Goal: Task Accomplishment & Management: Complete application form

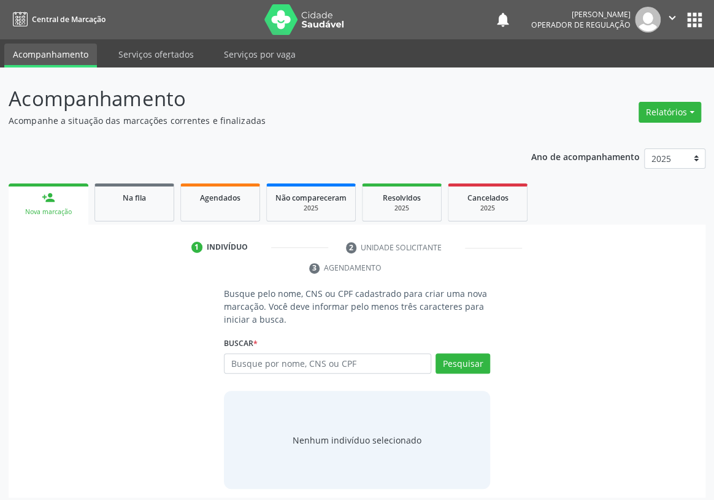
click at [234, 353] on input "text" at bounding box center [327, 363] width 207 height 21
type input "706904121857432"
drag, startPoint x: 470, startPoint y: 340, endPoint x: 204, endPoint y: 429, distance: 280.9
click at [469, 353] on button "Pesquisar" at bounding box center [462, 363] width 55 height 21
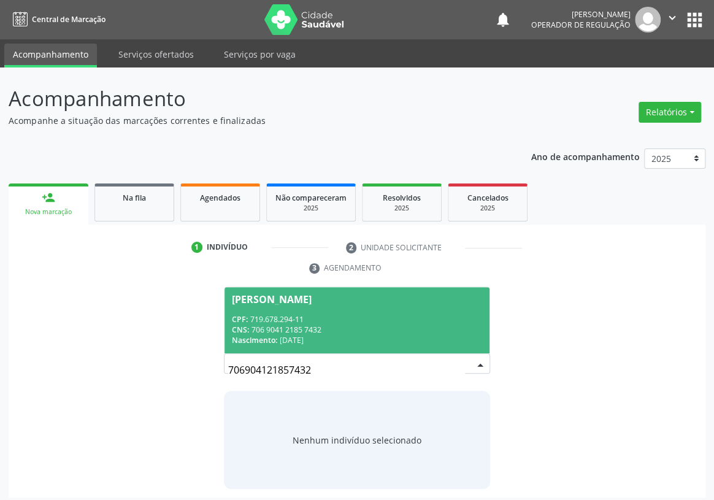
click at [282, 324] on div "CNS: 706 9041 2185 7432" at bounding box center [357, 329] width 250 height 10
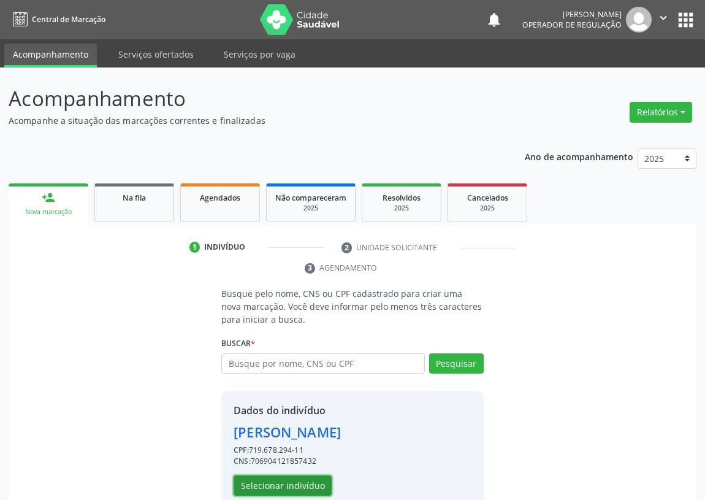
click at [294, 483] on button "Selecionar indivíduo" at bounding box center [283, 485] width 98 height 21
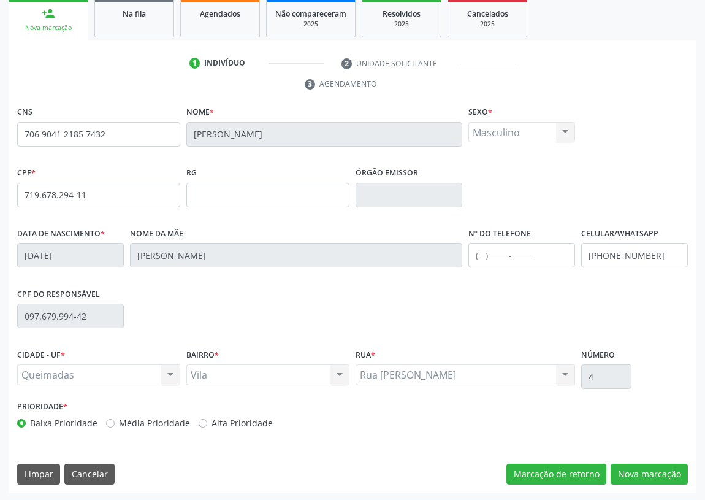
scroll to position [184, 0]
drag, startPoint x: 666, startPoint y: 474, endPoint x: 299, endPoint y: 396, distance: 375.6
click at [666, 474] on button "Nova marcação" at bounding box center [649, 474] width 77 height 21
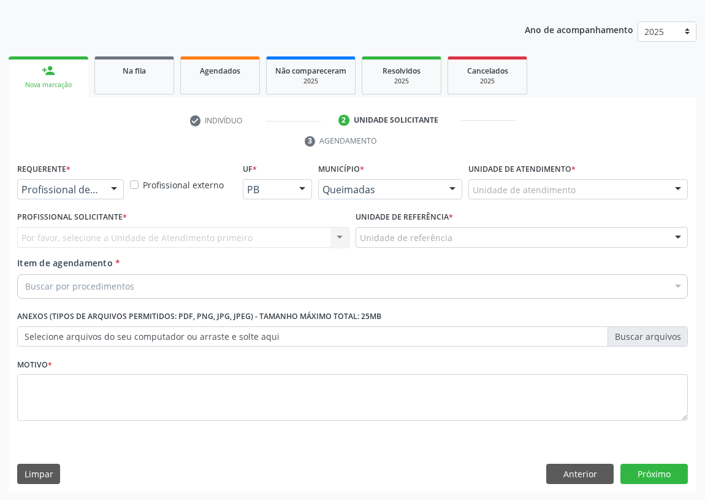
click at [111, 186] on div at bounding box center [114, 190] width 18 height 21
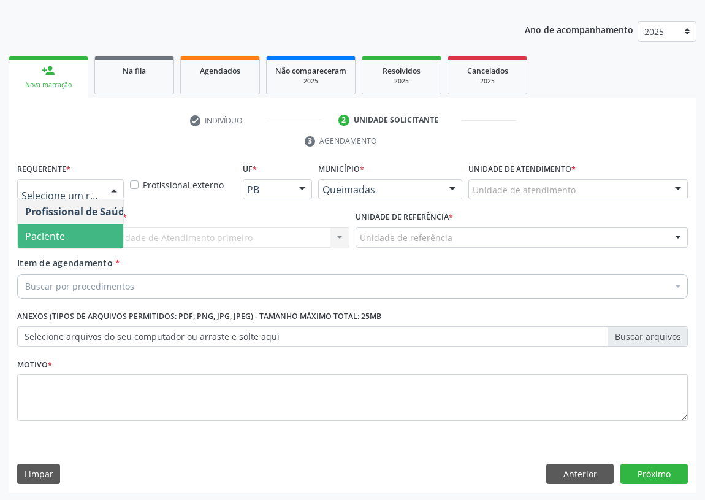
click at [90, 236] on span "Paciente" at bounding box center [78, 236] width 120 height 25
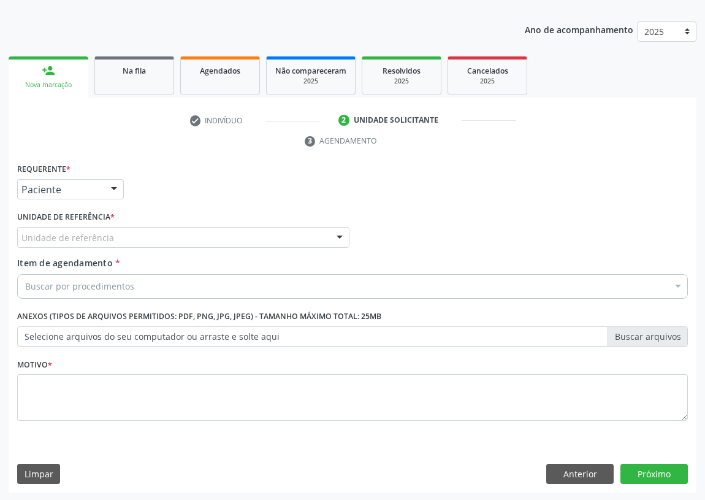
drag, startPoint x: 329, startPoint y: 233, endPoint x: 302, endPoint y: 239, distance: 26.9
click at [328, 232] on div "Unidade de referência UBSF Ligeiro II UBSF Saulo Leal Ernesto de Melo UBSF Cast…" at bounding box center [183, 237] width 332 height 21
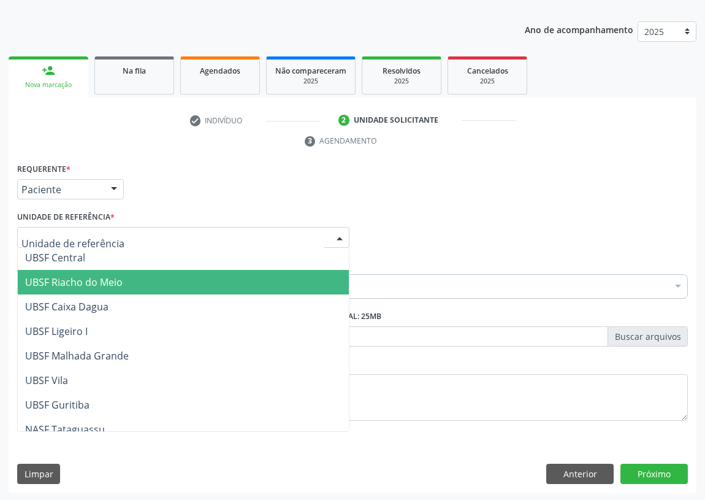
scroll to position [278, 0]
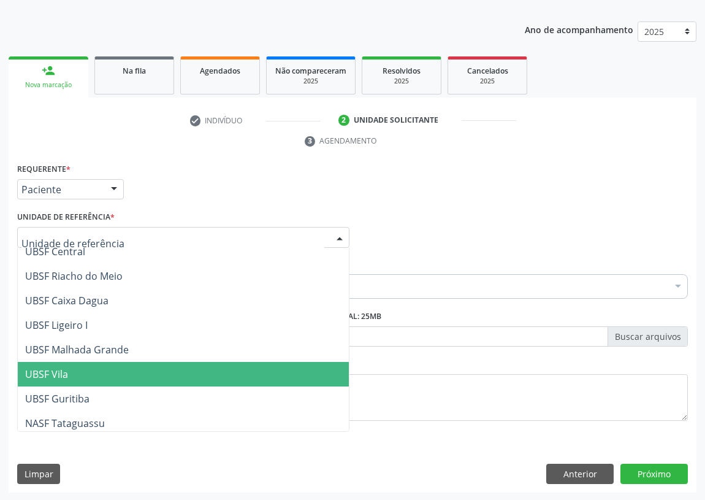
click at [58, 368] on span "UBSF Vila" at bounding box center [46, 373] width 43 height 13
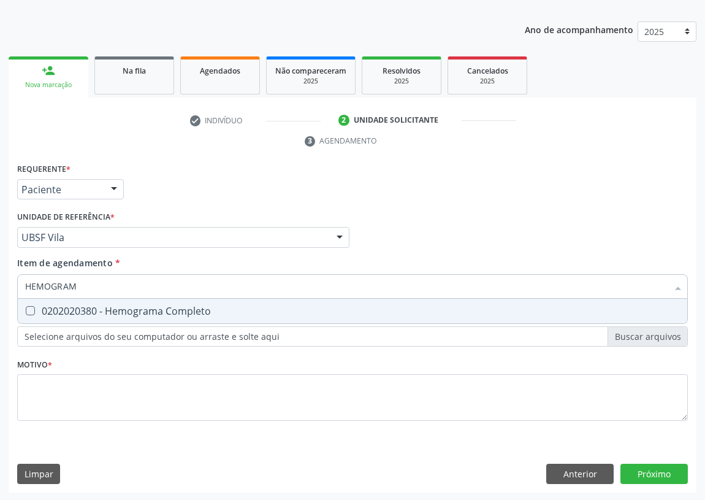
type input "HEMOGRAMA"
click at [26, 312] on Completo at bounding box center [30, 310] width 9 height 9
click at [26, 312] on Completo "checkbox" at bounding box center [22, 311] width 8 height 8
checkbox Completo "true"
drag, startPoint x: 105, startPoint y: 291, endPoint x: 12, endPoint y: 288, distance: 93.3
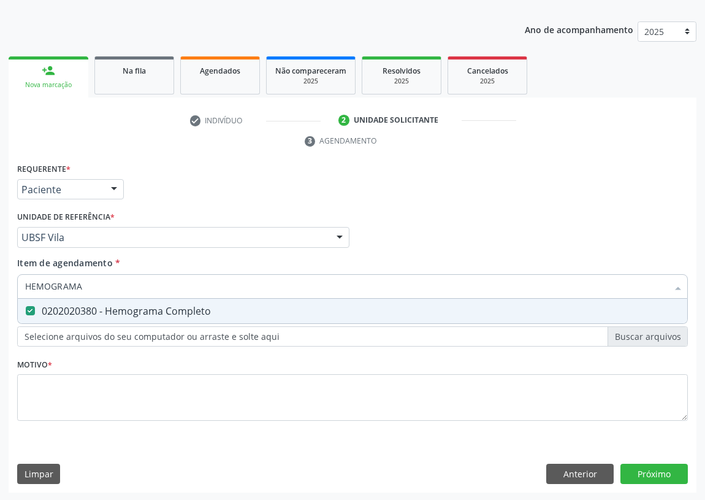
click at [0, 293] on div "Acompanhamento Acompanhe a situação das marcações correntes e finalizadas Relat…" at bounding box center [352, 221] width 705 height 561
type input "HE"
checkbox Completo "false"
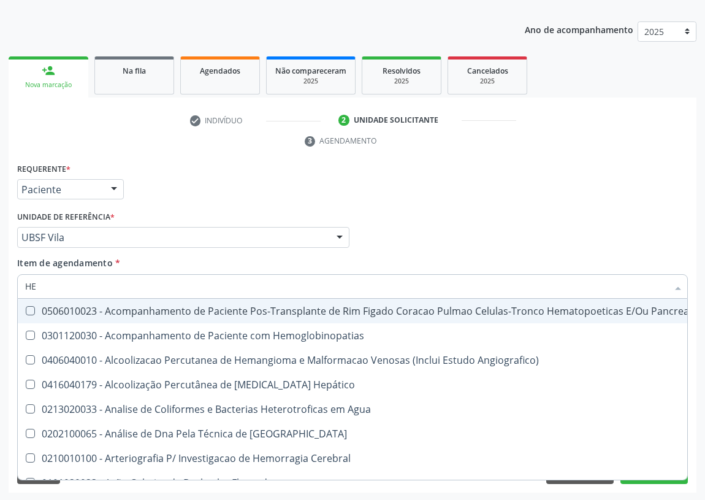
type input "HEM"
checkbox Transplante "true"
checkbox Completo "false"
type input "HEMO"
checkbox Retro-Retal "true"
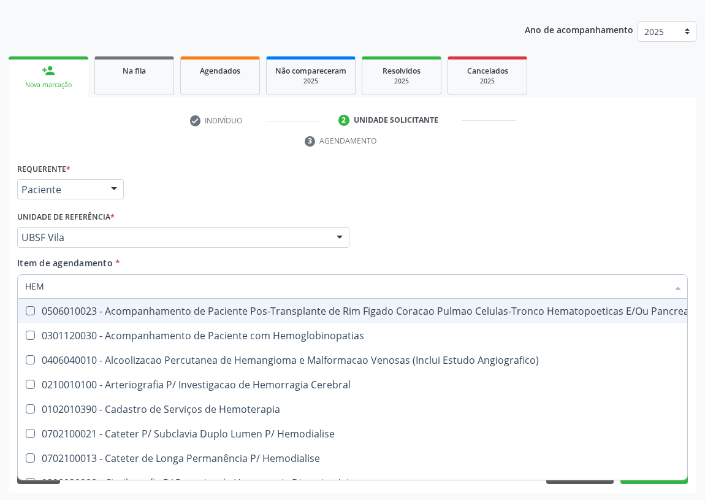
checkbox Completo "false"
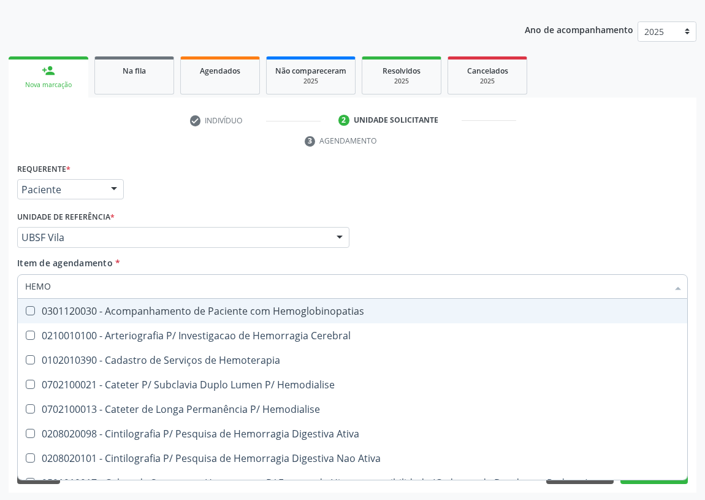
type input "HEMOG"
checkbox Carboxi-Hemoglobina "true"
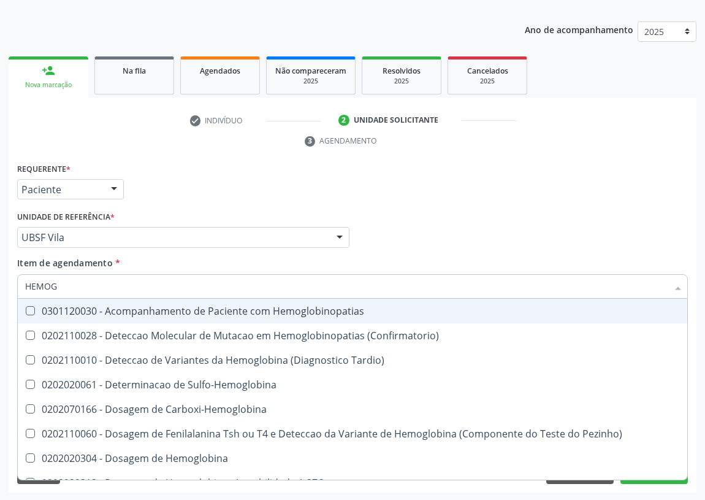
type input "HEMOGL"
checkbox Completo "false"
type input "HEMOGLOBINA"
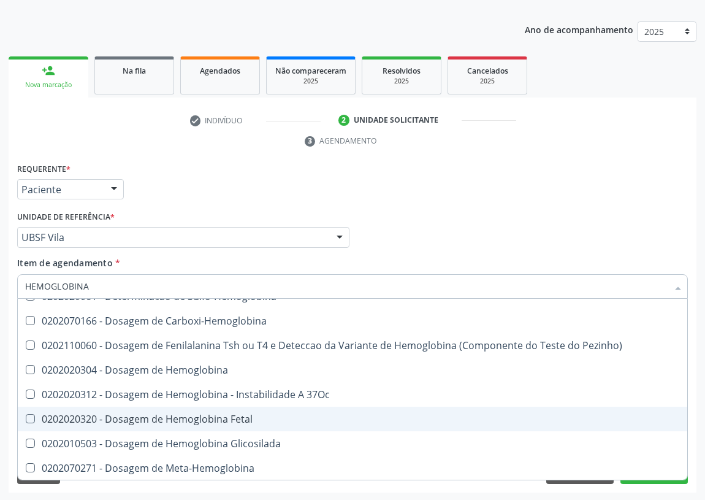
scroll to position [55, 0]
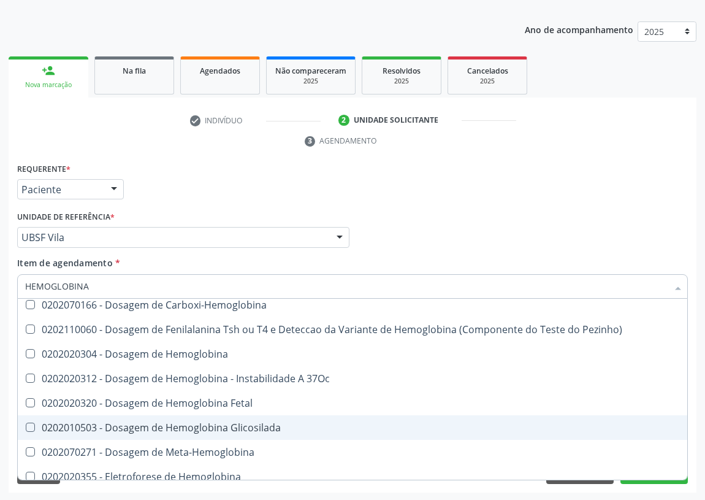
click at [149, 428] on div "0202010503 - Dosagem de Hemoglobina Glicosilada" at bounding box center [352, 428] width 655 height 10
checkbox Glicosilada "true"
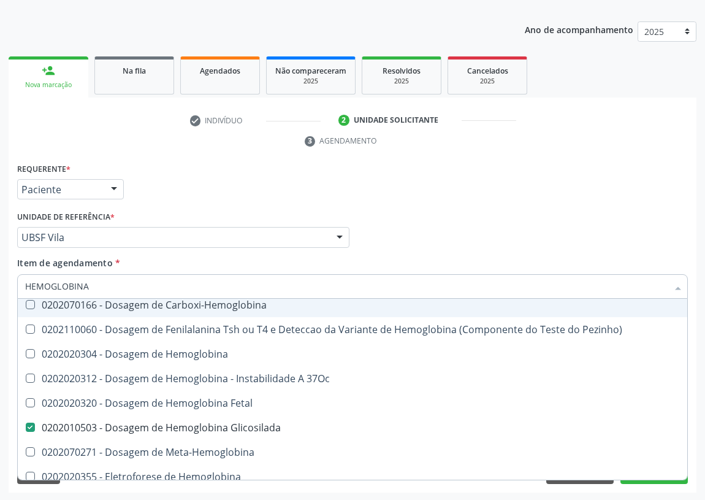
drag, startPoint x: 31, startPoint y: 289, endPoint x: 0, endPoint y: 290, distance: 30.7
click at [0, 290] on div "Acompanhamento Acompanhe a situação das marcações correntes e finalizadas Relat…" at bounding box center [352, 221] width 705 height 561
type input "G"
checkbox Glicosilada "false"
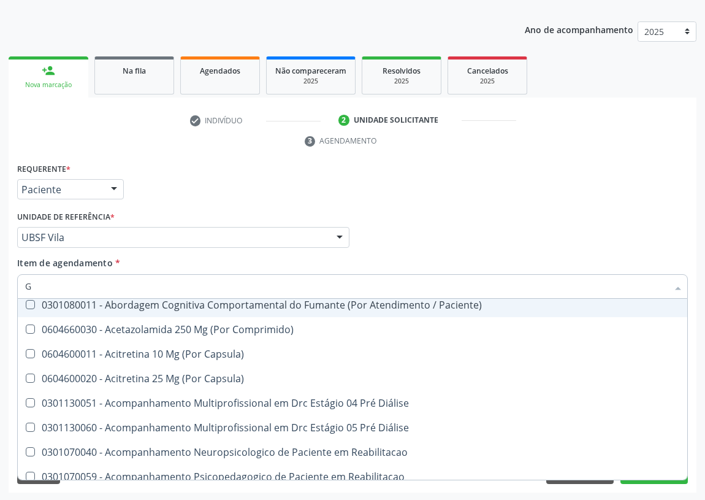
type input "GL"
checkbox Frasco-Ampola\) "true"
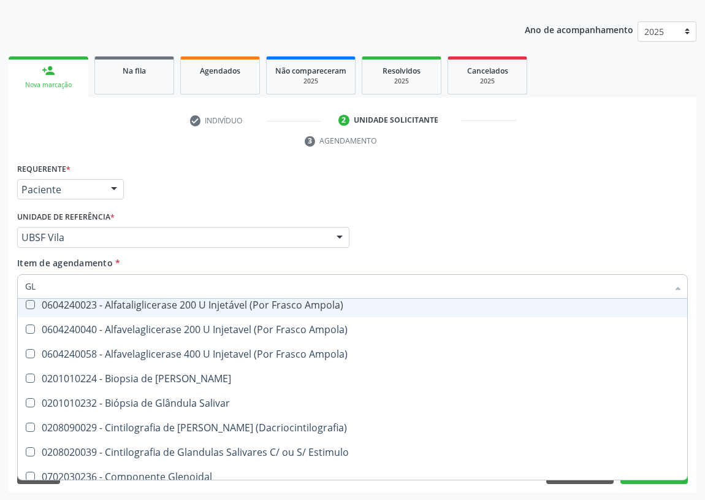
type input "GLI"
checkbox Tardio\) "true"
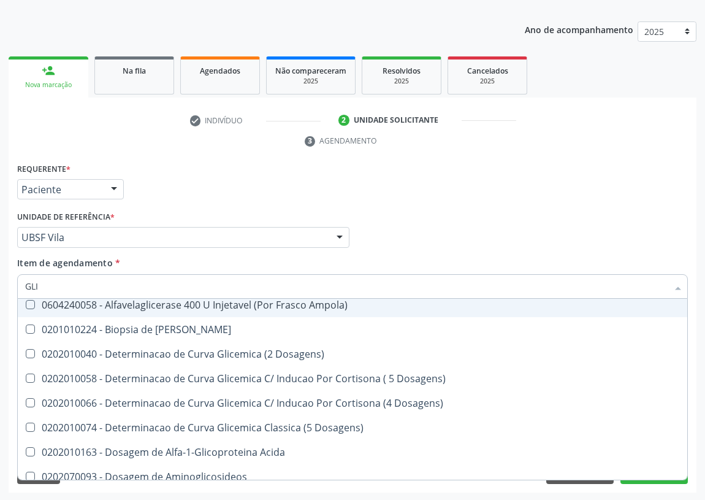
type input "GLIC"
checkbox Desidrogenase "true"
checkbox Glicosilada "false"
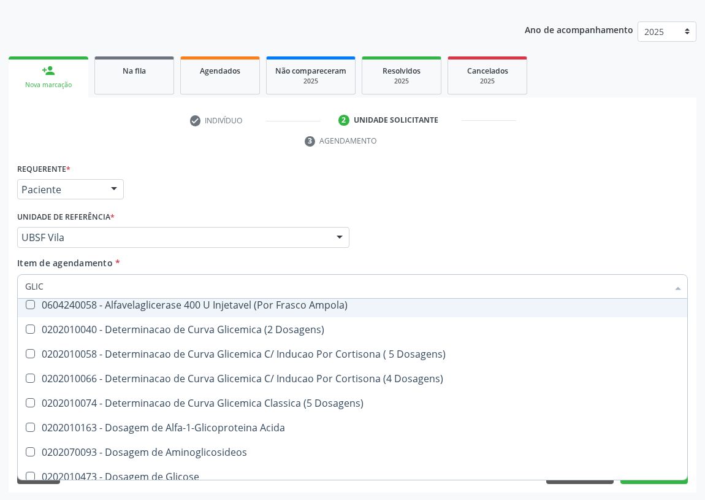
type input "GLICO"
checkbox Dosagens\) "true"
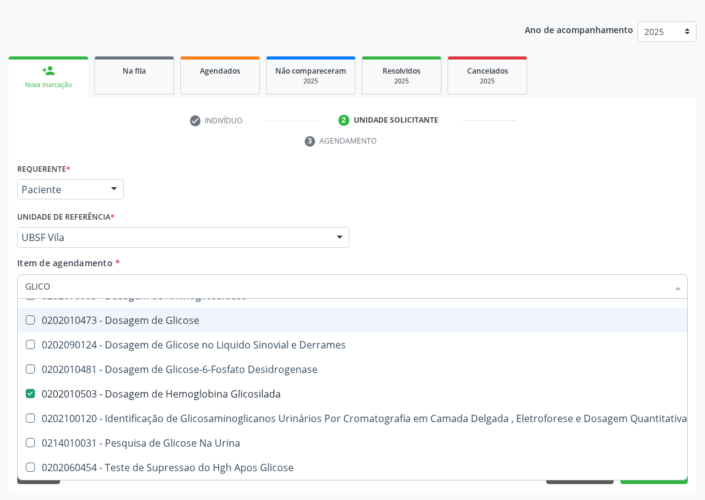
type input "GLICOS"
checkbox Desidrogenase "true"
checkbox Glicosilada "false"
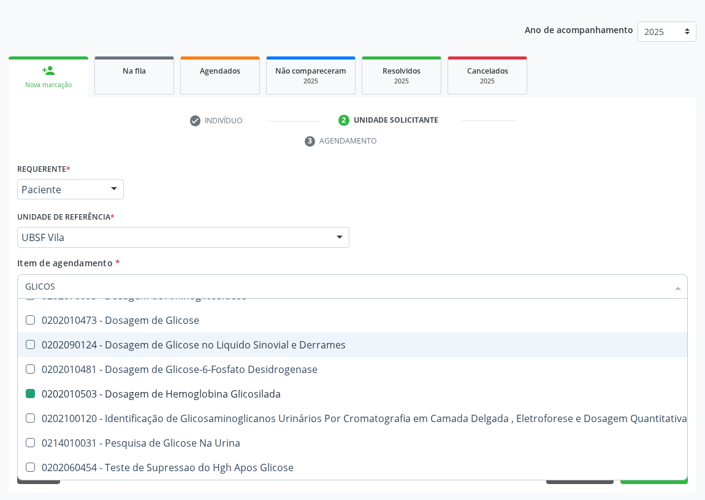
type input "GLICOSE"
checkbox Glicosilada "false"
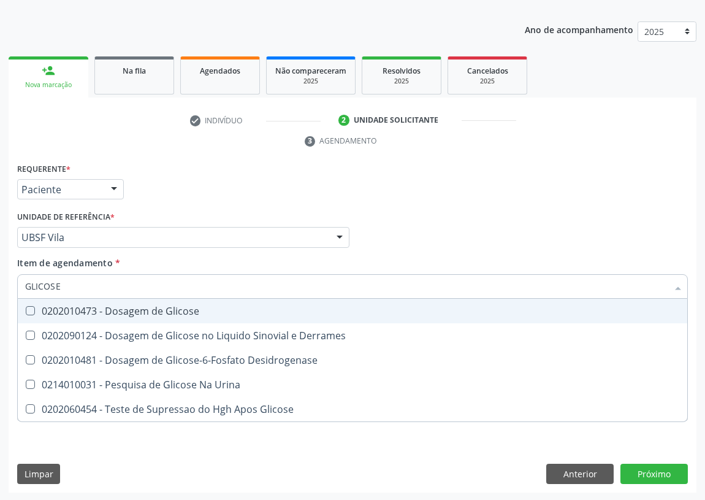
drag, startPoint x: 27, startPoint y: 308, endPoint x: 65, endPoint y: 305, distance: 38.2
click at [31, 309] on Glicose at bounding box center [30, 310] width 9 height 9
click at [26, 309] on Glicose "checkbox" at bounding box center [22, 311] width 8 height 8
checkbox Glicose "true"
drag, startPoint x: 79, startPoint y: 287, endPoint x: 0, endPoint y: 286, distance: 79.1
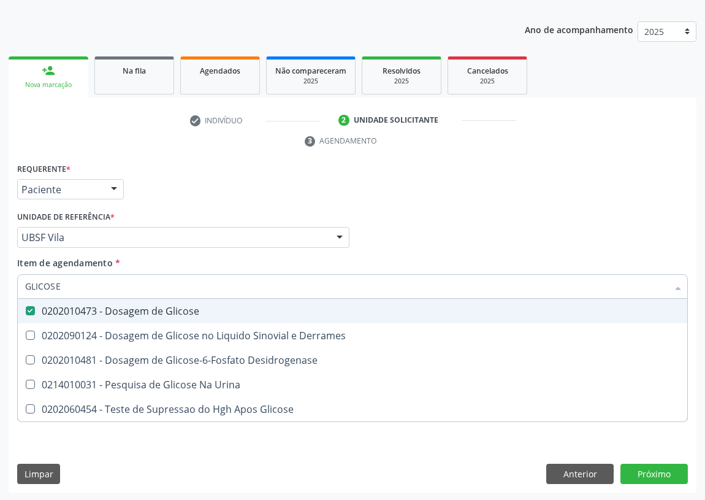
click at [0, 286] on div "Acompanhamento Acompanhe a situação das marcações correntes e finalizadas Relat…" at bounding box center [352, 221] width 705 height 561
type input "TR"
checkbox Glicose "false"
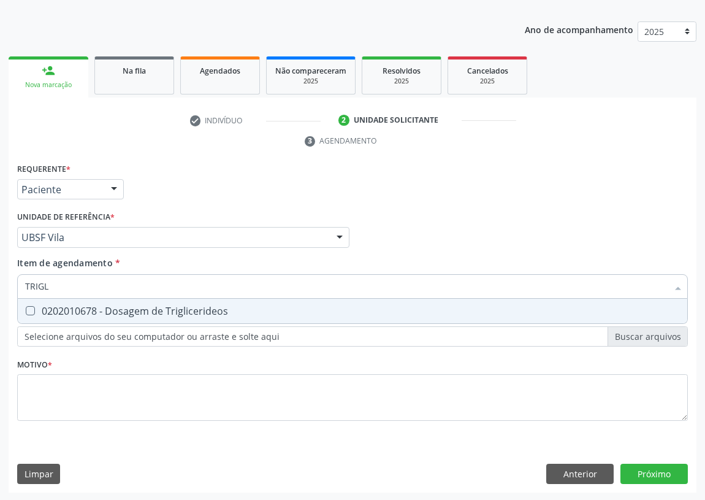
type input "TRIGLI"
click at [26, 310] on Triglicerideos at bounding box center [30, 310] width 9 height 9
click at [26, 310] on Triglicerideos "checkbox" at bounding box center [22, 311] width 8 height 8
checkbox Triglicerideos "true"
drag, startPoint x: 58, startPoint y: 283, endPoint x: 0, endPoint y: 279, distance: 58.4
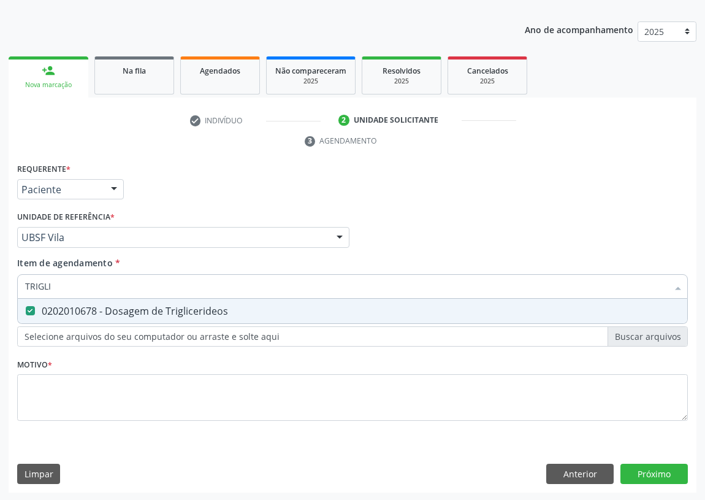
click at [0, 279] on div "Acompanhamento Acompanhe a situação das marcações correntes e finalizadas Relat…" at bounding box center [352, 221] width 705 height 561
type input "CO"
checkbox Triglicerideos "false"
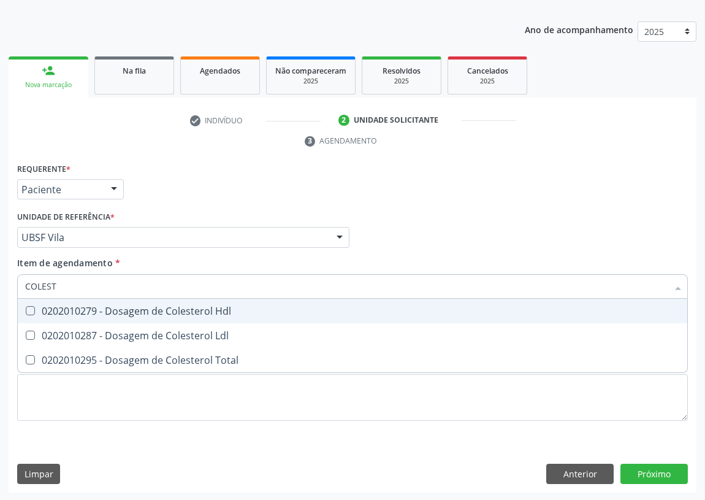
type input "COLESTE"
drag, startPoint x: 25, startPoint y: 307, endPoint x: 25, endPoint y: 317, distance: 10.4
click at [26, 309] on Hdl at bounding box center [30, 310] width 9 height 9
click at [25, 309] on Hdl "checkbox" at bounding box center [22, 311] width 8 height 8
checkbox Hdl "true"
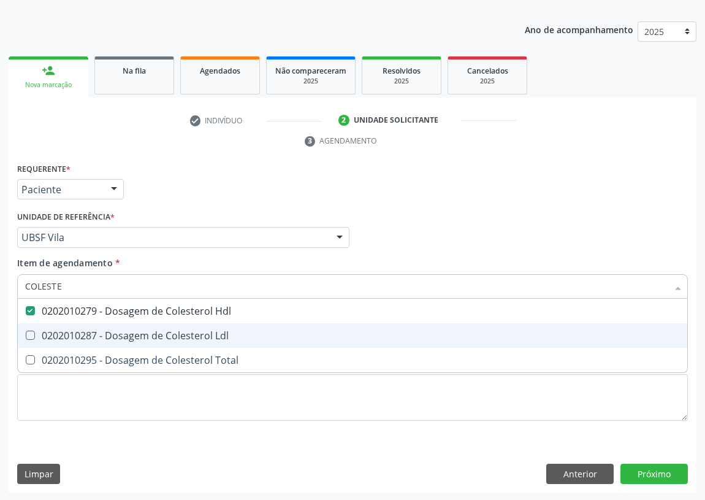
drag, startPoint x: 31, startPoint y: 334, endPoint x: 72, endPoint y: 299, distance: 53.5
click at [33, 331] on Ldl at bounding box center [30, 335] width 9 height 9
click at [26, 331] on Ldl "checkbox" at bounding box center [22, 335] width 8 height 8
checkbox Ldl "true"
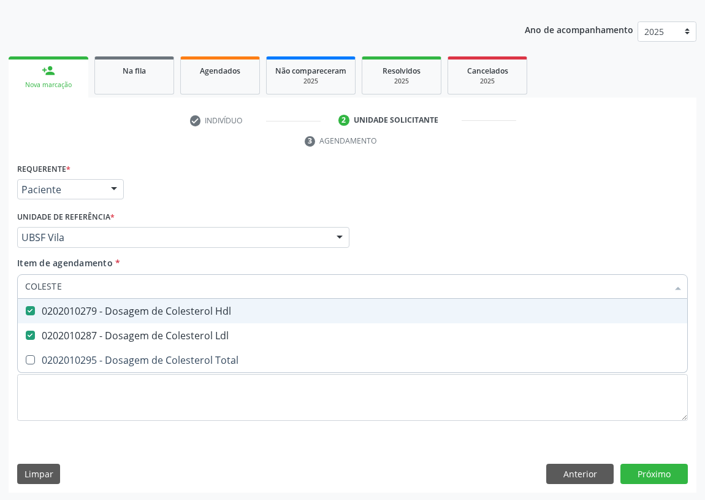
drag, startPoint x: 33, startPoint y: 288, endPoint x: 0, endPoint y: 292, distance: 32.8
click at [0, 292] on div "Acompanhamento Acompanhe a situação das marcações correntes e finalizadas Relat…" at bounding box center [352, 221] width 705 height 561
type input "C"
checkbox Hdl "false"
checkbox Ldl "false"
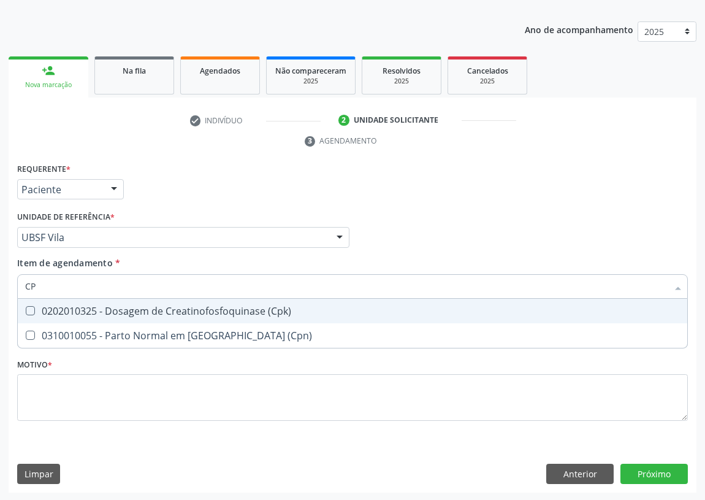
type input "CPK"
drag, startPoint x: 29, startPoint y: 307, endPoint x: 36, endPoint y: 301, distance: 9.1
click at [31, 306] on \(Cpk\) at bounding box center [30, 310] width 9 height 9
click at [26, 307] on \(Cpk\) "checkbox" at bounding box center [22, 311] width 8 height 8
checkbox \(Cpk\) "true"
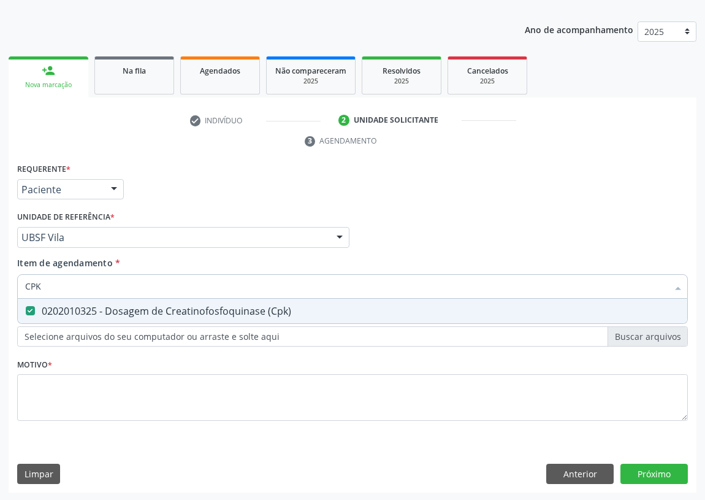
drag, startPoint x: 45, startPoint y: 285, endPoint x: 0, endPoint y: 288, distance: 44.8
click at [0, 288] on div "Acompanhamento Acompanhe a situação das marcações correntes e finalizadas Relat…" at bounding box center [352, 221] width 705 height 561
type input "U"
checkbox \(Cpk\) "false"
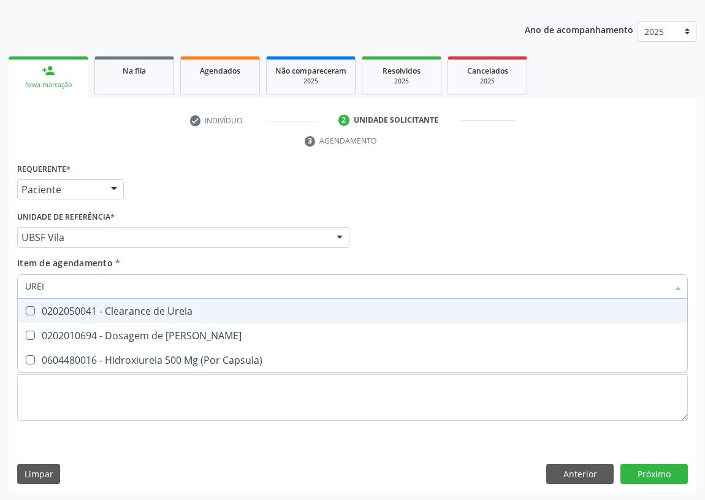
type input "UREIA"
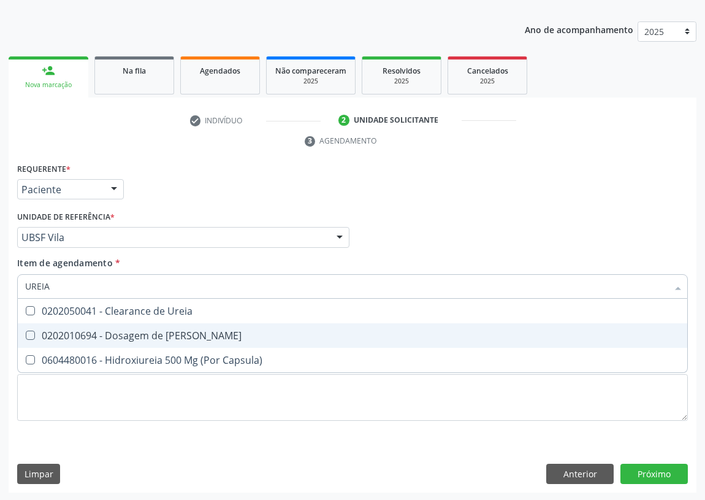
click at [34, 337] on Ureia at bounding box center [30, 335] width 9 height 9
click at [26, 337] on Ureia "checkbox" at bounding box center [22, 335] width 8 height 8
checkbox Ureia "true"
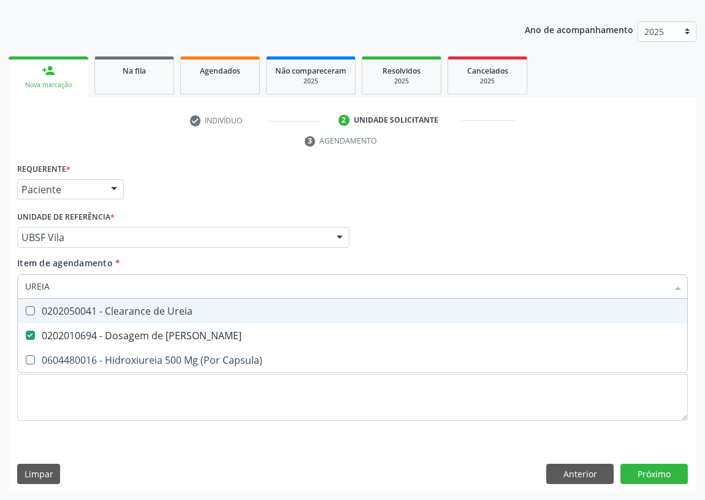
drag, startPoint x: 52, startPoint y: 281, endPoint x: 0, endPoint y: 275, distance: 51.8
click at [1, 290] on div "Acompanhamento Acompanhe a situação das marcações correntes e finalizadas Relat…" at bounding box center [352, 221] width 705 height 561
type input "CR"
checkbox Ureia "false"
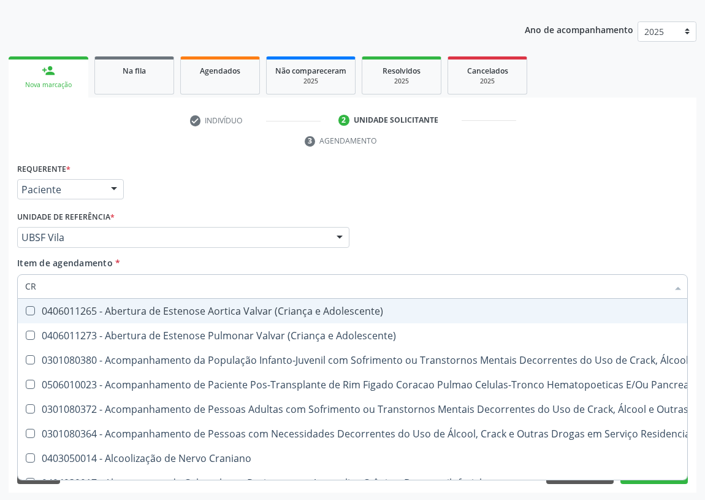
type input "CRE"
checkbox Adolescente\) "true"
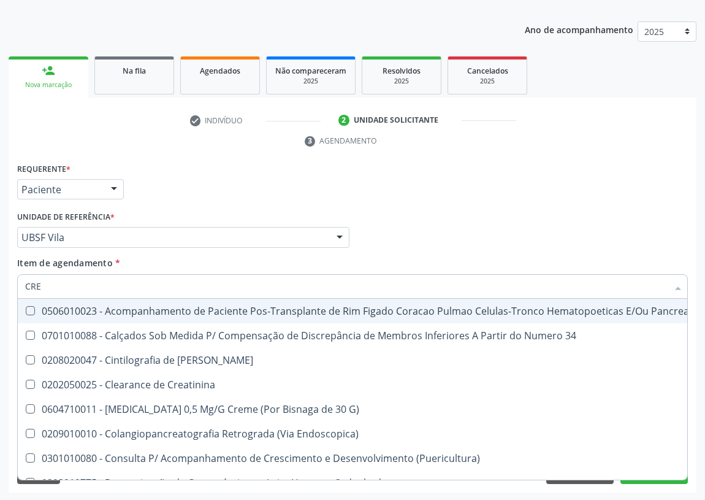
type input "CREA"
checkbox \(Puericultura\) "true"
checkbox \(Cpk\) "false"
type input "CREAT"
checkbox G\) "true"
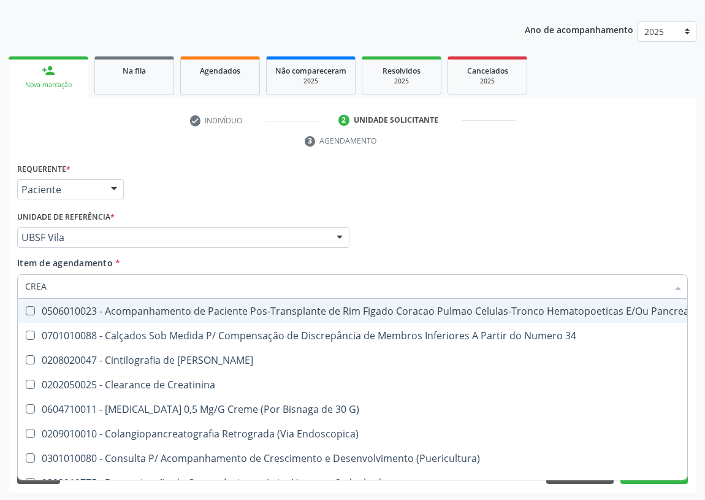
checkbox \(Puericultura\) "false"
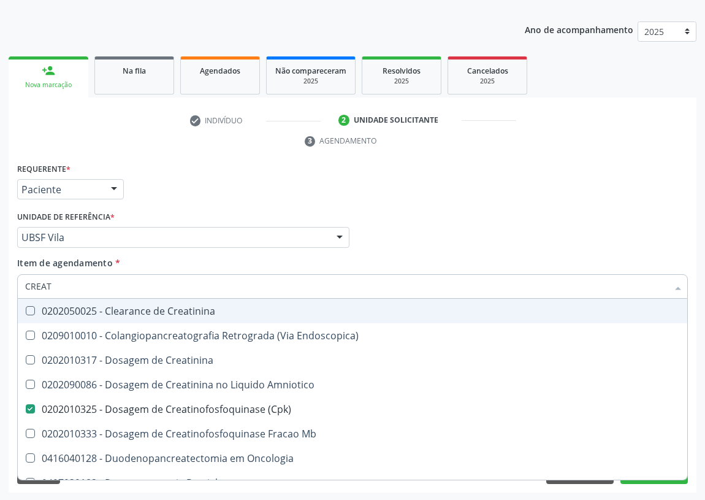
type input "CREATI"
checkbox Amniotico "true"
checkbox \(Cpk\) "false"
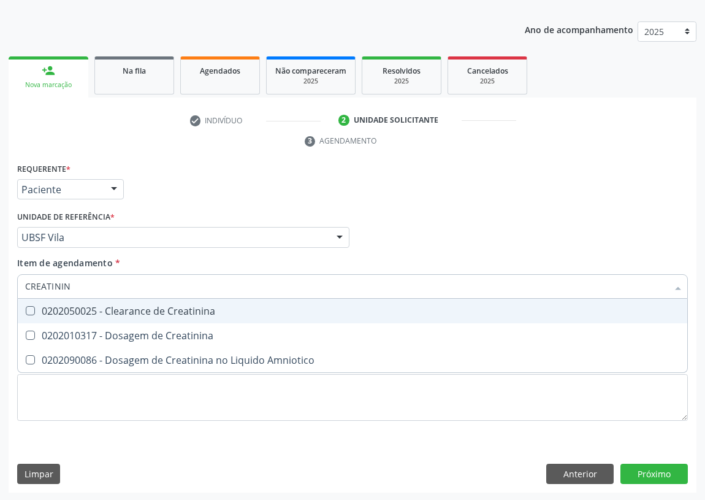
type input "CREATININA"
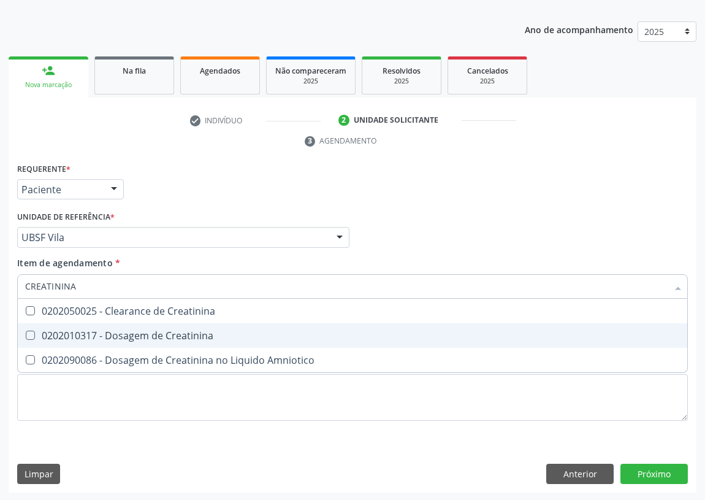
click at [29, 335] on Creatinina at bounding box center [30, 335] width 9 height 9
click at [26, 335] on Creatinina "checkbox" at bounding box center [22, 335] width 8 height 8
checkbox Creatinina "true"
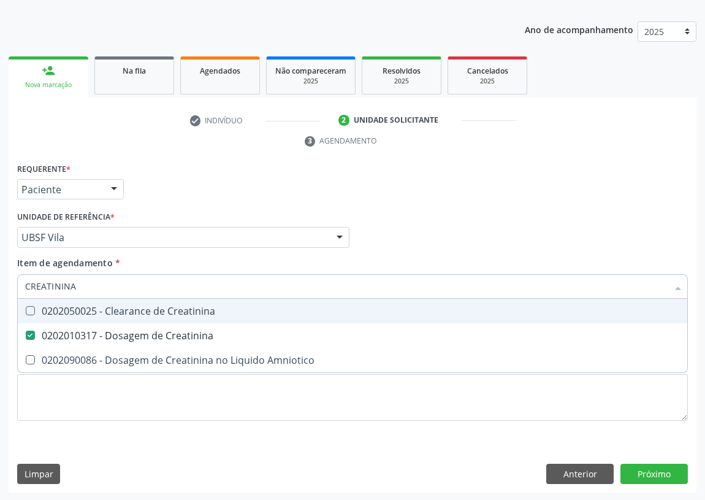
drag, startPoint x: 75, startPoint y: 286, endPoint x: 18, endPoint y: 286, distance: 57.0
click at [21, 292] on div "CREATININA" at bounding box center [352, 286] width 671 height 25
type input "02"
checkbox Creatinina "false"
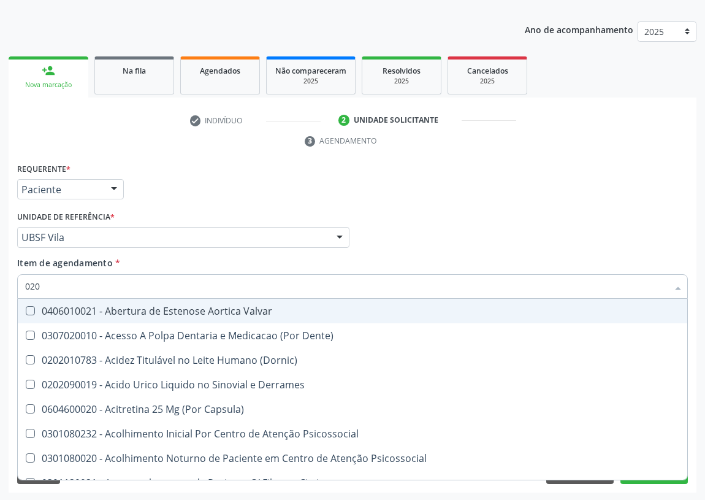
type input "0202"
checkbox Sistêmicas "true"
checkbox Oncológica "true"
checkbox Sistêmicas "true"
checkbox Esqueléticas "true"
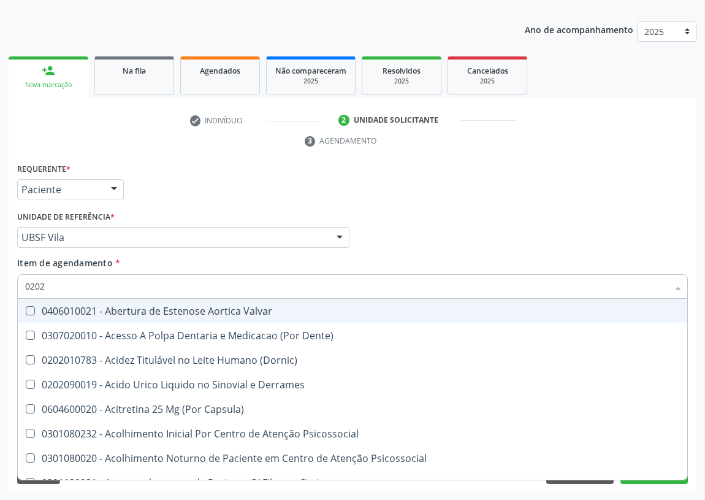
checkbox Epidemiológica "true"
checkbox Pontas "true"
checkbox Vagina "true"
checkbox Urostomizados "true"
checkbox Septostomia "true"
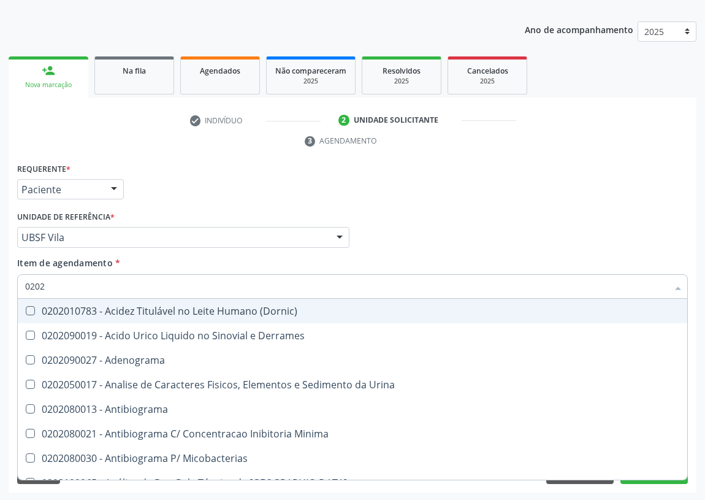
type input "02020"
checkbox Barbituratos "true"
checkbox Benzodiazepinicos "true"
checkbox Calcitonina "true"
checkbox Carboxi-Hemoglobina "true"
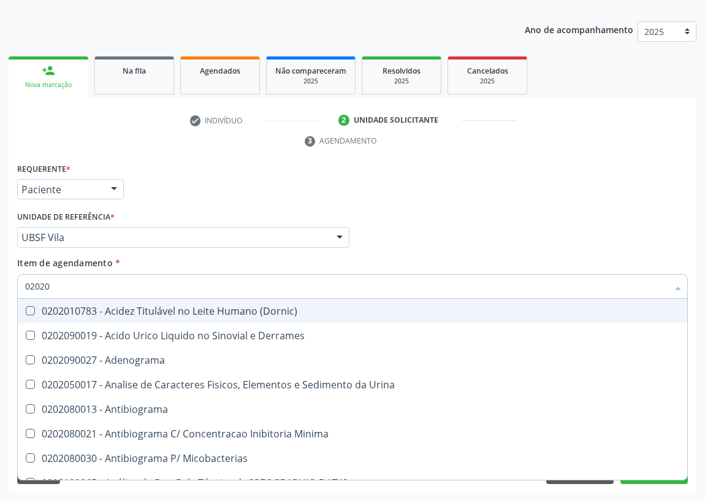
checkbox Hdl "false"
checkbox Ldl "false"
checkbox Creatinina "false"
checkbox \(Cpk\) "false"
checkbox Xiii "true"
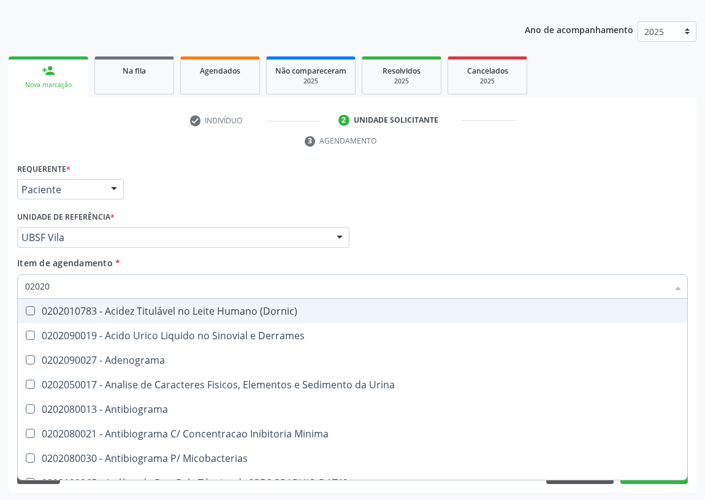
checkbox Formaldeido "true"
checkbox Glicose "false"
checkbox Glicosilada "false"
checkbox Horas\) "true"
checkbox Quinidina "true"
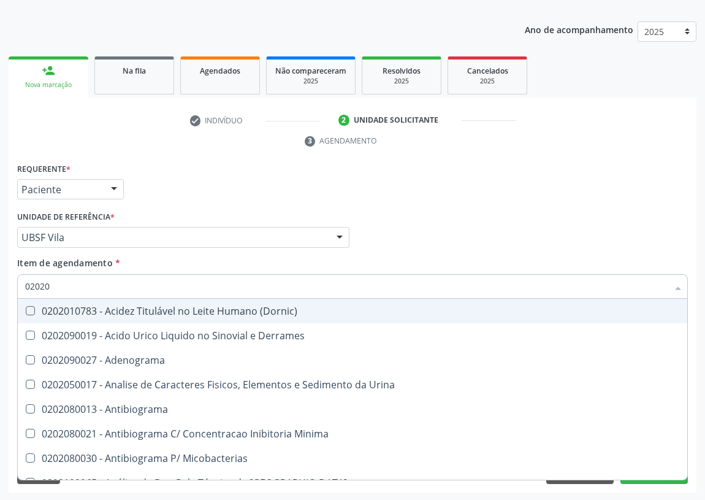
checkbox Triglicerideos "false"
checkbox Ureia "false"
checkbox Zinco "true"
checkbox Completo "false"
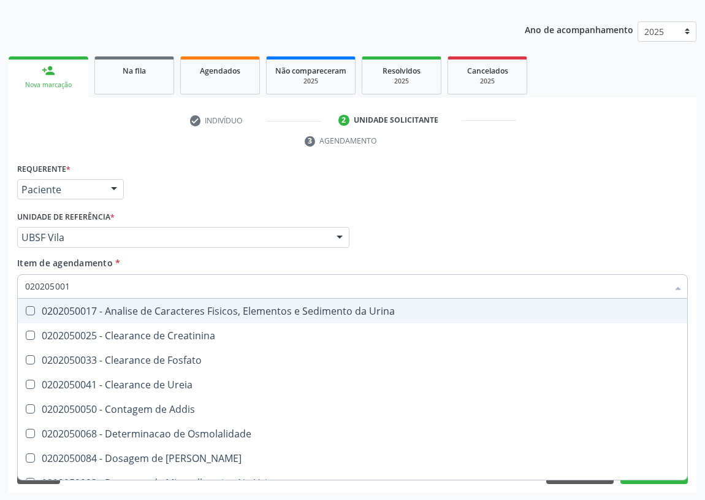
type input "0202050017"
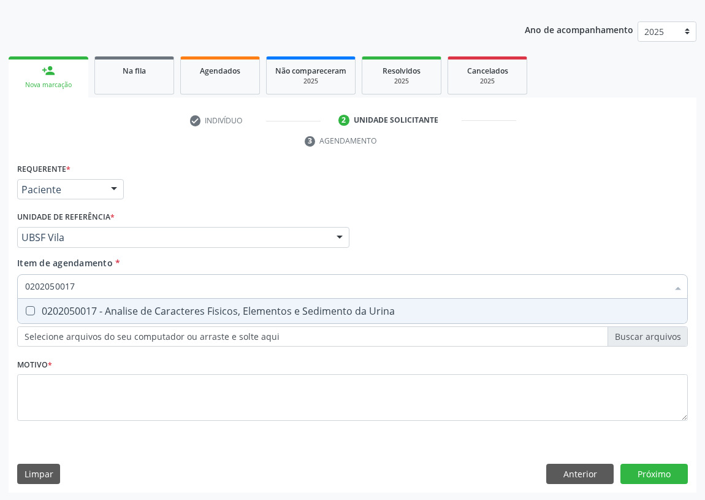
drag, startPoint x: 26, startPoint y: 310, endPoint x: 75, endPoint y: 282, distance: 56.4
click at [31, 308] on Urina at bounding box center [30, 310] width 9 height 9
click at [26, 308] on Urina "checkbox" at bounding box center [22, 311] width 8 height 8
checkbox Urina "true"
drag, startPoint x: 70, startPoint y: 284, endPoint x: 0, endPoint y: 292, distance: 70.4
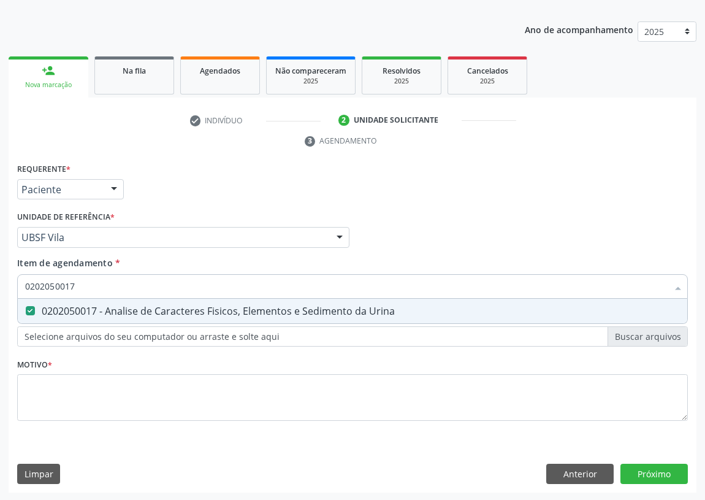
click at [0, 292] on div "Acompanhamento Acompanhe a situação das marcações correntes e finalizadas Relat…" at bounding box center [352, 221] width 705 height 561
type input "FE"
checkbox Urina "false"
type input "FERRITINA"
drag, startPoint x: 33, startPoint y: 311, endPoint x: 45, endPoint y: 294, distance: 21.5
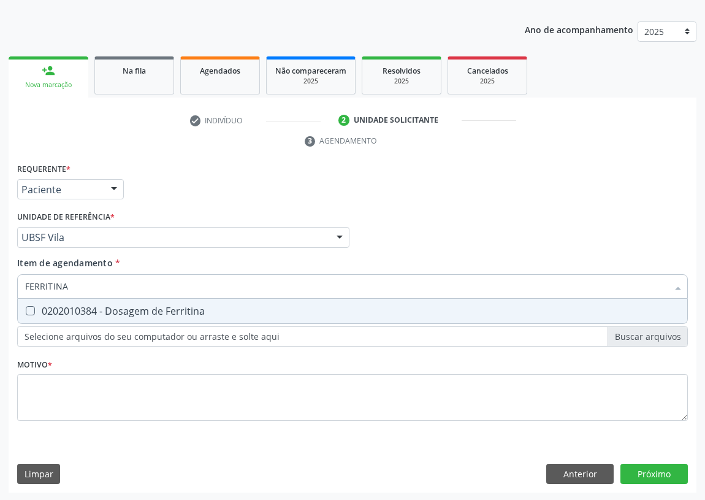
click at [33, 310] on Ferritina at bounding box center [30, 310] width 9 height 9
click at [26, 310] on Ferritina "checkbox" at bounding box center [22, 311] width 8 height 8
checkbox Ferritina "true"
drag, startPoint x: 72, startPoint y: 288, endPoint x: 0, endPoint y: 295, distance: 72.1
click at [0, 296] on div "Acompanhamento Acompanhe a situação das marcações correntes e finalizadas Relat…" at bounding box center [352, 221] width 705 height 561
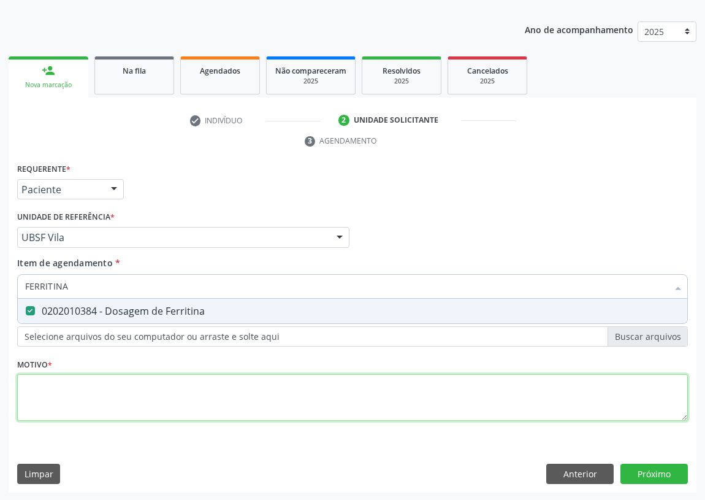
click at [52, 388] on div "Requerente * Paciente Profissional de Saúde Paciente Nenhum resultado encontrad…" at bounding box center [352, 299] width 671 height 278
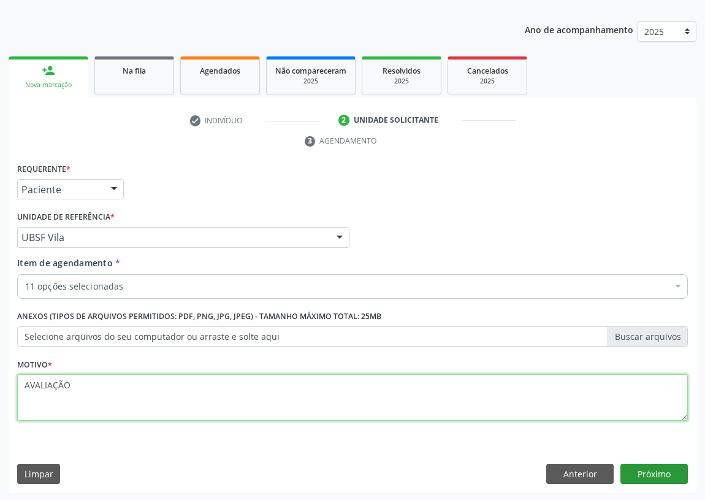
type textarea "AVALIAÇÃO"
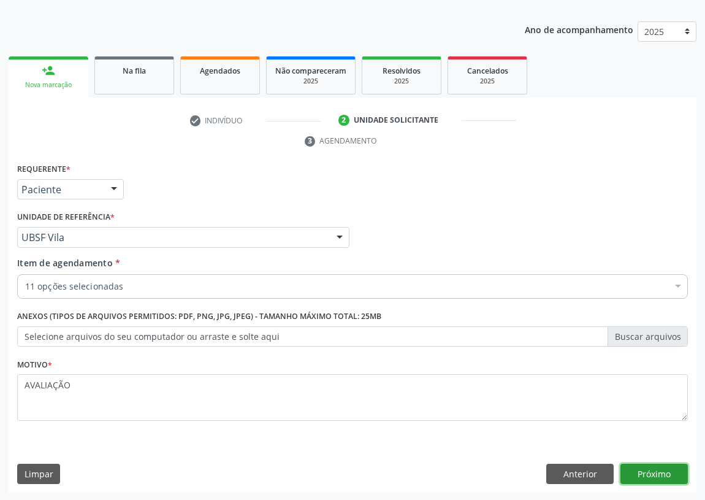
click at [644, 467] on button "Próximo" at bounding box center [654, 474] width 67 height 21
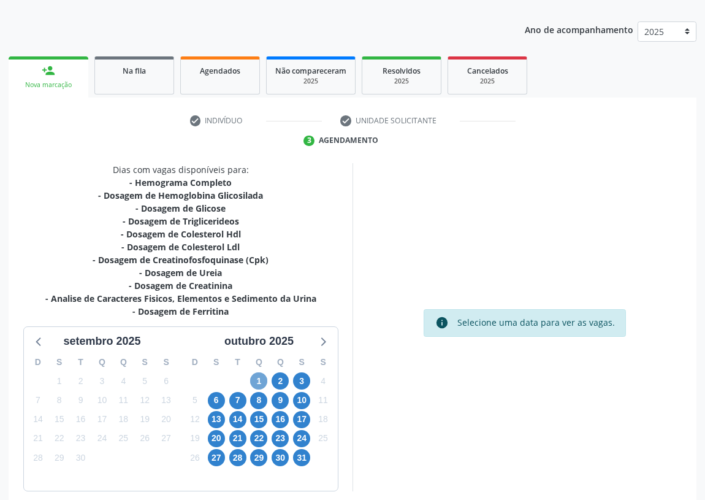
click at [259, 382] on span "1" at bounding box center [258, 380] width 17 height 17
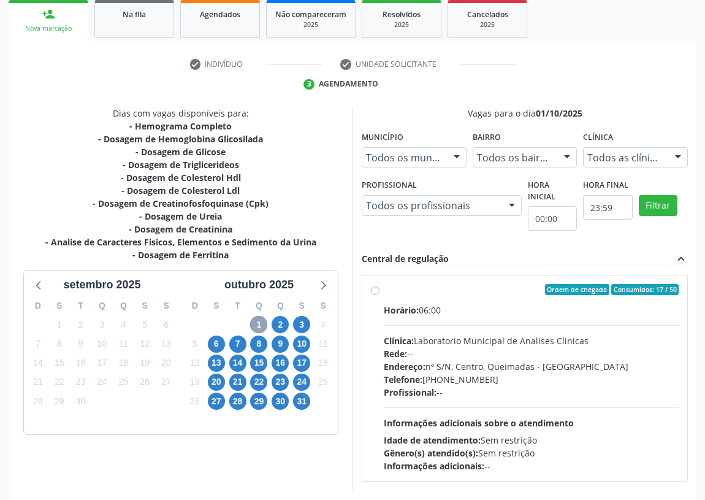
scroll to position [236, 0]
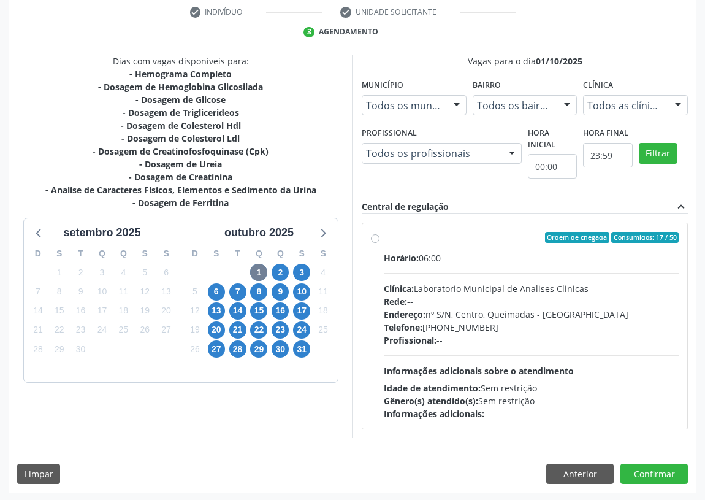
click at [384, 233] on label "Ordem de chegada Consumidos: 17 / 50 Horário: 06:00 Clínica: Laboratorio Munici…" at bounding box center [531, 326] width 295 height 188
click at [374, 233] on input "Ordem de chegada Consumidos: 17 / 50 Horário: 06:00 Clínica: Laboratorio Munici…" at bounding box center [375, 237] width 9 height 11
radio input "true"
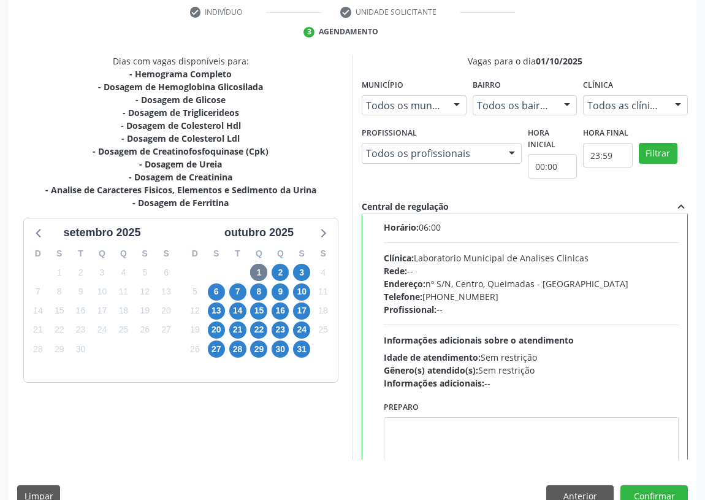
scroll to position [61, 0]
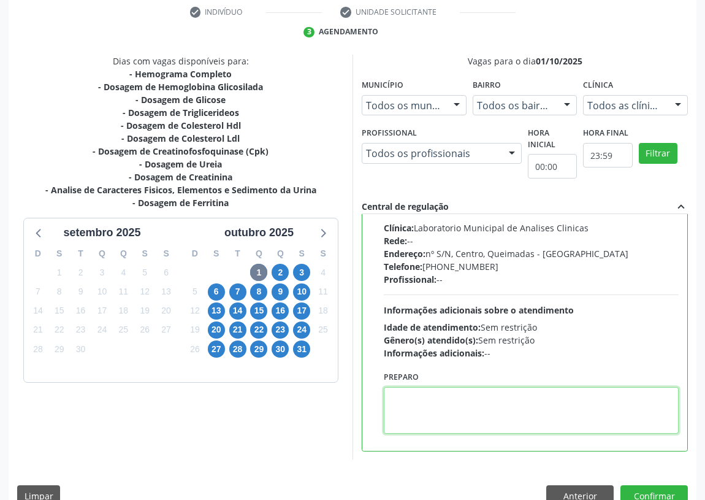
click at [412, 411] on textarea at bounding box center [531, 410] width 295 height 47
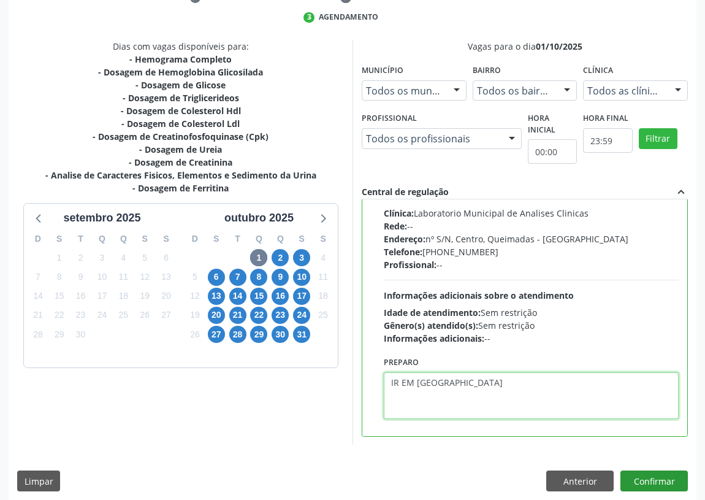
scroll to position [258, 0]
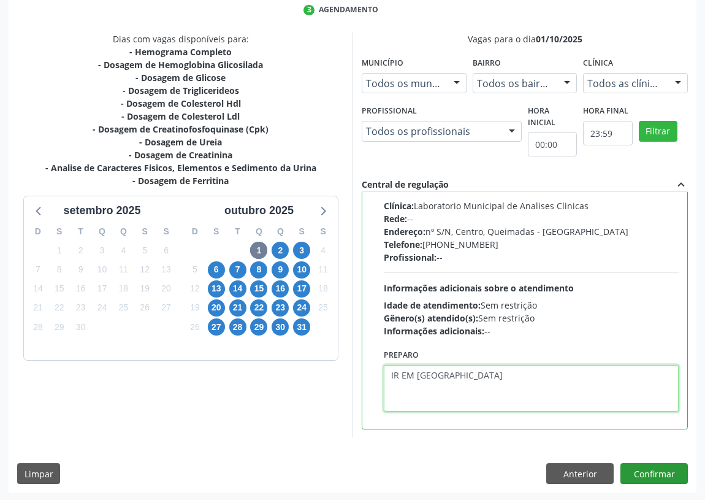
type textarea "IR EM [GEOGRAPHIC_DATA]"
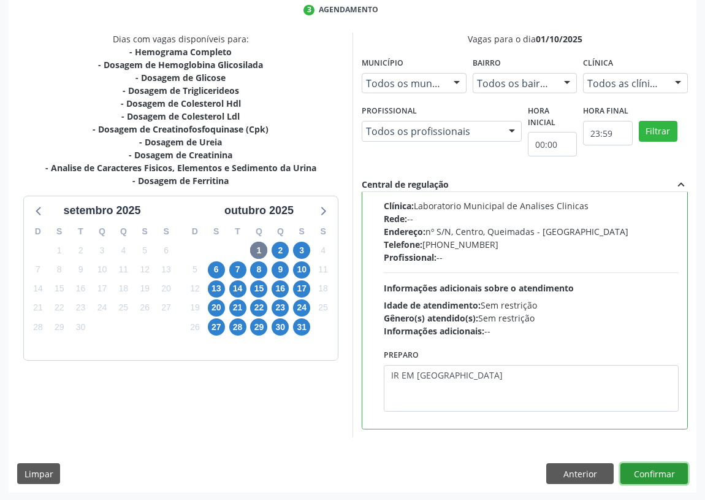
click at [665, 469] on button "Confirmar" at bounding box center [654, 473] width 67 height 21
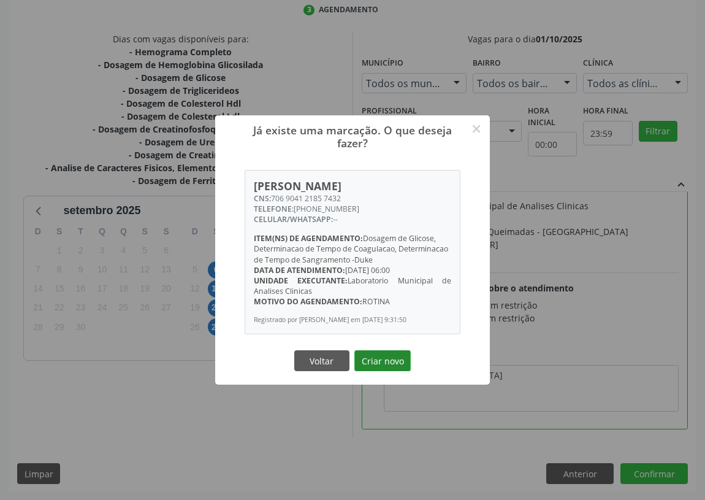
click at [380, 364] on button "Criar novo" at bounding box center [383, 360] width 56 height 21
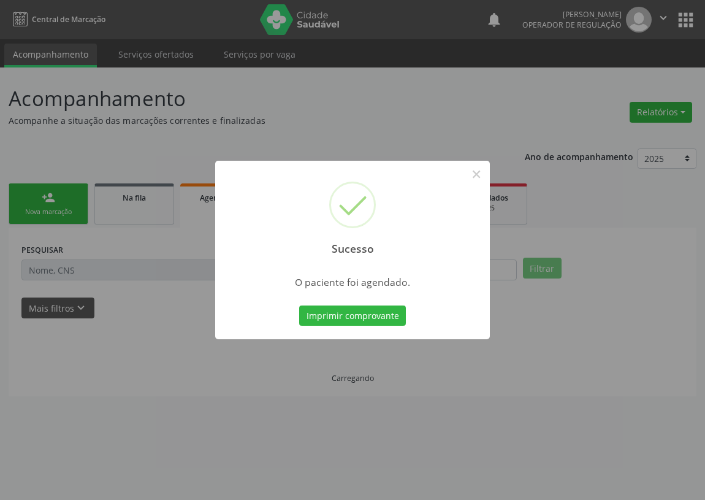
scroll to position [0, 0]
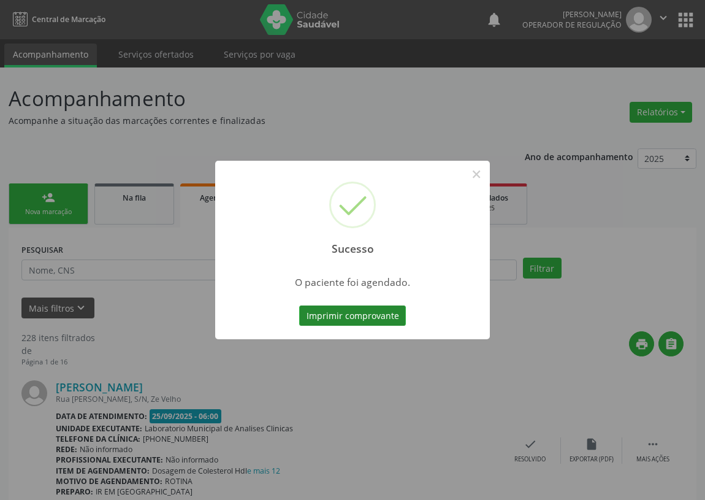
click at [359, 312] on button "Imprimir comprovante" at bounding box center [352, 315] width 107 height 21
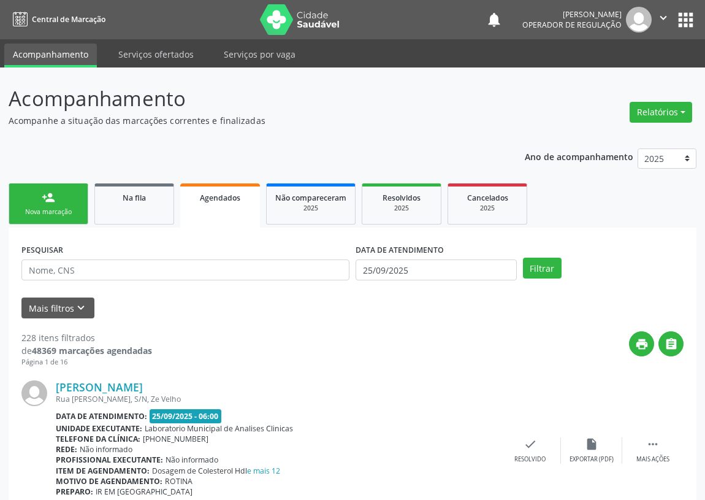
click at [72, 215] on div "Nova marcação" at bounding box center [48, 211] width 61 height 9
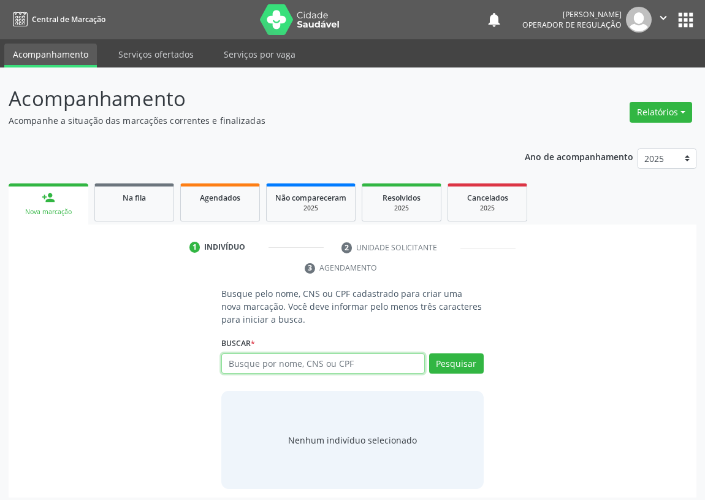
click at [235, 360] on input "text" at bounding box center [323, 363] width 204 height 21
click at [239, 367] on input "text" at bounding box center [323, 363] width 204 height 21
type input "708708135364397"
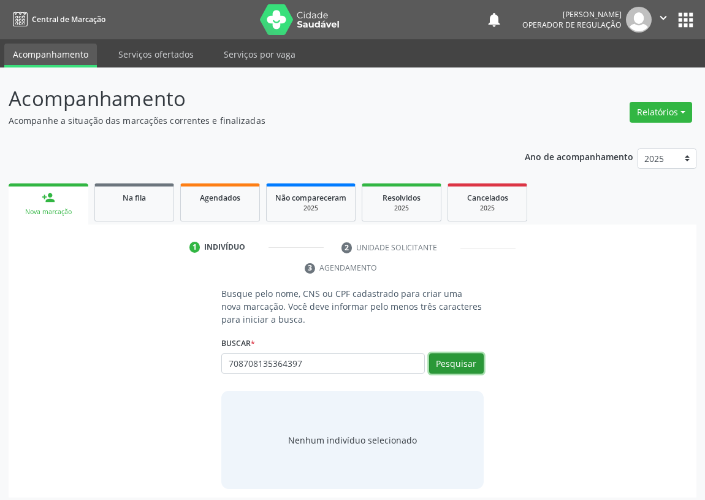
click at [456, 359] on button "Pesquisar" at bounding box center [456, 363] width 55 height 21
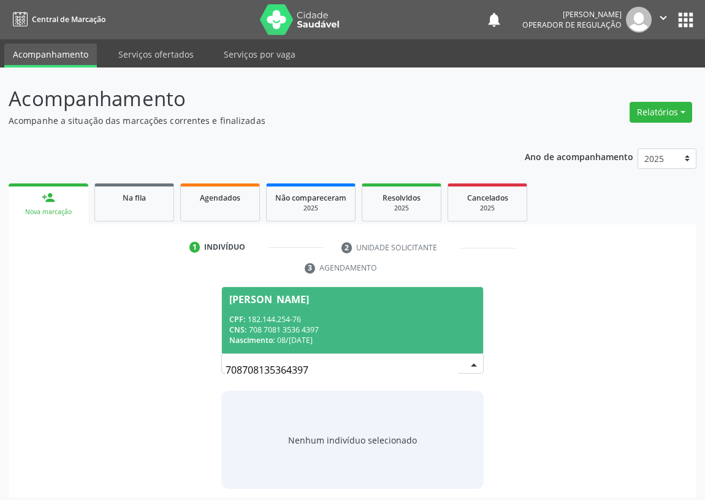
click at [283, 324] on div "CNS: 708 7081 3536 4397" at bounding box center [352, 329] width 247 height 10
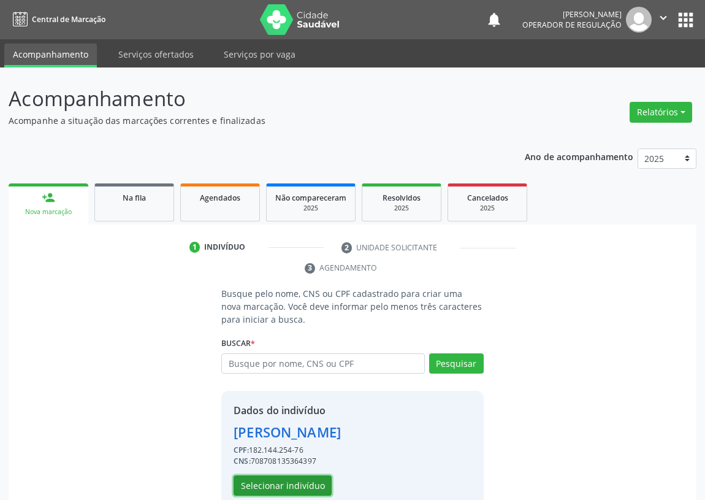
click at [267, 486] on button "Selecionar indivíduo" at bounding box center [283, 485] width 98 height 21
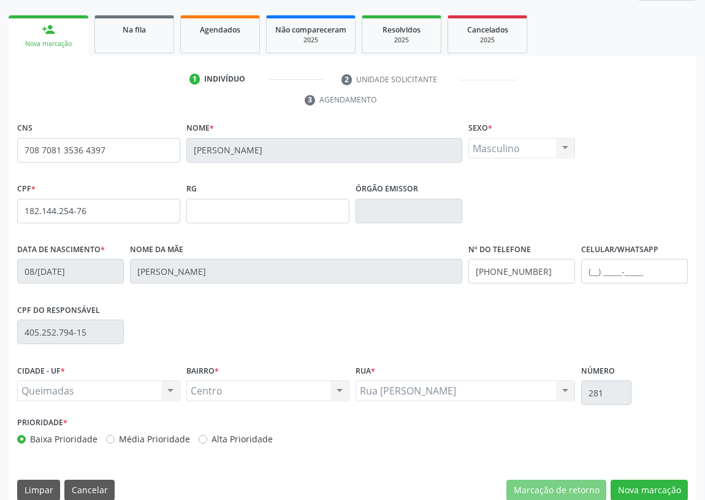
scroll to position [184, 0]
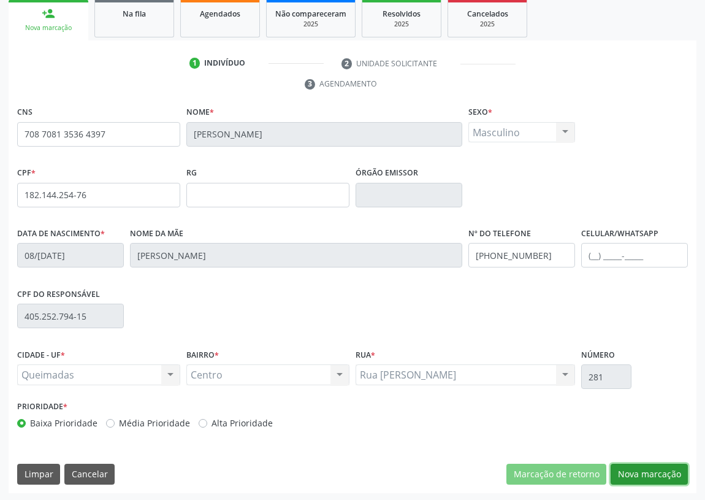
drag, startPoint x: 663, startPoint y: 474, endPoint x: 553, endPoint y: 430, distance: 118.3
click at [661, 472] on button "Nova marcação" at bounding box center [649, 474] width 77 height 21
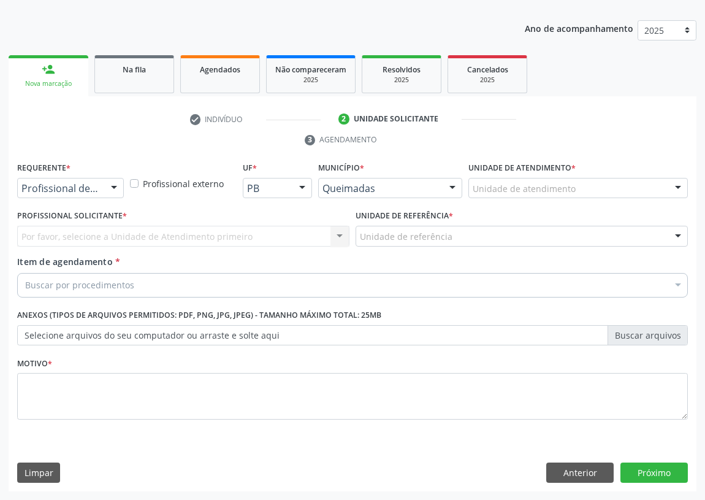
scroll to position [127, 0]
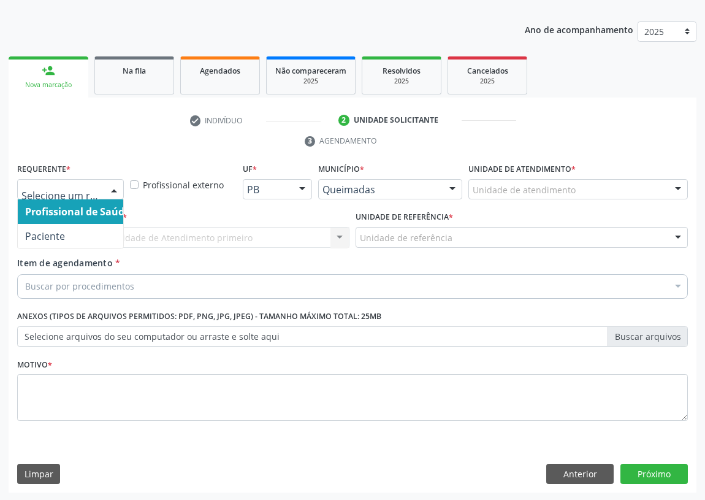
click at [110, 187] on div at bounding box center [114, 190] width 18 height 21
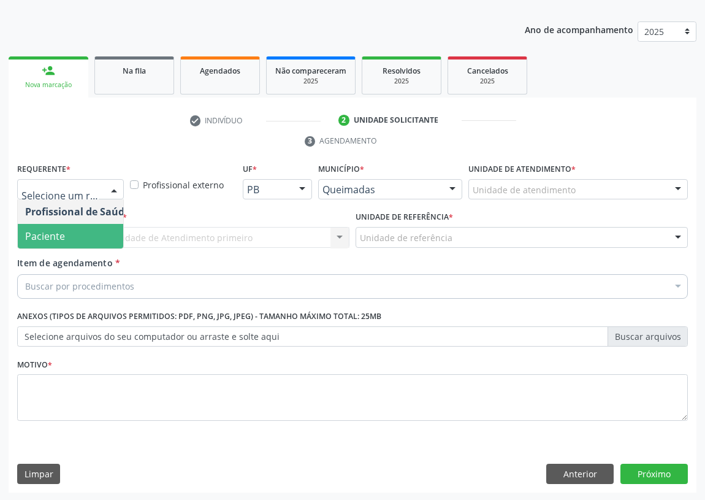
click at [93, 237] on span "Paciente" at bounding box center [78, 236] width 120 height 25
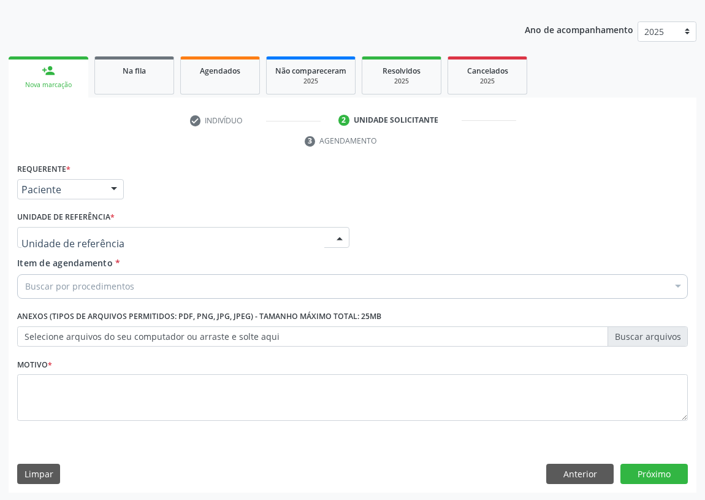
click at [340, 238] on div at bounding box center [340, 238] width 18 height 21
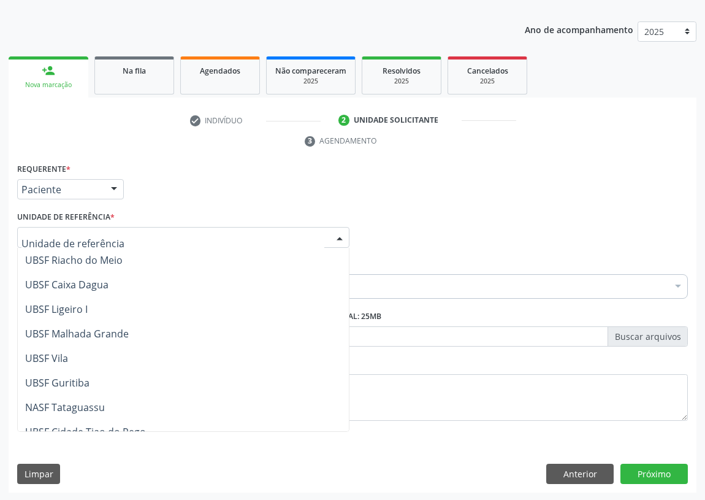
scroll to position [307, 0]
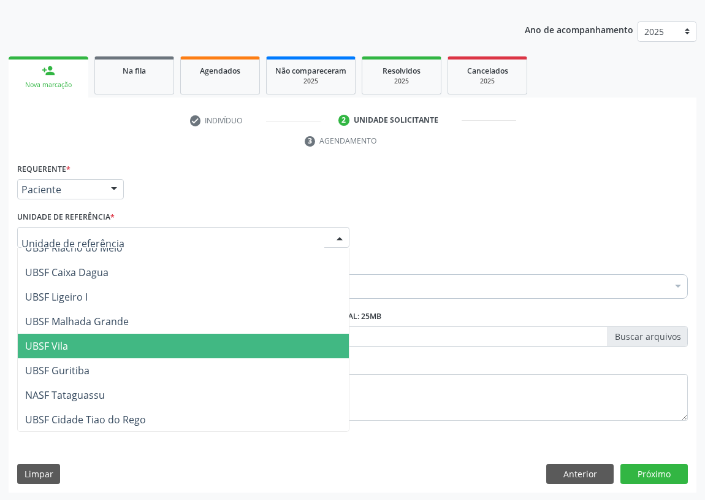
click at [72, 346] on span "UBSF Vila" at bounding box center [183, 346] width 331 height 25
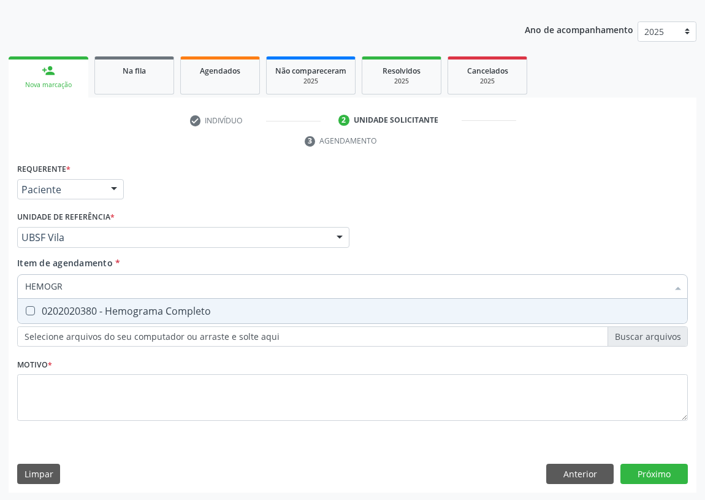
type input "HEMOGRA"
drag, startPoint x: 24, startPoint y: 307, endPoint x: 67, endPoint y: 288, distance: 47.0
click at [27, 306] on div at bounding box center [22, 311] width 9 height 10
checkbox Completo "true"
drag, startPoint x: 72, startPoint y: 286, endPoint x: 0, endPoint y: 288, distance: 72.4
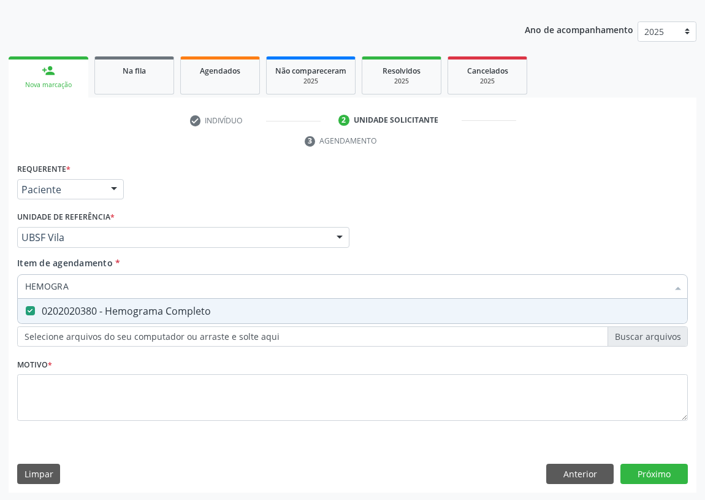
click at [0, 288] on div "Acompanhamento Acompanhe a situação das marcações correntes e finalizadas Relat…" at bounding box center [352, 221] width 705 height 561
type input "G"
checkbox Completo "false"
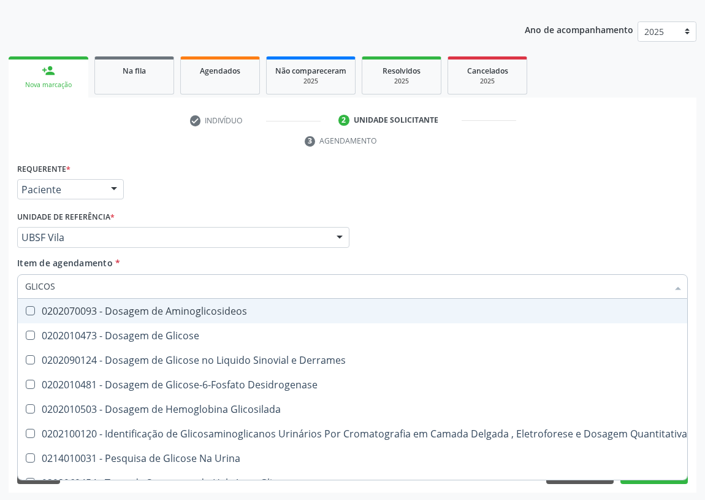
type input "GLICOSE"
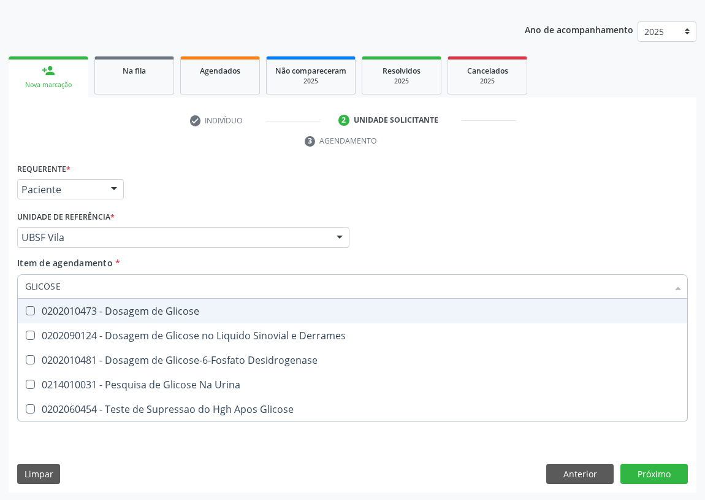
drag, startPoint x: 29, startPoint y: 312, endPoint x: 40, endPoint y: 290, distance: 24.4
click at [32, 306] on Glicose at bounding box center [30, 310] width 9 height 9
click at [26, 307] on Glicose "checkbox" at bounding box center [22, 311] width 8 height 8
checkbox Glicose "true"
drag, startPoint x: 61, startPoint y: 285, endPoint x: 2, endPoint y: 276, distance: 60.2
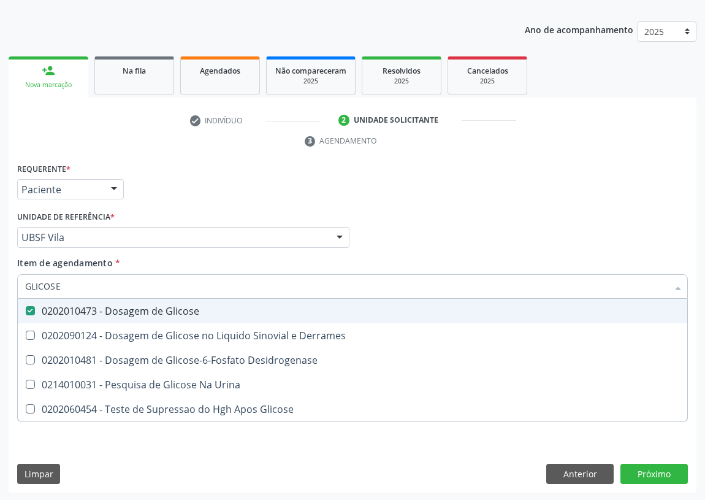
click at [0, 288] on div "Acompanhamento Acompanhe a situação das marcações correntes e finalizadas Relat…" at bounding box center [352, 221] width 705 height 561
type input "FE"
checkbox Glicose "false"
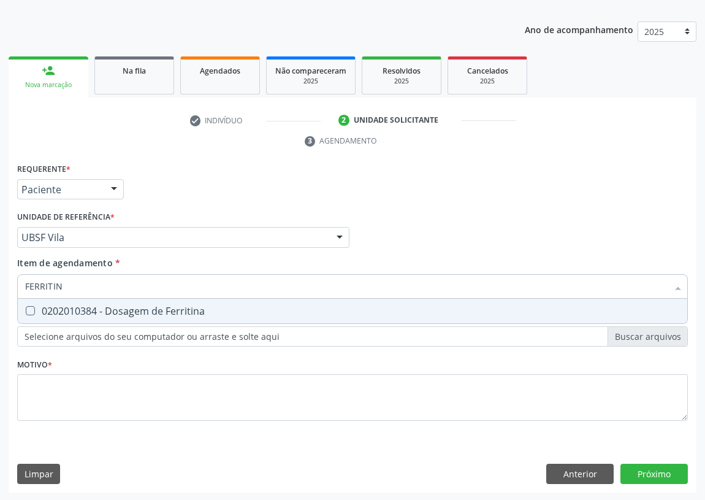
type input "FERRITINA"
drag, startPoint x: 26, startPoint y: 312, endPoint x: 30, endPoint y: 305, distance: 7.5
click at [26, 310] on Ferritina at bounding box center [30, 310] width 9 height 9
click at [26, 310] on Ferritina "checkbox" at bounding box center [22, 311] width 8 height 8
checkbox Ferritina "true"
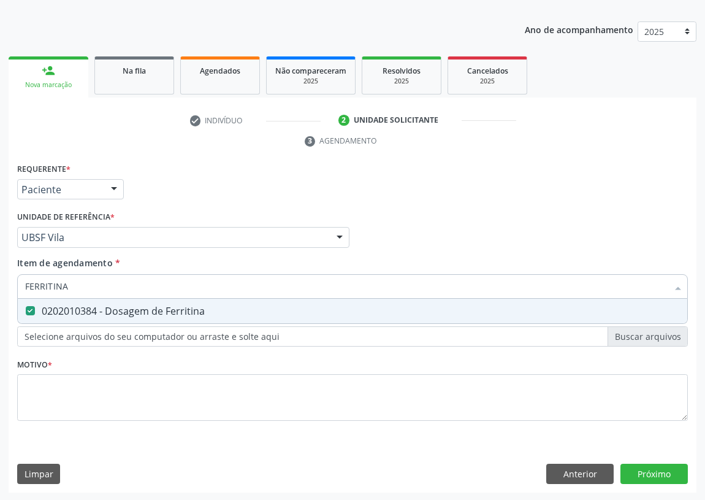
drag, startPoint x: 72, startPoint y: 288, endPoint x: 1, endPoint y: 291, distance: 71.2
click at [1, 291] on div "Acompanhamento Acompanhe a situação das marcações correntes e finalizadas Relat…" at bounding box center [352, 221] width 705 height 561
type input "02"
checkbox Ferritina "false"
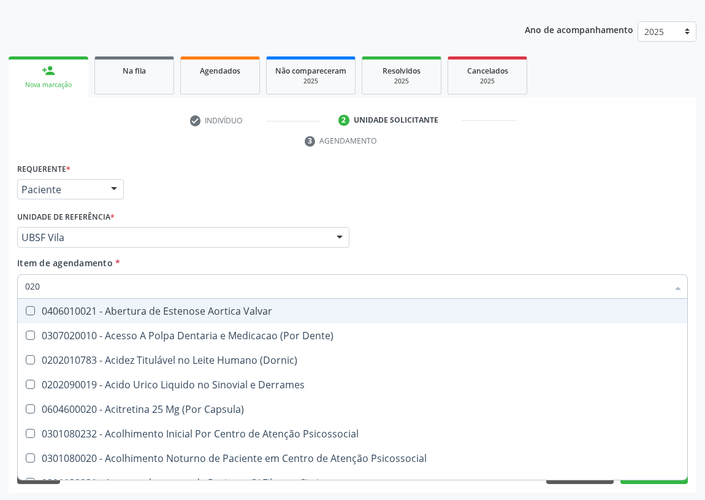
type input "0202"
checkbox Leitura "true"
checkbox Epidemiológica "true"
checkbox Septostomia "true"
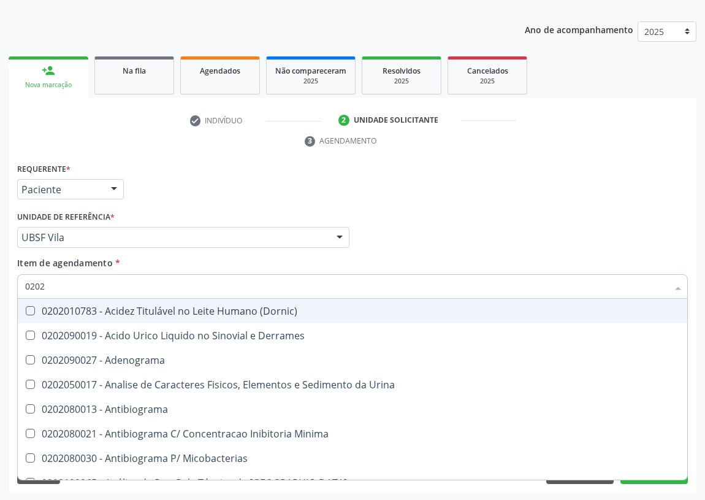
type input "02020"
checkbox \(Dht\) "true"
checkbox Xiii "true"
checkbox Ferritina "false"
checkbox Glicose "false"
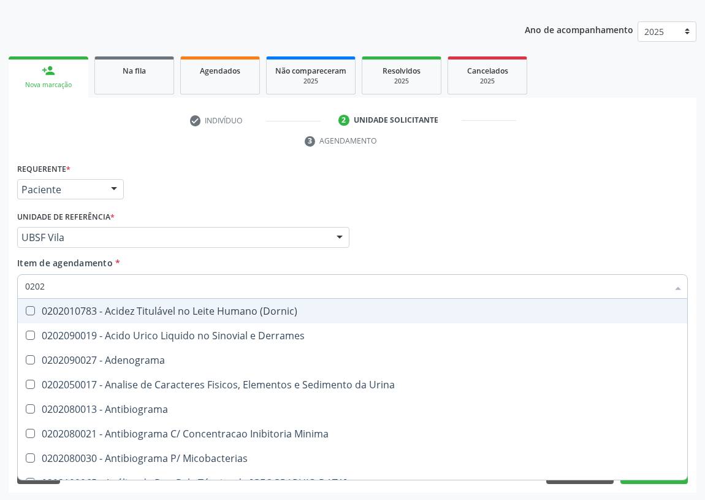
checkbox Zinco "true"
checkbox Completo "false"
type input "0202050017"
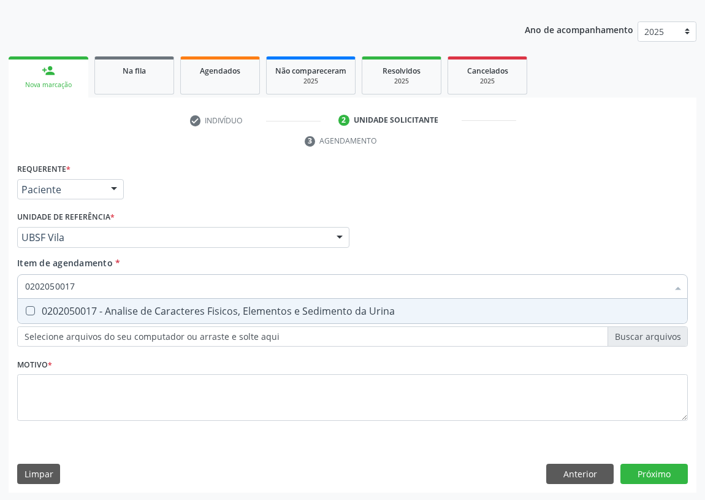
click at [31, 311] on Urina at bounding box center [30, 310] width 9 height 9
click at [26, 311] on Urina "checkbox" at bounding box center [22, 311] width 8 height 8
checkbox Urina "true"
click at [448, 183] on div "Requerente * Paciente Profissional de Saúde Paciente Nenhum resultado encontrad…" at bounding box center [352, 184] width 677 height 48
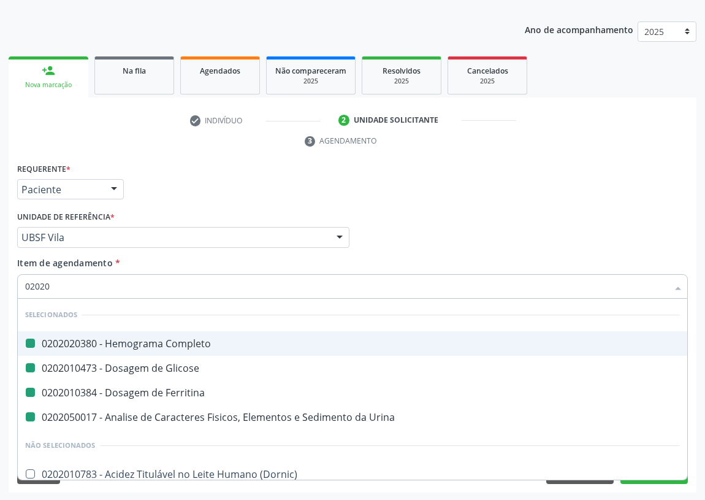
type input "020204"
checkbox Completo "false"
checkbox Glicose "false"
checkbox Ferritina "false"
checkbox Urina "false"
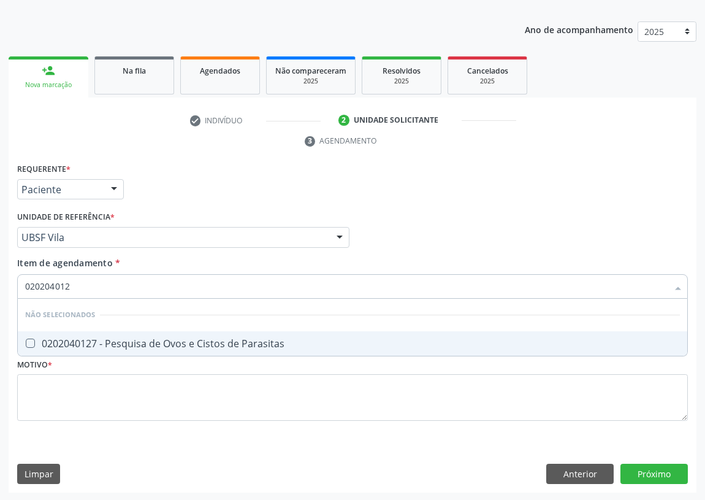
type input "0202040127"
drag, startPoint x: 32, startPoint y: 342, endPoint x: 84, endPoint y: 307, distance: 62.4
click at [35, 339] on div "0202040127 - Pesquisa de Ovos e Cistos de Parasitas" at bounding box center [352, 344] width 655 height 10
checkbox Parasitas "true"
drag, startPoint x: 10, startPoint y: 293, endPoint x: 0, endPoint y: 282, distance: 15.2
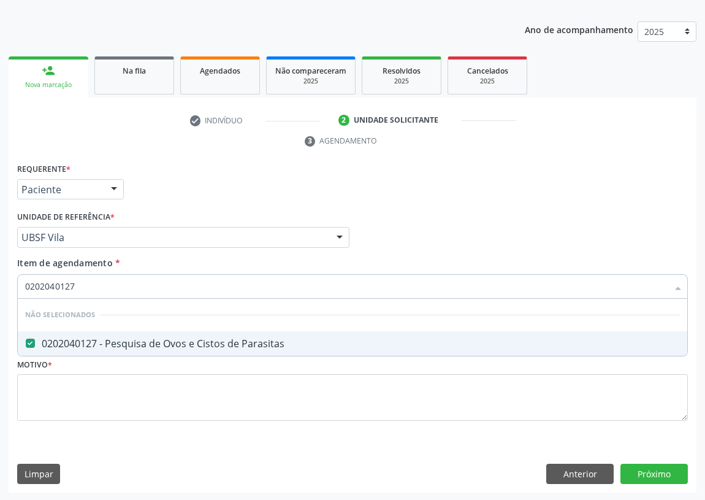
click at [0, 294] on div "Acompanhamento Acompanhe a situação das marcações correntes e finalizadas Relat…" at bounding box center [352, 221] width 705 height 561
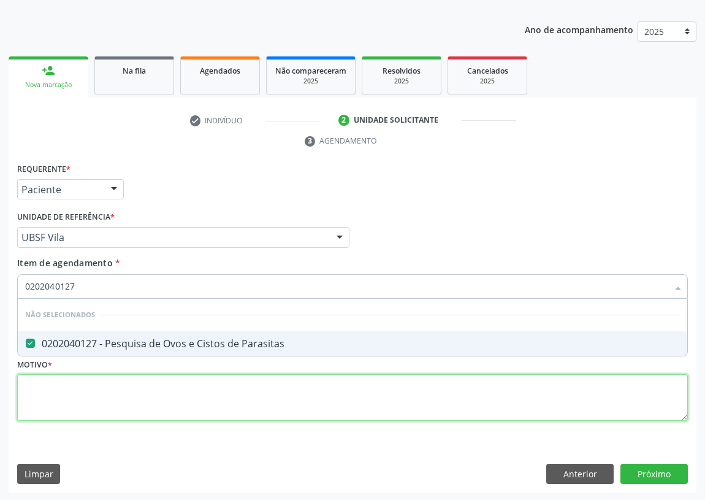
click at [58, 402] on div "Requerente * Paciente Profissional de Saúde Paciente Nenhum resultado encontrad…" at bounding box center [352, 299] width 671 height 278
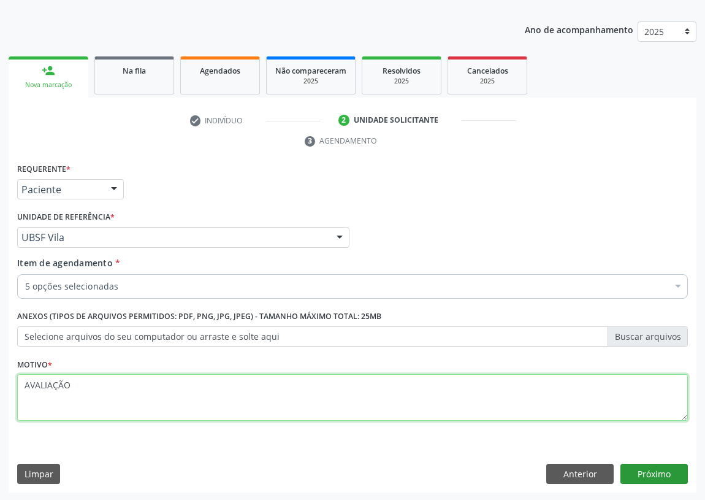
type textarea "AVALIAÇÃO"
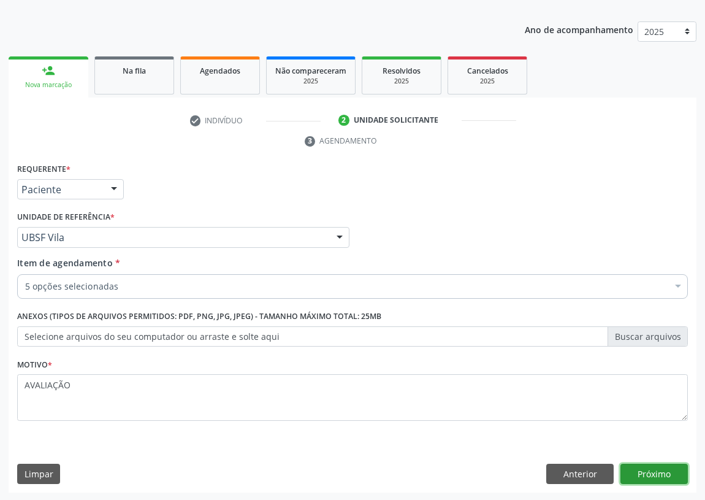
click at [659, 471] on button "Próximo" at bounding box center [654, 474] width 67 height 21
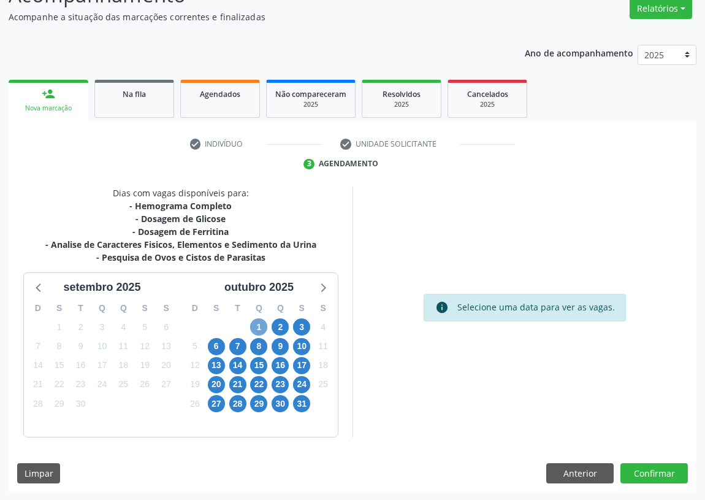
drag, startPoint x: 263, startPoint y: 326, endPoint x: 293, endPoint y: 288, distance: 48.0
click at [263, 325] on span "1" at bounding box center [258, 326] width 17 height 17
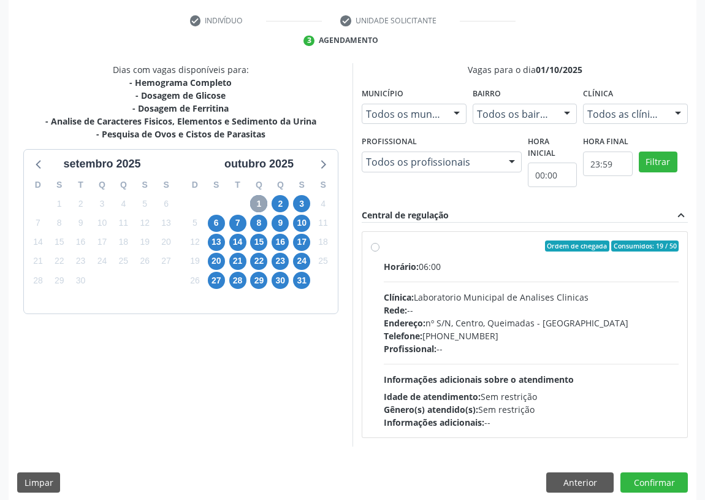
scroll to position [236, 0]
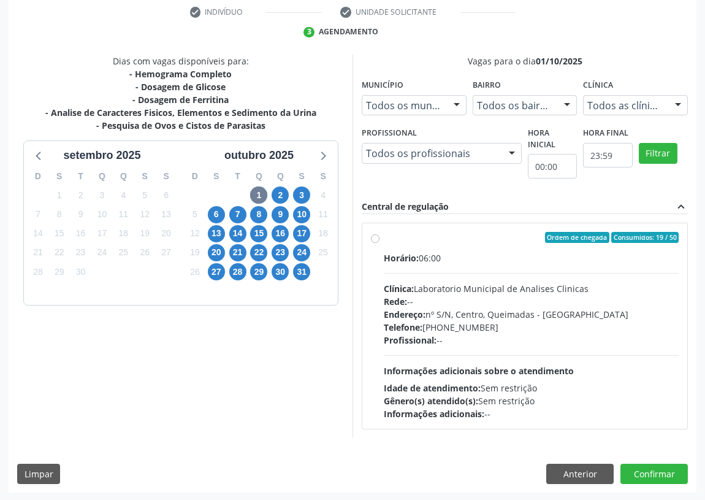
click at [384, 240] on label "Ordem de chegada Consumidos: 19 / 50 Horário: 06:00 Clínica: Laboratorio Munici…" at bounding box center [531, 326] width 295 height 188
click at [373, 240] on input "Ordem de chegada Consumidos: 19 / 50 Horário: 06:00 Clínica: Laboratorio Munici…" at bounding box center [375, 237] width 9 height 11
radio input "true"
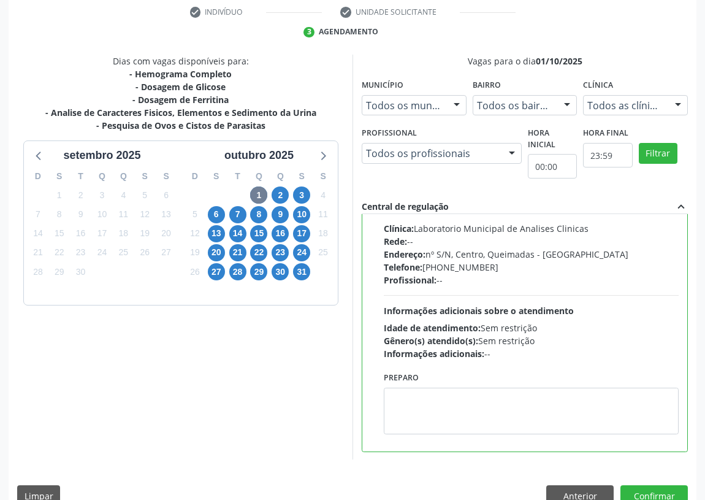
scroll to position [61, 0]
click at [428, 415] on textarea at bounding box center [531, 410] width 295 height 47
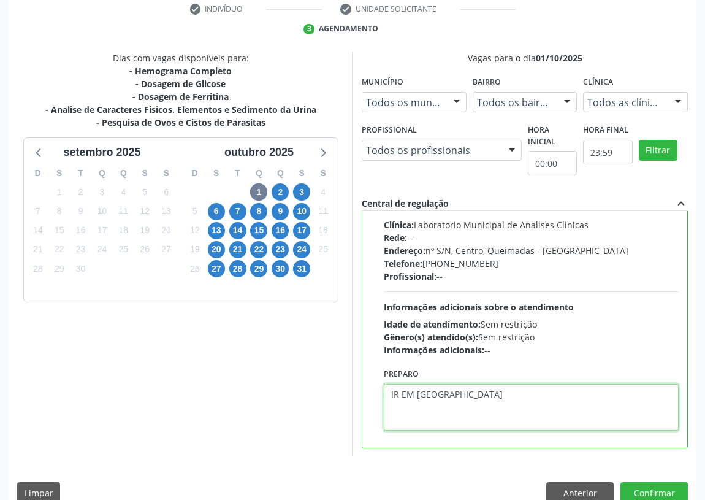
scroll to position [258, 0]
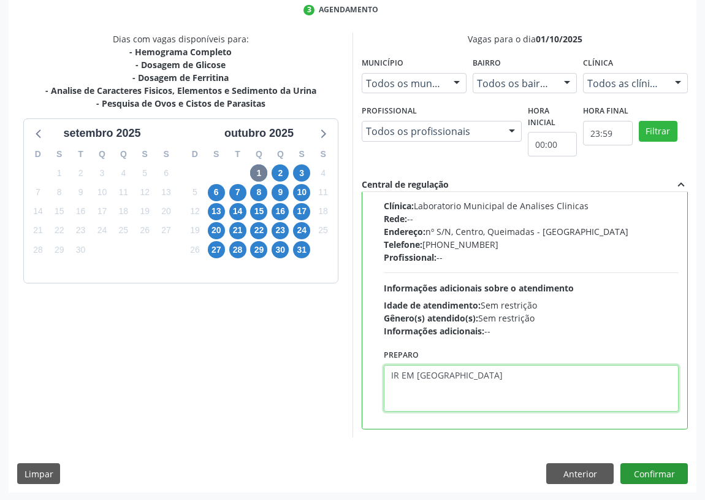
type textarea "IR EM [GEOGRAPHIC_DATA]"
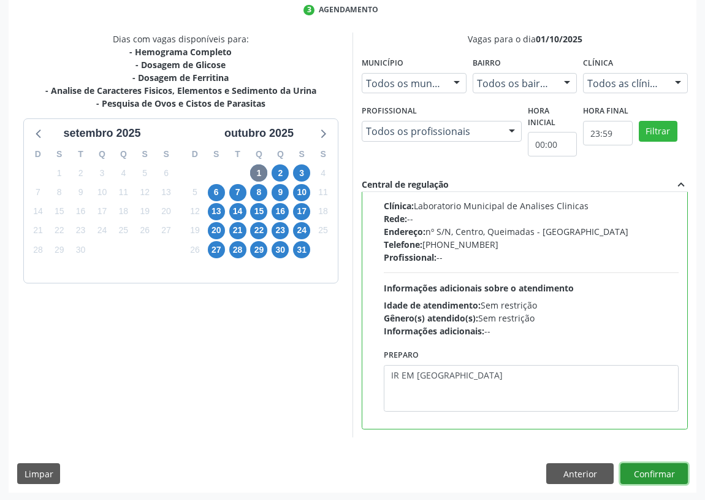
click at [653, 467] on button "Confirmar" at bounding box center [654, 473] width 67 height 21
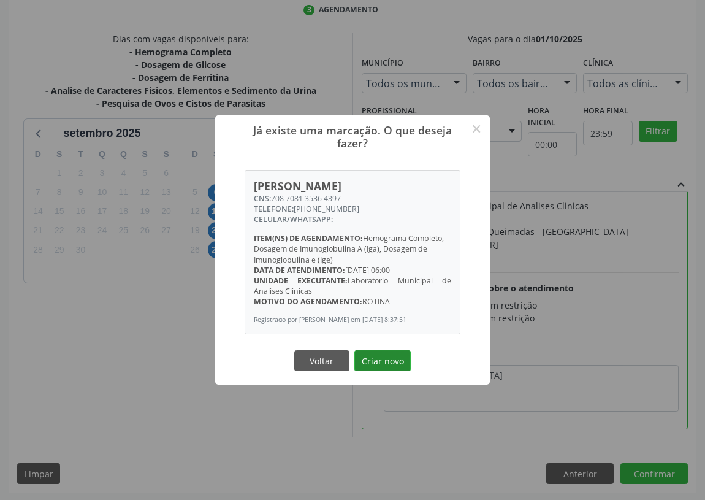
click at [380, 358] on button "Criar novo" at bounding box center [383, 360] width 56 height 21
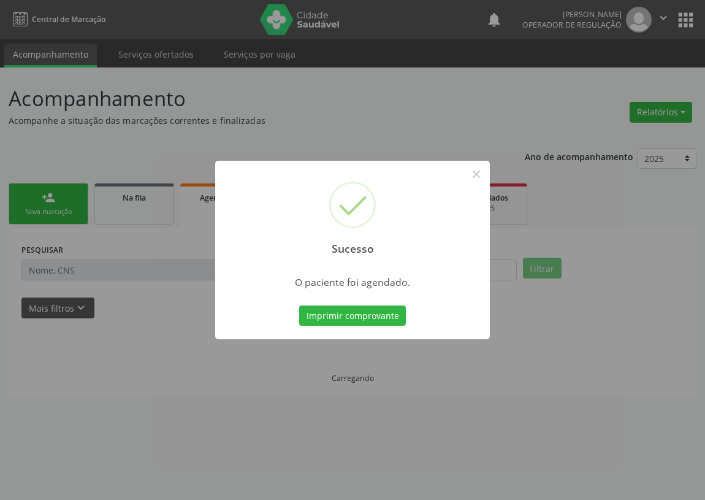
scroll to position [0, 0]
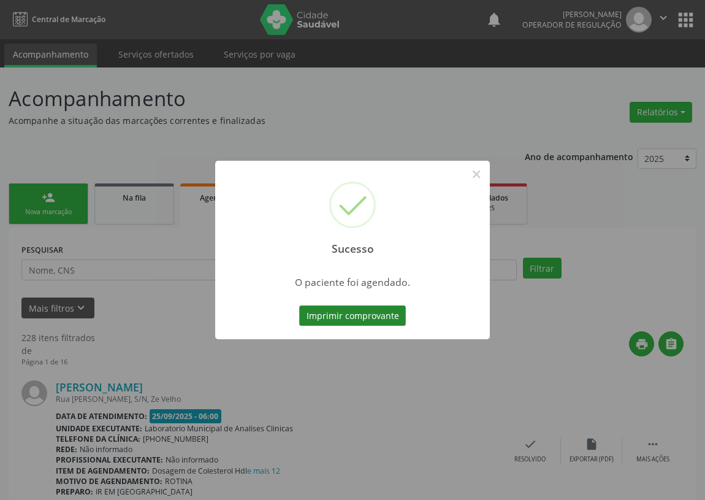
click at [347, 316] on button "Imprimir comprovante" at bounding box center [352, 315] width 107 height 21
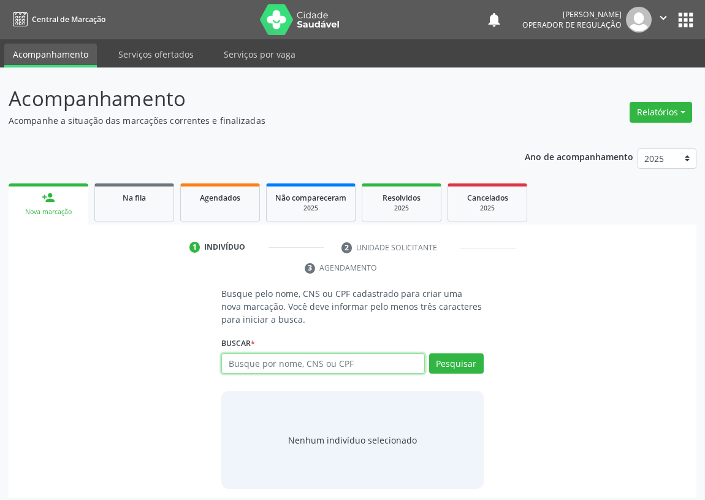
click at [236, 366] on input "text" at bounding box center [323, 363] width 204 height 21
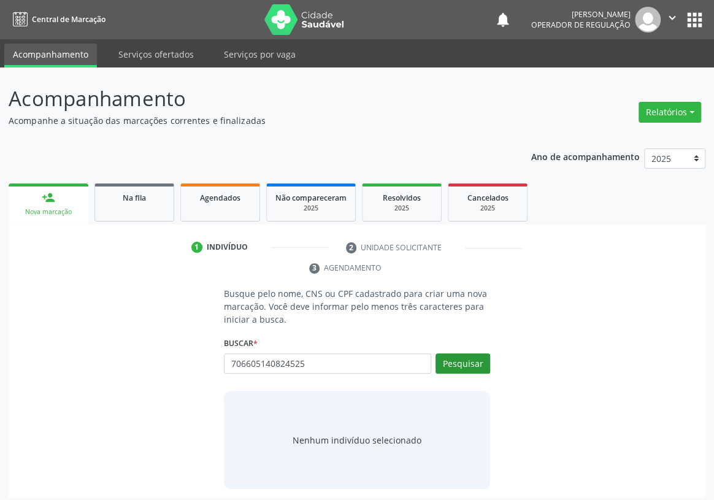
type input "706605140824525"
click at [461, 353] on button "Pesquisar" at bounding box center [462, 363] width 55 height 21
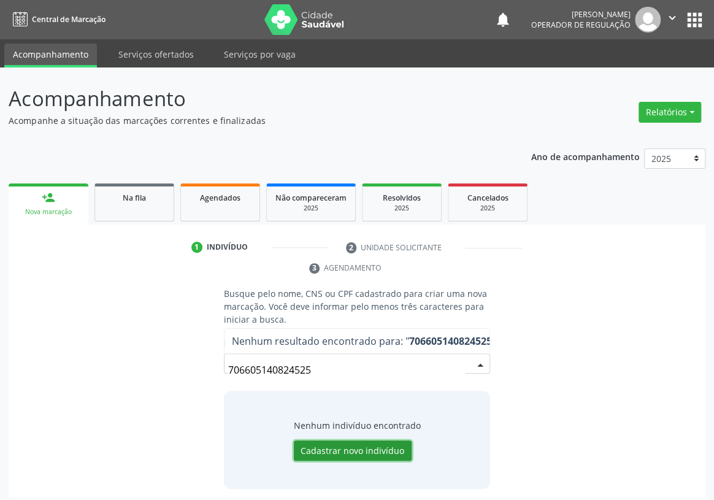
click at [336, 440] on button "Cadastrar novo indivíduo" at bounding box center [353, 450] width 118 height 21
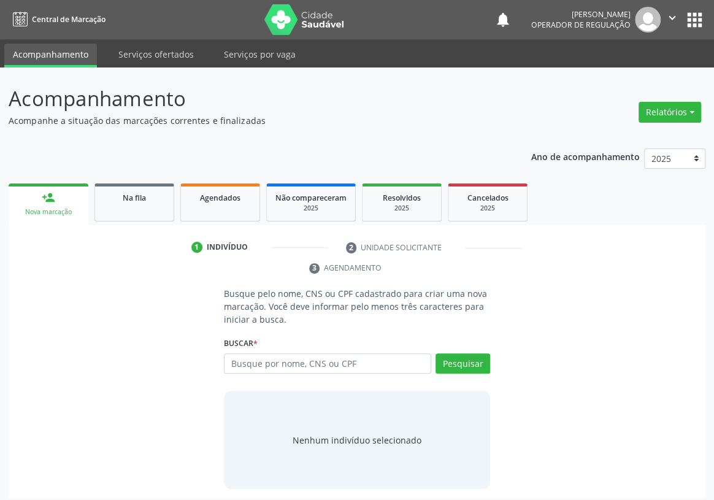
click at [241, 353] on input "text" at bounding box center [327, 363] width 207 height 21
type input "704605140824525"
click at [461, 353] on button "Pesquisar" at bounding box center [462, 363] width 55 height 21
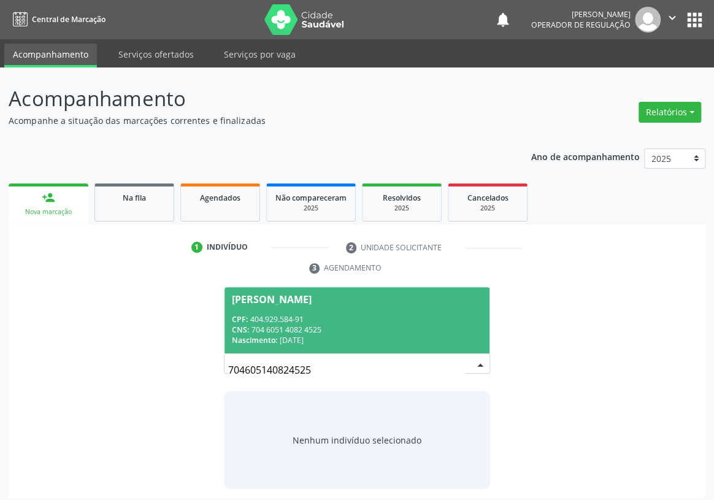
click at [280, 314] on div "CPF: 404.929.584-91" at bounding box center [357, 319] width 250 height 10
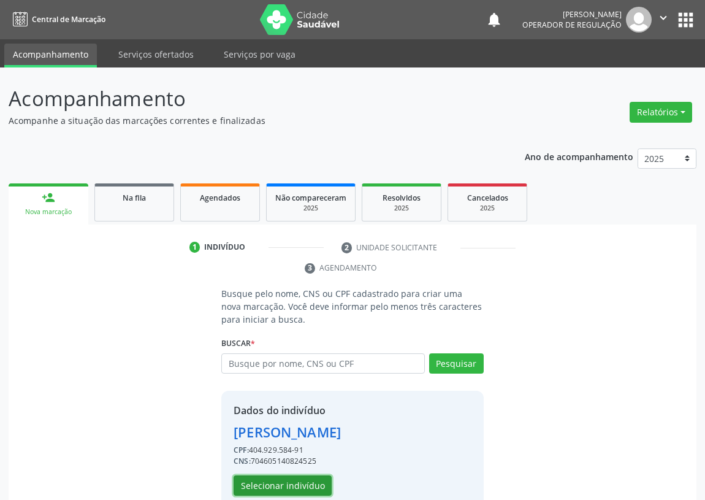
click at [282, 483] on button "Selecionar indivíduo" at bounding box center [283, 485] width 98 height 21
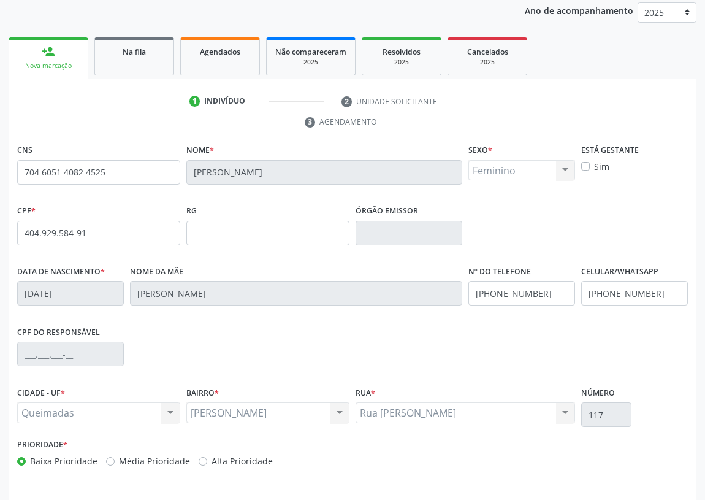
scroll to position [184, 0]
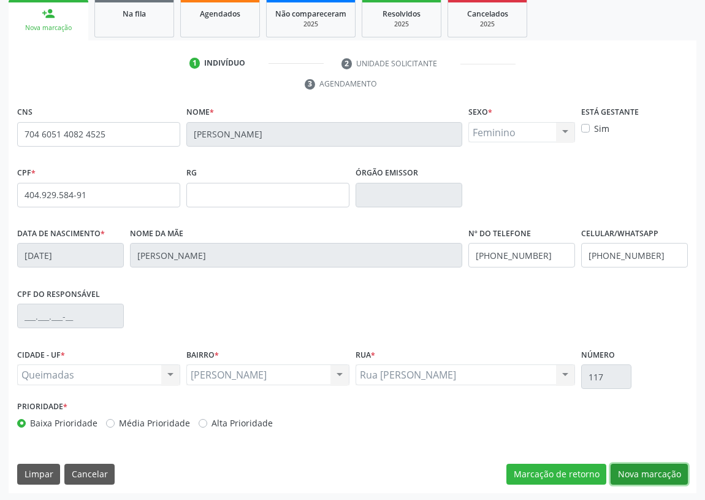
drag, startPoint x: 645, startPoint y: 472, endPoint x: 285, endPoint y: 389, distance: 369.3
click at [645, 471] on button "Nova marcação" at bounding box center [649, 474] width 77 height 21
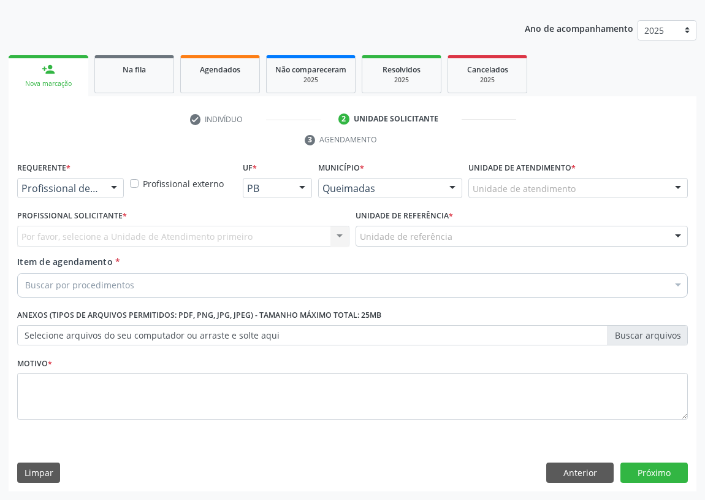
scroll to position [127, 0]
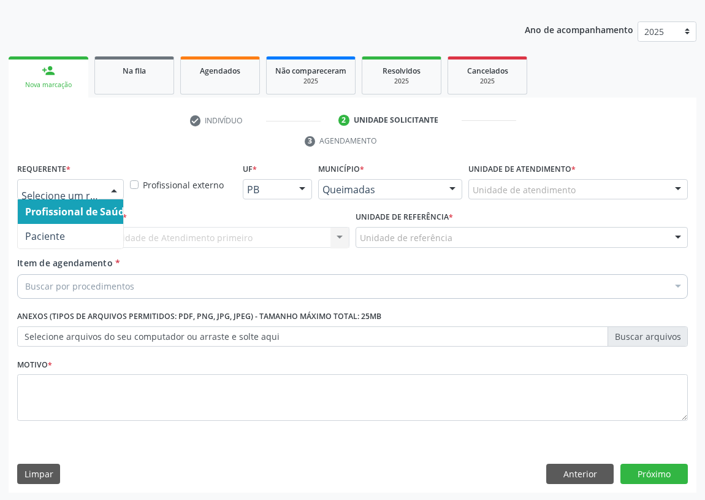
drag, startPoint x: 116, startPoint y: 188, endPoint x: 105, endPoint y: 228, distance: 40.8
click at [115, 188] on div at bounding box center [114, 190] width 18 height 21
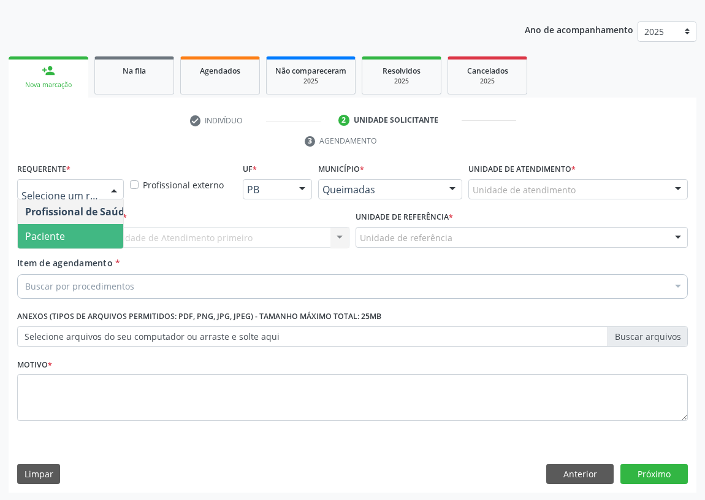
click at [107, 235] on span "Paciente" at bounding box center [78, 236] width 120 height 25
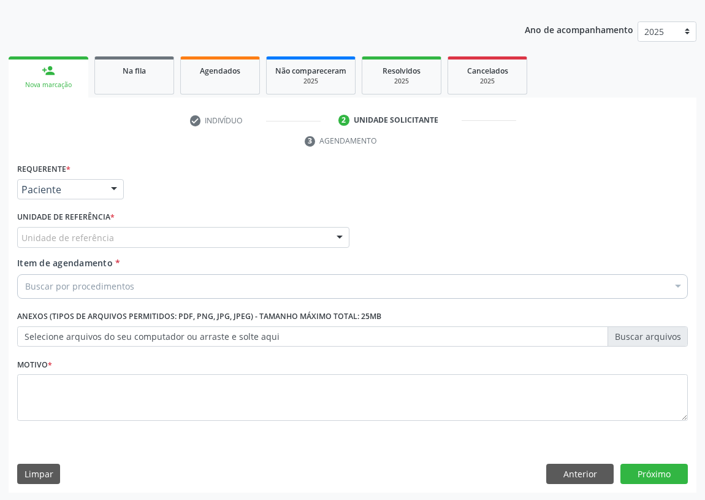
click at [326, 234] on div "Unidade de referência UBSF Ligeiro II UBSF Saulo Leal Ernesto de Melo UBSF Cast…" at bounding box center [183, 237] width 332 height 21
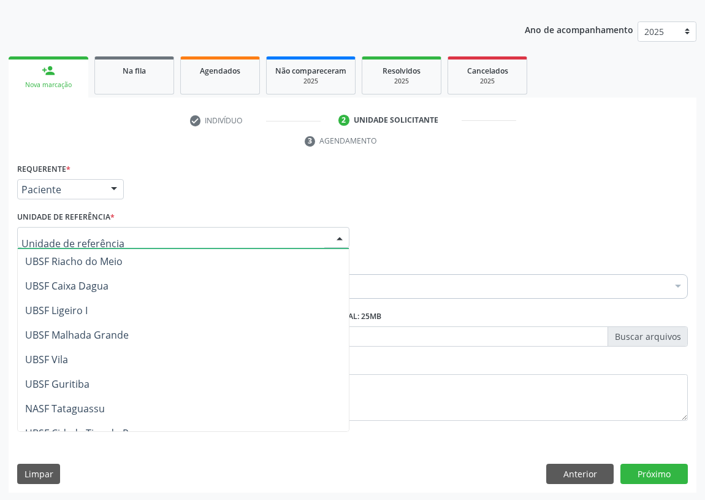
scroll to position [307, 0]
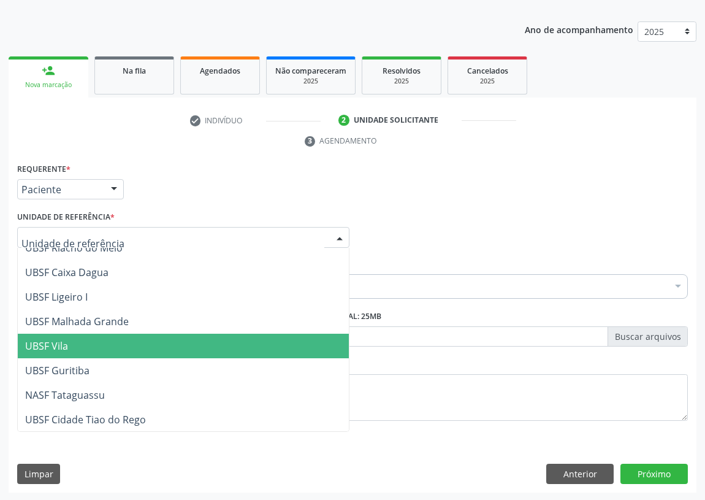
click at [66, 342] on span "UBSF Vila" at bounding box center [46, 345] width 43 height 13
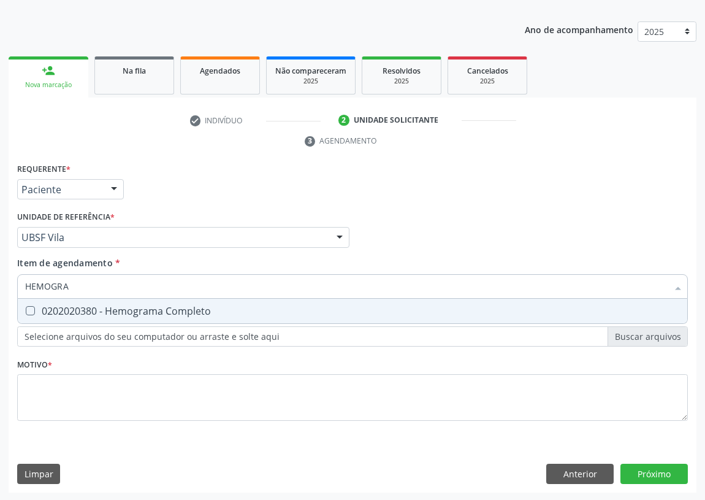
type input "HEMOGRAM"
click at [32, 309] on Completo at bounding box center [30, 310] width 9 height 9
click at [26, 309] on Completo "checkbox" at bounding box center [22, 311] width 8 height 8
checkbox Completo "true"
drag, startPoint x: 92, startPoint y: 287, endPoint x: 0, endPoint y: 281, distance: 92.2
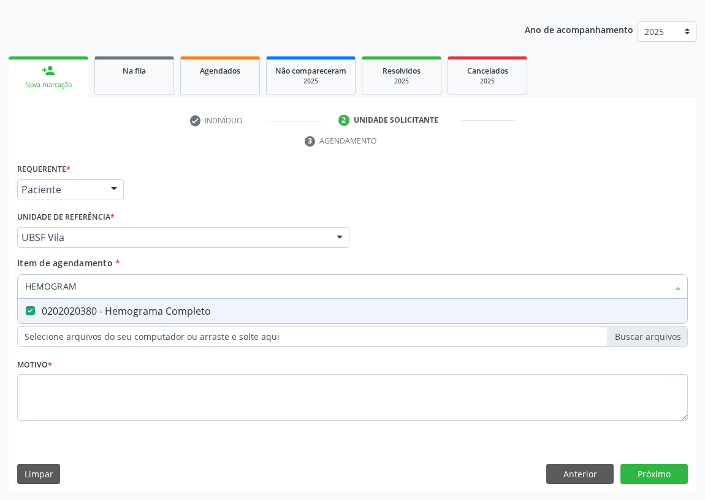
click at [0, 286] on div "Acompanhamento Acompanhe a situação das marcações correntes e finalizadas Relat…" at bounding box center [352, 221] width 705 height 561
type input "G"
checkbox Completo "false"
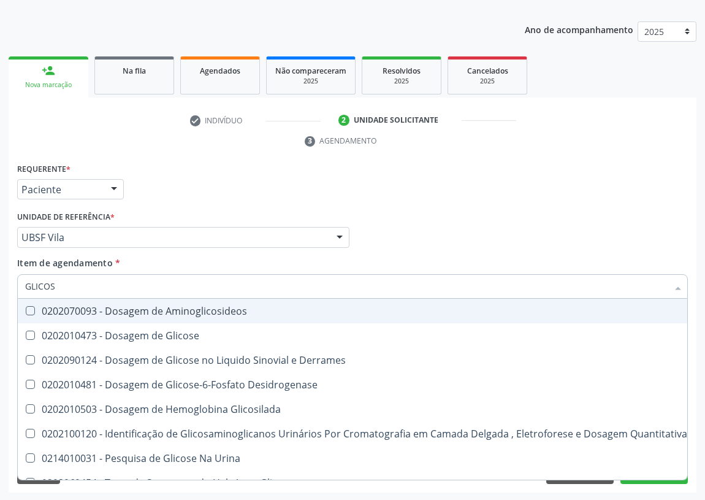
type input "GLICOSE"
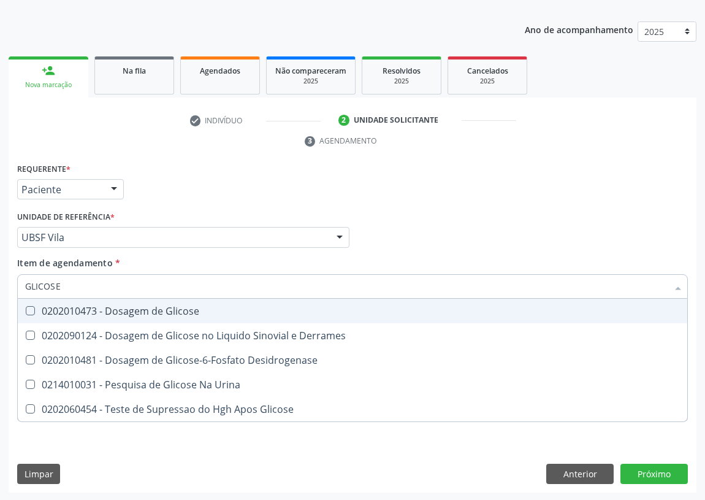
drag, startPoint x: 29, startPoint y: 309, endPoint x: 63, endPoint y: 285, distance: 41.7
click at [34, 303] on span "0202010473 - Dosagem de Glicose" at bounding box center [353, 311] width 670 height 25
checkbox Glicose "true"
drag, startPoint x: 66, startPoint y: 289, endPoint x: 0, endPoint y: 289, distance: 66.2
click at [0, 289] on div "Acompanhamento Acompanhe a situação das marcações correntes e finalizadas Relat…" at bounding box center [352, 221] width 705 height 561
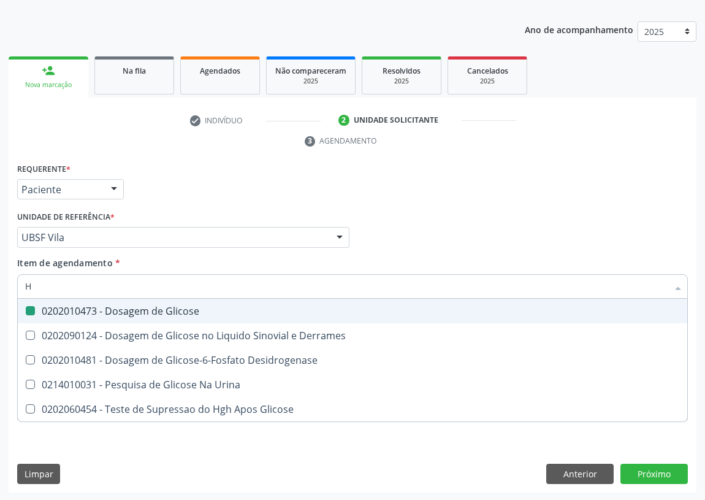
type input "HE"
checkbox Glicose "false"
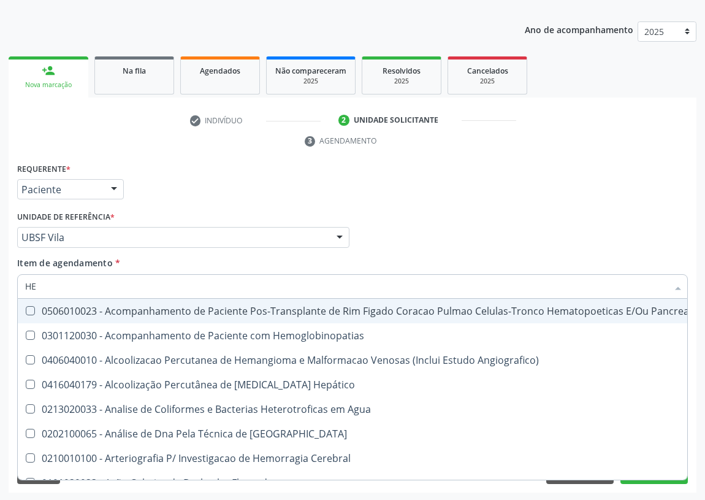
type input "HEM"
checkbox Transplante "true"
checkbox Completo "false"
type input "HEMO"
checkbox Retro-Retal "true"
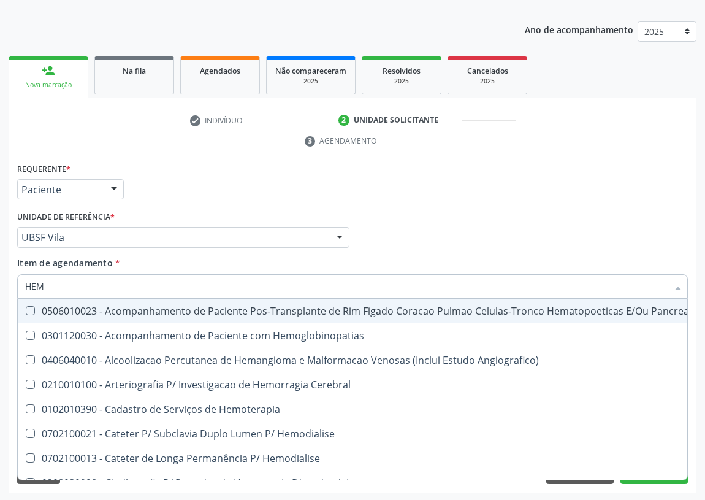
checkbox Completo "false"
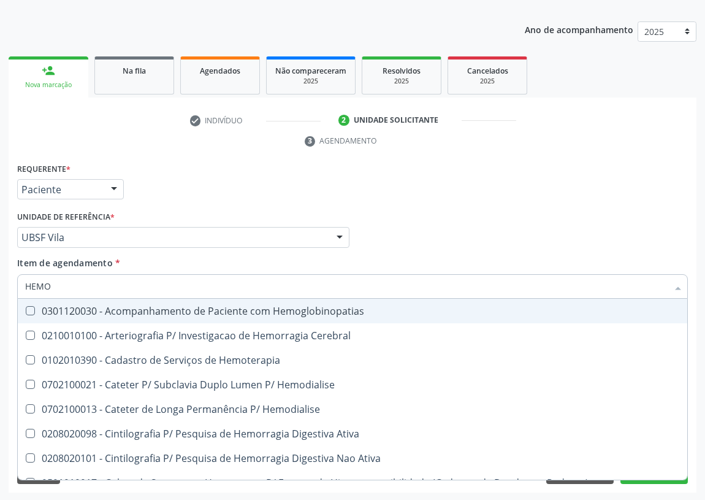
type input "HEMOG"
checkbox Carboxi-Hemoglobina "true"
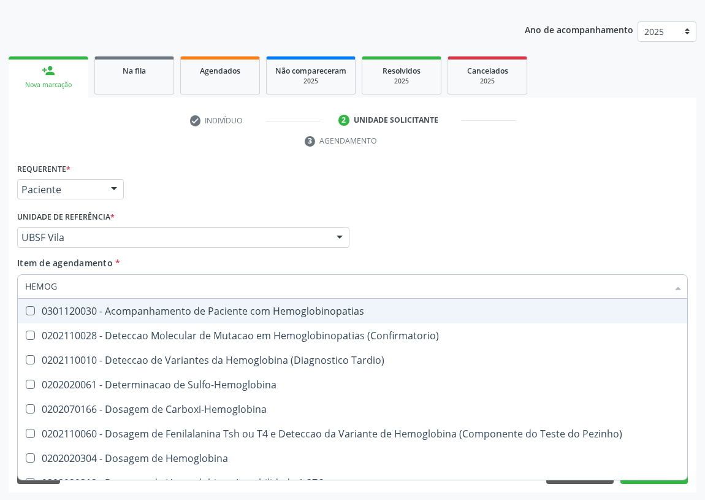
type input "HEMOGL"
checkbox Completo "false"
type input "HEMOGLOBINA"
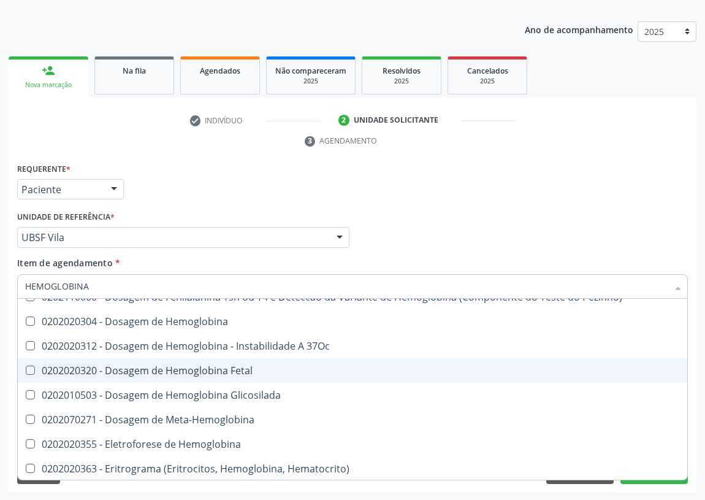
scroll to position [113, 0]
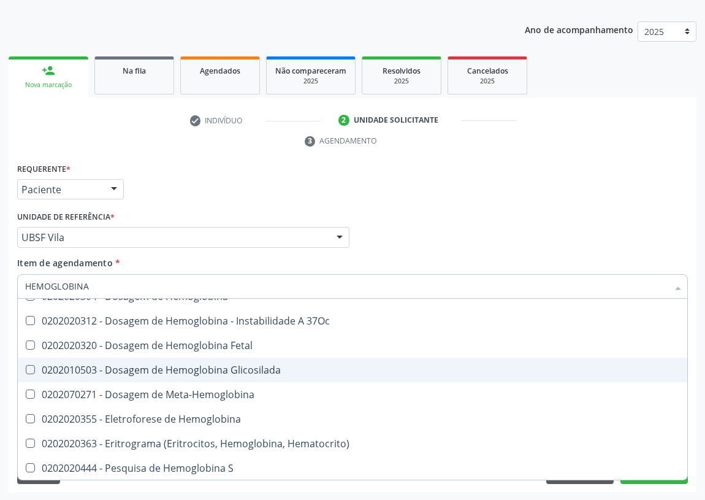
click at [205, 371] on div "0202010503 - Dosagem de Hemoglobina Glicosilada" at bounding box center [352, 370] width 655 height 10
checkbox Glicosilada "true"
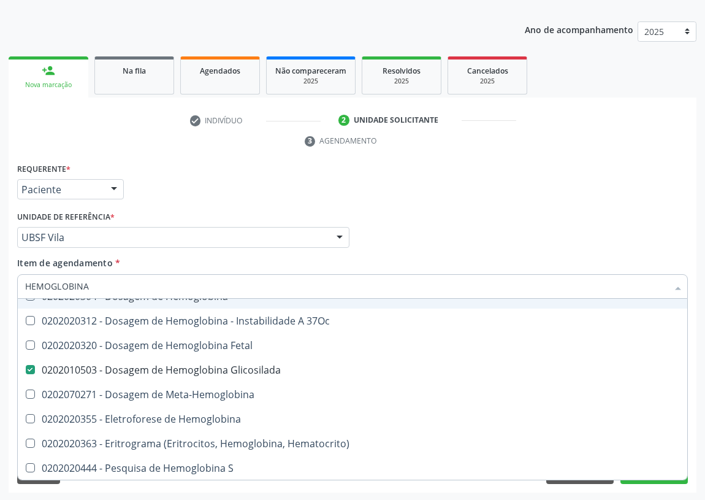
drag, startPoint x: 88, startPoint y: 283, endPoint x: 7, endPoint y: 284, distance: 80.4
click at [6, 293] on div "Acompanhamento Acompanhe a situação das marcações correntes e finalizadas Relat…" at bounding box center [352, 221] width 705 height 561
type input "T"
checkbox Glicosilada "false"
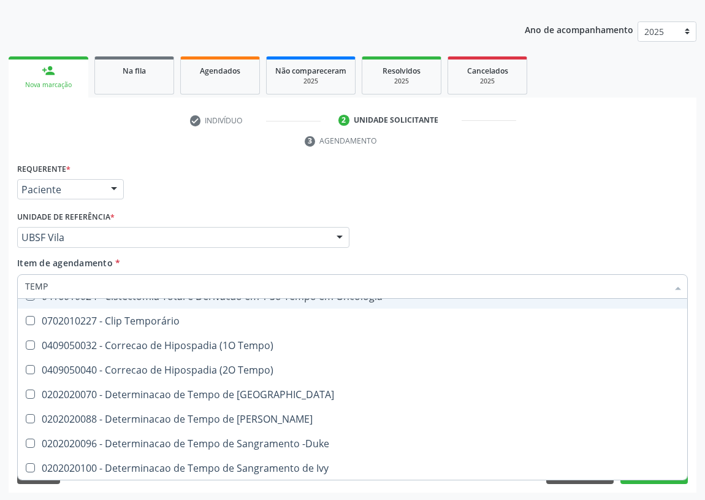
type input "TEMPO"
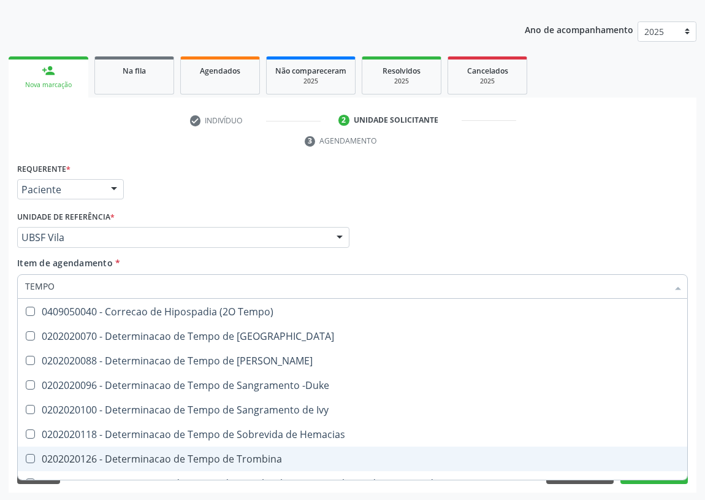
scroll to position [169, 0]
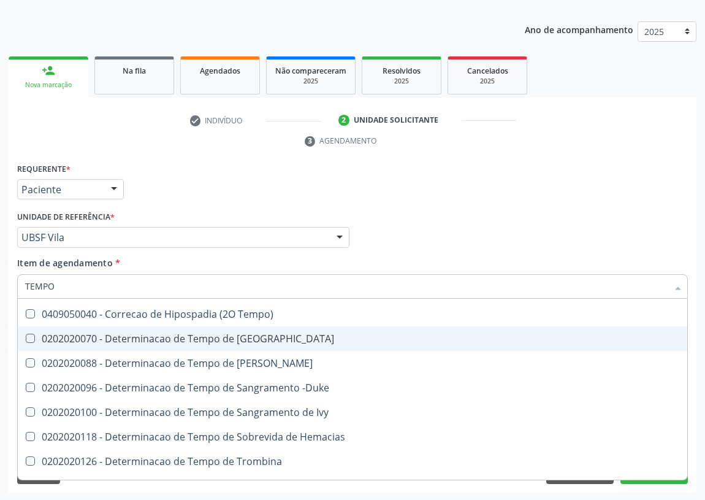
click at [221, 334] on div "0202020070 - Determinacao de Tempo de Coagulacao" at bounding box center [464, 339] width 878 height 10
checkbox Coagulacao "true"
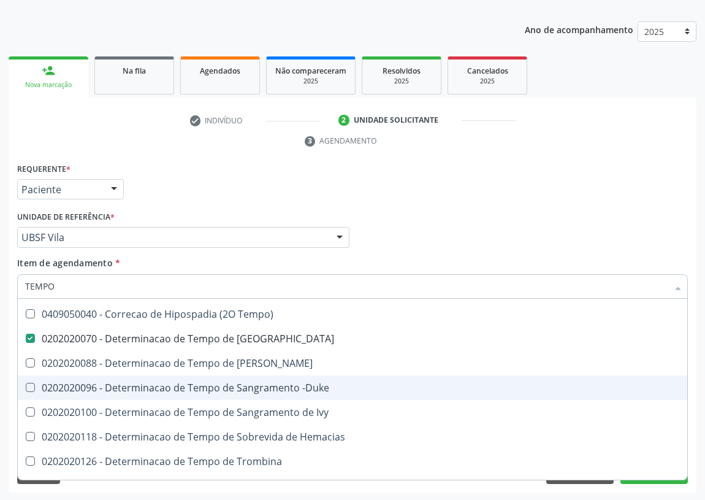
click at [233, 383] on div "0202020096 - Determinacao de Tempo de Sangramento -Duke" at bounding box center [464, 388] width 878 height 10
checkbox -Duke "true"
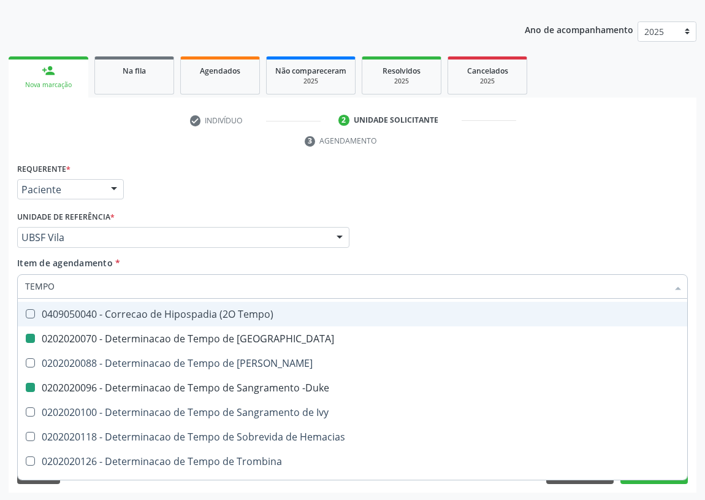
click at [456, 236] on div "Profissional Solicitante Por favor, selecione a Unidade de Atendimento primeiro…" at bounding box center [352, 232] width 677 height 48
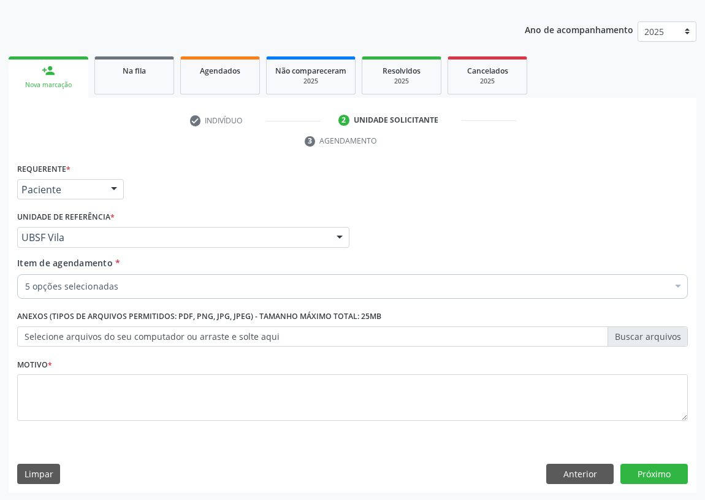
scroll to position [0, 0]
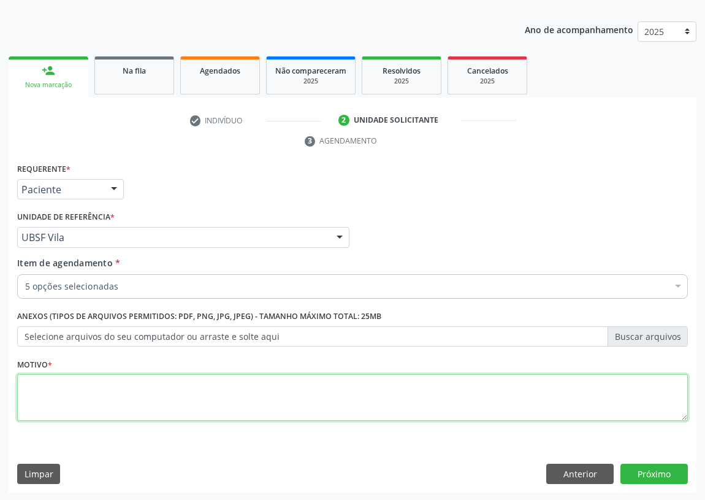
click at [47, 384] on textarea at bounding box center [352, 397] width 671 height 47
type textarea "AVALIAÇÃO"
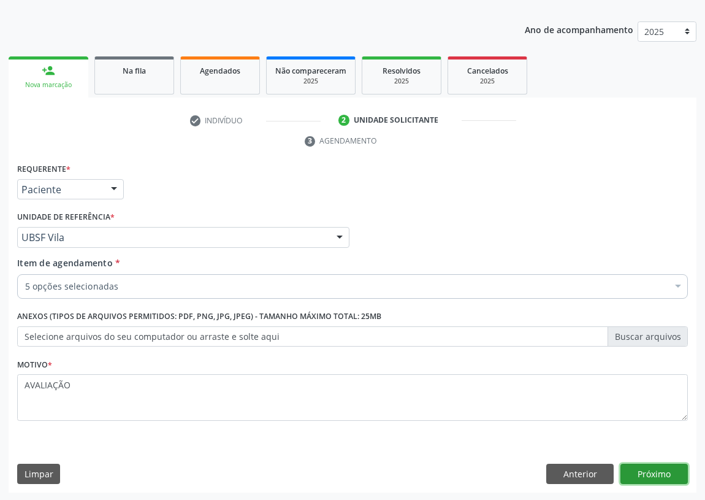
drag, startPoint x: 664, startPoint y: 477, endPoint x: 336, endPoint y: 405, distance: 335.3
click at [616, 465] on div "Anterior Próximo" at bounding box center [617, 474] width 142 height 21
click at [653, 470] on button "Próximo" at bounding box center [654, 474] width 67 height 21
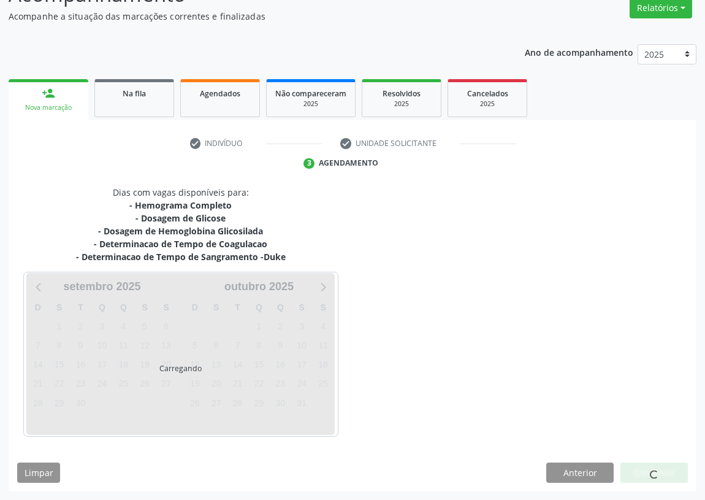
scroll to position [104, 0]
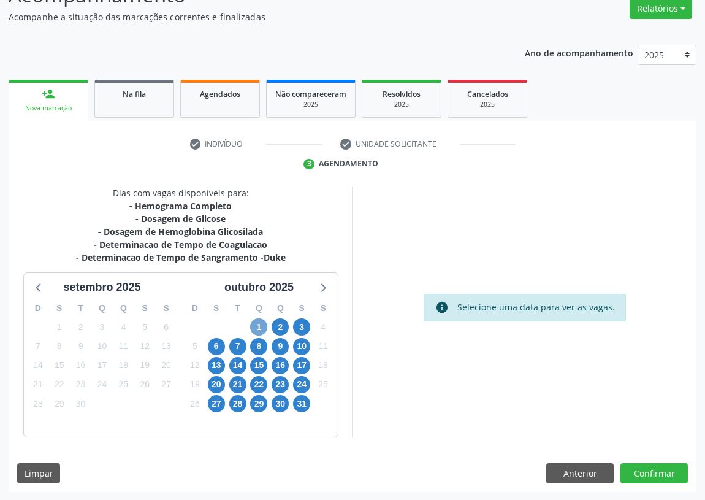
drag, startPoint x: 255, startPoint y: 326, endPoint x: 432, endPoint y: 292, distance: 180.6
click at [255, 326] on span "1" at bounding box center [258, 326] width 17 height 17
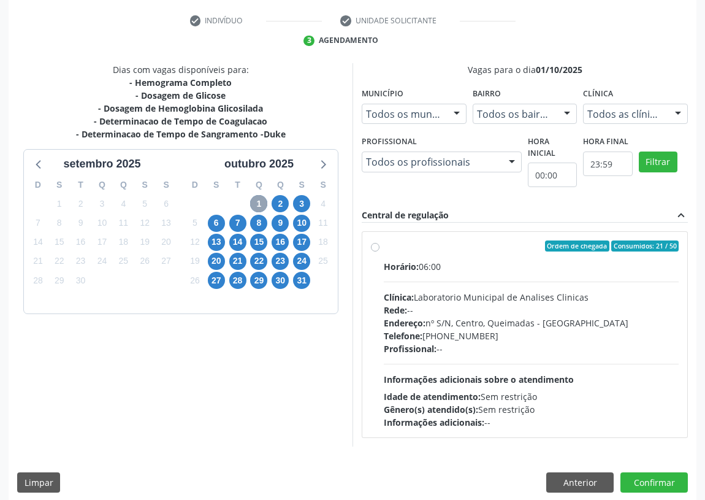
scroll to position [236, 0]
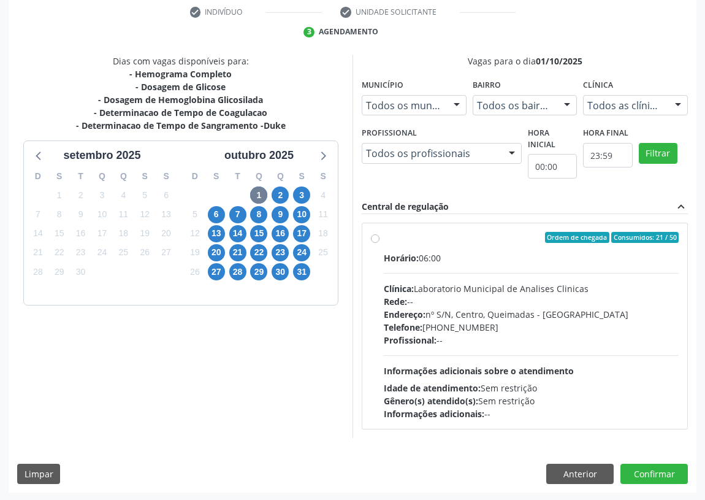
drag, startPoint x: 375, startPoint y: 236, endPoint x: 392, endPoint y: 290, distance: 56.5
click at [384, 236] on label "Ordem de chegada Consumidos: 21 / 50 Horário: 06:00 Clínica: Laboratorio Munici…" at bounding box center [531, 326] width 295 height 188
click at [375, 236] on input "Ordem de chegada Consumidos: 21 / 50 Horário: 06:00 Clínica: Laboratorio Munici…" at bounding box center [375, 237] width 9 height 11
radio input "true"
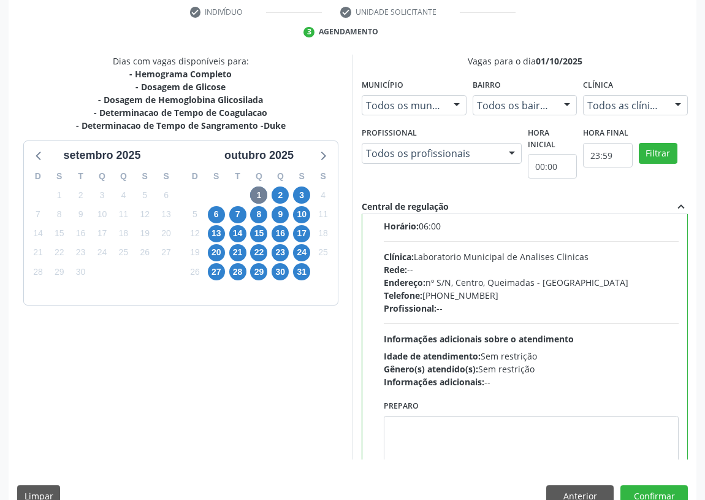
scroll to position [61, 0]
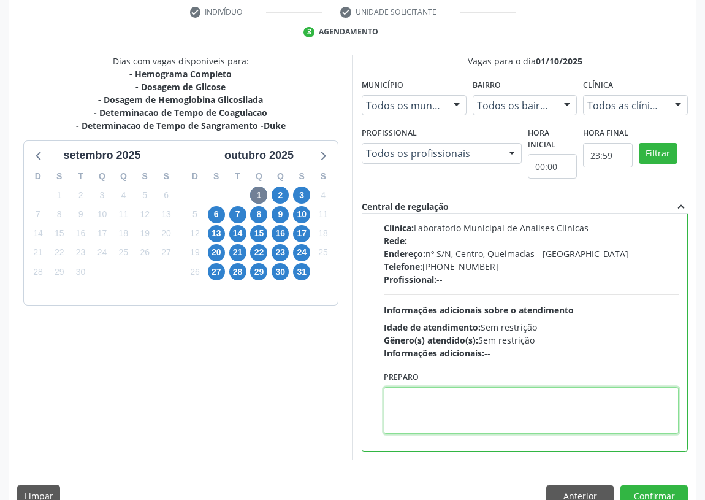
drag, startPoint x: 411, startPoint y: 404, endPoint x: 428, endPoint y: 394, distance: 19.5
click at [424, 396] on textarea at bounding box center [531, 410] width 295 height 47
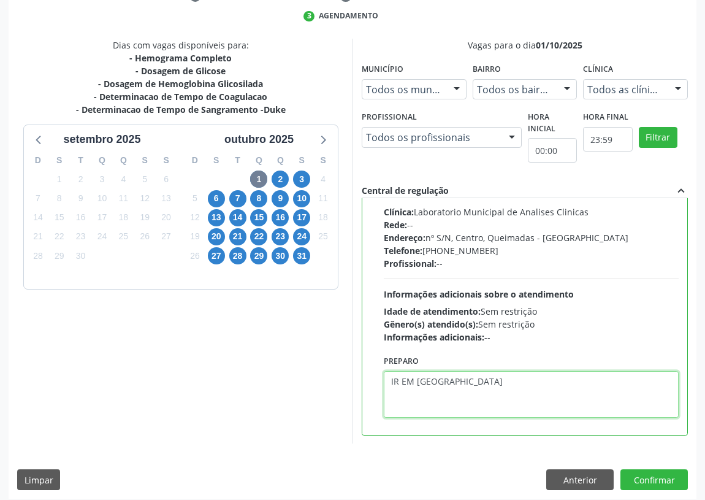
scroll to position [258, 0]
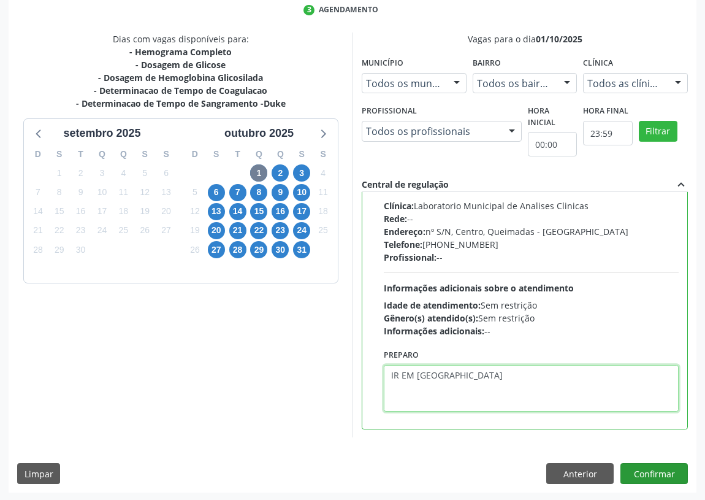
type textarea "IR EM [GEOGRAPHIC_DATA]"
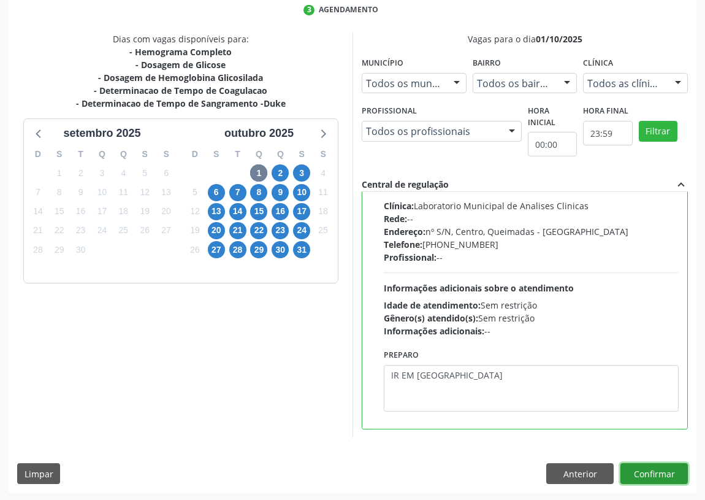
click at [662, 469] on button "Confirmar" at bounding box center [654, 473] width 67 height 21
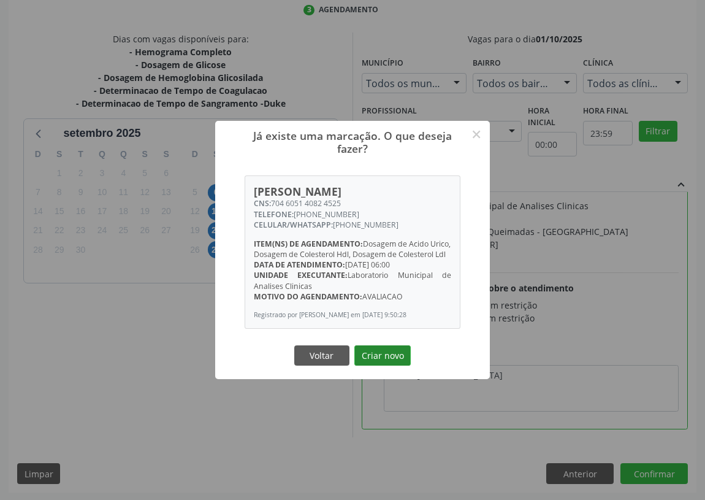
click at [385, 352] on button "Criar novo" at bounding box center [383, 355] width 56 height 21
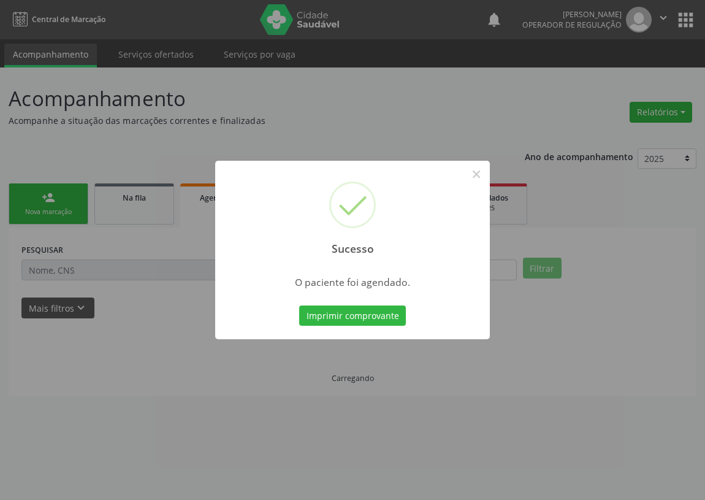
scroll to position [0, 0]
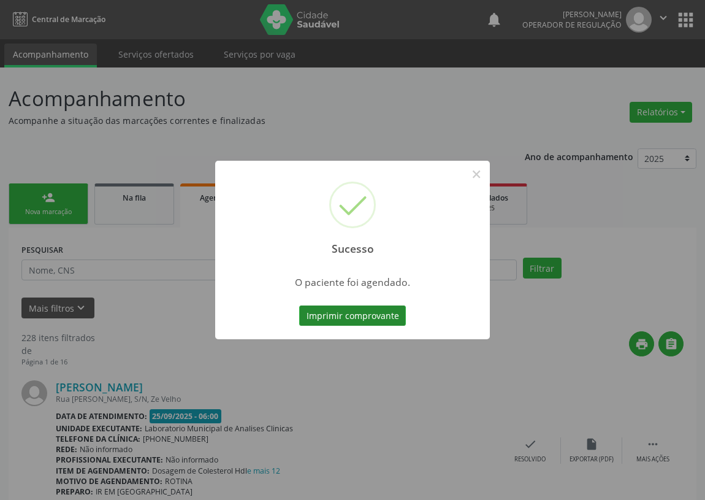
click at [334, 318] on button "Imprimir comprovante" at bounding box center [352, 315] width 107 height 21
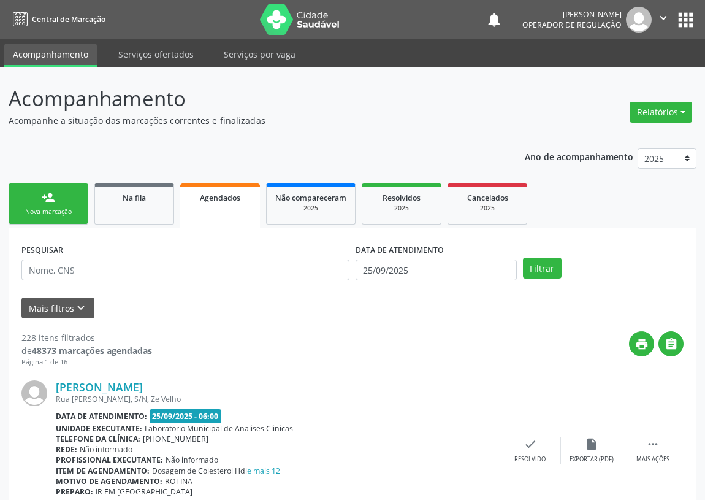
click at [61, 210] on div "Nova marcação" at bounding box center [48, 211] width 61 height 9
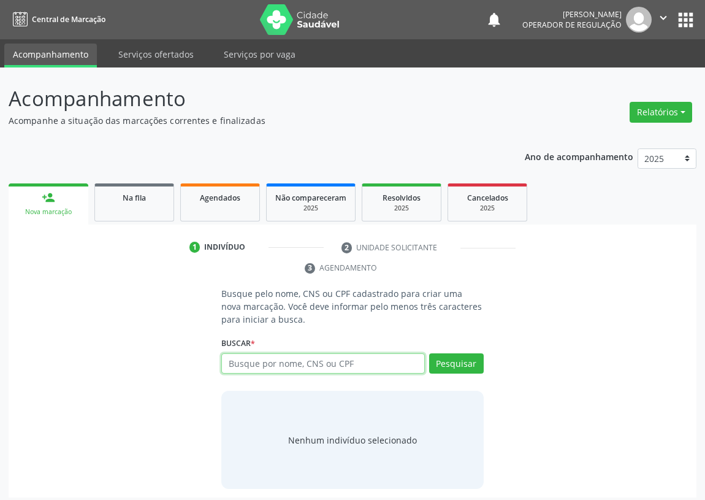
drag, startPoint x: 238, startPoint y: 366, endPoint x: 239, endPoint y: 356, distance: 10.5
click at [237, 364] on input "text" at bounding box center [323, 363] width 204 height 21
click at [262, 366] on input "text" at bounding box center [323, 363] width 204 height 21
type input "706202042481267"
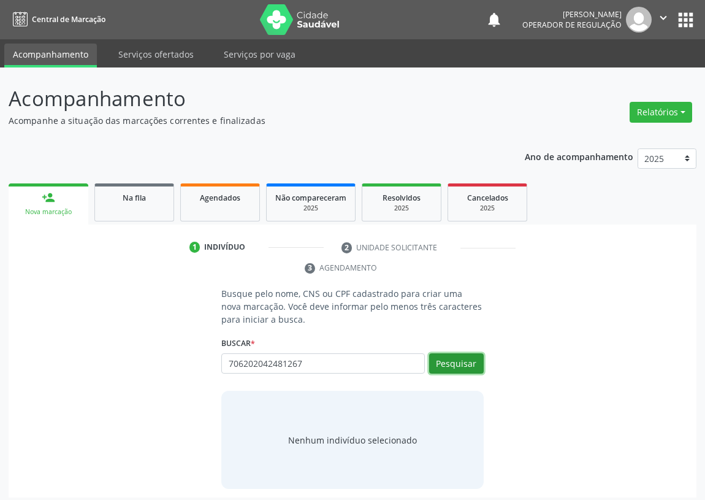
click at [458, 361] on button "Pesquisar" at bounding box center [456, 363] width 55 height 21
type input "706202042481267"
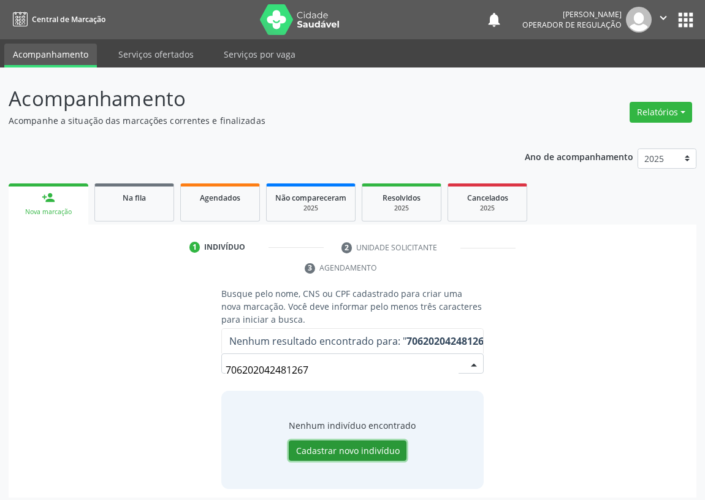
click at [336, 450] on button "Cadastrar novo indivíduo" at bounding box center [348, 450] width 118 height 21
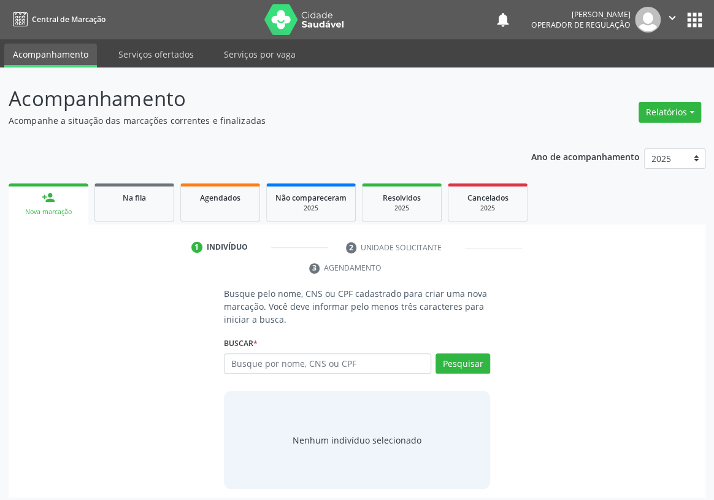
click at [233, 353] on input "text" at bounding box center [327, 363] width 207 height 21
type input "7062020424812654"
click at [467, 353] on button "Pesquisar" at bounding box center [462, 363] width 55 height 21
type input "7062020424812654"
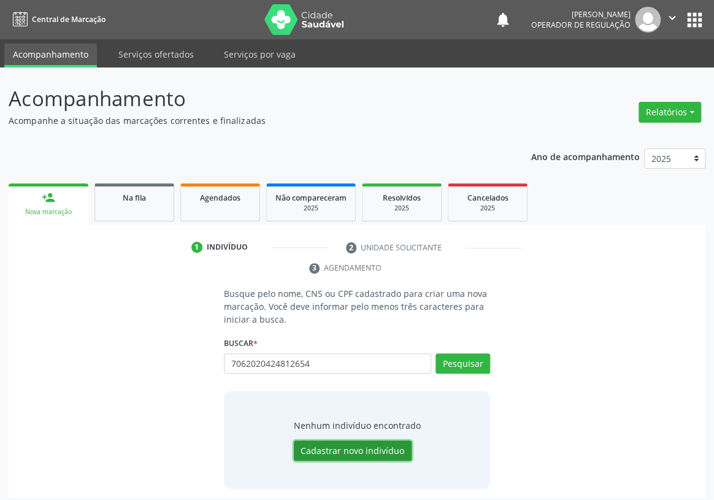
click at [344, 440] on button "Cadastrar novo indivíduo" at bounding box center [353, 450] width 118 height 21
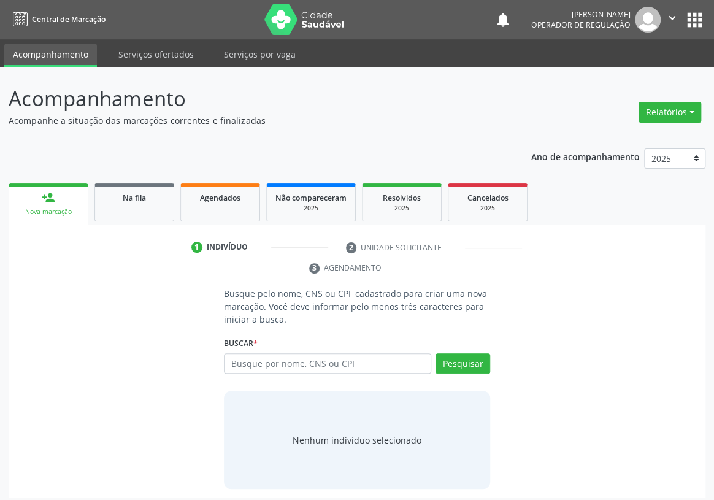
click at [239, 353] on input "text" at bounding box center [327, 363] width 207 height 21
type input "706202042481264"
click at [459, 353] on button "Pesquisar" at bounding box center [462, 363] width 55 height 21
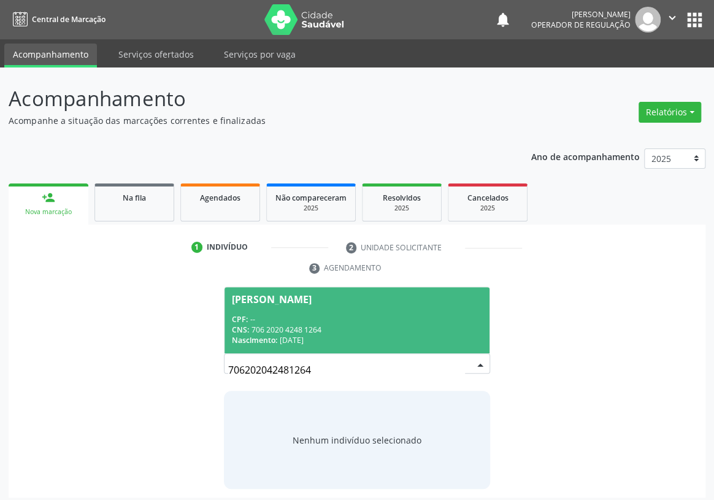
click at [340, 314] on div "CPF: --" at bounding box center [357, 319] width 250 height 10
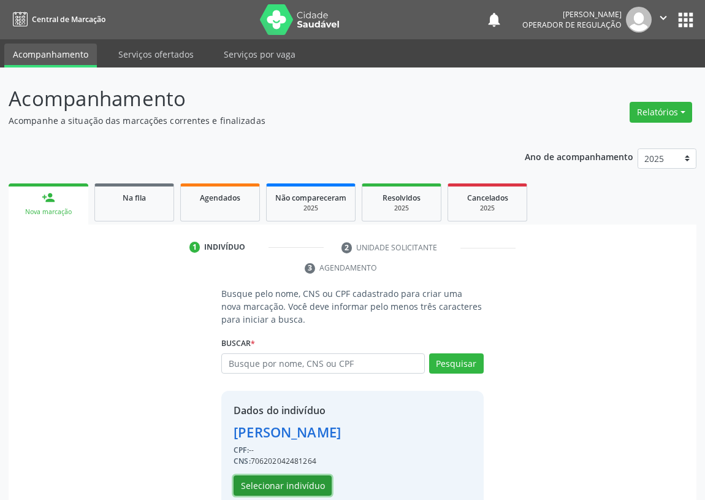
click at [269, 482] on button "Selecionar indivíduo" at bounding box center [283, 485] width 98 height 21
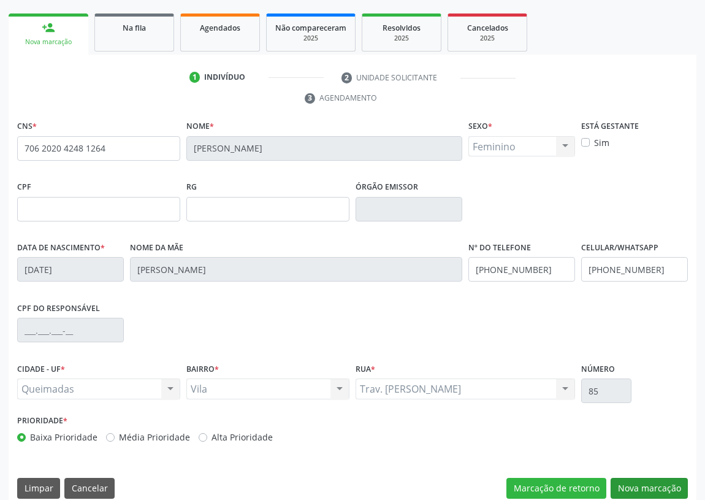
scroll to position [184, 0]
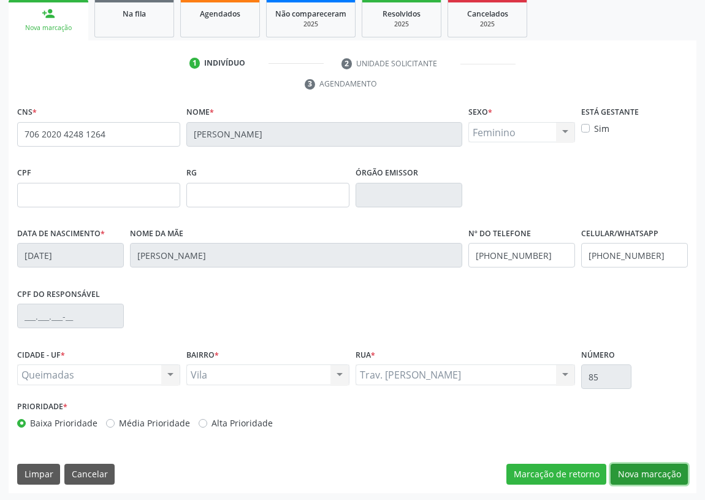
click at [654, 472] on button "Nova marcação" at bounding box center [649, 474] width 77 height 21
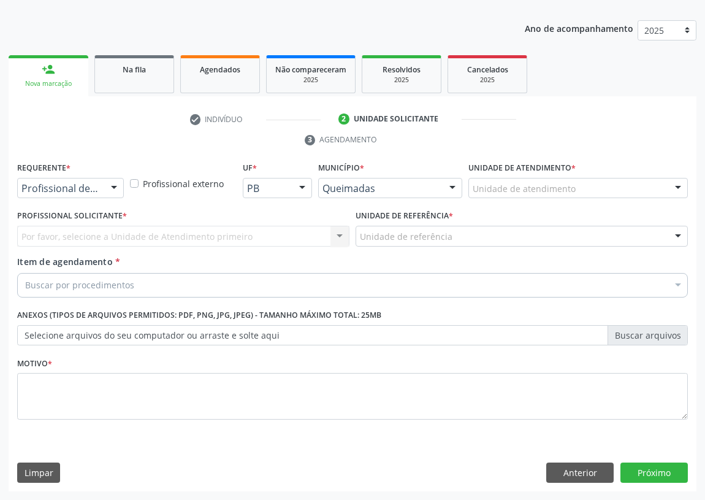
scroll to position [127, 0]
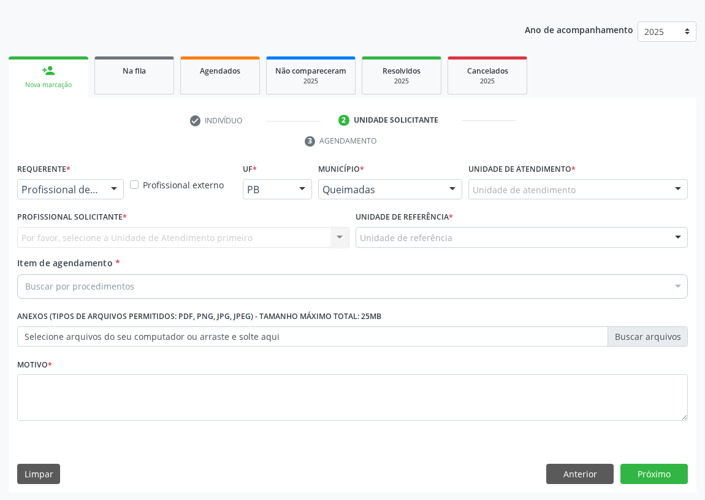
click at [113, 187] on div at bounding box center [114, 190] width 18 height 21
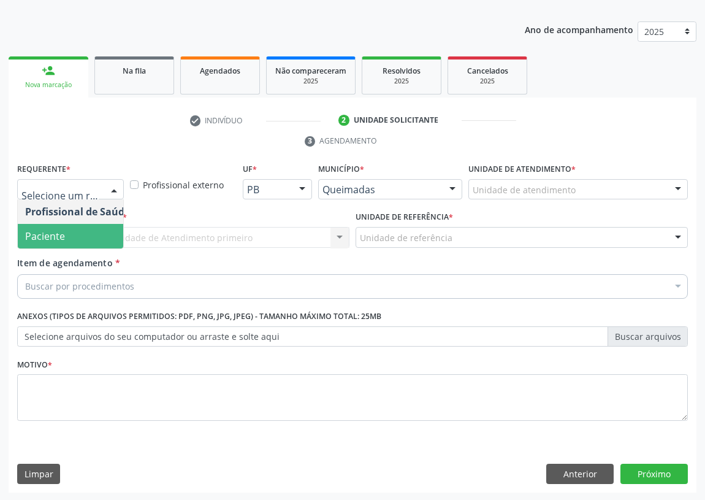
click at [104, 233] on span "Paciente" at bounding box center [78, 236] width 120 height 25
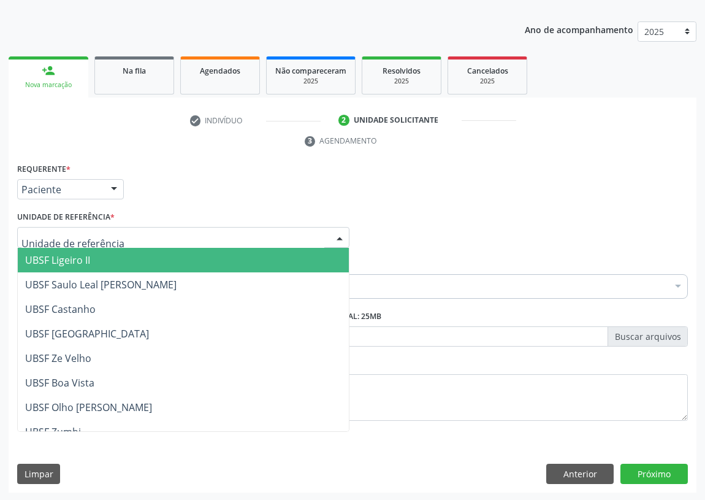
drag, startPoint x: 343, startPoint y: 236, endPoint x: 246, endPoint y: 269, distance: 102.8
click at [343, 237] on div at bounding box center [340, 238] width 18 height 21
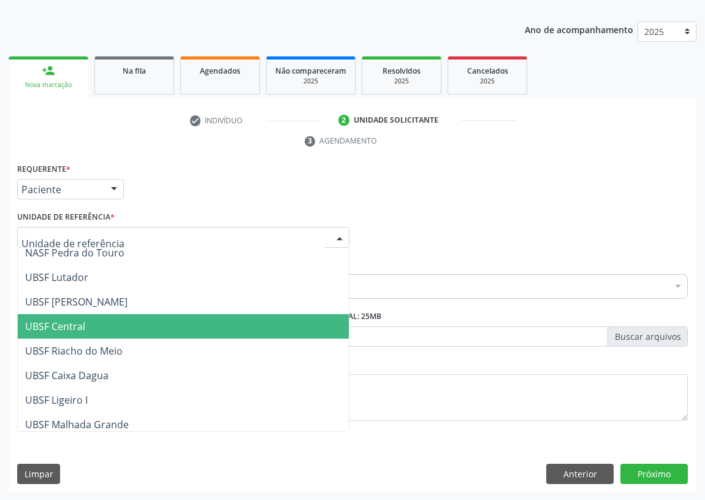
scroll to position [223, 0]
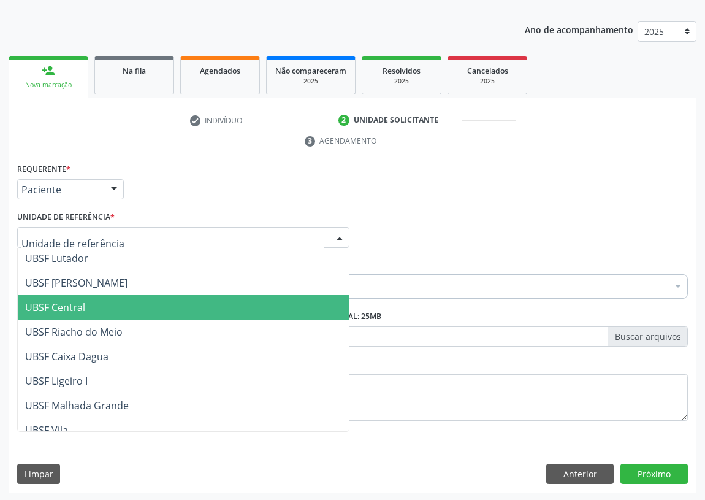
drag, startPoint x: 82, startPoint y: 307, endPoint x: 0, endPoint y: 316, distance: 82.6
click at [82, 307] on span "UBSF Central" at bounding box center [55, 307] width 60 height 13
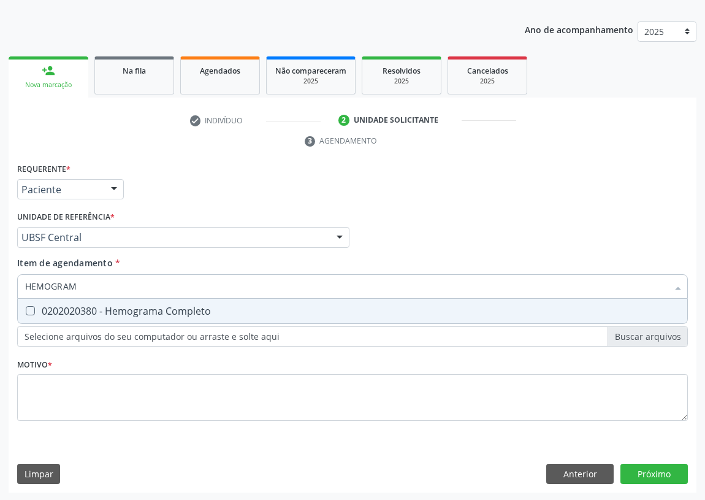
type input "HEMOGRAMA"
drag, startPoint x: 30, startPoint y: 307, endPoint x: 39, endPoint y: 304, distance: 9.1
click at [36, 306] on div "0202020380 - Hemograma Completo" at bounding box center [352, 311] width 655 height 10
checkbox Completo "true"
drag, startPoint x: 96, startPoint y: 280, endPoint x: 0, endPoint y: 285, distance: 96.4
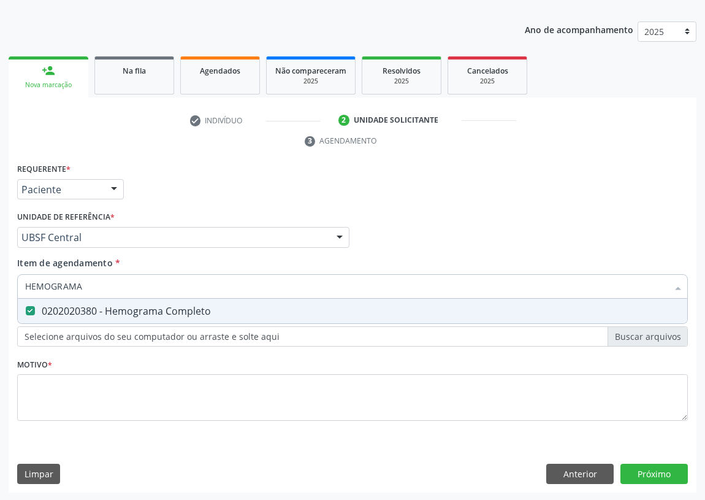
click at [0, 285] on div "Acompanhamento Acompanhe a situação das marcações correntes e finalizadas Relat…" at bounding box center [352, 221] width 705 height 561
type input "G"
checkbox Completo "false"
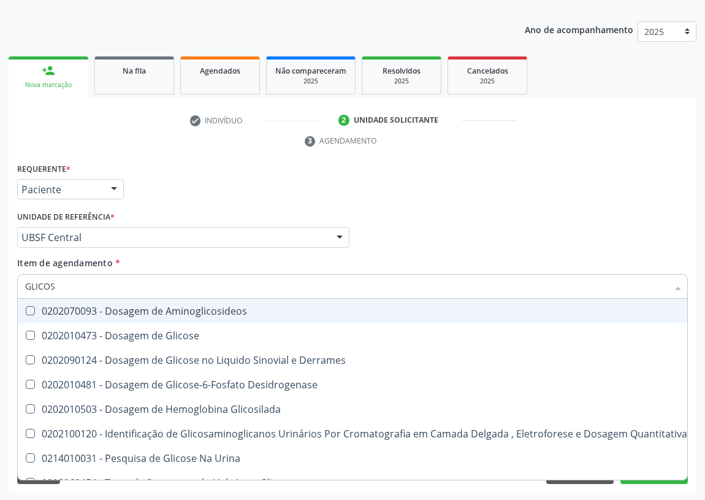
type input "GLICOSE"
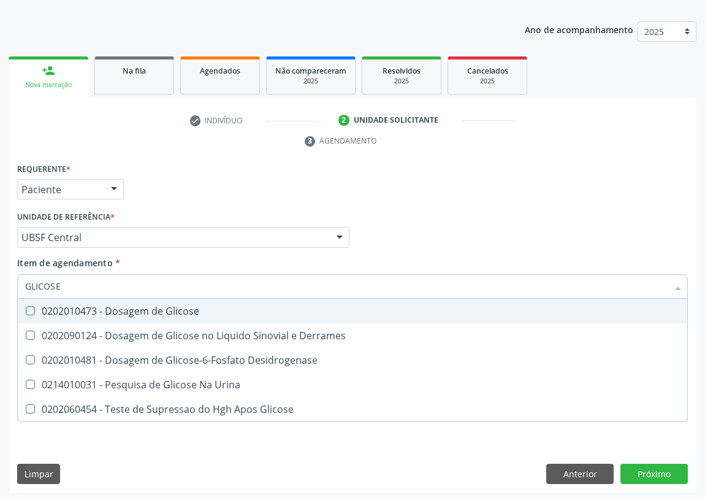
click at [29, 314] on div "0202010473 - Dosagem de Glicose" at bounding box center [352, 311] width 655 height 10
checkbox Glicose "true"
drag, startPoint x: 47, startPoint y: 288, endPoint x: 0, endPoint y: 294, distance: 47.5
click at [0, 294] on div "Acompanhamento Acompanhe a situação das marcações correntes e finalizadas Relat…" at bounding box center [352, 221] width 705 height 561
type input "CO"
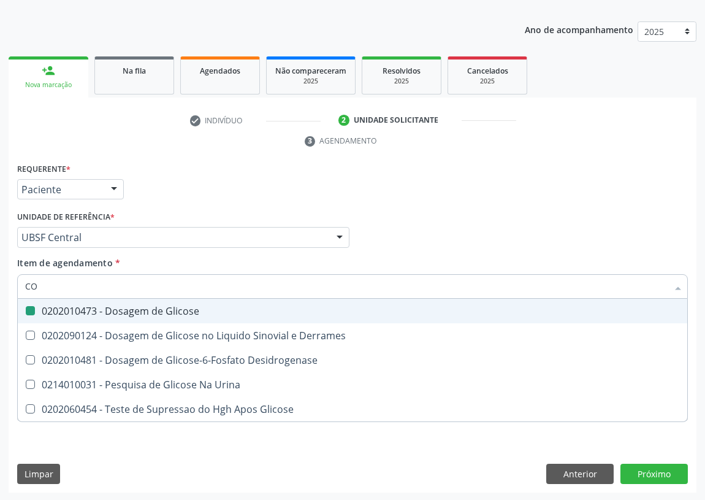
checkbox Glicose "false"
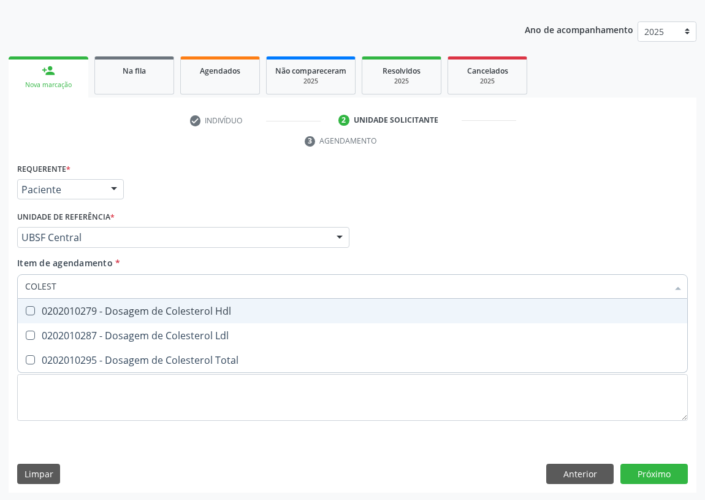
type input "COLESTE"
drag, startPoint x: 36, startPoint y: 306, endPoint x: 22, endPoint y: 328, distance: 25.9
click at [32, 309] on div "0202010279 - Dosagem de Colesterol Hdl" at bounding box center [352, 311] width 655 height 10
checkbox Hdl "true"
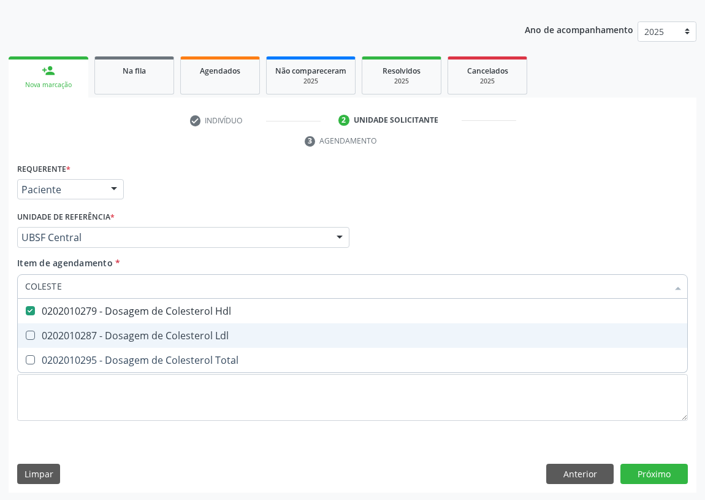
drag, startPoint x: 25, startPoint y: 332, endPoint x: 35, endPoint y: 320, distance: 15.7
click at [28, 331] on Ldl at bounding box center [30, 335] width 9 height 9
click at [26, 331] on Ldl "checkbox" at bounding box center [22, 335] width 8 height 8
checkbox Ldl "true"
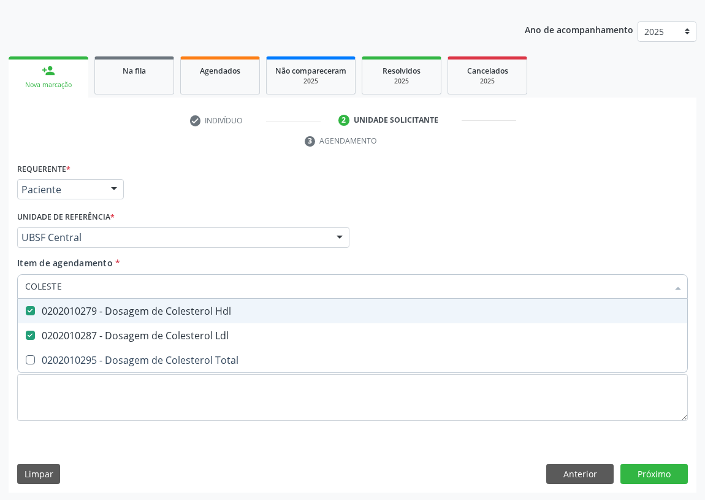
drag, startPoint x: 12, startPoint y: 288, endPoint x: 0, endPoint y: 283, distance: 13.0
click at [0, 283] on div "Acompanhamento Acompanhe a situação das marcações correntes e finalizadas Relat…" at bounding box center [352, 221] width 705 height 561
type input "TR"
checkbox Hdl "false"
checkbox Ldl "false"
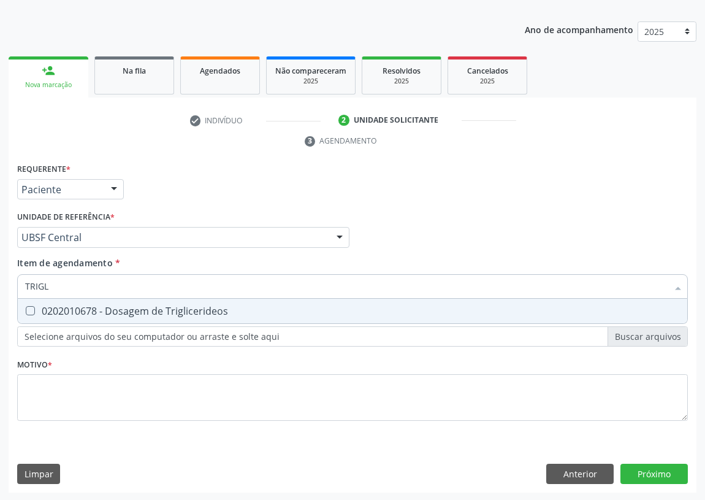
type input "TRIGLI"
drag, startPoint x: 26, startPoint y: 310, endPoint x: 37, endPoint y: 297, distance: 16.5
click at [26, 309] on Triglicerideos at bounding box center [30, 310] width 9 height 9
click at [26, 309] on Triglicerideos "checkbox" at bounding box center [22, 311] width 8 height 8
checkbox Triglicerideos "true"
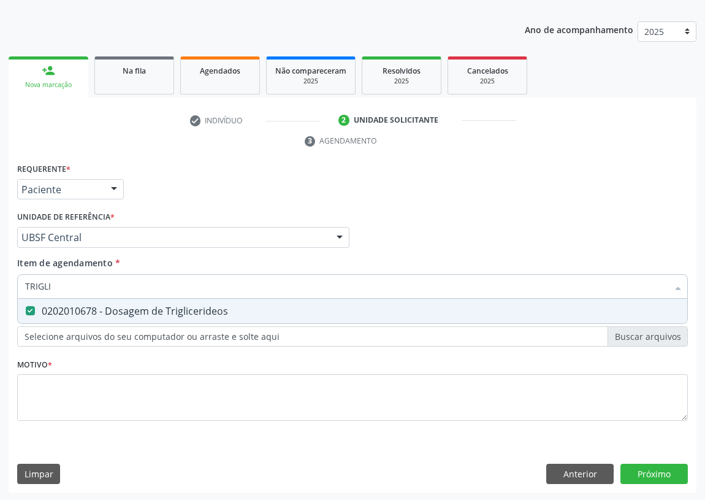
drag, startPoint x: 33, startPoint y: 286, endPoint x: 0, endPoint y: 287, distance: 32.5
click at [0, 287] on div "Acompanhamento Acompanhe a situação das marcações correntes e finalizadas Relat…" at bounding box center [352, 221] width 705 height 561
type input "T"
checkbox Triglicerideos "false"
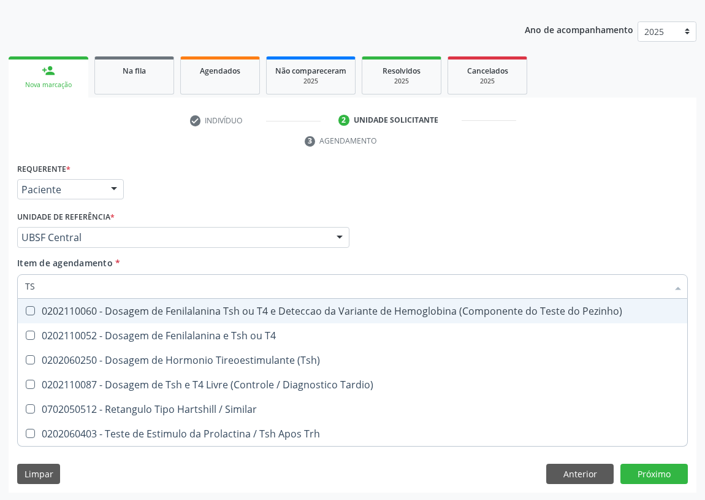
type input "TSH"
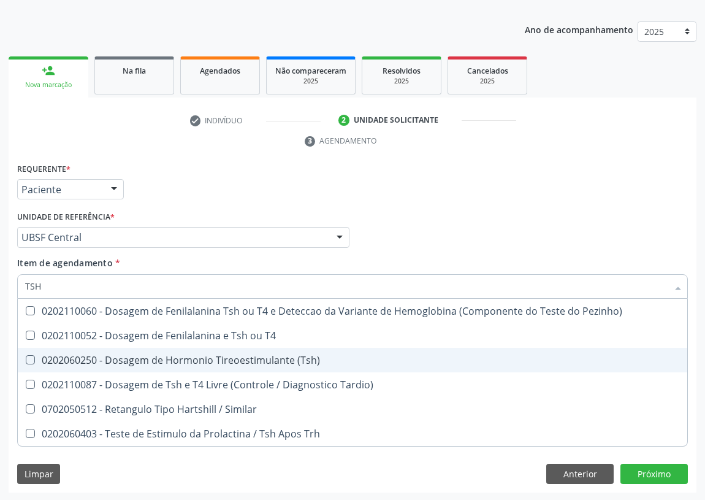
click at [28, 361] on \(Tsh\) at bounding box center [30, 359] width 9 height 9
click at [26, 361] on \(Tsh\) "checkbox" at bounding box center [22, 360] width 8 height 8
checkbox \(Tsh\) "true"
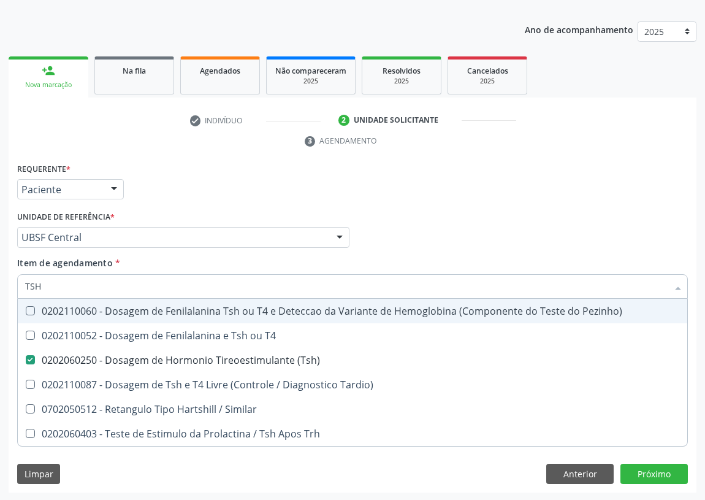
drag, startPoint x: 40, startPoint y: 283, endPoint x: 0, endPoint y: 296, distance: 42.5
click at [0, 296] on div "Acompanhamento Acompanhe a situação das marcações correntes e finalizadas Relat…" at bounding box center [352, 221] width 705 height 561
type input "T"
checkbox \(Tsh\) "false"
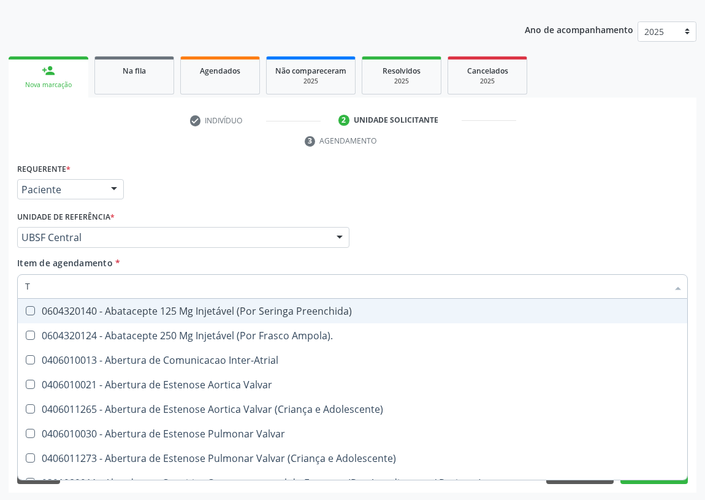
type input "T4"
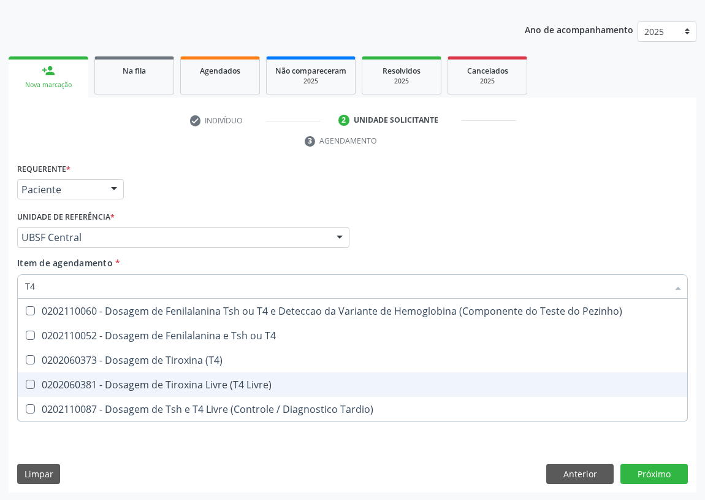
click at [28, 380] on Livre\) at bounding box center [30, 384] width 9 height 9
click at [26, 380] on Livre\) "checkbox" at bounding box center [22, 384] width 8 height 8
checkbox Livre\) "true"
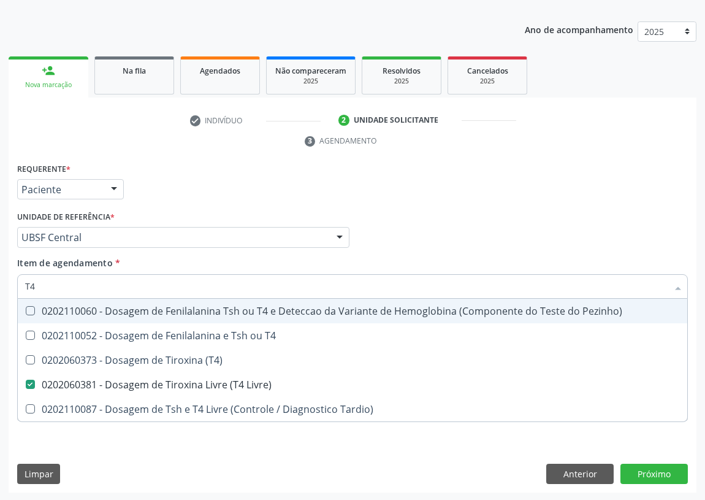
drag, startPoint x: 41, startPoint y: 283, endPoint x: 0, endPoint y: 284, distance: 41.1
click at [0, 284] on div "Acompanhamento Acompanhe a situação das marcações correntes e finalizadas Relat…" at bounding box center [352, 221] width 705 height 561
type input "T"
checkbox Livre\) "false"
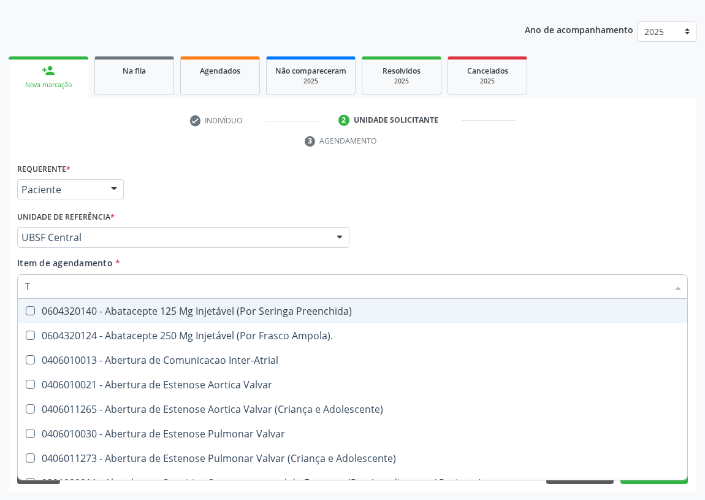
type input "TS"
checkbox Valvar "true"
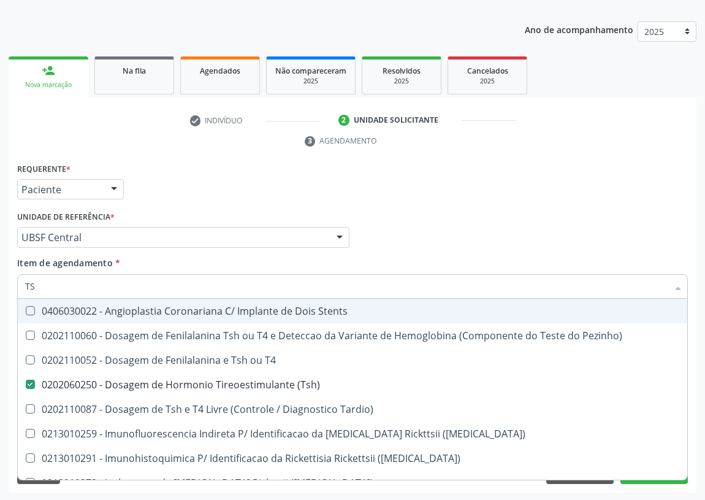
type input "TSH"
checkbox T4 "true"
checkbox \(Tsh\) "false"
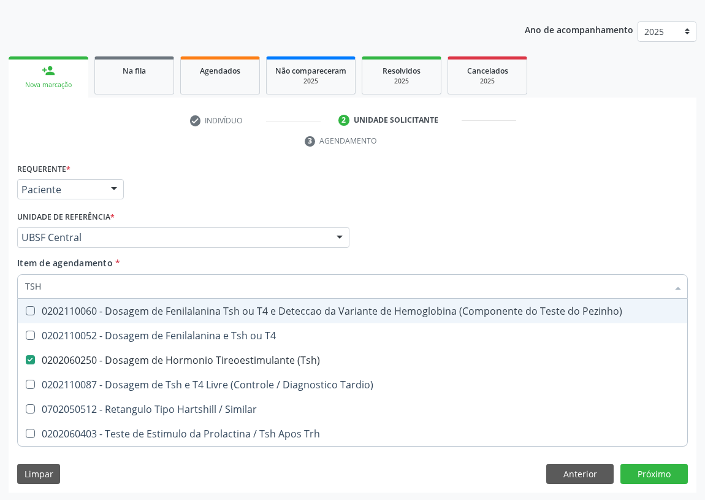
drag, startPoint x: 48, startPoint y: 288, endPoint x: 10, endPoint y: 288, distance: 38.0
click at [12, 288] on div "Requerente * Paciente Profissional de Saúde Paciente Nenhum resultado encontrad…" at bounding box center [353, 326] width 688 height 333
type input "U"
checkbox \(Tsh\) "false"
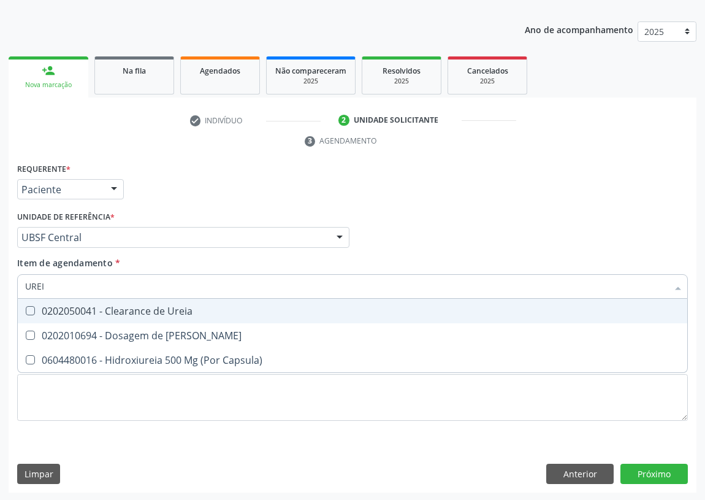
type input "UREIA"
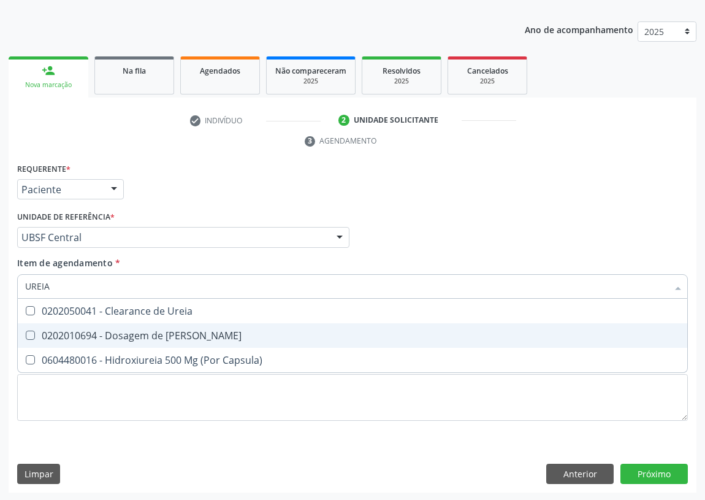
drag, startPoint x: 29, startPoint y: 333, endPoint x: 43, endPoint y: 313, distance: 23.8
click at [32, 331] on Ureia at bounding box center [30, 335] width 9 height 9
click at [26, 331] on Ureia "checkbox" at bounding box center [22, 335] width 8 height 8
checkbox Ureia "true"
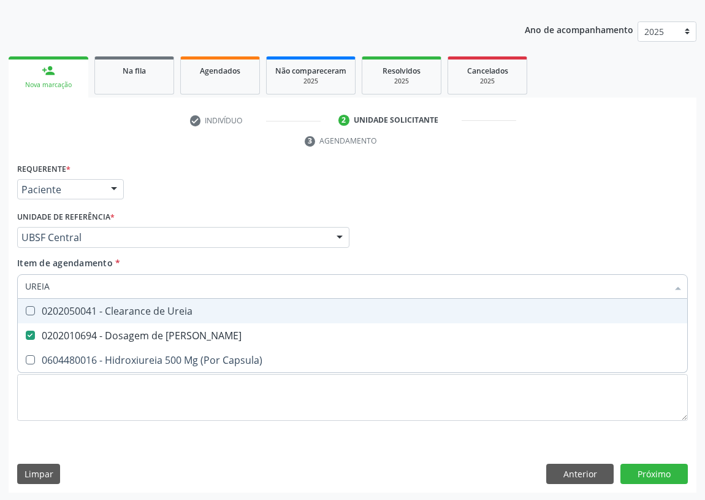
drag, startPoint x: 53, startPoint y: 288, endPoint x: 11, endPoint y: 292, distance: 42.5
click at [11, 292] on div "Requerente * Paciente Profissional de Saúde Paciente Nenhum resultado encontrad…" at bounding box center [353, 326] width 688 height 333
type input "C"
checkbox Ureia "false"
type input "CREATININA"
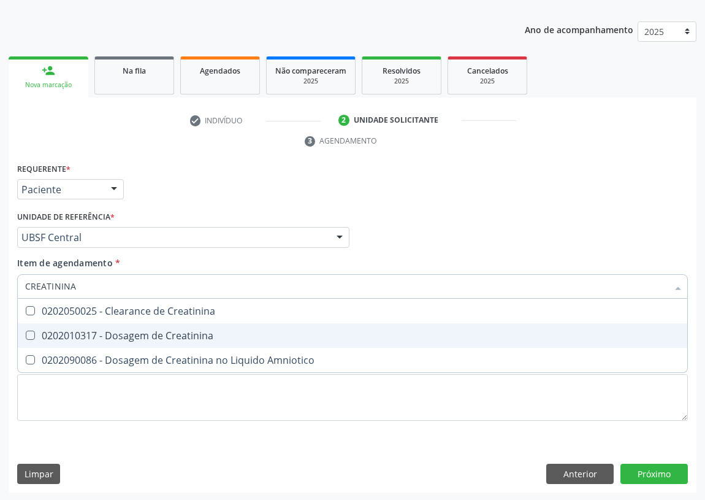
drag, startPoint x: 26, startPoint y: 336, endPoint x: 56, endPoint y: 304, distance: 43.4
click at [27, 335] on Creatinina at bounding box center [30, 335] width 9 height 9
click at [26, 335] on Creatinina "checkbox" at bounding box center [22, 335] width 8 height 8
checkbox Creatinina "true"
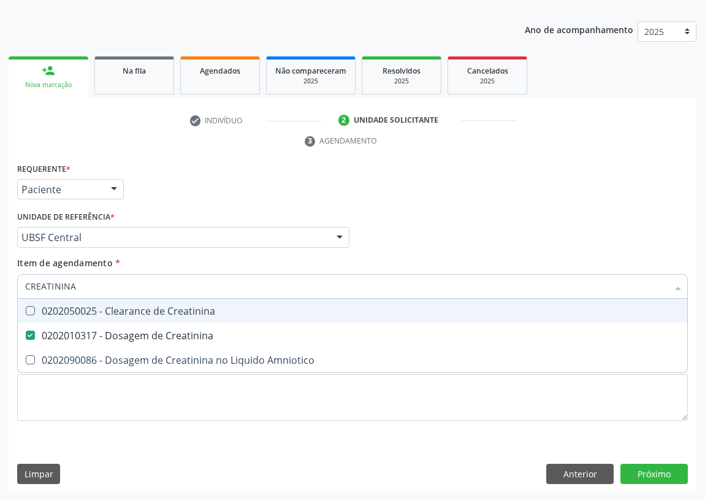
drag, startPoint x: 84, startPoint y: 285, endPoint x: 0, endPoint y: 289, distance: 84.1
click at [0, 289] on div "Acompanhamento Acompanhe a situação das marcações correntes e finalizadas Relat…" at bounding box center [352, 221] width 705 height 561
type input "U"
checkbox Creatinina "false"
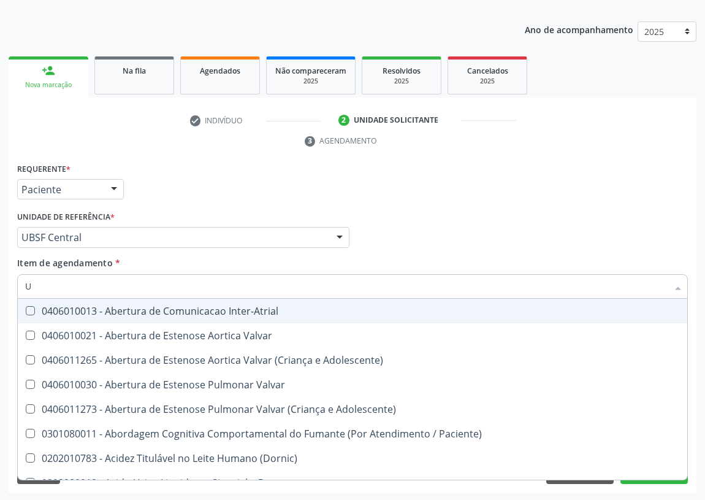
type input "UR"
checkbox Nivel "true"
type input "URE"
checkbox Agudizadas "true"
type input "UREI"
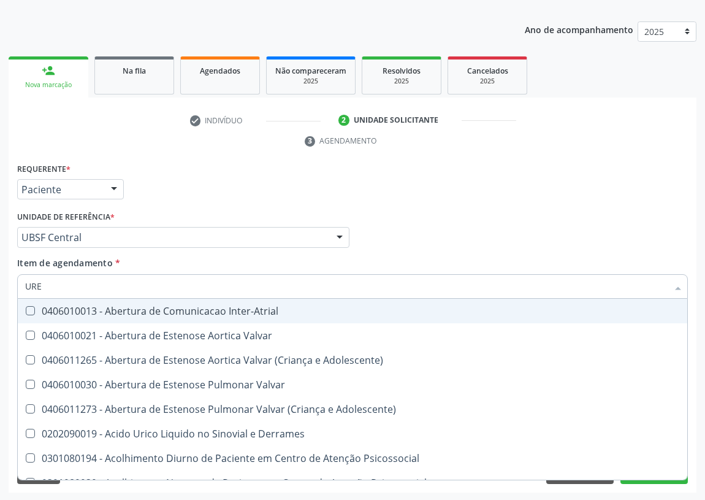
checkbox Valvar "true"
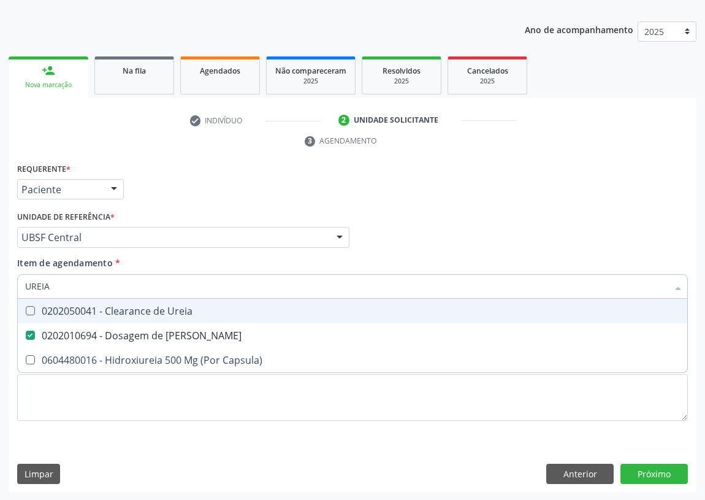
drag, startPoint x: 55, startPoint y: 283, endPoint x: 9, endPoint y: 288, distance: 46.8
click at [9, 288] on div "Requerente * Paciente Profissional de Saúde Paciente Nenhum resultado encontrad…" at bounding box center [353, 326] width 688 height 333
type input "C"
checkbox Ureia "false"
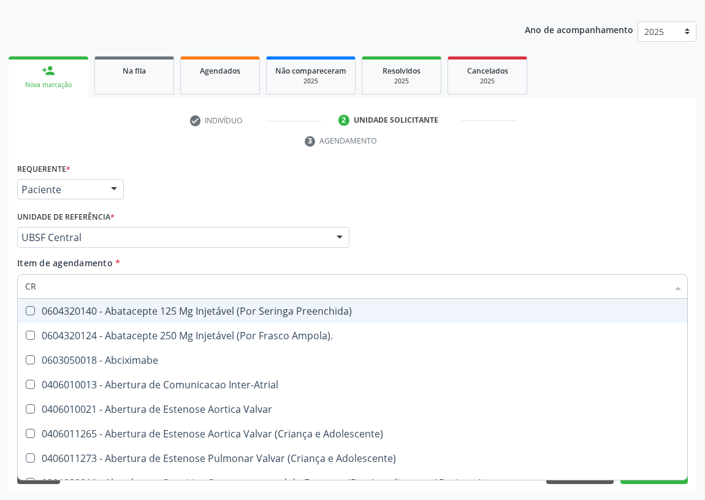
type input "CRE"
checkbox Dente\) "true"
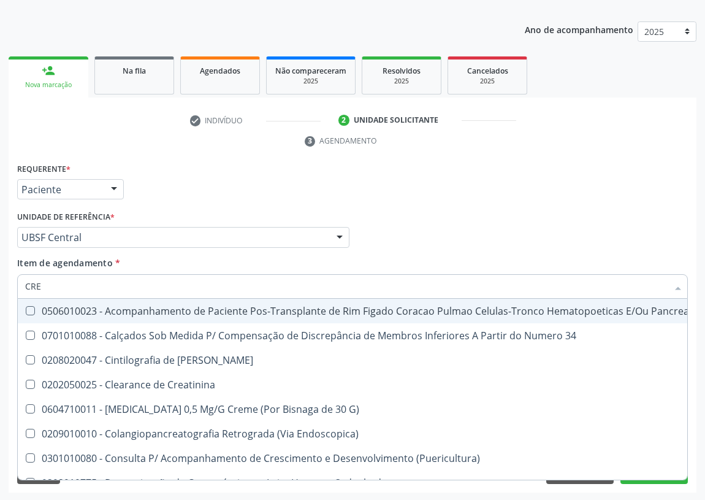
type input "CREA"
checkbox G\) "true"
checkbox Creatinina "false"
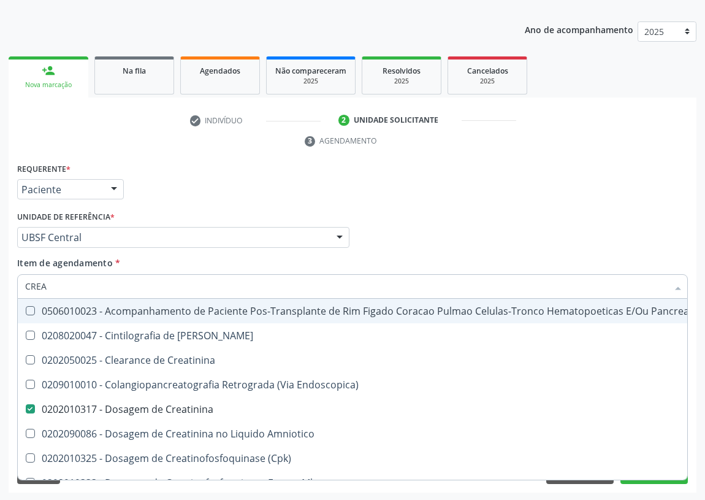
type input "CREAT"
checkbox Creatinina "true"
checkbox Creatinina "false"
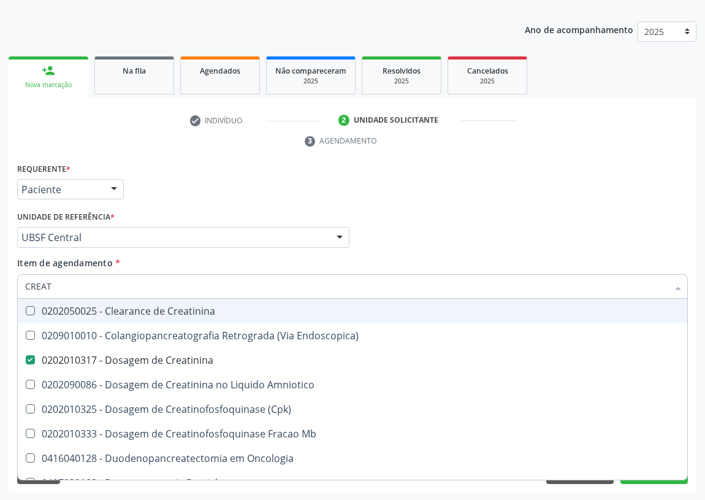
type input "CREATI"
checkbox Endoscopica\) "true"
checkbox Creatinina "false"
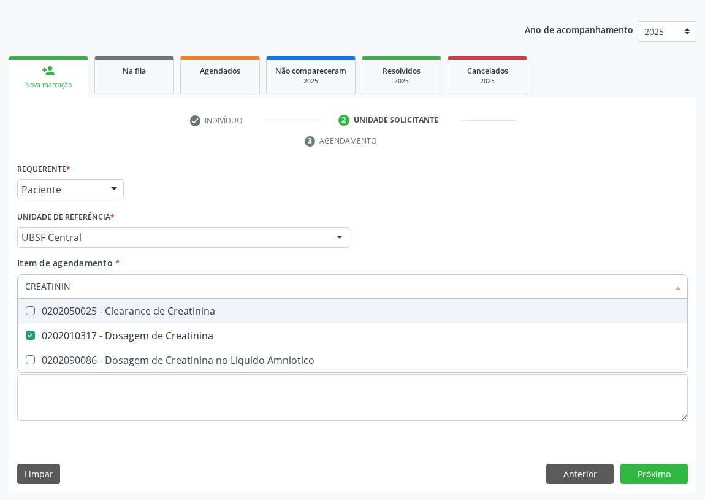
drag, startPoint x: 75, startPoint y: 282, endPoint x: 0, endPoint y: 297, distance: 76.3
click at [0, 297] on div "Acompanhamento Acompanhe a situação das marcações correntes e finalizadas Relat…" at bounding box center [352, 221] width 705 height 561
type input "02"
checkbox Creatinina "false"
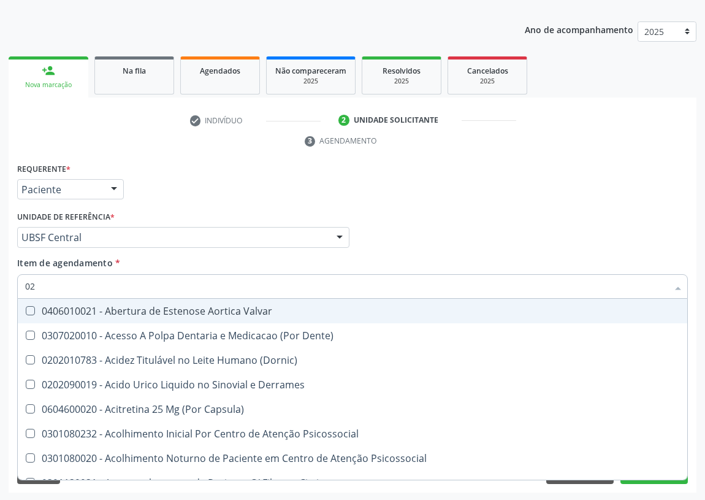
type input "020"
checkbox \(Pos-Pasteurização\) "true"
checkbox Debridamento "true"
checkbox Dacriocistografia "true"
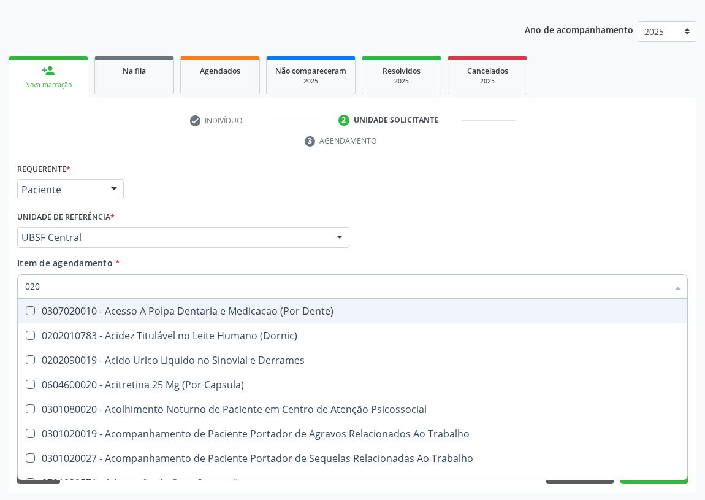
type input "0202"
checkbox Ocular "true"
checkbox Aberto\) "true"
checkbox Cortante "true"
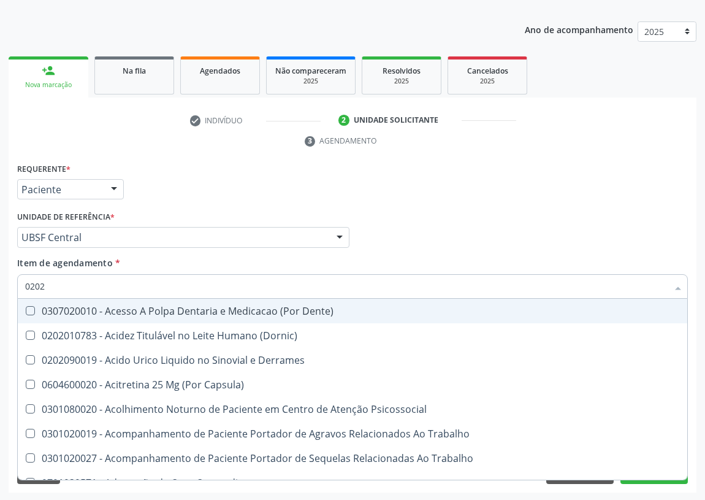
checkbox Reservatorio "true"
checkbox \(Spcto\) "true"
checkbox Projecoes\) "true"
checkbox Captacao "true"
checkbox Revisao "true"
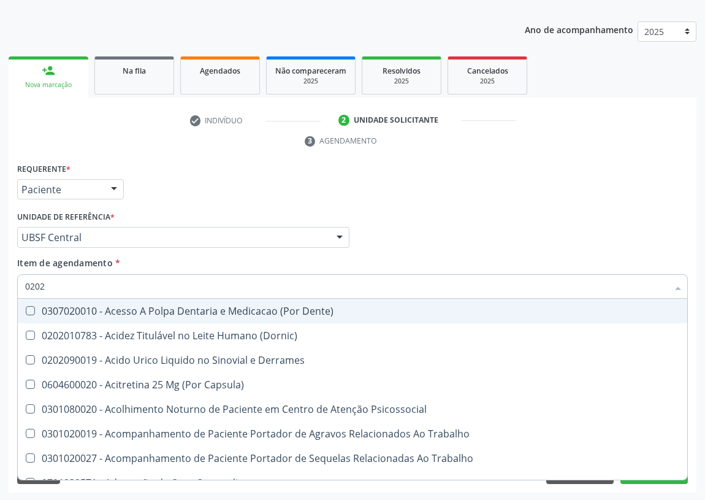
checkbox Hdl "false"
checkbox Ldl "false"
checkbox Creatinina "false"
type input "02020"
checkbox Anal "true"
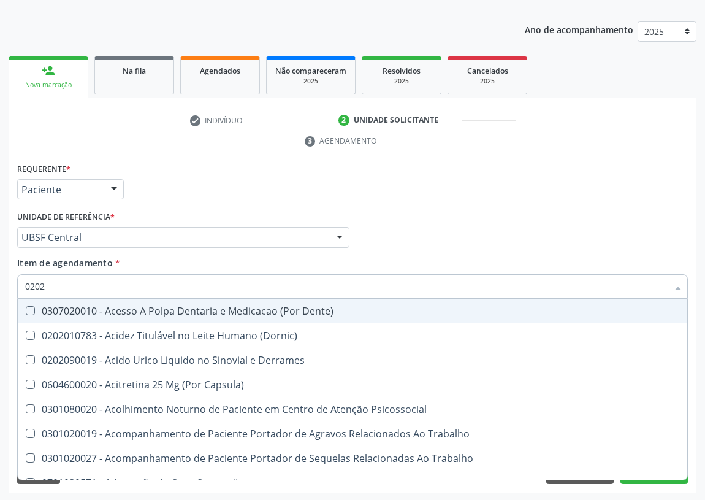
checkbox Aspiracao "true"
checkbox Cornea "true"
checkbox Ocular "false"
checkbox Aberto\) "false"
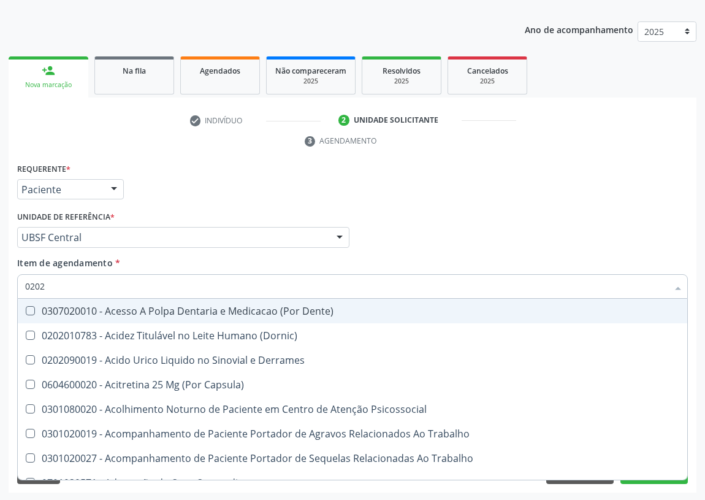
checkbox Assistida "true"
checkbox Monobloco "true"
checkbox Cortante "false"
checkbox Reservatorio "false"
checkbox Gastro-Esofagico "true"
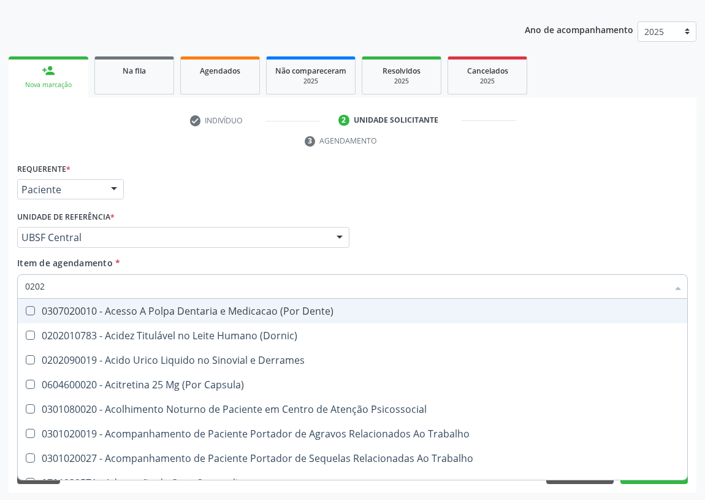
checkbox Quantitativa\) "true"
checkbox 67 "true"
checkbox \(Spcto\) "false"
checkbox Projecoes\) "false"
checkbox Captacao "false"
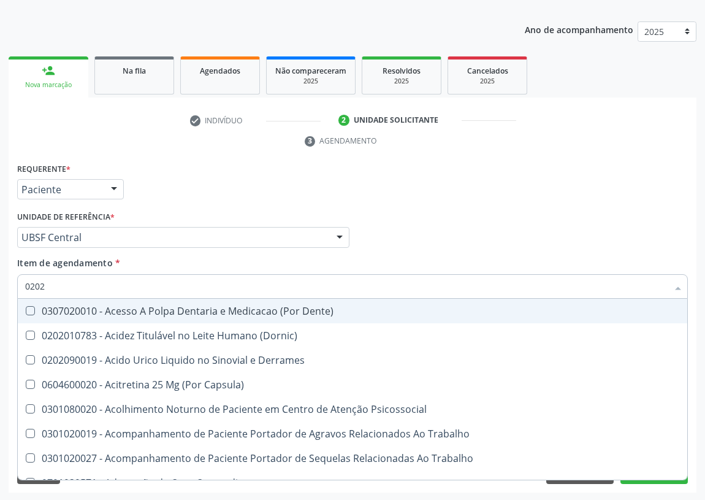
checkbox Liquorico\) "true"
checkbox Revisao "false"
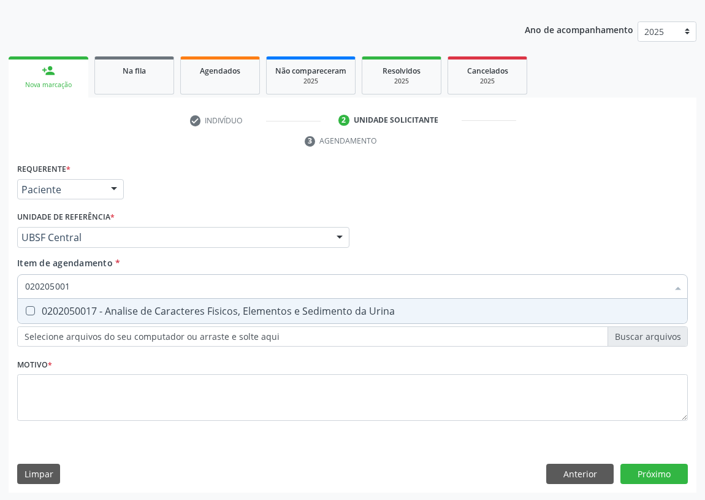
type input "0202050017"
drag, startPoint x: 26, startPoint y: 310, endPoint x: 63, endPoint y: 288, distance: 43.2
click at [29, 307] on Urina at bounding box center [30, 310] width 9 height 9
click at [26, 307] on Urina "checkbox" at bounding box center [22, 311] width 8 height 8
checkbox Urina "true"
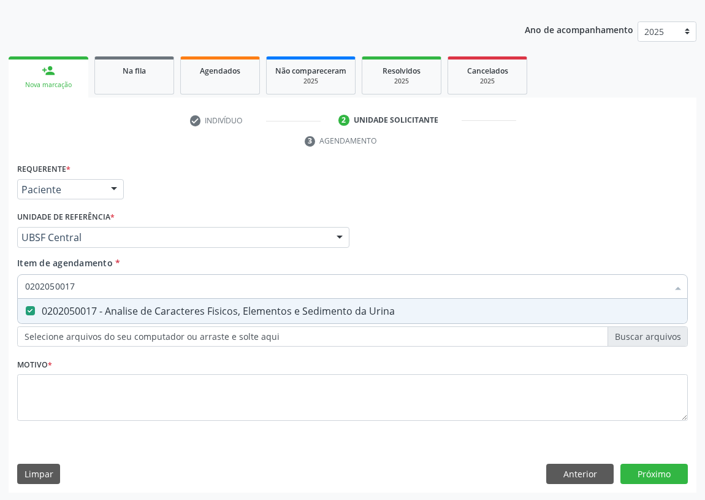
drag, startPoint x: 85, startPoint y: 280, endPoint x: 0, endPoint y: 285, distance: 85.4
click at [0, 285] on div "Acompanhamento Acompanhe a situação das marcações correntes e finalizadas Relat…" at bounding box center [352, 221] width 705 height 561
type input "V"
checkbox Urina "false"
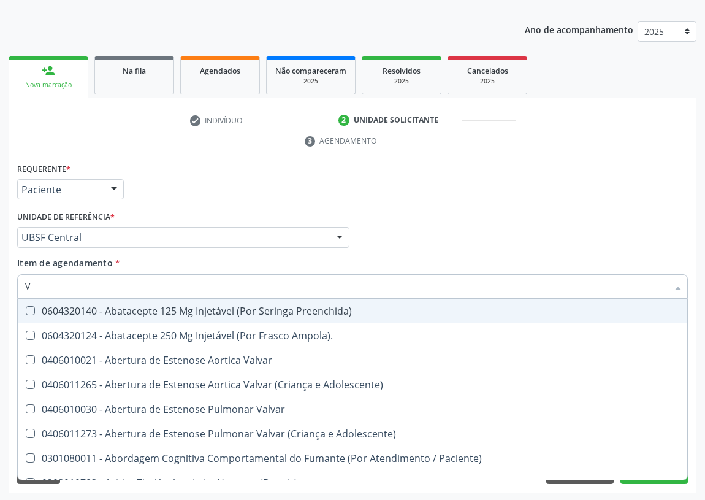
type input "VI"
checkbox Livre\) "false"
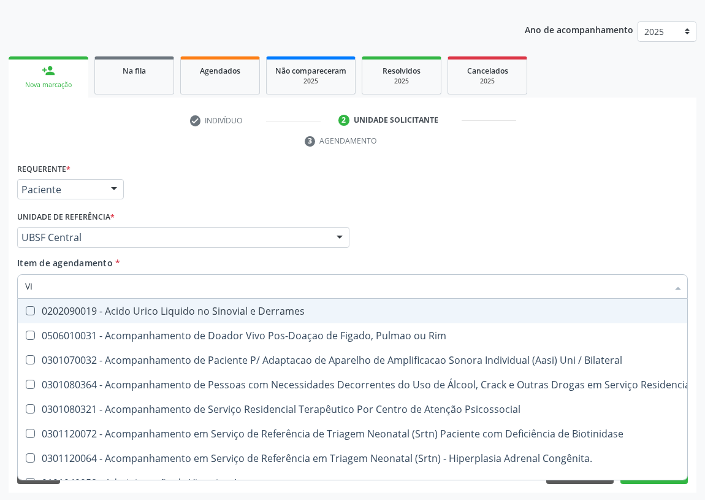
type input "VIT"
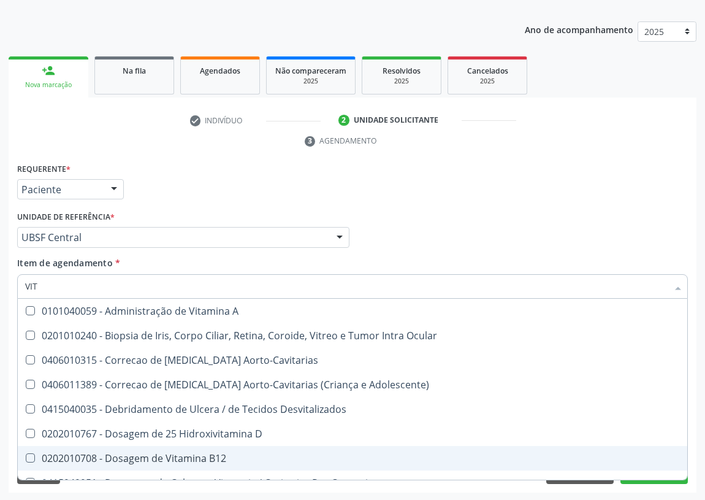
click at [162, 460] on div "0202010708 - Dosagem de Vitamina B12" at bounding box center [352, 458] width 655 height 10
checkbox B12 "true"
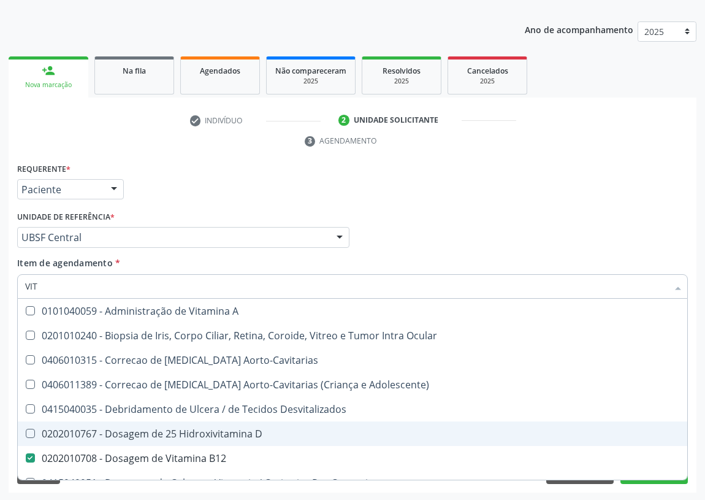
click at [192, 432] on div "0202010767 - Dosagem de 25 Hidroxivitamina D" at bounding box center [352, 434] width 655 height 10
checkbox D "true"
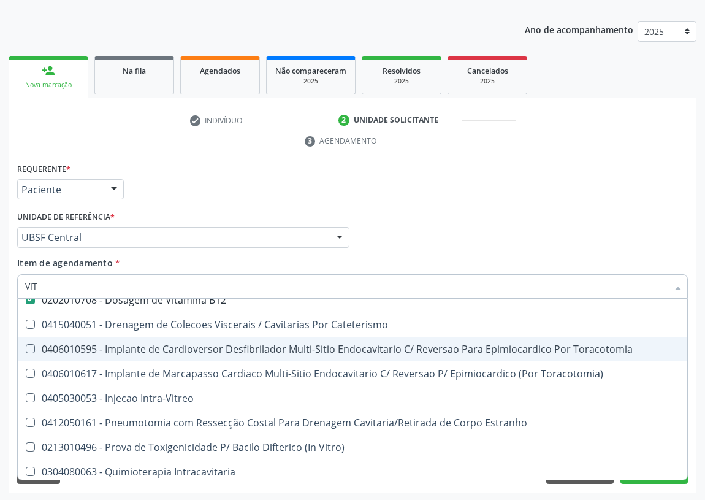
scroll to position [278, 0]
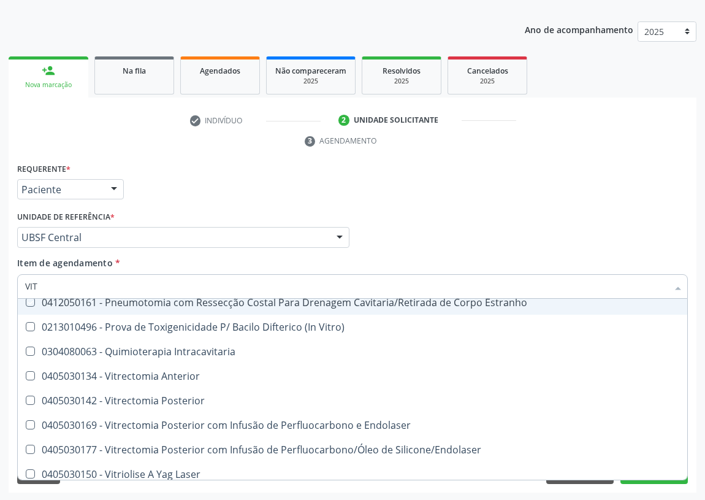
drag, startPoint x: 460, startPoint y: 235, endPoint x: 116, endPoint y: 318, distance: 354.1
click at [460, 235] on div "Profissional Solicitante Por favor, selecione a Unidade de Atendimento primeiro…" at bounding box center [352, 232] width 677 height 48
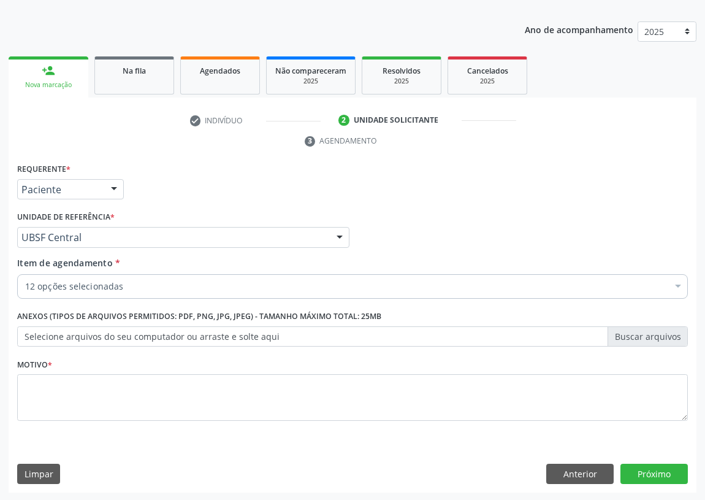
scroll to position [0, 0]
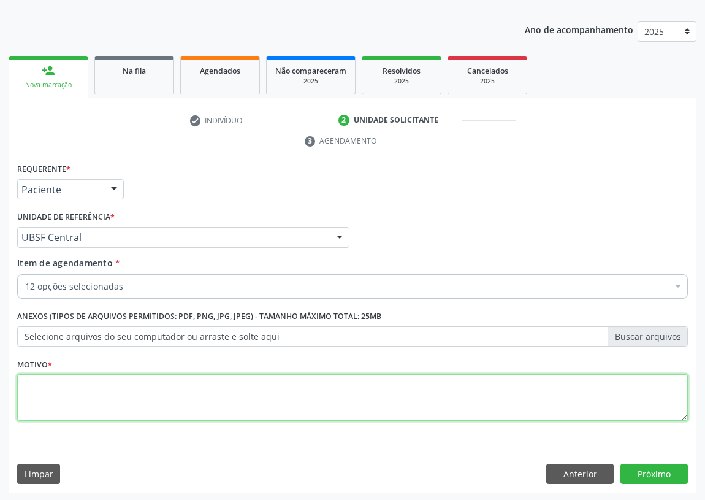
click at [77, 397] on textarea at bounding box center [352, 397] width 671 height 47
type textarea "AVALIAÇÃO"
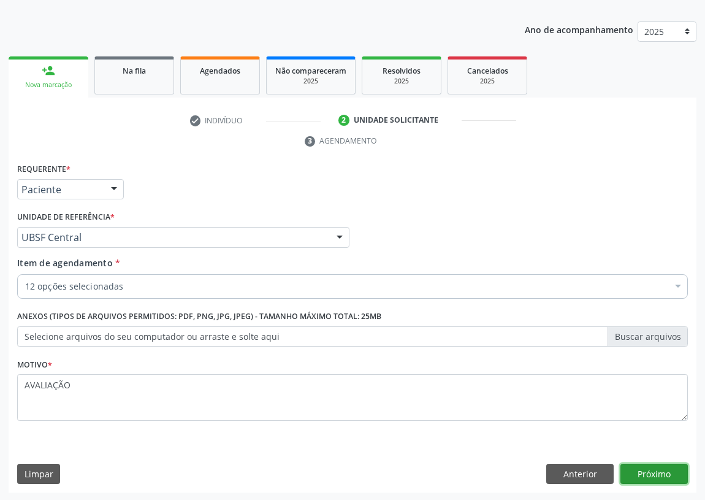
click at [669, 474] on button "Próximo" at bounding box center [654, 474] width 67 height 21
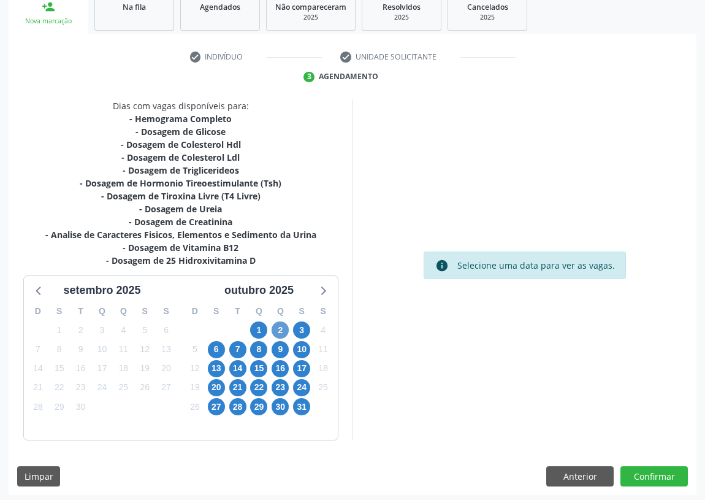
scroll to position [194, 0]
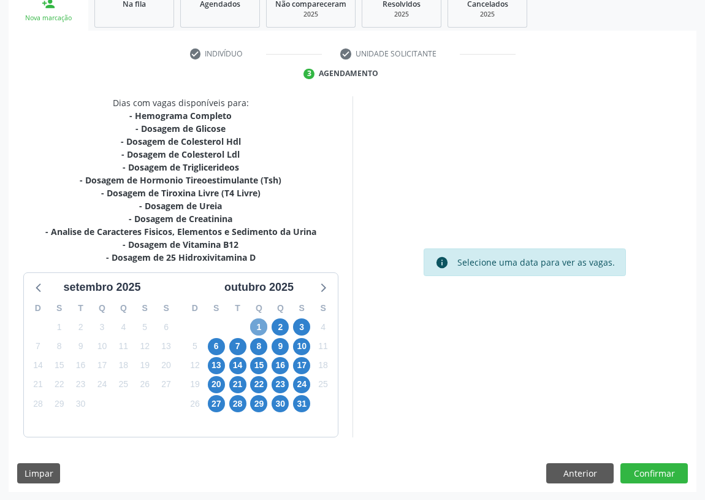
drag, startPoint x: 256, startPoint y: 326, endPoint x: 487, endPoint y: 211, distance: 257.8
click at [261, 319] on span "1" at bounding box center [258, 326] width 17 height 17
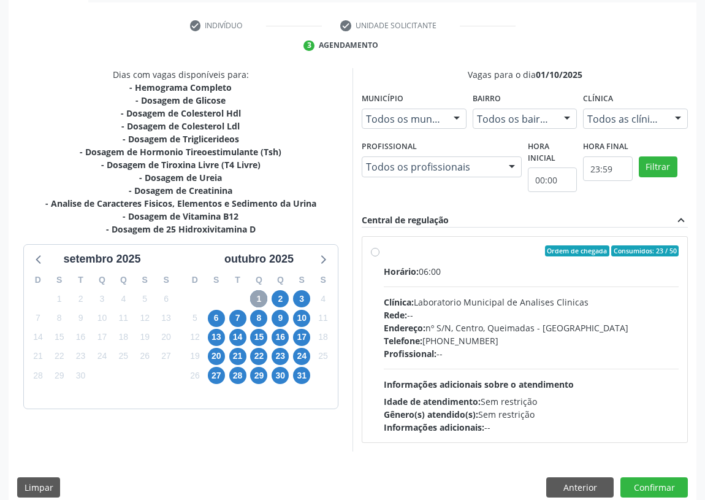
scroll to position [236, 0]
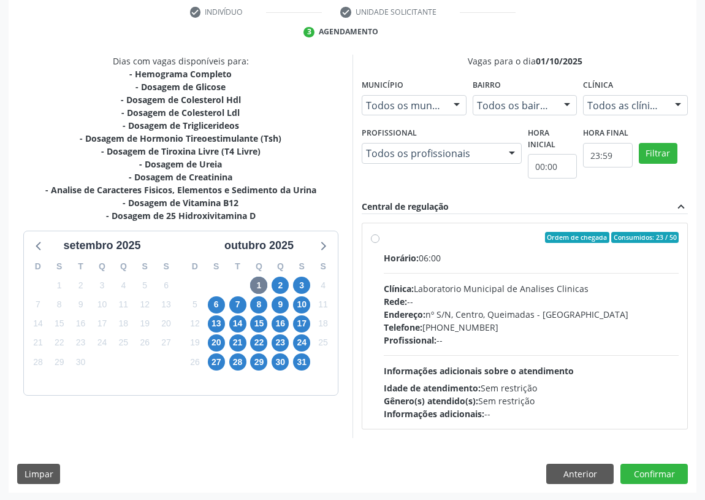
click at [384, 237] on label "Ordem de chegada Consumidos: 23 / 50 Horário: 06:00 Clínica: Laboratorio Munici…" at bounding box center [531, 326] width 295 height 188
click at [375, 237] on input "Ordem de chegada Consumidos: 23 / 50 Horário: 06:00 Clínica: Laboratorio Munici…" at bounding box center [375, 237] width 9 height 11
radio input "true"
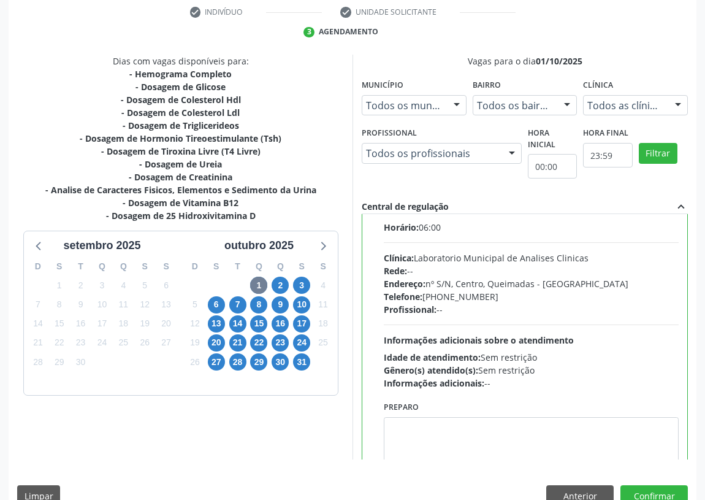
scroll to position [61, 0]
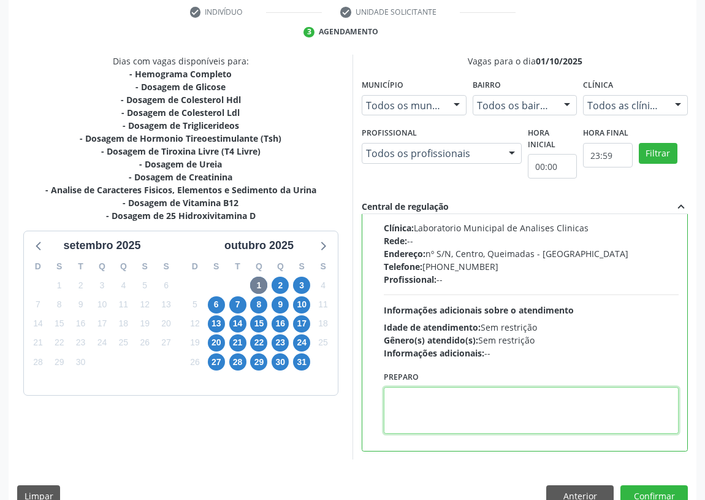
click at [410, 404] on textarea at bounding box center [531, 410] width 295 height 47
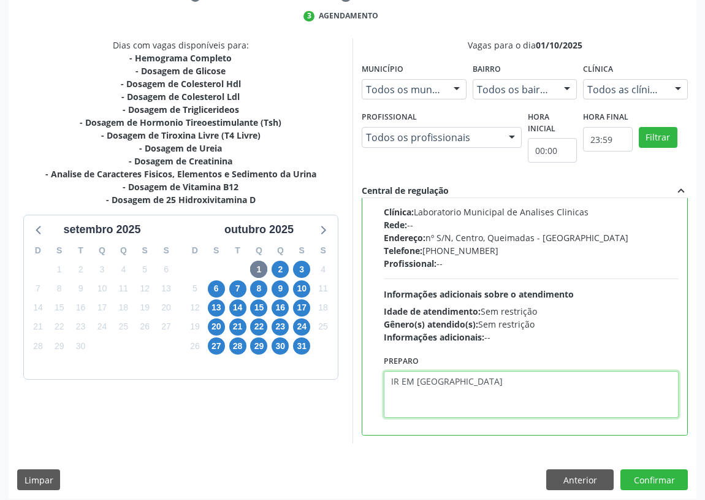
scroll to position [258, 0]
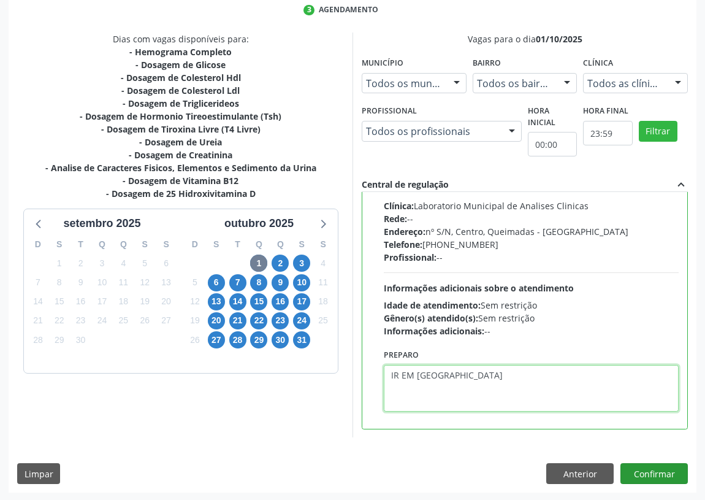
type textarea "IR EM [GEOGRAPHIC_DATA]"
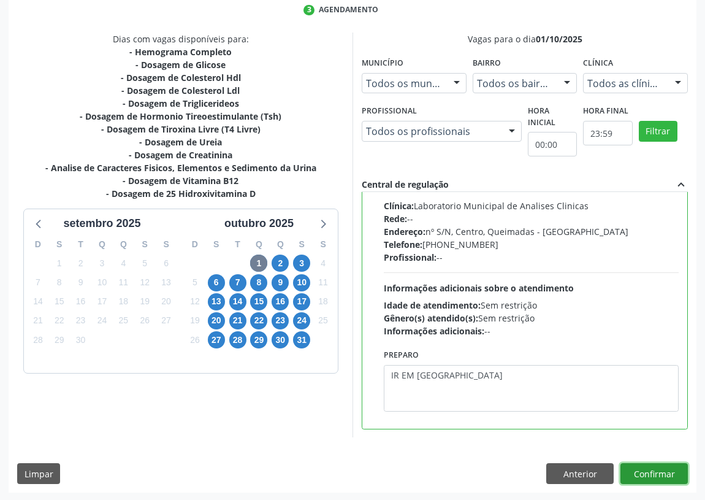
click at [662, 474] on button "Confirmar" at bounding box center [654, 473] width 67 height 21
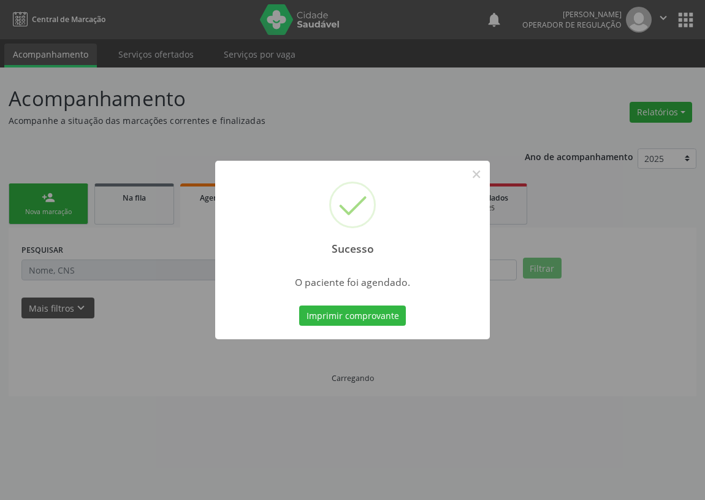
scroll to position [0, 0]
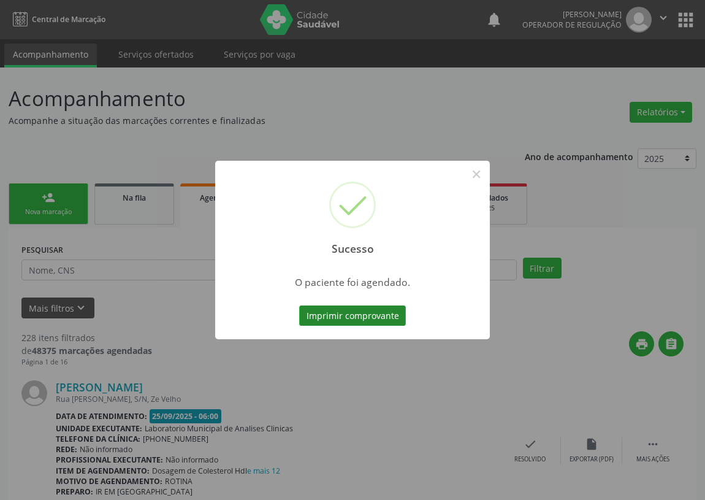
click at [369, 318] on button "Imprimir comprovante" at bounding box center [352, 315] width 107 height 21
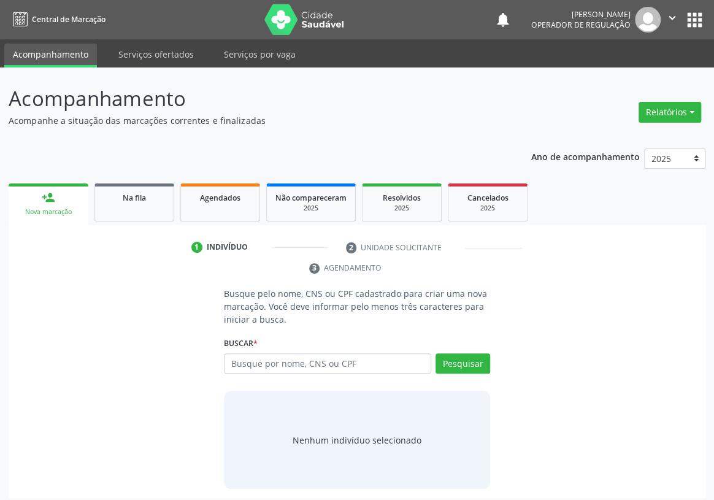
click at [234, 353] on input "text" at bounding box center [327, 363] width 207 height 21
type input "704306522447694"
click at [451, 353] on button "Pesquisar" at bounding box center [462, 363] width 55 height 21
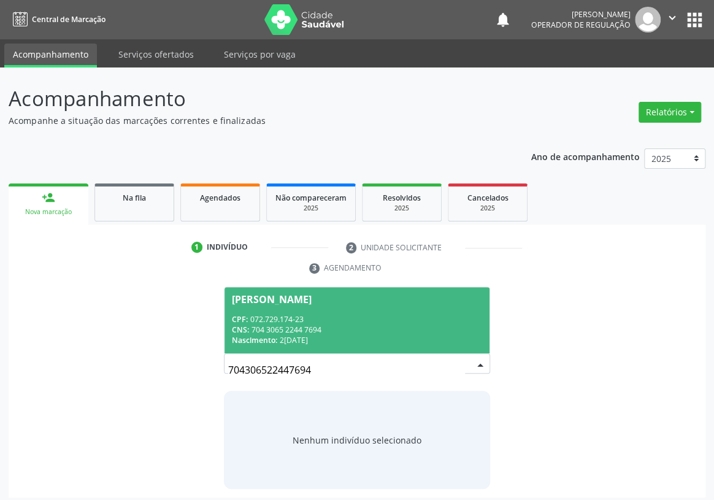
click at [253, 288] on span "[PERSON_NAME] CPF: 072.729.174-23 CNS: 704 3065 2244 7694 Nascimento: 22[DATE]" at bounding box center [356, 320] width 265 height 66
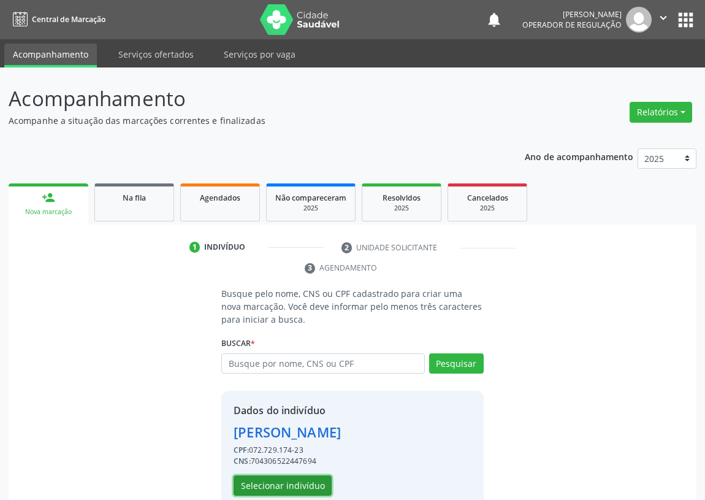
click at [275, 485] on button "Selecionar indivíduo" at bounding box center [283, 485] width 98 height 21
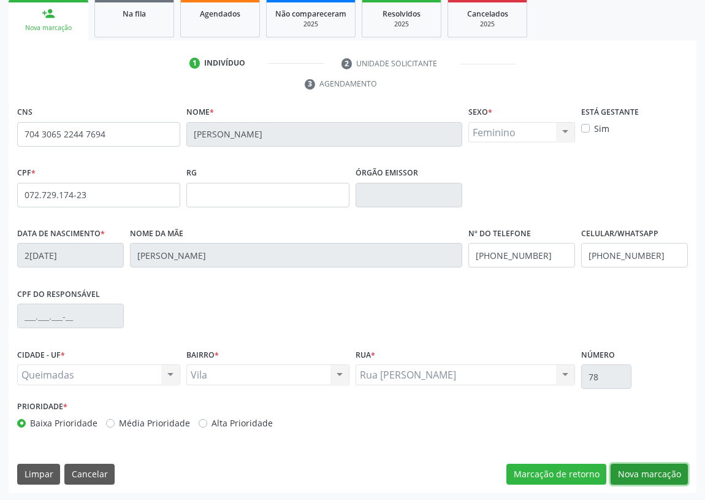
drag, startPoint x: 661, startPoint y: 469, endPoint x: 379, endPoint y: 474, distance: 282.2
click at [657, 469] on button "Nova marcação" at bounding box center [649, 474] width 77 height 21
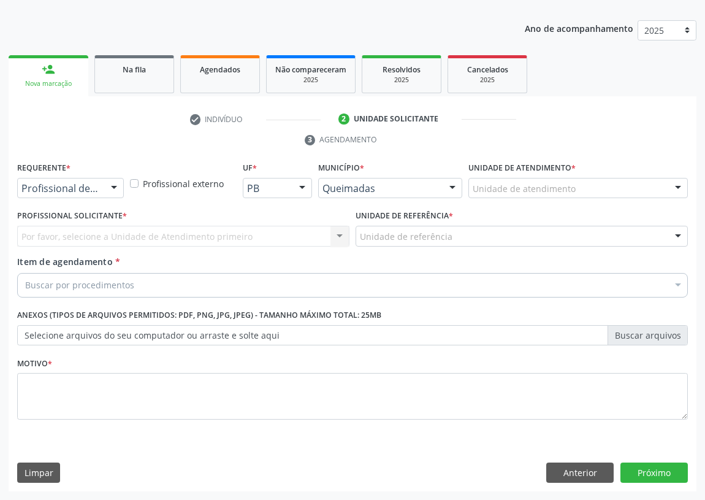
scroll to position [127, 0]
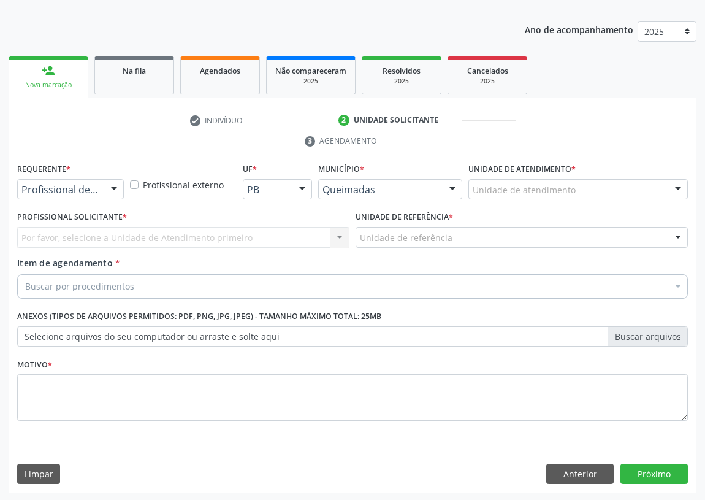
click at [112, 184] on div at bounding box center [114, 190] width 18 height 21
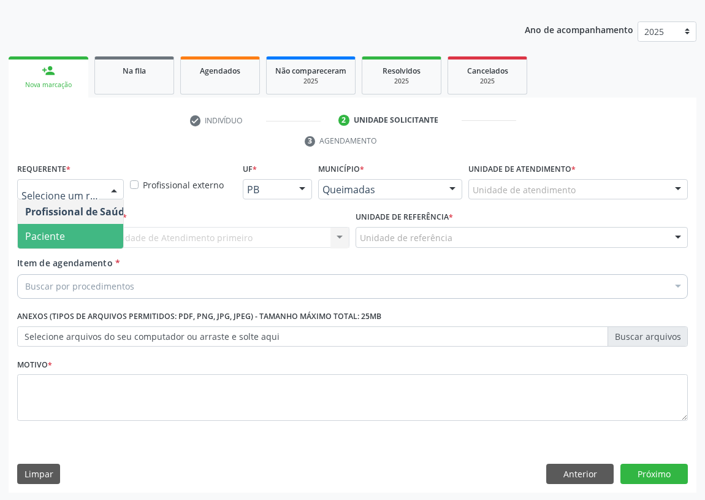
click at [85, 233] on span "Paciente" at bounding box center [78, 236] width 120 height 25
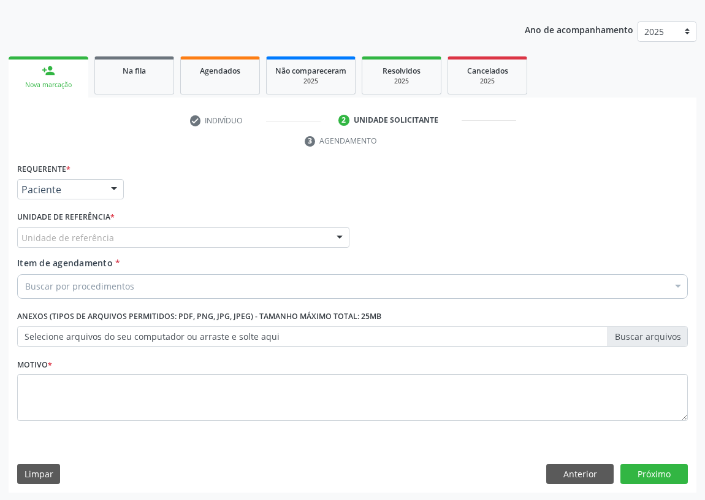
click at [309, 234] on div "Unidade de referência" at bounding box center [183, 237] width 332 height 21
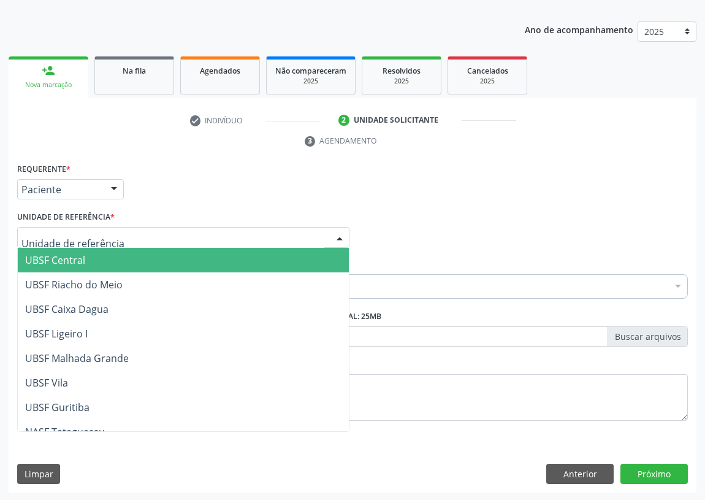
scroll to position [278, 0]
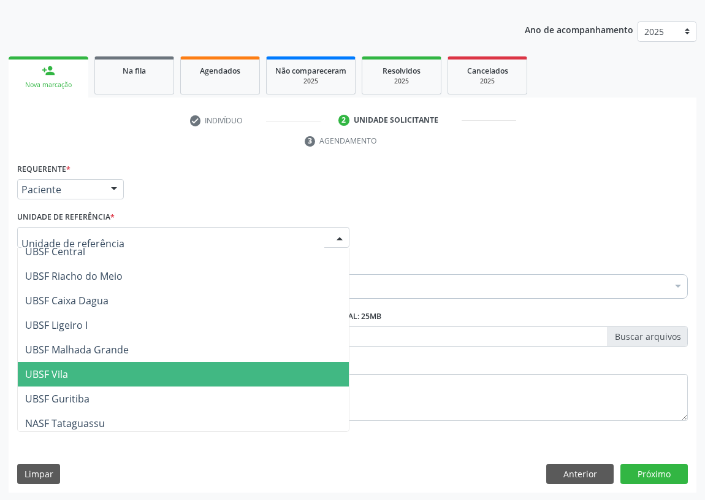
click at [45, 372] on span "UBSF Vila" at bounding box center [46, 373] width 43 height 13
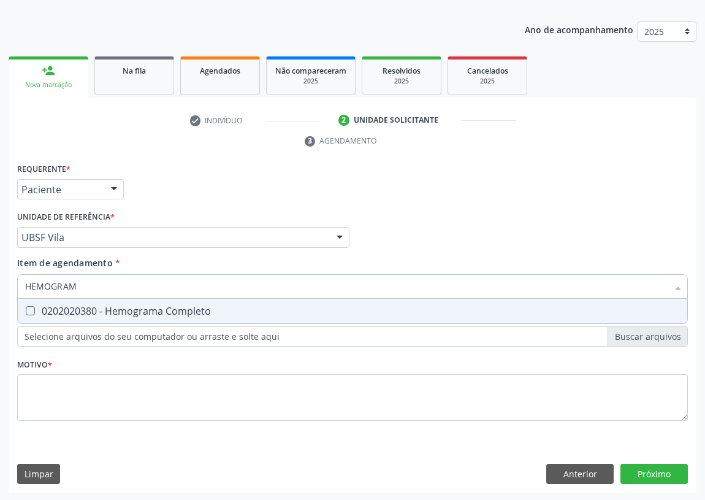
type input "HEMOGRAMA"
drag, startPoint x: 31, startPoint y: 307, endPoint x: 45, endPoint y: 294, distance: 18.7
click at [36, 304] on span "0202020380 - Hemograma Completo" at bounding box center [353, 311] width 670 height 25
checkbox Completo "true"
drag, startPoint x: 86, startPoint y: 286, endPoint x: 0, endPoint y: 286, distance: 86.5
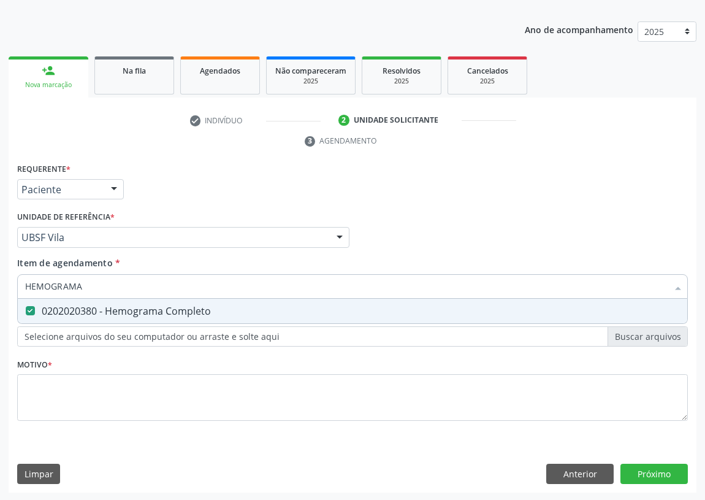
click at [0, 294] on div "Acompanhamento Acompanhe a situação das marcações correntes e finalizadas Relat…" at bounding box center [352, 221] width 705 height 561
type input "T"
checkbox Completo "false"
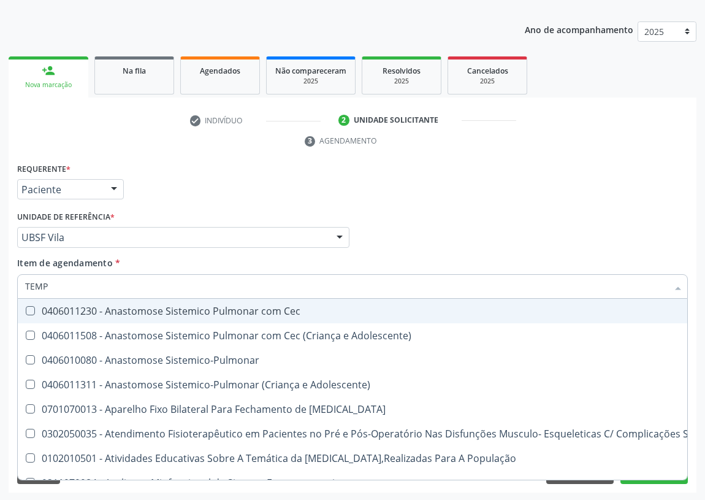
type input "TEMPO"
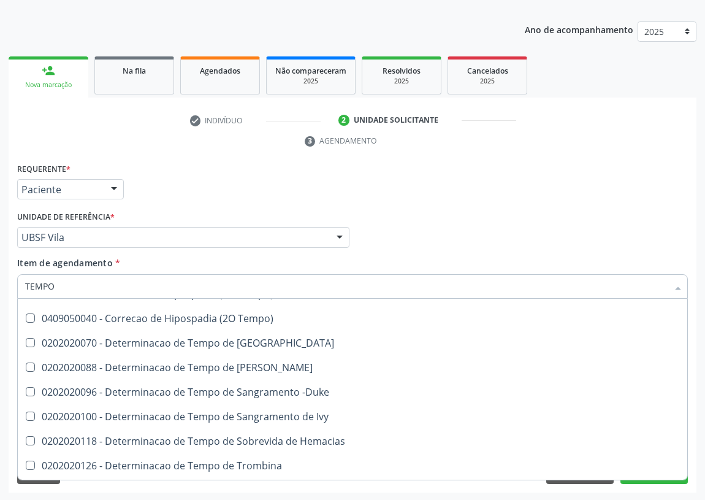
scroll to position [167, 0]
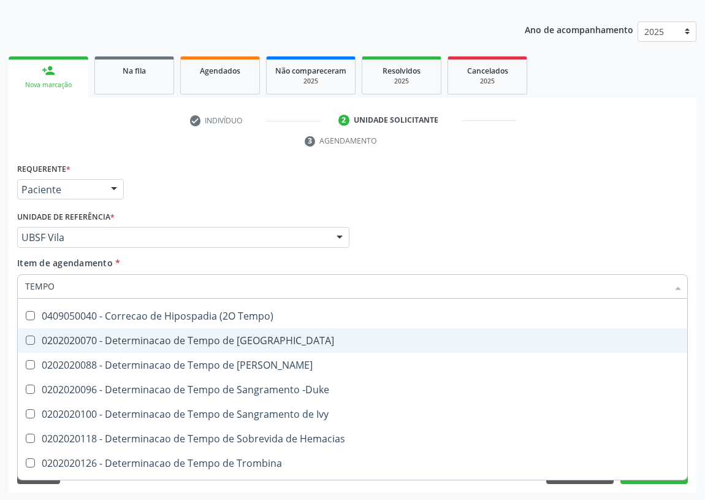
click at [239, 340] on div "0202020070 - Determinacao de Tempo de [GEOGRAPHIC_DATA]" at bounding box center [464, 341] width 878 height 10
checkbox Coagulacao "true"
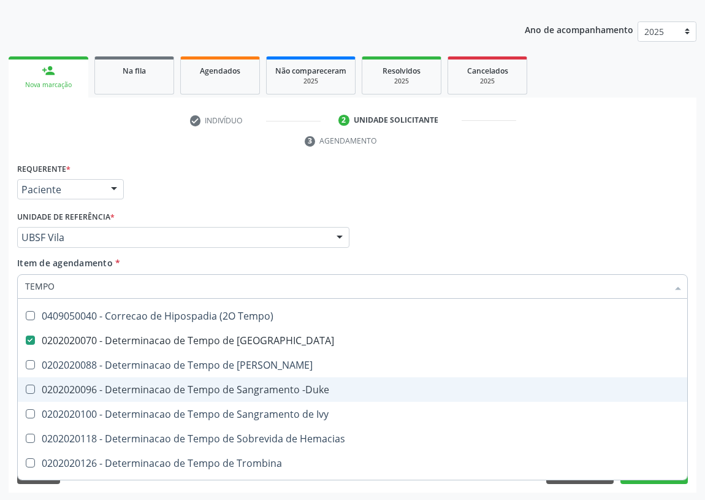
drag, startPoint x: 252, startPoint y: 384, endPoint x: 74, endPoint y: 402, distance: 178.8
click at [249, 385] on div "0202020096 - Determinacao de Tempo de Sangramento -Duke" at bounding box center [464, 390] width 878 height 10
checkbox -Duke "true"
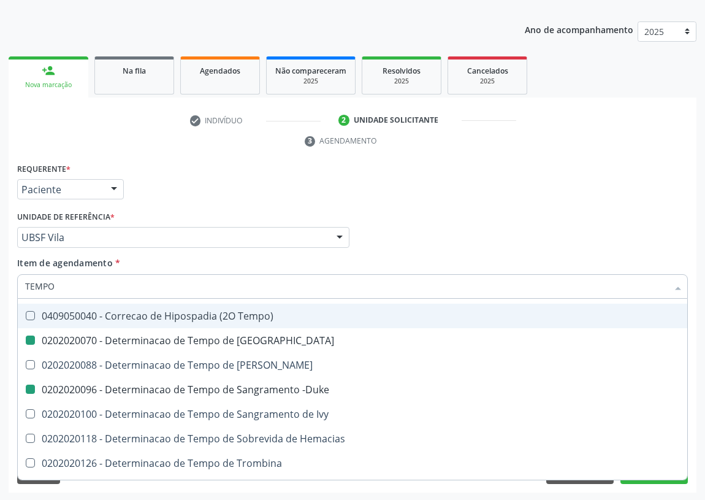
drag, startPoint x: 518, startPoint y: 232, endPoint x: 1, endPoint y: 389, distance: 539.8
click at [500, 234] on div "Profissional Solicitante Por favor, selecione a Unidade de Atendimento primeiro…" at bounding box center [352, 232] width 677 height 48
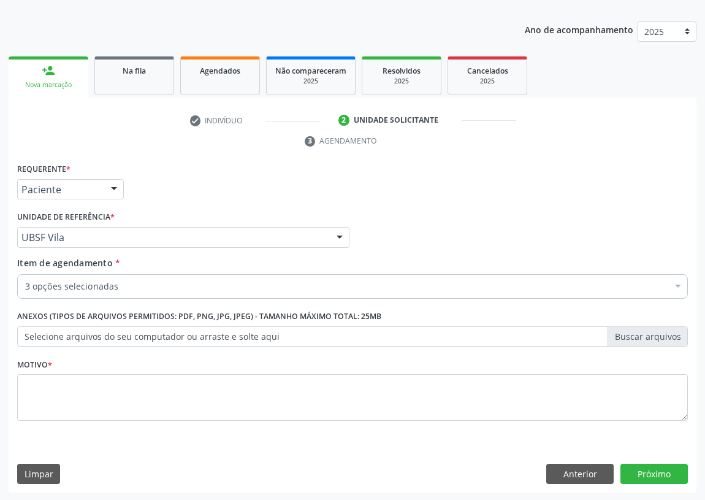
scroll to position [0, 0]
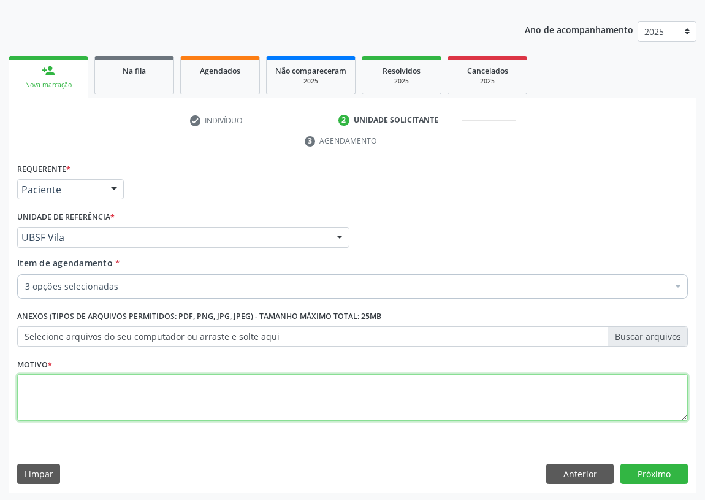
click at [63, 389] on textarea at bounding box center [352, 397] width 671 height 47
type textarea "AVALIAÇÃO"
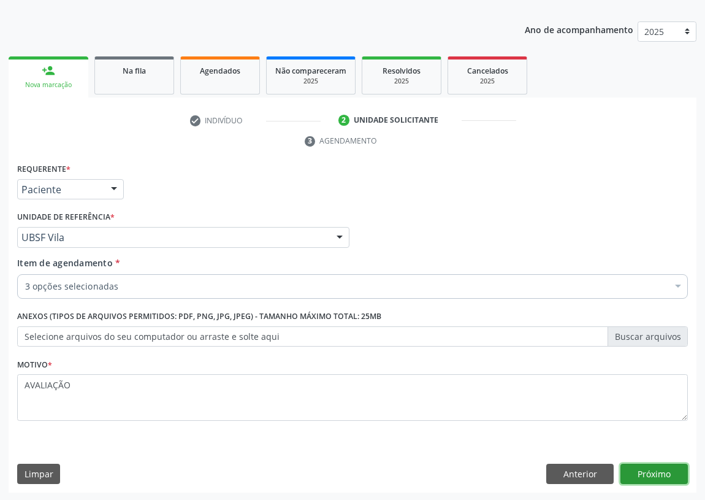
click at [640, 476] on button "Próximo" at bounding box center [654, 474] width 67 height 21
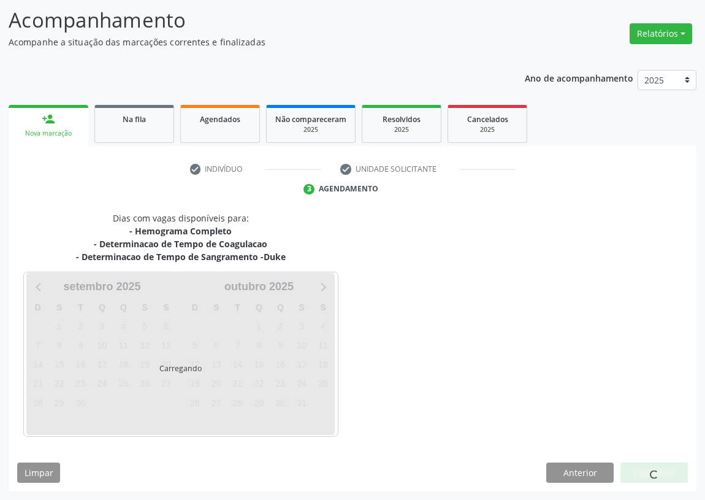
scroll to position [78, 0]
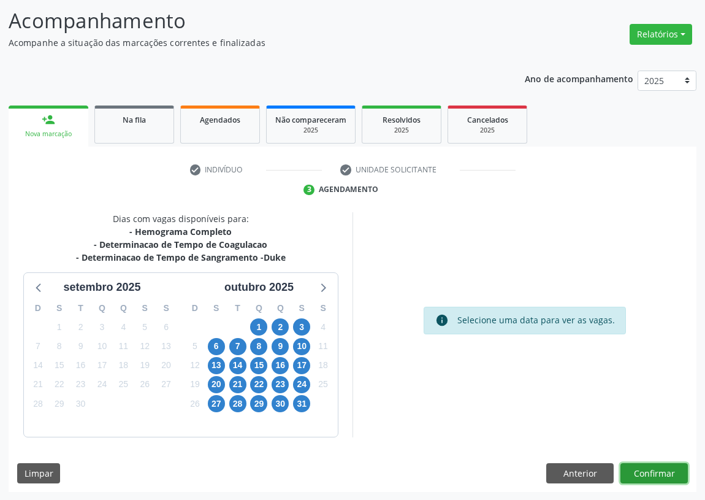
click at [656, 472] on button "Confirmar" at bounding box center [654, 473] width 67 height 21
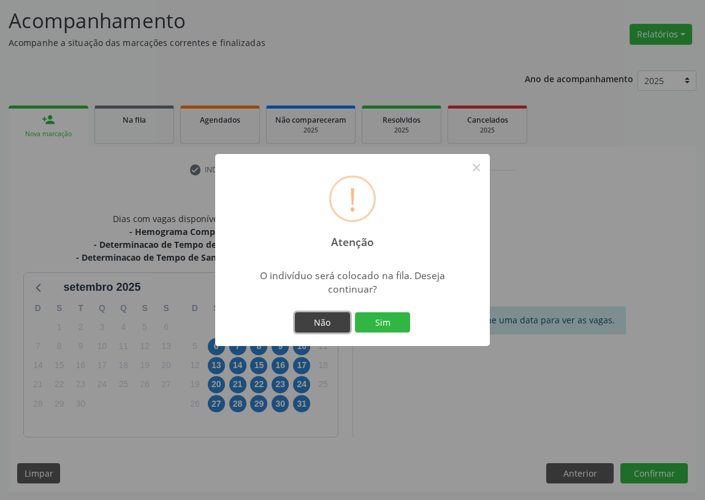
click at [305, 322] on button "Não" at bounding box center [322, 322] width 55 height 21
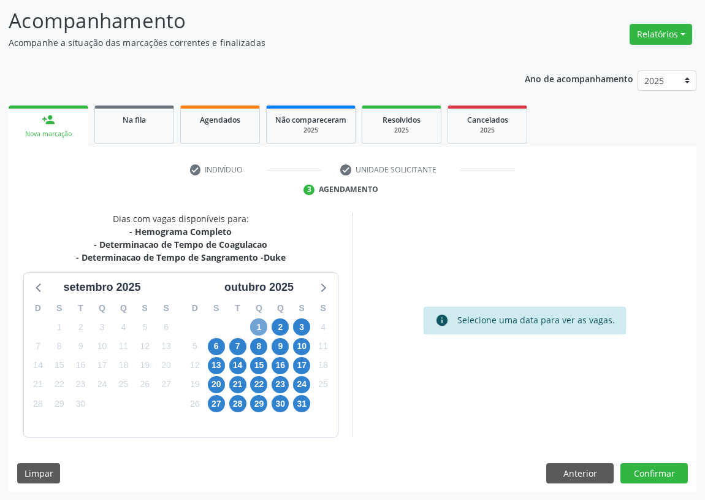
click at [258, 322] on span "1" at bounding box center [258, 326] width 17 height 17
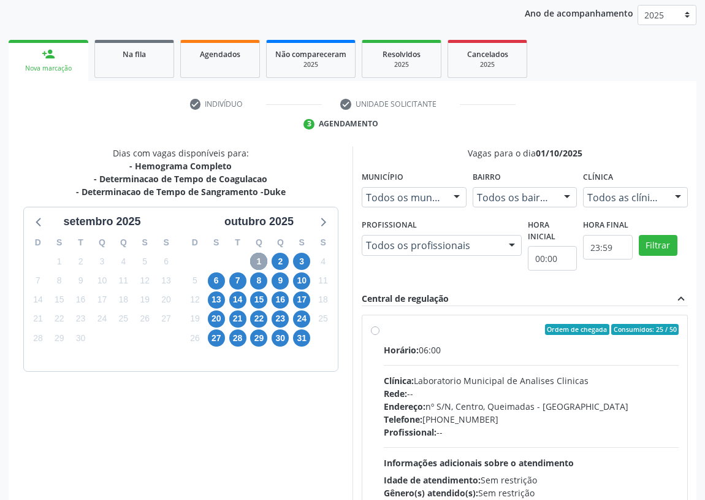
scroll to position [236, 0]
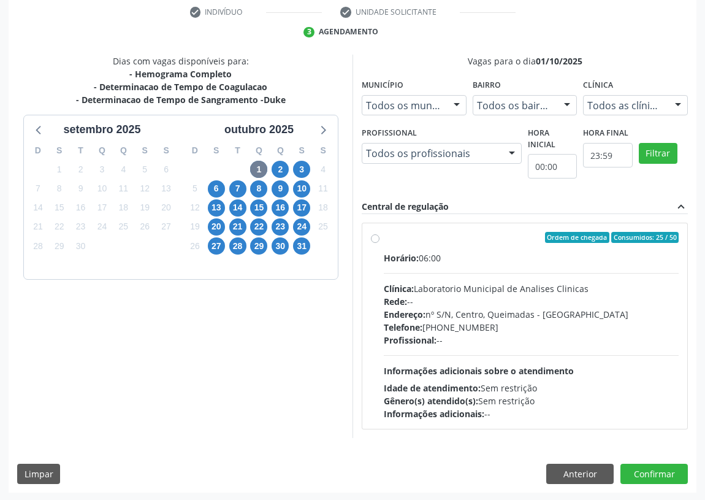
click at [384, 238] on label "Ordem de chegada Consumidos: 25 / 50 Horário: 06:00 Clínica: Laboratorio Munici…" at bounding box center [531, 326] width 295 height 188
click at [374, 238] on input "Ordem de chegada Consumidos: 25 / 50 Horário: 06:00 Clínica: Laboratorio Munici…" at bounding box center [375, 237] width 9 height 11
radio input "true"
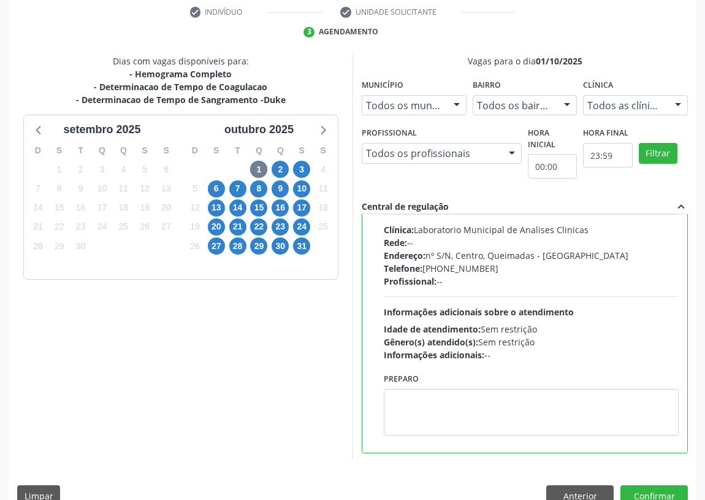
scroll to position [61, 0]
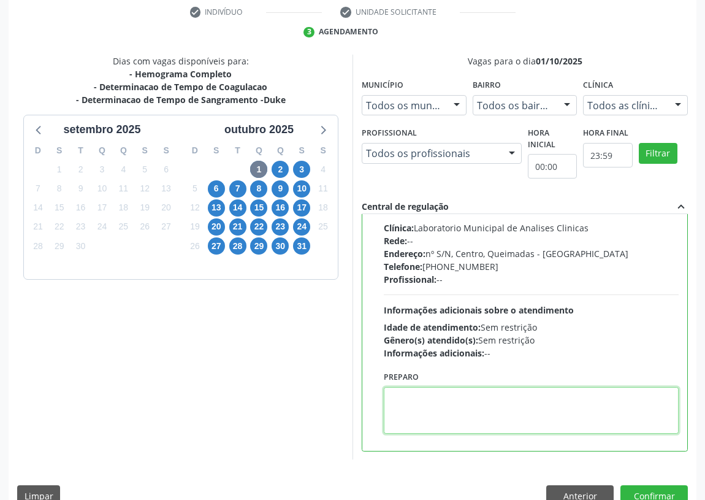
click at [424, 404] on textarea at bounding box center [531, 410] width 295 height 47
click at [413, 396] on textarea "IR EMJEJUM" at bounding box center [531, 410] width 295 height 47
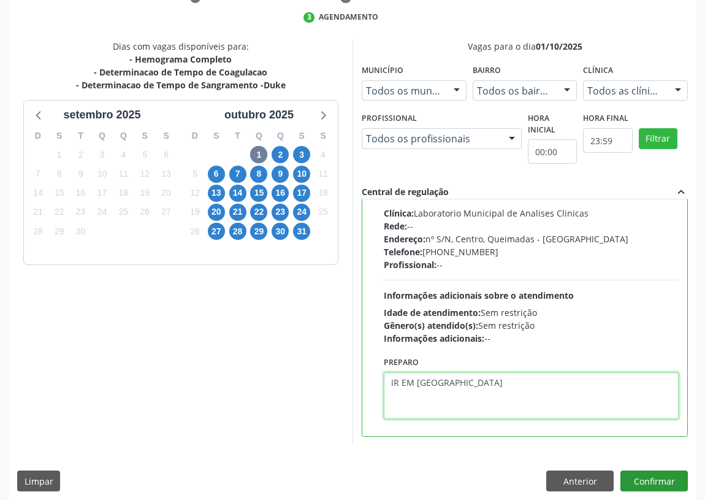
scroll to position [258, 0]
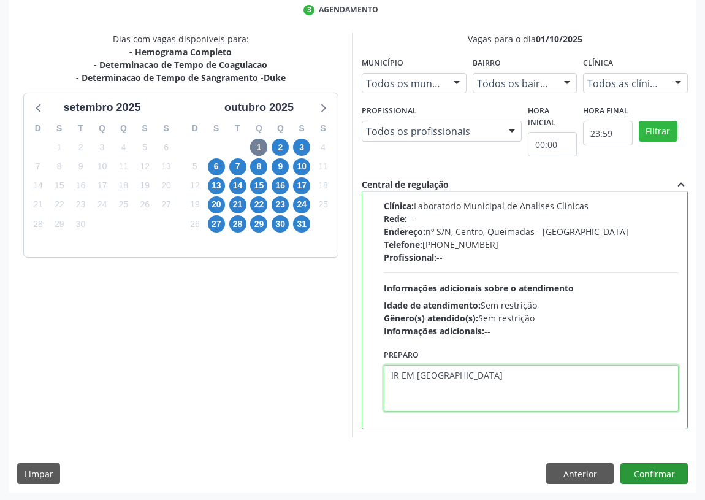
type textarea "IR EM [GEOGRAPHIC_DATA]"
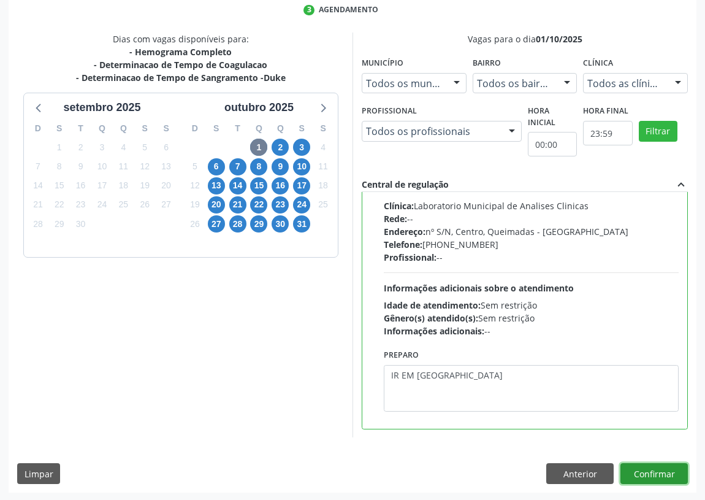
click at [653, 468] on button "Confirmar" at bounding box center [654, 473] width 67 height 21
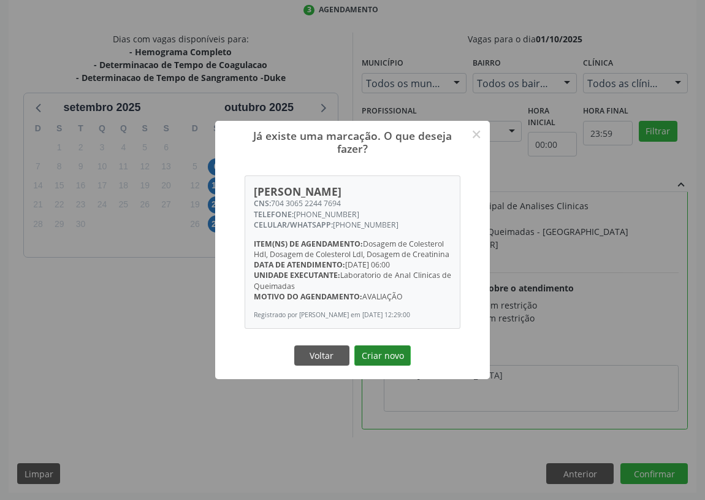
click at [388, 359] on button "Criar novo" at bounding box center [383, 355] width 56 height 21
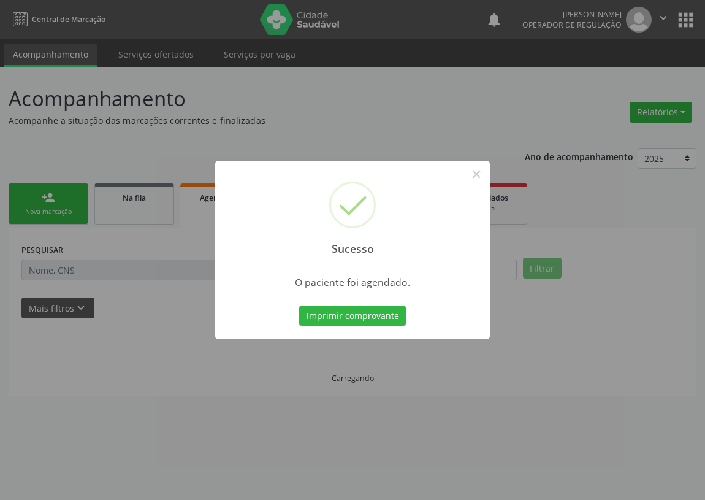
scroll to position [0, 0]
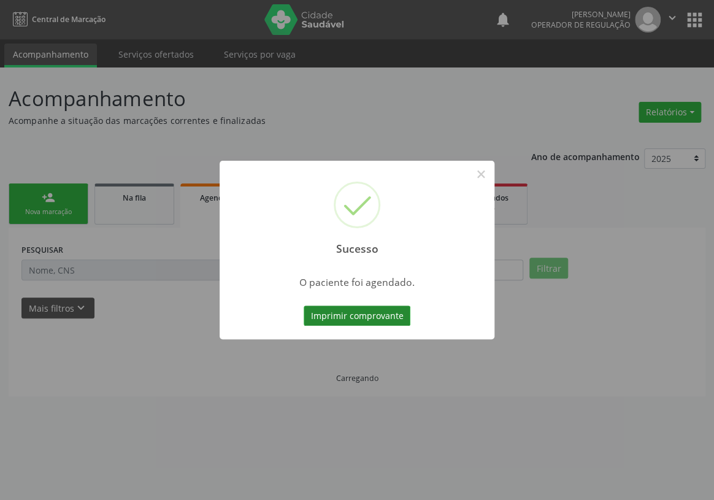
click at [363, 313] on button "Imprimir comprovante" at bounding box center [357, 315] width 107 height 21
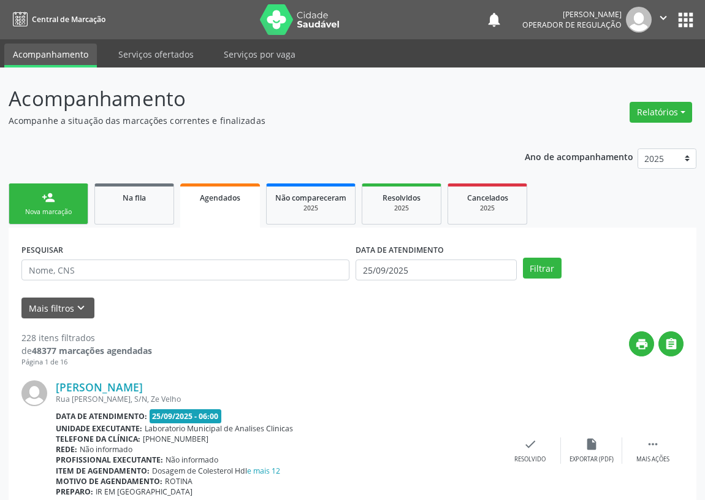
click at [36, 191] on link "person_add Nova marcação" at bounding box center [49, 203] width 80 height 41
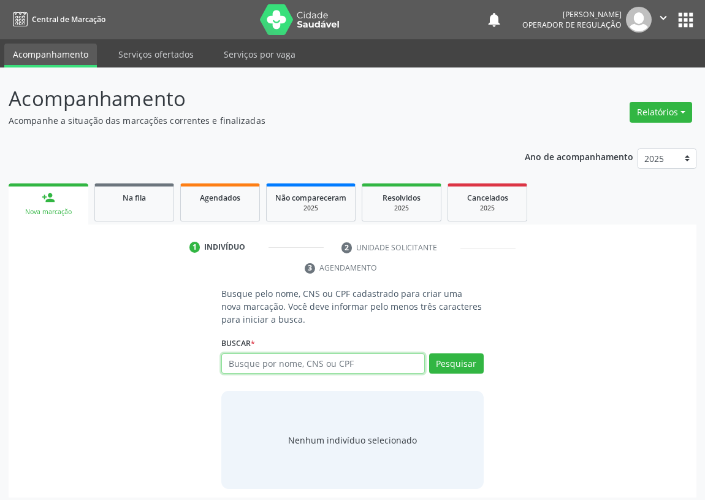
click at [233, 363] on input "text" at bounding box center [323, 363] width 204 height 21
click at [230, 359] on input "text" at bounding box center [323, 363] width 204 height 21
type input "701002839343692"
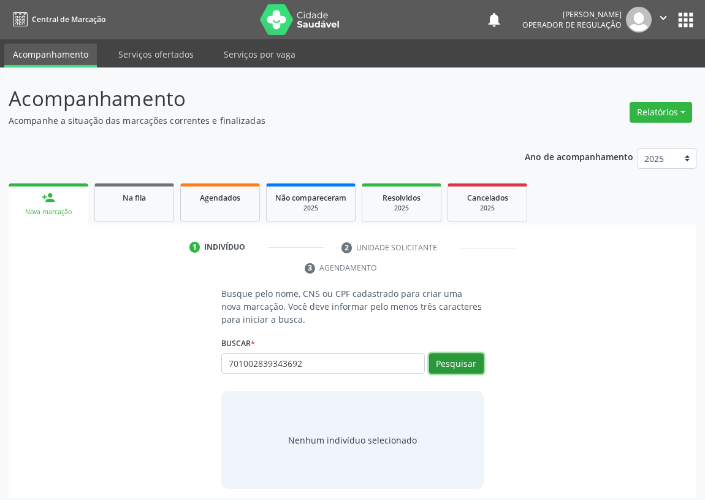
click at [458, 364] on button "Pesquisar" at bounding box center [456, 363] width 55 height 21
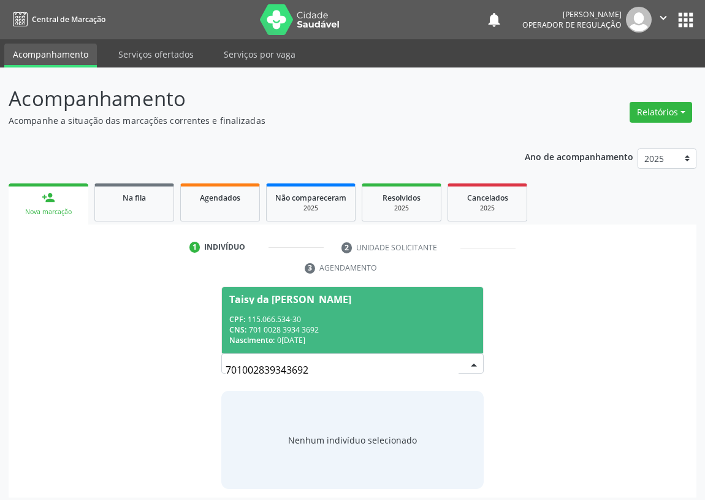
click at [298, 321] on div "CPF: 115.066.534-30" at bounding box center [352, 319] width 247 height 10
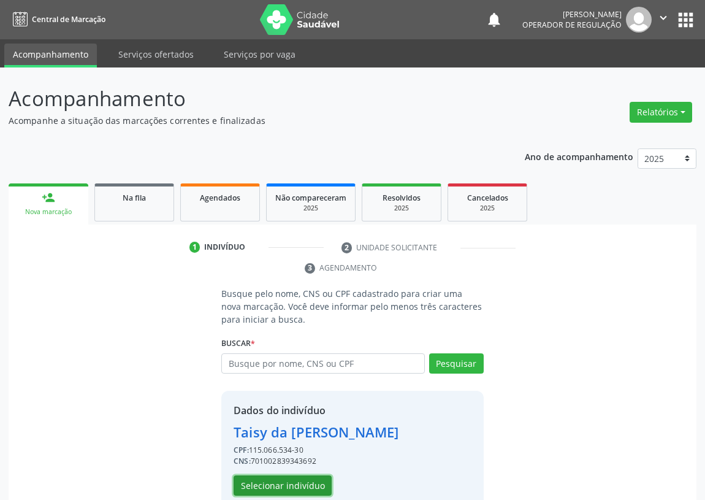
click at [278, 480] on button "Selecionar indivíduo" at bounding box center [283, 485] width 98 height 21
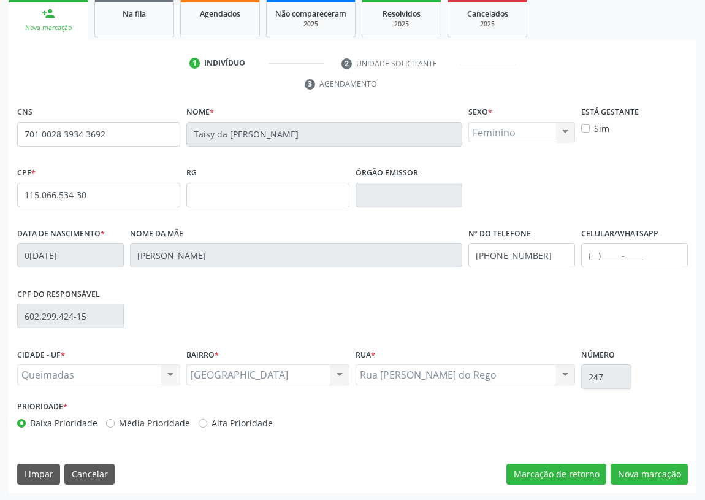
scroll to position [184, 0]
drag, startPoint x: 650, startPoint y: 470, endPoint x: 337, endPoint y: 405, distance: 319.5
click at [647, 469] on button "Nova marcação" at bounding box center [649, 474] width 77 height 21
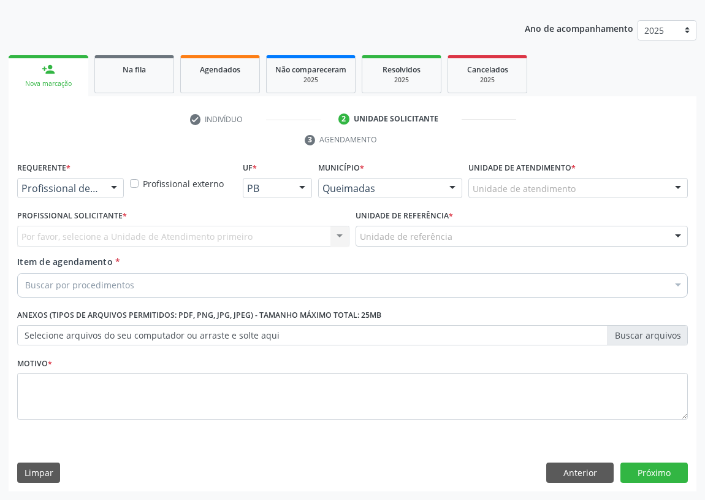
scroll to position [127, 0]
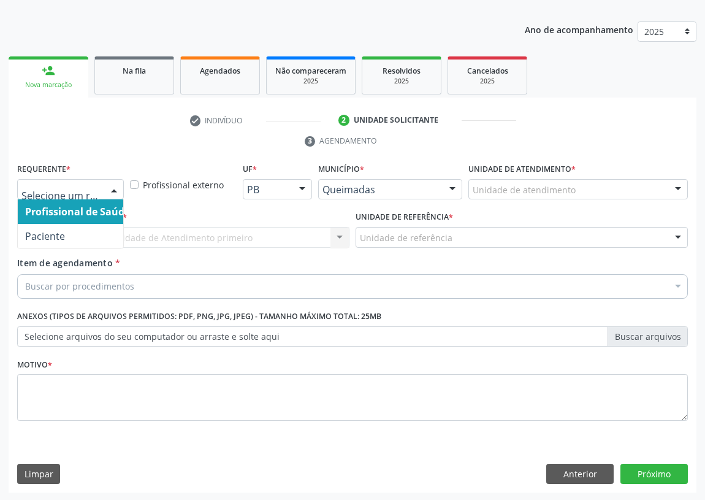
click at [110, 186] on div at bounding box center [114, 190] width 18 height 21
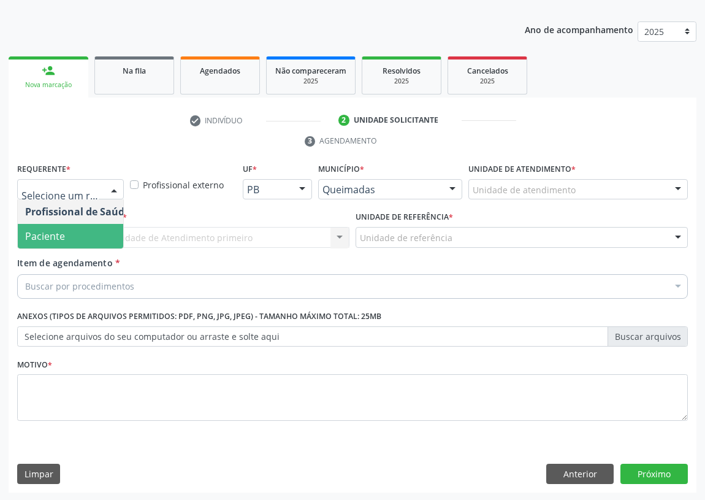
click at [95, 242] on span "Paciente" at bounding box center [78, 236] width 120 height 25
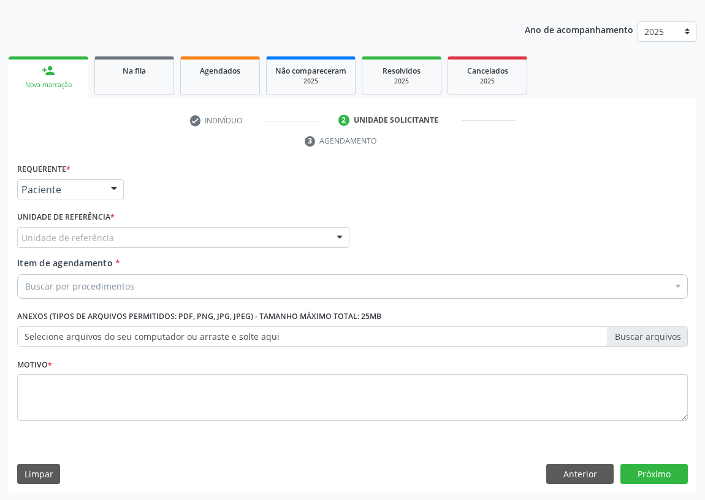
drag, startPoint x: 321, startPoint y: 233, endPoint x: 307, endPoint y: 237, distance: 15.3
click at [318, 233] on div "Unidade de referência" at bounding box center [183, 237] width 332 height 21
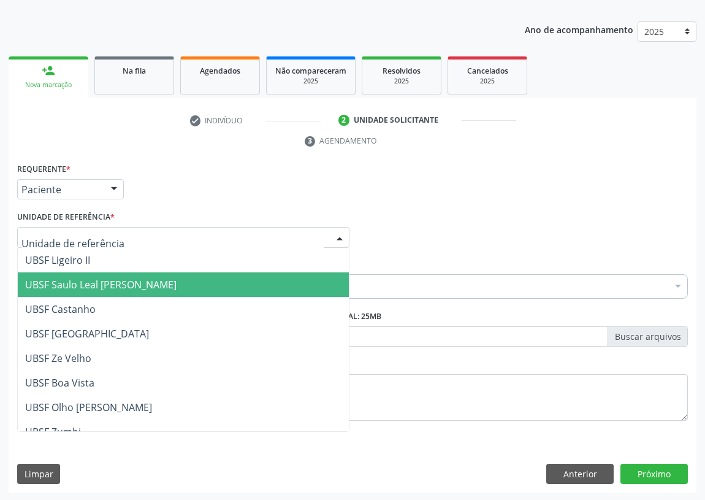
drag, startPoint x: 125, startPoint y: 284, endPoint x: 0, endPoint y: 283, distance: 124.5
click at [106, 294] on span "UBSF Saulo Leal [PERSON_NAME]" at bounding box center [183, 284] width 331 height 25
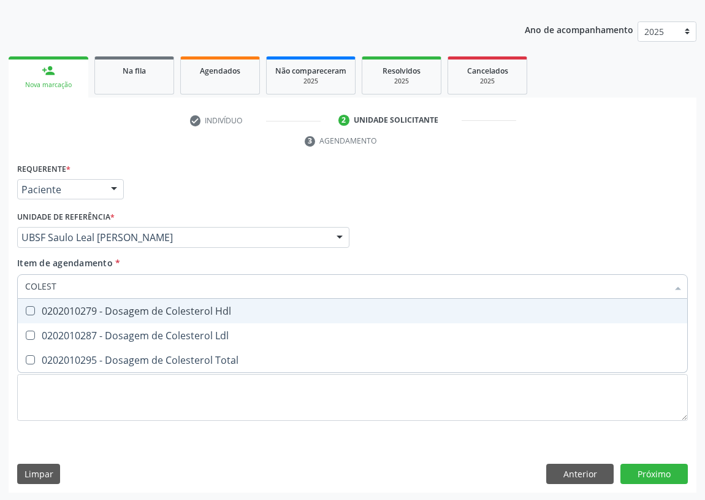
type input "COLESTE"
click at [31, 309] on Hdl at bounding box center [30, 310] width 9 height 9
click at [26, 309] on Hdl "checkbox" at bounding box center [22, 311] width 8 height 8
checkbox Hdl "true"
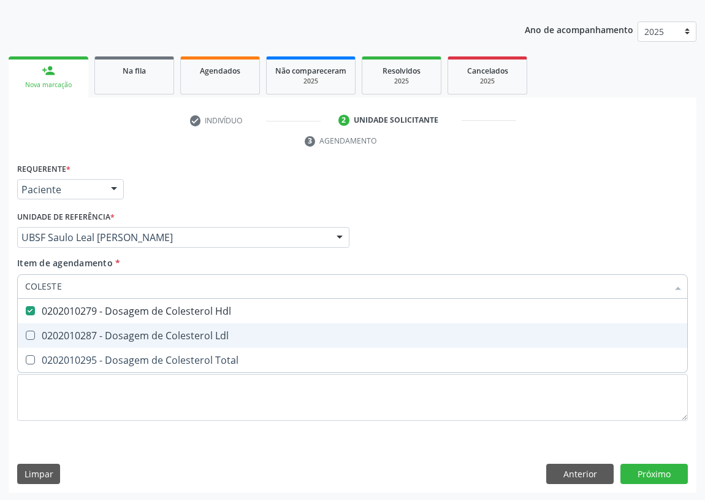
click at [31, 332] on Ldl at bounding box center [30, 335] width 9 height 9
click at [26, 332] on Ldl "checkbox" at bounding box center [22, 335] width 8 height 8
checkbox Ldl "true"
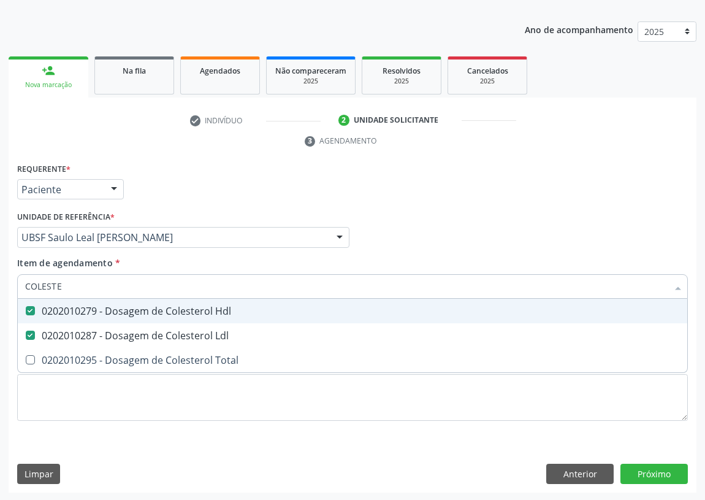
drag, startPoint x: 67, startPoint y: 292, endPoint x: 15, endPoint y: 294, distance: 51.6
click at [15, 294] on div "Item de agendamento * COLESTE Desfazer seleção 0202010279 - Dosagem de Colester…" at bounding box center [352, 279] width 677 height 47
type input "TR"
checkbox Hdl "false"
checkbox Ldl "false"
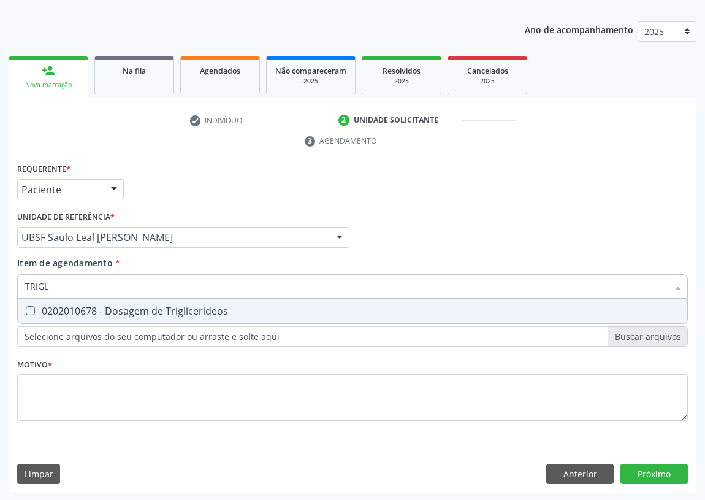
type input "TRIGLI"
drag, startPoint x: 31, startPoint y: 309, endPoint x: 32, endPoint y: 300, distance: 9.2
click at [31, 307] on Triglicerideos at bounding box center [30, 310] width 9 height 9
click at [26, 307] on Triglicerideos "checkbox" at bounding box center [22, 311] width 8 height 8
checkbox Triglicerideos "true"
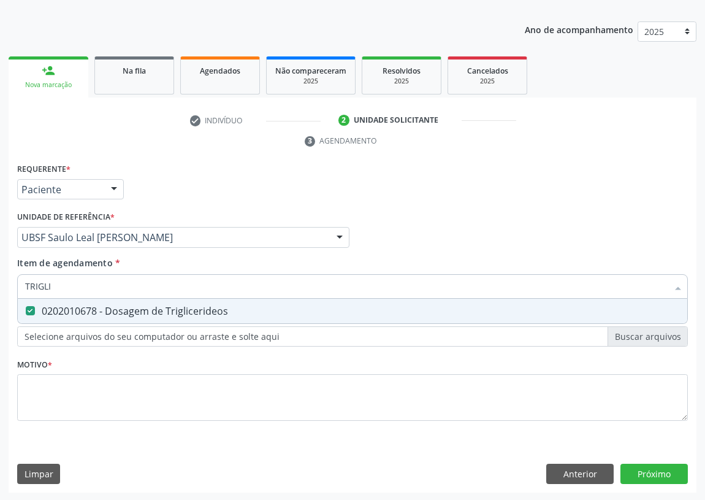
drag, startPoint x: 58, startPoint y: 285, endPoint x: 0, endPoint y: 293, distance: 58.7
click at [0, 293] on div "Acompanhamento Acompanhe a situação das marcações correntes e finalizadas Relat…" at bounding box center [352, 221] width 705 height 561
type input "02"
checkbox Triglicerideos "false"
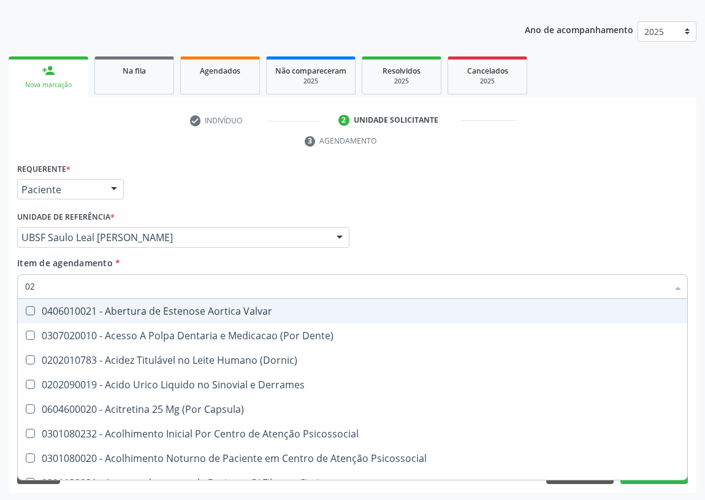
type input "020"
checkbox \(Pos-Pasteurização\) "true"
checkbox Debridamento "true"
checkbox Acetona "true"
checkbox Hdl "false"
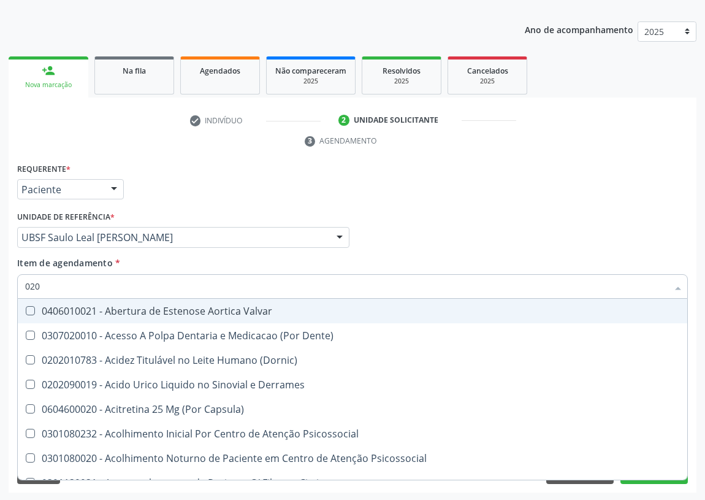
checkbox Ldl "false"
checkbox Triglicerideos "false"
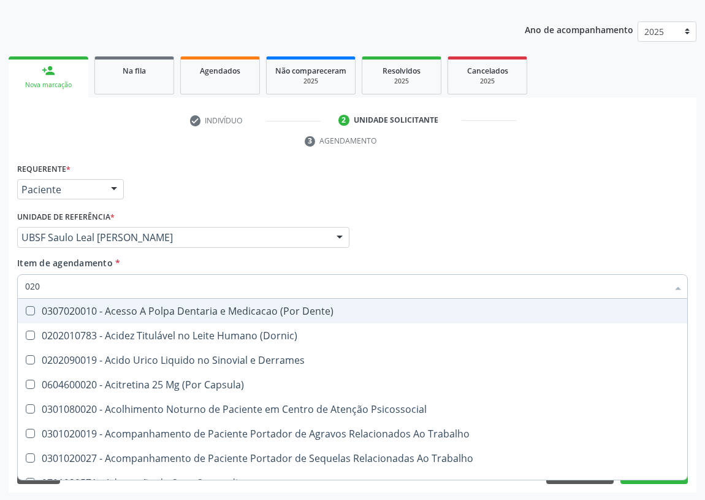
type input "0202"
checkbox Ocular "true"
checkbox Aberto\) "true"
checkbox Projecoes\) "true"
checkbox Hdl "false"
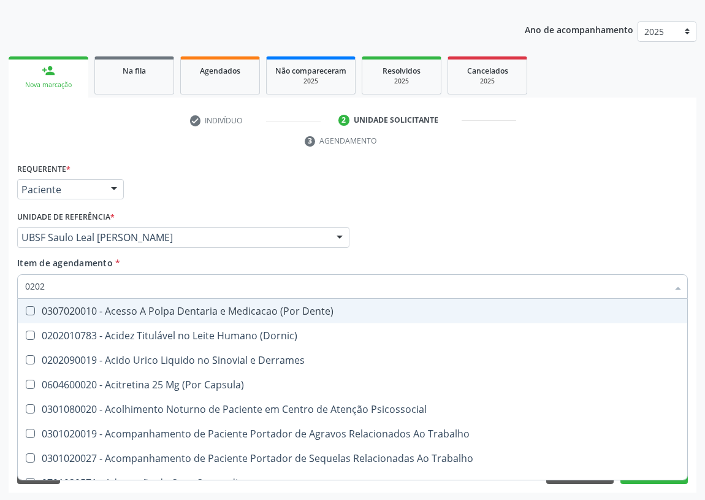
checkbox Ldl "false"
type input "02020"
checkbox Anal "true"
checkbox Aspiracao "true"
checkbox Ocular "false"
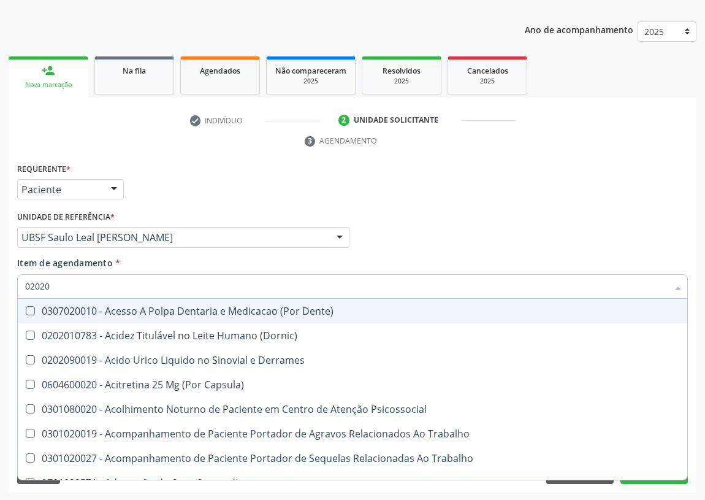
checkbox Aberto\) "false"
checkbox Quantitativa\) "true"
checkbox Projecoes\) "false"
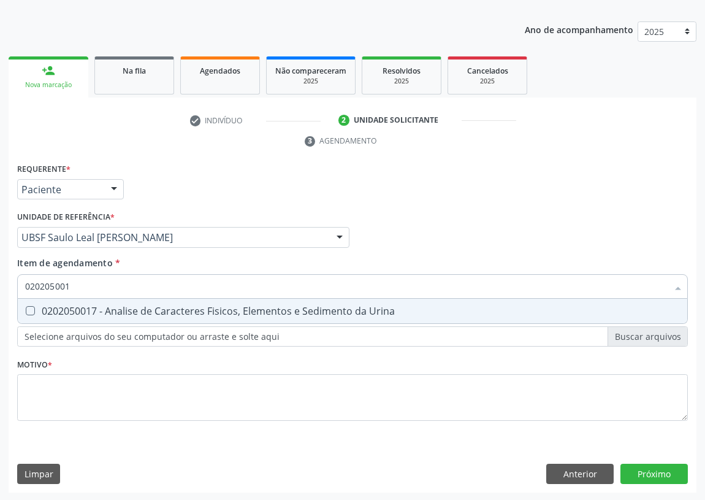
type input "0202050017"
click at [31, 307] on Urina at bounding box center [30, 310] width 9 height 9
click at [26, 307] on Urina "checkbox" at bounding box center [22, 311] width 8 height 8
checkbox Urina "true"
drag, startPoint x: 80, startPoint y: 285, endPoint x: 6, endPoint y: 290, distance: 74.4
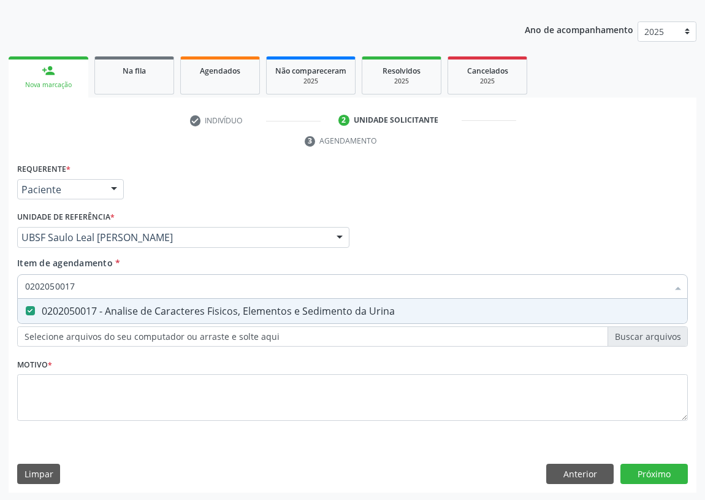
click at [6, 290] on div "Acompanhamento Acompanhe a situação das marcações correntes e finalizadas Relat…" at bounding box center [352, 221] width 705 height 561
type input "G"
checkbox Urina "false"
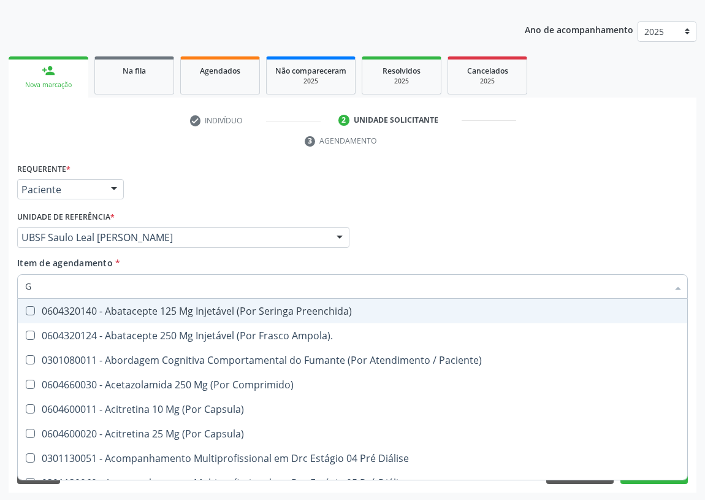
type input "GL"
checkbox Bucomaxilofacial "true"
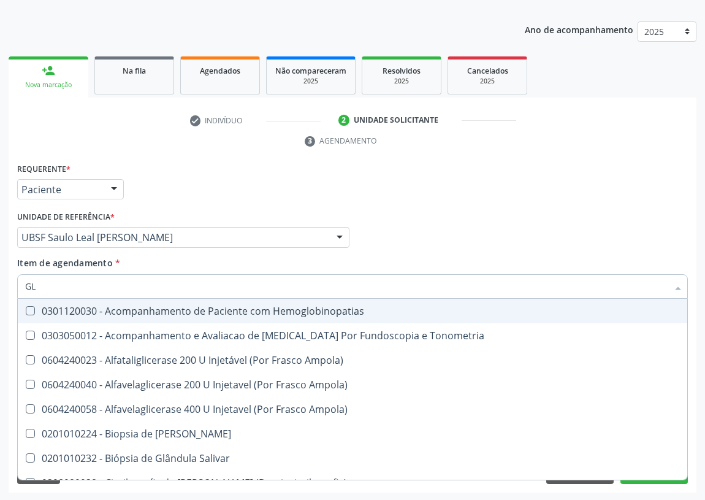
type input "GLI"
checkbox Dosagens\) "true"
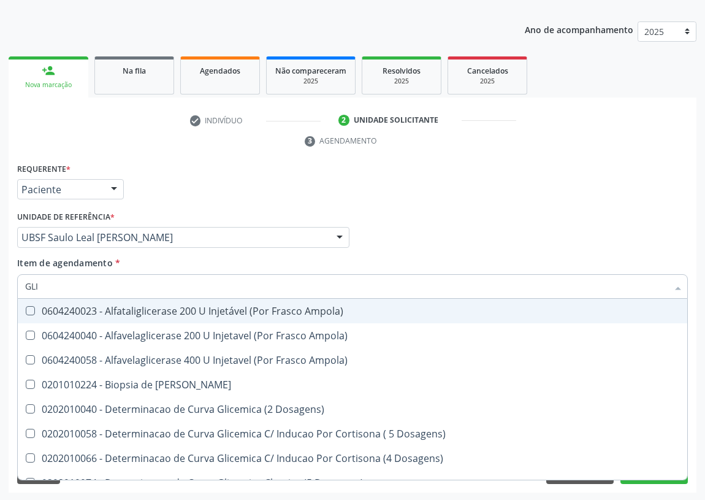
type input "GLIC"
checkbox Glicosilada "true"
checkbox Triglicerideos "false"
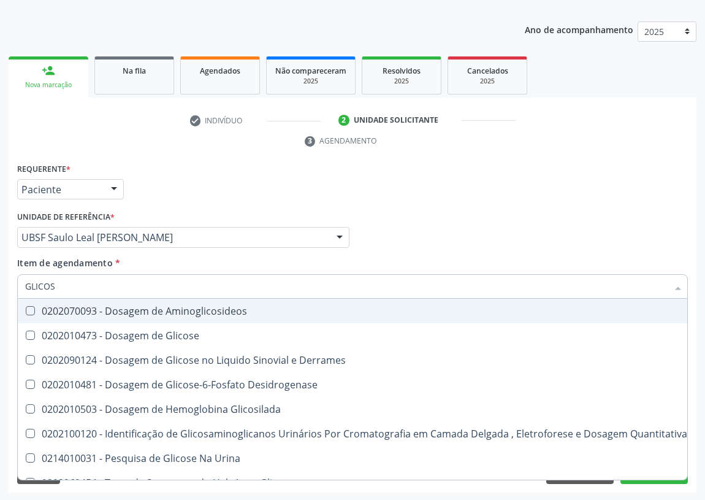
type input "GLICOSE"
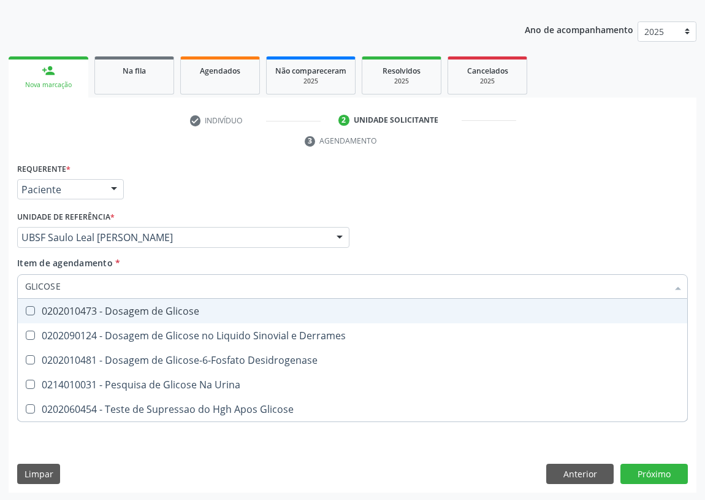
click at [30, 304] on span "0202010473 - Dosagem de Glicose" at bounding box center [353, 311] width 670 height 25
checkbox Glicose "true"
drag, startPoint x: 64, startPoint y: 286, endPoint x: 0, endPoint y: 286, distance: 64.4
click at [0, 286] on div "Acompanhamento Acompanhe a situação das marcações correntes e finalizadas Relat…" at bounding box center [352, 221] width 705 height 561
type input "H"
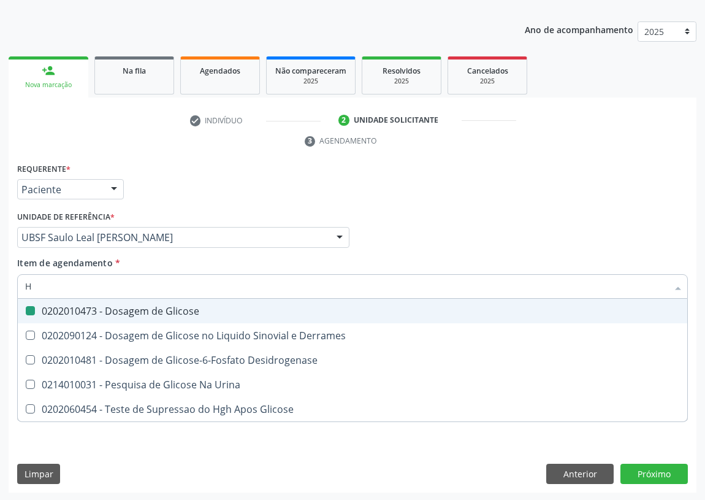
checkbox Glicose "false"
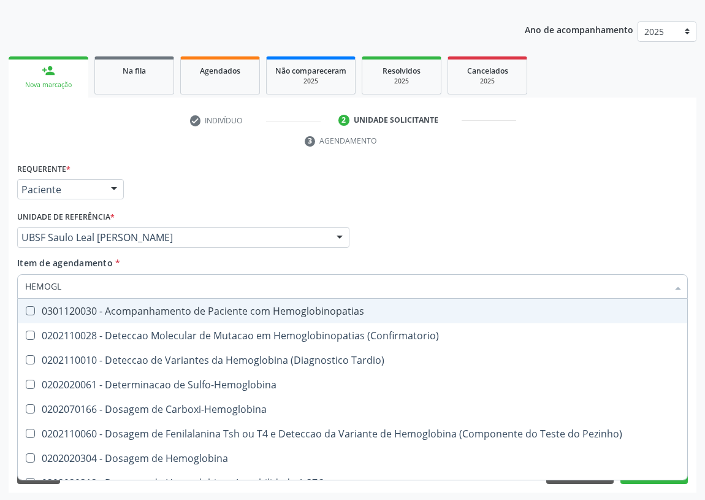
type input "HEMOGLO"
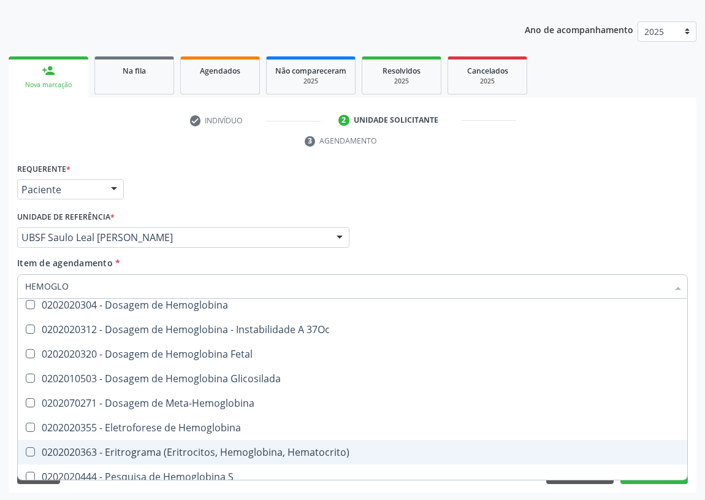
scroll to position [162, 0]
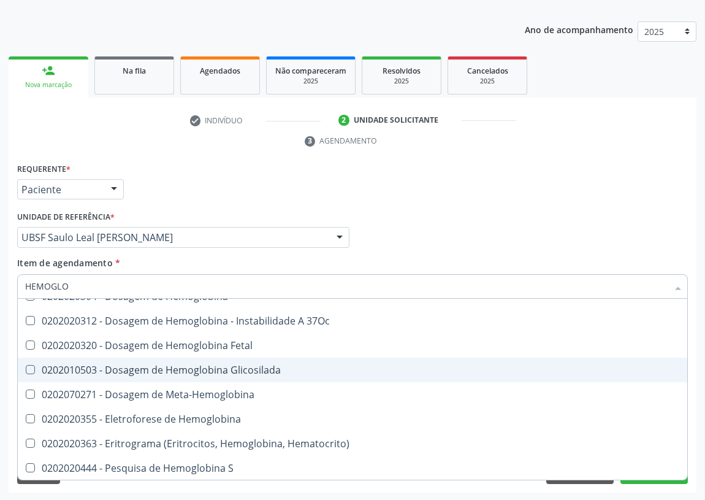
drag, startPoint x: 182, startPoint y: 369, endPoint x: 147, endPoint y: 363, distance: 35.5
click at [180, 368] on div "0202010503 - Dosagem de Hemoglobina Glicosilada" at bounding box center [352, 370] width 655 height 10
checkbox Glicosilada "true"
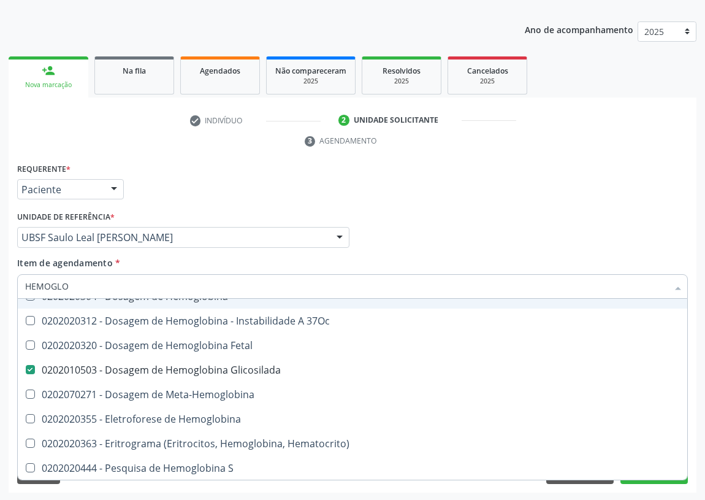
click at [0, 285] on div "Acompanhamento Acompanhe a situação das marcações correntes e finalizadas Relat…" at bounding box center [352, 221] width 705 height 561
type input "HE"
checkbox Glicosilada "false"
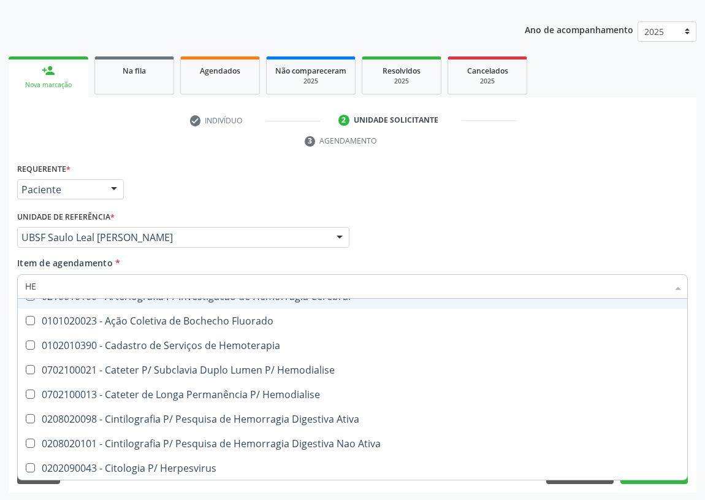
type input "HEM"
checkbox Radiosotopos\) "true"
checkbox Glicosilada "false"
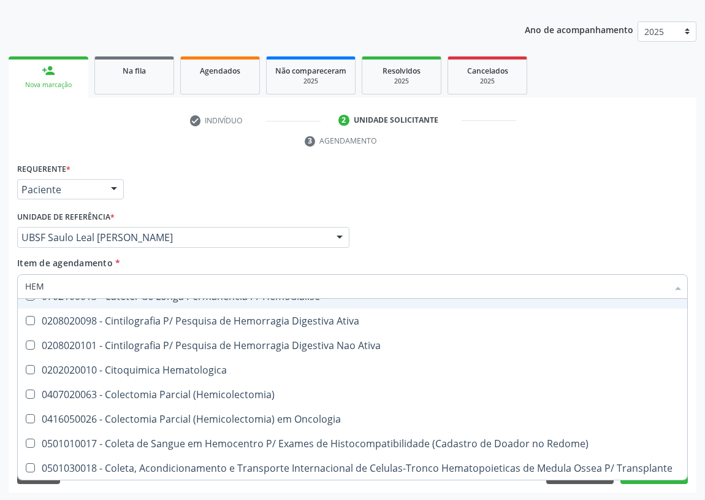
type input "HEMO"
checkbox Fase "true"
checkbox Glicosilada "false"
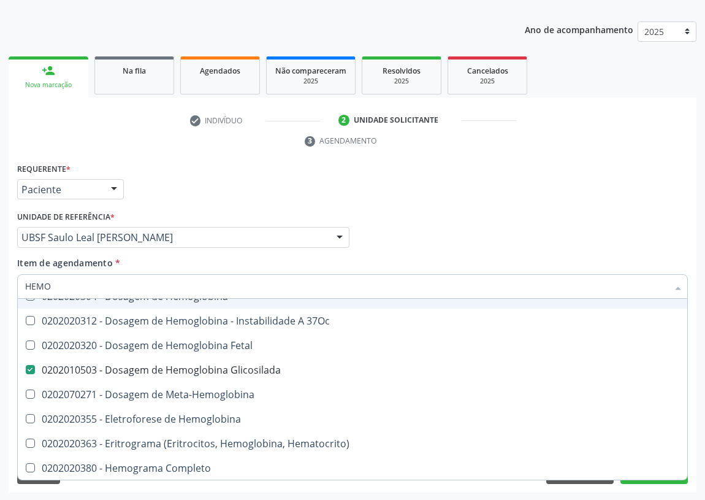
type input "HEMOG"
checkbox Glicosilada "true"
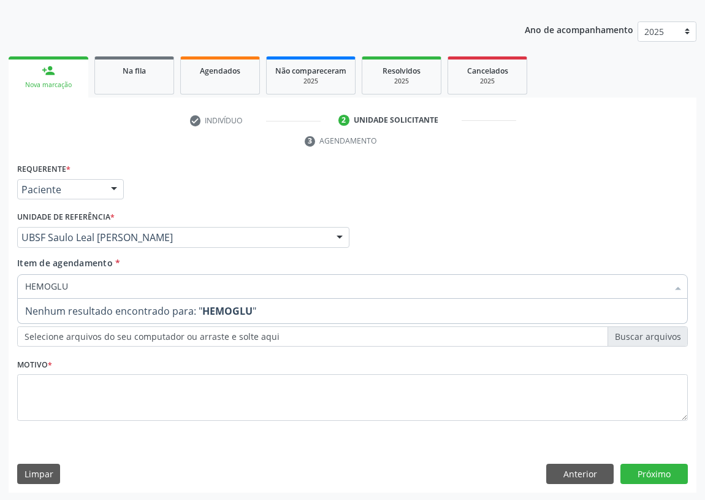
scroll to position [0, 0]
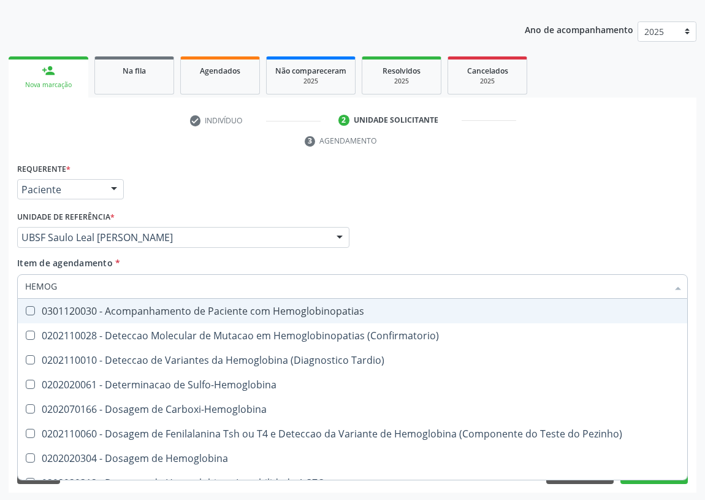
type input "HEMO"
checkbox Glicosilada "false"
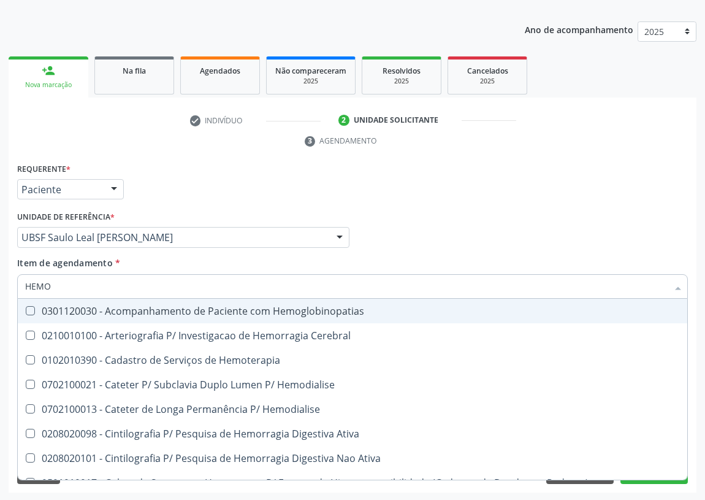
type input "HEMOR"
checkbox Glicosilada "false"
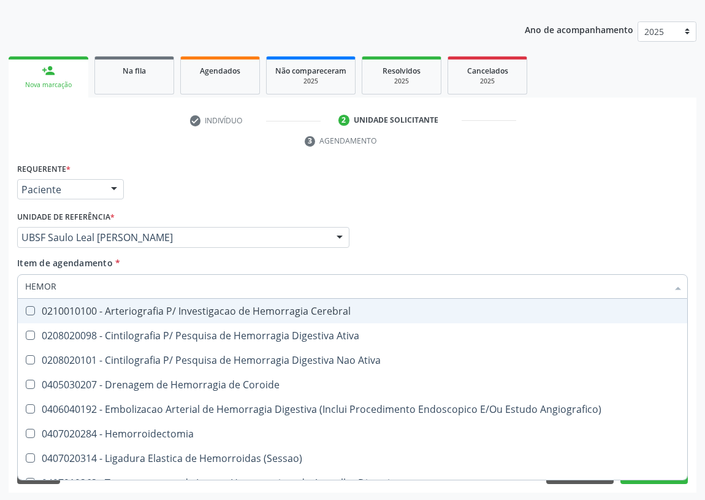
type input "HEMO"
checkbox Respiratorias "true"
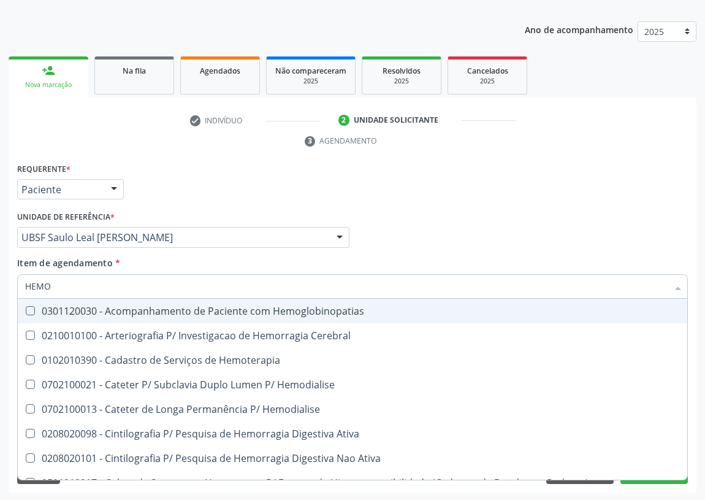
type input "HEMOG"
checkbox \(Confirmatorio\) "true"
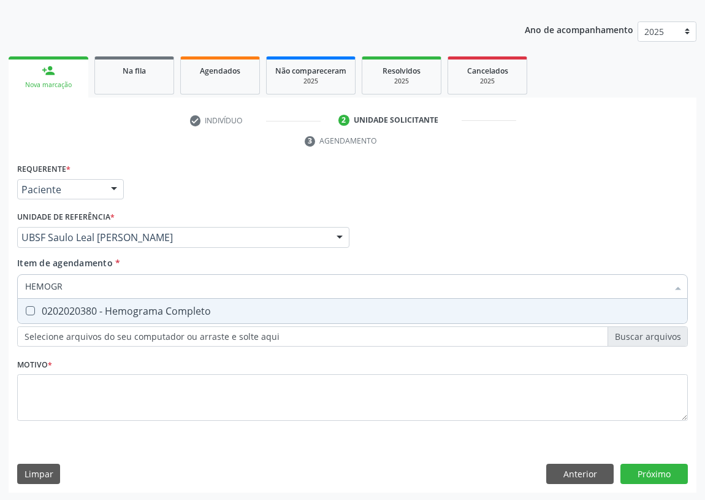
type input "HEMOGRA"
drag, startPoint x: 28, startPoint y: 310, endPoint x: 79, endPoint y: 286, distance: 56.2
click at [37, 307] on div "0202020380 - Hemograma Completo" at bounding box center [352, 311] width 655 height 10
checkbox Completo "true"
drag, startPoint x: 81, startPoint y: 285, endPoint x: 0, endPoint y: 285, distance: 81.0
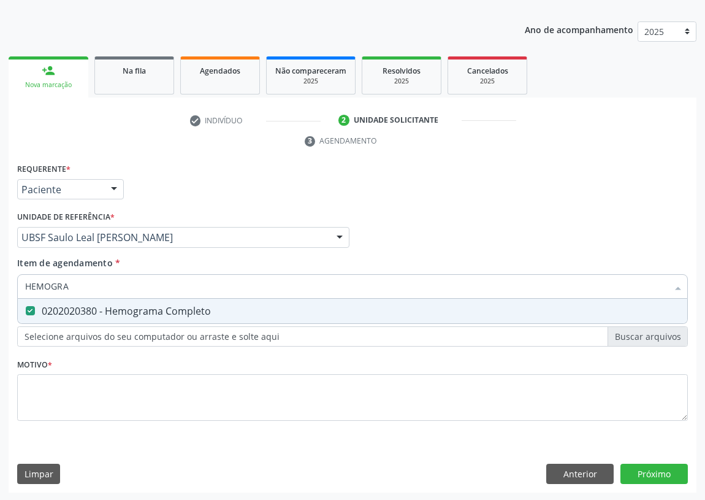
click at [0, 285] on div "Acompanhamento Acompanhe a situação das marcações correntes e finalizadas Relat…" at bounding box center [352, 221] width 705 height 561
type input "CR"
checkbox Completo "false"
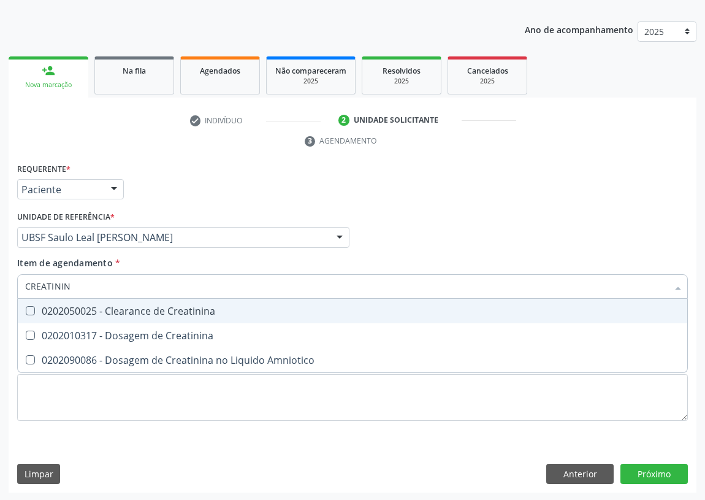
type input "CREATININA"
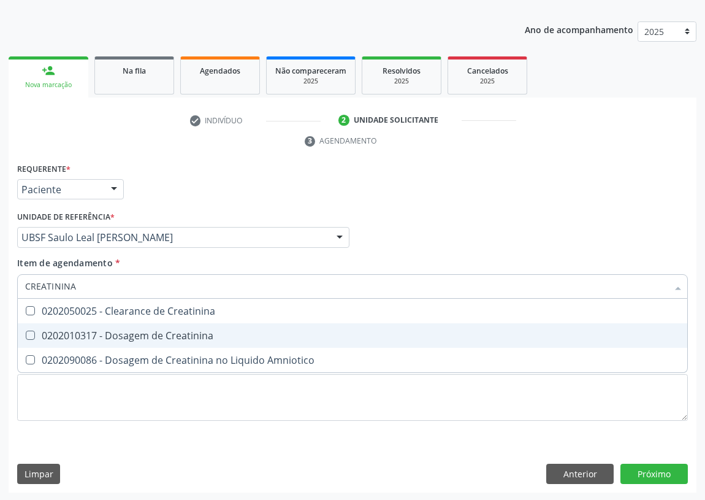
drag, startPoint x: 31, startPoint y: 332, endPoint x: 59, endPoint y: 302, distance: 41.2
click at [31, 331] on Creatinina at bounding box center [30, 335] width 9 height 9
click at [26, 331] on Creatinina "checkbox" at bounding box center [22, 335] width 8 height 8
checkbox Creatinina "true"
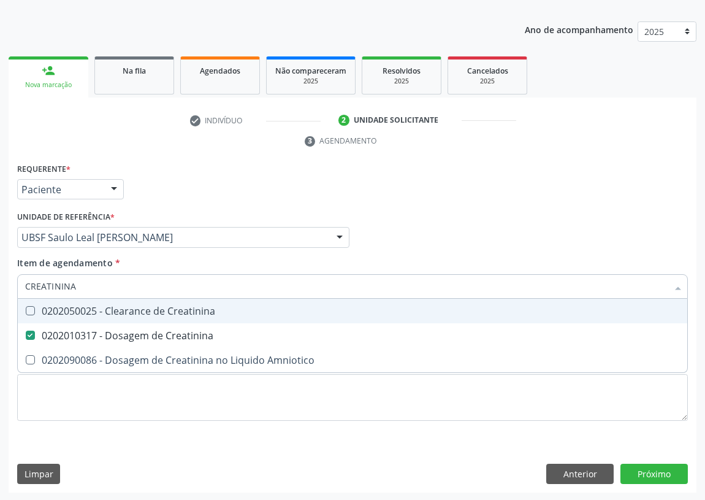
drag, startPoint x: 86, startPoint y: 291, endPoint x: 9, endPoint y: 288, distance: 78.0
click at [9, 288] on div "Requerente * Paciente Profissional de Saúde Paciente Nenhum resultado encontrad…" at bounding box center [353, 326] width 688 height 333
type input "TS"
checkbox Creatinina "false"
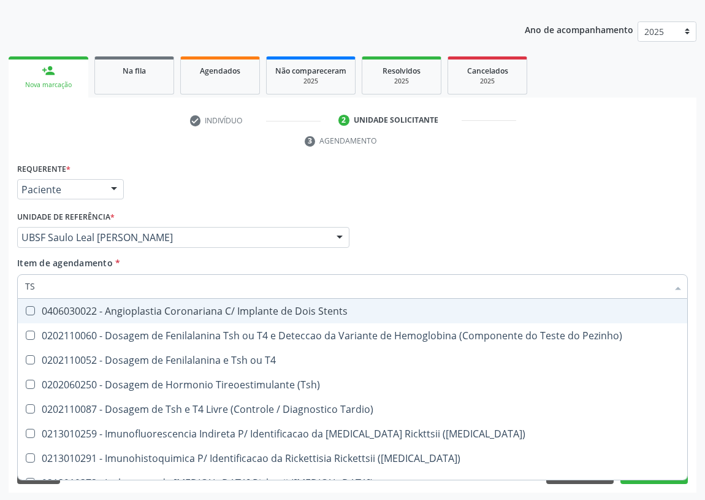
type input "TSH"
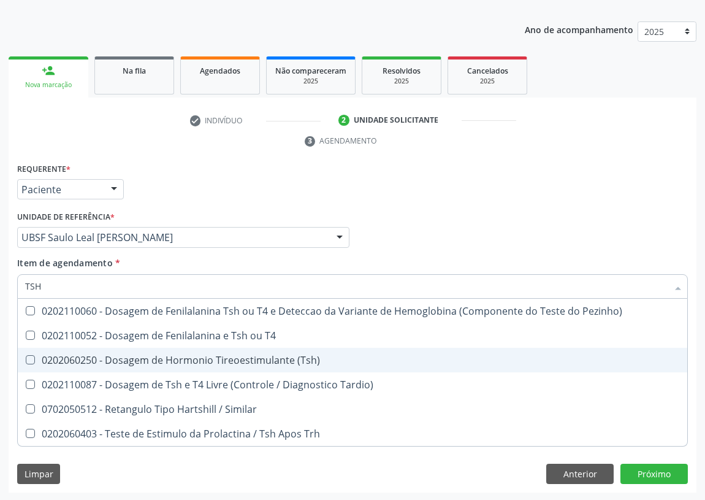
drag, startPoint x: 29, startPoint y: 358, endPoint x: 47, endPoint y: 331, distance: 31.8
click at [34, 351] on span "0202060250 - Dosagem de Hormonio Tireoestimulante (Tsh)" at bounding box center [353, 360] width 670 height 25
checkbox \(Tsh\) "true"
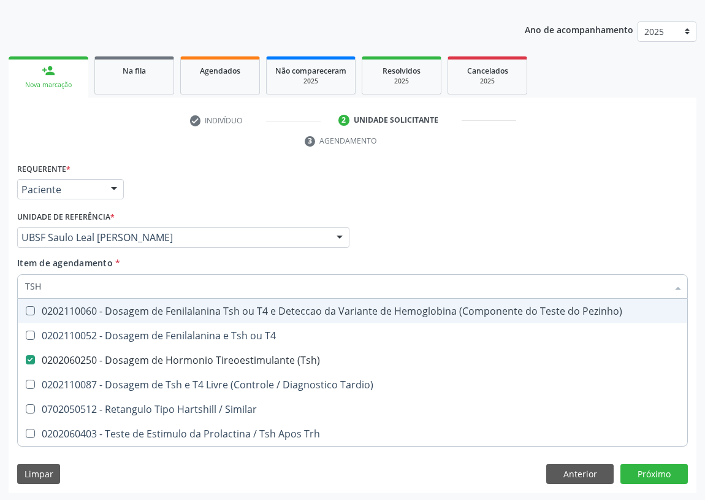
drag, startPoint x: 44, startPoint y: 288, endPoint x: 0, endPoint y: 283, distance: 44.4
click at [0, 286] on div "Acompanhamento Acompanhe a situação das marcações correntes e finalizadas Relat…" at bounding box center [352, 221] width 705 height 561
type input "T"
checkbox \(Tsh\) "false"
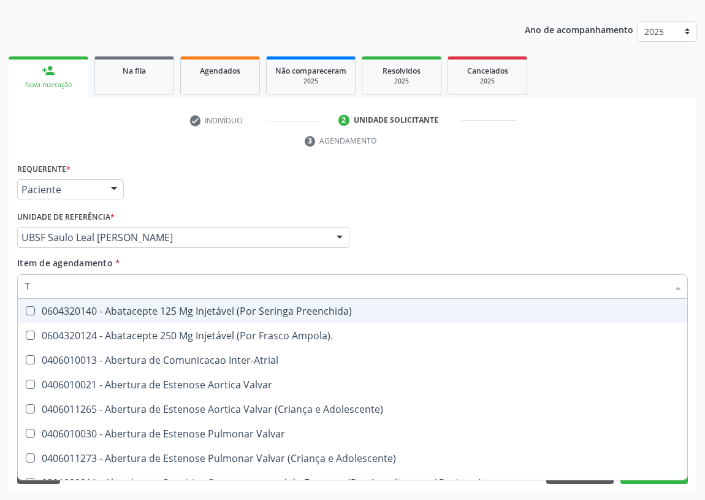
type input "T4"
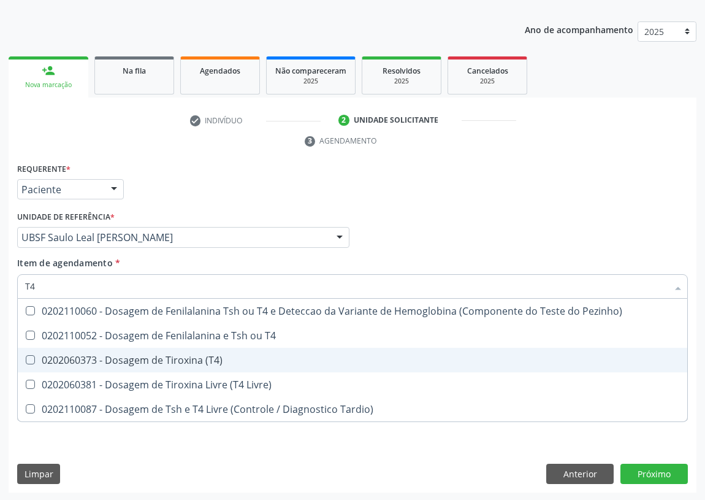
click at [30, 357] on \(T4\) at bounding box center [30, 359] width 9 height 9
click at [26, 357] on \(T4\) "checkbox" at bounding box center [22, 360] width 8 height 8
click at [36, 358] on div "0202060373 - Dosagem de Tiroxina (T4)" at bounding box center [352, 360] width 655 height 10
checkbox \(T4\) "false"
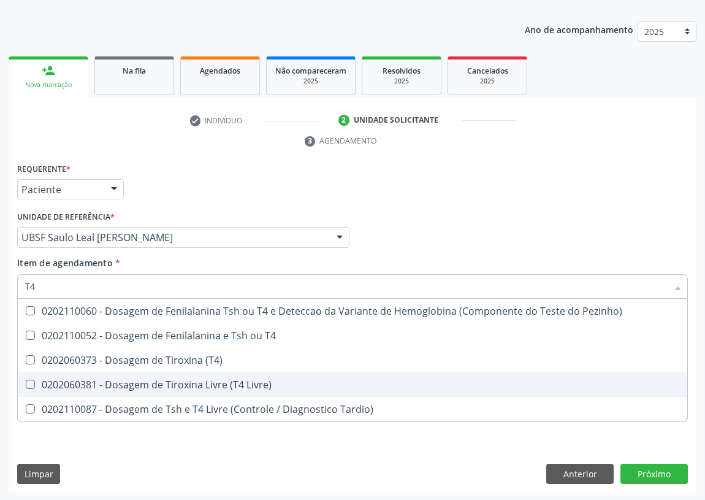
click at [26, 383] on Livre\) at bounding box center [30, 384] width 9 height 9
click at [26, 383] on Livre\) "checkbox" at bounding box center [22, 384] width 8 height 8
checkbox Livre\) "true"
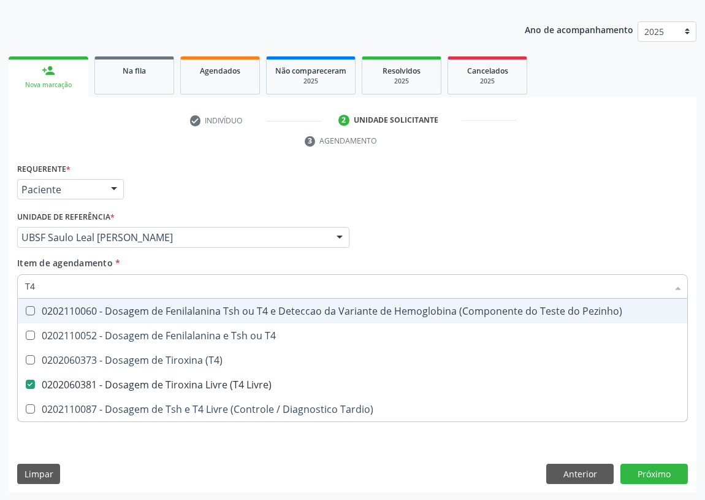
drag, startPoint x: 46, startPoint y: 291, endPoint x: 0, endPoint y: 286, distance: 46.2
click at [0, 286] on div "Acompanhamento Acompanhe a situação das marcações correntes e finalizadas Relat…" at bounding box center [352, 221] width 705 height 561
type input "V"
checkbox Livre\) "false"
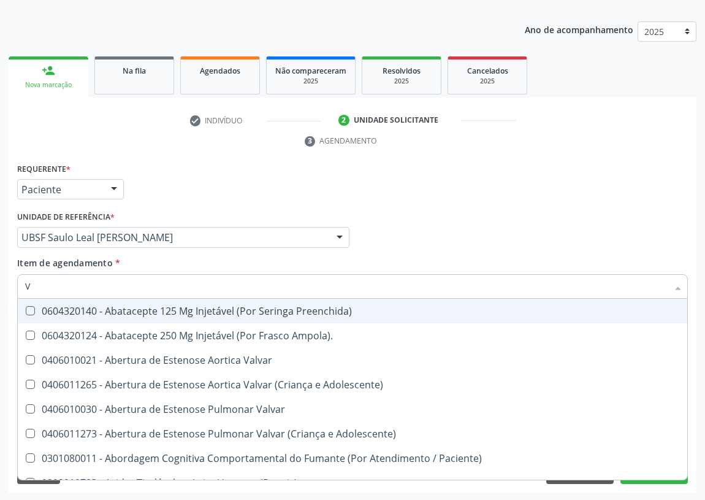
type input "VI"
checkbox Livre\) "false"
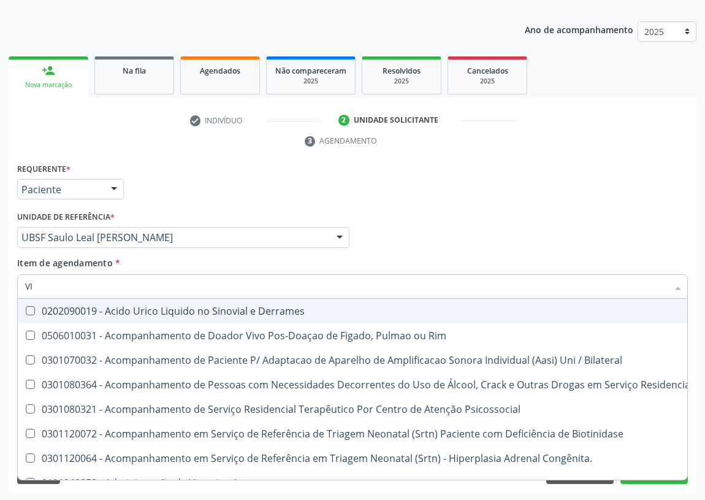
type input "VIT"
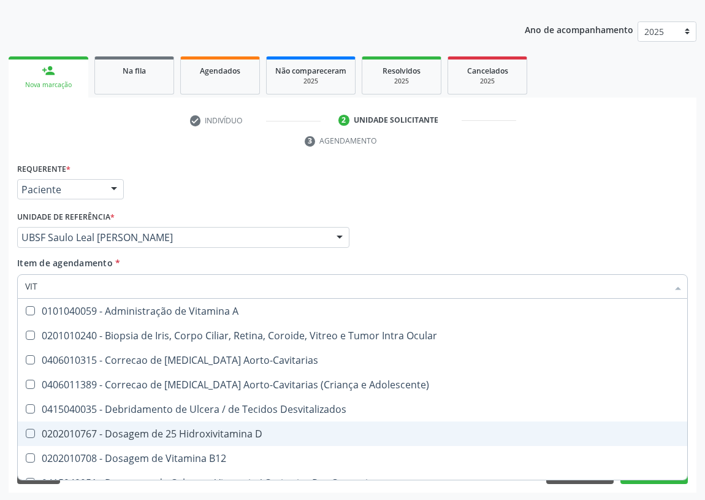
drag, startPoint x: 199, startPoint y: 435, endPoint x: 186, endPoint y: 451, distance: 20.5
click at [199, 435] on div "0202010767 - Dosagem de 25 Hidroxivitamina D" at bounding box center [352, 434] width 655 height 10
checkbox D "true"
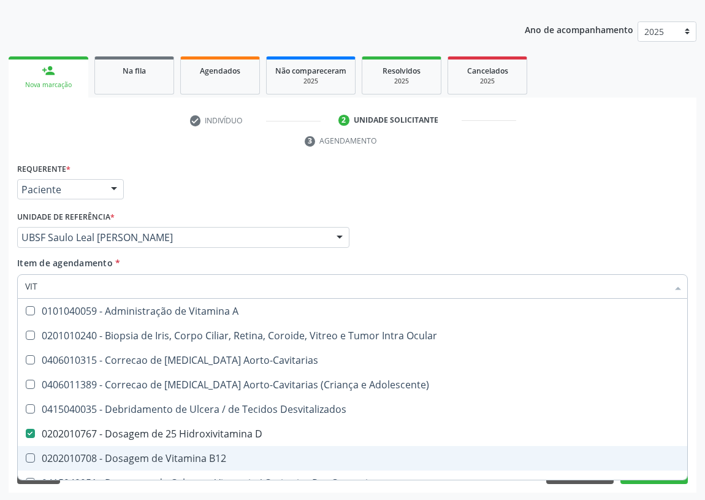
click at [186, 453] on div "0202010708 - Dosagem de Vitamina B12" at bounding box center [352, 458] width 655 height 10
checkbox B12 "true"
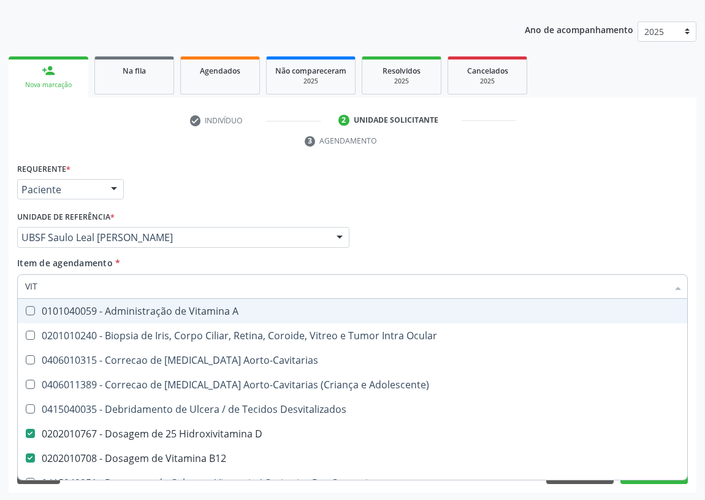
drag, startPoint x: 59, startPoint y: 289, endPoint x: 9, endPoint y: 283, distance: 50.6
click at [4, 287] on div "Acompanhamento Acompanhe a situação das marcações correntes e finalizadas Relat…" at bounding box center [352, 221] width 705 height 561
type input "U"
checkbox D "false"
checkbox B12 "false"
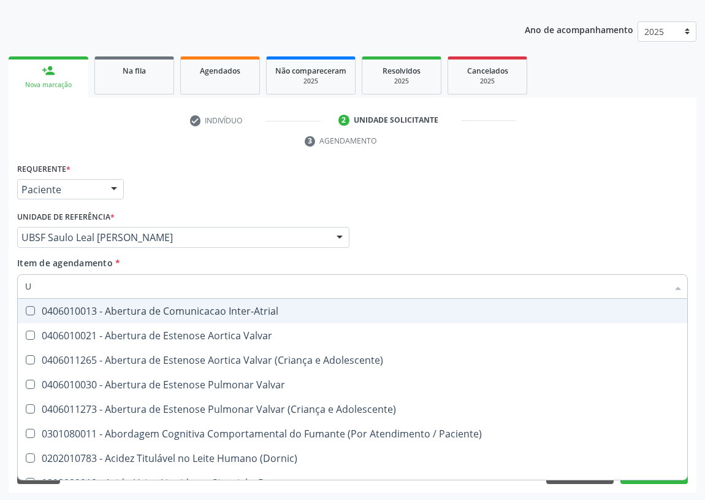
type input "UR"
checkbox Urina "true"
type input "URE"
checkbox Urina "false"
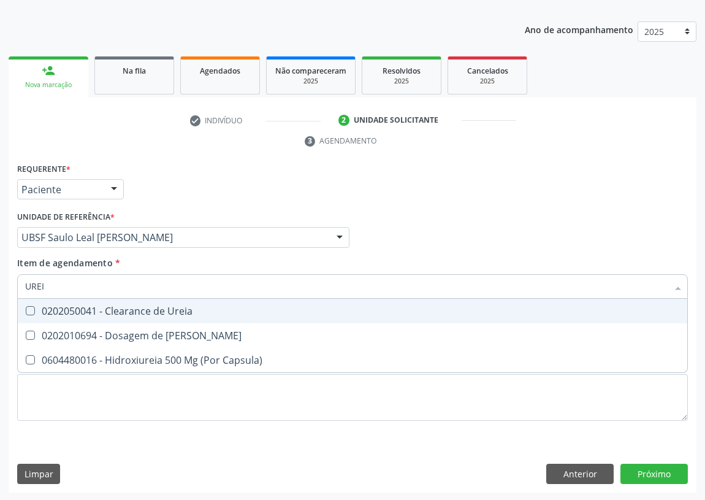
type input "UREIA"
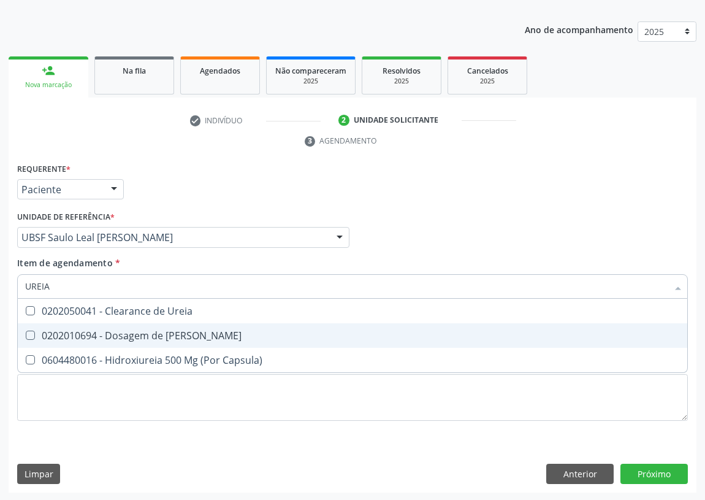
drag, startPoint x: 26, startPoint y: 332, endPoint x: 32, endPoint y: 329, distance: 6.6
click at [27, 332] on Ureia at bounding box center [30, 335] width 9 height 9
click at [26, 332] on Ureia "checkbox" at bounding box center [22, 335] width 8 height 8
checkbox Ureia "true"
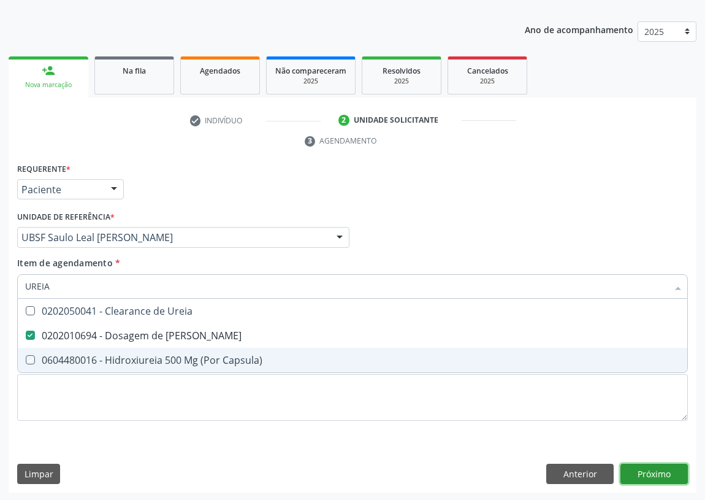
click at [651, 473] on div "Requerente * Paciente Profissional de Saúde Paciente Nenhum resultado encontrad…" at bounding box center [353, 326] width 688 height 333
checkbox Capsula\) "true"
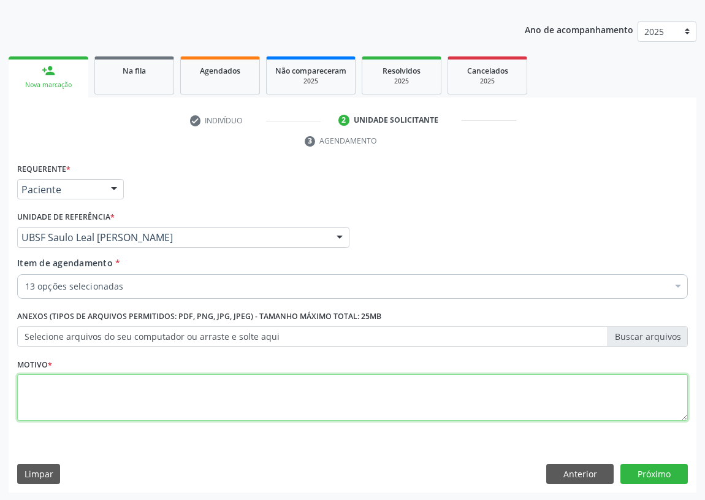
click at [55, 408] on textarea at bounding box center [352, 397] width 671 height 47
type textarea "AVALIAÇÃO"
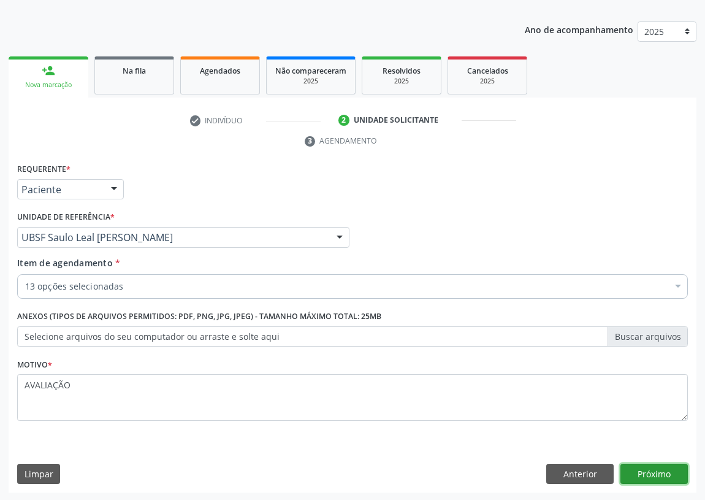
click at [651, 472] on button "Próximo" at bounding box center [654, 474] width 67 height 21
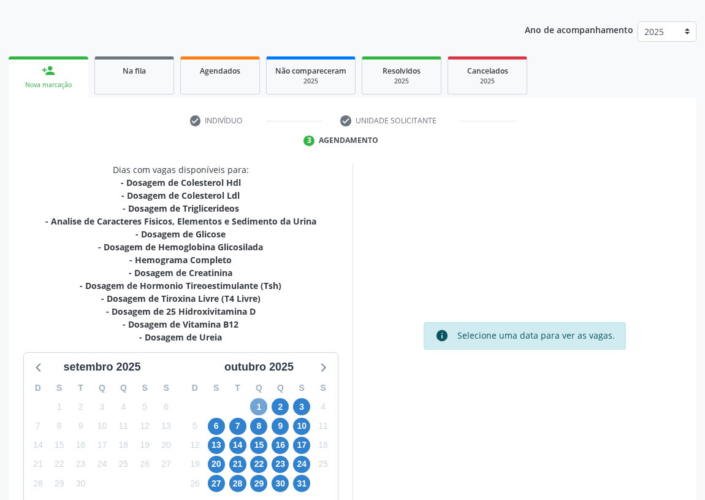
click at [258, 405] on span "1" at bounding box center [258, 406] width 17 height 17
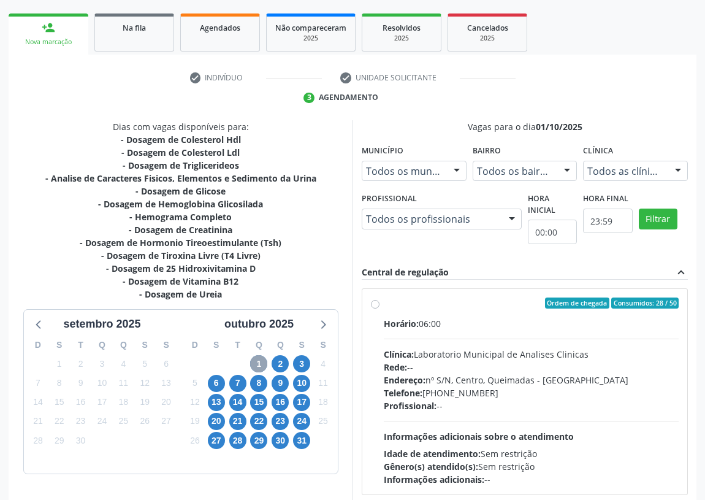
scroll to position [236, 0]
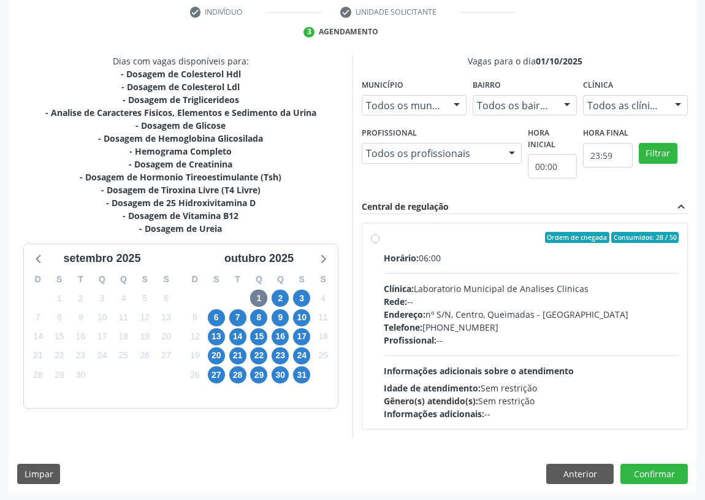
click at [384, 236] on label "Ordem de chegada Consumidos: 28 / 50 Horário: 06:00 Clínica: Laboratorio Munici…" at bounding box center [531, 326] width 295 height 188
click at [374, 236] on input "Ordem de chegada Consumidos: 28 / 50 Horário: 06:00 Clínica: Laboratorio Munici…" at bounding box center [375, 237] width 9 height 11
radio input "true"
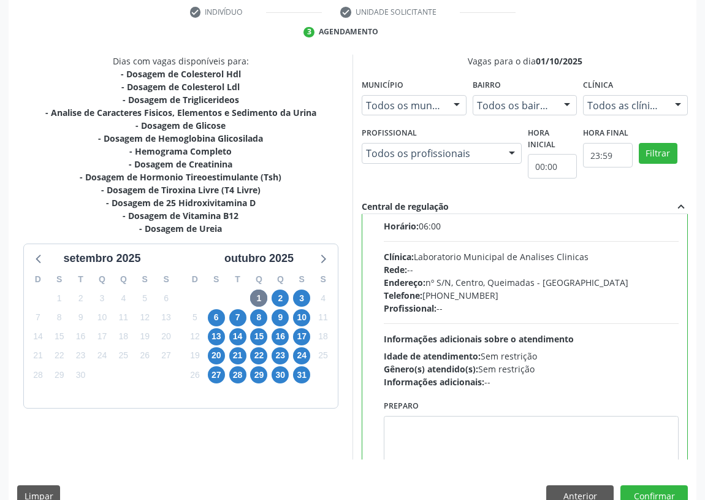
scroll to position [61, 0]
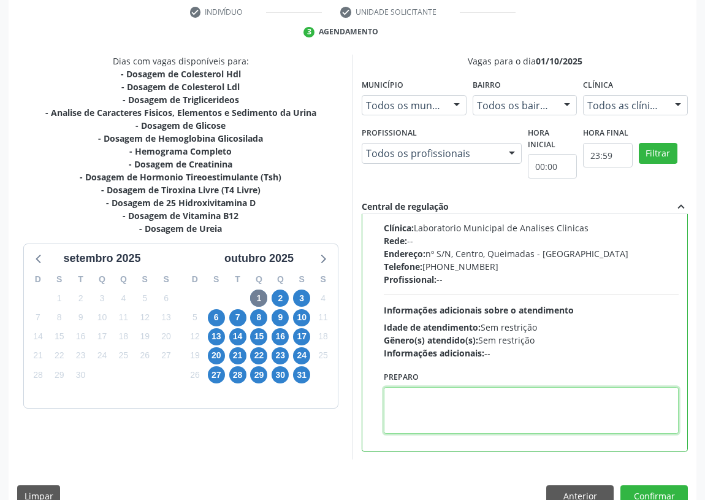
click at [411, 413] on textarea at bounding box center [531, 410] width 295 height 47
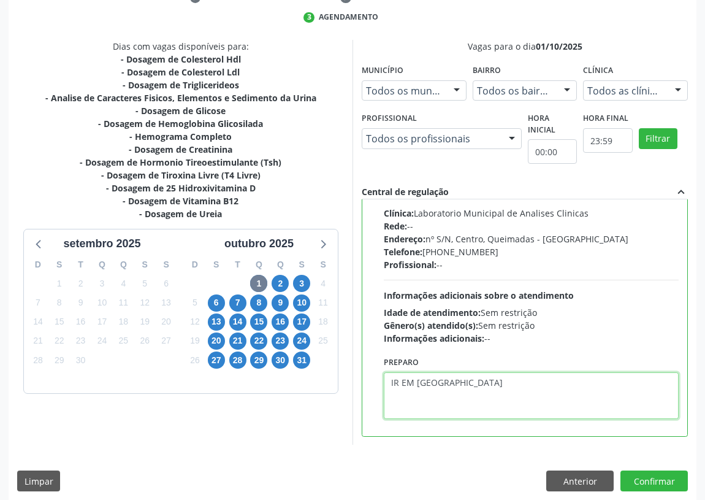
scroll to position [258, 0]
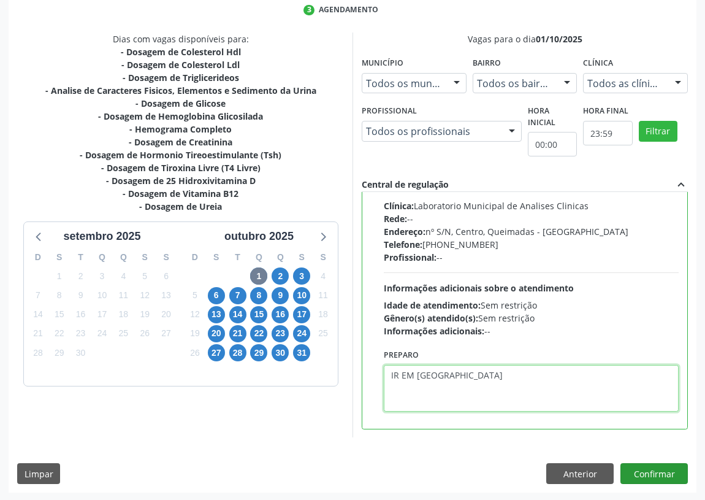
type textarea "IR EM [GEOGRAPHIC_DATA]"
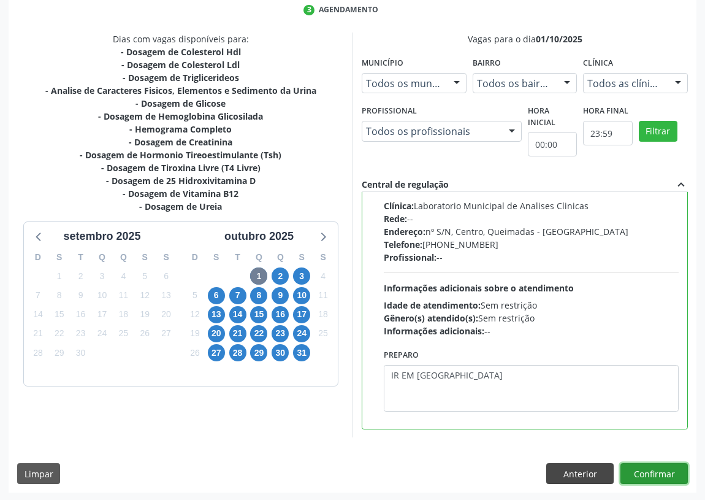
drag, startPoint x: 652, startPoint y: 469, endPoint x: 564, endPoint y: 469, distance: 87.7
click at [648, 469] on button "Confirmar" at bounding box center [654, 473] width 67 height 21
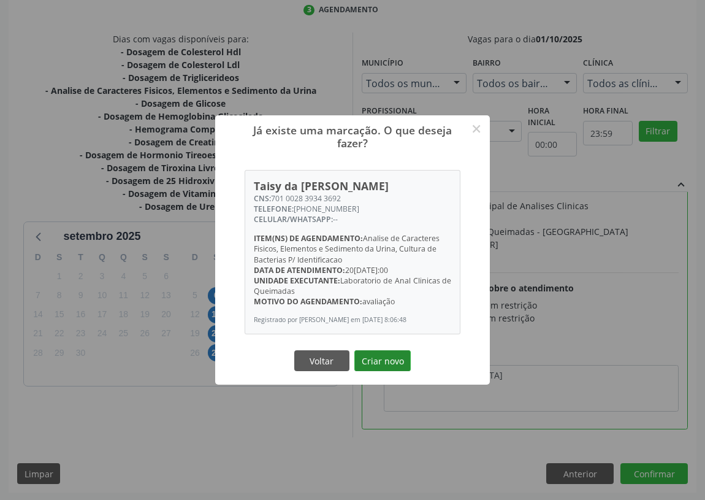
click at [381, 366] on button "Criar novo" at bounding box center [383, 360] width 56 height 21
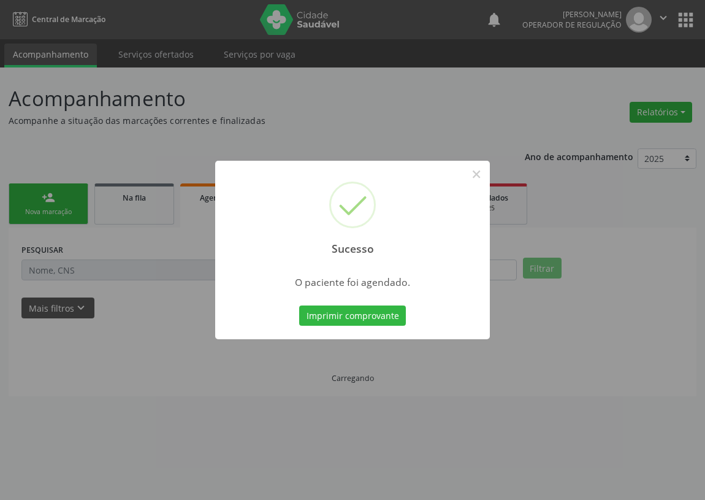
scroll to position [0, 0]
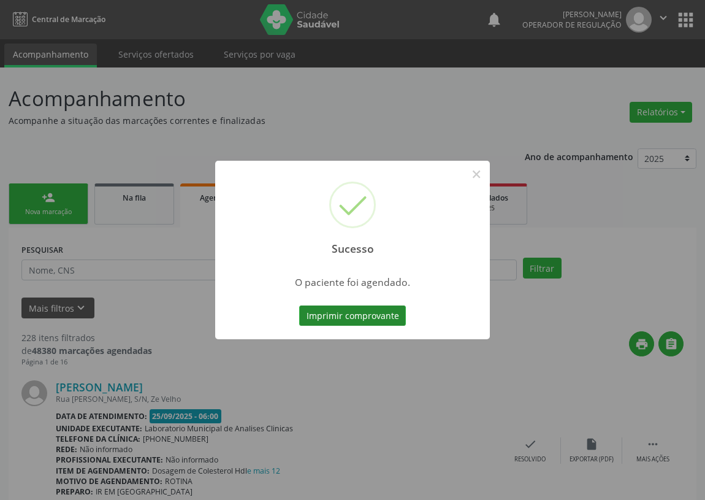
click at [343, 315] on button "Imprimir comprovante" at bounding box center [352, 315] width 107 height 21
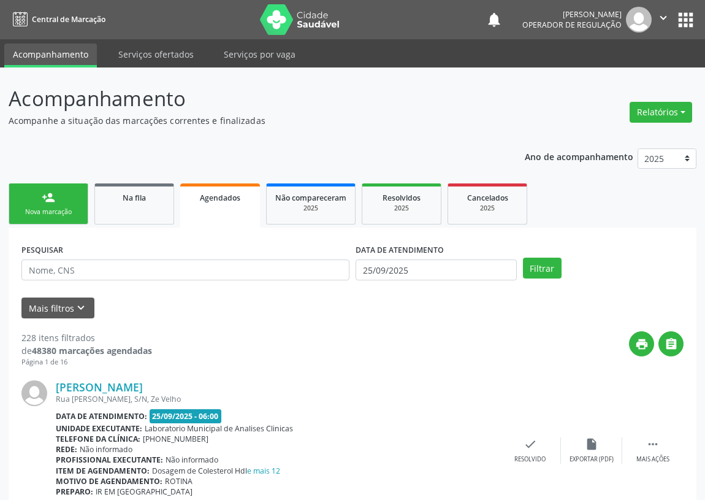
click at [43, 193] on div "person_add" at bounding box center [48, 197] width 13 height 13
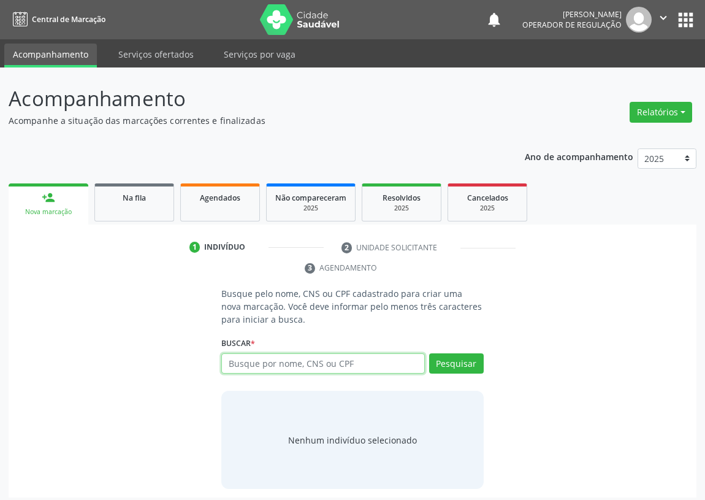
drag, startPoint x: 238, startPoint y: 362, endPoint x: 239, endPoint y: 354, distance: 8.7
click at [237, 362] on input "text" at bounding box center [323, 363] width 204 height 21
click at [240, 364] on input "text" at bounding box center [323, 363] width 204 height 21
type input "700004940996004"
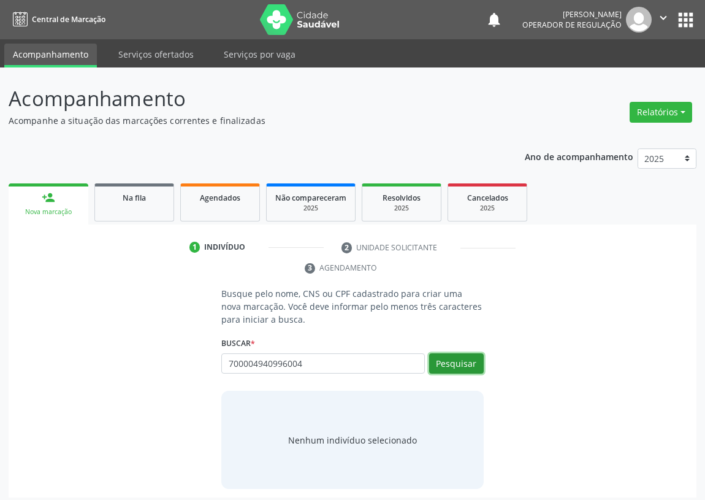
drag, startPoint x: 456, startPoint y: 355, endPoint x: 448, endPoint y: 355, distance: 8.0
click at [456, 355] on button "Pesquisar" at bounding box center [456, 363] width 55 height 21
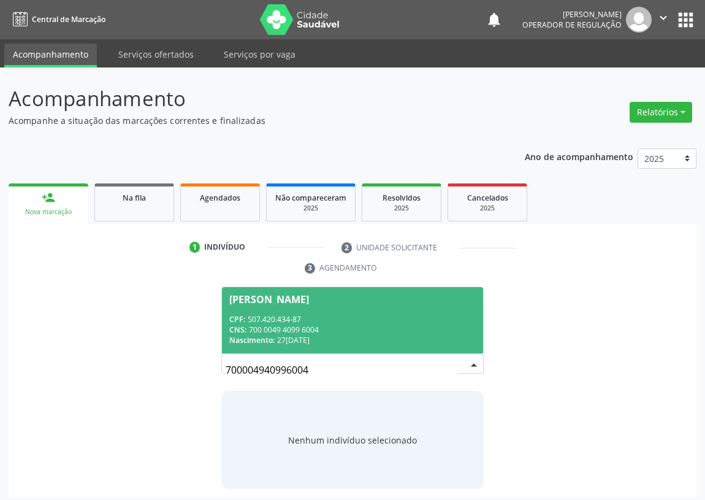
click at [357, 312] on span "Gloria Maria Soares da Silva CPF: 507.420.434-87 CNS: 700 0049 4099 6004 Nascim…" at bounding box center [352, 320] width 261 height 66
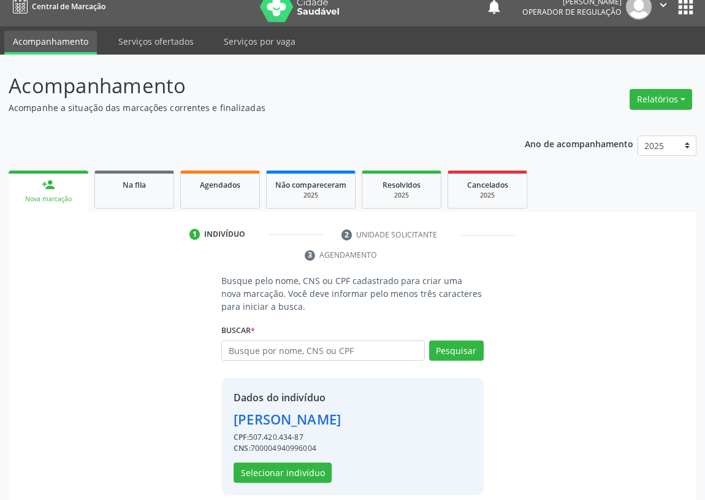
scroll to position [24, 0]
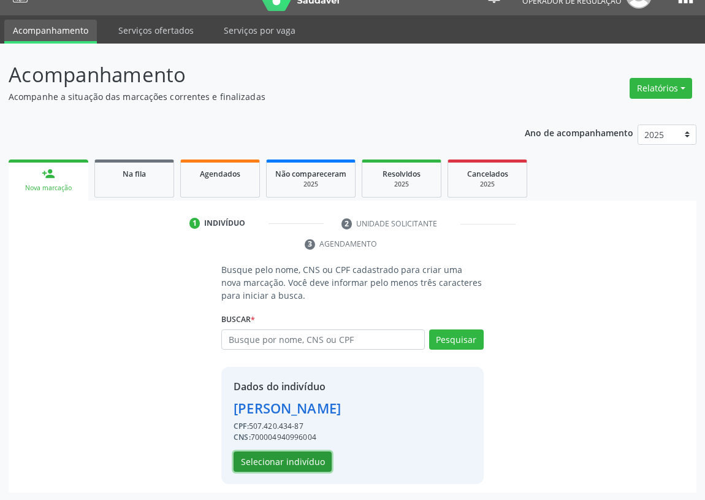
click at [269, 462] on button "Selecionar indivíduo" at bounding box center [283, 461] width 98 height 21
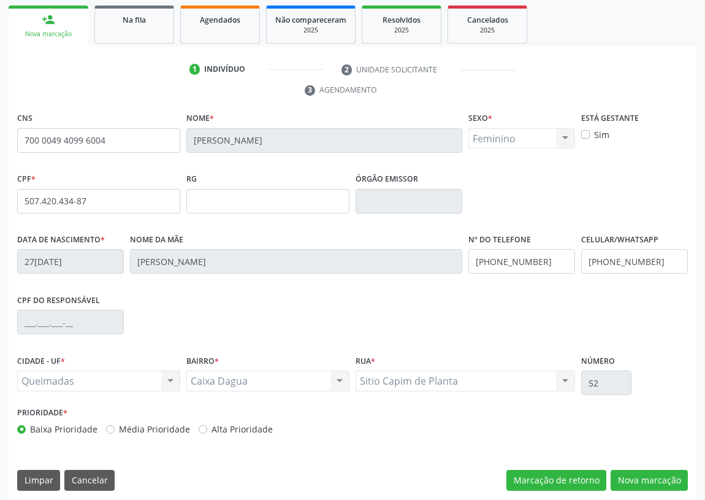
scroll to position [184, 0]
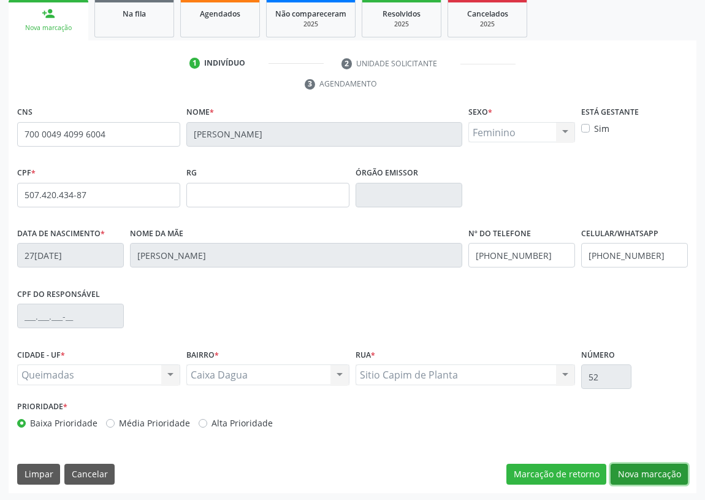
drag, startPoint x: 650, startPoint y: 472, endPoint x: 411, endPoint y: 383, distance: 255.4
click at [648, 472] on button "Nova marcação" at bounding box center [649, 474] width 77 height 21
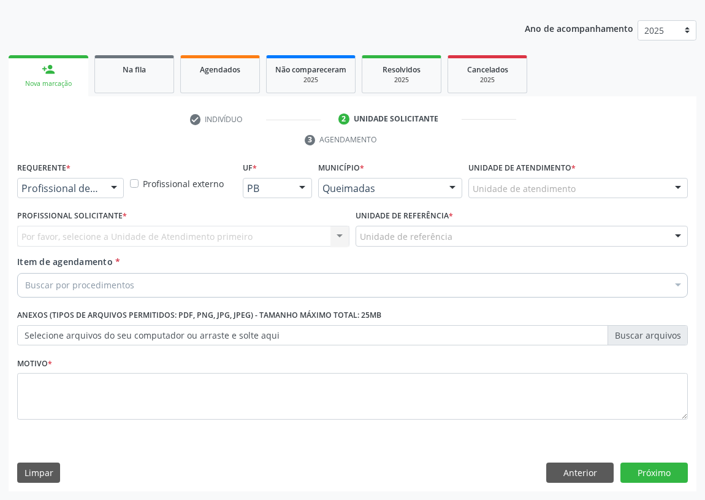
scroll to position [127, 0]
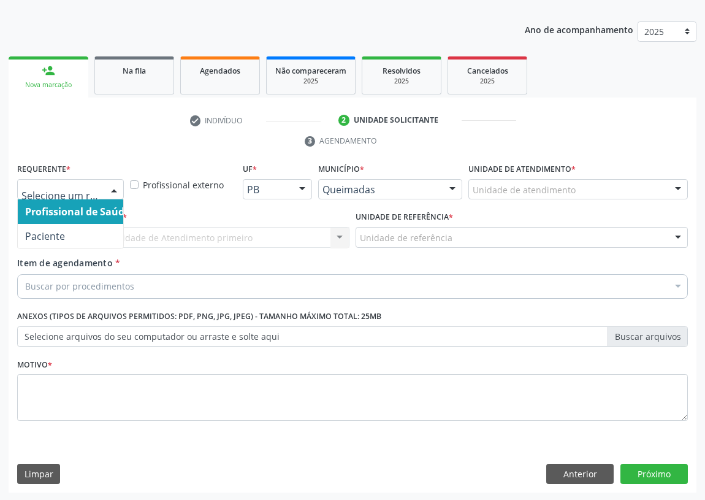
drag, startPoint x: 115, startPoint y: 189, endPoint x: 117, endPoint y: 247, distance: 57.7
click at [115, 193] on div at bounding box center [114, 190] width 18 height 21
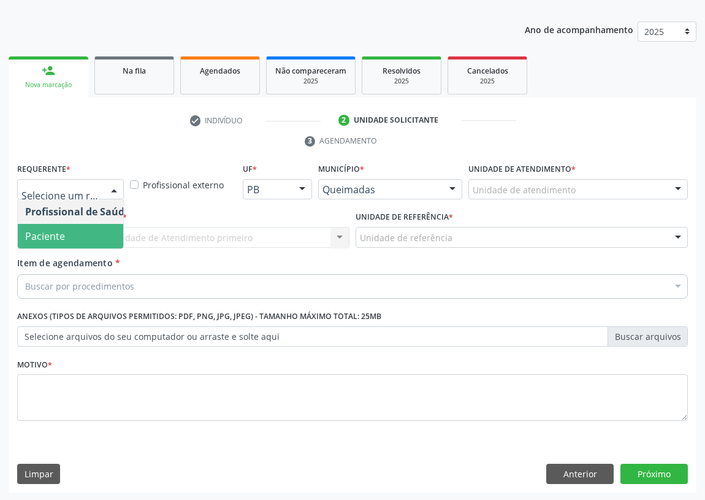
drag, startPoint x: 113, startPoint y: 236, endPoint x: 255, endPoint y: 258, distance: 144.0
click at [115, 236] on span "Paciente" at bounding box center [78, 236] width 120 height 25
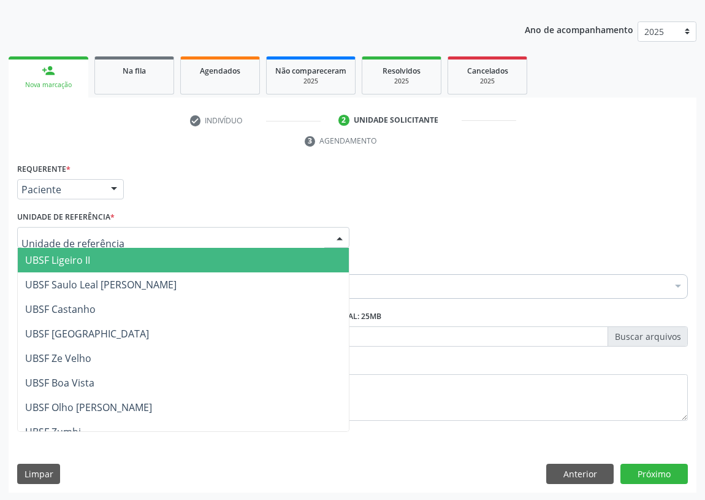
drag, startPoint x: 312, startPoint y: 236, endPoint x: 145, endPoint y: 275, distance: 171.5
click at [296, 241] on div at bounding box center [183, 237] width 332 height 21
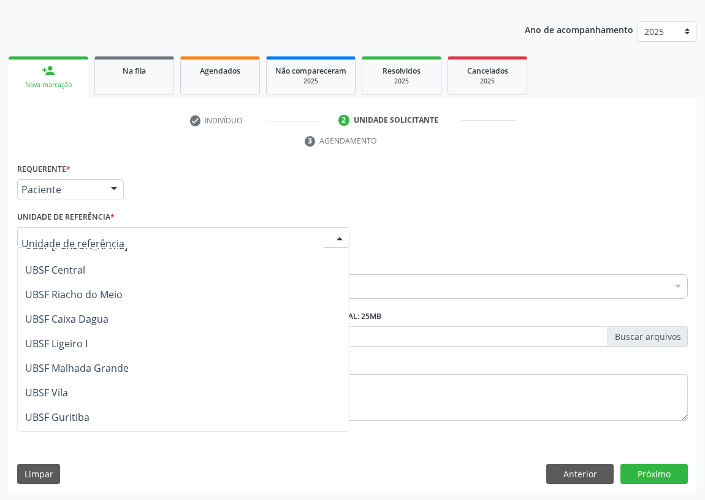
scroll to position [278, 0]
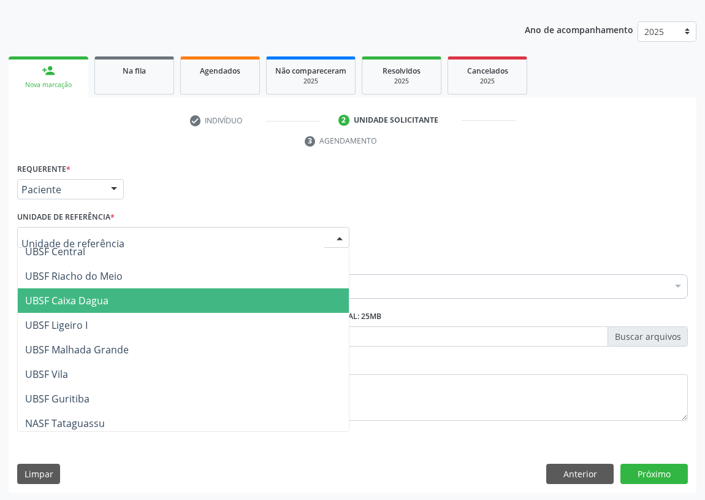
click at [99, 306] on span "UBSF Caixa Dagua" at bounding box center [183, 300] width 331 height 25
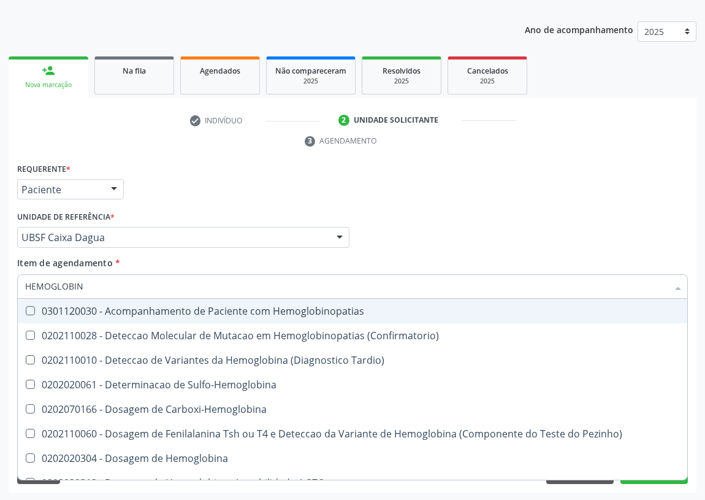
type input "HEMOGLOBINA"
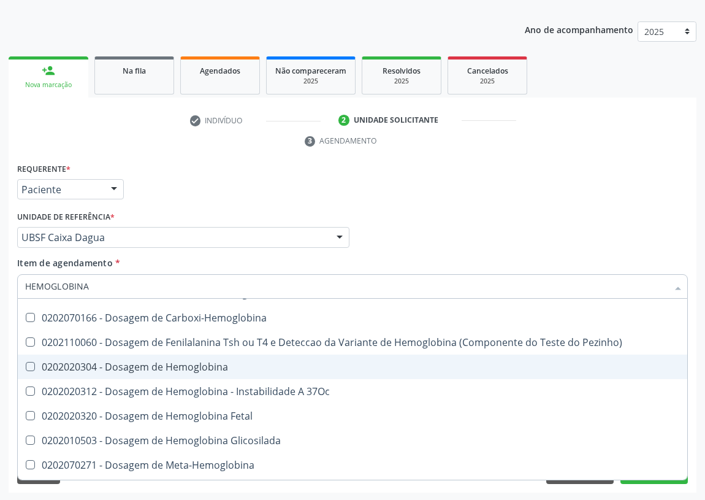
scroll to position [111, 0]
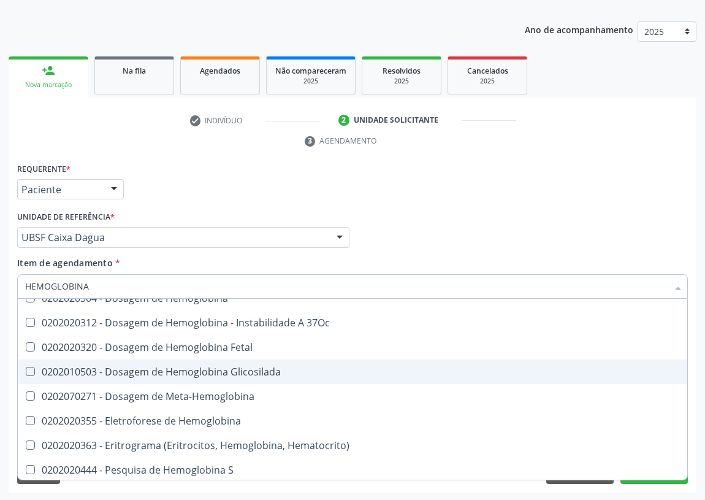
drag, startPoint x: 205, startPoint y: 374, endPoint x: 155, endPoint y: 361, distance: 51.8
click at [191, 369] on div "0202010503 - Dosagem de Hemoglobina Glicosilada" at bounding box center [352, 372] width 655 height 10
checkbox Glicosilada "true"
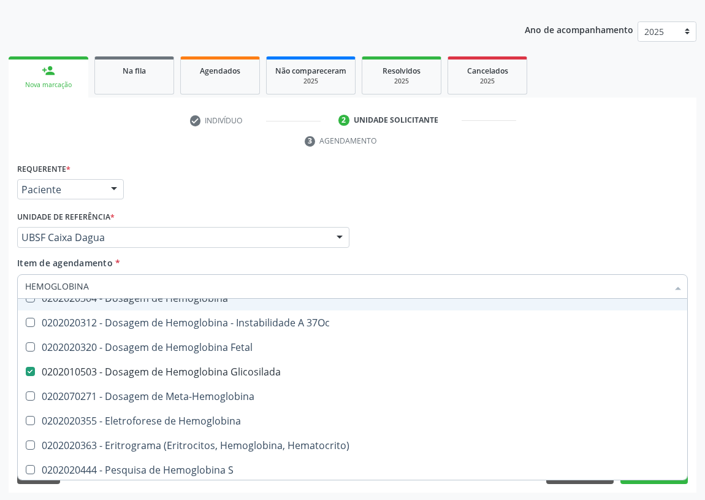
drag, startPoint x: 102, startPoint y: 288, endPoint x: 1, endPoint y: 284, distance: 100.7
click at [6, 286] on div "Acompanhamento Acompanhe a situação das marcações correntes e finalizadas Relat…" at bounding box center [352, 221] width 705 height 561
type input "G"
checkbox Glicosilada "false"
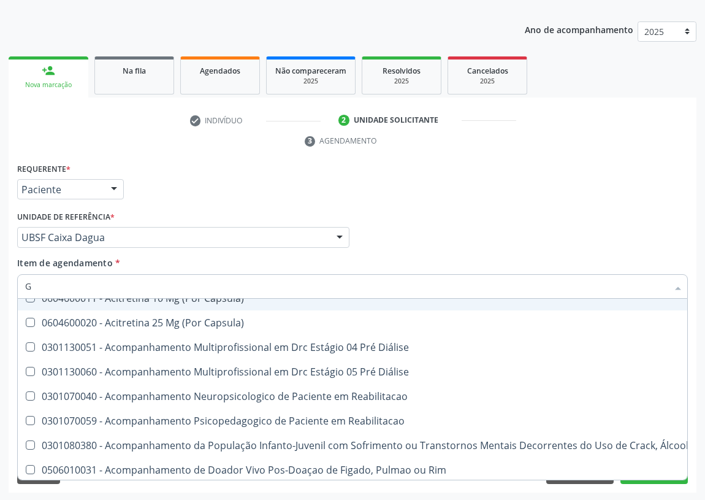
type input "GL"
checkbox Frasco-Ampola\) "true"
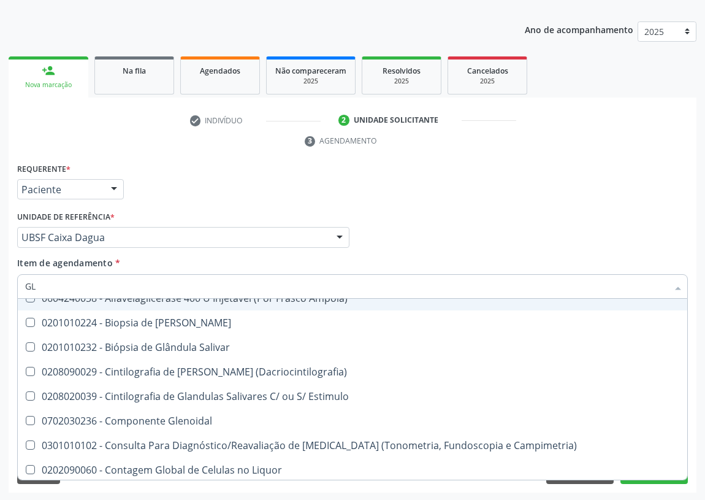
type input "GLI"
checkbox Tardio\) "true"
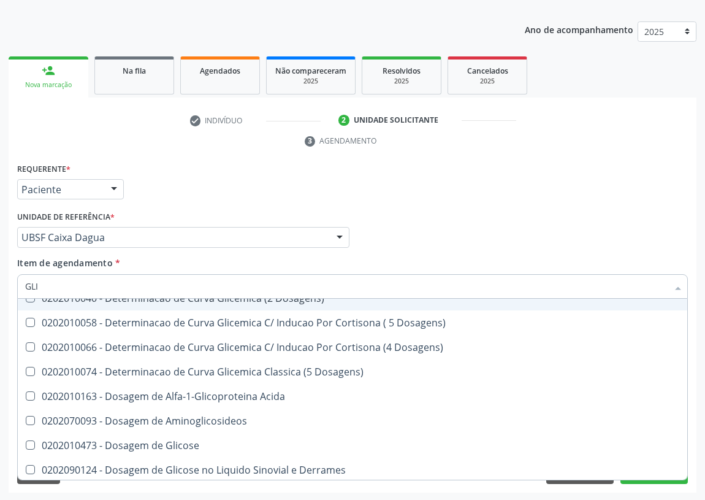
type input "GLIC"
checkbox Desidrogenase "true"
checkbox Glicosilada "false"
type input "GLICO"
checkbox Dosagens\) "true"
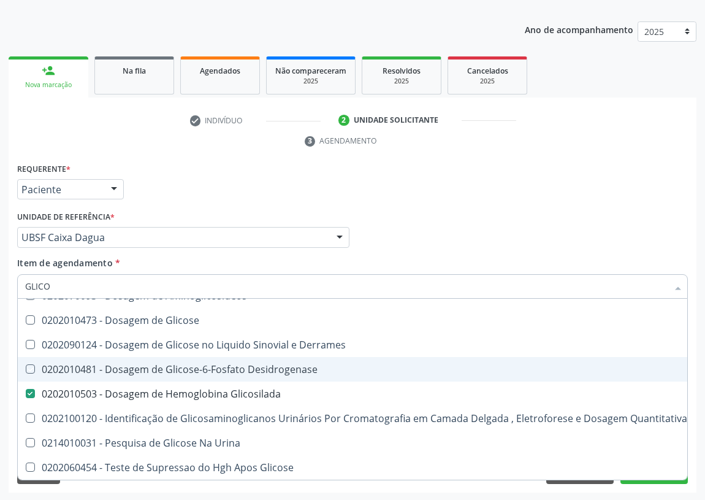
type input "GLICOS"
checkbox Desidrogenase "true"
checkbox Glicosilada "false"
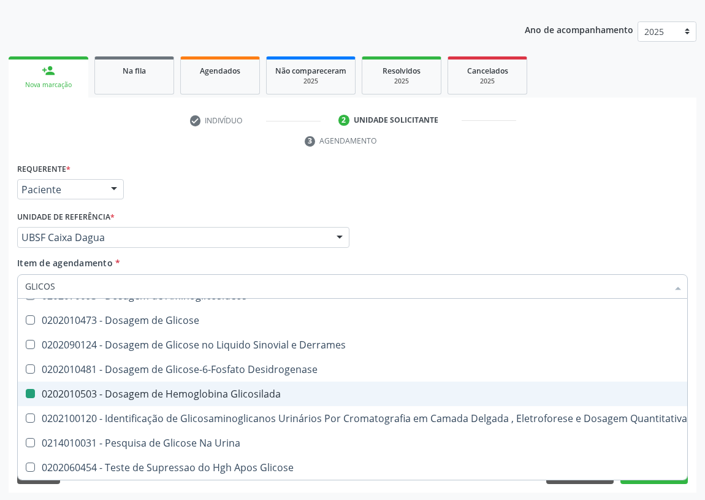
type input "GLICOSE"
checkbox Glicosilada "false"
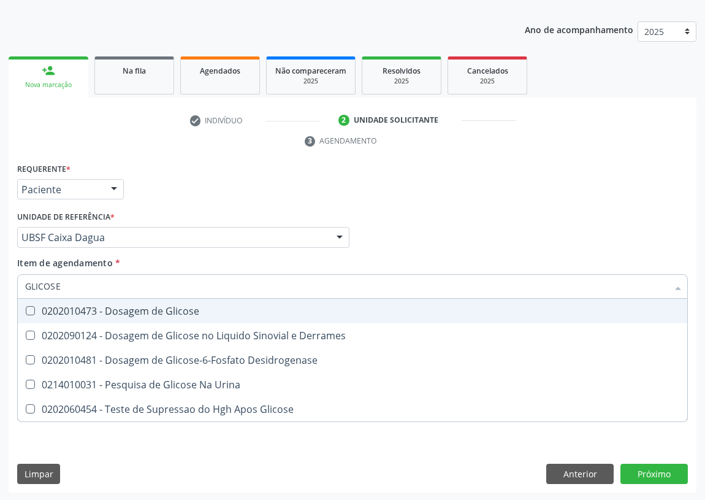
click at [131, 307] on div "0202010473 - Dosagem de Glicose" at bounding box center [352, 311] width 655 height 10
checkbox Glicose "true"
drag, startPoint x: 70, startPoint y: 286, endPoint x: 0, endPoint y: 285, distance: 69.9
click at [0, 285] on div "Acompanhamento Acompanhe a situação das marcações correntes e finalizadas Relat…" at bounding box center [352, 221] width 705 height 561
drag, startPoint x: 658, startPoint y: 472, endPoint x: 292, endPoint y: 390, distance: 375.1
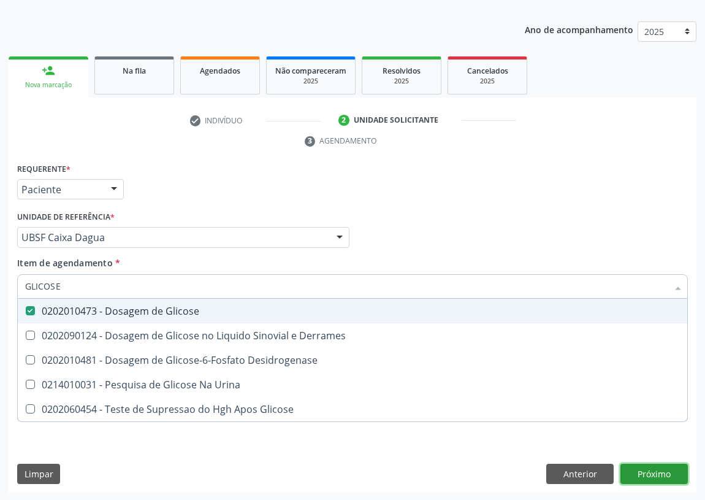
click at [653, 467] on div "Requerente * Paciente Profissional de Saúde Paciente Nenhum resultado encontrad…" at bounding box center [353, 326] width 688 height 333
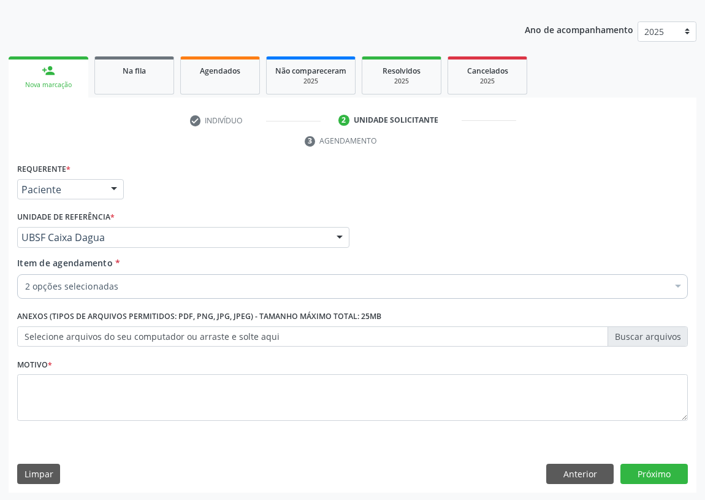
click at [40, 334] on label "Selecione arquivos do seu computador ou arraste e solte aqui" at bounding box center [352, 336] width 671 height 21
click at [40, 334] on input "Selecione arquivos do seu computador ou arraste e solte aqui" at bounding box center [352, 336] width 671 height 21
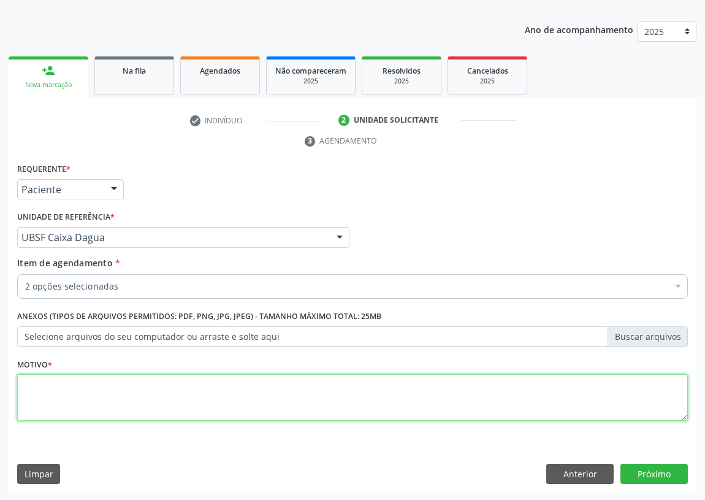
click at [54, 400] on textarea at bounding box center [352, 397] width 671 height 47
type textarea "AVALIAÇÃO"
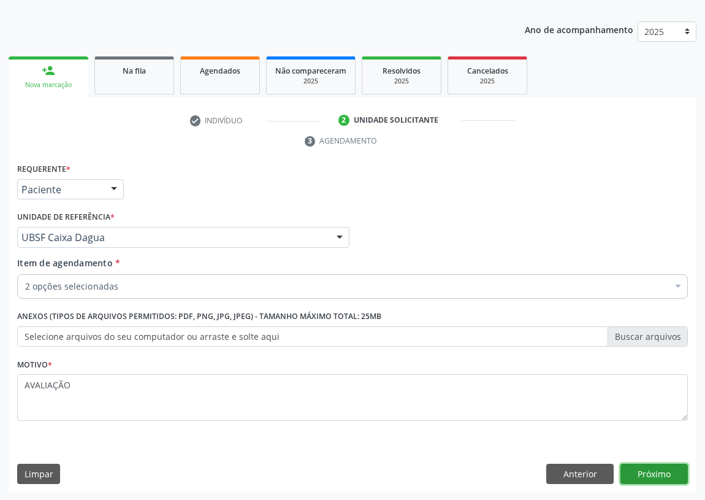
click at [659, 472] on button "Próximo" at bounding box center [654, 474] width 67 height 21
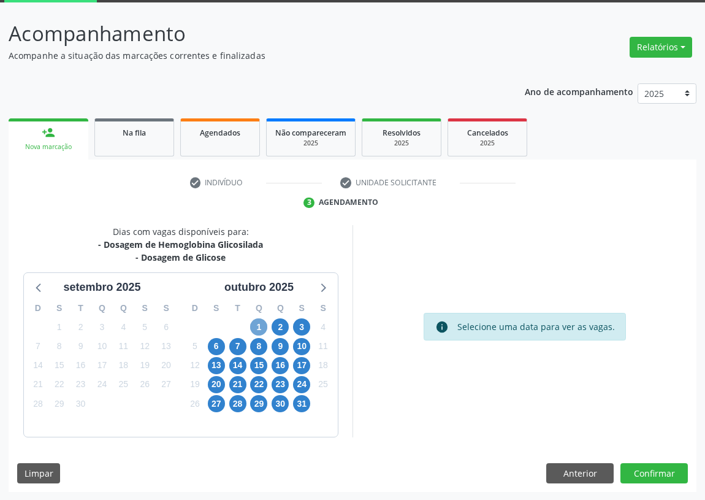
click at [261, 325] on span "1" at bounding box center [258, 326] width 17 height 17
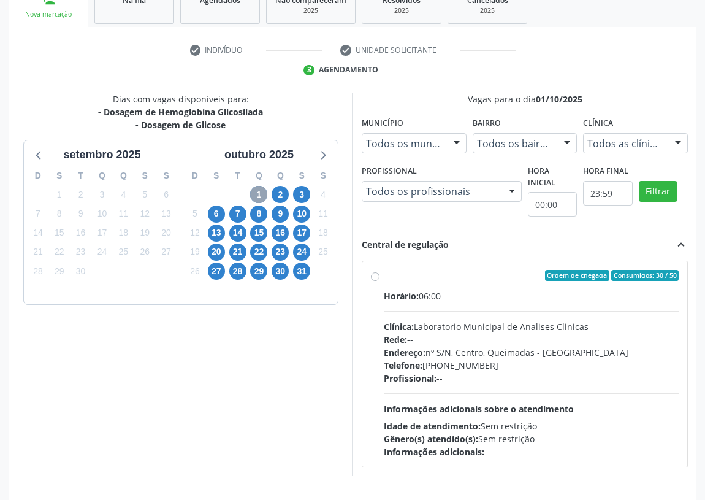
scroll to position [232, 0]
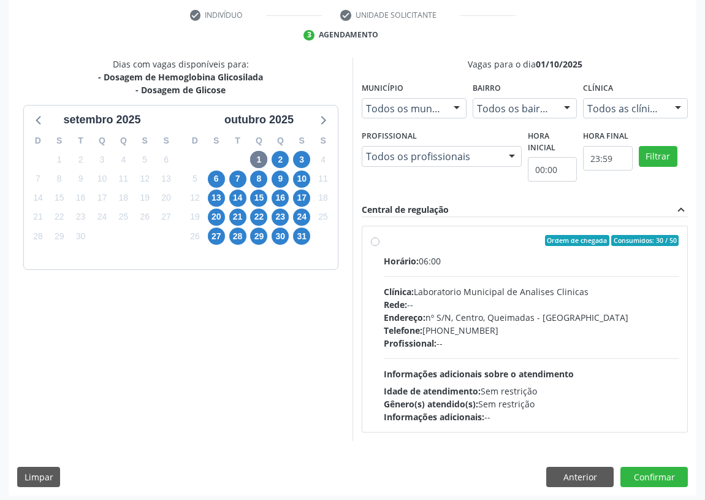
click at [384, 239] on label "Ordem de chegada Consumidos: 30 / 50 Horário: 06:00 Clínica: Laboratorio Munici…" at bounding box center [531, 329] width 295 height 188
click at [375, 239] on input "Ordem de chegada Consumidos: 30 / 50 Horário: 06:00 Clínica: Laboratorio Munici…" at bounding box center [375, 240] width 9 height 11
radio input "true"
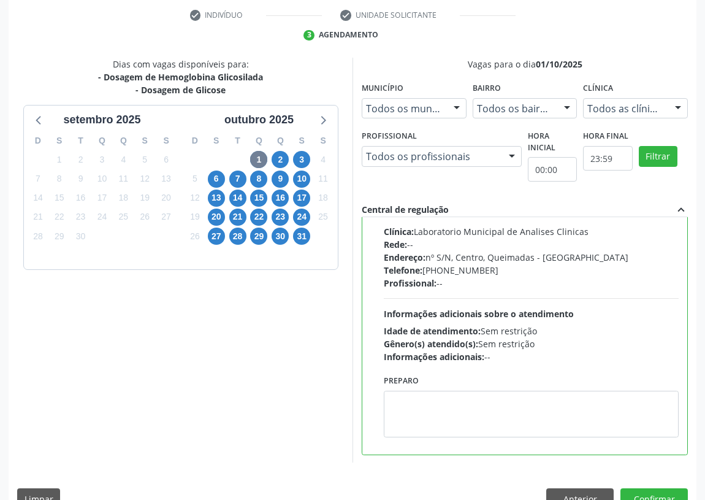
scroll to position [61, 0]
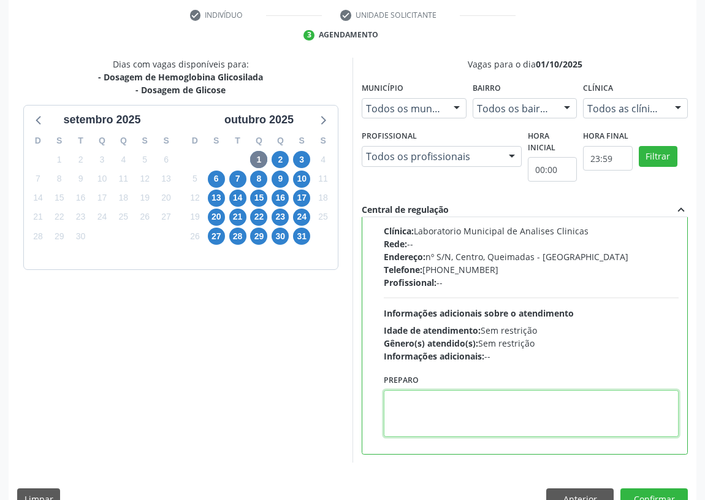
drag, startPoint x: 436, startPoint y: 400, endPoint x: 435, endPoint y: 384, distance: 16.0
click at [435, 386] on div "Preparo" at bounding box center [531, 404] width 295 height 66
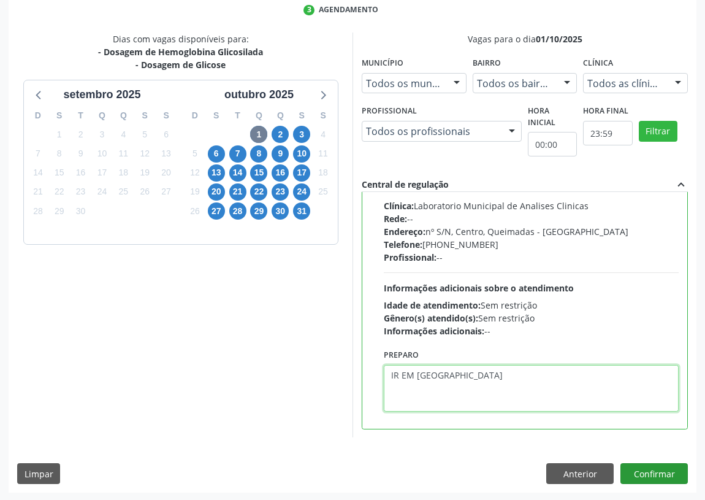
type textarea "IR EM [GEOGRAPHIC_DATA]"
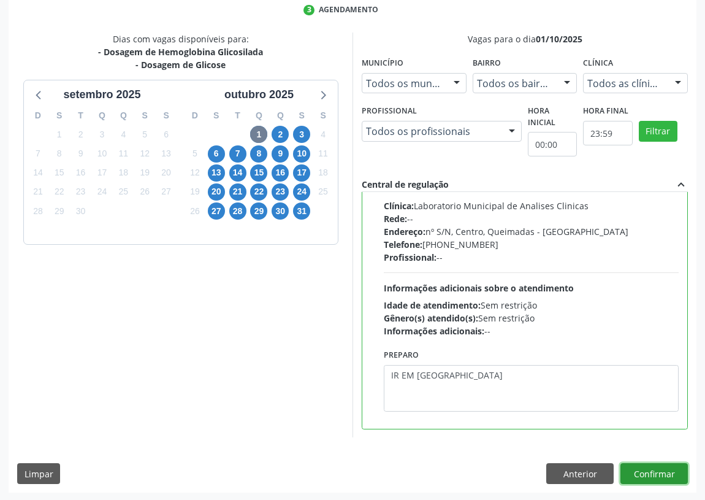
click at [669, 468] on button "Confirmar" at bounding box center [654, 473] width 67 height 21
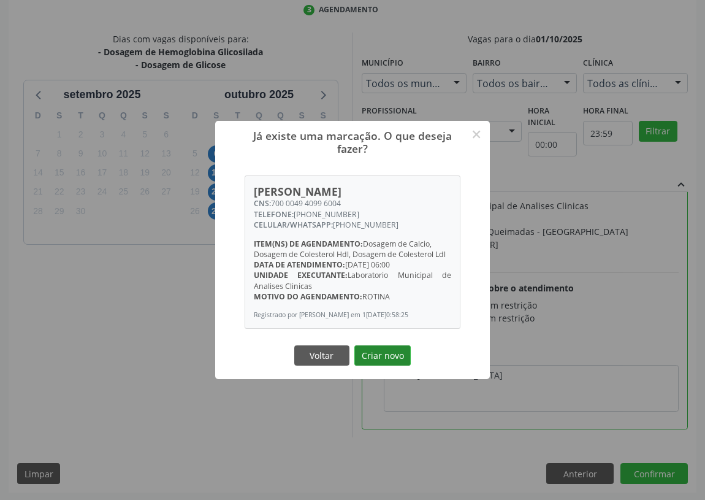
click at [378, 365] on button "Criar novo" at bounding box center [383, 355] width 56 height 21
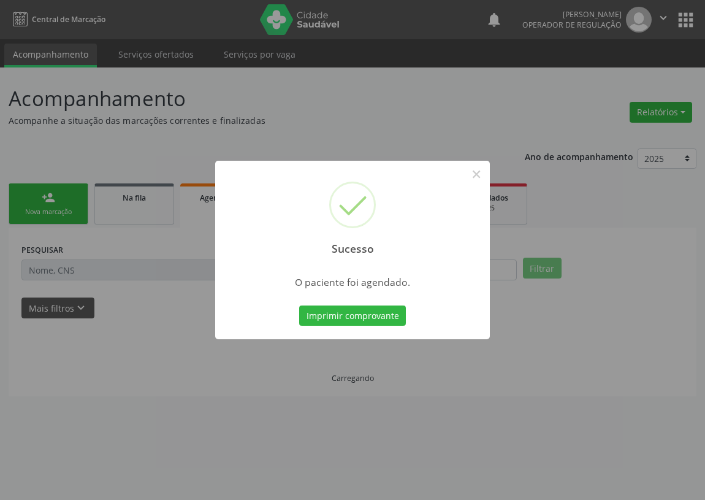
scroll to position [0, 0]
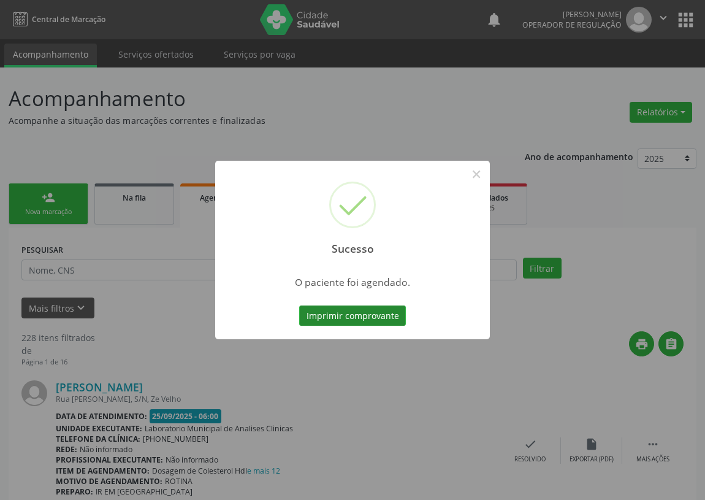
click at [360, 314] on button "Imprimir comprovante" at bounding box center [352, 315] width 107 height 21
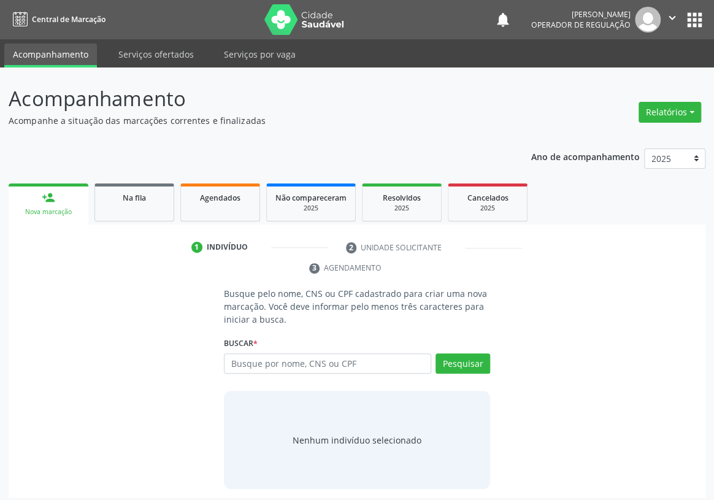
drag, startPoint x: 249, startPoint y: 346, endPoint x: 248, endPoint y: 336, distance: 9.8
click at [248, 353] on input "text" at bounding box center [327, 363] width 207 height 21
click at [245, 353] on input "text" at bounding box center [327, 363] width 207 height 21
type input "705803475100434"
click at [473, 353] on button "Pesquisar" at bounding box center [462, 363] width 55 height 21
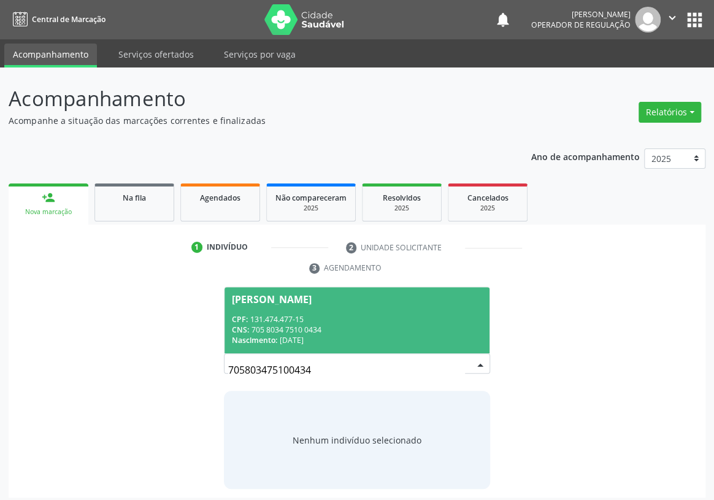
click at [275, 294] on div "[PERSON_NAME]" at bounding box center [272, 299] width 80 height 10
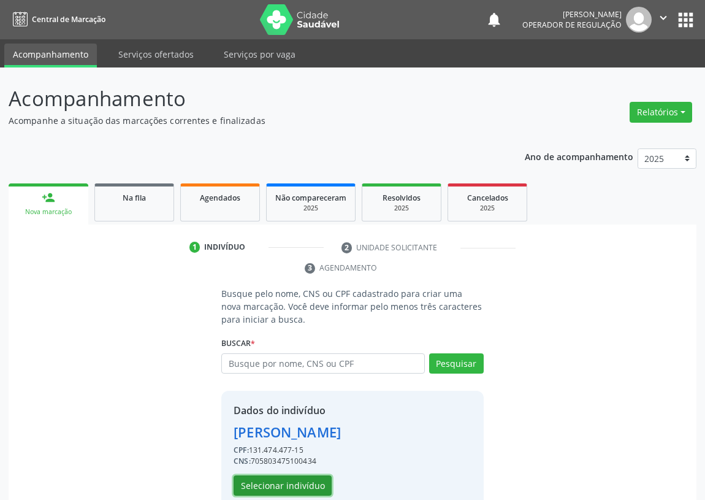
click at [297, 485] on button "Selecionar indivíduo" at bounding box center [283, 485] width 98 height 21
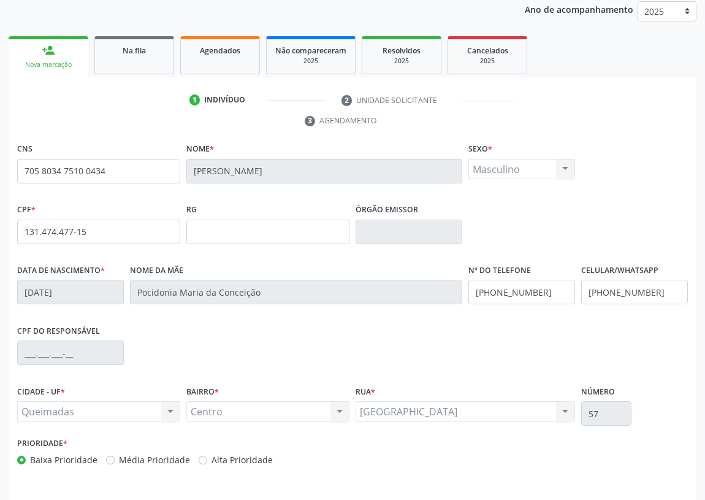
scroll to position [184, 0]
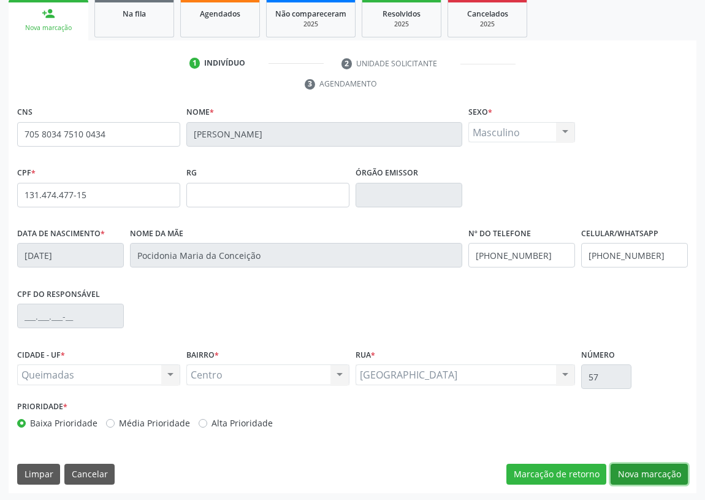
drag, startPoint x: 656, startPoint y: 474, endPoint x: 650, endPoint y: 470, distance: 7.2
click at [657, 474] on button "Nova marcação" at bounding box center [649, 474] width 77 height 21
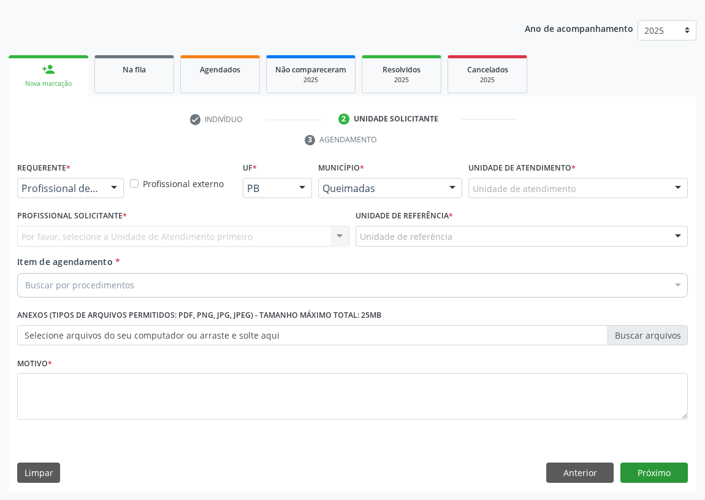
scroll to position [127, 0]
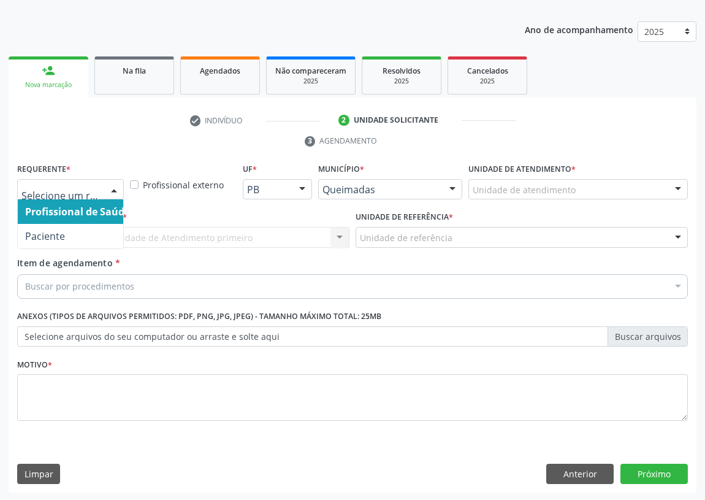
click at [115, 189] on div at bounding box center [114, 190] width 18 height 21
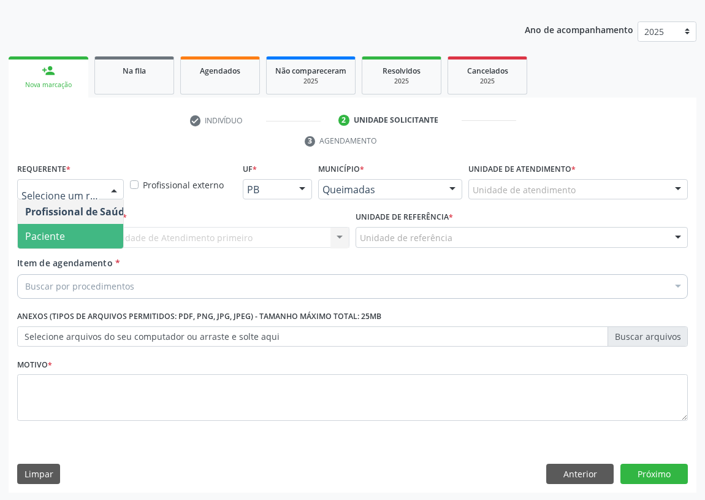
click at [101, 237] on span "Paciente" at bounding box center [78, 236] width 120 height 25
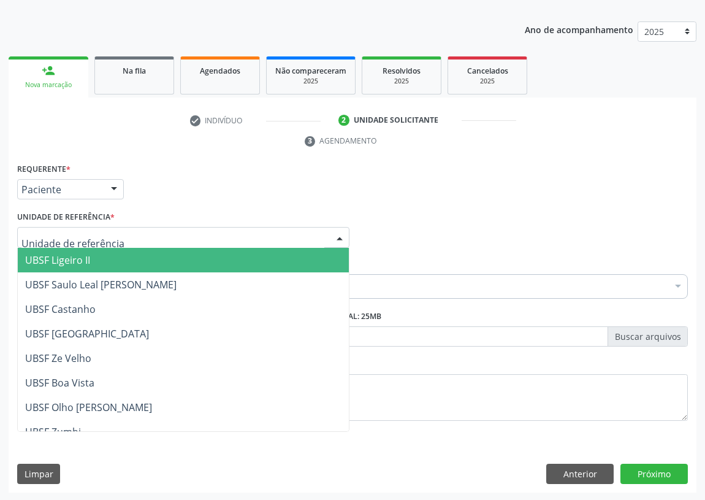
click at [337, 236] on div at bounding box center [340, 238] width 18 height 21
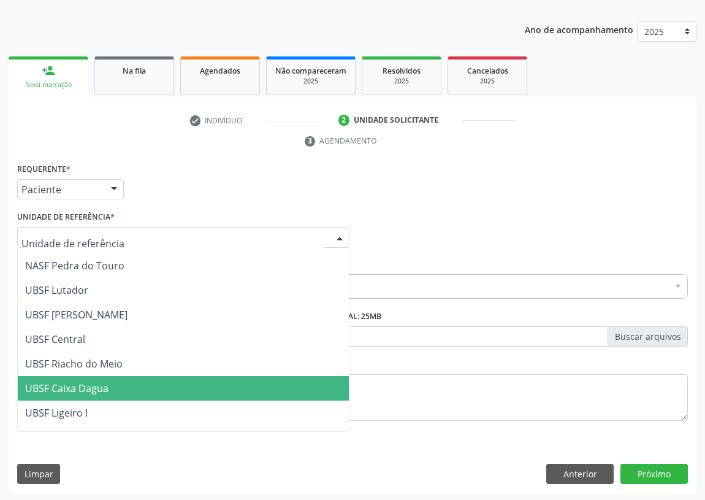
scroll to position [223, 0]
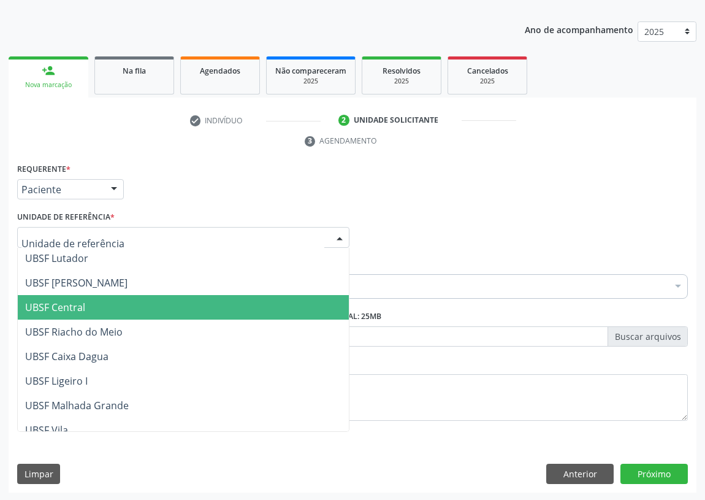
click at [45, 302] on span "UBSF Central" at bounding box center [55, 307] width 60 height 13
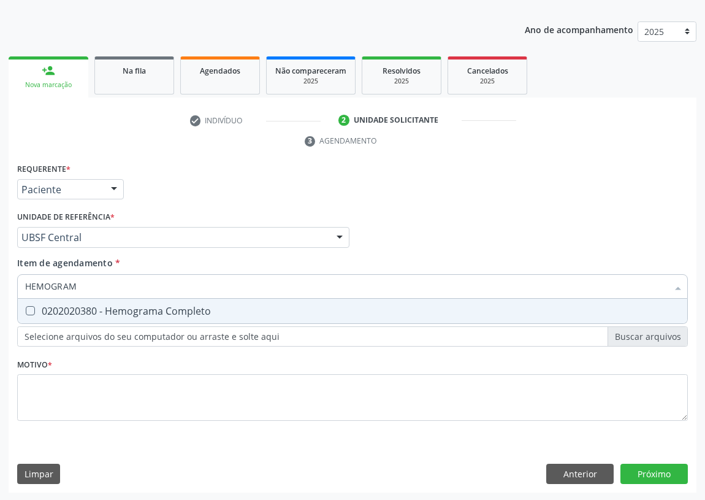
type input "HEMOGRAMA"
drag, startPoint x: 27, startPoint y: 309, endPoint x: 92, endPoint y: 285, distance: 69.3
click at [29, 309] on Completo at bounding box center [30, 310] width 9 height 9
click at [26, 309] on Completo "checkbox" at bounding box center [22, 311] width 8 height 8
checkbox Completo "true"
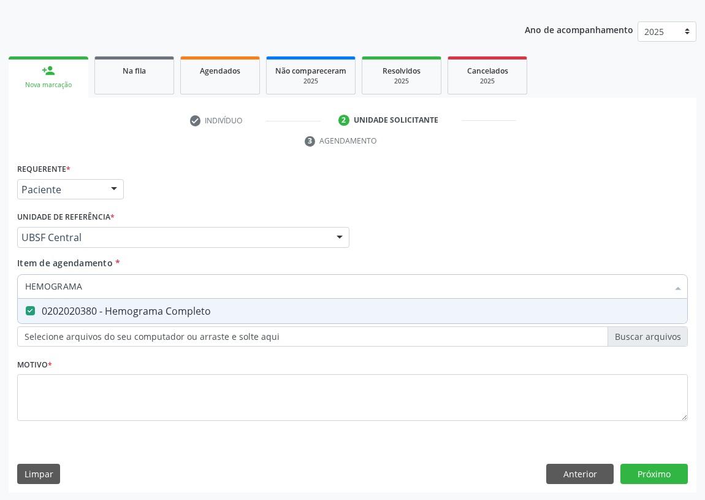
drag, startPoint x: 99, startPoint y: 283, endPoint x: 7, endPoint y: 254, distance: 96.4
click at [0, 269] on div "Acompanhamento Acompanhe a situação das marcações correntes e finalizadas Relat…" at bounding box center [352, 221] width 705 height 561
type input "T"
checkbox Completo "false"
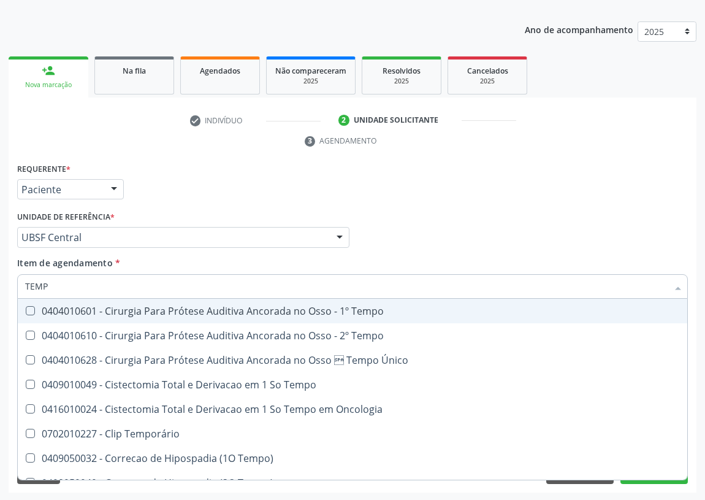
type input "TEMPO"
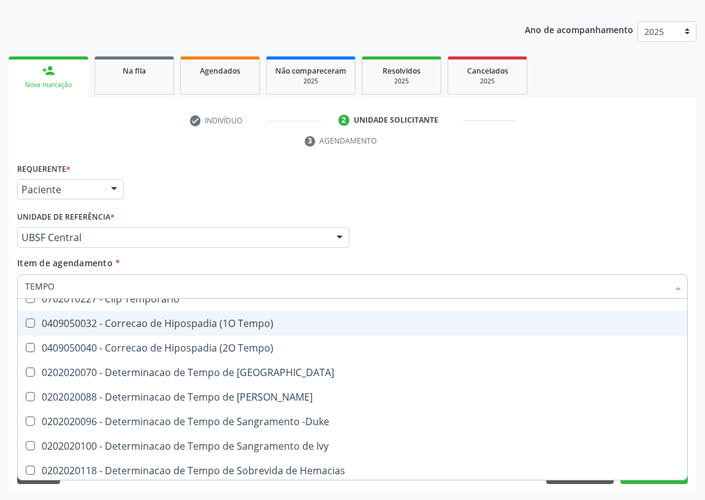
scroll to position [167, 0]
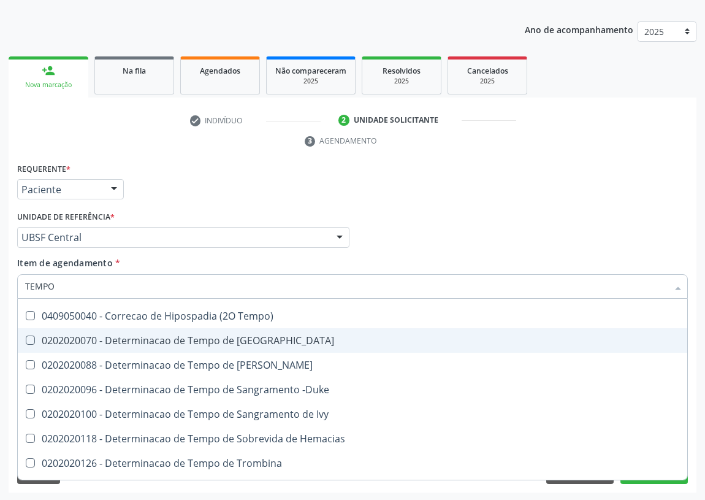
click at [196, 336] on div "0202020070 - Determinacao de Tempo de [GEOGRAPHIC_DATA]" at bounding box center [464, 341] width 878 height 10
checkbox Coagulacao "true"
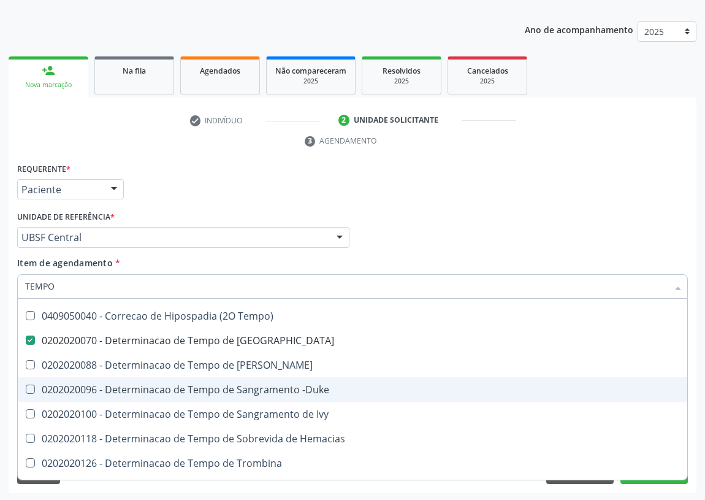
drag, startPoint x: 275, startPoint y: 386, endPoint x: 238, endPoint y: 383, distance: 37.5
click at [255, 385] on div "0202020096 - Determinacao de Tempo de Sangramento -Duke" at bounding box center [464, 390] width 878 height 10
checkbox -Duke "true"
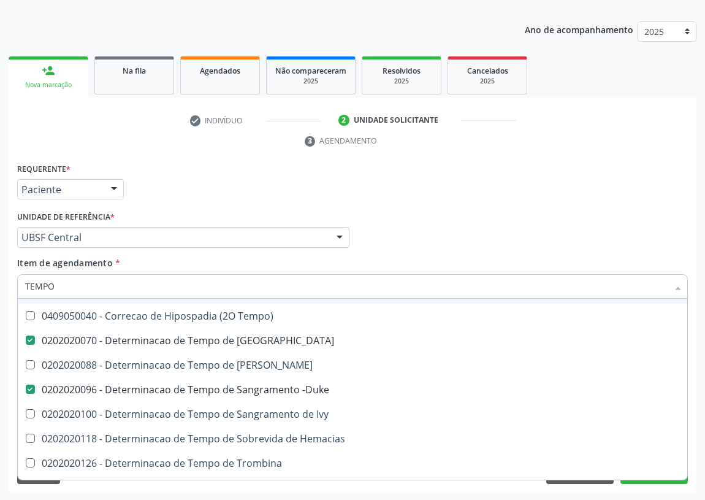
type input "TEMPO"
drag, startPoint x: 466, startPoint y: 218, endPoint x: 4, endPoint y: 300, distance: 469.0
click at [428, 232] on div "Profissional Solicitante Por favor, selecione a Unidade de Atendimento primeiro…" at bounding box center [352, 232] width 677 height 48
checkbox Tempo "true"
checkbox Único "true"
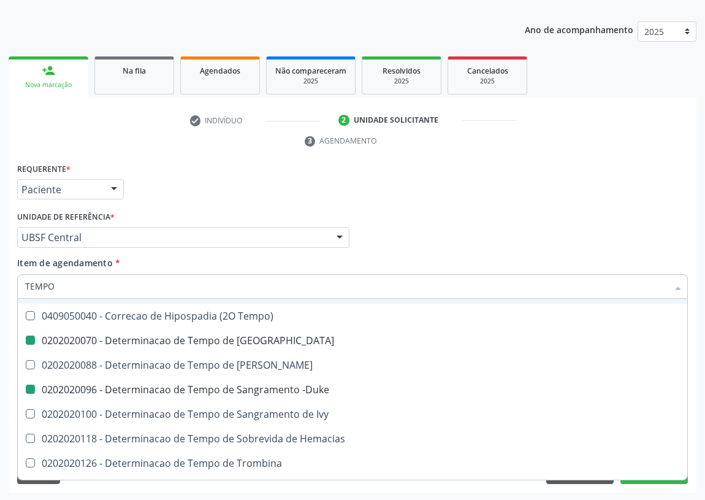
checkbox Tempo "true"
checkbox Coagulacao "false"
checkbox -Duke "false"
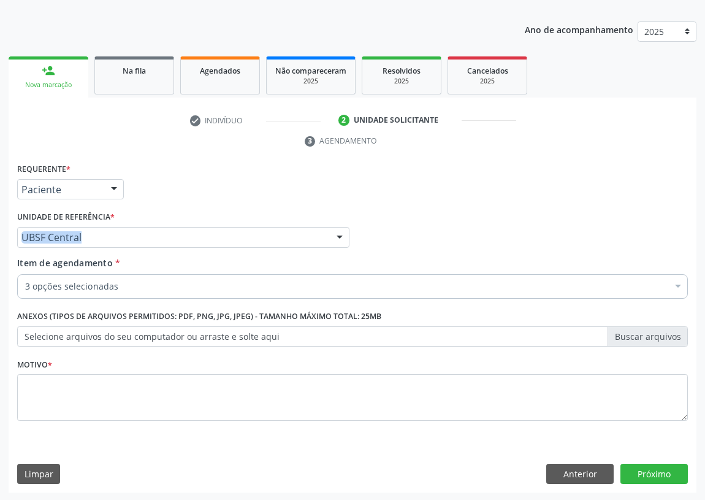
scroll to position [0, 0]
click at [43, 333] on label "Selecione arquivos do seu computador ou arraste e solte aqui" at bounding box center [352, 336] width 671 height 21
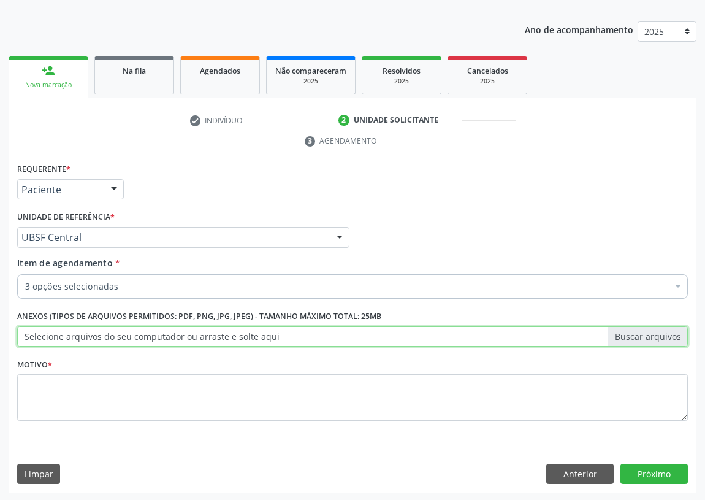
click at [43, 333] on input "Selecione arquivos do seu computador ou arraste e solte aqui" at bounding box center [352, 336] width 671 height 21
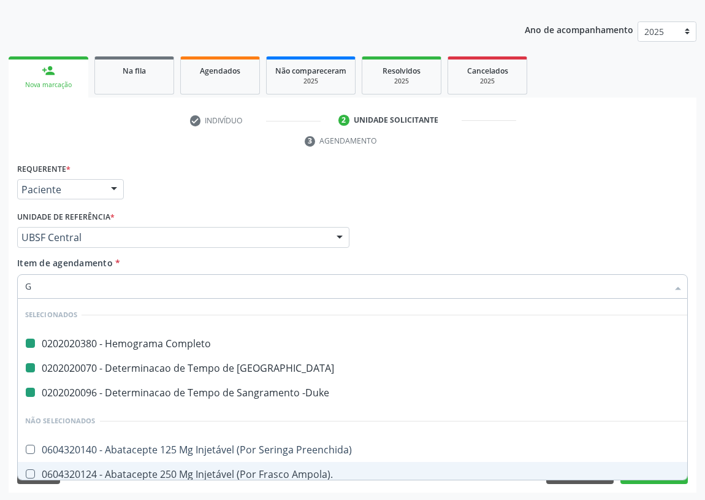
type input "GL"
checkbox Completo "false"
checkbox Coagulacao "false"
checkbox -Duke "false"
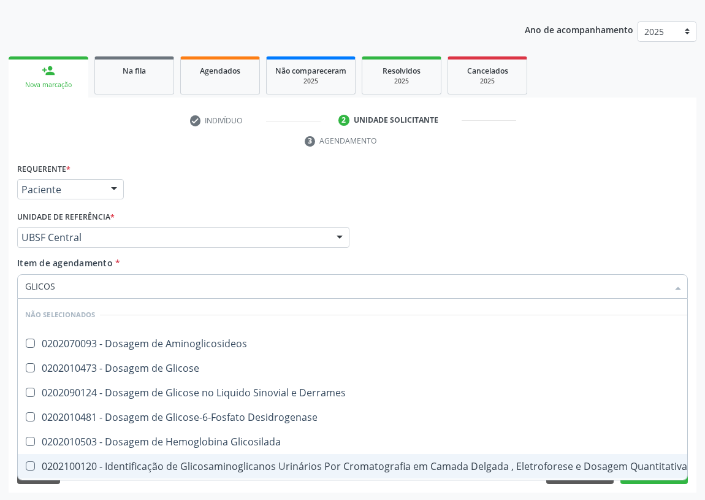
type input "GLICOSE"
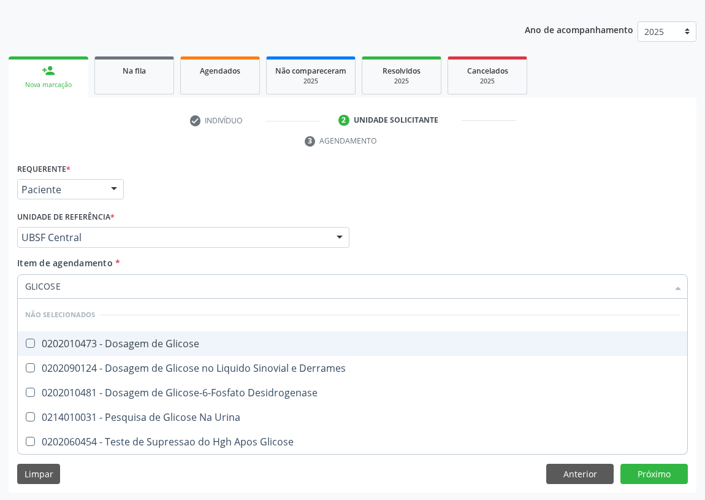
drag, startPoint x: 26, startPoint y: 342, endPoint x: 56, endPoint y: 300, distance: 51.4
click at [31, 339] on Glicose at bounding box center [30, 343] width 9 height 9
click at [26, 339] on Glicose "checkbox" at bounding box center [22, 343] width 8 height 8
checkbox Glicose "true"
drag, startPoint x: 59, startPoint y: 289, endPoint x: 20, endPoint y: 292, distance: 39.4
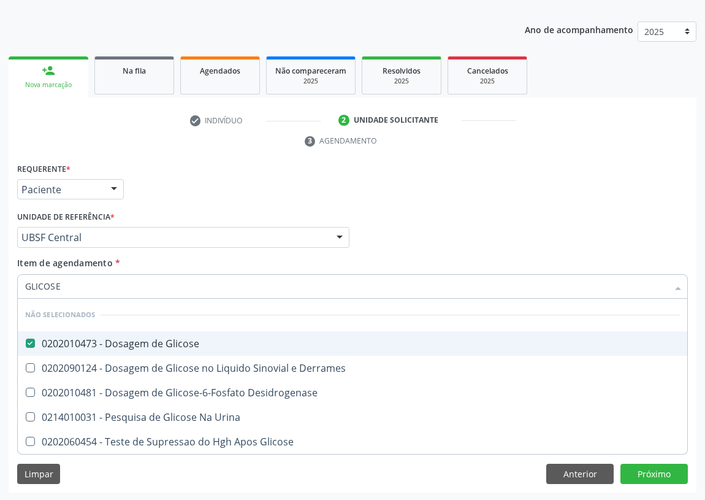
click at [20, 292] on div "GLICOSE" at bounding box center [352, 286] width 671 height 25
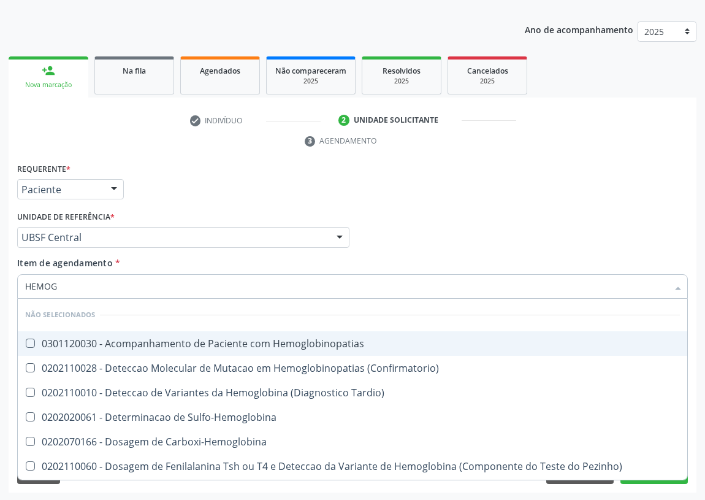
type input "HEMOGL"
checkbox Hemoglobinopatias "false"
type input "HEMOGLOBIN"
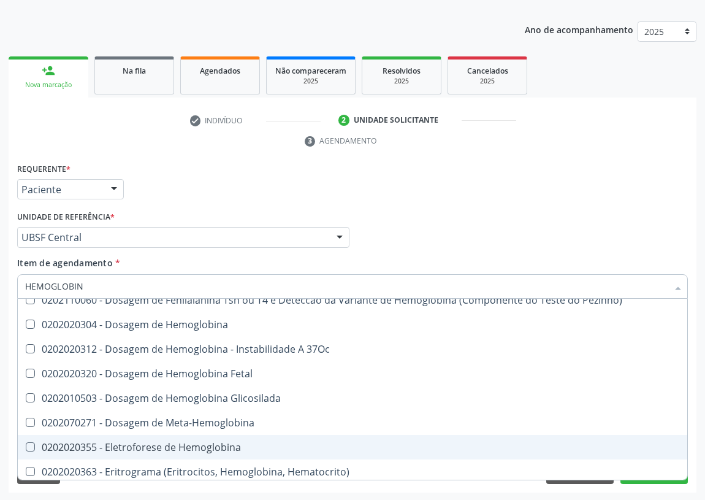
scroll to position [167, 0]
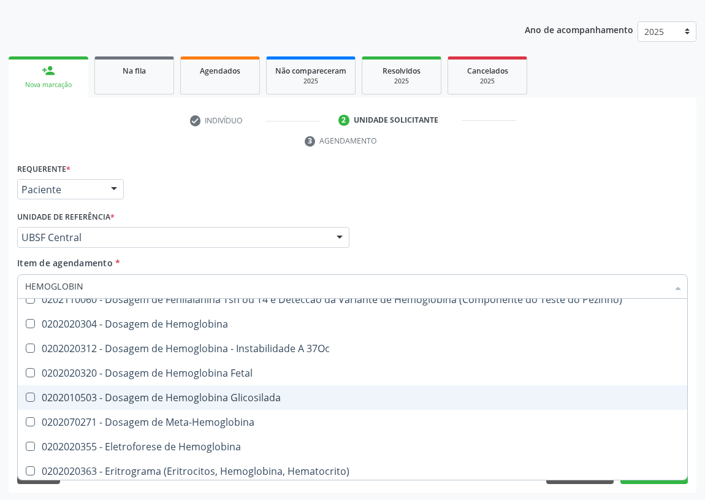
click at [234, 396] on div "0202010503 - Dosagem de Hemoglobina Glicosilada" at bounding box center [352, 398] width 655 height 10
checkbox Glicosilada "true"
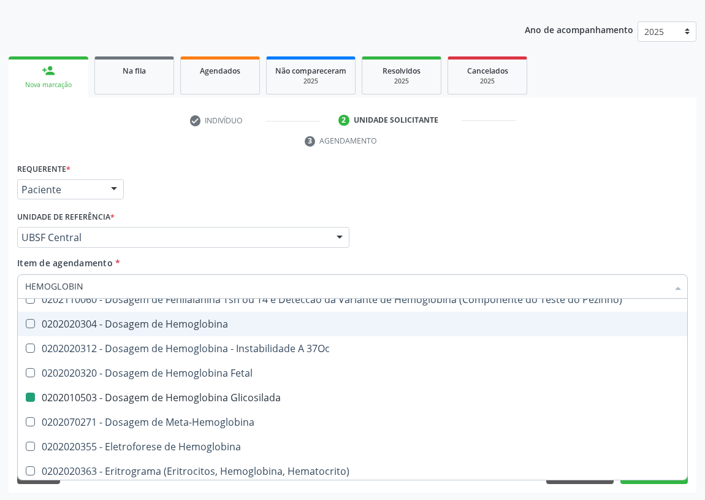
drag, startPoint x: 532, startPoint y: 210, endPoint x: 56, endPoint y: 320, distance: 487.9
click at [521, 209] on div "Profissional Solicitante Por favor, selecione a Unidade de Atendimento primeiro…" at bounding box center [352, 232] width 677 height 48
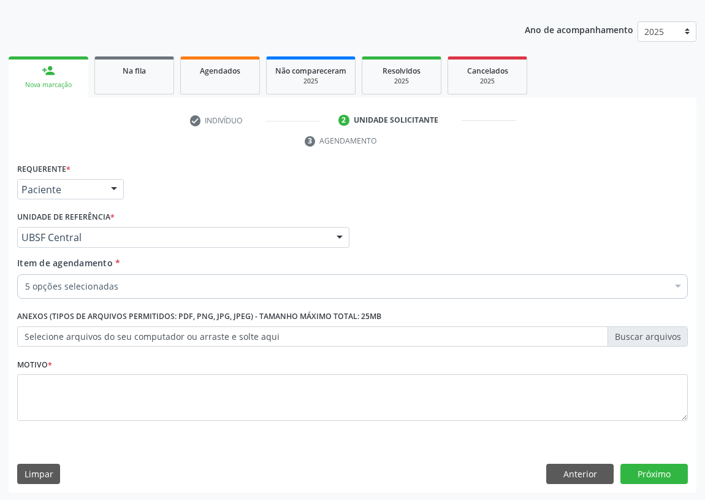
scroll to position [0, 0]
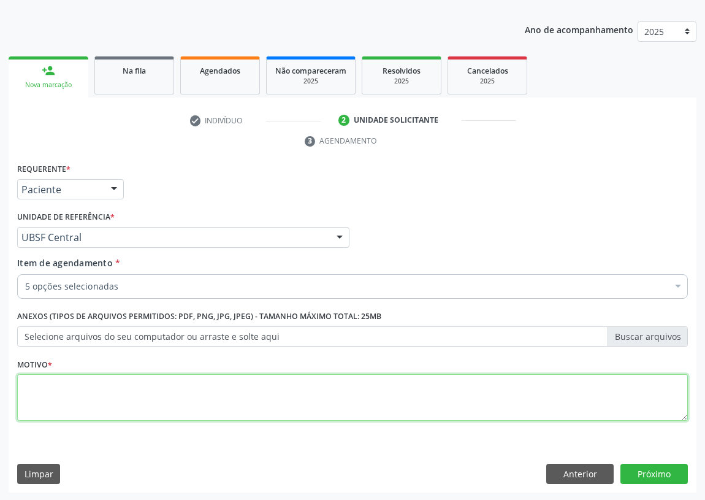
drag, startPoint x: 83, startPoint y: 405, endPoint x: 86, endPoint y: 396, distance: 9.1
click at [85, 399] on textarea at bounding box center [352, 397] width 671 height 47
type textarea "AVALIAÇÃO"
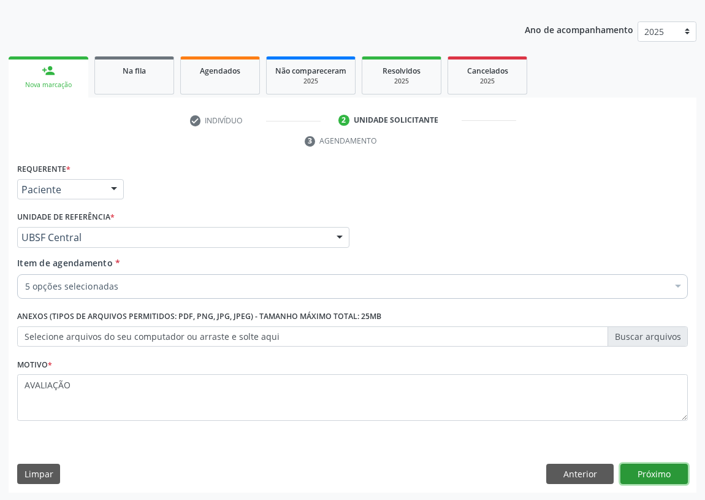
click at [650, 472] on button "Próximo" at bounding box center [654, 474] width 67 height 21
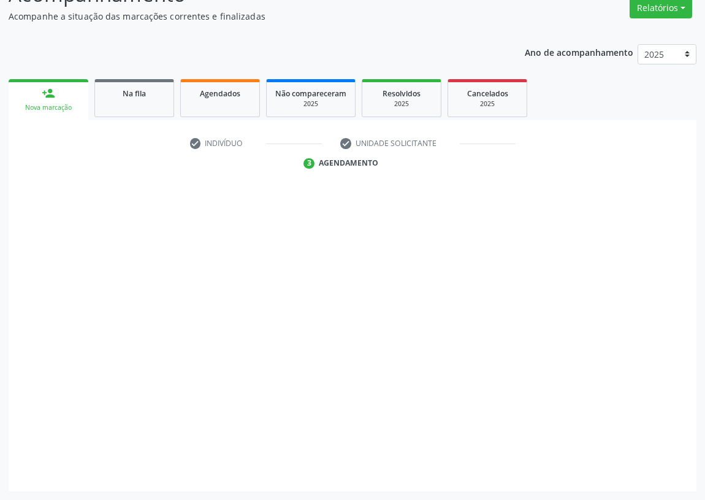
scroll to position [104, 0]
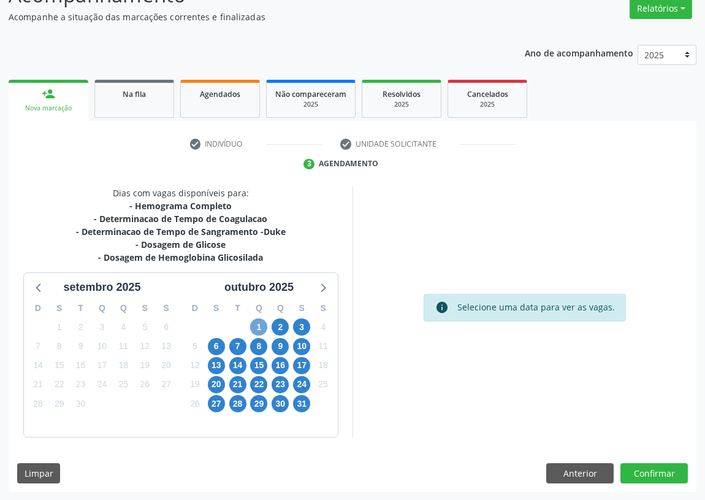
click at [258, 329] on span "1" at bounding box center [258, 326] width 17 height 17
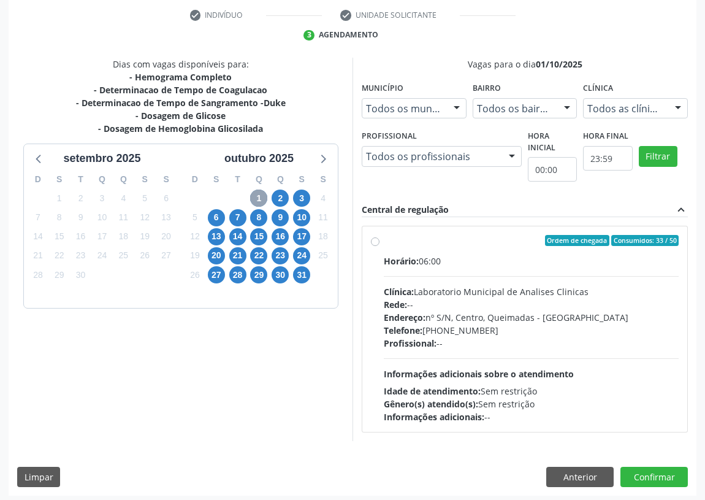
scroll to position [236, 0]
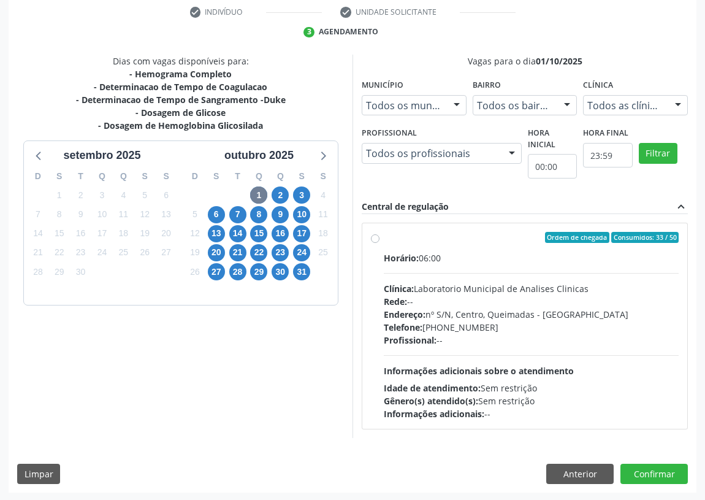
click at [384, 238] on label "Ordem de chegada Consumidos: 33 / 50 Horário: 06:00 Clínica: Laboratorio Munici…" at bounding box center [531, 326] width 295 height 188
click at [376, 238] on input "Ordem de chegada Consumidos: 33 / 50 Horário: 06:00 Clínica: Laboratorio Munici…" at bounding box center [375, 237] width 9 height 11
radio input "true"
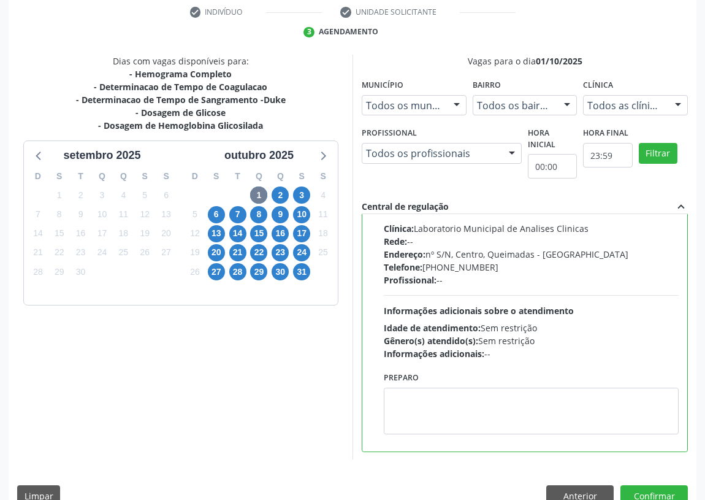
scroll to position [61, 0]
click at [482, 411] on textarea at bounding box center [531, 410] width 295 height 47
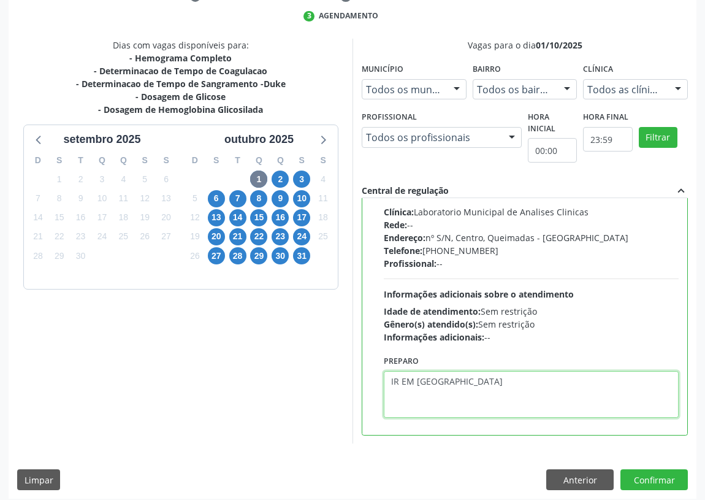
scroll to position [258, 0]
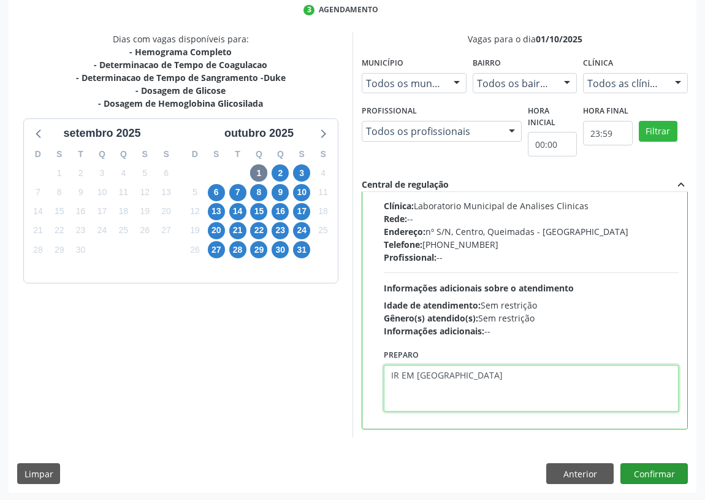
type textarea "IR EM [GEOGRAPHIC_DATA]"
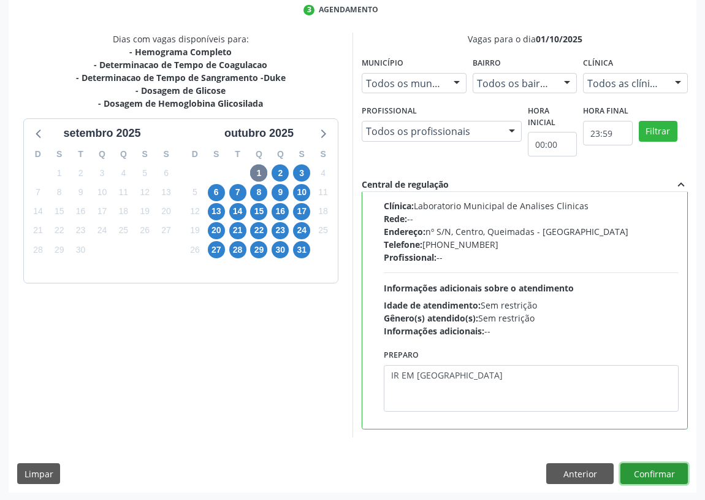
click at [662, 470] on button "Confirmar" at bounding box center [654, 473] width 67 height 21
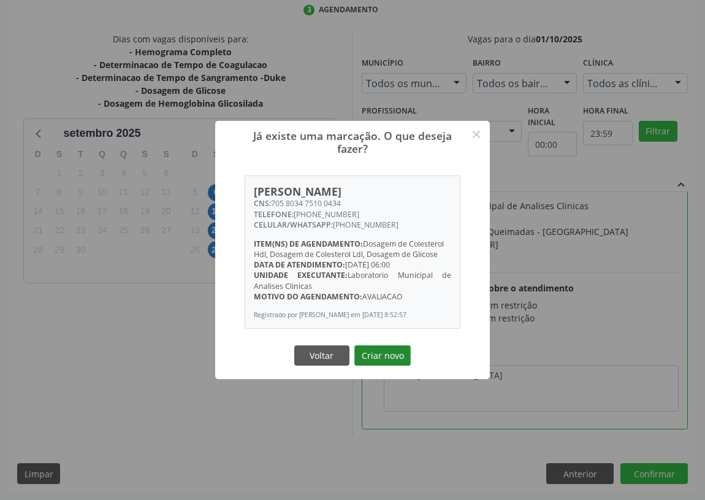
click at [387, 356] on button "Criar novo" at bounding box center [383, 355] width 56 height 21
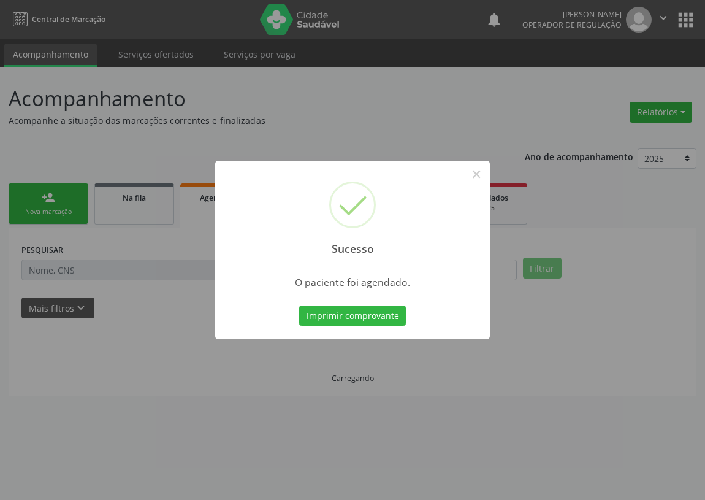
scroll to position [0, 0]
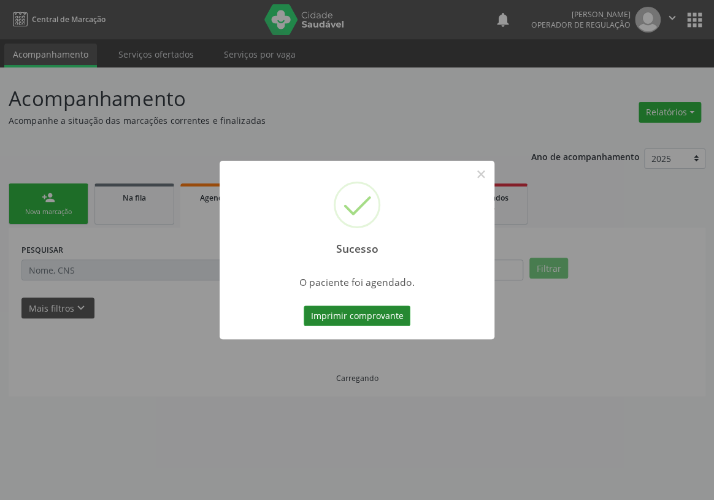
click at [348, 314] on button "Imprimir comprovante" at bounding box center [357, 315] width 107 height 21
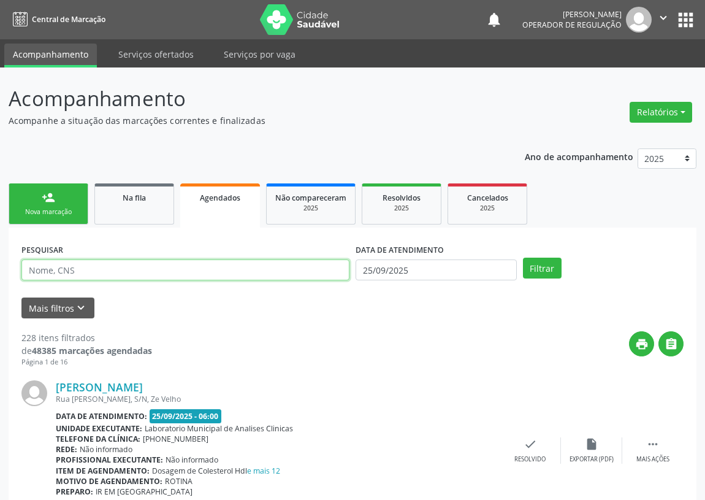
click at [43, 274] on input "text" at bounding box center [185, 269] width 328 height 21
click at [67, 221] on link "person_add Nova marcação" at bounding box center [49, 203] width 80 height 41
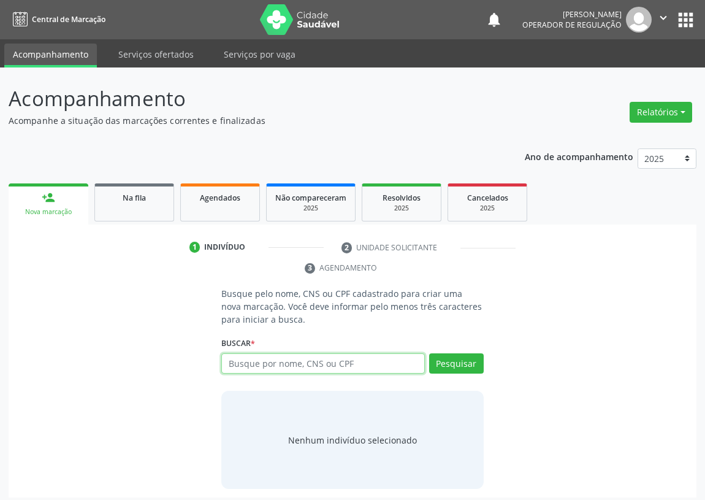
click at [244, 362] on input "text" at bounding box center [323, 363] width 204 height 21
click at [234, 364] on input "text" at bounding box center [323, 363] width 204 height 21
type input "709204260677833"
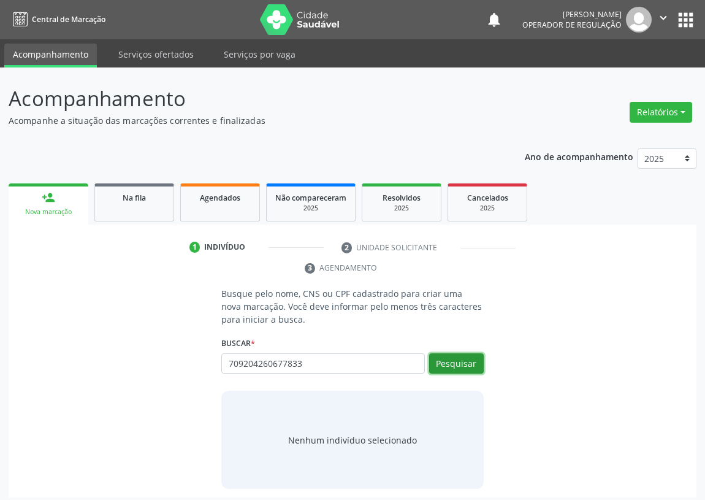
drag, startPoint x: 463, startPoint y: 360, endPoint x: 432, endPoint y: 351, distance: 32.0
click at [460, 358] on button "Pesquisar" at bounding box center [456, 363] width 55 height 21
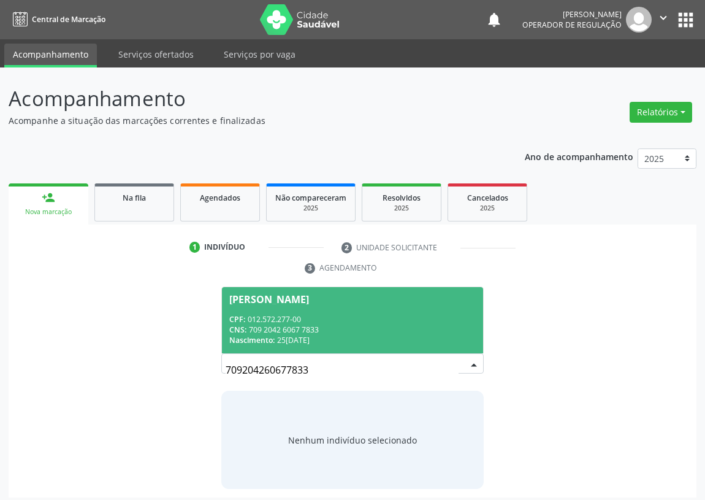
click at [278, 319] on div "CPF: 012.572.277-00" at bounding box center [352, 319] width 247 height 10
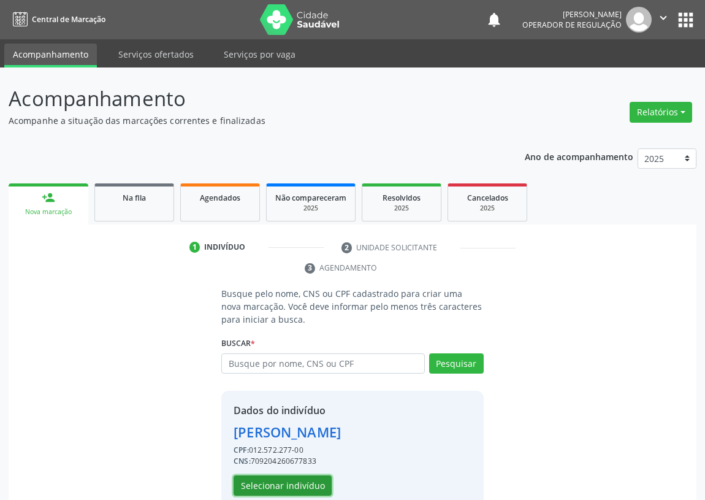
click at [279, 484] on button "Selecionar indivíduo" at bounding box center [283, 485] width 98 height 21
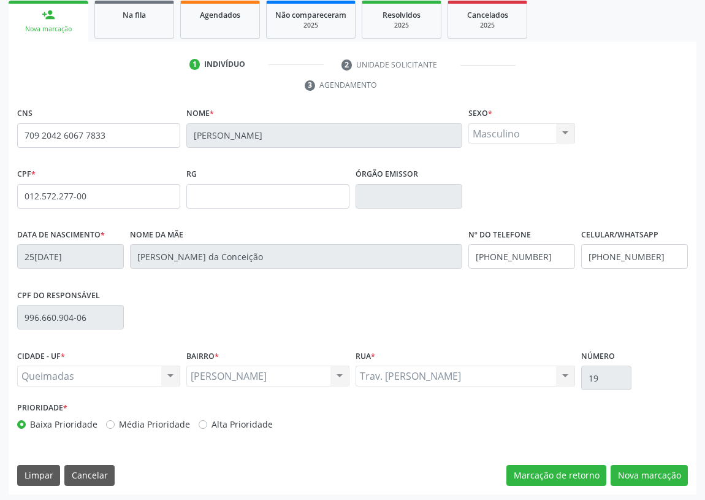
scroll to position [184, 0]
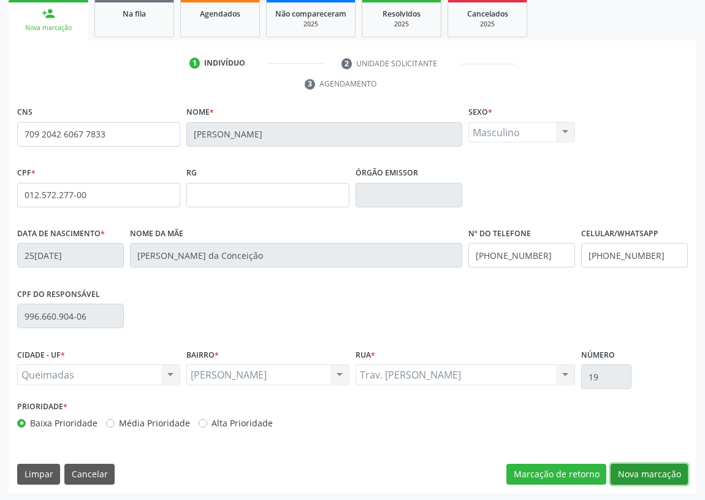
click at [639, 472] on button "Nova marcação" at bounding box center [649, 474] width 77 height 21
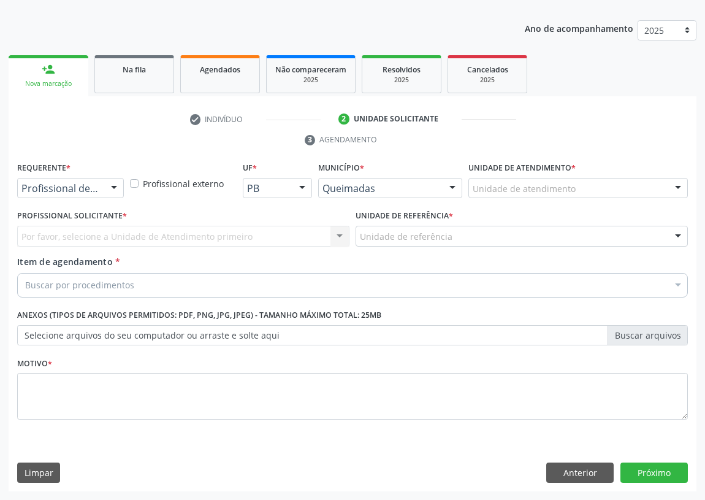
scroll to position [127, 0]
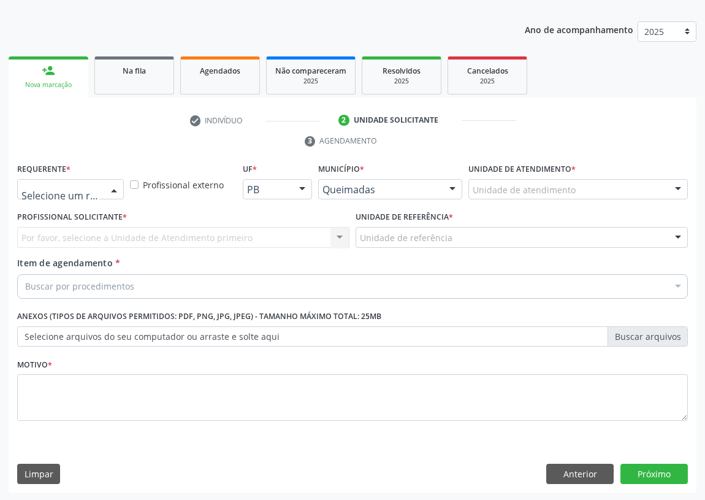
drag, startPoint x: 116, startPoint y: 180, endPoint x: 104, endPoint y: 198, distance: 21.8
click at [115, 180] on div at bounding box center [114, 190] width 18 height 21
click at [96, 234] on span "Paciente" at bounding box center [78, 236] width 120 height 25
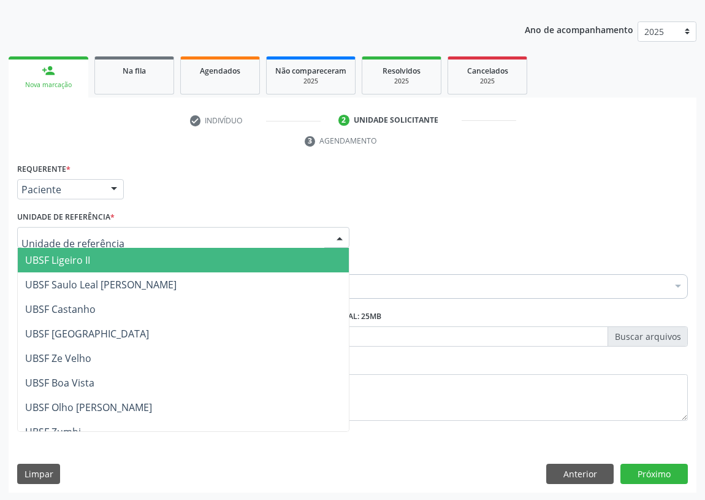
click at [340, 237] on div at bounding box center [340, 238] width 18 height 21
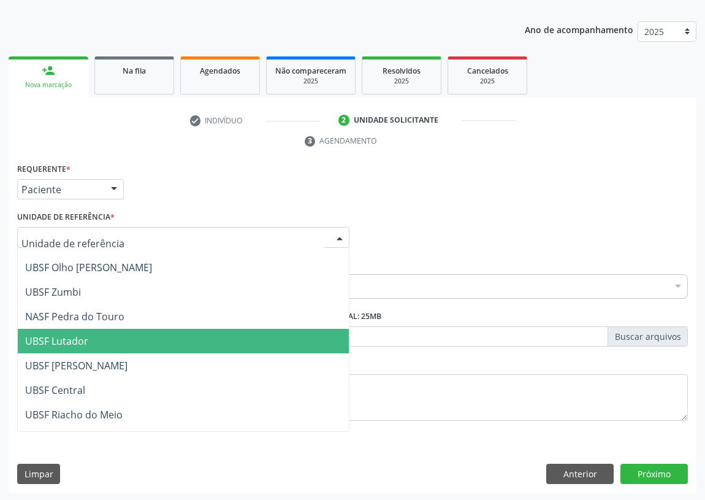
scroll to position [167, 0]
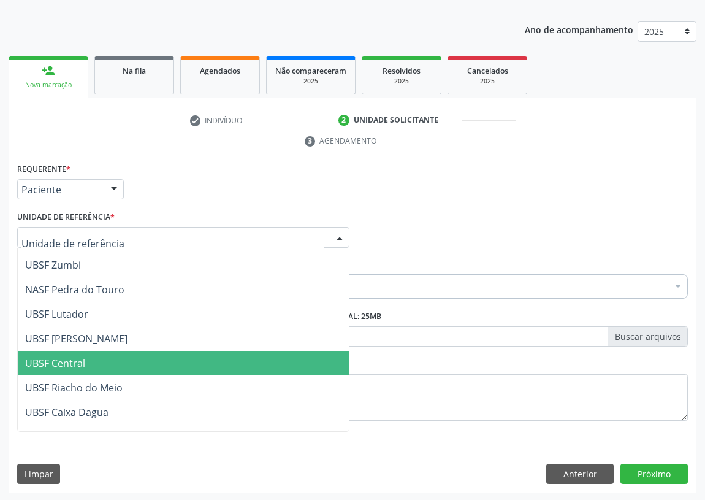
drag, startPoint x: 74, startPoint y: 355, endPoint x: 0, endPoint y: 315, distance: 84.2
click at [74, 356] on span "UBSF Central" at bounding box center [55, 362] width 60 height 13
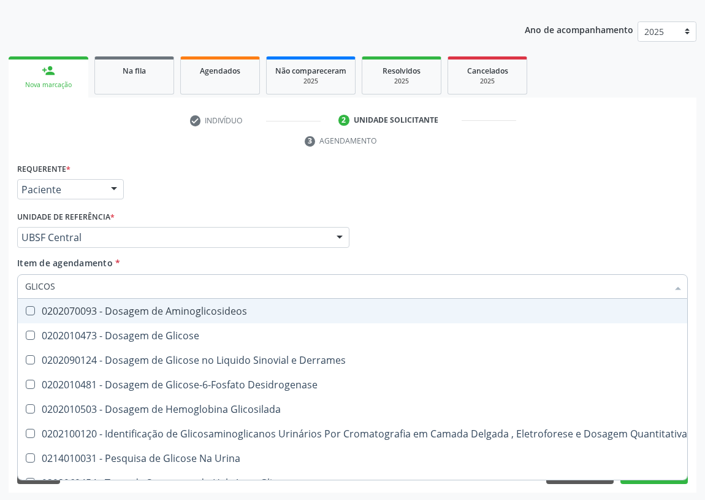
type input "GLICOSE"
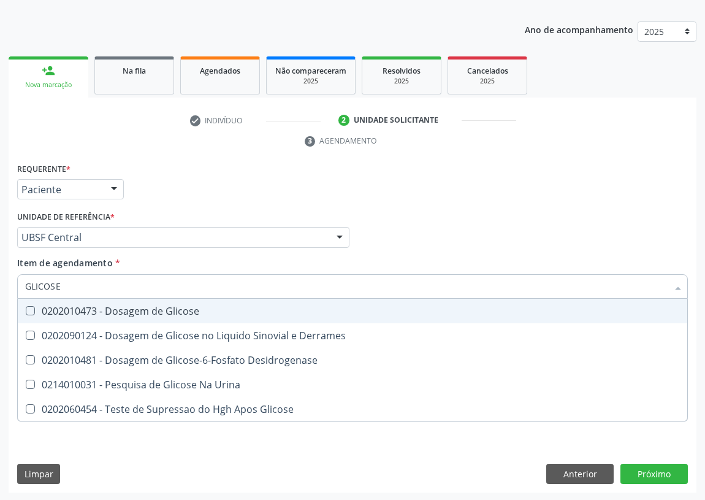
drag, startPoint x: 29, startPoint y: 312, endPoint x: 38, endPoint y: 291, distance: 22.0
click at [31, 307] on Glicose at bounding box center [30, 310] width 9 height 9
click at [26, 307] on Glicose "checkbox" at bounding box center [22, 311] width 8 height 8
checkbox Glicose "true"
drag, startPoint x: 66, startPoint y: 284, endPoint x: 0, endPoint y: 239, distance: 80.0
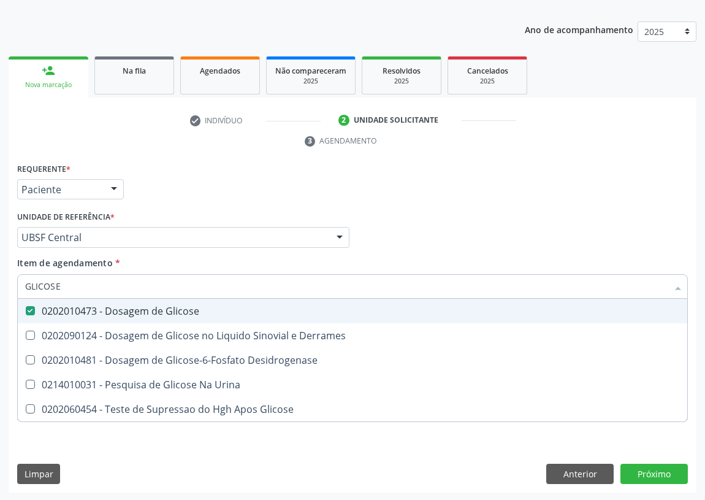
click at [0, 270] on div "Acompanhamento Acompanhe a situação das marcações correntes e finalizadas Relat…" at bounding box center [352, 221] width 705 height 561
type input "HE"
checkbox Glicose "false"
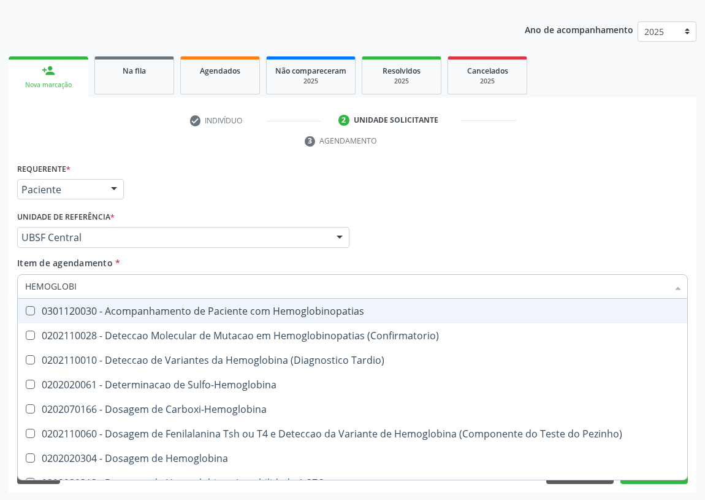
type input "HEMOGLOB"
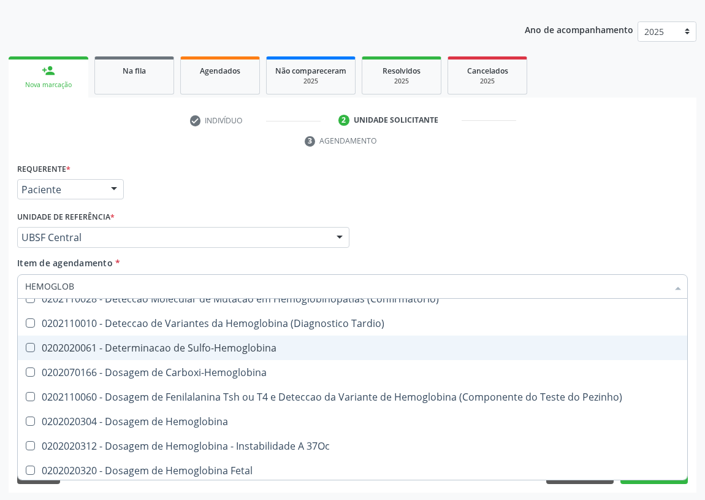
scroll to position [162, 0]
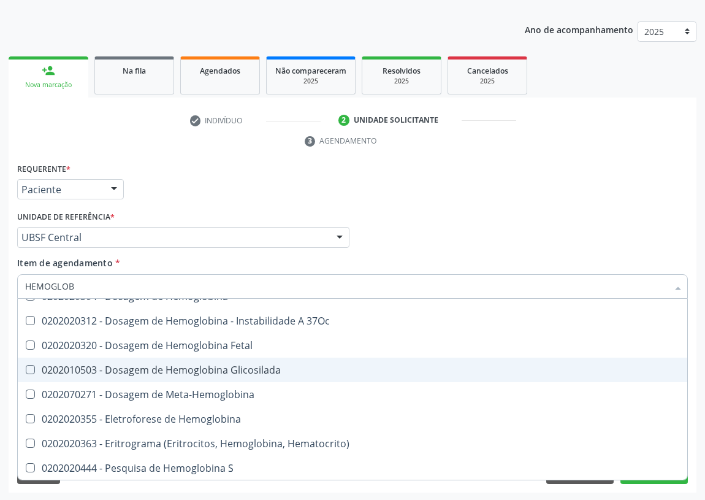
click at [202, 366] on div "0202010503 - Dosagem de Hemoglobina Glicosilada" at bounding box center [352, 370] width 655 height 10
checkbox Glicosilada "true"
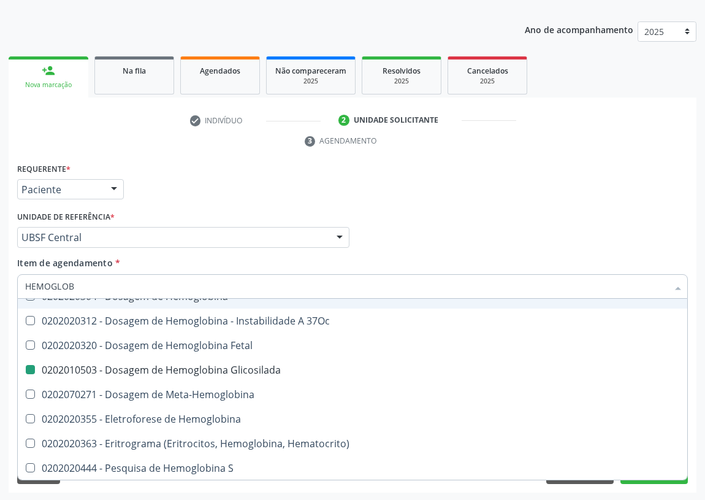
click at [425, 205] on div "Requerente * Paciente Profissional de Saúde Paciente Nenhum resultado encontrad…" at bounding box center [352, 184] width 677 height 48
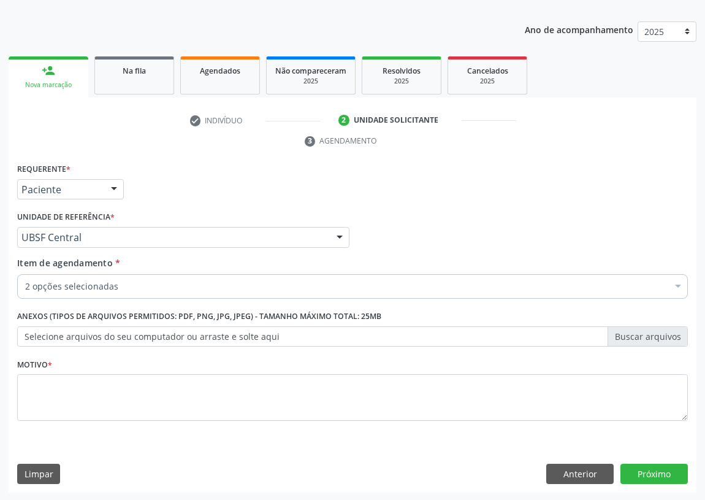
scroll to position [0, 0]
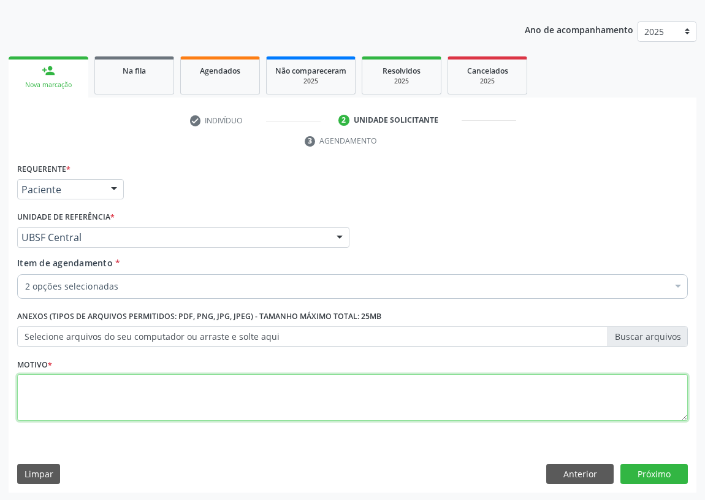
click at [50, 408] on textarea at bounding box center [352, 397] width 671 height 47
type textarea "AVALIAÇÃO"
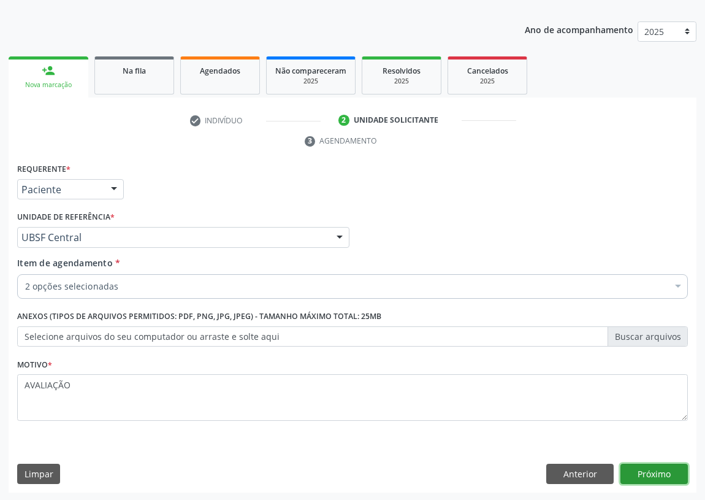
click at [653, 473] on button "Próximo" at bounding box center [654, 474] width 67 height 21
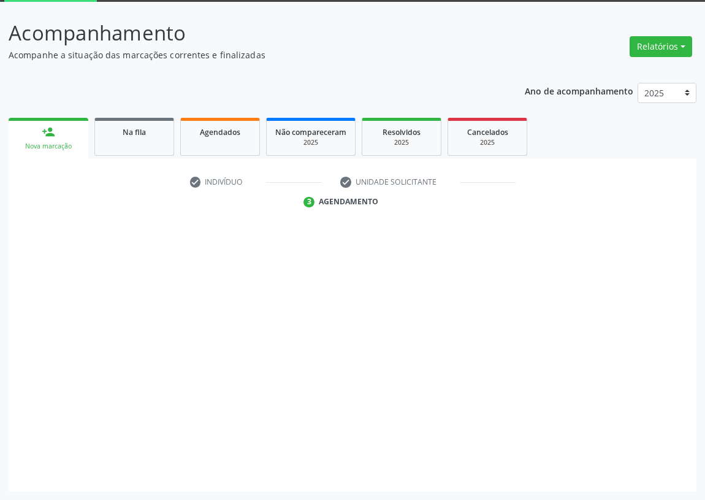
scroll to position [65, 0]
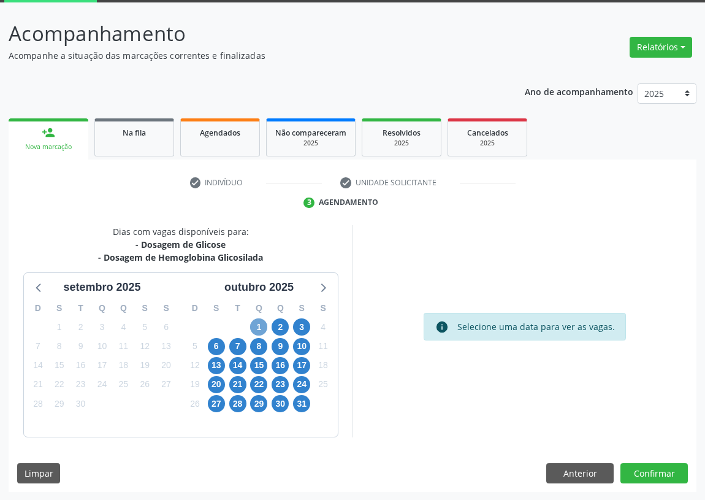
click at [251, 325] on span "1" at bounding box center [258, 326] width 17 height 17
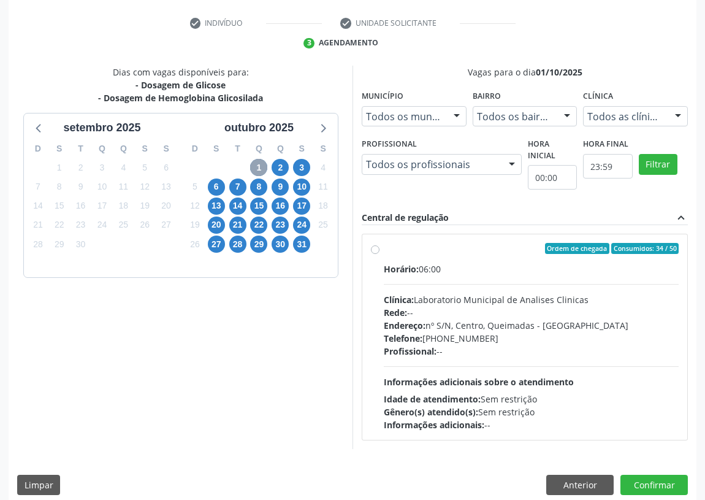
scroll to position [236, 0]
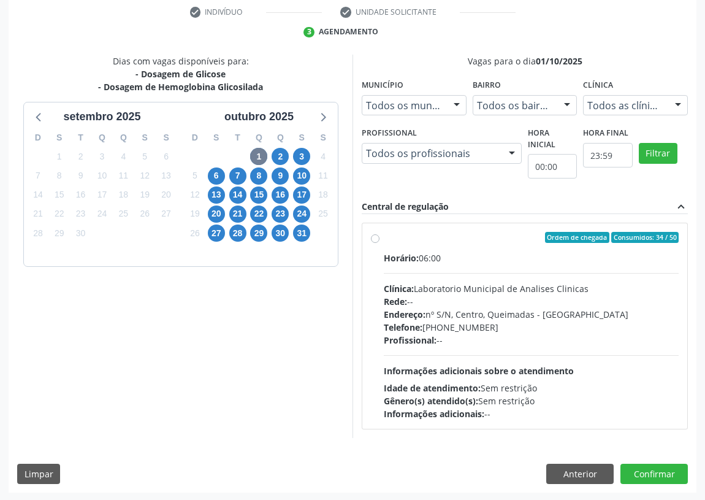
drag, startPoint x: 375, startPoint y: 237, endPoint x: 385, endPoint y: 261, distance: 26.1
click at [384, 236] on label "Ordem de chegada Consumidos: 34 / 50 Horário: 06:00 Clínica: Laboratorio Munici…" at bounding box center [531, 326] width 295 height 188
click at [375, 236] on input "Ordem de chegada Consumidos: 34 / 50 Horário: 06:00 Clínica: Laboratorio Munici…" at bounding box center [375, 237] width 9 height 11
radio input "true"
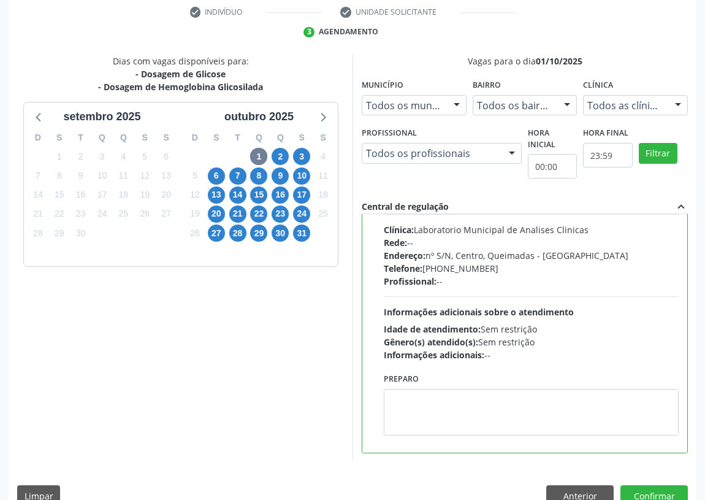
scroll to position [61, 0]
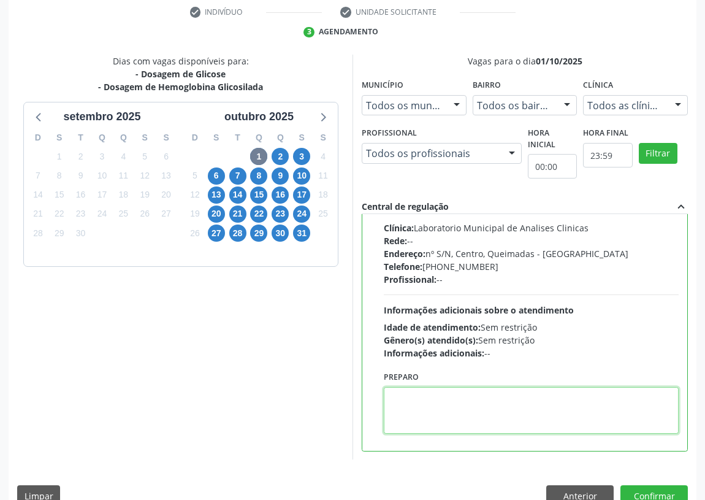
click at [428, 410] on textarea at bounding box center [531, 410] width 295 height 47
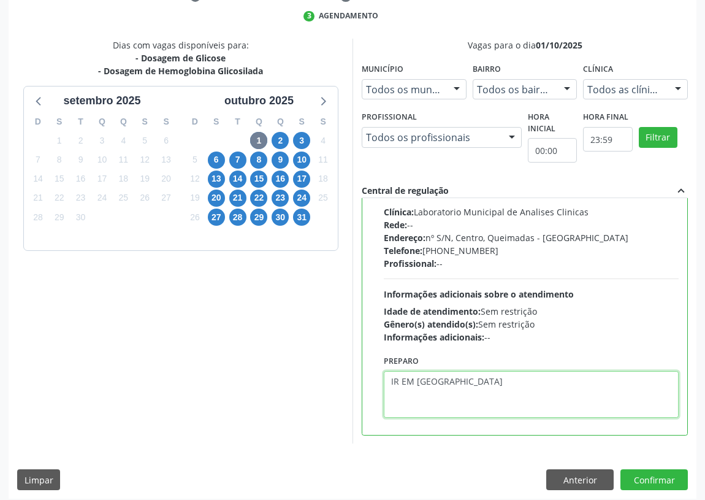
scroll to position [258, 0]
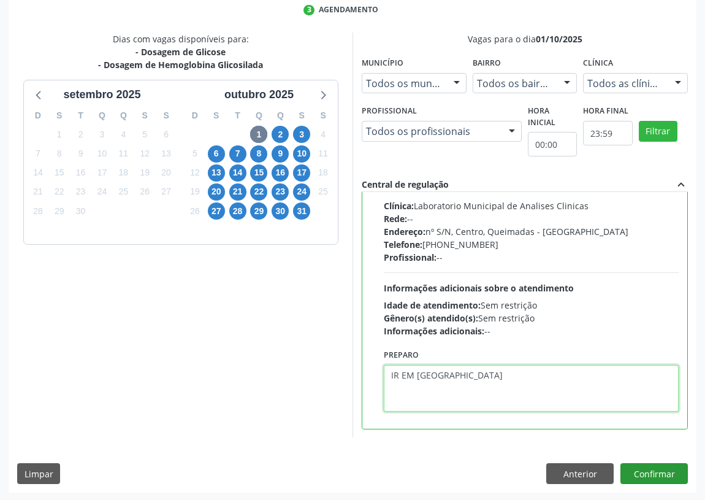
type textarea "IR EM [GEOGRAPHIC_DATA]"
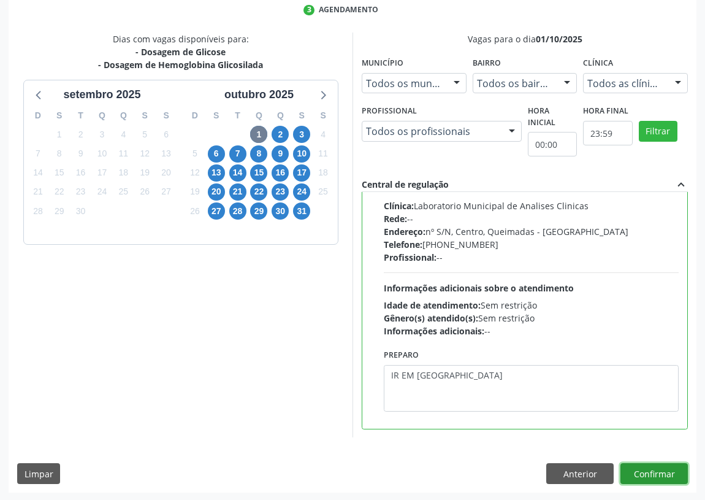
click at [650, 469] on button "Confirmar" at bounding box center [654, 473] width 67 height 21
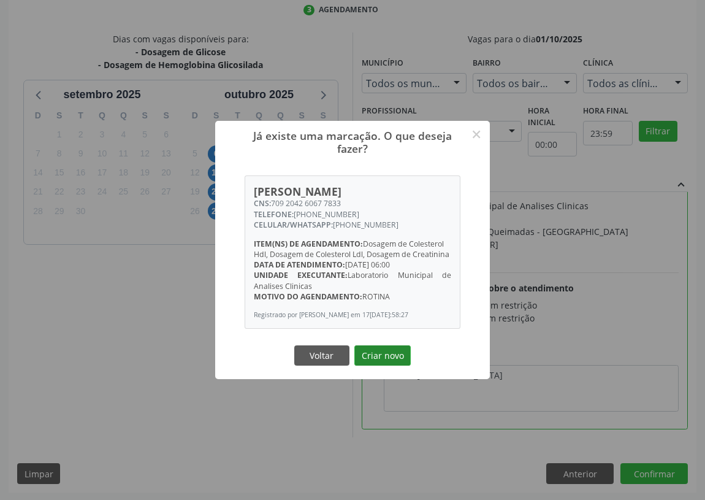
click at [380, 363] on button "Criar novo" at bounding box center [383, 355] width 56 height 21
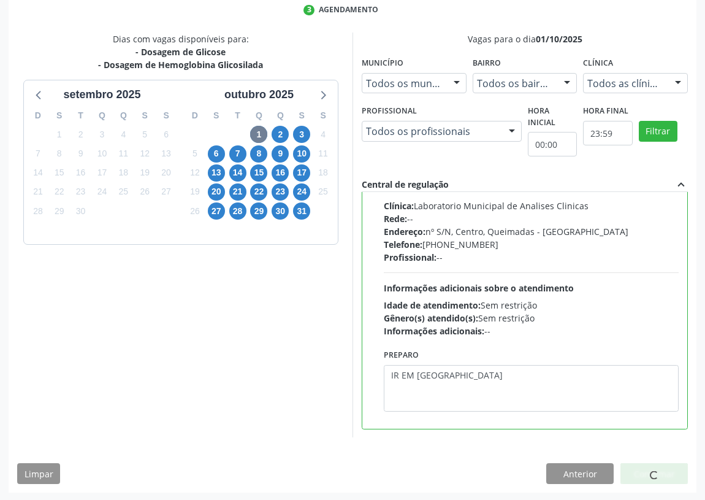
scroll to position [0, 0]
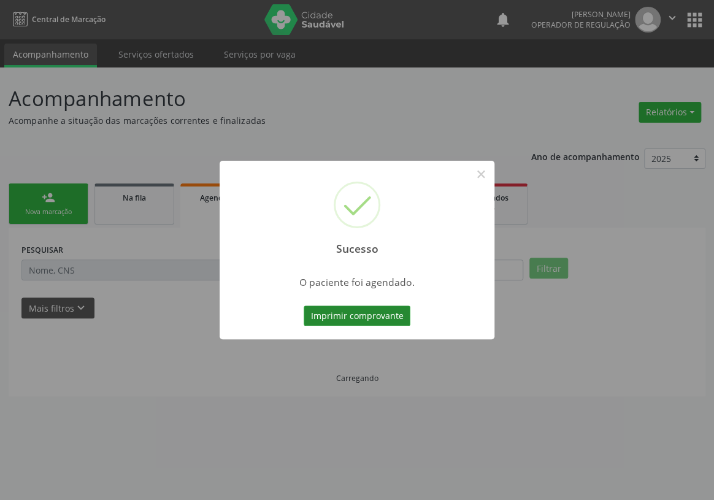
click at [346, 311] on button "Imprimir comprovante" at bounding box center [357, 315] width 107 height 21
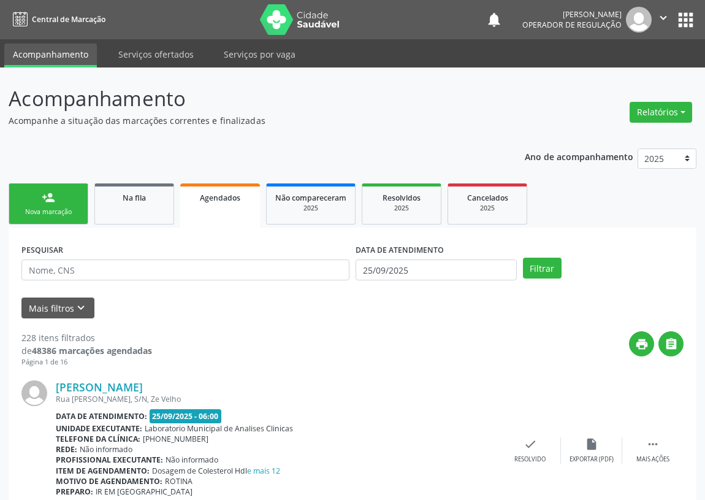
click at [72, 196] on link "person_add Nova marcação" at bounding box center [49, 203] width 80 height 41
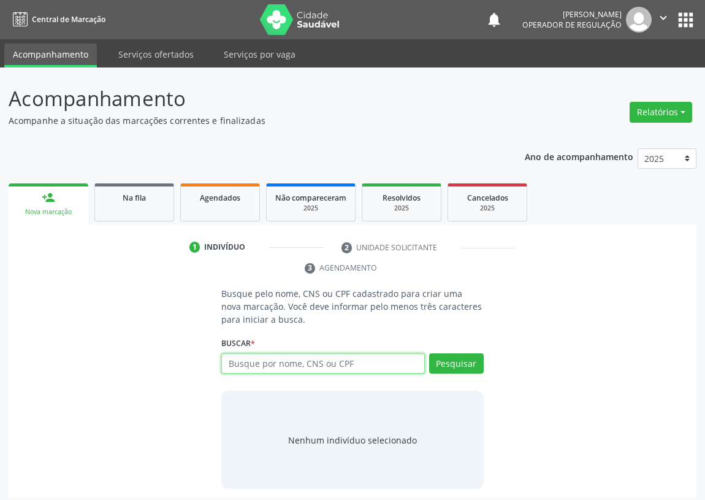
drag, startPoint x: 241, startPoint y: 369, endPoint x: 254, endPoint y: 342, distance: 30.5
click at [245, 350] on div "Buscar * Busque por nome, CNS ou CPF Nenhum resultado encontrado para: " " Digi…" at bounding box center [352, 358] width 263 height 48
click at [232, 362] on input "text" at bounding box center [323, 363] width 204 height 21
type input "705001807066954"
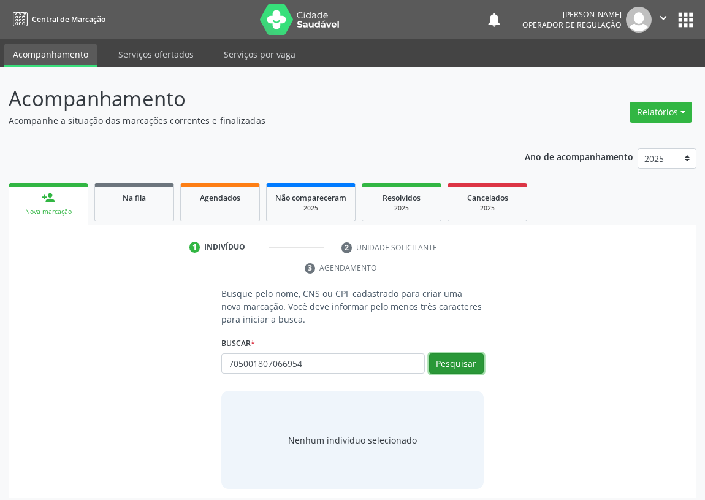
click at [442, 362] on button "Pesquisar" at bounding box center [456, 363] width 55 height 21
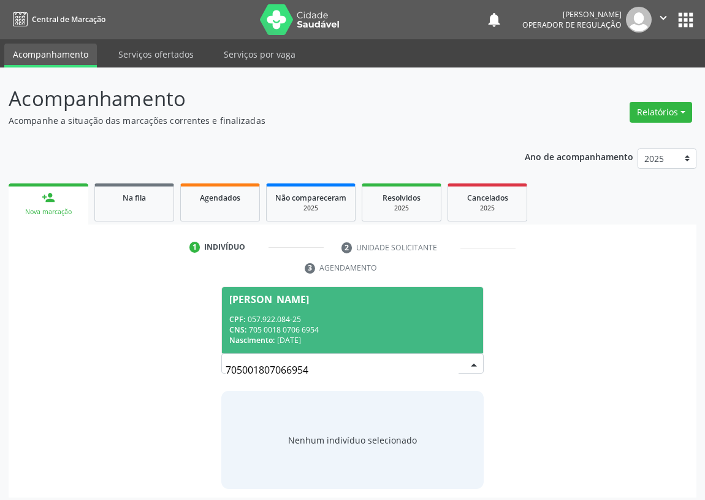
click at [326, 321] on div "CPF: 057.922.084-25" at bounding box center [352, 319] width 247 height 10
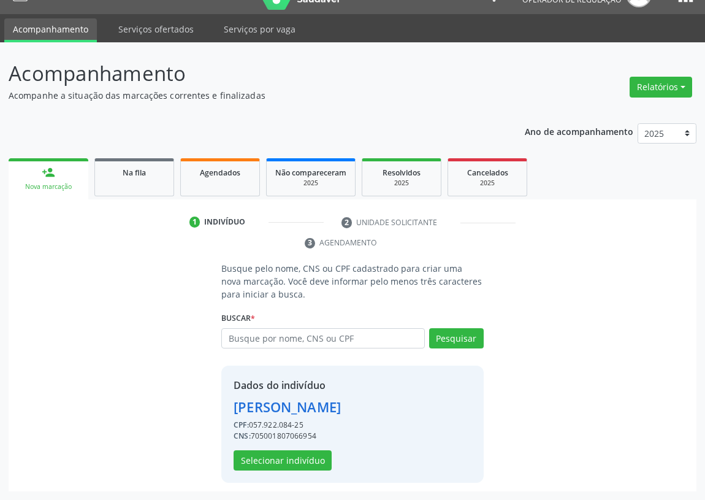
scroll to position [44, 0]
click at [286, 462] on button "Selecionar indivíduo" at bounding box center [283, 460] width 98 height 21
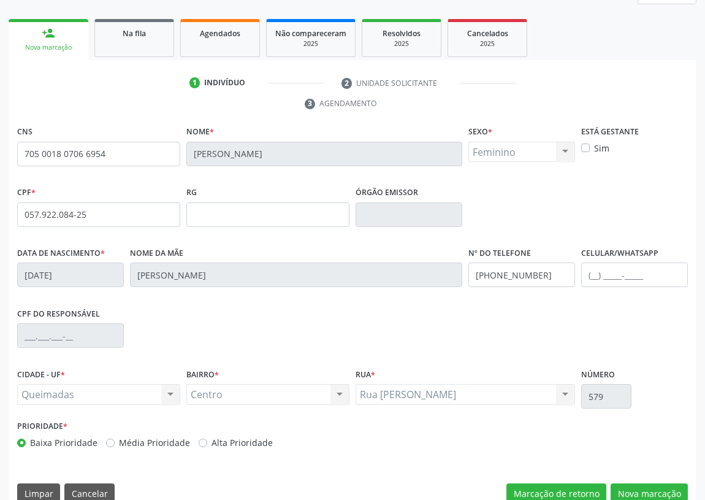
scroll to position [184, 0]
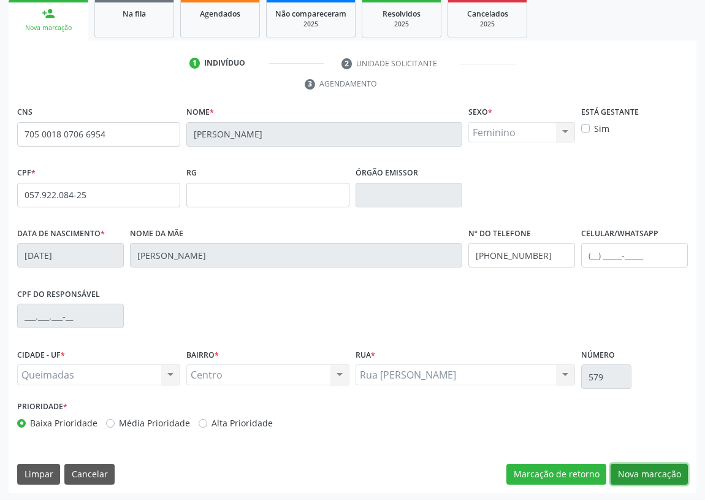
click at [626, 464] on button "Nova marcação" at bounding box center [649, 474] width 77 height 21
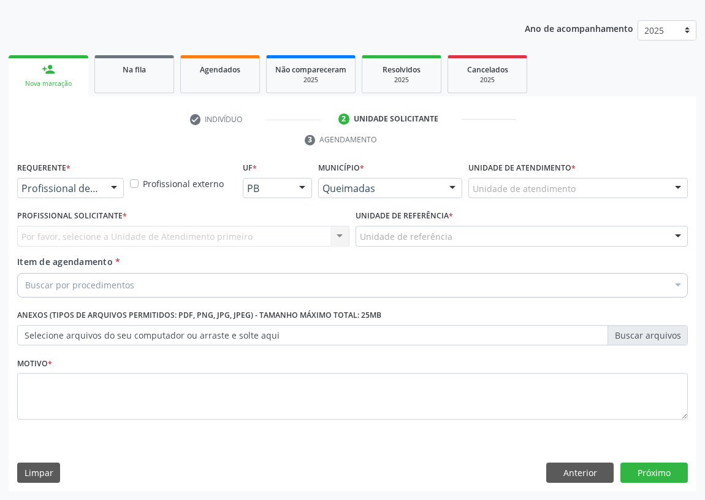
scroll to position [127, 0]
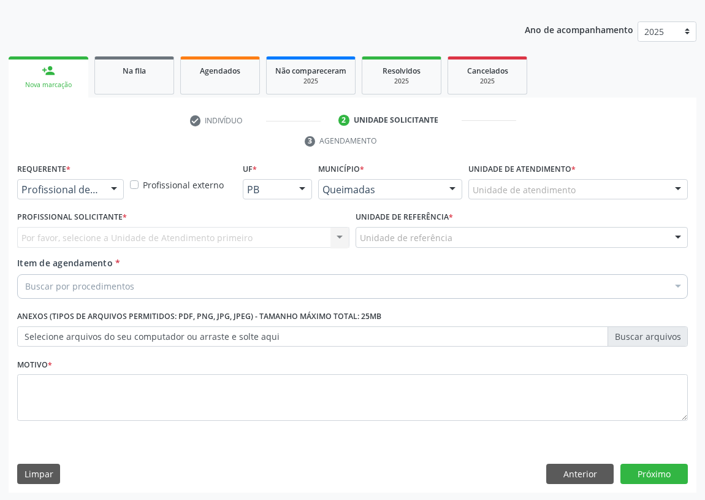
click at [105, 187] on div at bounding box center [114, 190] width 18 height 21
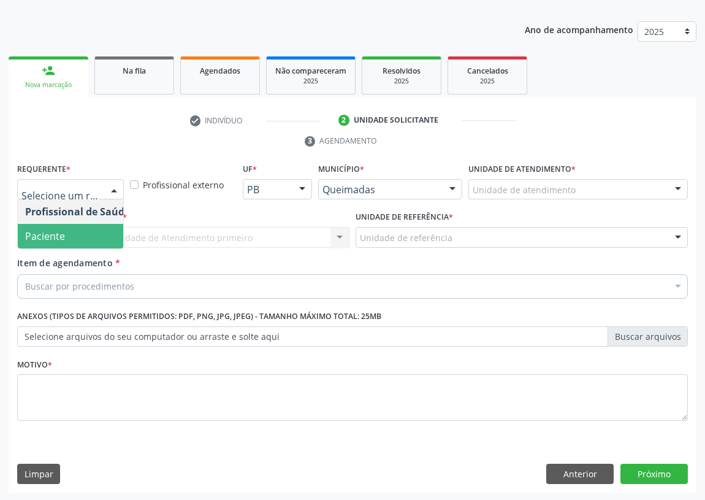
click at [85, 231] on span "Paciente" at bounding box center [78, 236] width 120 height 25
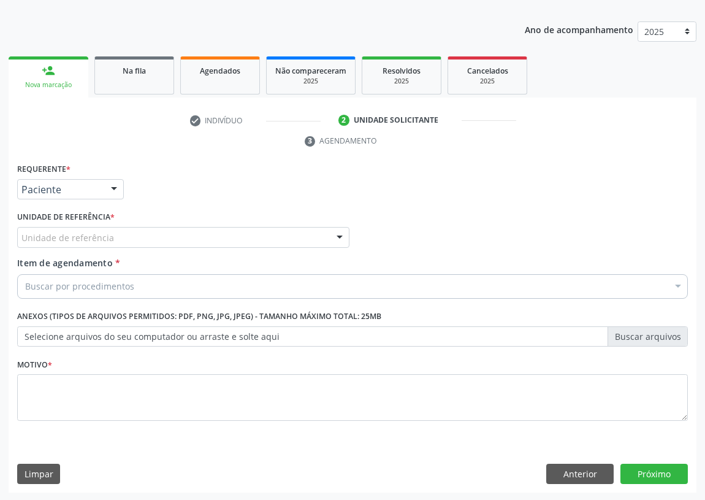
click at [337, 233] on div at bounding box center [340, 238] width 18 height 21
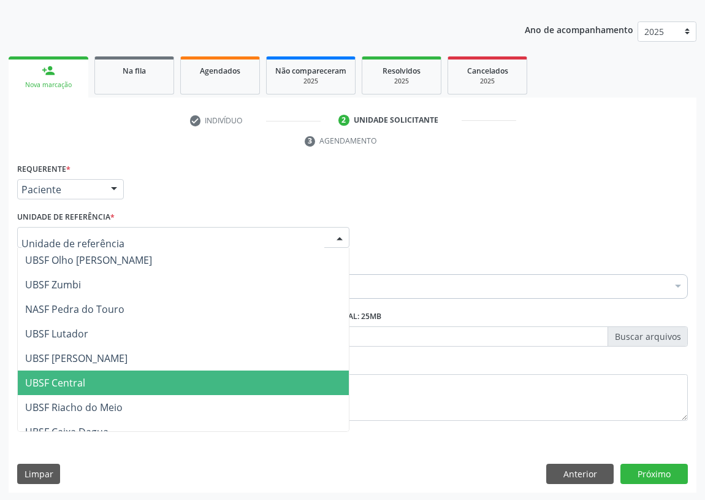
scroll to position [167, 0]
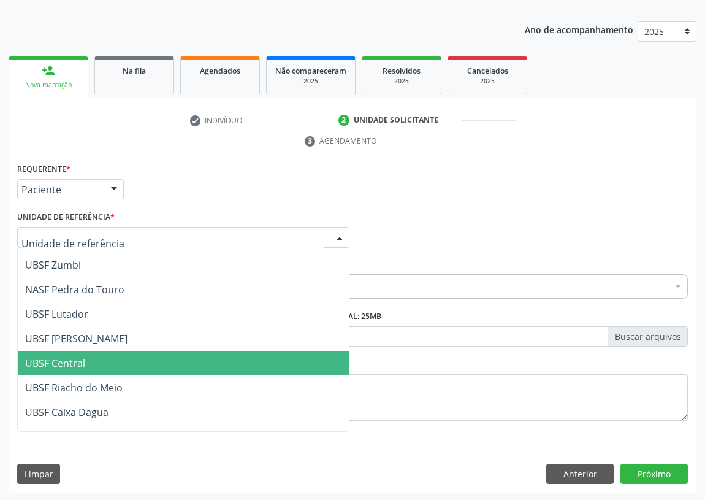
drag, startPoint x: 77, startPoint y: 359, endPoint x: 7, endPoint y: 344, distance: 71.0
click at [69, 361] on span "UBSF Central" at bounding box center [55, 362] width 60 height 13
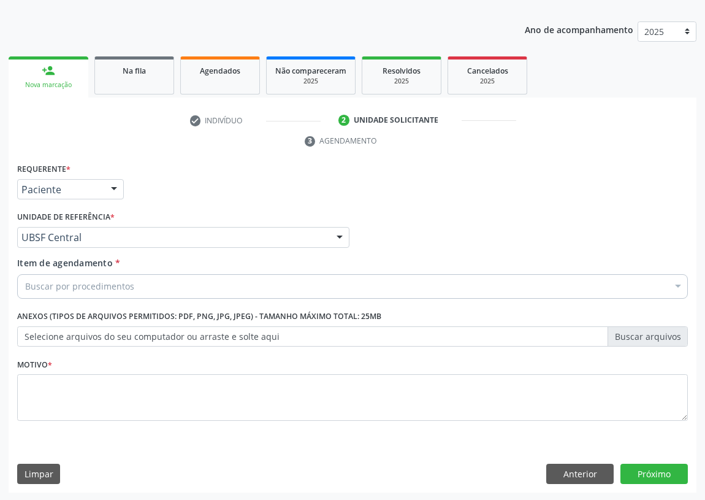
click at [31, 333] on label "Selecione arquivos do seu computador ou arraste e solte aqui" at bounding box center [352, 336] width 671 height 21
click at [31, 333] on input "Selecione arquivos do seu computador ou arraste e solte aqui" at bounding box center [352, 336] width 671 height 21
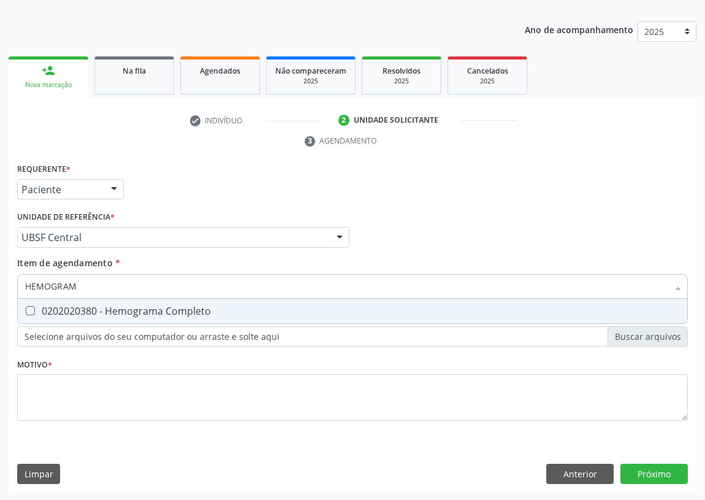
type input "HEMOGRAMA"
drag, startPoint x: 23, startPoint y: 309, endPoint x: 61, endPoint y: 302, distance: 39.3
click at [27, 309] on div at bounding box center [22, 311] width 9 height 10
checkbox Completo "true"
drag, startPoint x: 83, startPoint y: 286, endPoint x: 0, endPoint y: 294, distance: 83.7
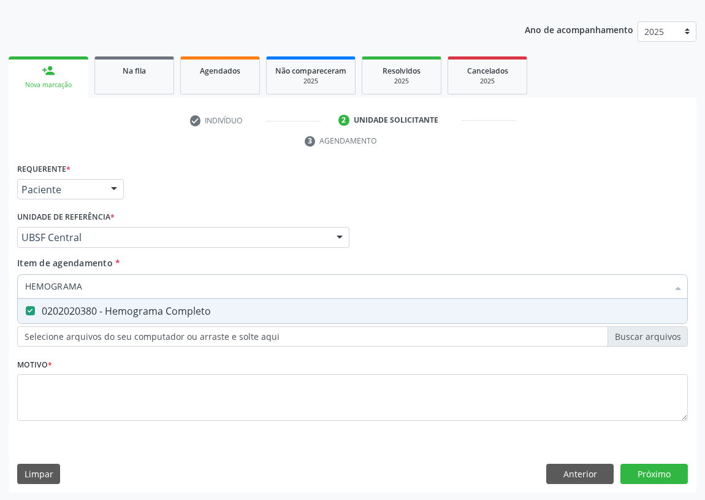
click at [0, 294] on div "Acompanhamento Acompanhe a situação das marcações correntes e finalizadas Relat…" at bounding box center [352, 221] width 705 height 561
type input "G"
checkbox Completo "false"
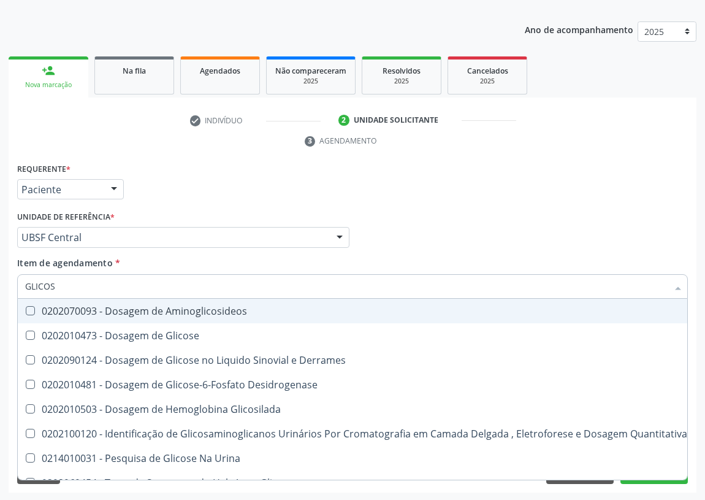
type input "GLICOSE"
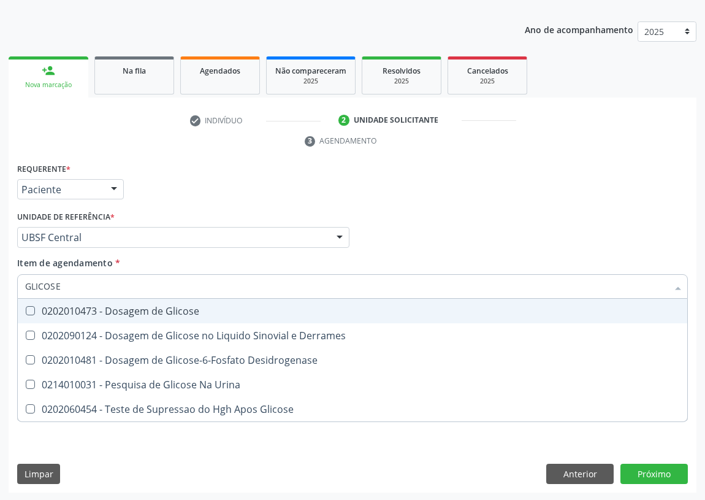
drag, startPoint x: 27, startPoint y: 308, endPoint x: 56, endPoint y: 293, distance: 32.9
click at [34, 306] on Glicose at bounding box center [30, 310] width 9 height 9
click at [26, 307] on Glicose "checkbox" at bounding box center [22, 311] width 8 height 8
checkbox Glicose "true"
drag, startPoint x: 66, startPoint y: 288, endPoint x: 25, endPoint y: 290, distance: 41.7
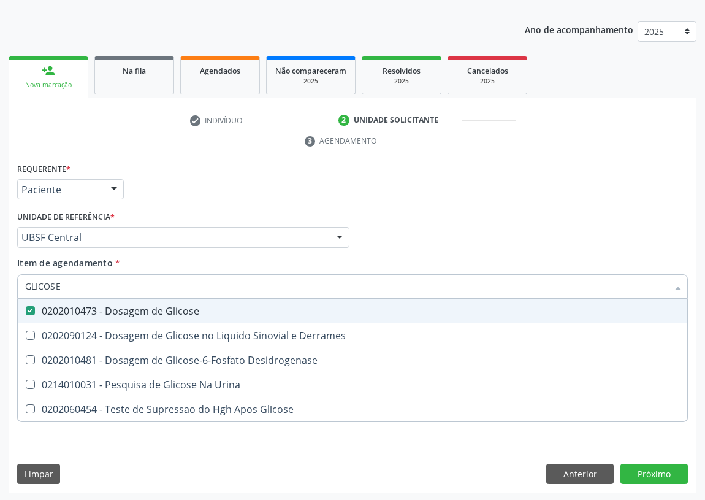
click at [26, 293] on input "GLICOSE" at bounding box center [346, 286] width 643 height 25
type input "TG"
checkbox Glicose "false"
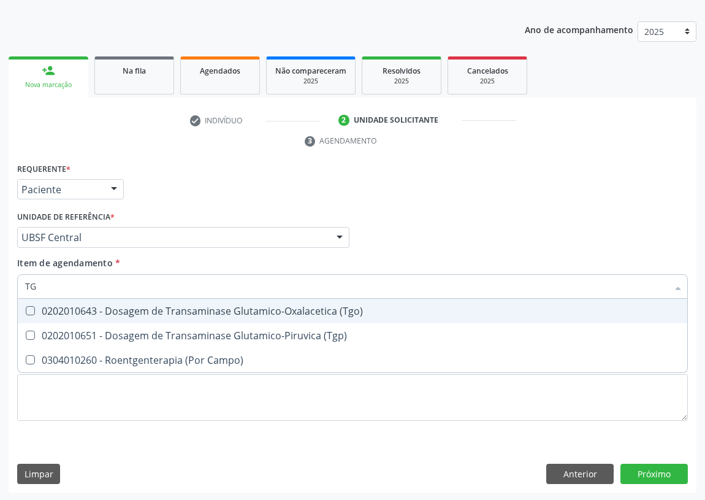
type input "TGO"
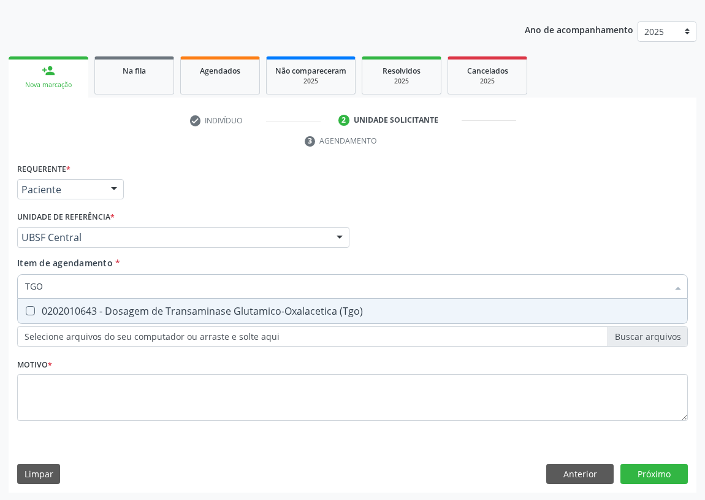
drag, startPoint x: 26, startPoint y: 307, endPoint x: 37, endPoint y: 291, distance: 19.8
click at [28, 304] on span "0202010643 - Dosagem de Transaminase Glutamico-Oxalacetica (Tgo)" at bounding box center [353, 311] width 670 height 25
checkbox \(Tgo\) "true"
drag, startPoint x: 45, startPoint y: 285, endPoint x: 18, endPoint y: 283, distance: 26.4
click at [18, 286] on div "TGO" at bounding box center [352, 286] width 671 height 25
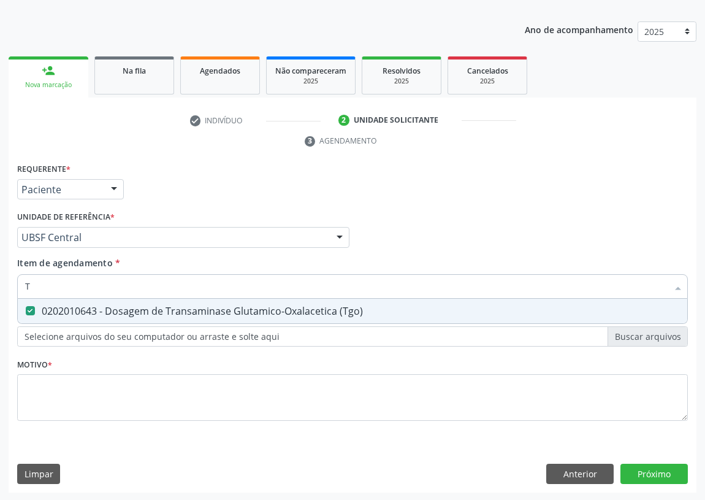
type input "TG"
checkbox \(Tgo\) "true"
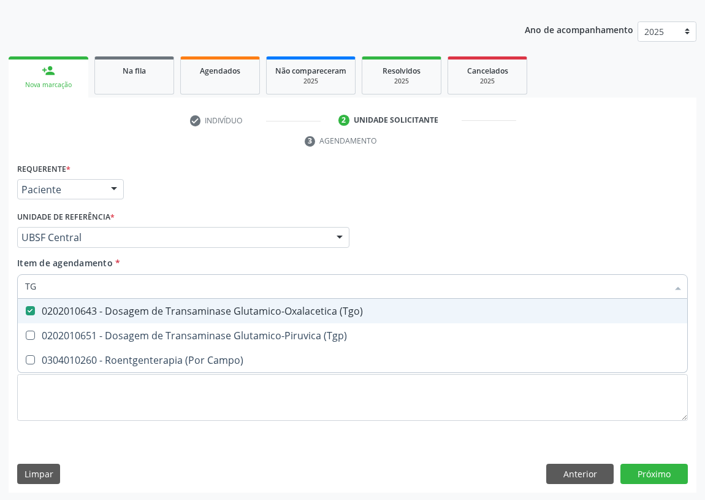
type input "TGP"
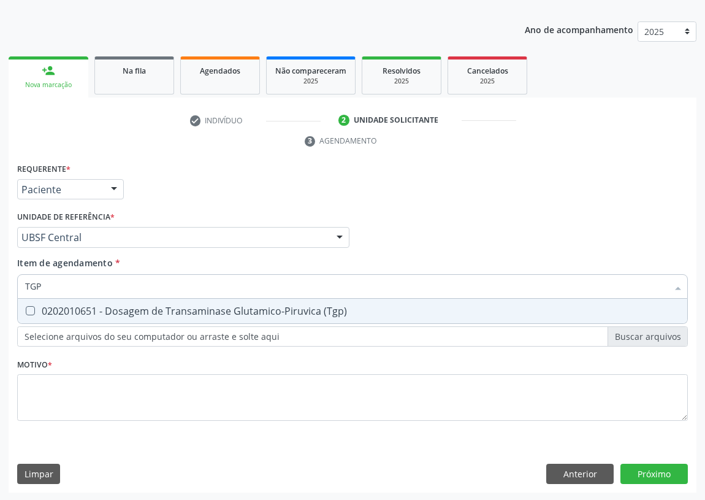
drag, startPoint x: 25, startPoint y: 309, endPoint x: 39, endPoint y: 289, distance: 24.7
click at [29, 300] on span "0202010651 - Dosagem de Transaminase Glutamico-Piruvica (Tgp)" at bounding box center [353, 311] width 670 height 25
checkbox \(Tgp\) "true"
drag, startPoint x: 47, startPoint y: 287, endPoint x: 11, endPoint y: 287, distance: 35.6
click at [11, 287] on div "Requerente * Paciente Profissional de Saúde Paciente Nenhum resultado encontrad…" at bounding box center [353, 326] width 688 height 333
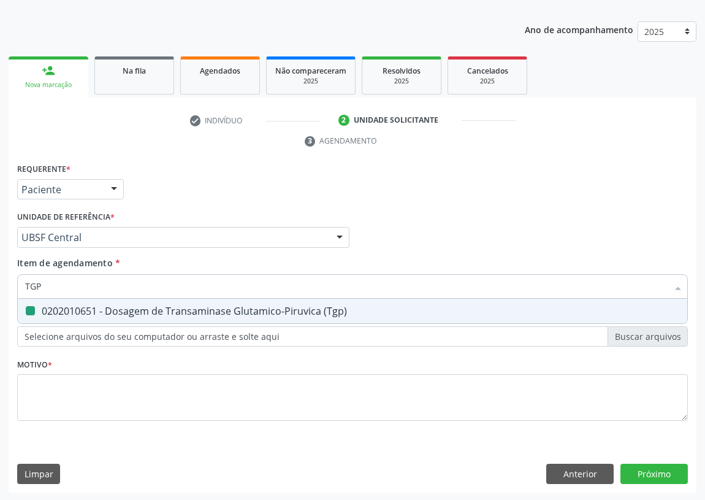
type input "C"
checkbox \(Tgp\) "false"
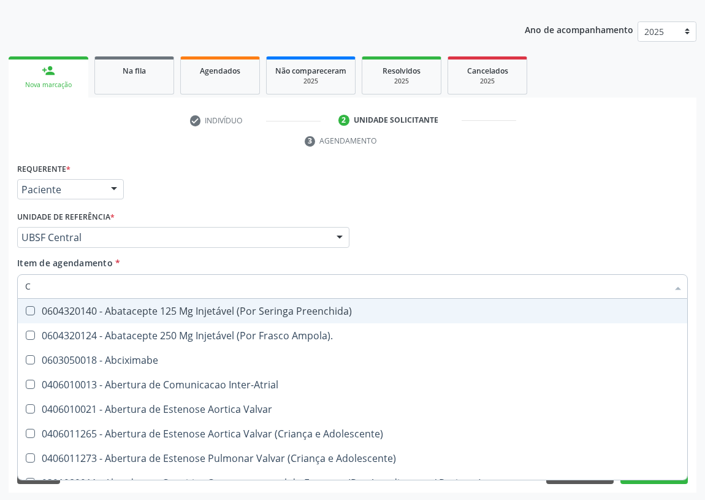
type input "CO"
checkbox Comprimido\) "true"
checkbox Colecistostomia "true"
checkbox \(Hemicolectomia\) "true"
checkbox Osseo "true"
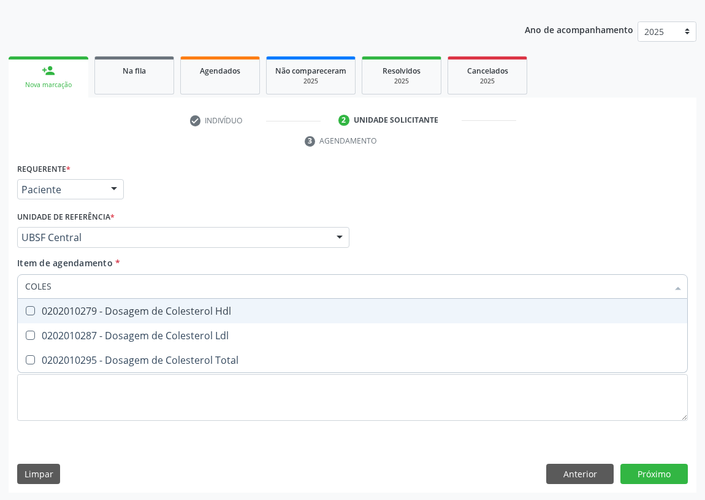
type input "COLEST"
click at [30, 313] on div "0202010279 - Dosagem de Colesterol Hdl" at bounding box center [352, 311] width 655 height 10
checkbox Hdl "true"
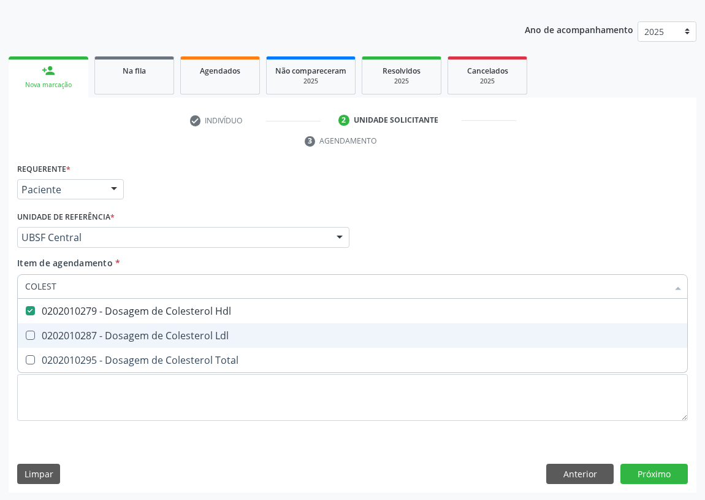
drag, startPoint x: 31, startPoint y: 332, endPoint x: 36, endPoint y: 311, distance: 21.6
click at [31, 329] on span "0202010287 - Dosagem de Colesterol Ldl" at bounding box center [353, 335] width 670 height 25
checkbox Ldl "true"
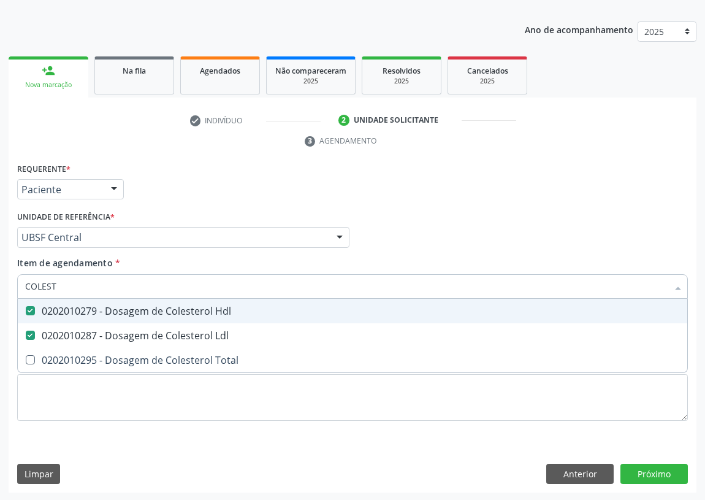
drag, startPoint x: 60, startPoint y: 285, endPoint x: 0, endPoint y: 278, distance: 60.6
click at [1, 289] on div "Acompanhamento Acompanhe a situação das marcações correntes e finalizadas Relat…" at bounding box center [352, 221] width 705 height 561
type input "02"
checkbox Hdl "false"
checkbox Ldl "false"
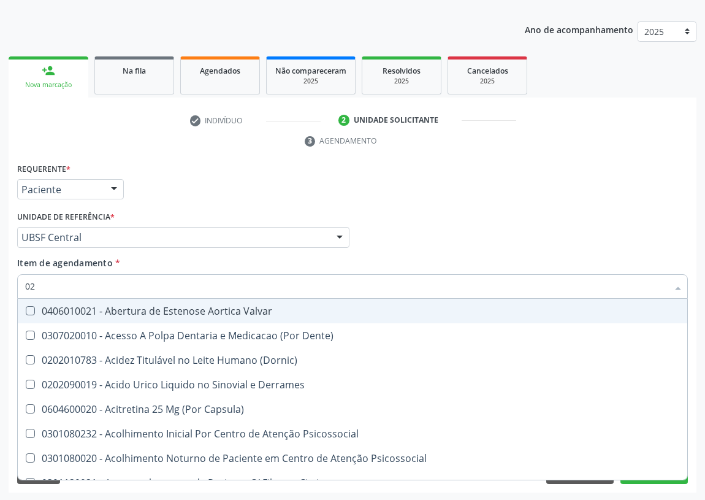
type input "020"
checkbox \(Pos-Pasteurização\) "true"
checkbox Debridamento "true"
checkbox Osmolaridade "true"
checkbox 17-Hidroxicorticosteroides "true"
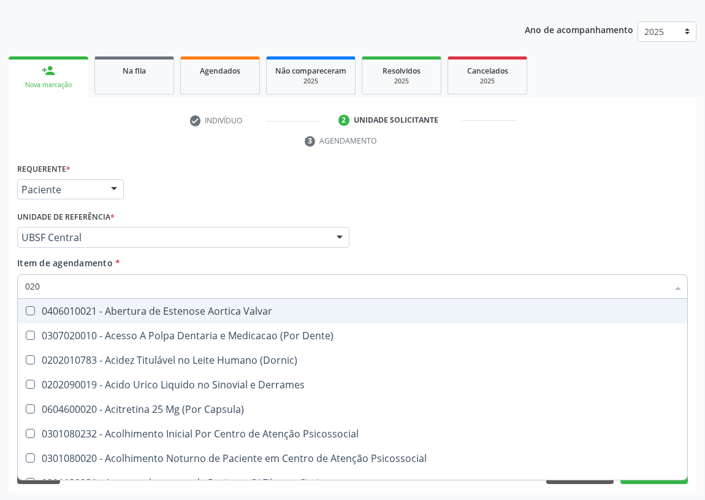
checkbox D "true"
checkbox Hdl "false"
checkbox Ldl "false"
checkbox Glicose "false"
checkbox \(Tgo\) "false"
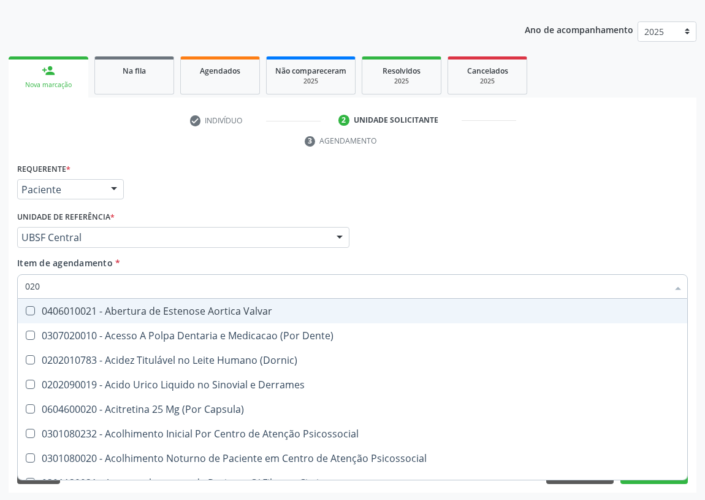
checkbox \(Tgp\) "false"
checkbox Eletro-Oculografia "true"
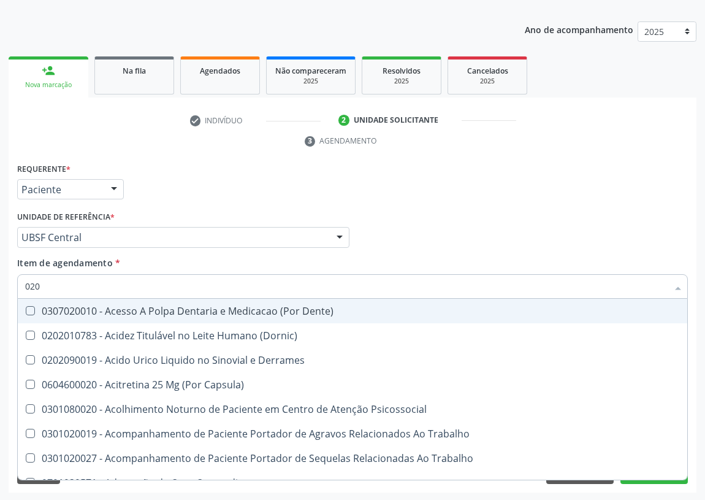
type input "0202"
checkbox Ocular "true"
checkbox Aberto\) "true"
checkbox Cortante "true"
checkbox 67 "true"
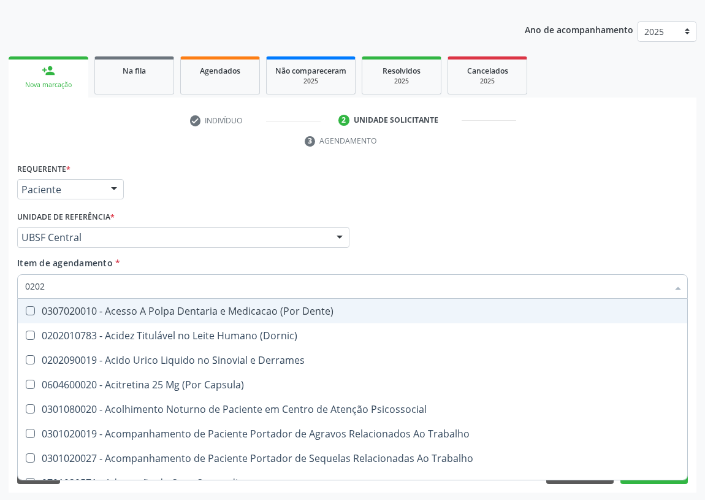
checkbox Aspiracao "true"
checkbox Revisao "true"
checkbox Hdl "false"
checkbox Ldl "false"
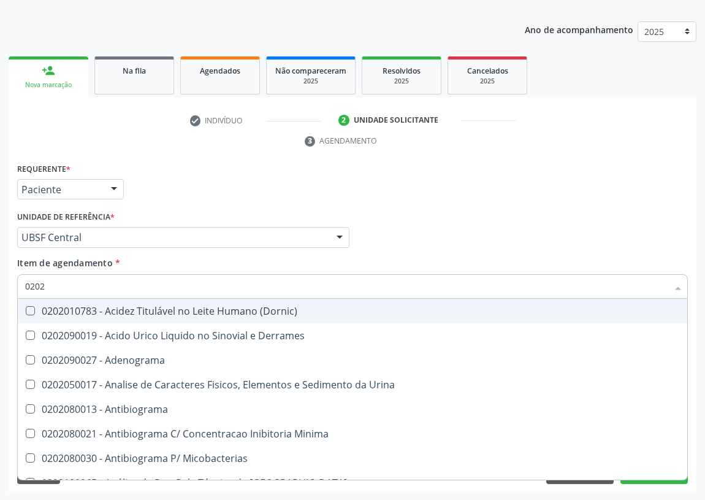
type input "02020"
checkbox Barbituratos "true"
checkbox Benzodiazepinicos "true"
checkbox Hdl "false"
checkbox Ldl "false"
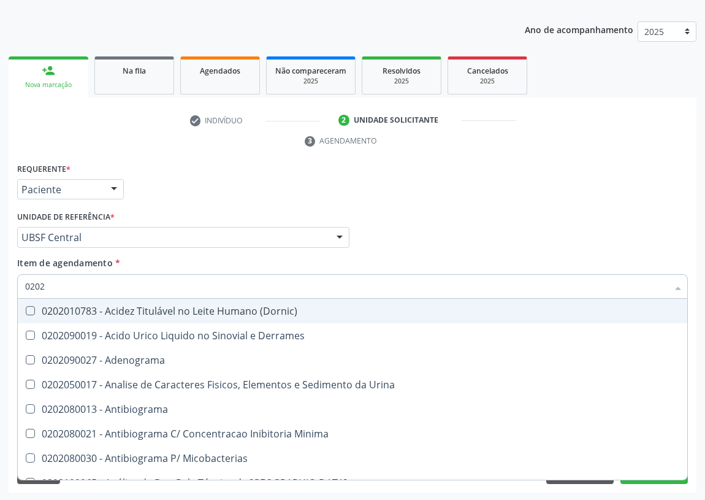
checkbox Xiii "true"
checkbox Glicose "false"
checkbox Progesterona "true"
checkbox Prolactina "true"
checkbox \(Tgo\) "false"
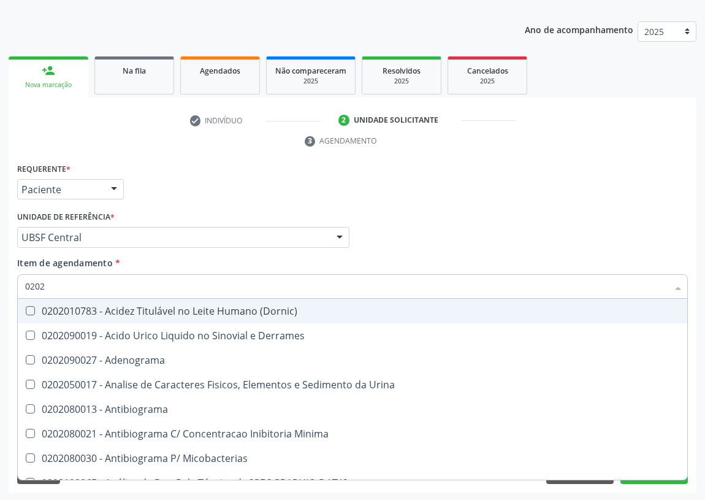
checkbox \(Tgp\) "false"
checkbox Zinco "true"
checkbox Completo "false"
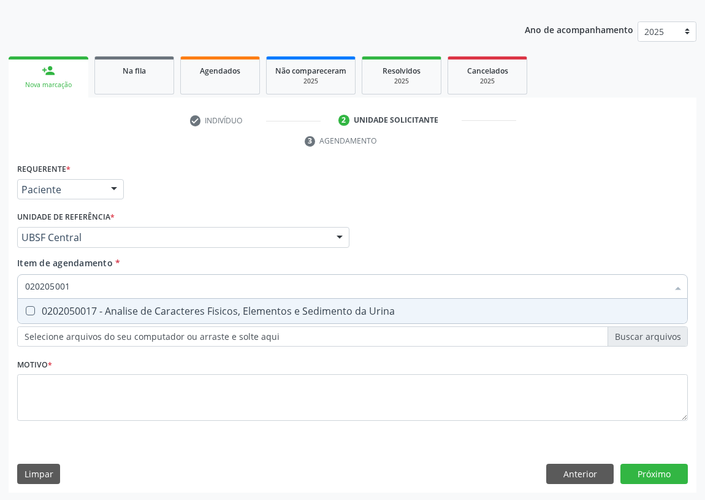
type input "0202050017"
drag, startPoint x: 29, startPoint y: 305, endPoint x: 56, endPoint y: 292, distance: 29.9
click at [32, 302] on span "0202050017 - Analise de Caracteres Fisicos, Elementos e Sedimento da Urina" at bounding box center [353, 311] width 670 height 25
checkbox Urina "true"
drag, startPoint x: 78, startPoint y: 285, endPoint x: 1, endPoint y: 285, distance: 77.3
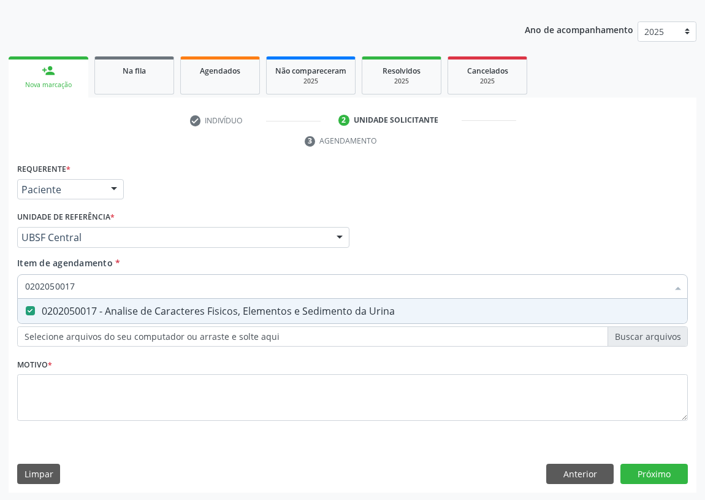
click at [1, 288] on div "Acompanhamento Acompanhe a situação das marcações correntes e finalizadas Relat…" at bounding box center [352, 221] width 705 height 561
type input "TR"
checkbox Urina "false"
type input "TRIGLI"
drag, startPoint x: 28, startPoint y: 305, endPoint x: 41, endPoint y: 299, distance: 14.3
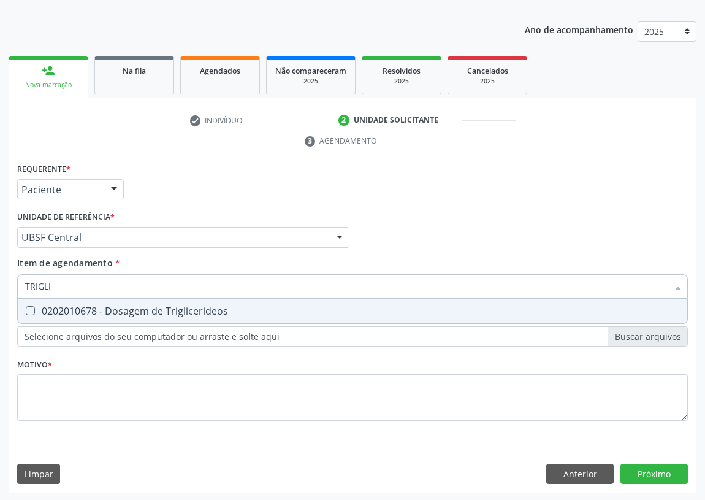
click at [29, 306] on Triglicerideos at bounding box center [30, 310] width 9 height 9
click at [26, 307] on Triglicerideos "checkbox" at bounding box center [22, 311] width 8 height 8
checkbox Triglicerideos "true"
drag, startPoint x: 42, startPoint y: 288, endPoint x: 4, endPoint y: 286, distance: 38.1
click at [4, 286] on div "Acompanhamento Acompanhe a situação das marcações correntes e finalizadas Relat…" at bounding box center [352, 221] width 705 height 561
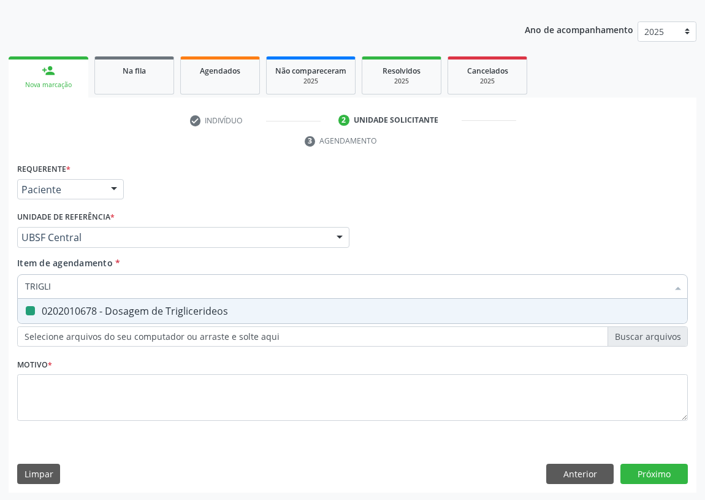
type input "U"
checkbox Triglicerideos "false"
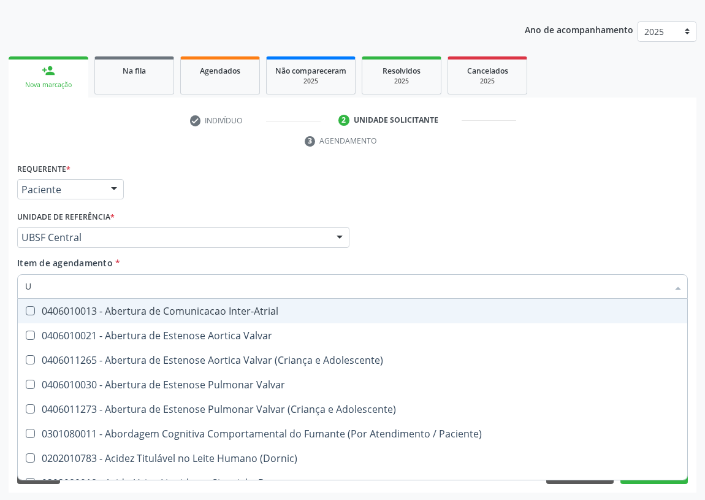
type input "UR"
checkbox Urina "true"
checkbox Supervisionado\) "false"
type input "URE"
checkbox Urina "false"
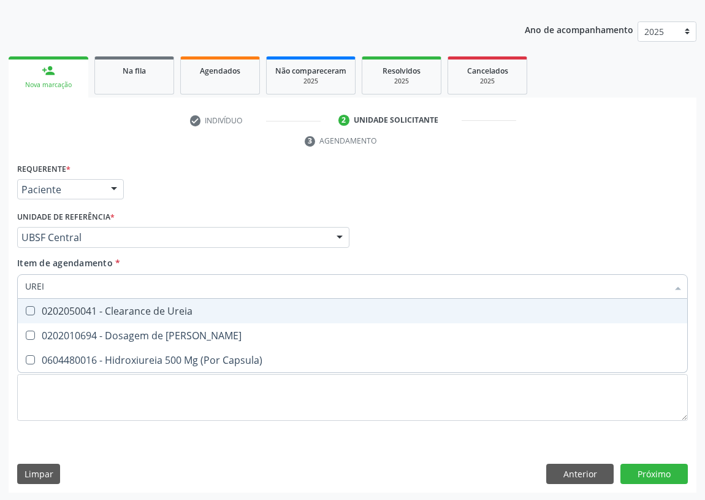
type input "UREIA"
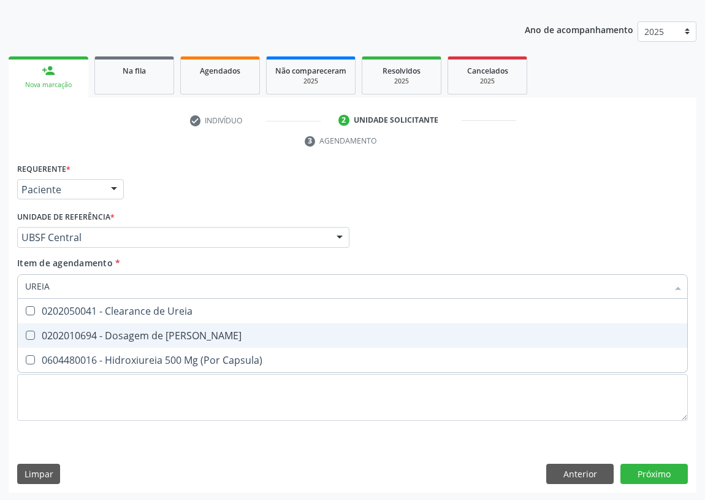
drag, startPoint x: 27, startPoint y: 331, endPoint x: 42, endPoint y: 323, distance: 17.0
click at [33, 331] on Ureia at bounding box center [30, 335] width 9 height 9
click at [26, 331] on Ureia "checkbox" at bounding box center [22, 335] width 8 height 8
checkbox Ureia "true"
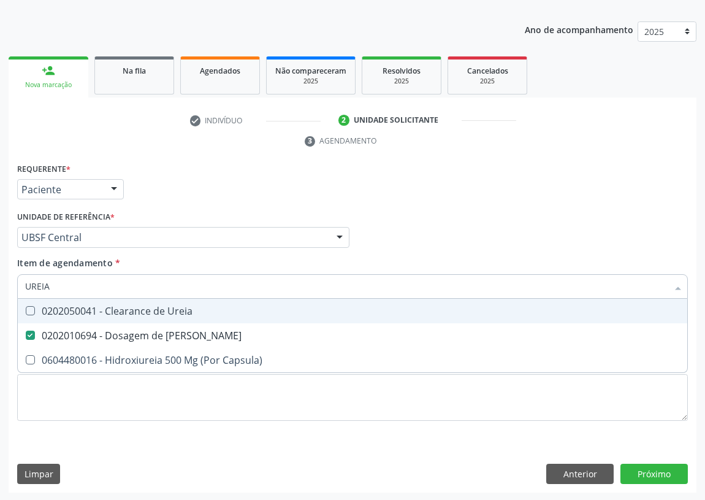
drag, startPoint x: 56, startPoint y: 284, endPoint x: 1, endPoint y: 293, distance: 56.5
click at [1, 293] on div "Acompanhamento Acompanhe a situação das marcações correntes e finalizadas Relat…" at bounding box center [352, 221] width 705 height 561
type input "C"
checkbox Ureia "false"
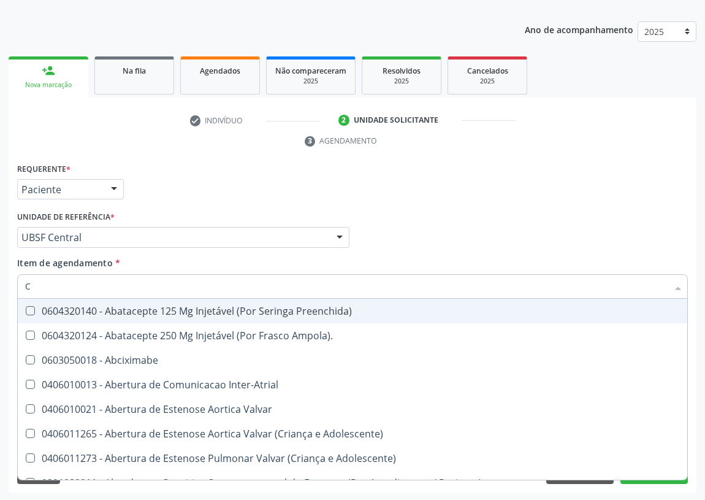
type input "CR"
checkbox Urina "false"
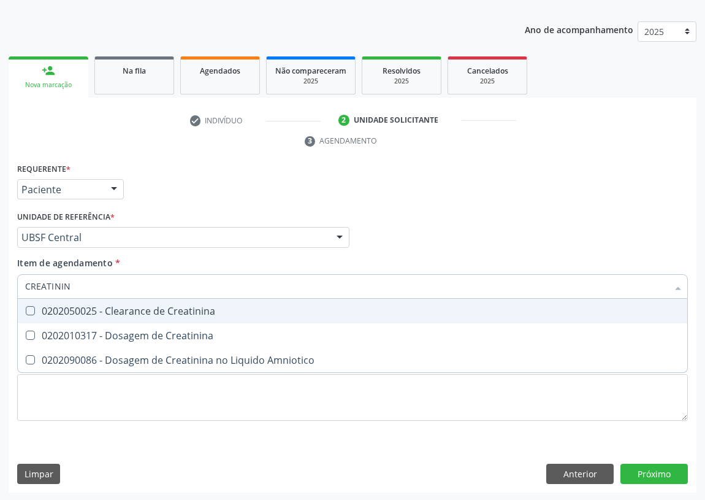
type input "CREATININA"
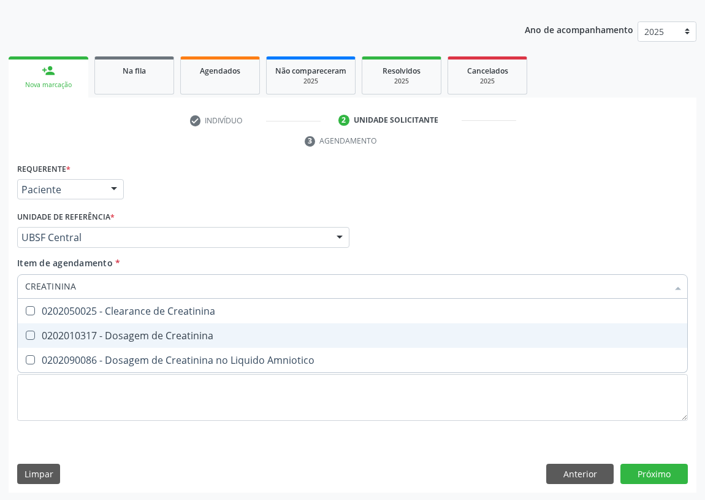
drag, startPoint x: 33, startPoint y: 331, endPoint x: 63, endPoint y: 298, distance: 44.7
click at [33, 328] on span "0202010317 - Dosagem de Creatinina" at bounding box center [353, 335] width 670 height 25
checkbox Creatinina "true"
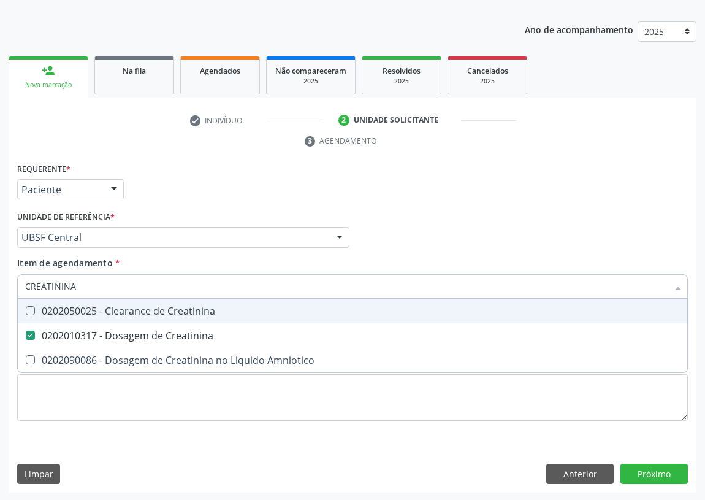
drag, startPoint x: 34, startPoint y: 277, endPoint x: 0, endPoint y: 277, distance: 34.4
click at [0, 277] on div "Acompanhamento Acompanhe a situação das marcações correntes e finalizadas Relat…" at bounding box center [352, 221] width 705 height 561
type input "V"
checkbox Creatinina "false"
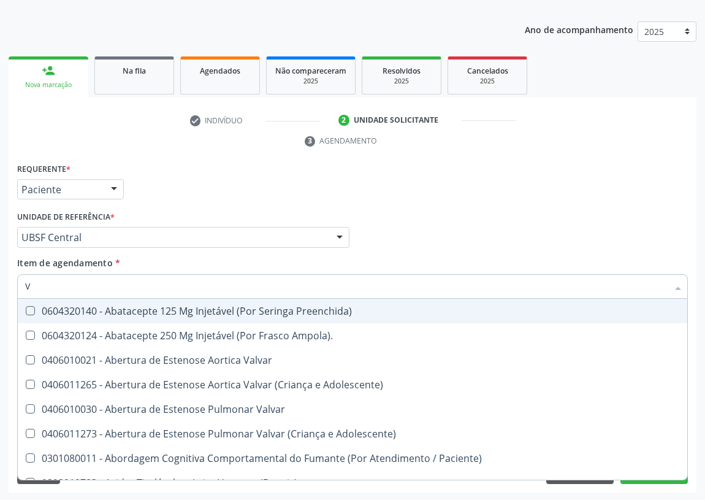
type input "VI"
checkbox Psicoterapia "true"
checkbox \(Tgp\) "false"
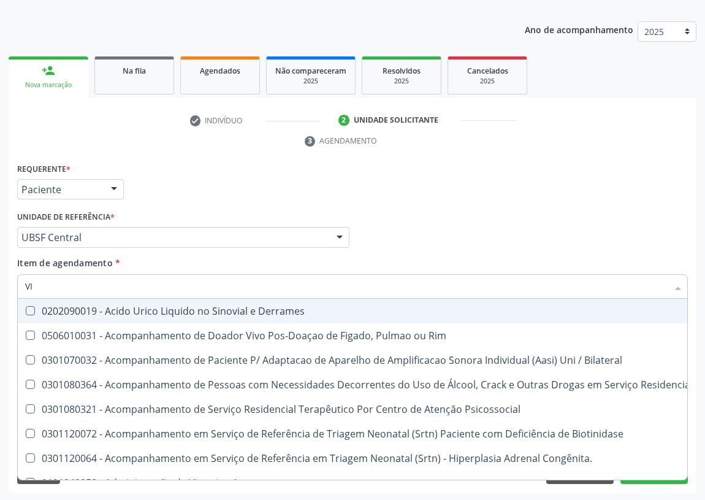
type input "VIT"
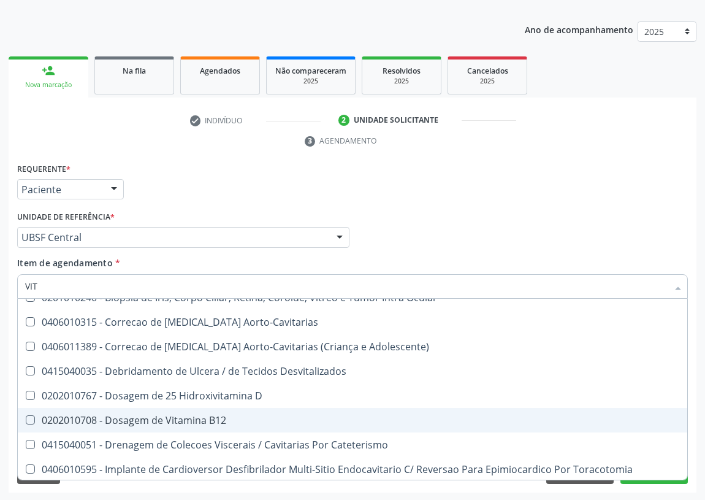
scroll to position [55, 0]
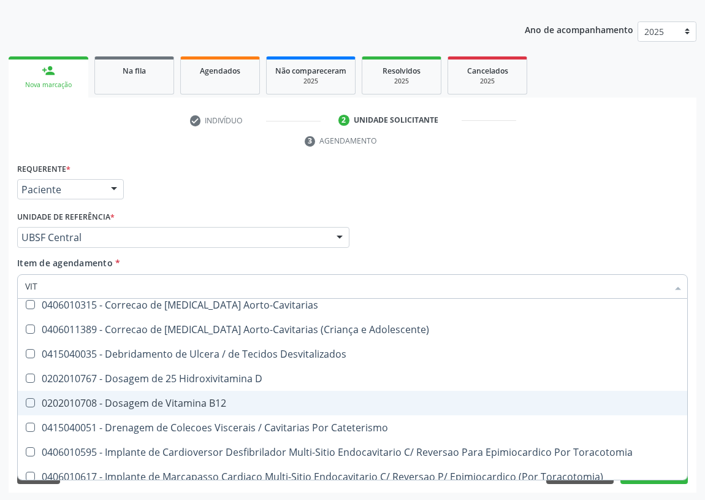
drag, startPoint x: 194, startPoint y: 403, endPoint x: 207, endPoint y: 383, distance: 23.1
click at [194, 402] on div "0202010708 - Dosagem de Vitamina B12" at bounding box center [352, 403] width 655 height 10
checkbox B12 "true"
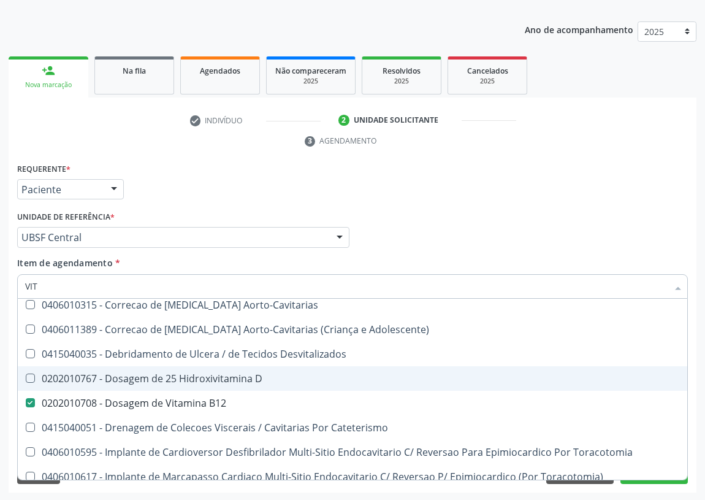
click at [212, 376] on div "0202010767 - Dosagem de 25 Hidroxivitamina D" at bounding box center [352, 379] width 655 height 10
checkbox D "true"
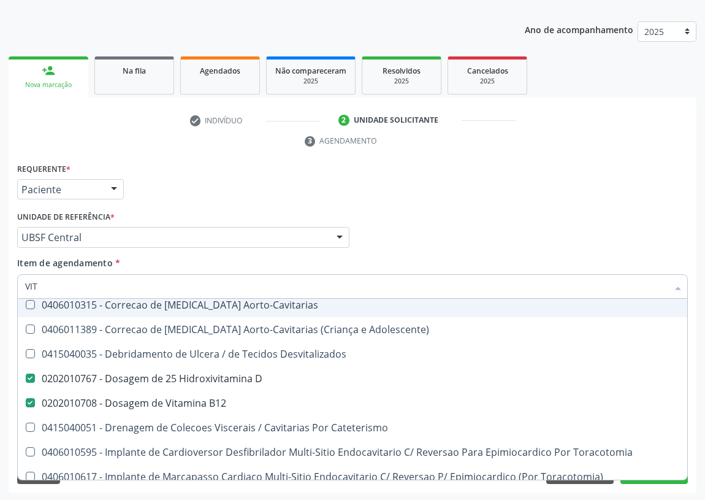
click at [431, 224] on div "Profissional Solicitante Por favor, selecione a Unidade de Atendimento primeiro…" at bounding box center [352, 232] width 677 height 48
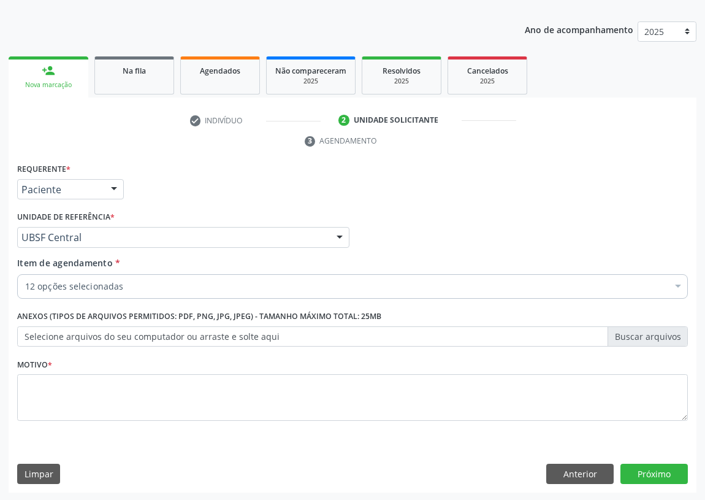
scroll to position [0, 0]
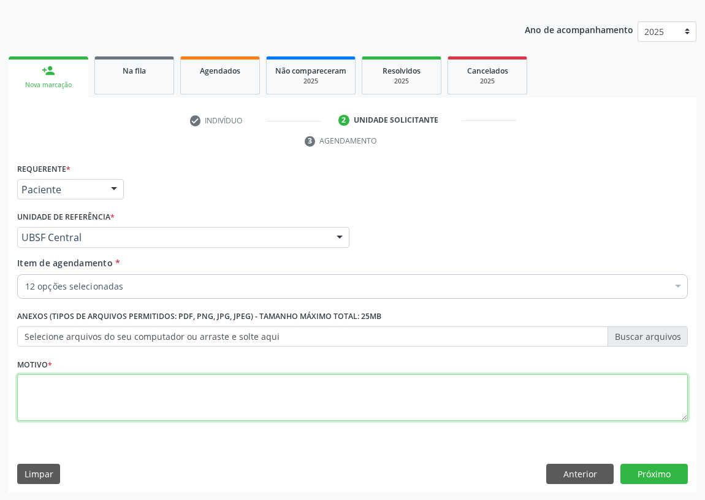
click at [62, 397] on textarea at bounding box center [352, 397] width 671 height 47
type textarea "AVALIAÇÃO"
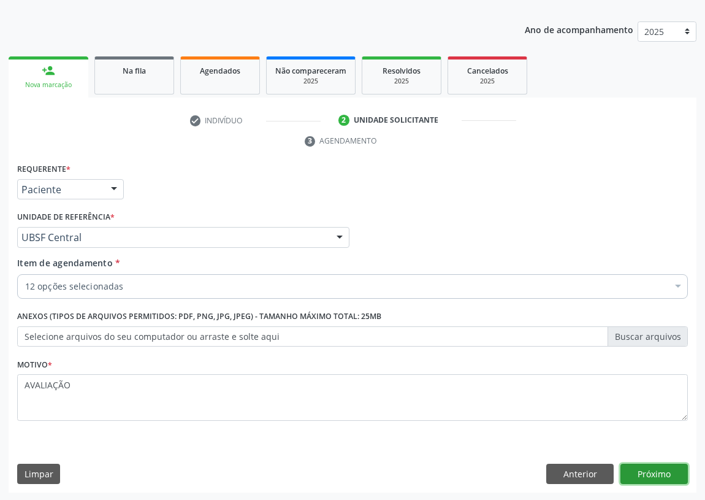
click at [653, 470] on button "Próximo" at bounding box center [654, 474] width 67 height 21
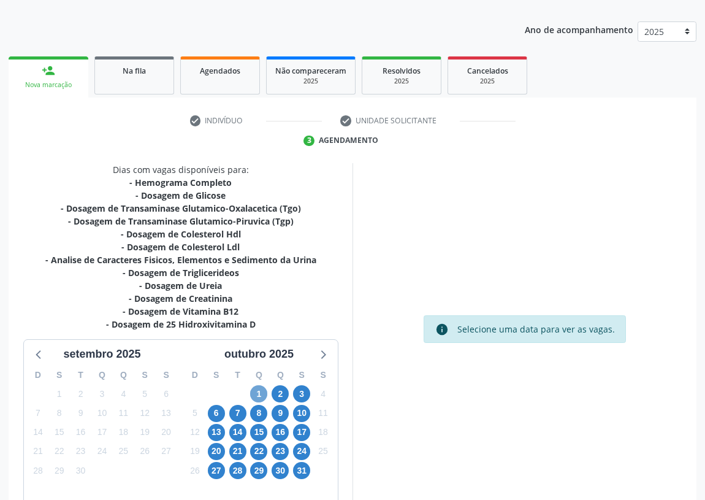
click at [261, 395] on span "1" at bounding box center [258, 393] width 17 height 17
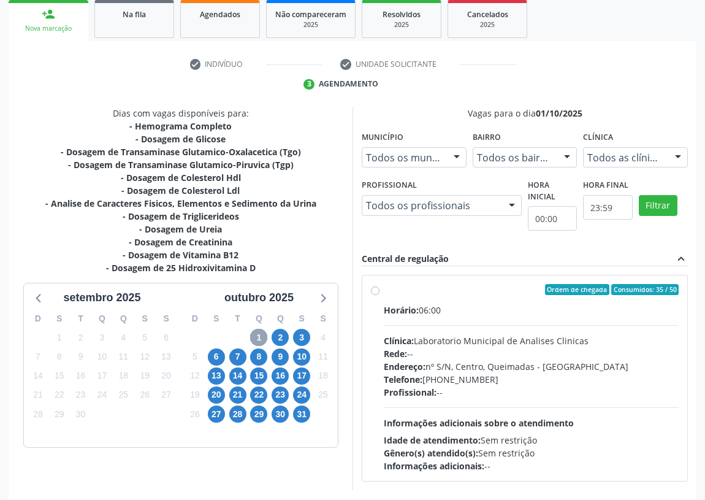
scroll to position [236, 0]
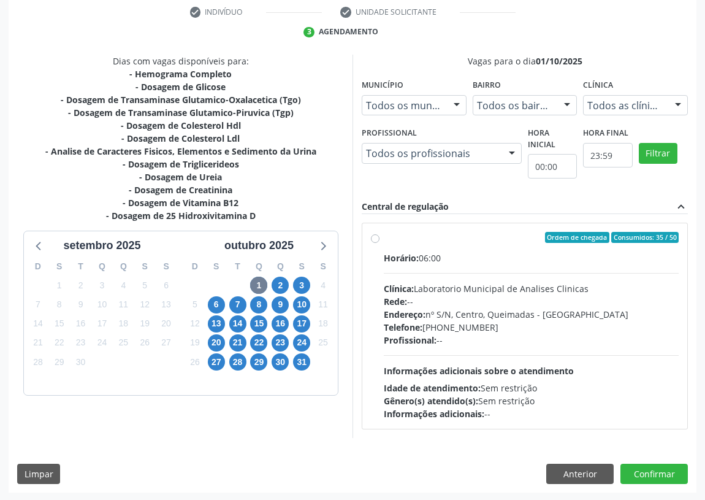
click at [384, 237] on label "Ordem de chegada Consumidos: 35 / 50 Horário: 06:00 Clínica: Laboratorio Munici…" at bounding box center [531, 326] width 295 height 188
click at [374, 237] on input "Ordem de chegada Consumidos: 35 / 50 Horário: 06:00 Clínica: Laboratorio Munici…" at bounding box center [375, 237] width 9 height 11
radio input "true"
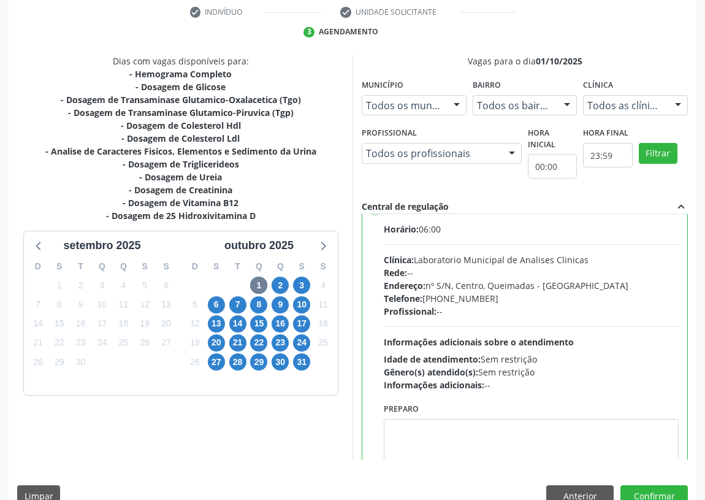
scroll to position [61, 0]
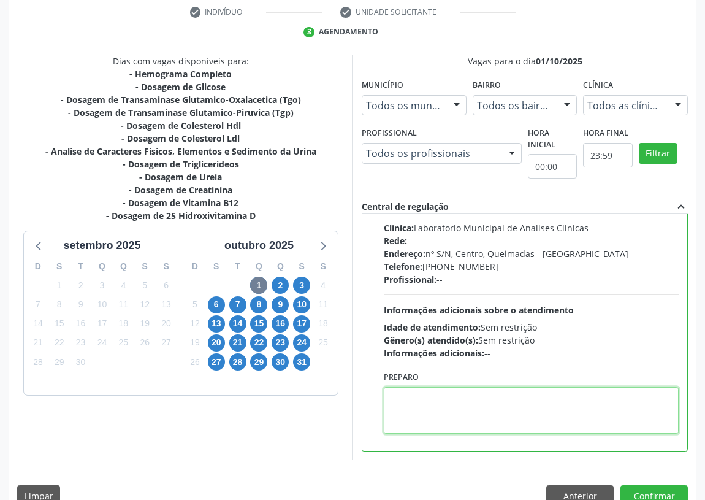
drag, startPoint x: 404, startPoint y: 401, endPoint x: 409, endPoint y: 365, distance: 35.9
click at [404, 396] on textarea at bounding box center [531, 410] width 295 height 47
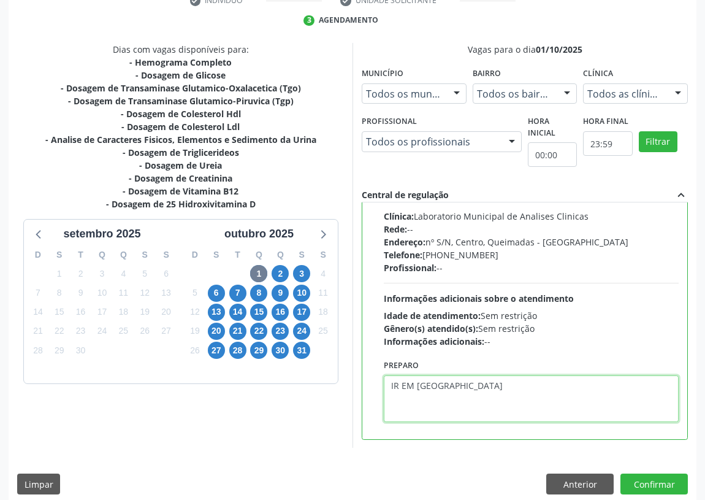
scroll to position [258, 0]
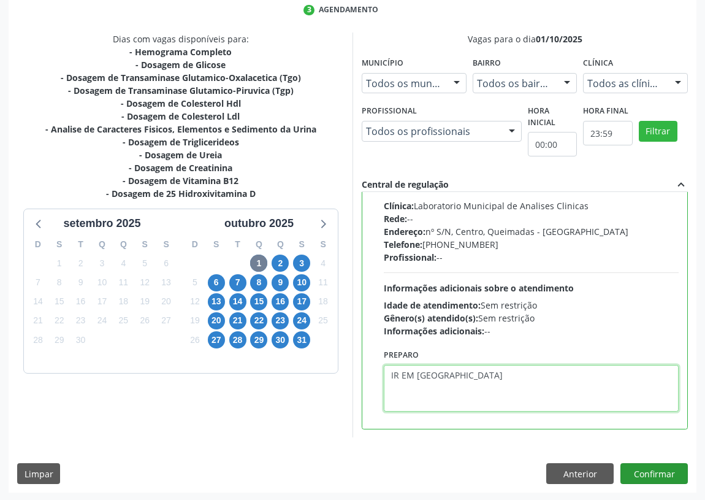
type textarea "IR EM [GEOGRAPHIC_DATA]"
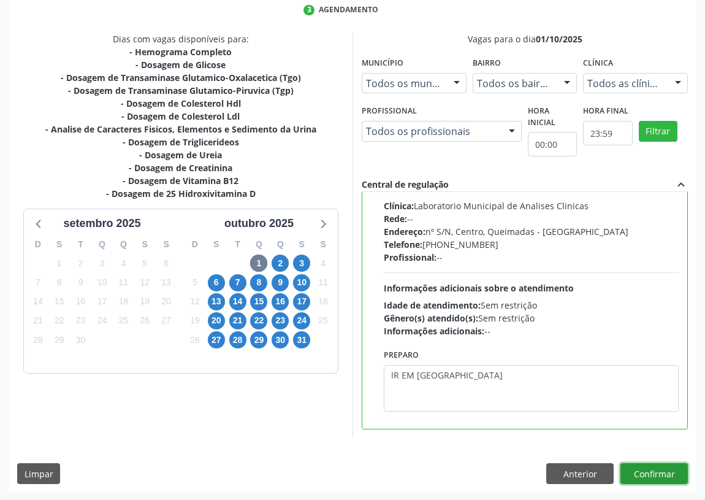
click at [658, 472] on button "Confirmar" at bounding box center [654, 473] width 67 height 21
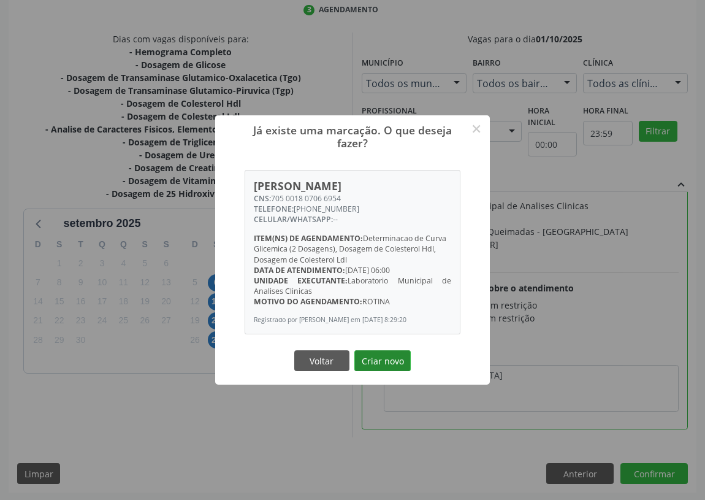
click at [386, 362] on button "Criar novo" at bounding box center [383, 360] width 56 height 21
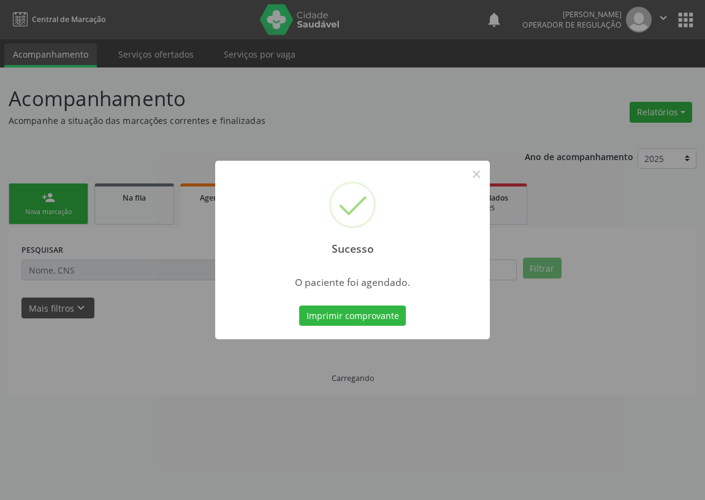
scroll to position [0, 0]
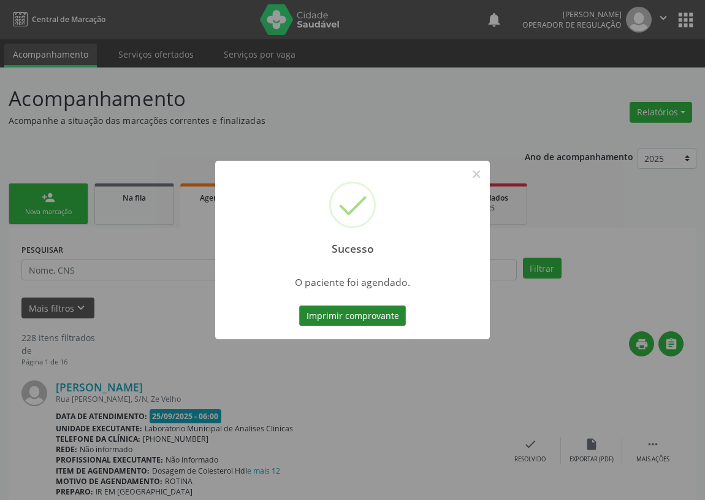
click at [359, 313] on button "Imprimir comprovante" at bounding box center [352, 315] width 107 height 21
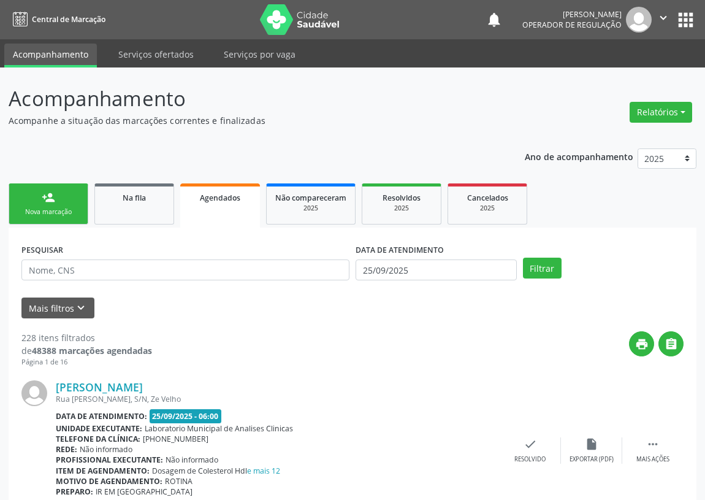
click at [21, 190] on link "person_add Nova marcação" at bounding box center [49, 203] width 80 height 41
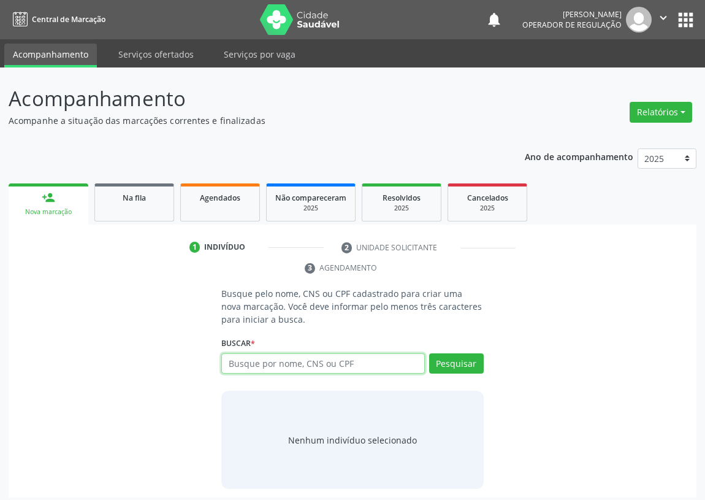
click at [231, 360] on input "text" at bounding box center [323, 363] width 204 height 21
type input "700008105744109"
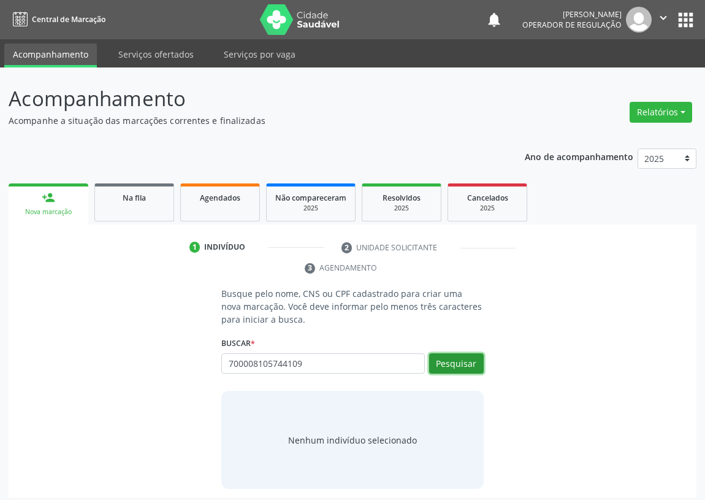
click at [451, 358] on button "Pesquisar" at bounding box center [456, 363] width 55 height 21
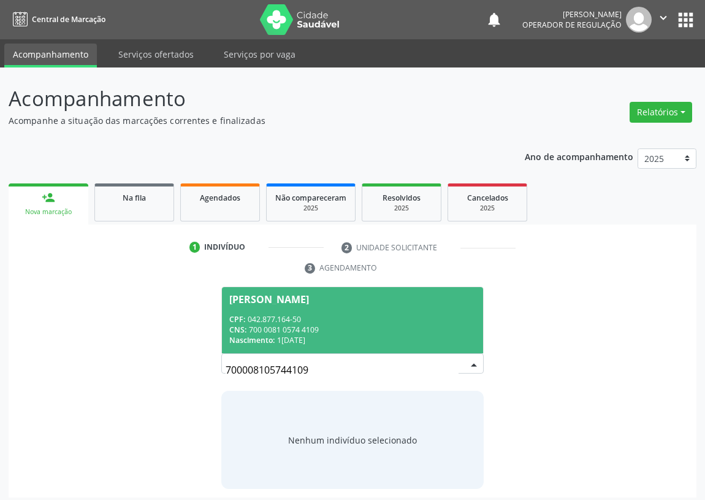
click at [309, 319] on div "CPF: 042.877.164-50" at bounding box center [352, 319] width 247 height 10
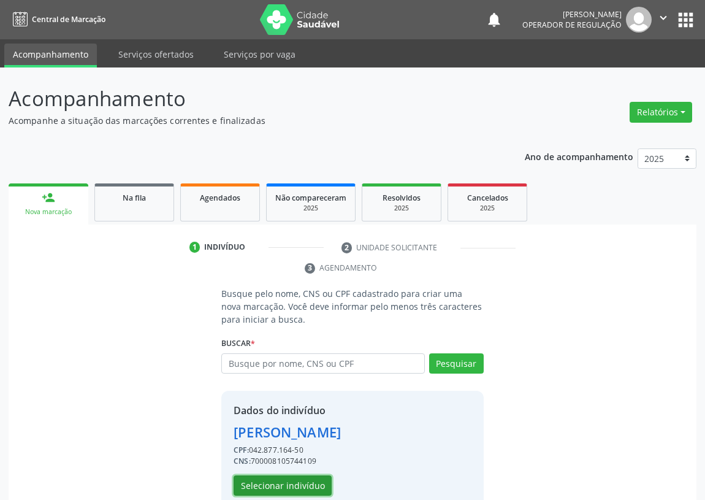
click at [269, 483] on button "Selecionar indivíduo" at bounding box center [283, 485] width 98 height 21
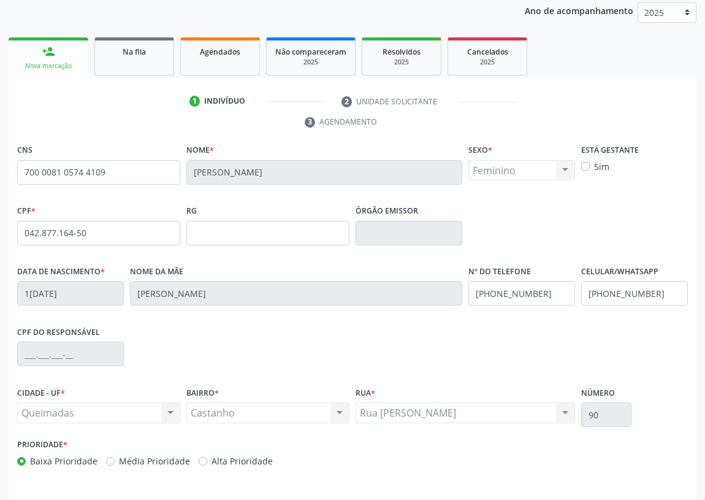
scroll to position [184, 0]
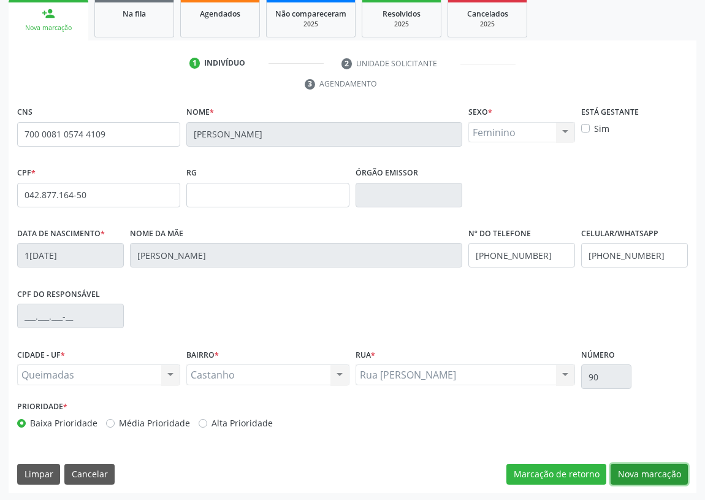
drag, startPoint x: 656, startPoint y: 472, endPoint x: 306, endPoint y: 265, distance: 407.0
click at [647, 467] on button "Nova marcação" at bounding box center [649, 474] width 77 height 21
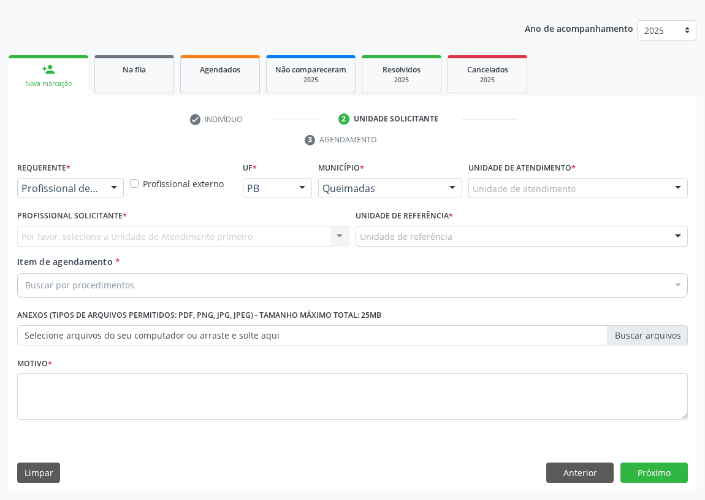
scroll to position [127, 0]
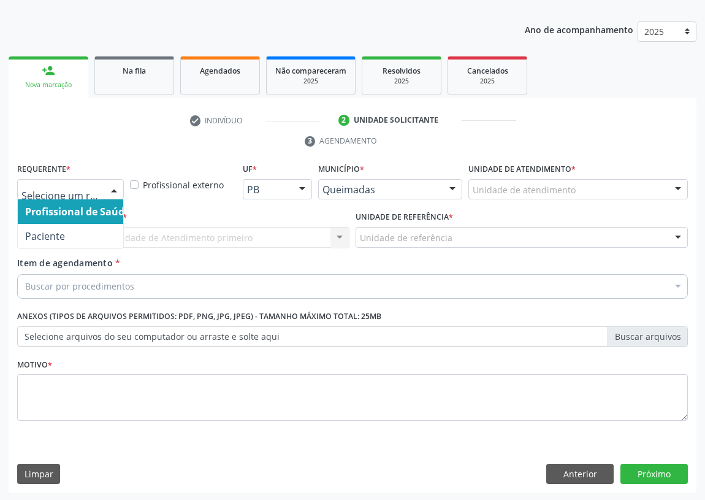
drag, startPoint x: 116, startPoint y: 191, endPoint x: 107, endPoint y: 218, distance: 28.9
click at [113, 192] on div at bounding box center [114, 190] width 18 height 21
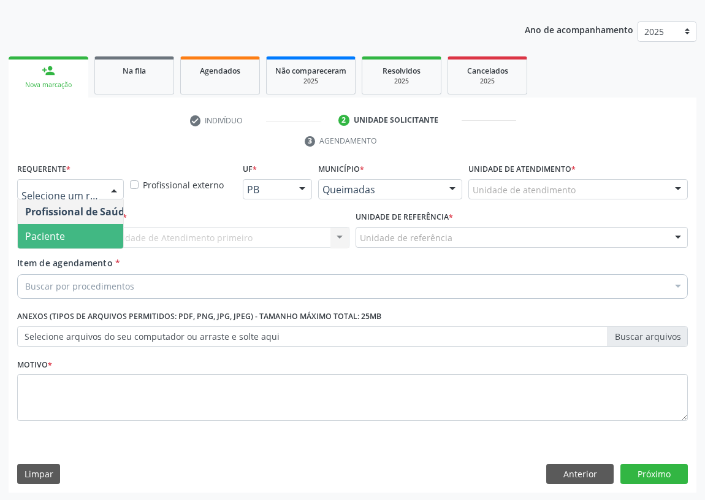
drag, startPoint x: 92, startPoint y: 235, endPoint x: 286, endPoint y: 266, distance: 196.2
click at [98, 234] on span "Paciente" at bounding box center [78, 236] width 120 height 25
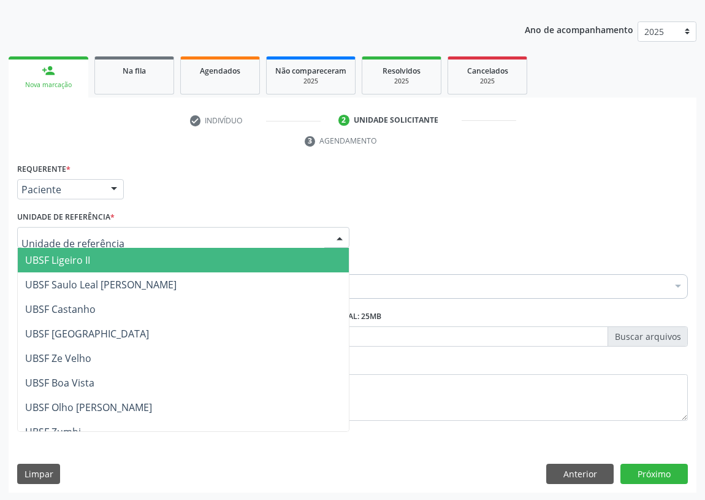
drag, startPoint x: 324, startPoint y: 234, endPoint x: 43, endPoint y: 263, distance: 283.1
click at [318, 236] on div at bounding box center [183, 237] width 332 height 21
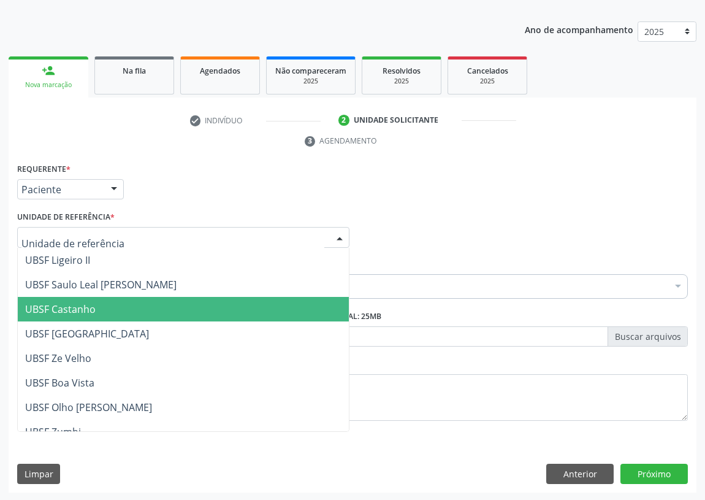
drag, startPoint x: 72, startPoint y: 303, endPoint x: 31, endPoint y: 310, distance: 41.7
click at [69, 305] on span "UBSF Castanho" at bounding box center [60, 308] width 71 height 13
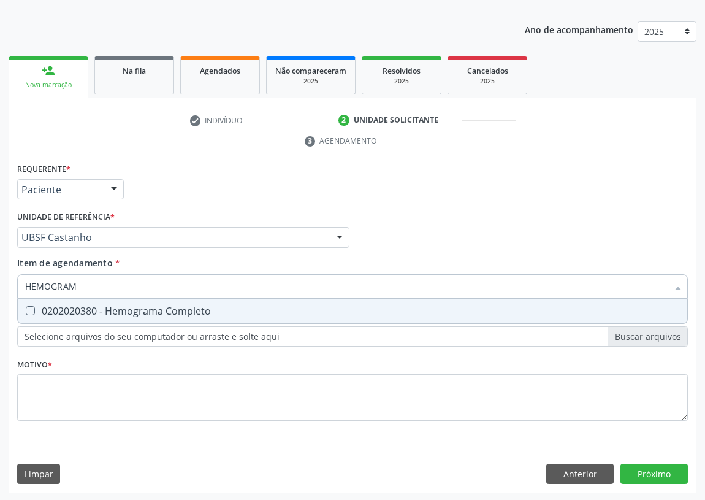
type input "HEMOGRAMA"
drag, startPoint x: 31, startPoint y: 309, endPoint x: 67, endPoint y: 282, distance: 45.5
click at [32, 309] on Completo at bounding box center [30, 310] width 9 height 9
click at [26, 309] on Completo "checkbox" at bounding box center [22, 311] width 8 height 8
checkbox Completo "true"
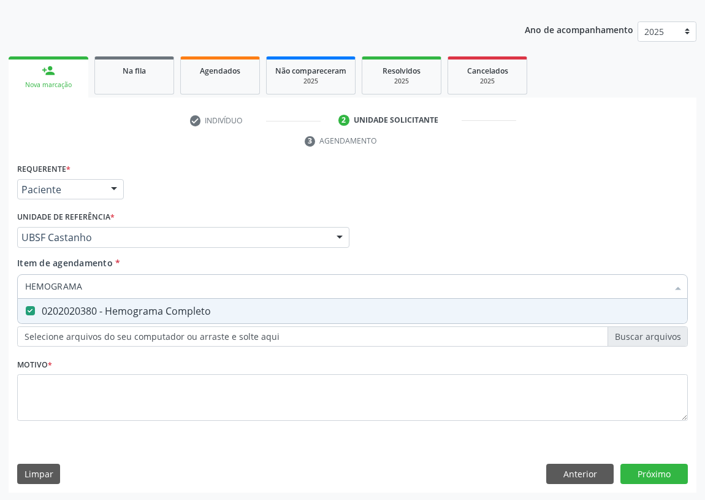
drag, startPoint x: 82, startPoint y: 282, endPoint x: 8, endPoint y: 276, distance: 74.4
click at [9, 276] on div "Requerente * Paciente Profissional de Saúde Paciente Nenhum resultado encontrad…" at bounding box center [353, 326] width 688 height 333
type input "C"
checkbox Completo "false"
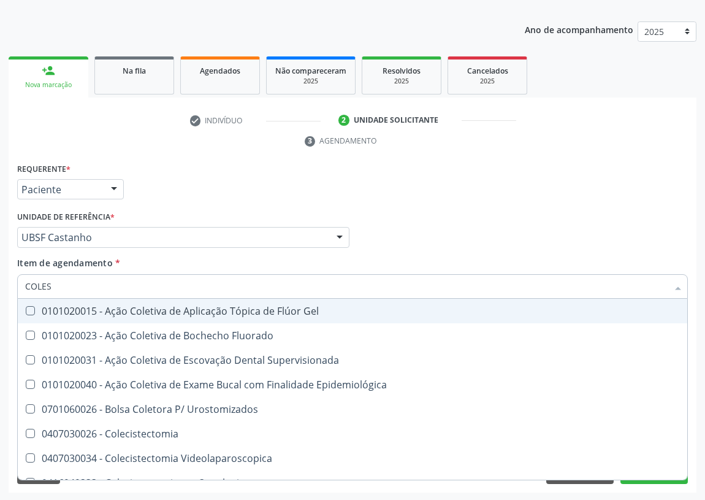
type input "COLEST"
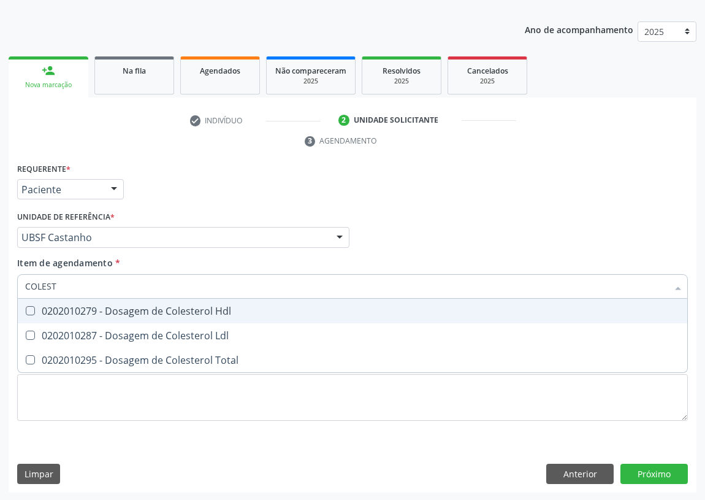
drag, startPoint x: 34, startPoint y: 307, endPoint x: 29, endPoint y: 312, distance: 6.9
click at [32, 309] on Hdl at bounding box center [30, 310] width 9 height 9
click at [26, 309] on Hdl "checkbox" at bounding box center [22, 311] width 8 height 8
checkbox Hdl "true"
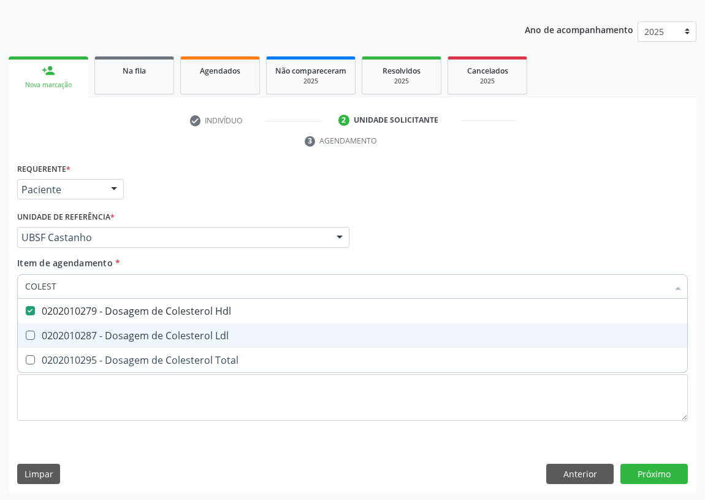
click at [30, 334] on Ldl at bounding box center [30, 335] width 9 height 9
click at [26, 334] on Ldl "checkbox" at bounding box center [22, 335] width 8 height 8
checkbox Ldl "true"
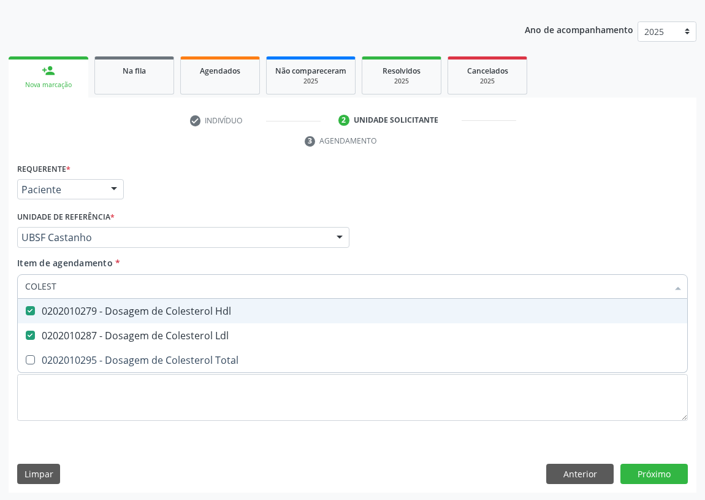
drag, startPoint x: 66, startPoint y: 287, endPoint x: 3, endPoint y: 279, distance: 63.1
click at [0, 283] on div "Acompanhamento Acompanhe a situação das marcações correntes e finalizadas Relat…" at bounding box center [352, 221] width 705 height 561
type input "TR"
checkbox Hdl "false"
checkbox Ldl "false"
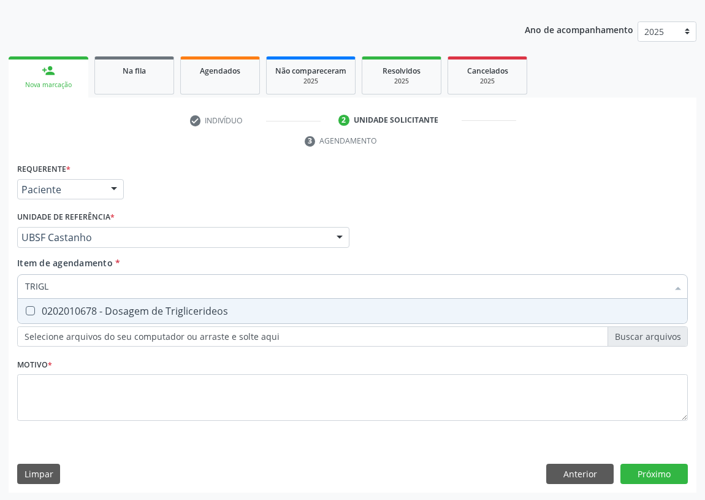
type input "TRIGLI"
drag, startPoint x: 26, startPoint y: 304, endPoint x: 45, endPoint y: 292, distance: 22.6
click at [26, 305] on span "0202010678 - Dosagem de Triglicerideos" at bounding box center [353, 311] width 670 height 25
checkbox Triglicerideos "true"
drag, startPoint x: 54, startPoint y: 286, endPoint x: 0, endPoint y: 286, distance: 54.0
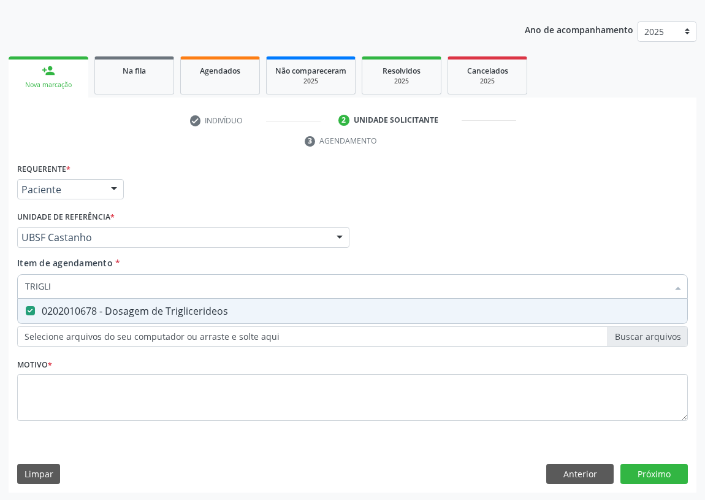
click at [0, 286] on div "Acompanhamento Acompanhe a situação das marcações correntes e finalizadas Relat…" at bounding box center [352, 221] width 705 height 561
type input "G"
checkbox Triglicerideos "false"
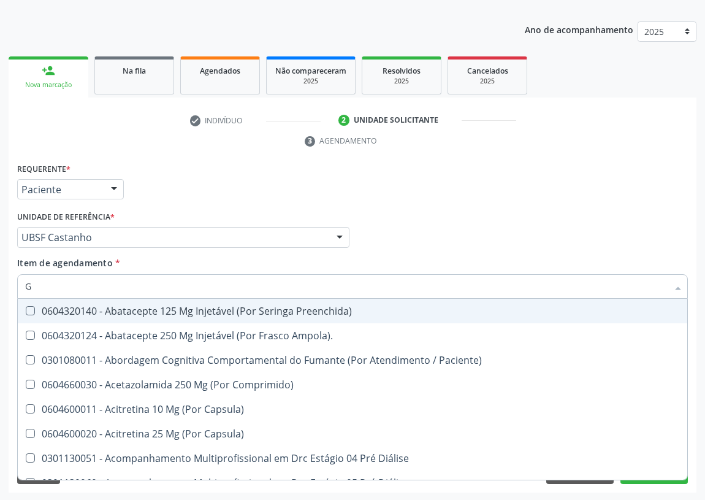
type input "GL"
checkbox Bucomaxilofacial "true"
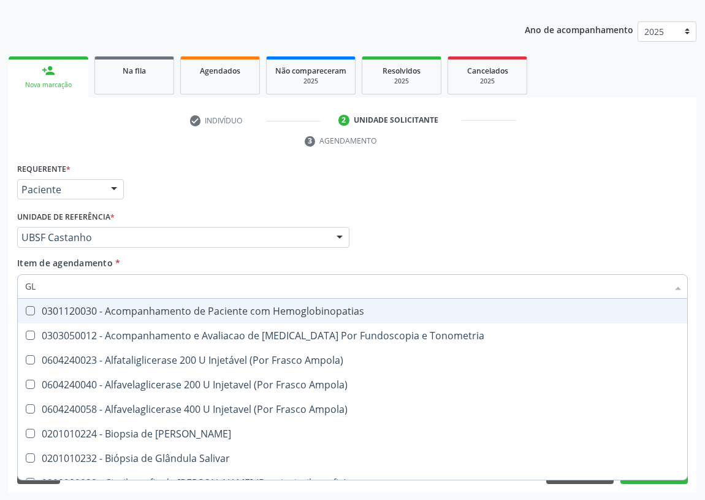
type input "GLI"
checkbox Dosagens\) "true"
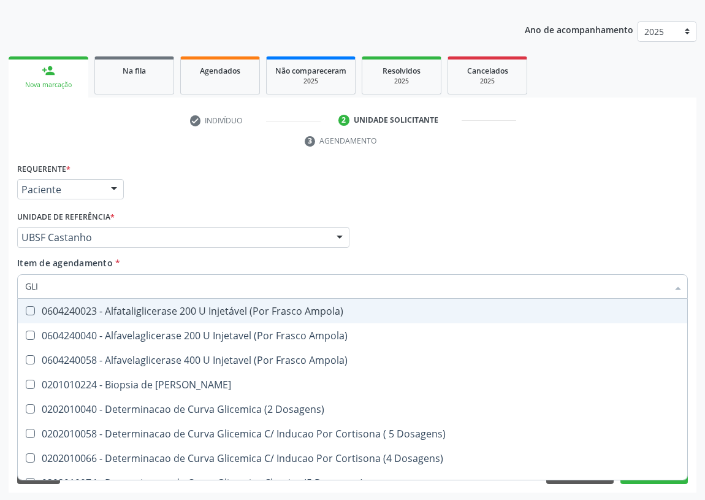
type input "GLIC"
checkbox Glicosilada "true"
checkbox Triglicerideos "false"
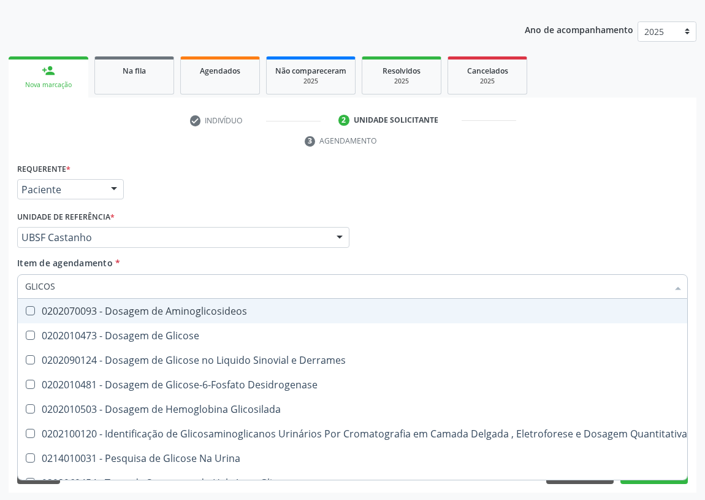
type input "GLICOSE"
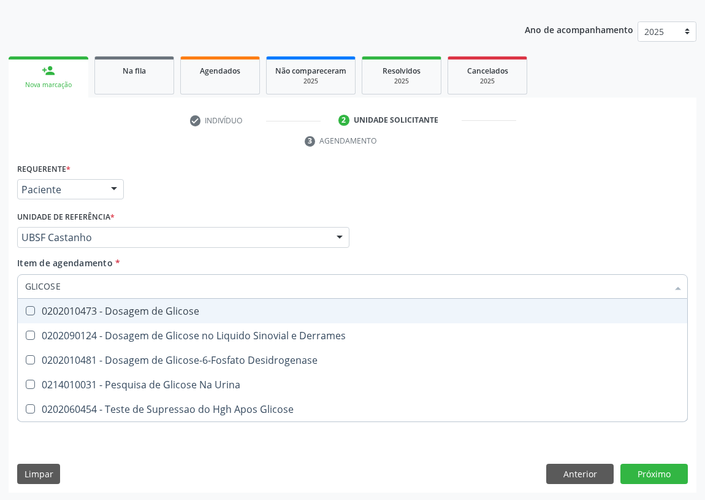
drag, startPoint x: 29, startPoint y: 307, endPoint x: 39, endPoint y: 294, distance: 16.7
click at [33, 306] on Glicose at bounding box center [30, 310] width 9 height 9
click at [26, 307] on Glicose "checkbox" at bounding box center [22, 311] width 8 height 8
checkbox Glicose "true"
drag, startPoint x: 61, startPoint y: 282, endPoint x: 0, endPoint y: 284, distance: 61.4
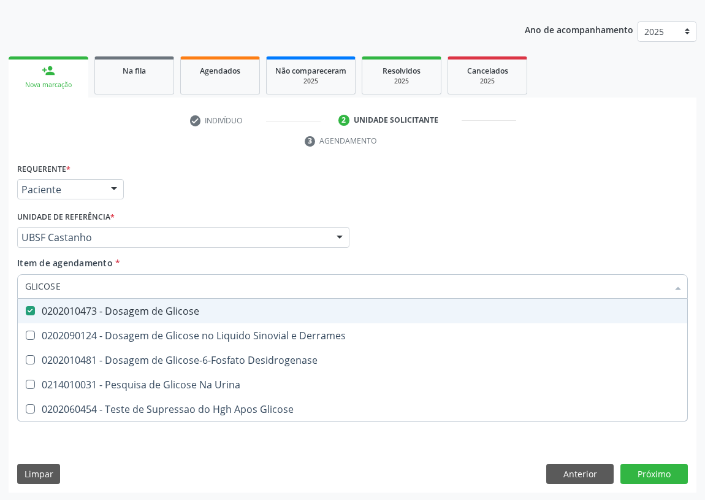
click at [0, 284] on div "Acompanhamento Acompanhe a situação das marcações correntes e finalizadas Relat…" at bounding box center [352, 221] width 705 height 561
type input "HE"
checkbox Glicose "false"
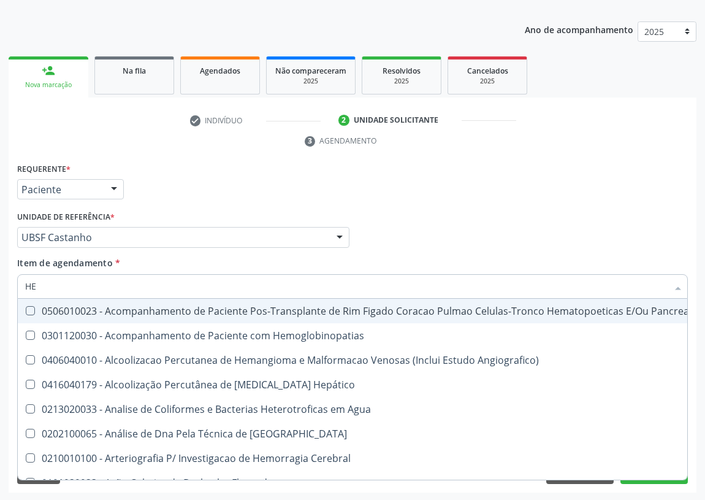
type input "HEM"
checkbox Transplante "true"
checkbox Completo "false"
type input "HEMO"
checkbox Retro-Retal "true"
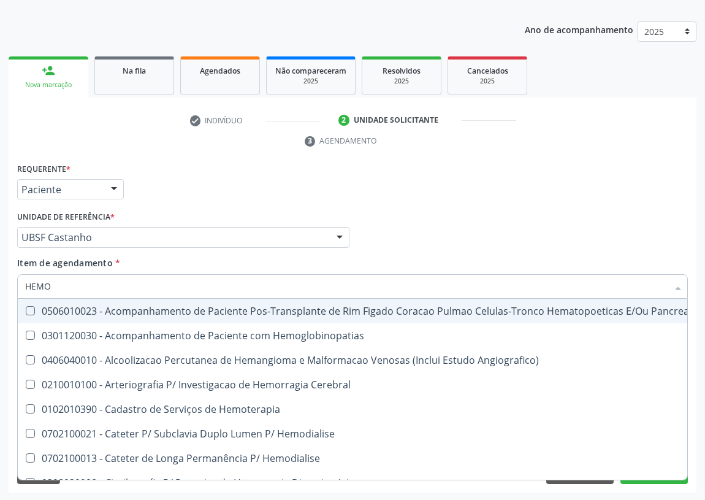
checkbox Completo "false"
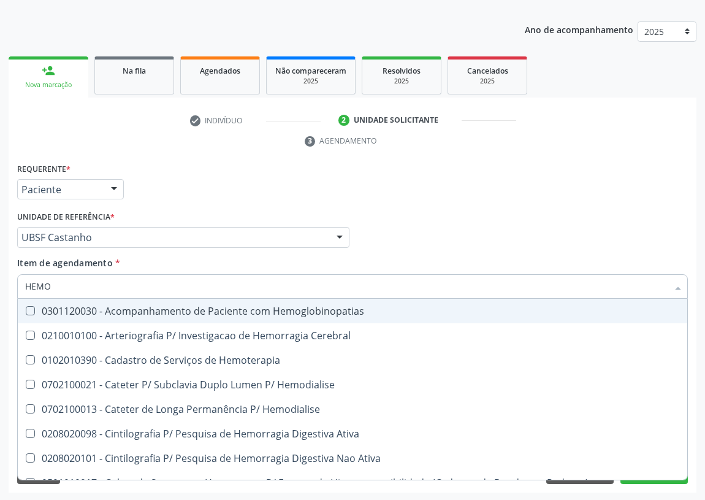
type input "HEMOG"
checkbox Carboxi-Hemoglobina "true"
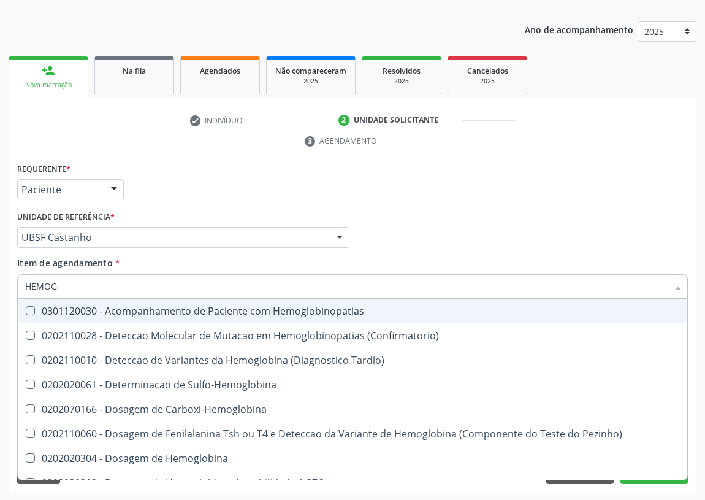
type input "HEMOGL"
checkbox Completo "false"
type input "HEMOGLO"
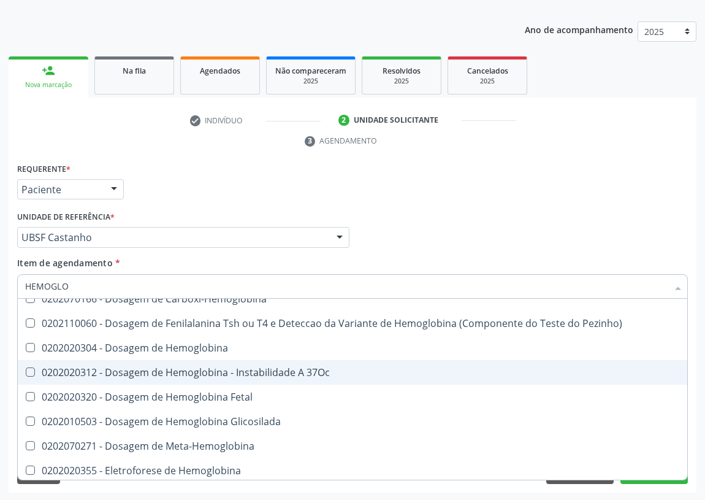
scroll to position [111, 0]
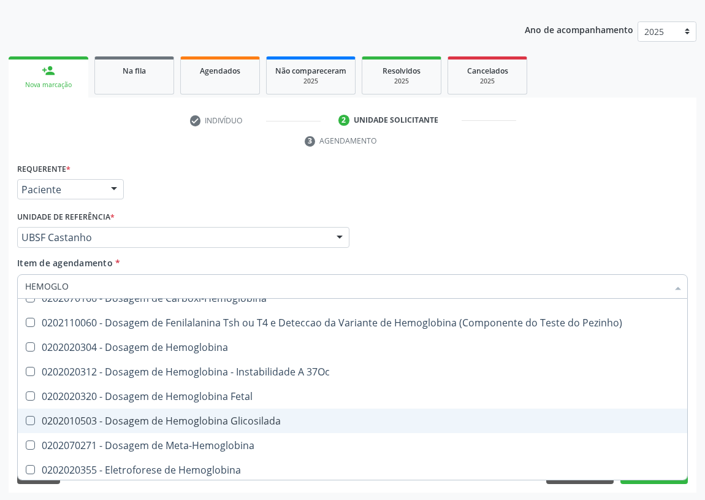
drag, startPoint x: 191, startPoint y: 419, endPoint x: 152, endPoint y: 391, distance: 47.8
click at [183, 416] on div "0202010503 - Dosagem de Hemoglobina Glicosilada" at bounding box center [352, 421] width 655 height 10
checkbox Glicosilada "true"
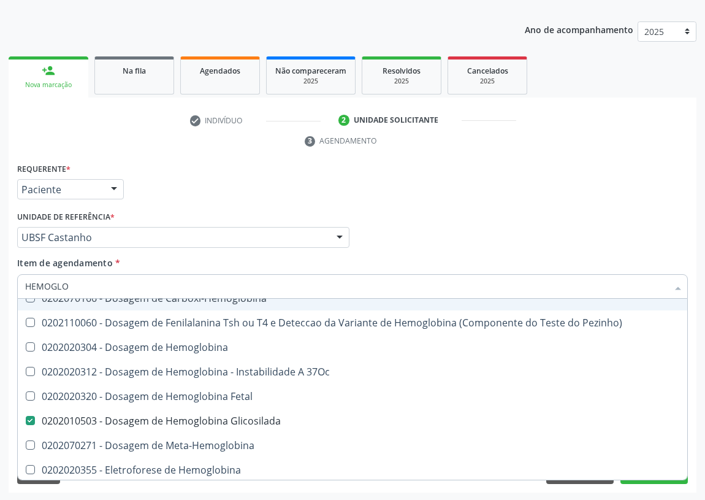
click at [0, 280] on div "Acompanhamento Acompanhe a situação das marcações correntes e finalizadas Relat…" at bounding box center [352, 221] width 705 height 561
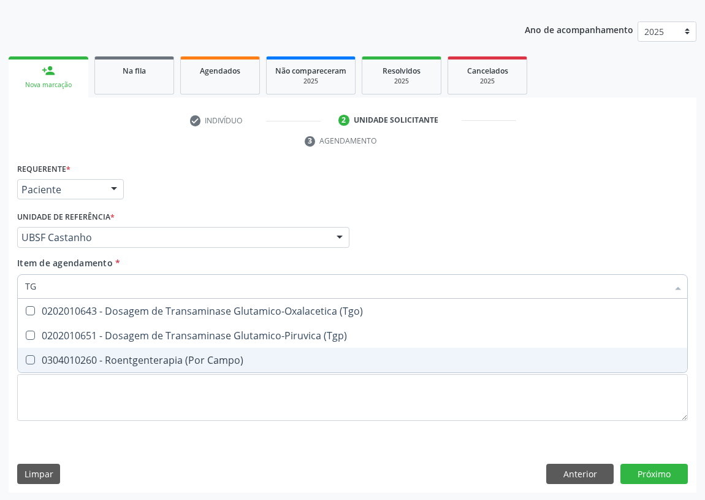
scroll to position [0, 0]
type input "TGO"
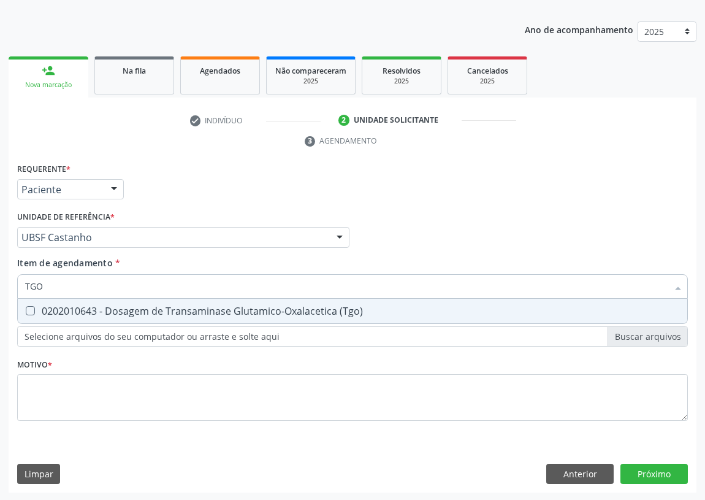
drag, startPoint x: 30, startPoint y: 310, endPoint x: 39, endPoint y: 295, distance: 17.4
click at [31, 309] on \(Tgo\) at bounding box center [30, 310] width 9 height 9
click at [26, 309] on \(Tgo\) "checkbox" at bounding box center [22, 311] width 8 height 8
checkbox \(Tgo\) "true"
drag, startPoint x: 52, startPoint y: 277, endPoint x: 12, endPoint y: 260, distance: 42.8
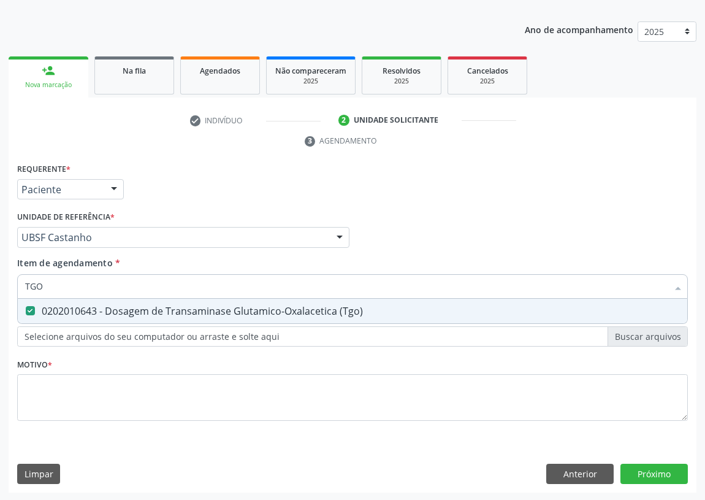
click at [12, 282] on div "Requerente * Paciente Profissional de Saúde Paciente Nenhum resultado encontrad…" at bounding box center [353, 326] width 688 height 333
type input "TG"
checkbox \(Tgo\) "true"
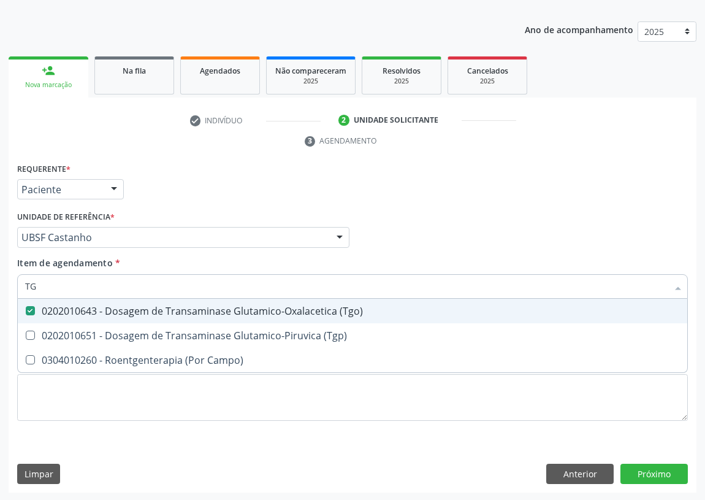
type input "TGP"
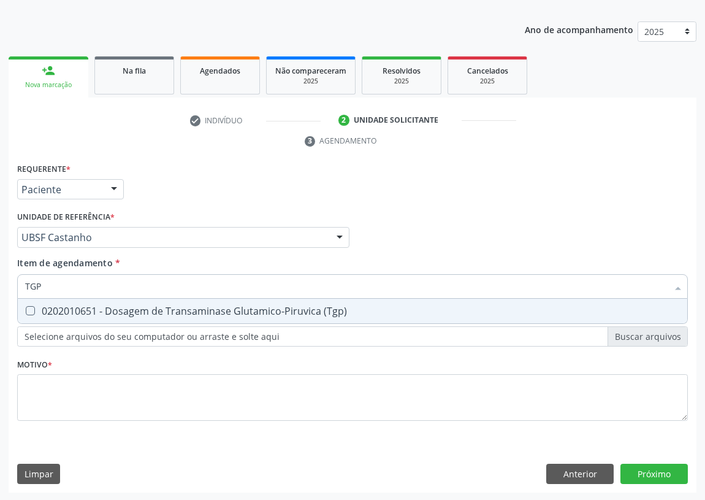
click at [28, 309] on \(Tgp\) at bounding box center [30, 310] width 9 height 9
click at [26, 309] on \(Tgp\) "checkbox" at bounding box center [22, 311] width 8 height 8
checkbox \(Tgp\) "true"
drag, startPoint x: 58, startPoint y: 277, endPoint x: 0, endPoint y: 275, distance: 57.7
click at [0, 280] on div "Acompanhamento Acompanhe a situação das marcações correntes e finalizadas Relat…" at bounding box center [352, 221] width 705 height 561
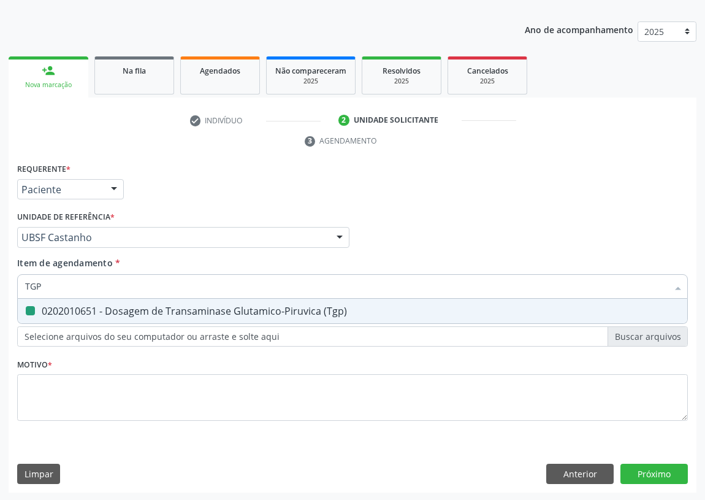
type input "T"
checkbox \(Tgp\) "false"
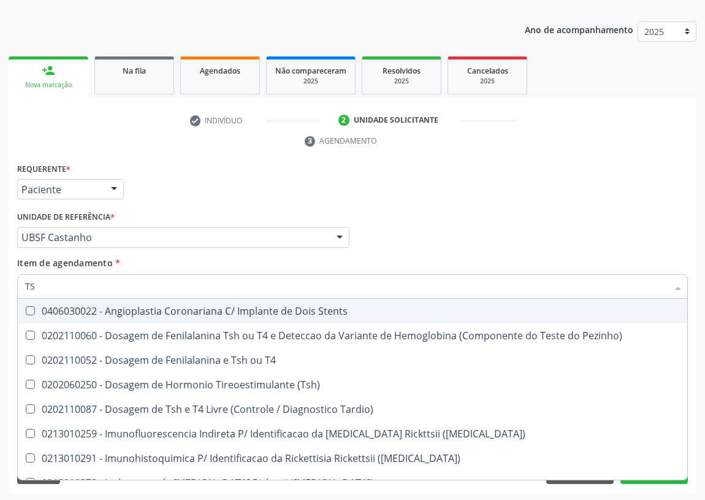
type input "TSH"
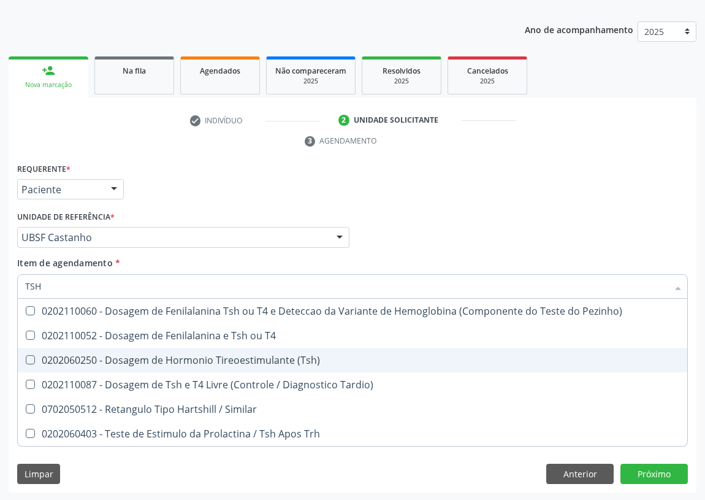
drag, startPoint x: 27, startPoint y: 356, endPoint x: 49, endPoint y: 318, distance: 43.4
click at [28, 355] on \(Tsh\) at bounding box center [30, 359] width 9 height 9
click at [26, 356] on \(Tsh\) "checkbox" at bounding box center [22, 360] width 8 height 8
checkbox \(Tsh\) "true"
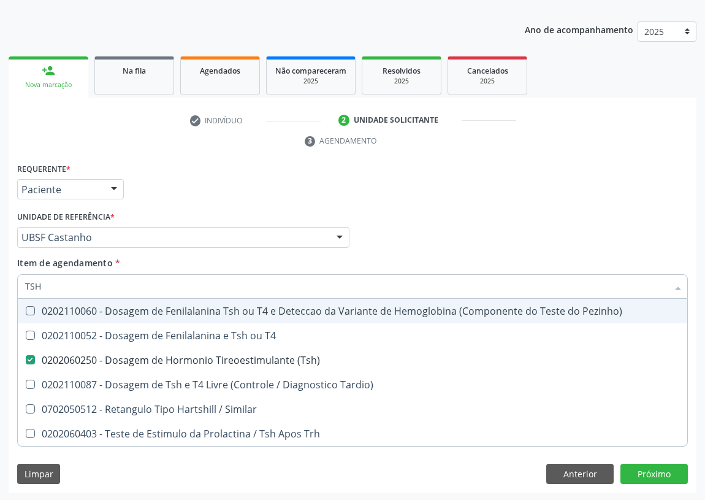
drag, startPoint x: 42, startPoint y: 286, endPoint x: 0, endPoint y: 263, distance: 48.3
click at [0, 276] on div "Acompanhamento Acompanhe a situação das marcações correntes e finalizadas Relat…" at bounding box center [352, 221] width 705 height 561
type input "T"
checkbox \(Tsh\) "false"
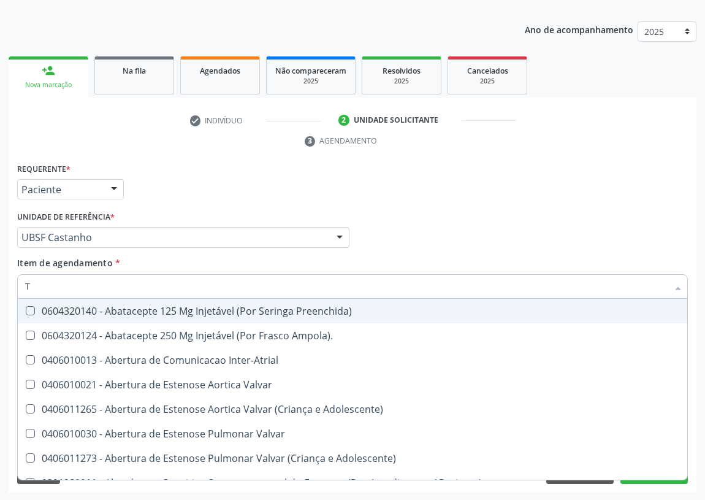
type input "T4"
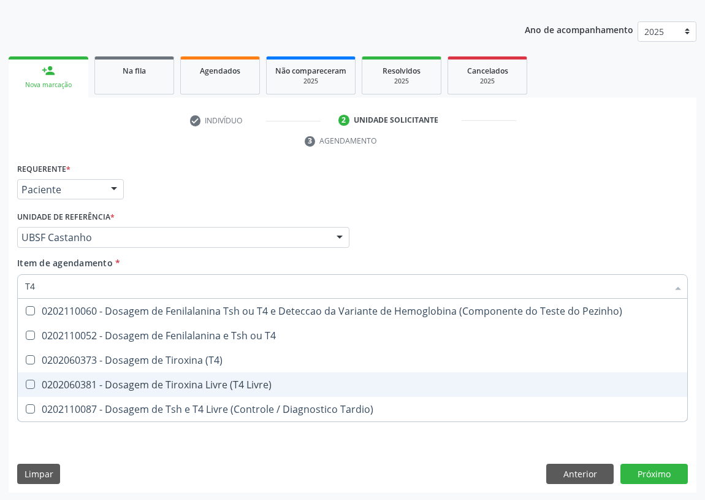
drag, startPoint x: 29, startPoint y: 384, endPoint x: 54, endPoint y: 328, distance: 61.5
click at [34, 372] on span "0202060381 - Dosagem de Tiroxina Livre (T4 Livre)" at bounding box center [353, 384] width 670 height 25
checkbox Livre\) "true"
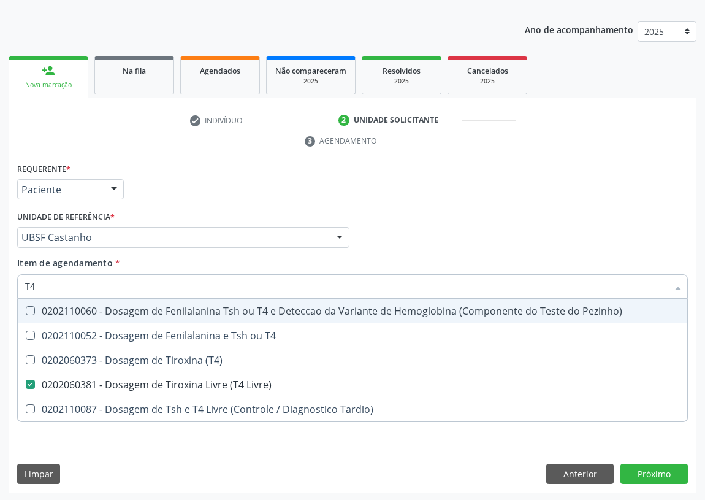
drag, startPoint x: 55, startPoint y: 287, endPoint x: 0, endPoint y: 282, distance: 54.9
click at [0, 282] on div "Acompanhamento Acompanhe a situação das marcações correntes e finalizadas Relat…" at bounding box center [352, 221] width 705 height 561
type input "U"
checkbox Livre\) "false"
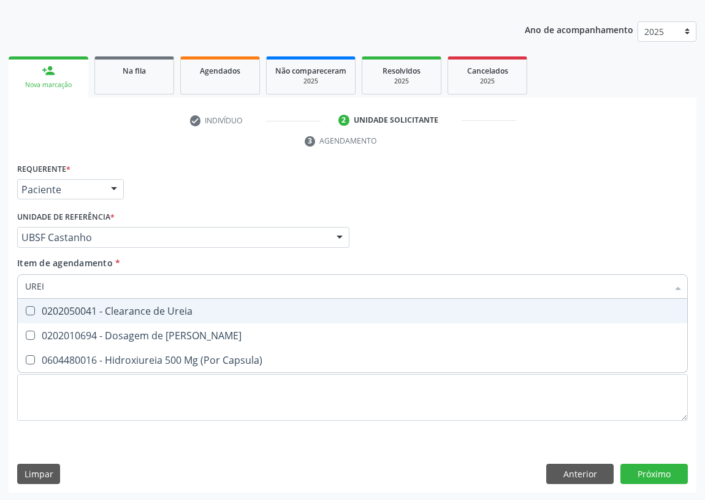
type input "UREIA"
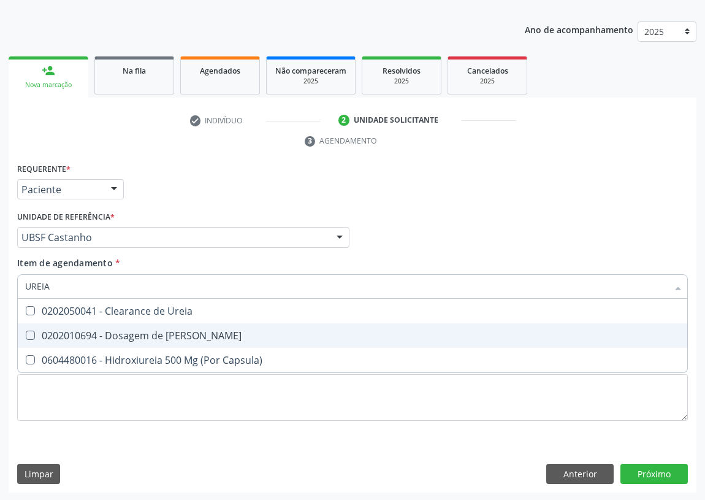
drag, startPoint x: 31, startPoint y: 337, endPoint x: 58, endPoint y: 287, distance: 56.5
click at [36, 329] on span "0202010694 - Dosagem de [PERSON_NAME]" at bounding box center [353, 335] width 670 height 25
checkbox Ureia "true"
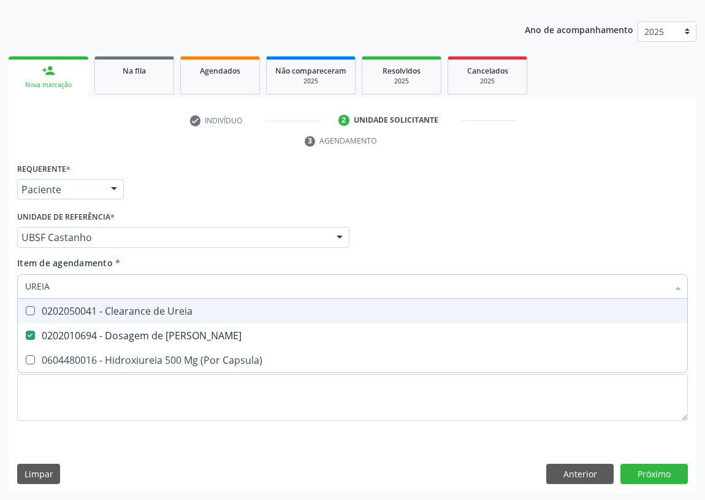
drag, startPoint x: 63, startPoint y: 280, endPoint x: 0, endPoint y: 282, distance: 62.6
click at [0, 282] on div "Acompanhamento Acompanhe a situação das marcações correntes e finalizadas Relat…" at bounding box center [352, 221] width 705 height 561
type input "C"
checkbox Ureia "false"
type input "CREATININA"
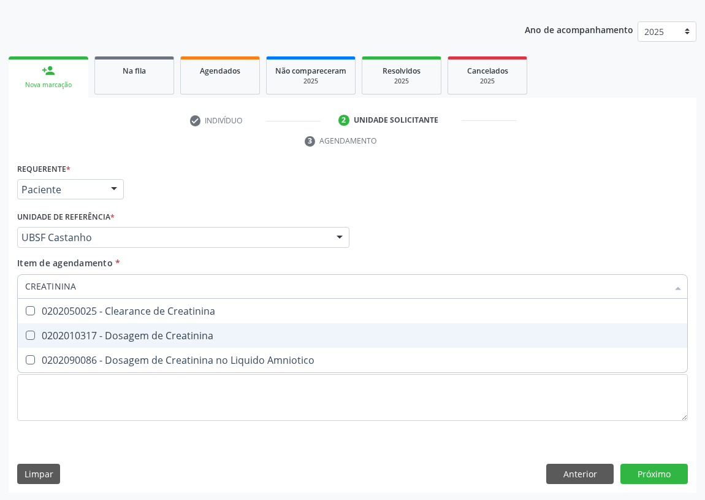
drag, startPoint x: 27, startPoint y: 334, endPoint x: 86, endPoint y: 297, distance: 70.0
click at [31, 331] on Creatinina at bounding box center [30, 335] width 9 height 9
click at [26, 331] on Creatinina "checkbox" at bounding box center [22, 335] width 8 height 8
checkbox Creatinina "true"
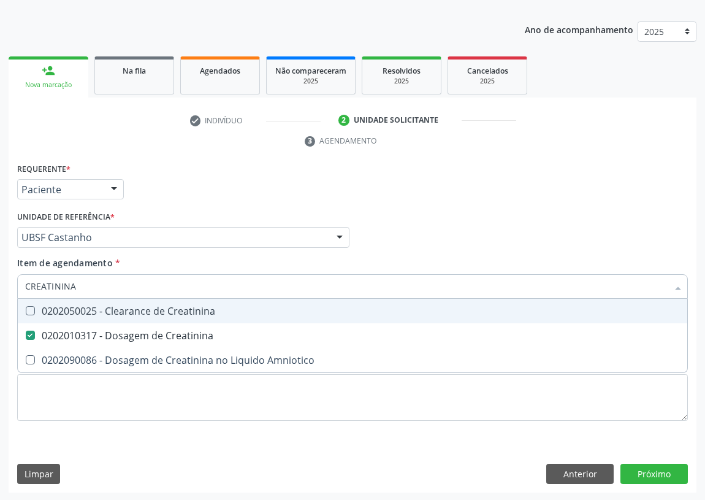
drag, startPoint x: 104, startPoint y: 288, endPoint x: 0, endPoint y: 285, distance: 103.7
click at [2, 287] on div "Acompanhamento Acompanhe a situação das marcações correntes e finalizadas Relat…" at bounding box center [352, 221] width 705 height 561
type input "V"
checkbox Creatinina "false"
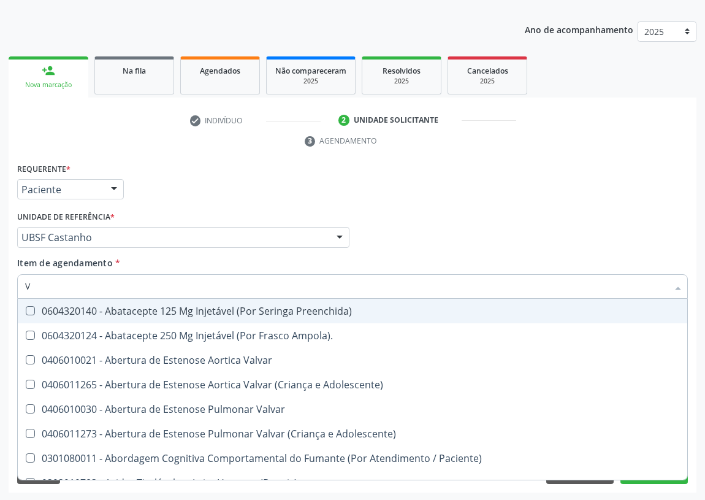
type input "VI"
checkbox Psicoterapia "true"
checkbox Livre\) "false"
checkbox \(Tgp\) "false"
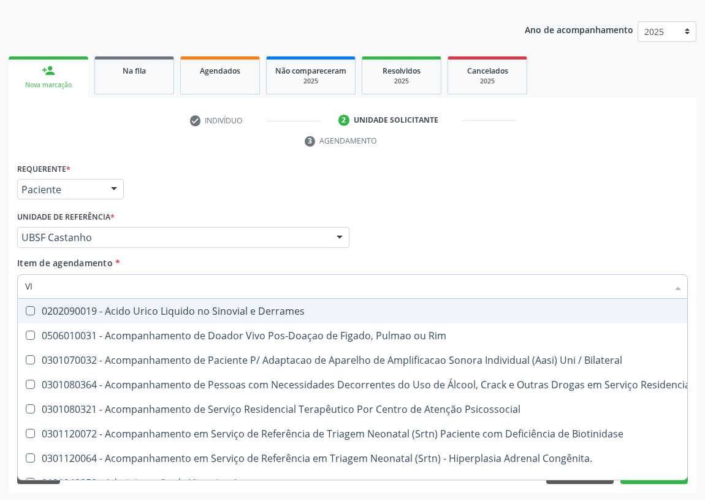
type input "VIT"
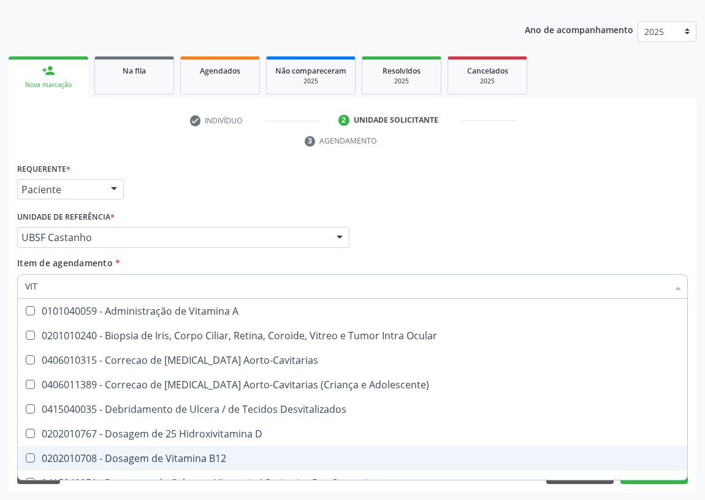
drag, startPoint x: 126, startPoint y: 457, endPoint x: 131, endPoint y: 440, distance: 17.3
click at [127, 456] on div "0202010708 - Dosagem de Vitamina B12" at bounding box center [352, 458] width 655 height 10
checkbox B12 "true"
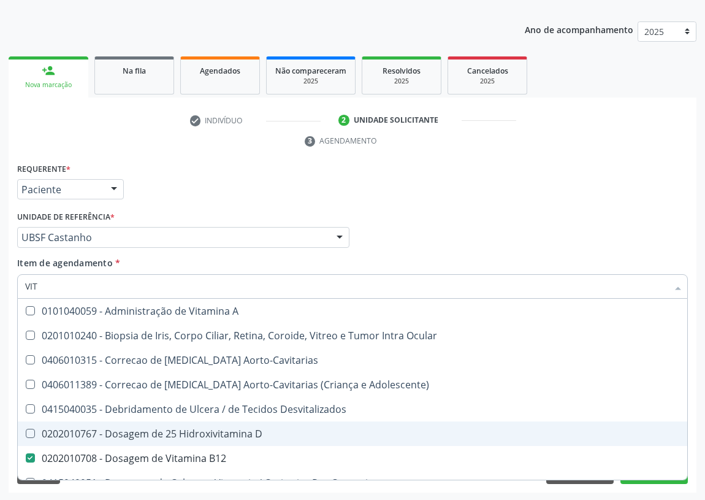
drag, startPoint x: 132, startPoint y: 436, endPoint x: 17, endPoint y: 331, distance: 155.4
click at [116, 429] on div "0202010767 - Dosagem de 25 Hidroxivitamina D" at bounding box center [352, 434] width 655 height 10
checkbox D "true"
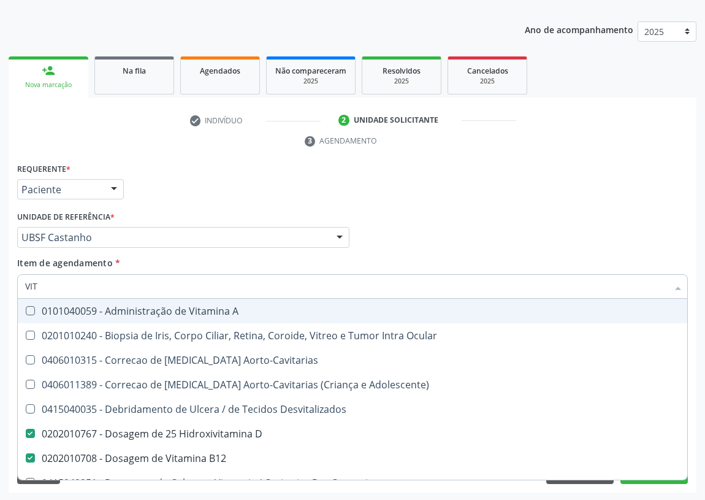
drag, startPoint x: 48, startPoint y: 288, endPoint x: 0, endPoint y: 288, distance: 48.5
click at [0, 288] on div "Acompanhamento Acompanhe a situação das marcações correntes e finalizadas Relat…" at bounding box center [352, 221] width 705 height 561
type input "0202"
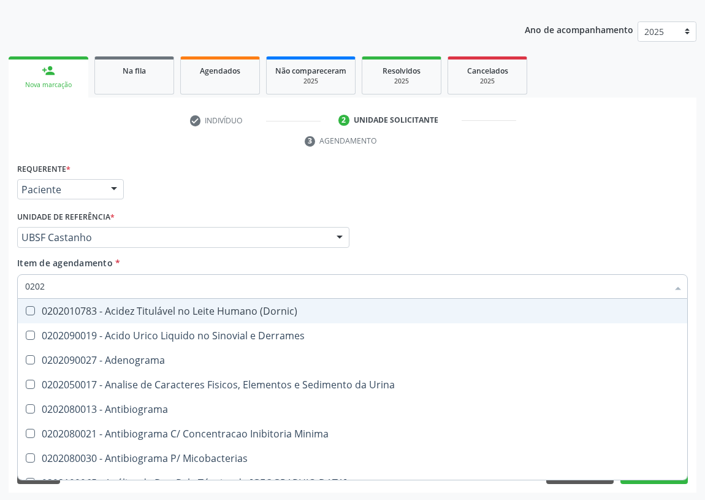
checkbox Minima "false"
checkbox Micobacterias "false"
type input "02020"
checkbox Ivy "true"
checkbox D "false"
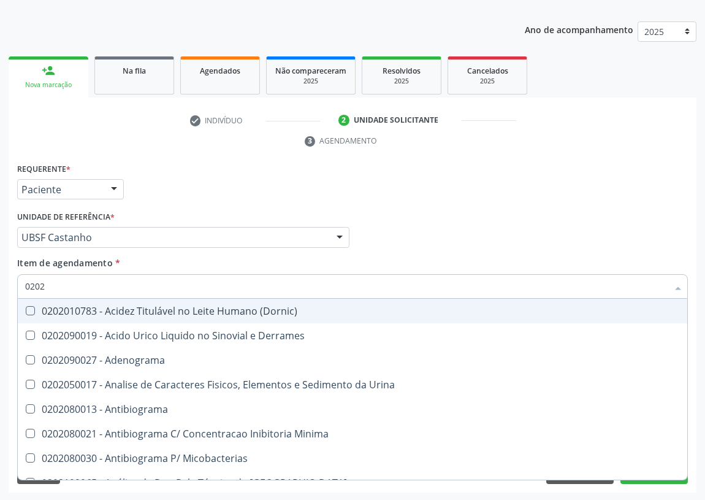
checkbox Barbituratos "true"
checkbox Benzodiazepinicos "true"
checkbox Calcitonina "true"
checkbox Hdl "false"
checkbox Ldl "false"
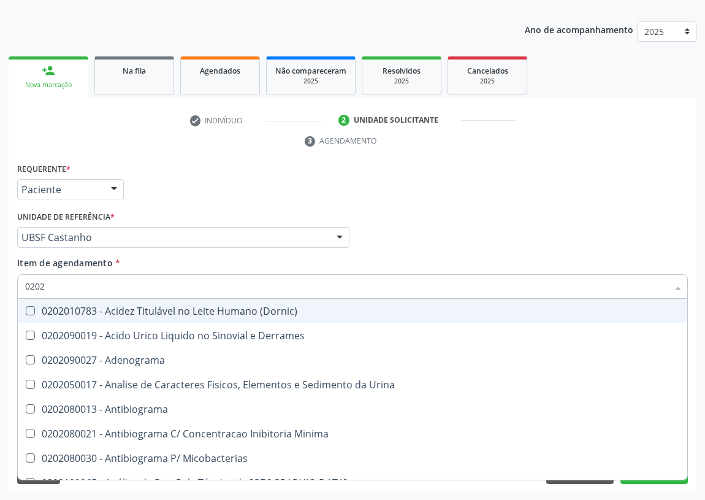
checkbox Creatinina "false"
checkbox Xiii "true"
checkbox Formaldeido "true"
checkbox Fosforo "true"
checkbox Glicose "false"
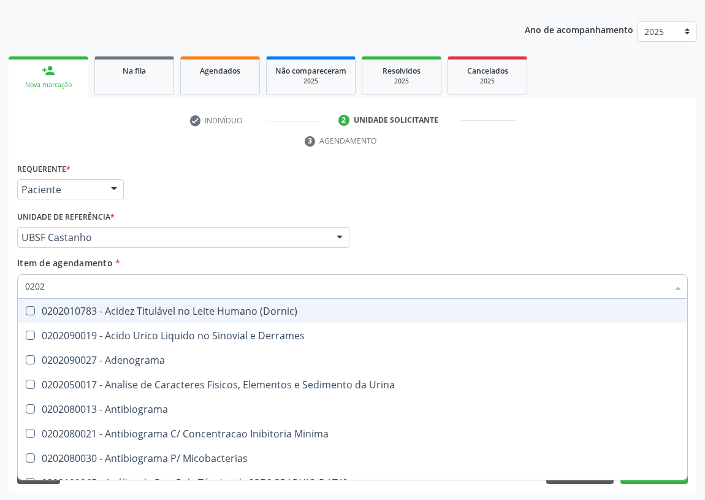
checkbox Glicosilada "false"
checkbox \(Tsh\) "false"
checkbox Potassio "true"
checkbox Progesterona "true"
checkbox Prolactina "true"
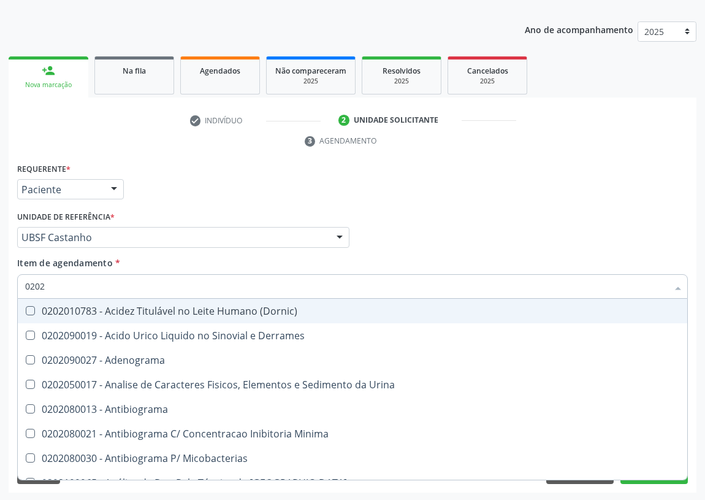
checkbox Horas\) "true"
checkbox Quinidina "true"
checkbox Renina "true"
checkbox Livre\) "false"
checkbox \(Tgo\) "false"
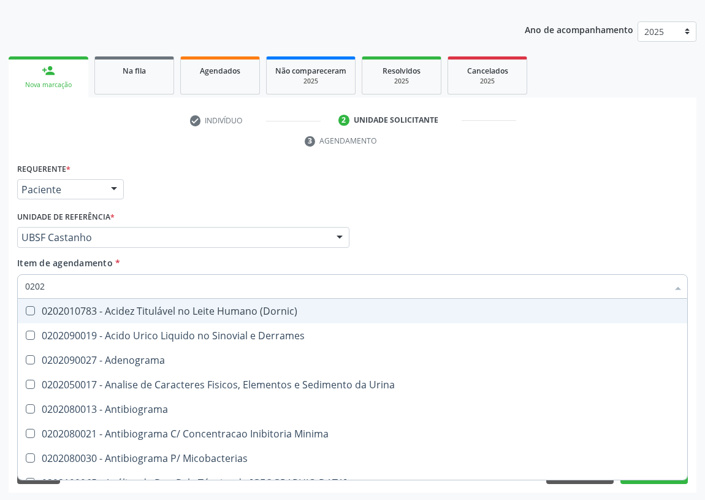
checkbox \(Tgp\) "false"
checkbox Triglicerideos "false"
checkbox Ureia "false"
checkbox B12 "false"
checkbox Zinco "true"
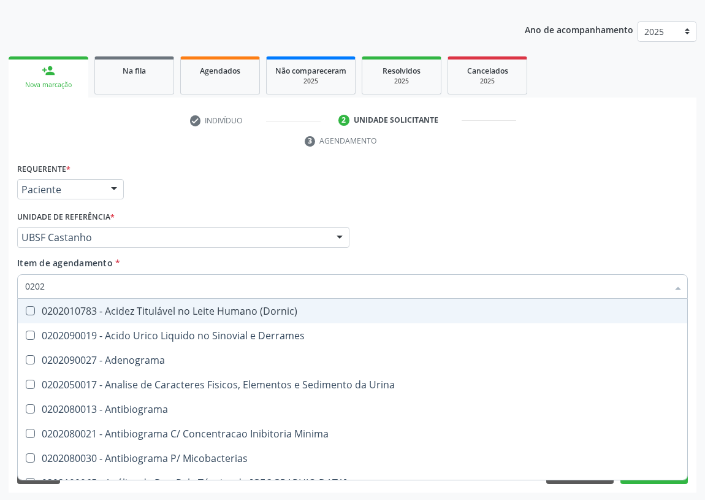
checkbox Completo "false"
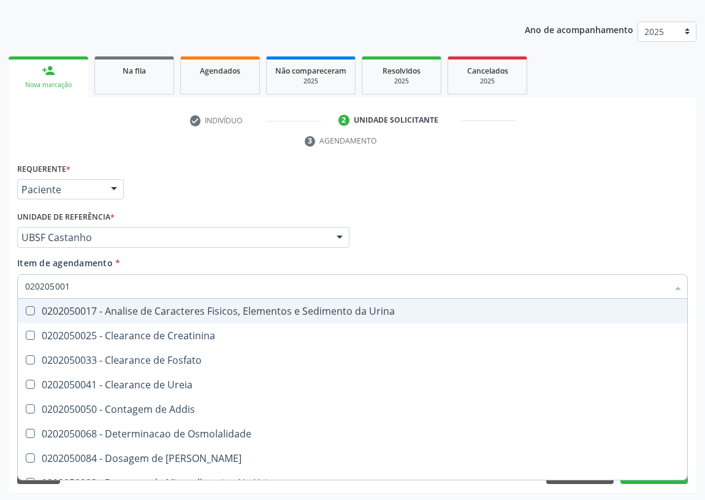
type input "0202050017"
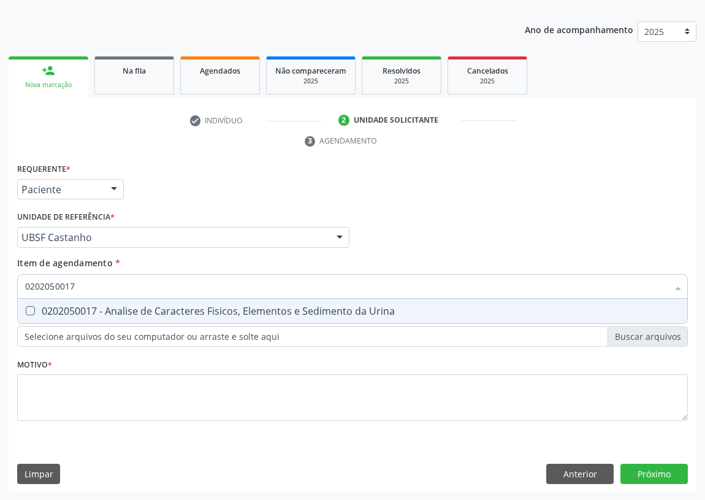
drag, startPoint x: 31, startPoint y: 310, endPoint x: 34, endPoint y: 301, distance: 9.1
click at [31, 309] on Urina at bounding box center [30, 310] width 9 height 9
click at [26, 309] on Urina "checkbox" at bounding box center [22, 311] width 8 height 8
checkbox Urina "true"
drag, startPoint x: 79, startPoint y: 283, endPoint x: 2, endPoint y: 283, distance: 76.7
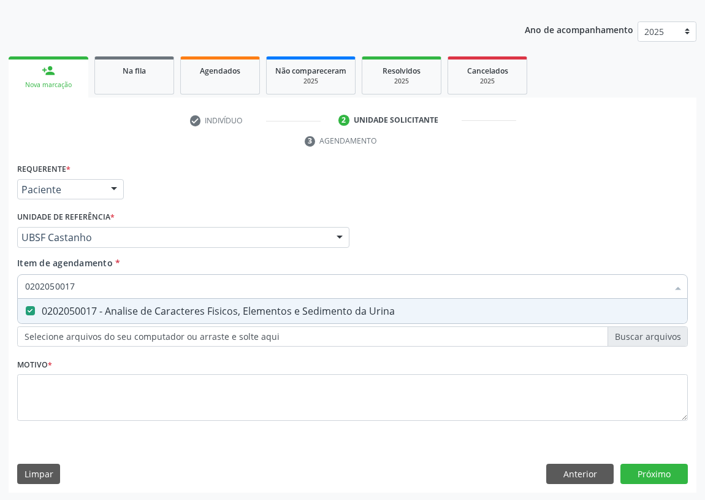
click at [0, 286] on div "Acompanhamento Acompanhe a situação das marcações correntes e finalizadas Relat…" at bounding box center [352, 221] width 705 height 561
type input "02"
checkbox Urina "false"
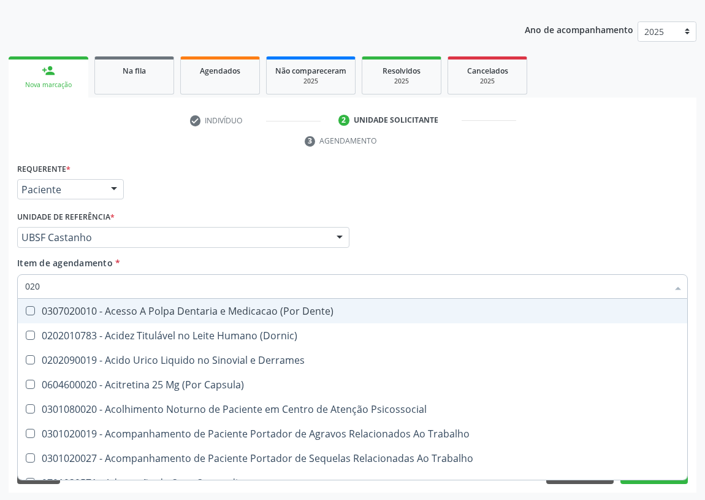
type input "0202"
checkbox Capsula\) "true"
checkbox Urina "false"
checkbox Coagulacao "false"
checkbox Esqueléticas "true"
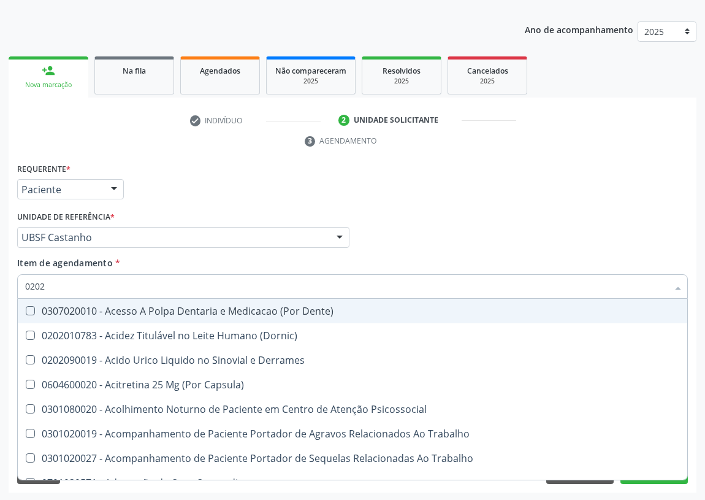
checkbox Ocular "true"
checkbox Aberto\) "true"
checkbox Cortante "true"
checkbox Drogas "true"
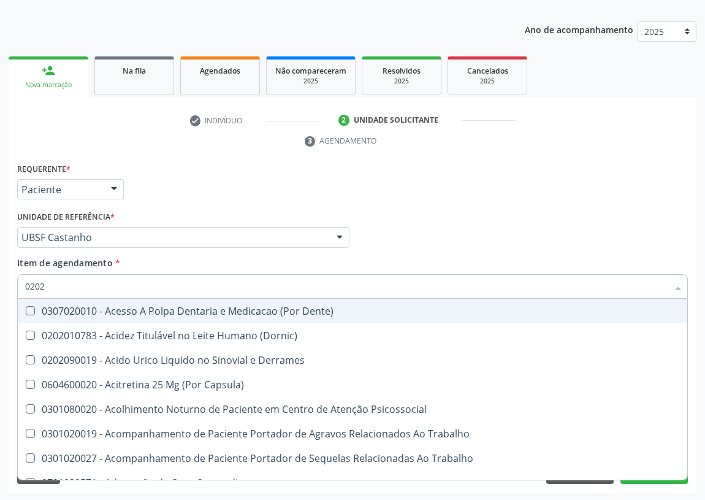
checkbox Reservatorio "true"
checkbox \(Spcto\) "true"
checkbox 67 "true"
checkbox Aspiracao "true"
checkbox Projecoes\) "true"
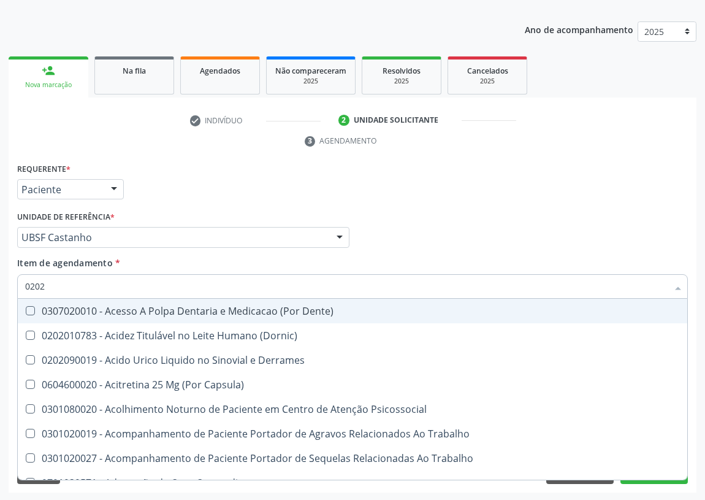
checkbox Captacao "true"
checkbox \(Cantoplastia\) "true"
checkbox Revisao "true"
checkbox D "false"
checkbox Hdl "false"
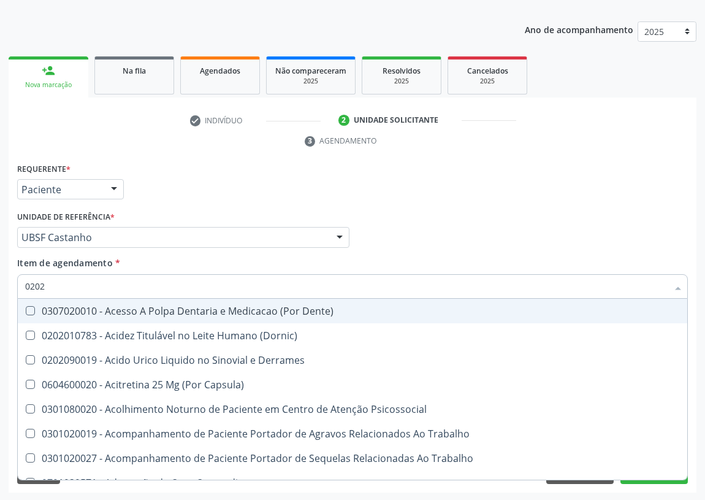
checkbox Ldl "false"
checkbox Creatinina "false"
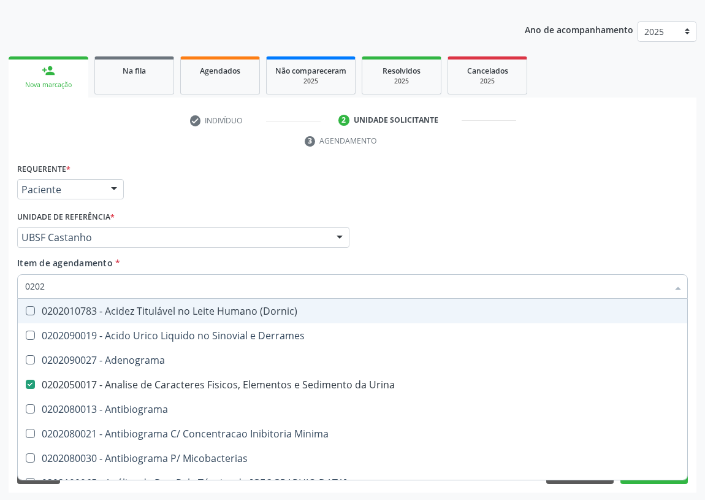
type input "02020"
checkbox Ivy "true"
checkbox D "false"
checkbox Barbituratos "true"
checkbox Benzodiazepinicos "true"
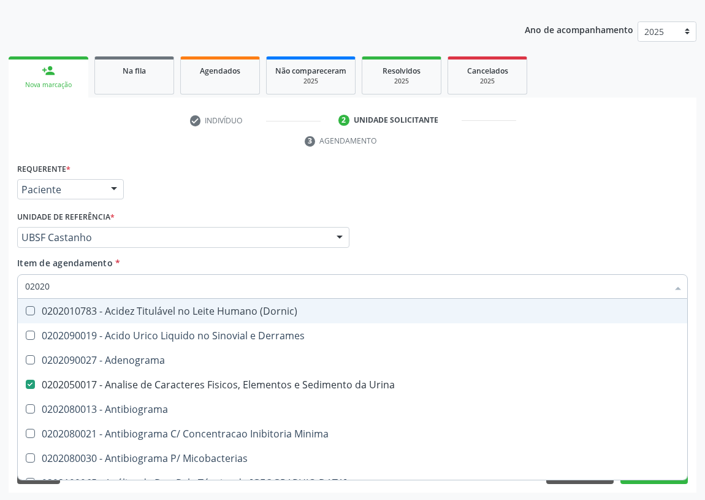
checkbox Calcitonina "true"
checkbox Hdl "false"
checkbox Ldl "false"
checkbox Creatinina "false"
checkbox Xiii "true"
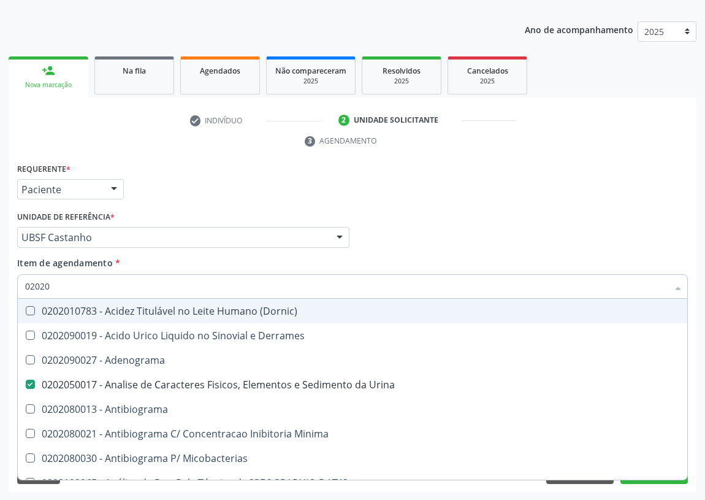
checkbox Formaldeido "true"
checkbox Fosforo "true"
checkbox Glicose "false"
checkbox Glicosilada "false"
checkbox \(Tsh\) "false"
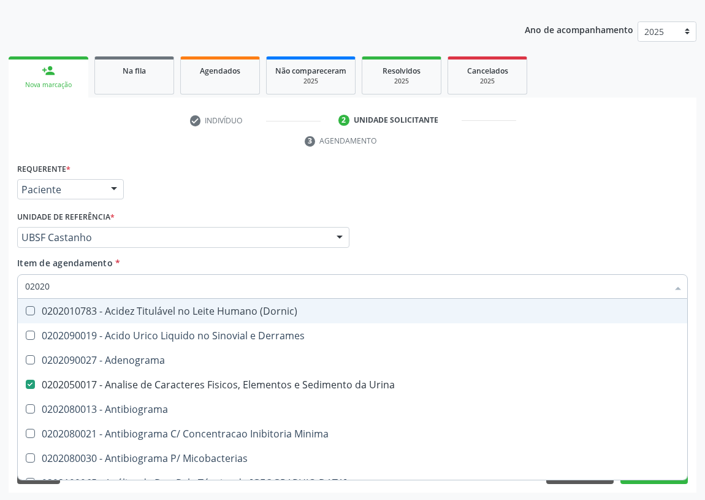
checkbox Potassio "true"
checkbox Progesterona "true"
checkbox Prolactina "true"
checkbox Horas\) "true"
checkbox Quinidina "true"
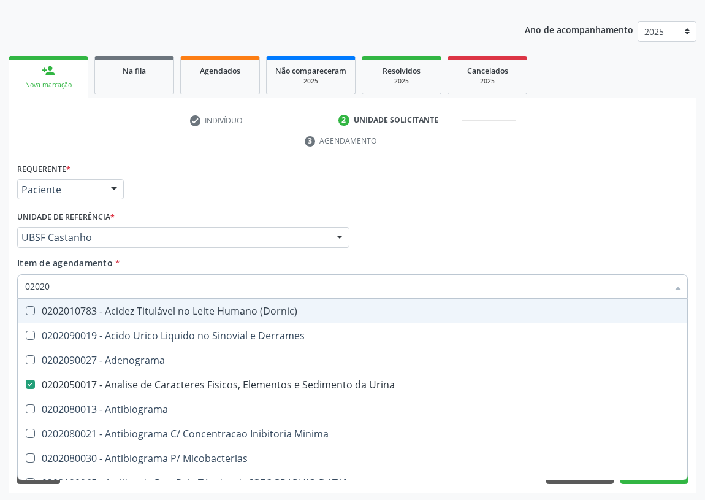
checkbox Renina "true"
checkbox Livre\) "false"
checkbox \(Tgo\) "false"
checkbox \(Tgp\) "false"
checkbox Triglicerideos "false"
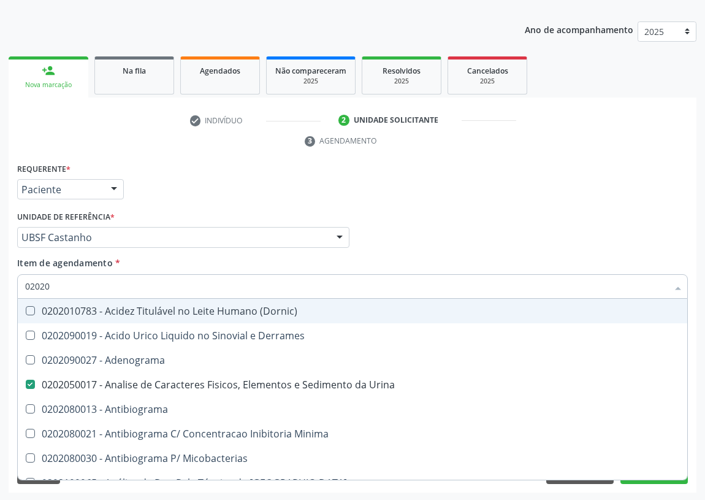
checkbox Ureia "false"
checkbox B12 "false"
checkbox Zinco "true"
checkbox Completo "false"
type input "020204"
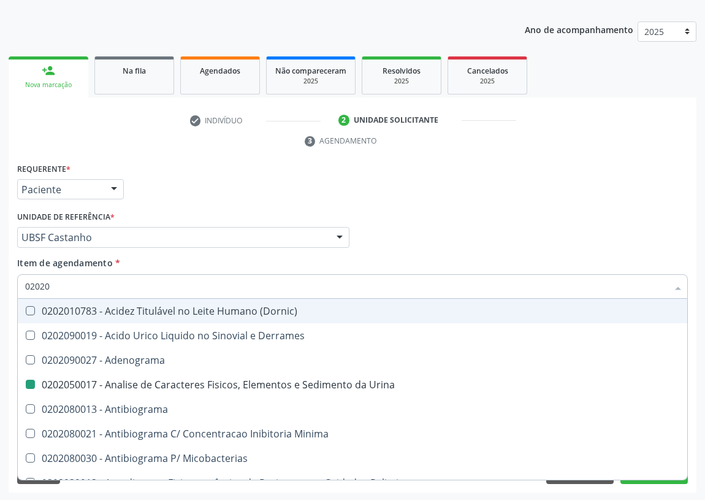
checkbox Urina "false"
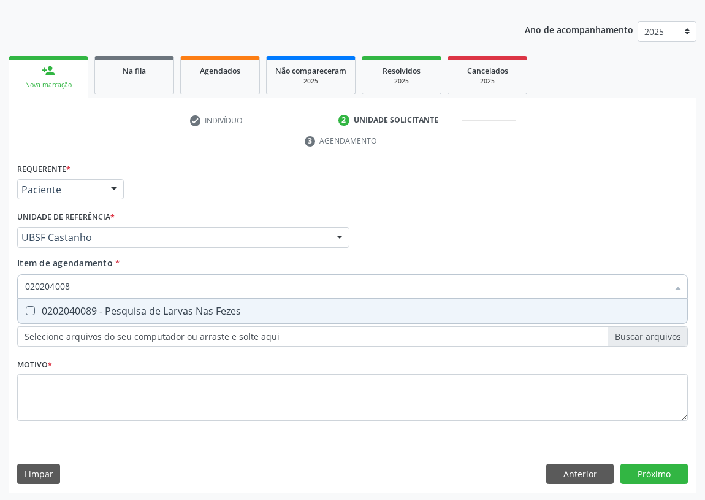
type input "0202040089"
drag, startPoint x: 31, startPoint y: 309, endPoint x: 26, endPoint y: 339, distance: 30.5
click at [31, 312] on Fezes at bounding box center [30, 310] width 9 height 9
click at [26, 312] on Fezes "checkbox" at bounding box center [22, 311] width 8 height 8
checkbox Fezes "true"
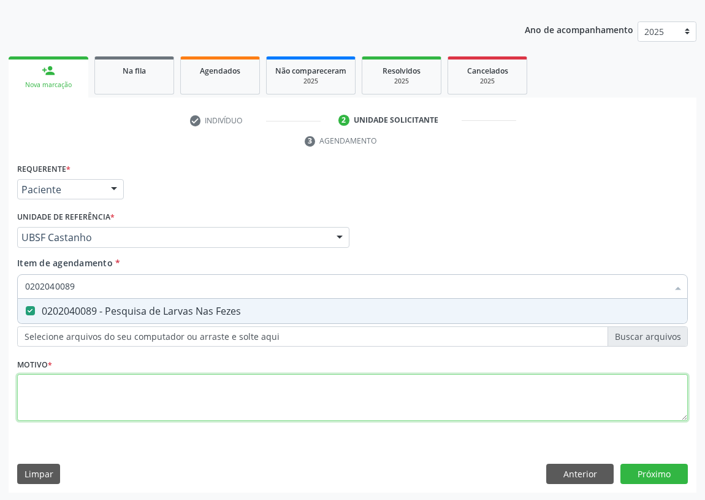
click at [43, 393] on div "Requerente * Paciente Profissional de Saúde Paciente Nenhum resultado encontrad…" at bounding box center [352, 299] width 671 height 278
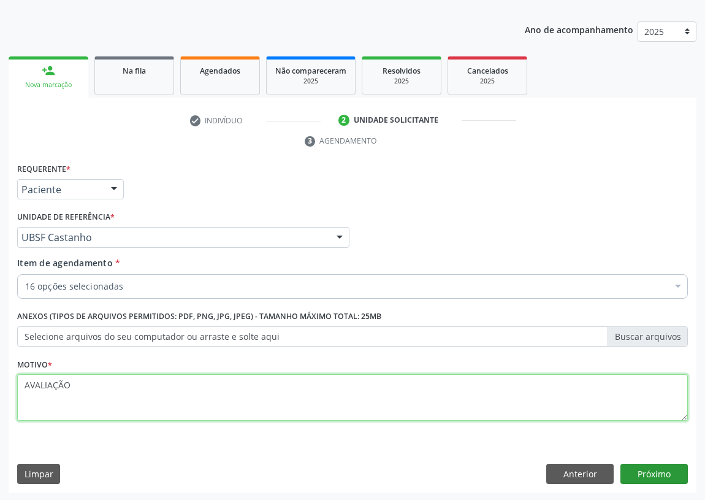
type textarea "AVALIAÇÃO"
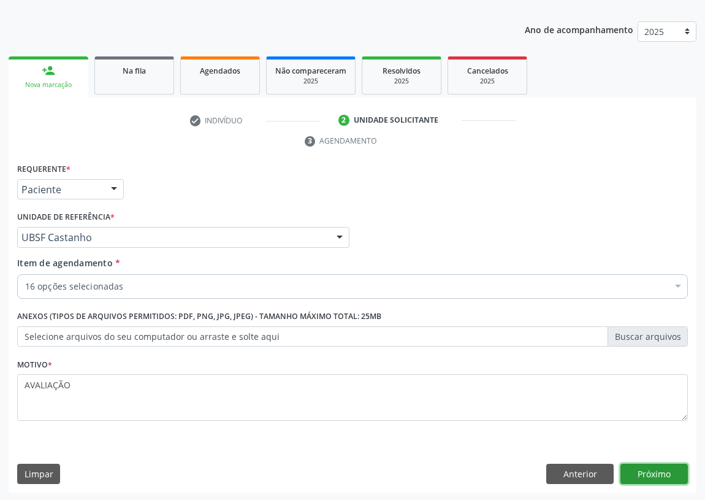
drag, startPoint x: 656, startPoint y: 466, endPoint x: 642, endPoint y: 467, distance: 14.2
click at [642, 467] on button "Próximo" at bounding box center [654, 474] width 67 height 21
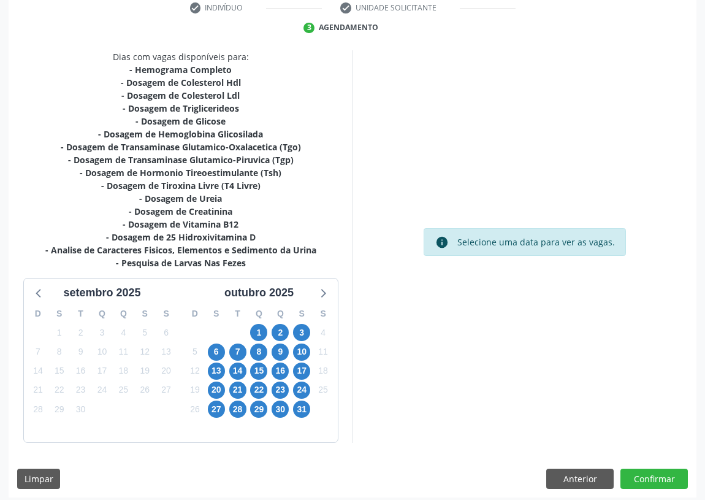
scroll to position [245, 0]
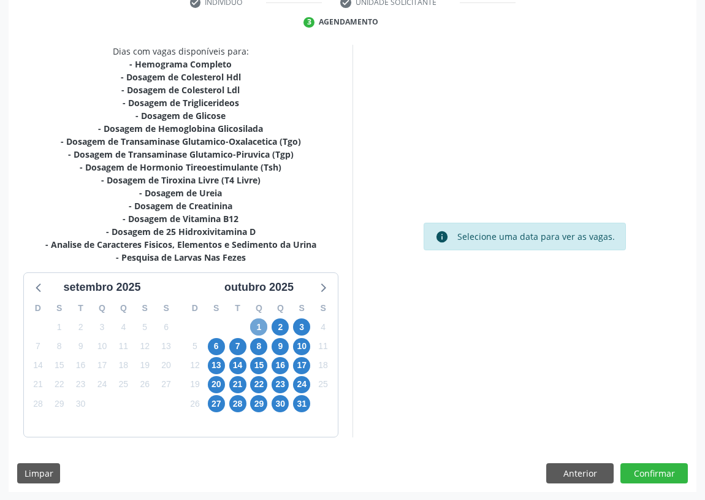
click at [259, 325] on span "1" at bounding box center [258, 326] width 17 height 17
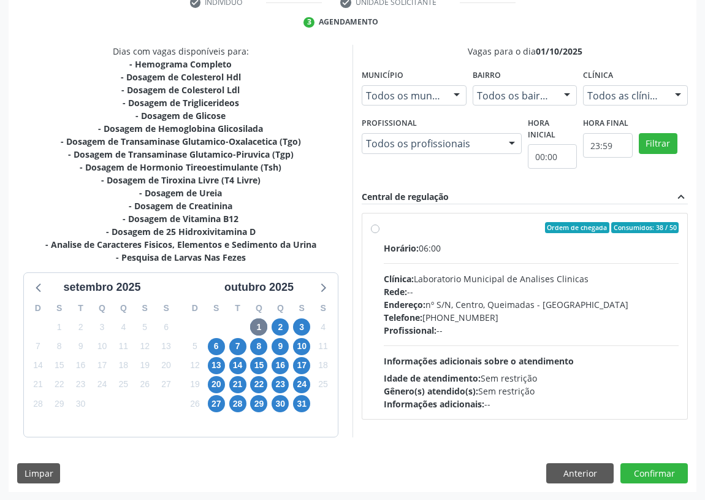
click at [384, 227] on label "Ordem de chegada Consumidos: 38 / 50 Horário: 06:00 Clínica: Laboratorio Munici…" at bounding box center [531, 316] width 295 height 188
click at [377, 227] on input "Ordem de chegada Consumidos: 38 / 50 Horário: 06:00 Clínica: Laboratorio Munici…" at bounding box center [375, 227] width 9 height 11
radio input "true"
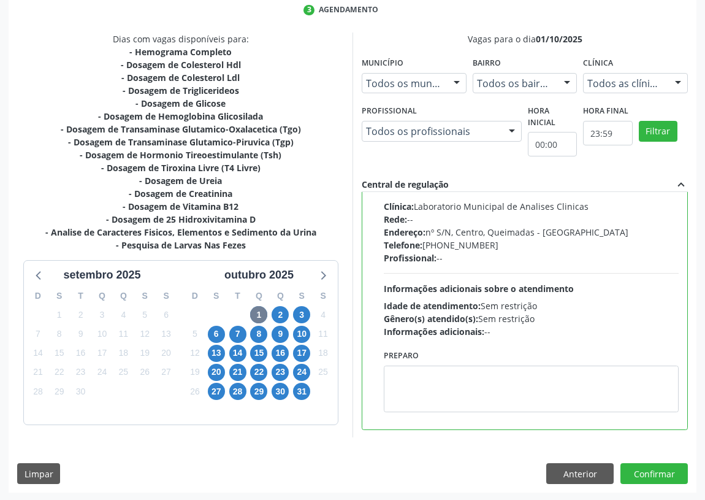
scroll to position [61, 0]
click at [411, 383] on textarea at bounding box center [531, 388] width 295 height 47
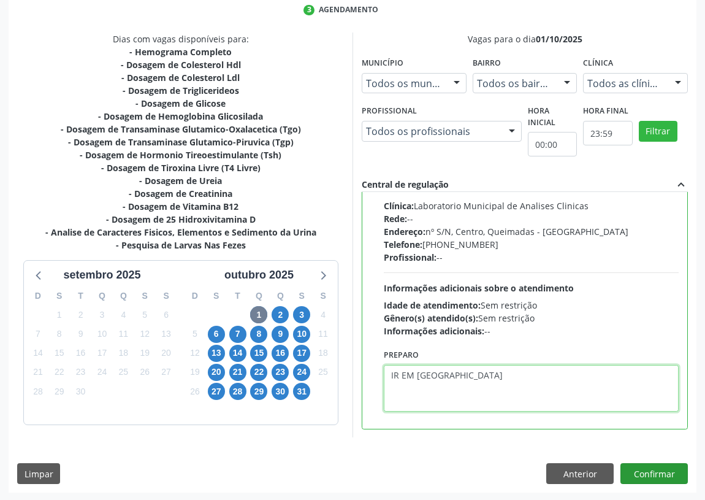
type textarea "IR EM [GEOGRAPHIC_DATA]"
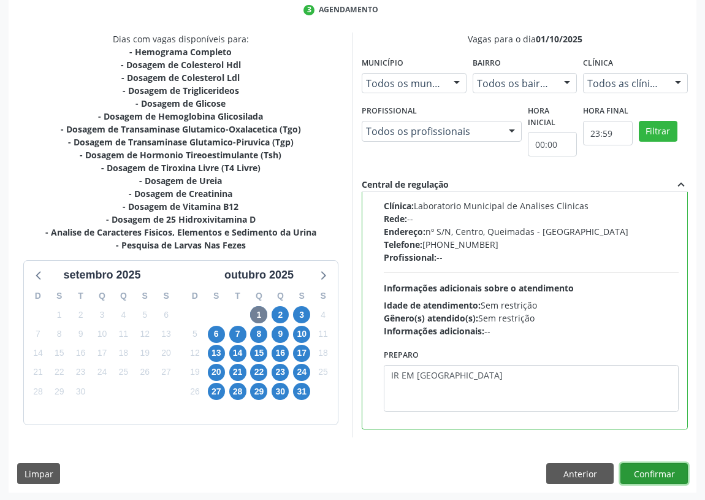
click at [657, 468] on button "Confirmar" at bounding box center [654, 473] width 67 height 21
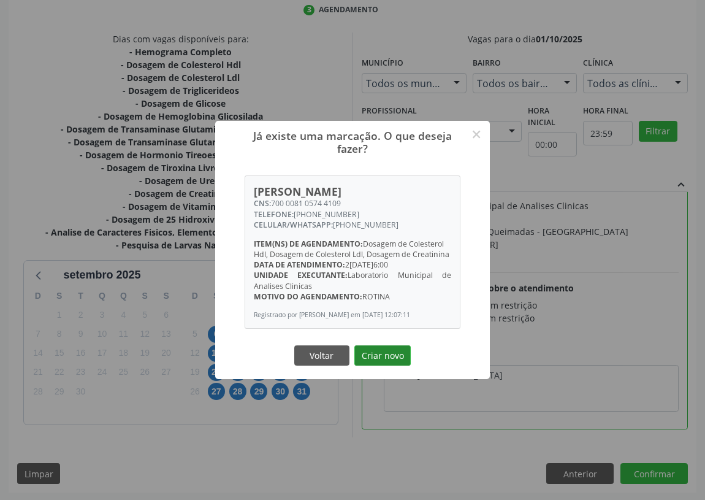
click at [377, 357] on button "Criar novo" at bounding box center [383, 355] width 56 height 21
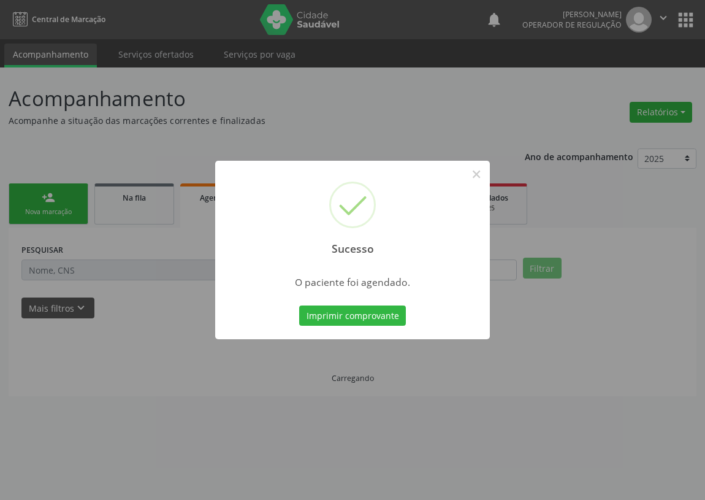
scroll to position [0, 0]
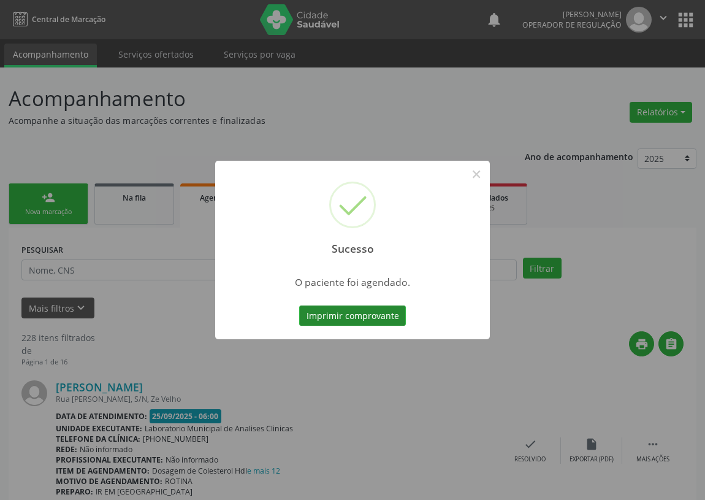
click at [384, 312] on button "Imprimir comprovante" at bounding box center [352, 315] width 107 height 21
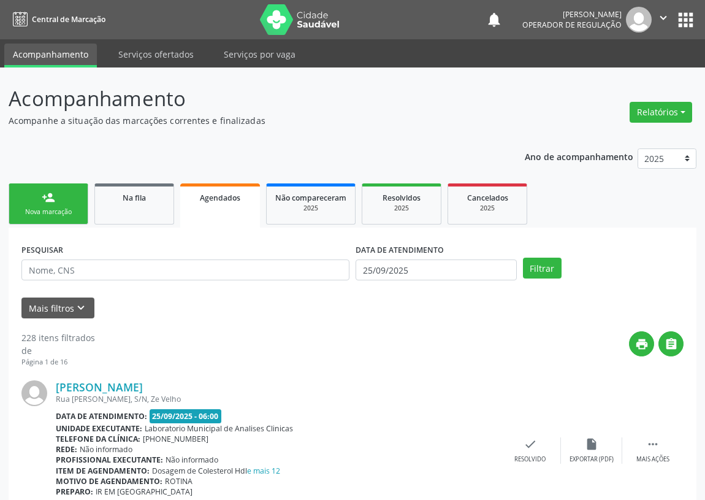
click at [25, 194] on link "person_add Nova marcação" at bounding box center [49, 203] width 80 height 41
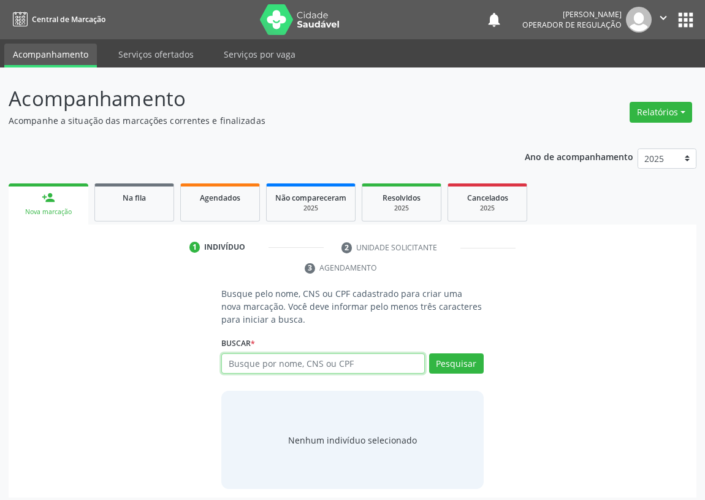
click at [244, 360] on input "text" at bounding box center [323, 363] width 204 height 21
type input "703405324165900"
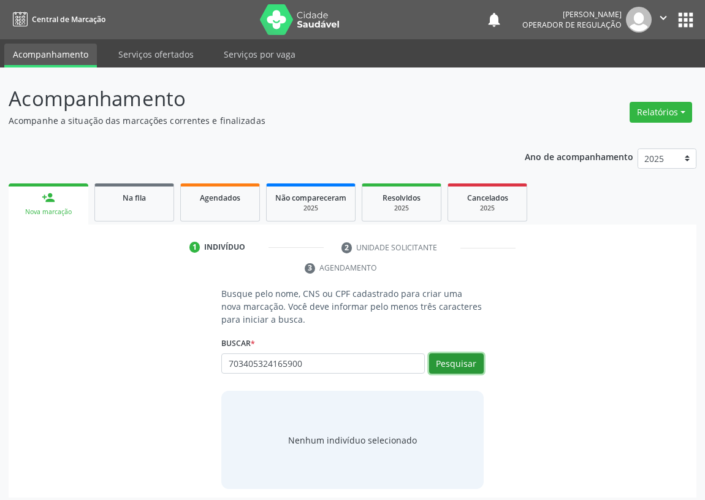
click at [467, 361] on button "Pesquisar" at bounding box center [456, 363] width 55 height 21
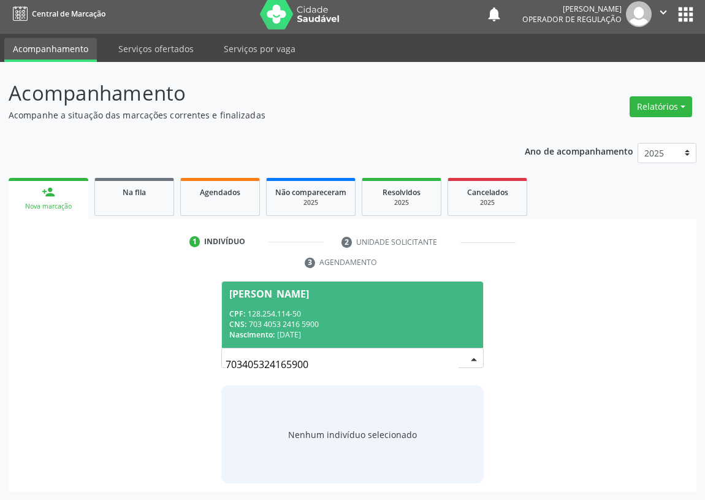
click at [273, 320] on div "CNS: 703 4053 2416 5900" at bounding box center [352, 324] width 247 height 10
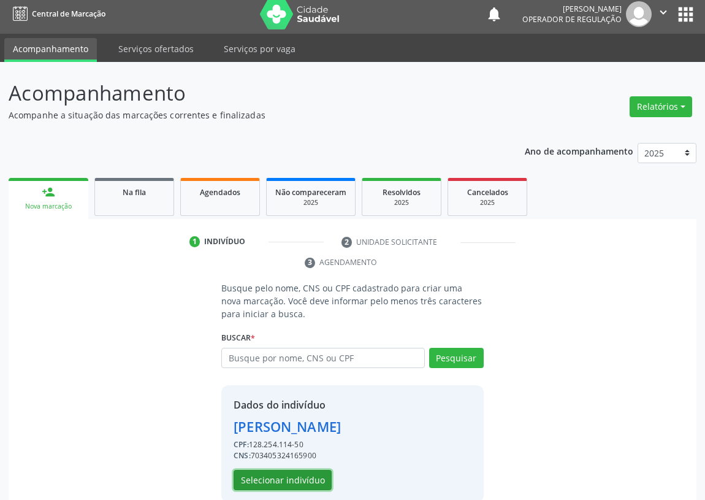
click at [274, 479] on button "Selecionar indivíduo" at bounding box center [283, 480] width 98 height 21
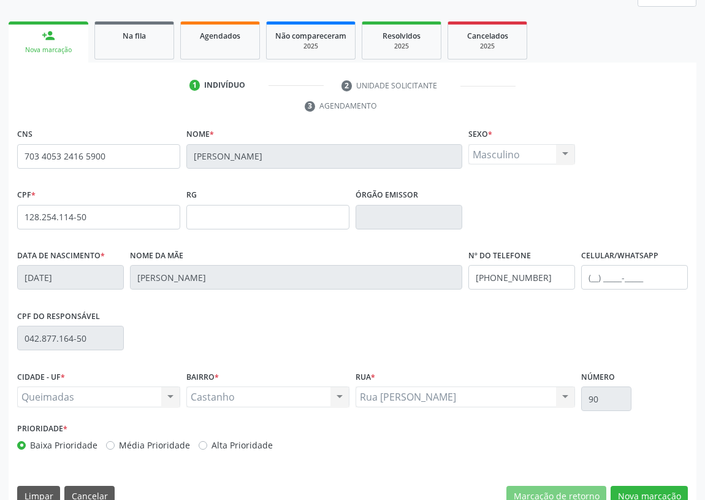
scroll to position [184, 0]
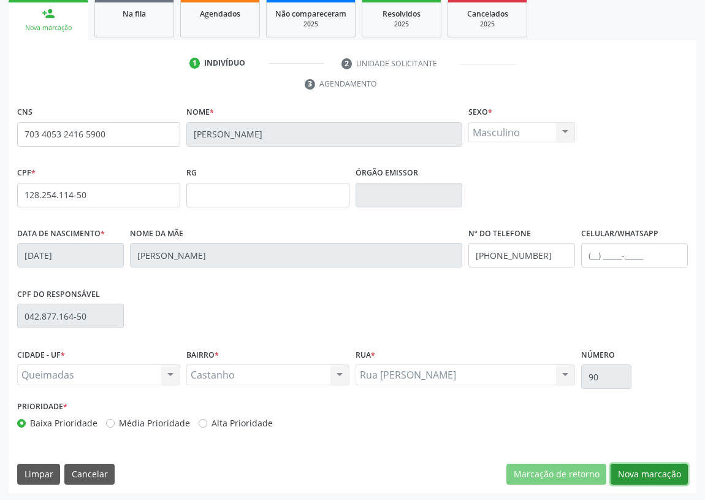
click at [669, 470] on button "Nova marcação" at bounding box center [649, 474] width 77 height 21
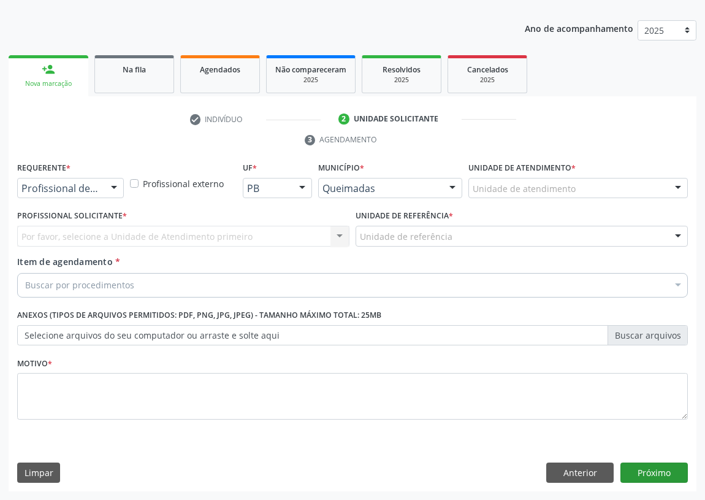
scroll to position [127, 0]
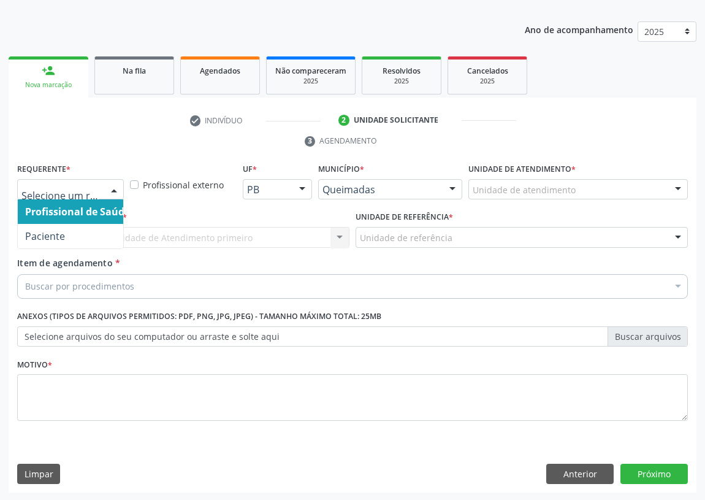
click at [115, 190] on div at bounding box center [114, 190] width 18 height 21
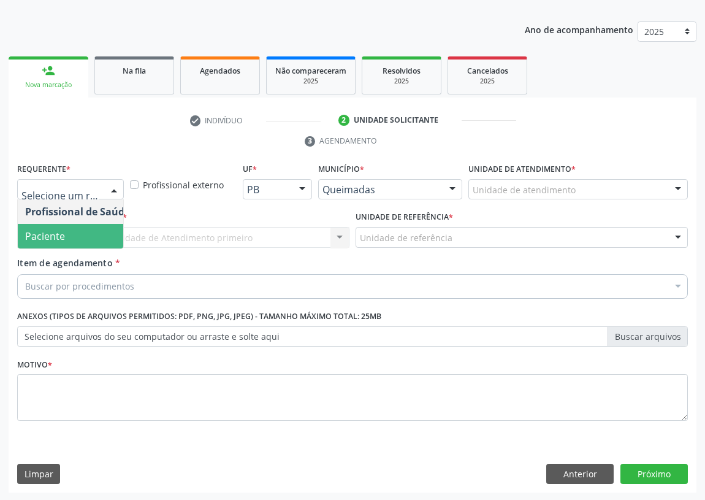
click at [104, 237] on span "Paciente" at bounding box center [78, 236] width 120 height 25
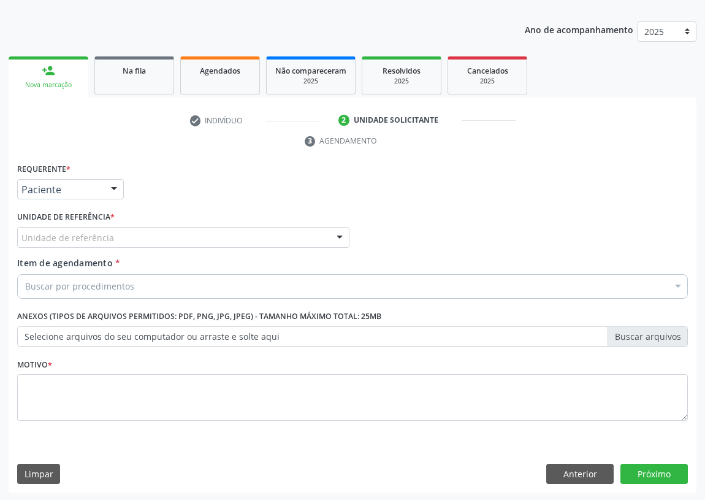
click at [331, 237] on div at bounding box center [340, 238] width 18 height 21
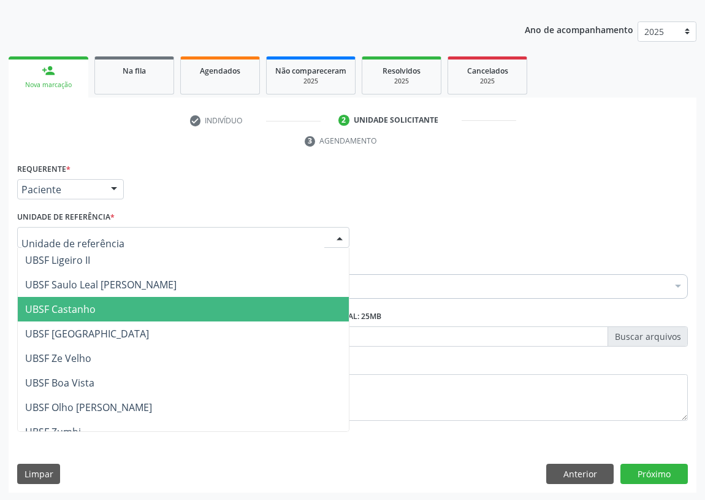
click at [62, 305] on span "UBSF Castanho" at bounding box center [60, 308] width 71 height 13
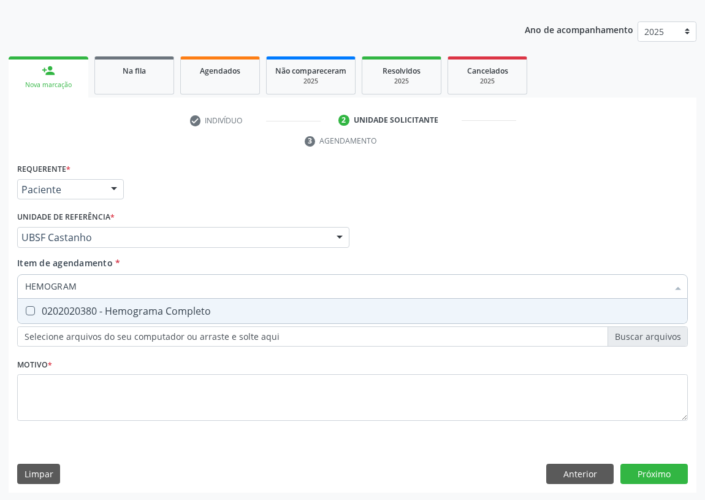
type input "HEMOGRAMA"
drag, startPoint x: 27, startPoint y: 313, endPoint x: 80, endPoint y: 276, distance: 64.7
click at [30, 309] on Completo at bounding box center [30, 310] width 9 height 9
click at [26, 309] on Completo "checkbox" at bounding box center [22, 311] width 8 height 8
checkbox Completo "true"
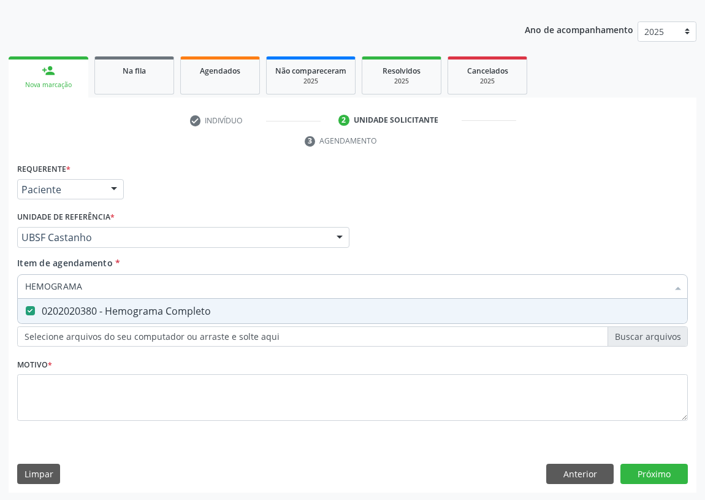
drag, startPoint x: 74, startPoint y: 286, endPoint x: 37, endPoint y: 294, distance: 37.7
click at [37, 294] on input "HEMOGRAMA" at bounding box center [346, 286] width 643 height 25
type input "HE"
checkbox Completo "false"
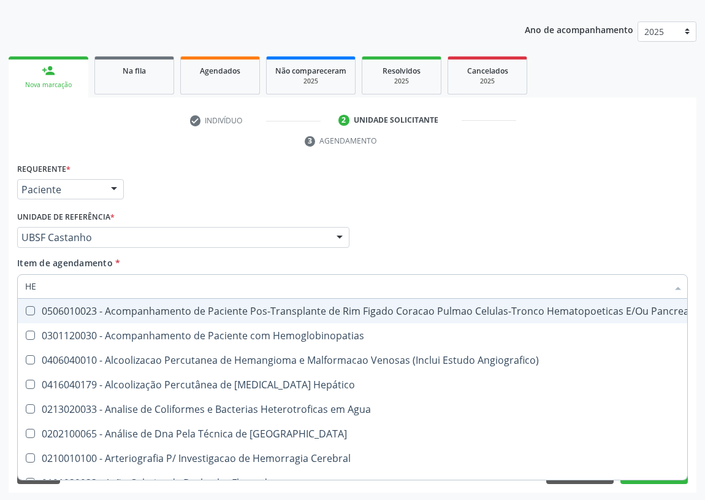
type input "H"
checkbox Completo "false"
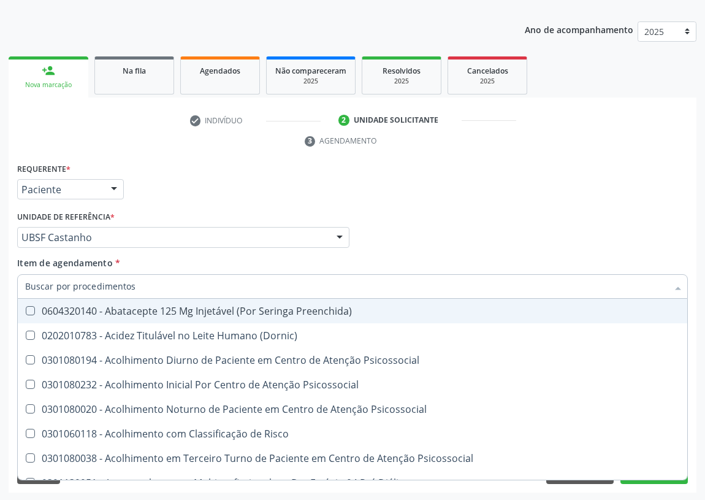
checkbox Completo "false"
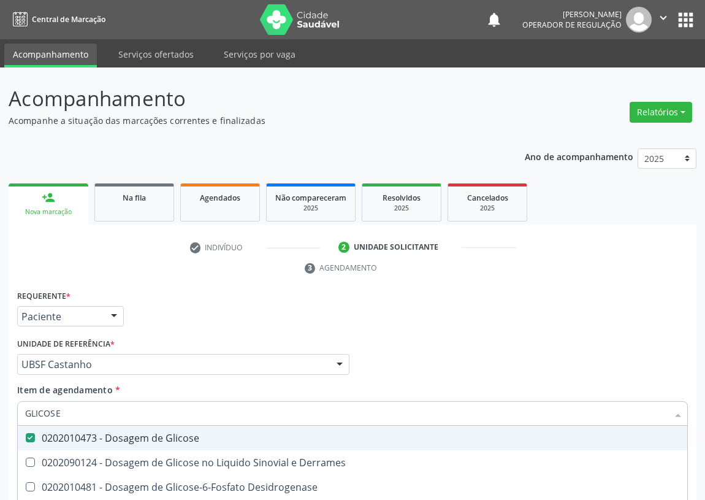
scroll to position [127, 0]
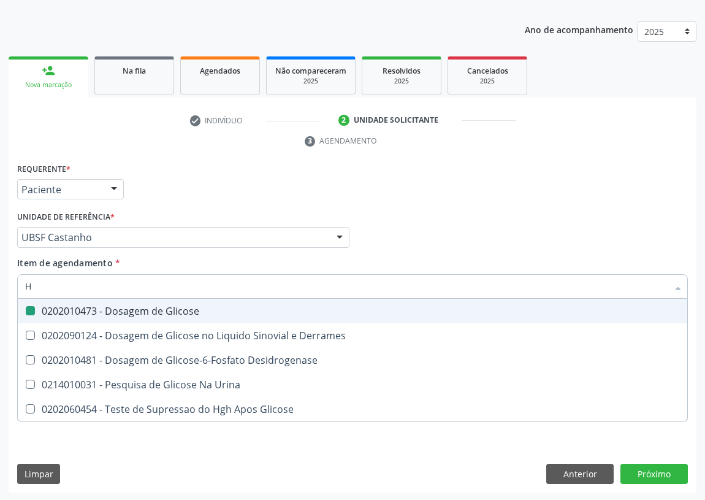
type input "HE"
checkbox Glicose "false"
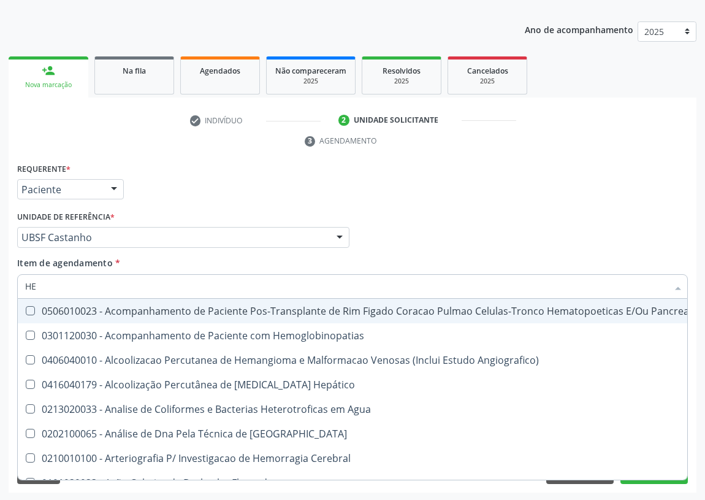
type input "HEM"
checkbox Transplante "true"
checkbox Completo "false"
type input "HEMO"
checkbox Retro-Retal "true"
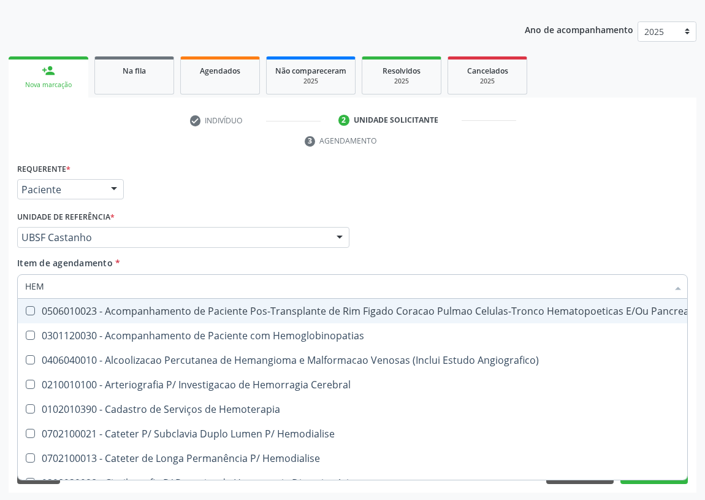
checkbox Completo "false"
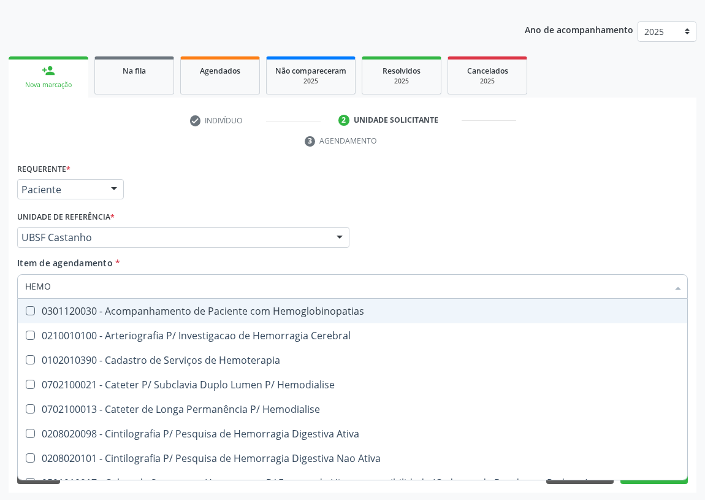
type input "HEMOG"
checkbox Carboxi-Hemoglobina "true"
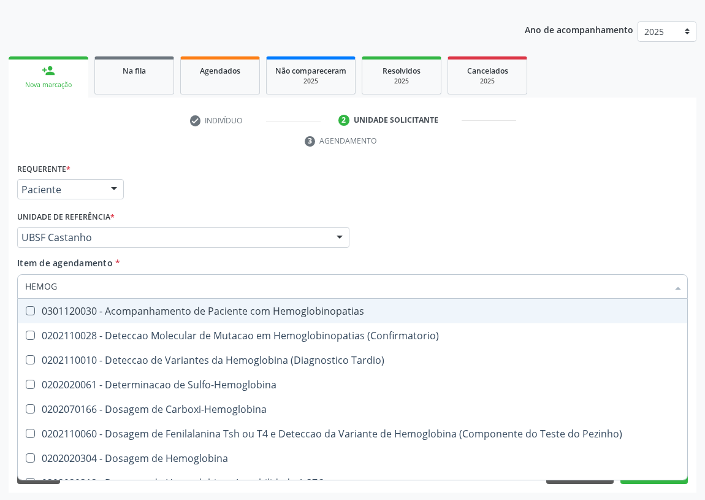
type input "HEMOGL"
checkbox Completo "false"
type input "HEMOGLOBINA"
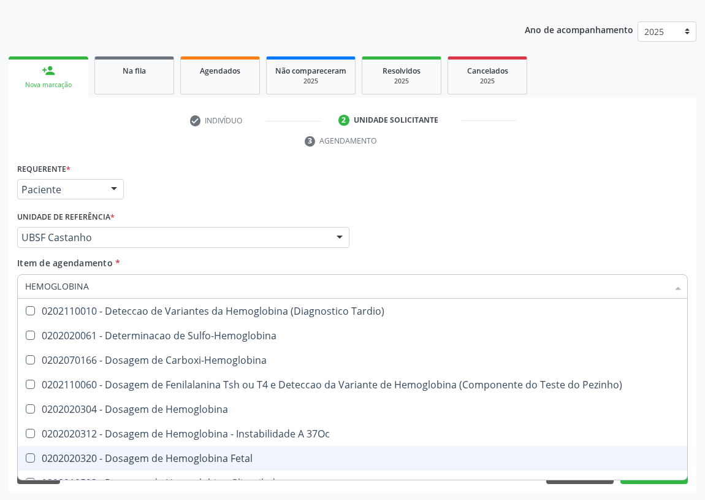
scroll to position [55, 0]
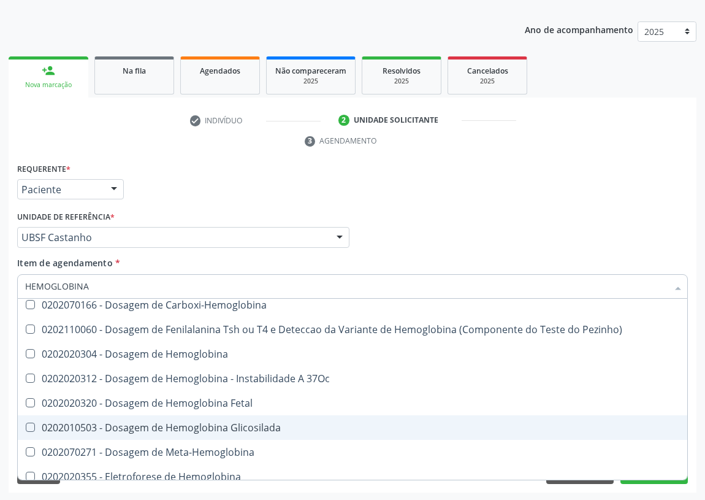
drag, startPoint x: 173, startPoint y: 424, endPoint x: 44, endPoint y: 382, distance: 136.2
click at [172, 424] on div "0202010503 - Dosagem de Hemoglobina Glicosilada" at bounding box center [352, 428] width 655 height 10
checkbox Glicosilada "true"
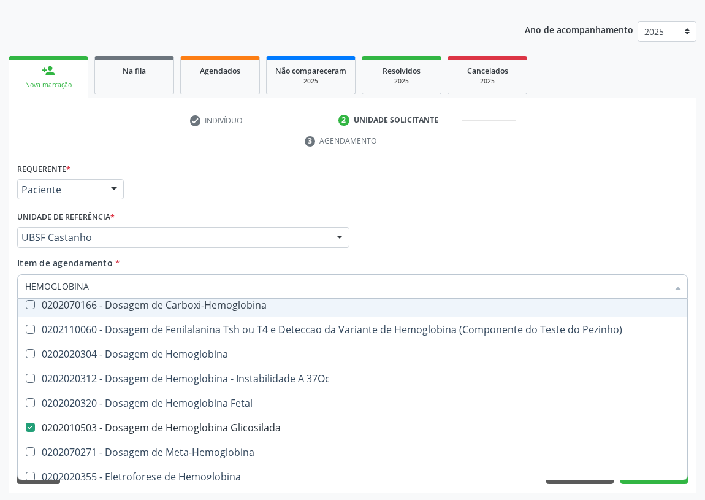
drag, startPoint x: 96, startPoint y: 285, endPoint x: 0, endPoint y: 290, distance: 95.8
click at [0, 290] on div "Acompanhamento Acompanhe a situação das marcações correntes e finalizadas Relat…" at bounding box center [352, 221] width 705 height 561
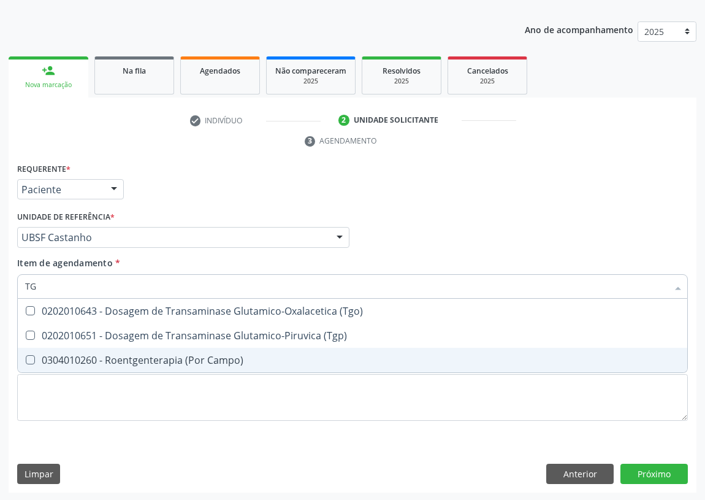
scroll to position [0, 0]
type input "TGP"
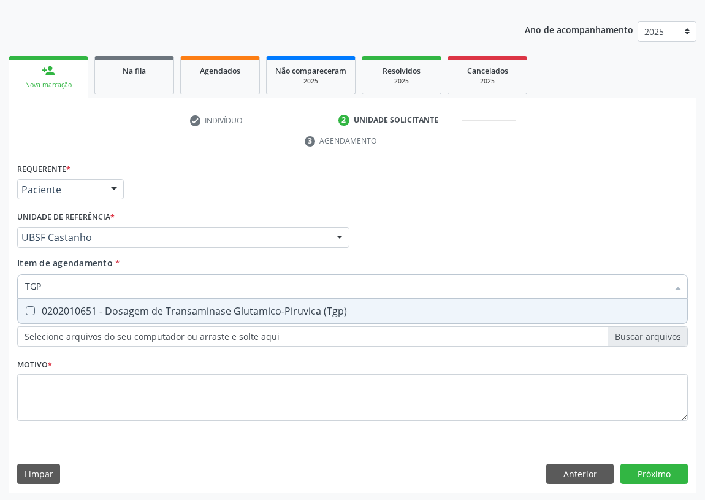
click at [36, 307] on div "0202010651 - Dosagem de Transaminase Glutamico-Piruvica (Tgp)" at bounding box center [352, 311] width 655 height 10
checkbox \(Tgp\) "true"
click at [36, 283] on input "TGP" at bounding box center [346, 286] width 643 height 25
type input "TGO"
click at [33, 306] on \(Tgo\) at bounding box center [30, 310] width 9 height 9
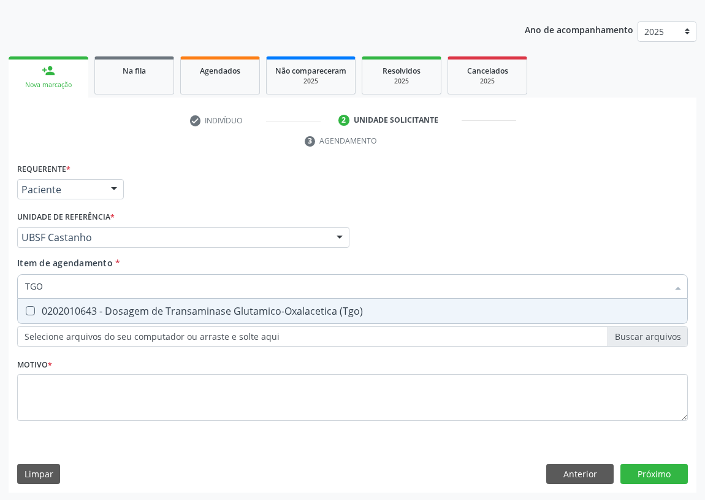
click at [26, 307] on \(Tgo\) "checkbox" at bounding box center [22, 311] width 8 height 8
checkbox \(Tgo\) "true"
drag, startPoint x: 61, startPoint y: 285, endPoint x: 9, endPoint y: 285, distance: 52.1
click at [9, 285] on div "Requerente * Paciente Profissional de Saúde Paciente Nenhum resultado encontrad…" at bounding box center [353, 326] width 688 height 333
type input "U"
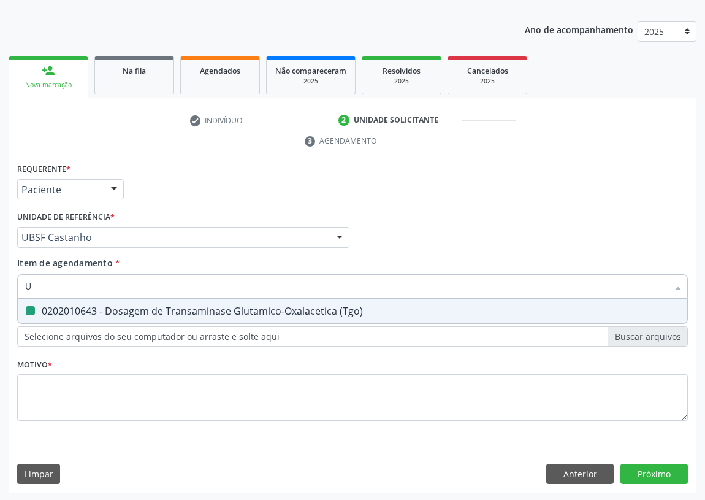
checkbox \(Tgo\) "false"
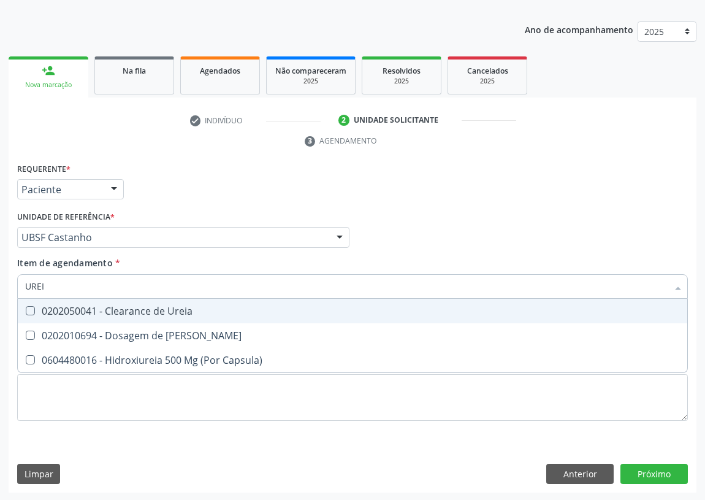
type input "UREIA"
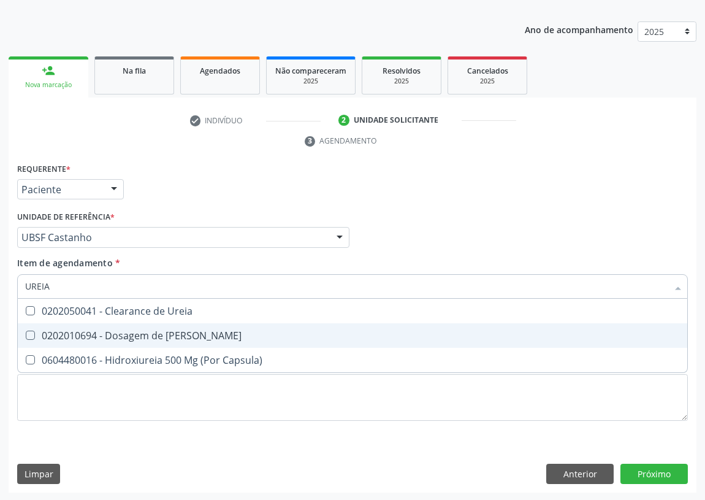
click at [34, 331] on div "0202010694 - Dosagem de [PERSON_NAME]" at bounding box center [352, 336] width 655 height 10
checkbox Ureia "true"
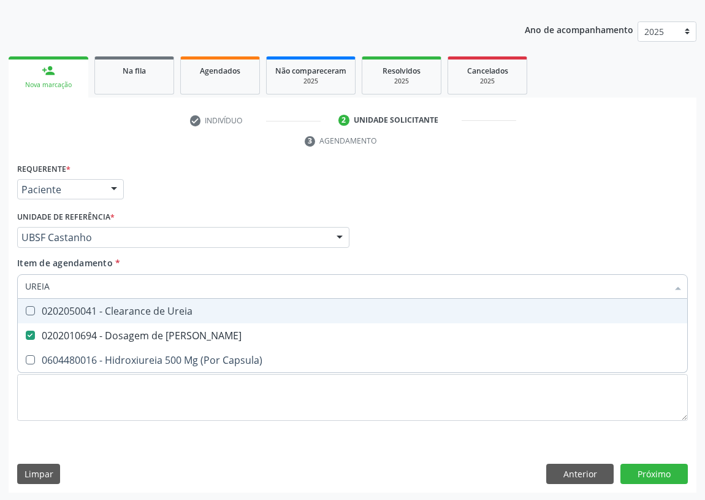
drag, startPoint x: 55, startPoint y: 282, endPoint x: 12, endPoint y: 294, distance: 44.7
click at [12, 294] on div "Requerente * Paciente Profissional de Saúde Paciente Nenhum resultado encontrad…" at bounding box center [353, 326] width 688 height 333
type input "C"
checkbox Ureia "false"
type input "CREATININA"
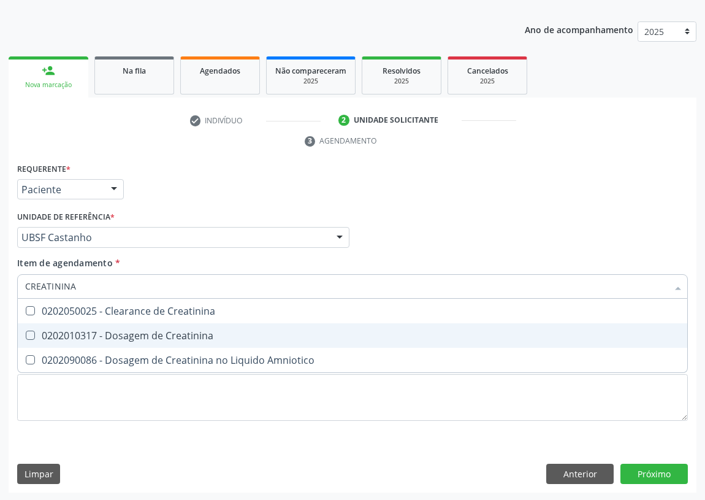
drag, startPoint x: 26, startPoint y: 329, endPoint x: 32, endPoint y: 328, distance: 6.4
click at [31, 329] on span "0202010317 - Dosagem de Creatinina" at bounding box center [353, 335] width 670 height 25
checkbox Creatinina "true"
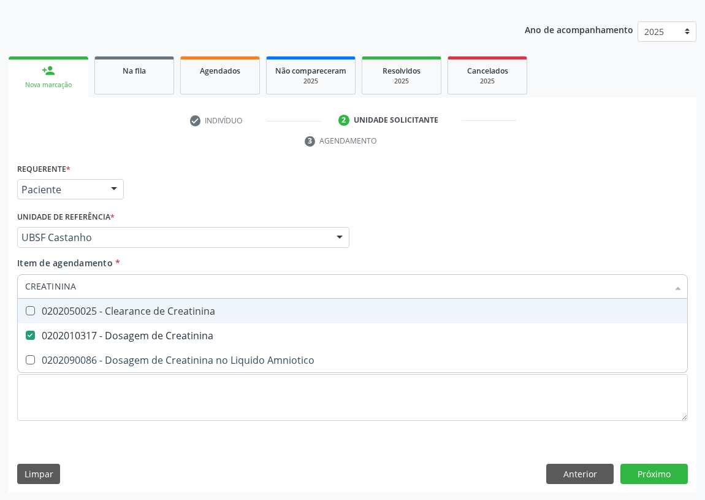
drag, startPoint x: 74, startPoint y: 285, endPoint x: 17, endPoint y: 285, distance: 56.4
click at [17, 285] on div "CREATININA" at bounding box center [352, 286] width 671 height 25
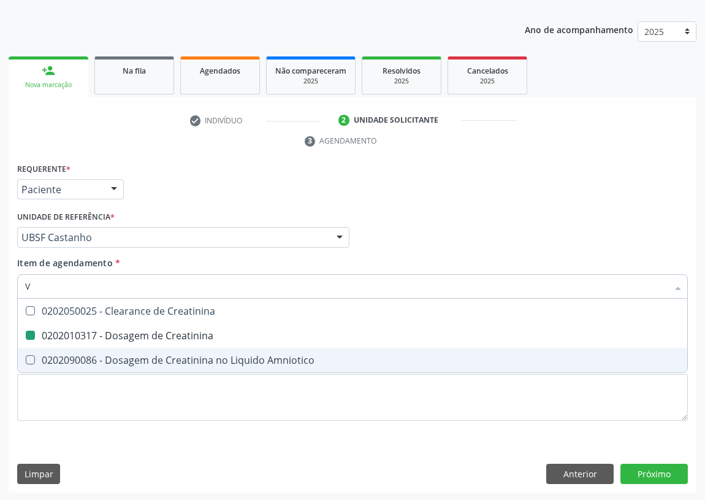
type input "VI"
checkbox Creatinina "false"
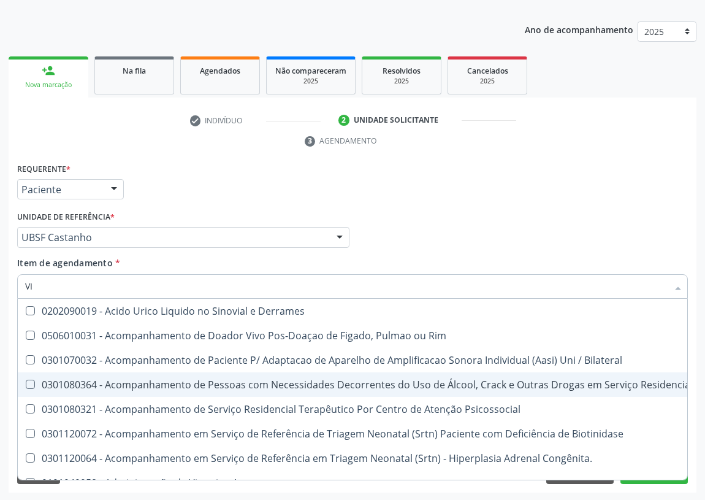
type input "VIT"
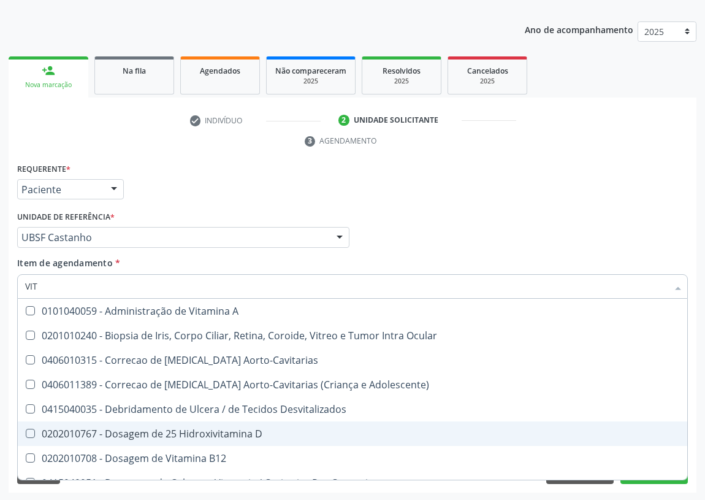
click at [233, 429] on div "0202010767 - Dosagem de 25 Hidroxivitamina D" at bounding box center [352, 434] width 655 height 10
checkbox D "true"
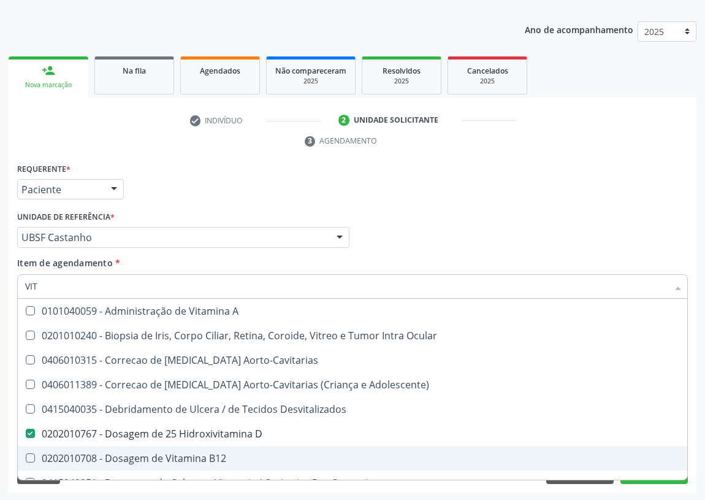
click at [205, 453] on div "0202010708 - Dosagem de Vitamina B12" at bounding box center [352, 458] width 655 height 10
checkbox B12 "true"
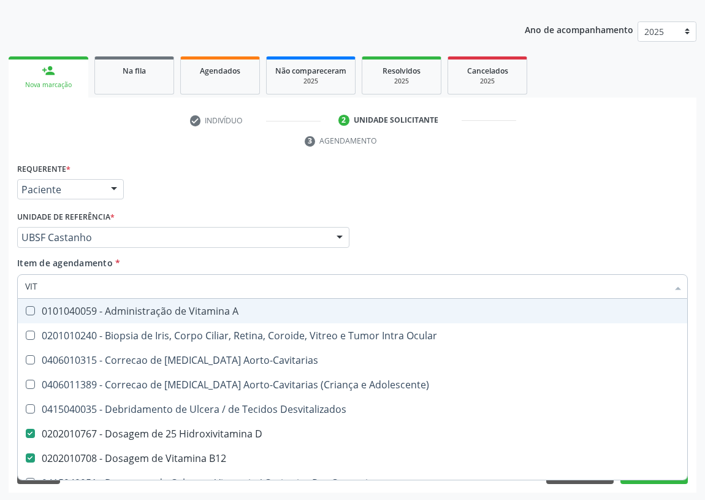
type input "VIT"
click at [0, 286] on div "Acompanhamento Acompanhe a situação das marcações correntes e finalizadas Relat…" at bounding box center [352, 221] width 705 height 561
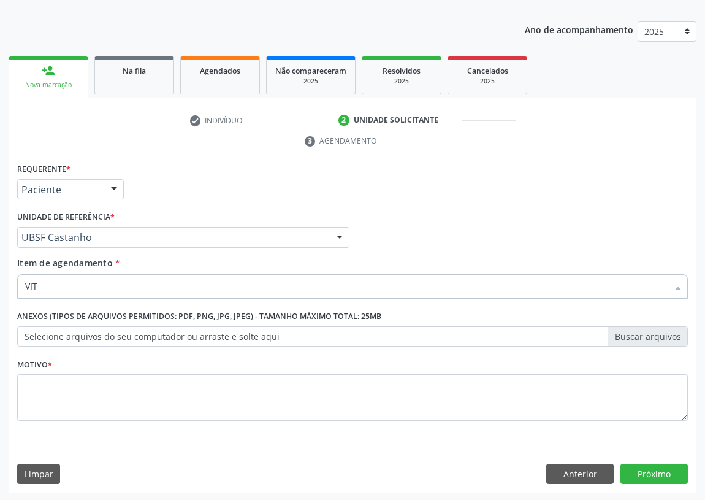
checkbox Completo "true"
checkbox Hdl "true"
checkbox Ldl "true"
checkbox Triglicerideos "true"
checkbox \(Tgp\) "true"
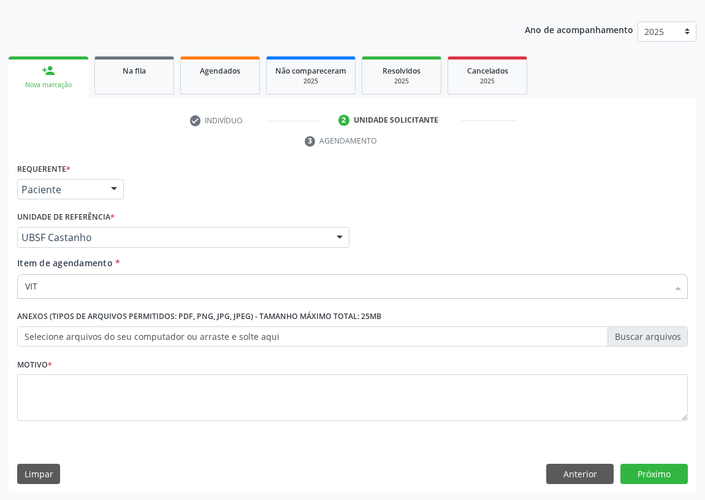
checkbox \(Tgo\) "true"
checkbox Ureia "true"
checkbox Creatinina "true"
checkbox D "true"
checkbox B12 "true"
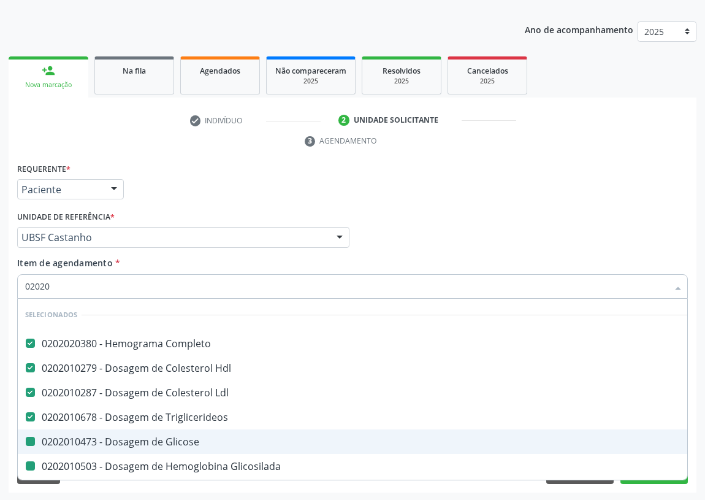
type input "020205"
checkbox Completo "false"
checkbox Hdl "false"
checkbox Ldl "false"
checkbox Triglicerideos "false"
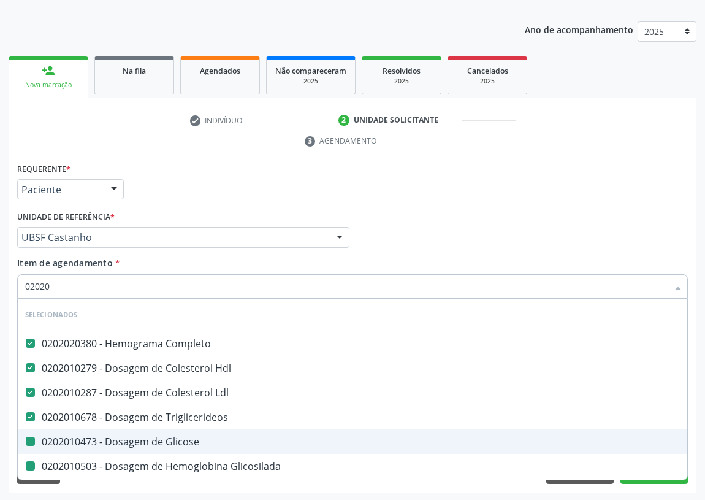
checkbox Glicose "false"
checkbox Glicosilada "false"
checkbox \(Tgp\) "false"
checkbox \(Tgo\) "false"
checkbox Ureia "false"
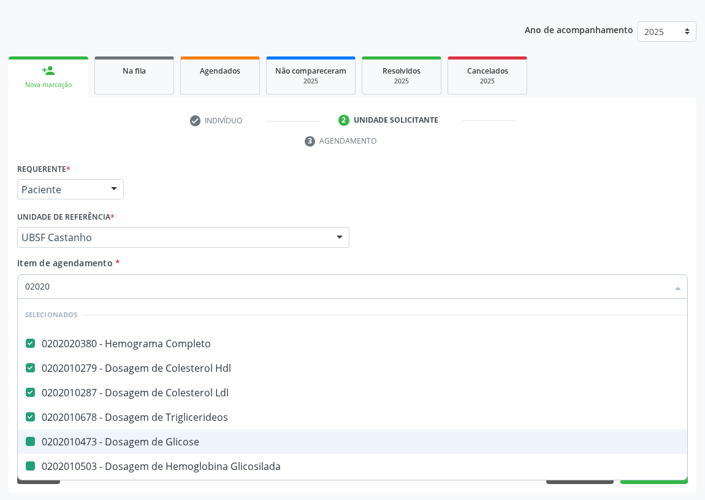
checkbox Creatinina "false"
checkbox D "false"
checkbox B12 "false"
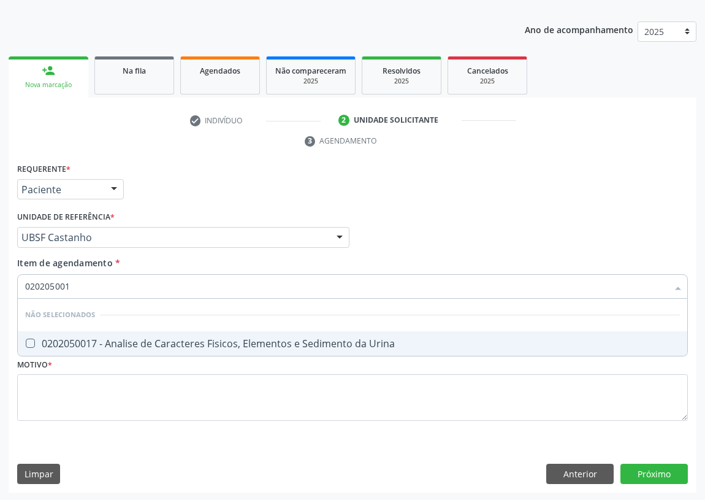
type input "0202050017"
drag, startPoint x: 26, startPoint y: 341, endPoint x: 58, endPoint y: 298, distance: 53.5
click at [29, 334] on span "0202050017 - Analise de Caracteres Fisicos, Elementos e Sedimento da Urina" at bounding box center [353, 343] width 670 height 25
checkbox Urina "true"
drag, startPoint x: 75, startPoint y: 283, endPoint x: 0, endPoint y: 286, distance: 75.5
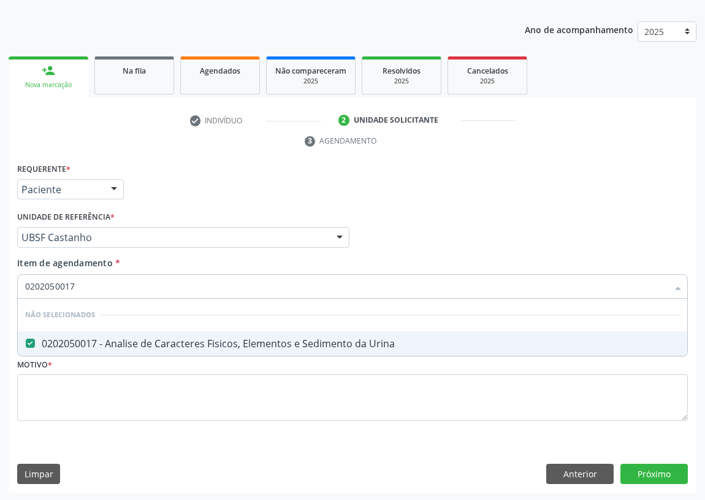
click at [0, 286] on div "Acompanhamento Acompanhe a situação das marcações correntes e finalizadas Relat…" at bounding box center [352, 221] width 705 height 561
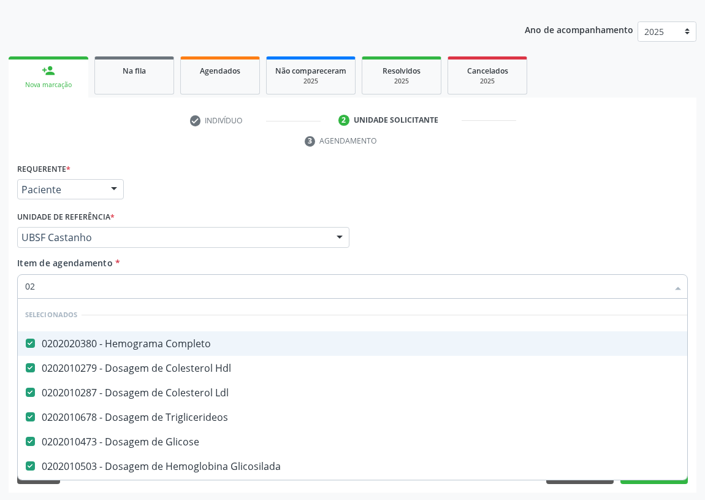
type input "020"
checkbox Frasco-Ampola\) "true"
checkbox Urina "false"
type input "0202"
checkbox Capsula\) "true"
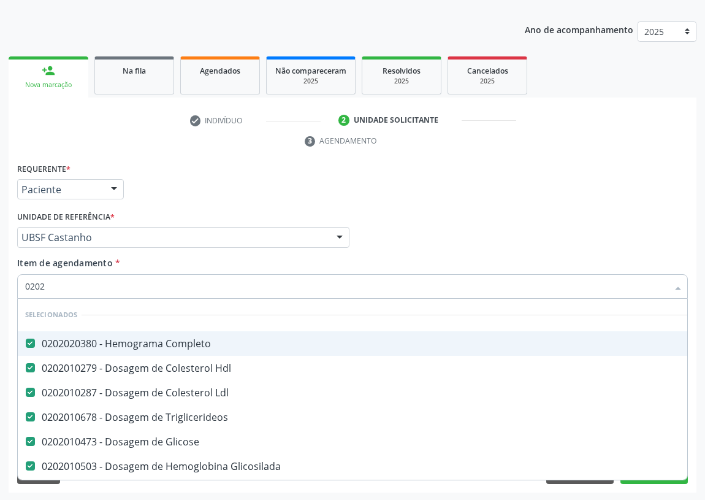
checkbox Urina "false"
type input "020208"
checkbox Completo "false"
checkbox Hdl "false"
checkbox Ldl "false"
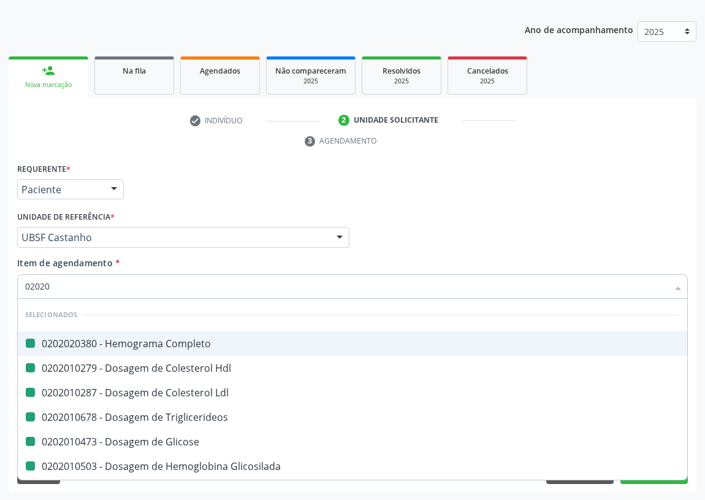
checkbox Triglicerideos "false"
checkbox Glicose "false"
checkbox Glicosilada "false"
checkbox \(Tgp\) "false"
checkbox \(Tgo\) "false"
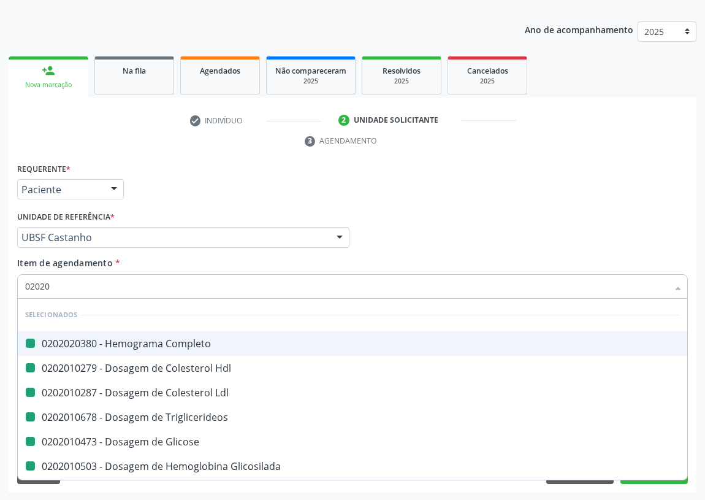
checkbox Ureia "false"
checkbox Creatinina "false"
checkbox D "false"
checkbox B12 "false"
checkbox Urina "false"
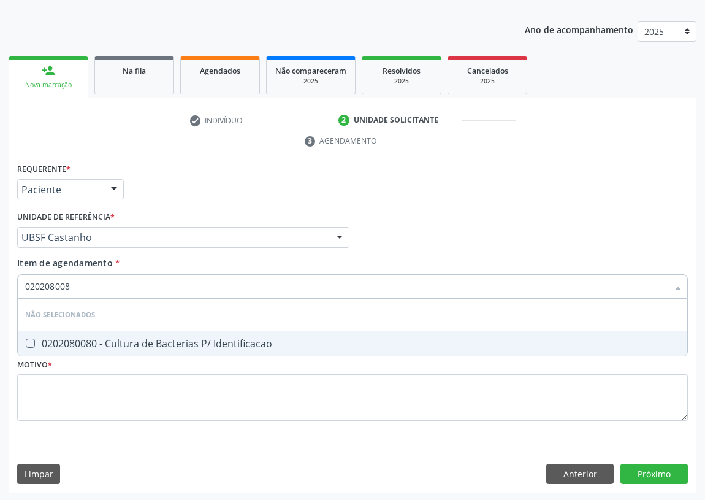
type input "0202080080"
drag, startPoint x: 25, startPoint y: 343, endPoint x: 93, endPoint y: 297, distance: 82.5
click at [27, 339] on div at bounding box center [22, 344] width 9 height 10
checkbox Identificacao "true"
drag, startPoint x: 99, startPoint y: 287, endPoint x: 4, endPoint y: 287, distance: 95.1
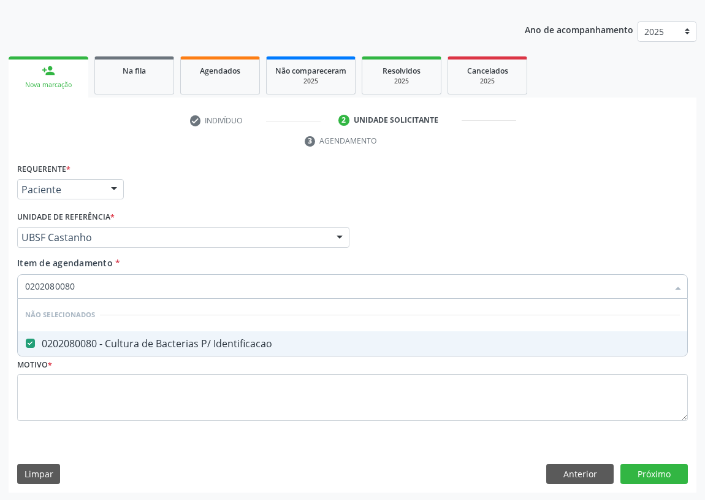
click at [4, 287] on div "Acompanhamento Acompanhe a situação das marcações correntes e finalizadas Relat…" at bounding box center [352, 221] width 705 height 561
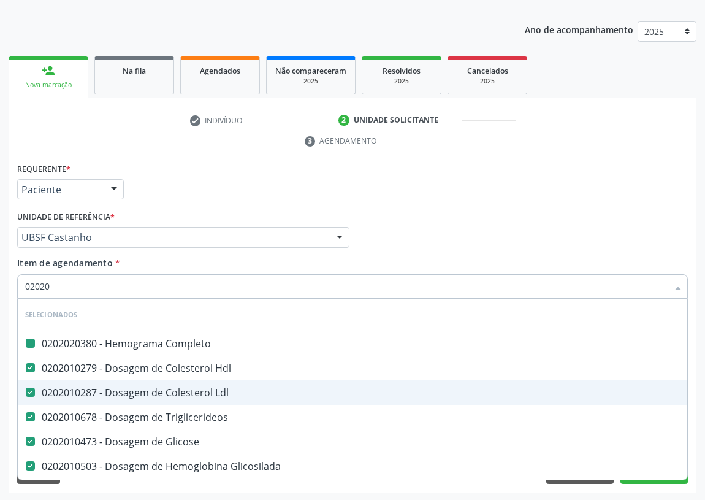
type input "020204"
checkbox Completo "false"
checkbox Hdl "false"
checkbox Ldl "false"
checkbox Triglicerideos "false"
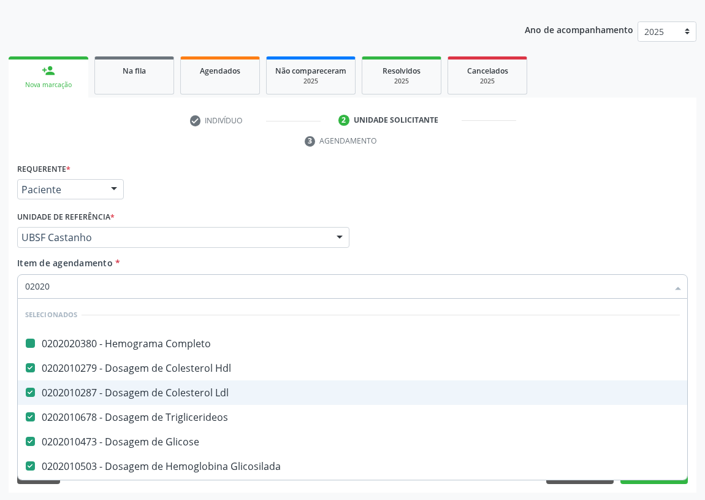
checkbox Glicose "false"
checkbox Glicosilada "false"
checkbox \(Tgp\) "false"
checkbox \(Tgo\) "false"
checkbox Ureia "false"
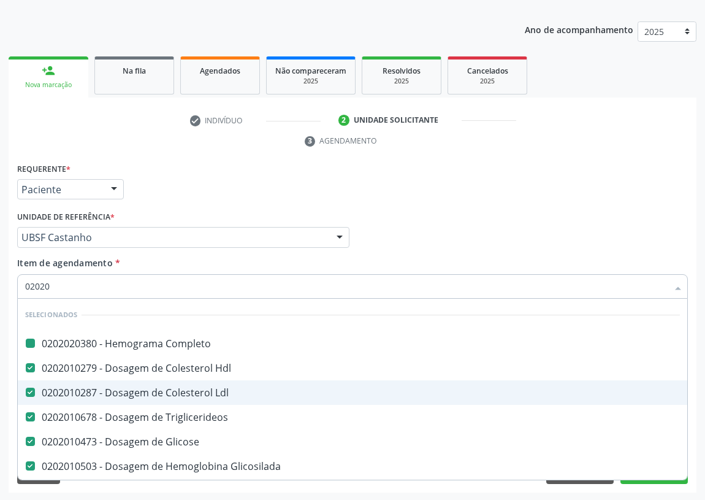
checkbox Creatinina "false"
checkbox D "false"
checkbox B12 "false"
checkbox Urina "false"
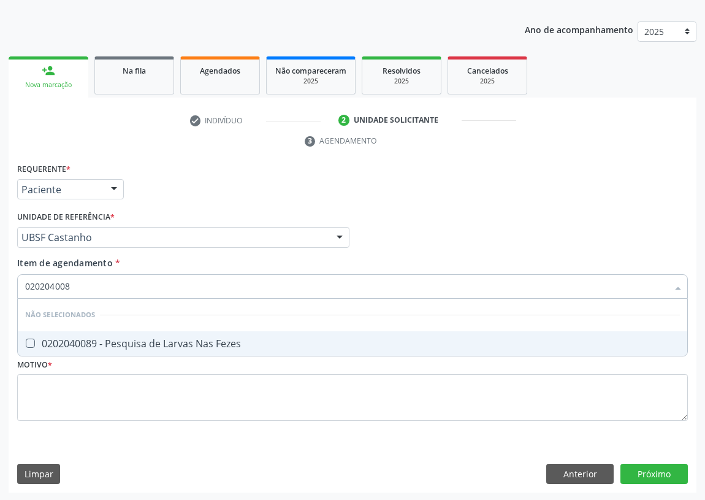
type input "0202040089"
drag, startPoint x: 31, startPoint y: 340, endPoint x: 31, endPoint y: 348, distance: 7.4
click at [31, 341] on Fezes at bounding box center [30, 343] width 9 height 9
click at [26, 341] on Fezes "checkbox" at bounding box center [22, 343] width 8 height 8
checkbox Fezes "true"
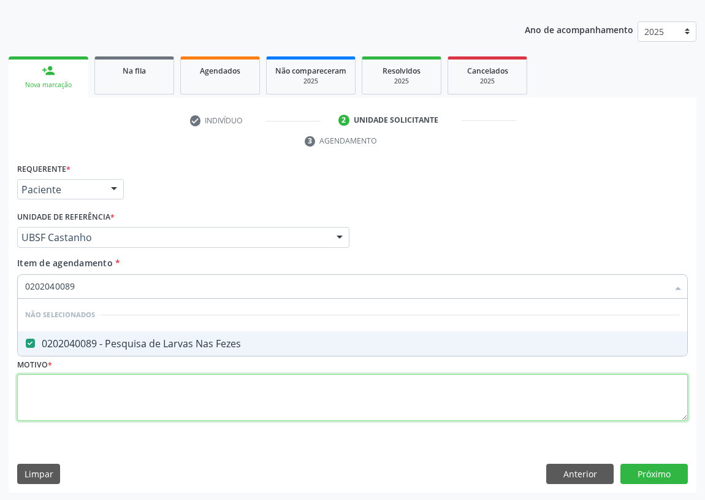
click at [36, 398] on div "Requerente * Paciente Profissional de Saúde Paciente Nenhum resultado encontrad…" at bounding box center [352, 299] width 671 height 278
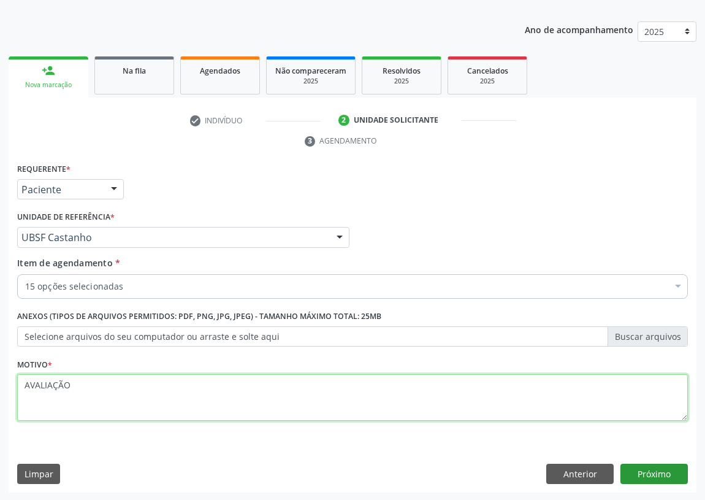
type textarea "AVALIAÇÃO"
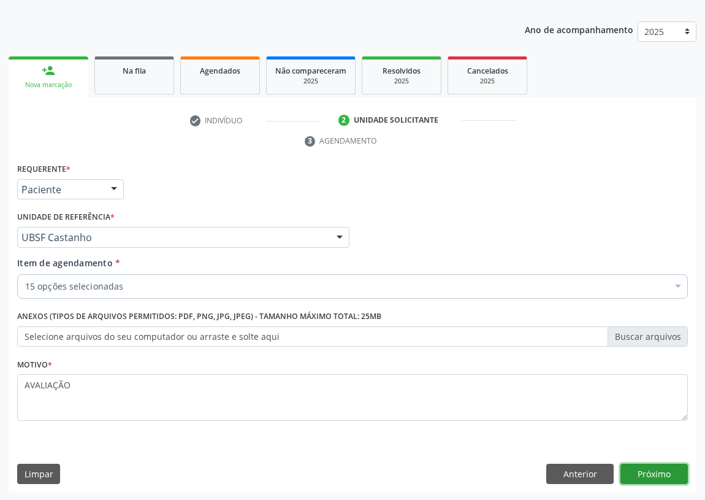
click at [662, 470] on button "Próximo" at bounding box center [654, 474] width 67 height 21
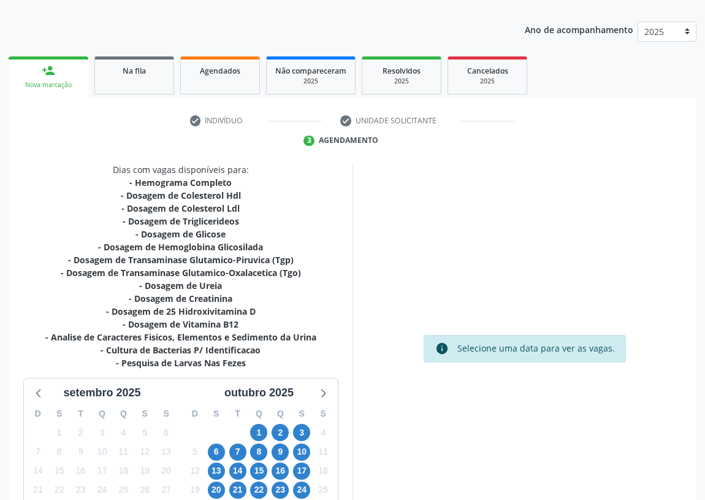
scroll to position [232, 0]
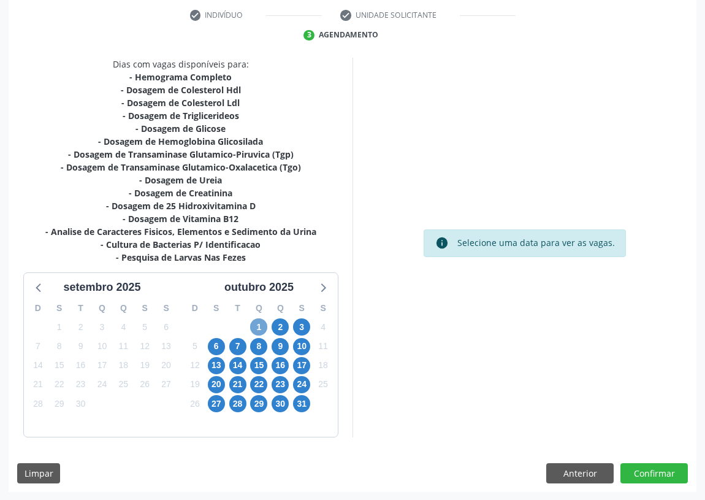
click at [260, 321] on span "1" at bounding box center [258, 326] width 17 height 17
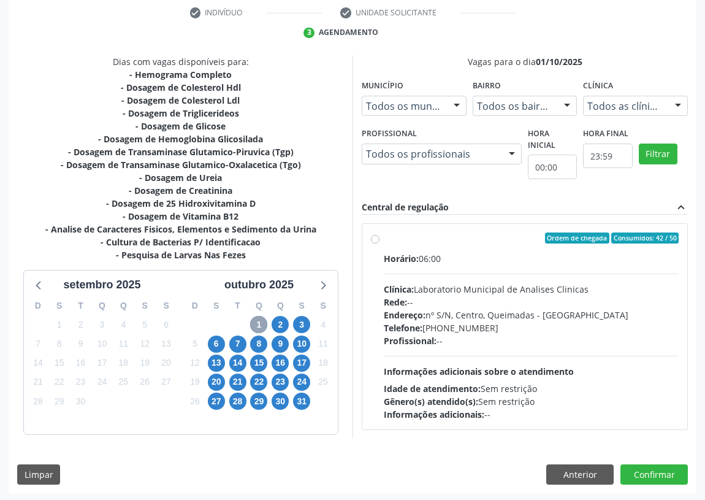
scroll to position [236, 0]
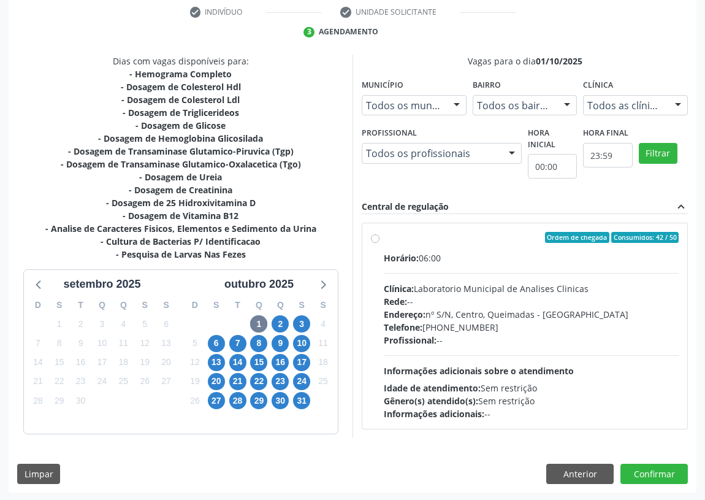
click at [384, 237] on label "Ordem de chegada Consumidos: 42 / 50 Horário: 06:00 Clínica: Laboratorio Munici…" at bounding box center [531, 326] width 295 height 188
click at [374, 237] on input "Ordem de chegada Consumidos: 42 / 50 Horário: 06:00 Clínica: Laboratorio Munici…" at bounding box center [375, 237] width 9 height 11
radio input "true"
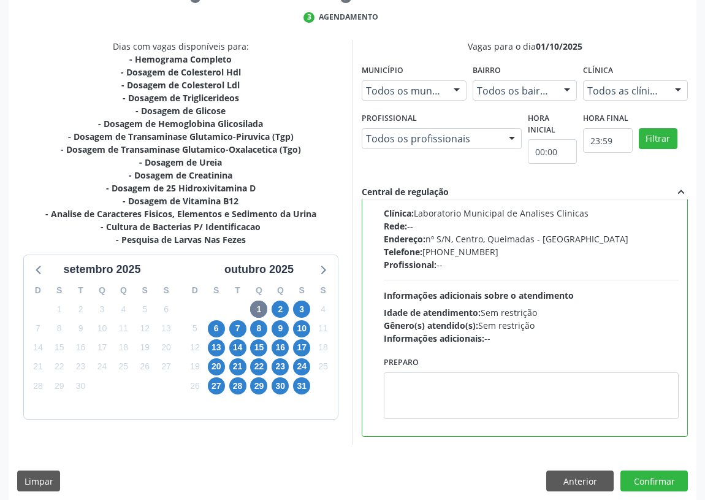
scroll to position [258, 0]
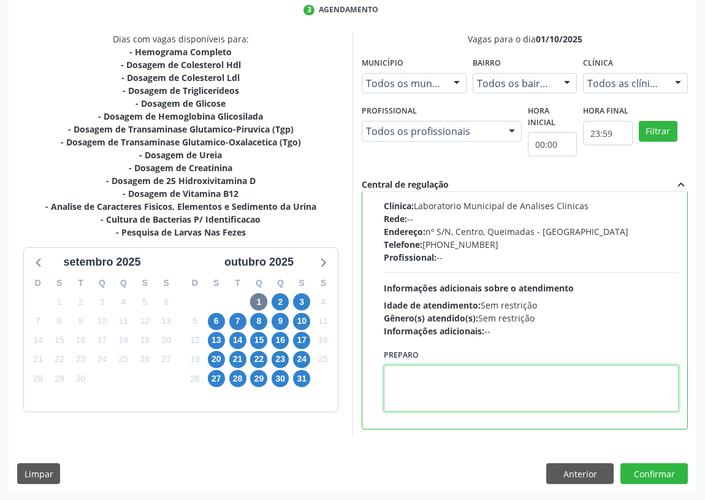
click at [416, 407] on textarea at bounding box center [531, 388] width 295 height 47
type textarea "IR EM [GEOGRAPHIC_DATA]"
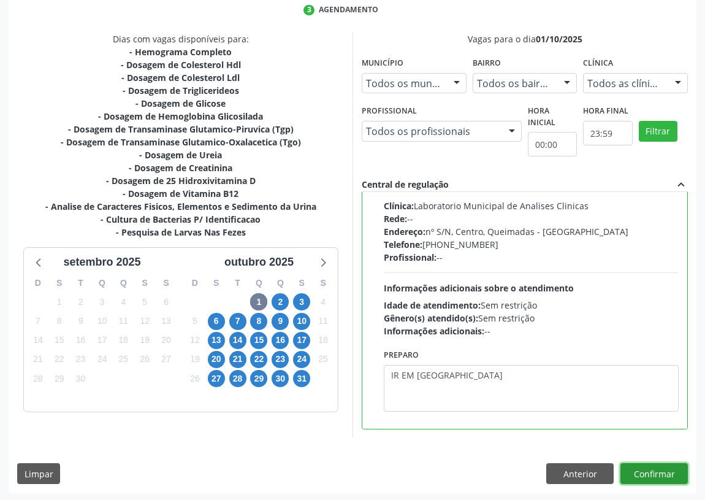
drag, startPoint x: 645, startPoint y: 470, endPoint x: 515, endPoint y: 450, distance: 130.9
click at [644, 470] on button "Confirmar" at bounding box center [654, 473] width 67 height 21
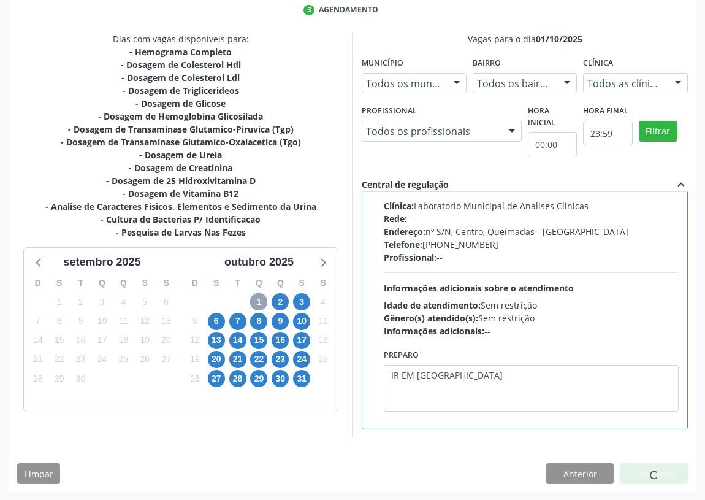
click at [253, 299] on span "1" at bounding box center [258, 301] width 17 height 17
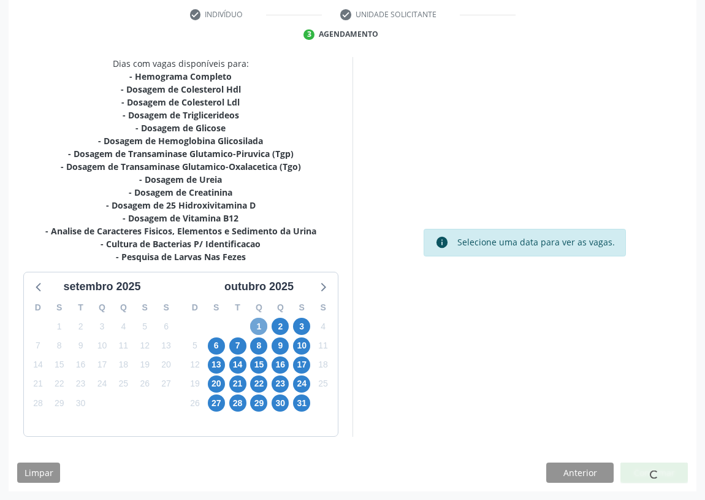
scroll to position [232, 0]
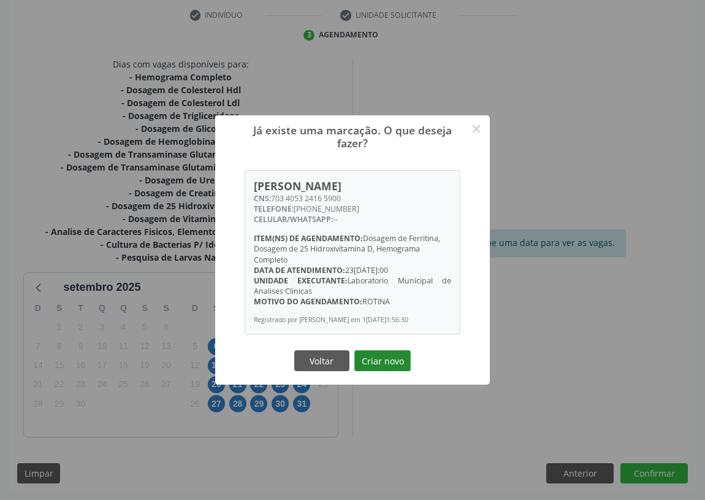
click at [370, 366] on button "Criar novo" at bounding box center [383, 360] width 56 height 21
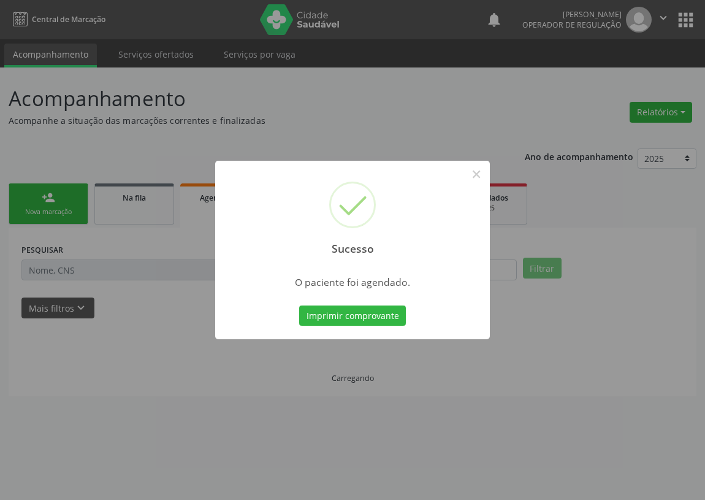
scroll to position [0, 0]
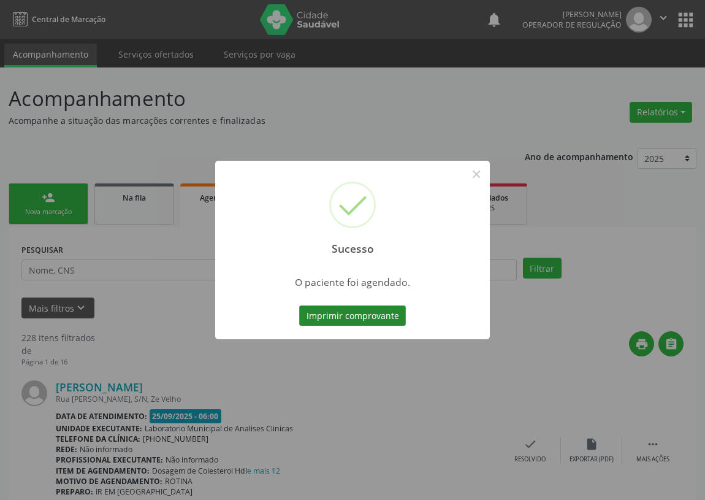
click at [337, 316] on button "Imprimir comprovante" at bounding box center [352, 315] width 107 height 21
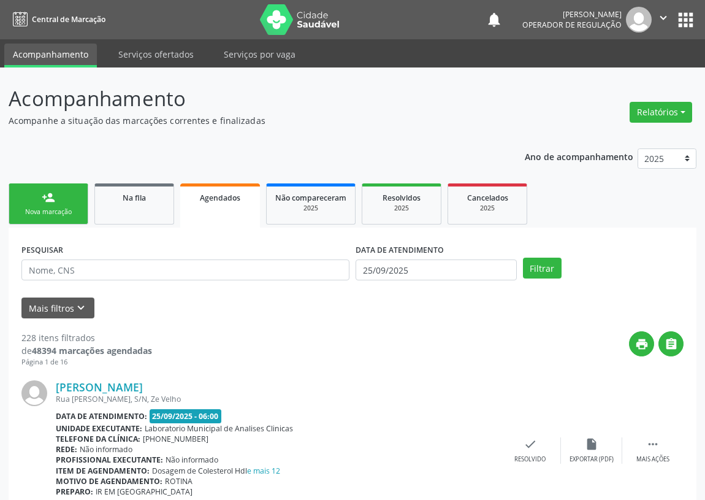
click at [34, 194] on link "person_add Nova marcação" at bounding box center [49, 203] width 80 height 41
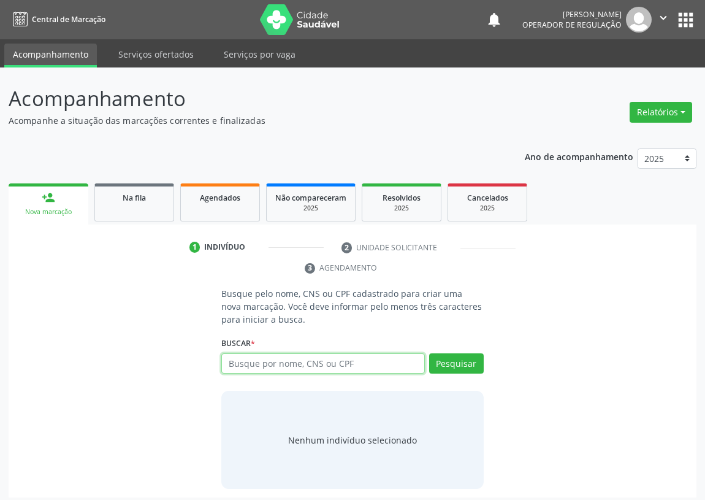
click at [229, 362] on input "text" at bounding box center [323, 363] width 204 height 21
type input "700407133156750"
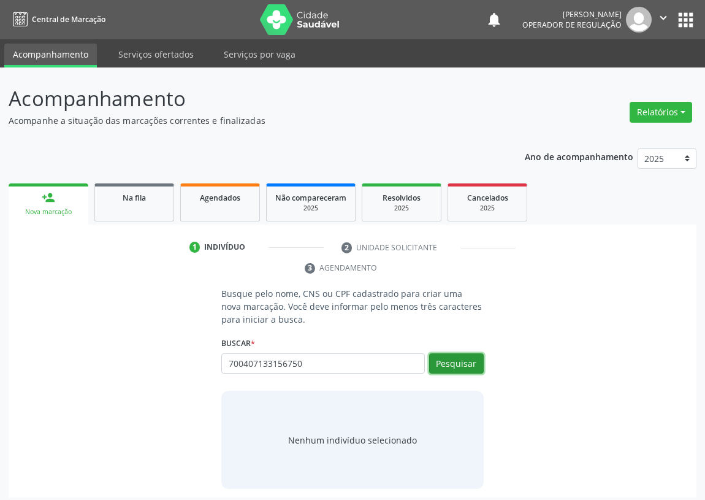
drag, startPoint x: 450, startPoint y: 366, endPoint x: 229, endPoint y: 373, distance: 221.5
click at [447, 362] on button "Pesquisar" at bounding box center [456, 363] width 55 height 21
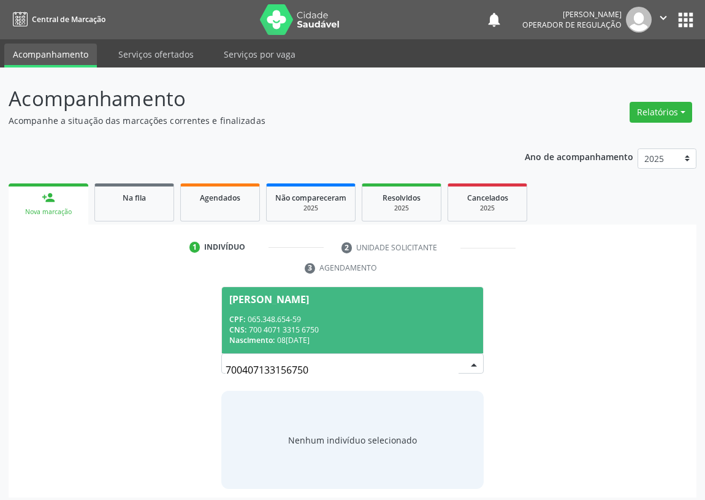
click at [260, 302] on div "[PERSON_NAME]" at bounding box center [269, 299] width 80 height 10
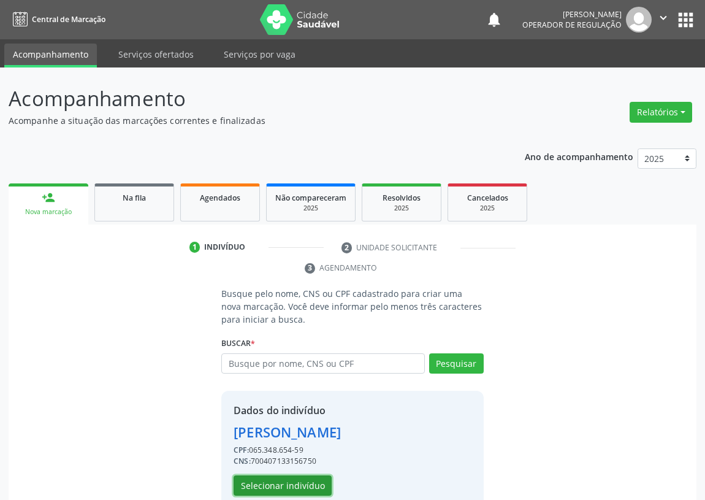
click at [258, 480] on button "Selecionar indivíduo" at bounding box center [283, 485] width 98 height 21
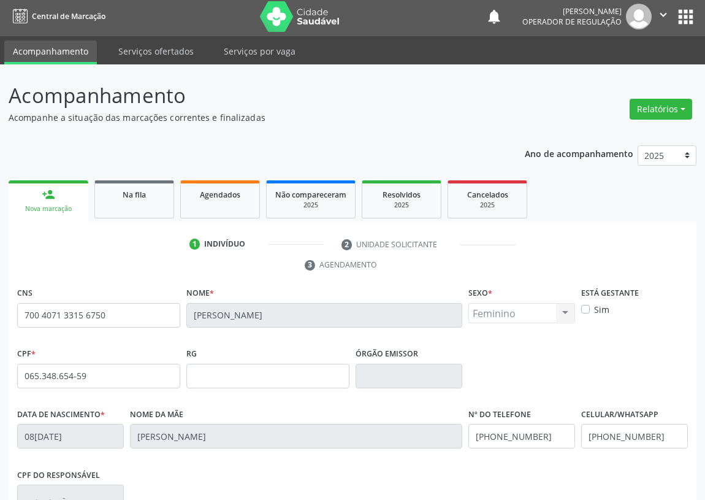
scroll to position [184, 0]
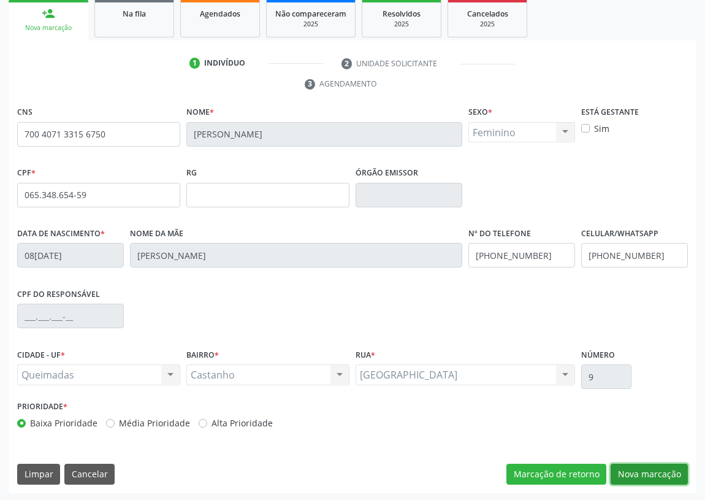
drag, startPoint x: 648, startPoint y: 475, endPoint x: 478, endPoint y: 425, distance: 176.6
click at [635, 467] on button "Nova marcação" at bounding box center [649, 474] width 77 height 21
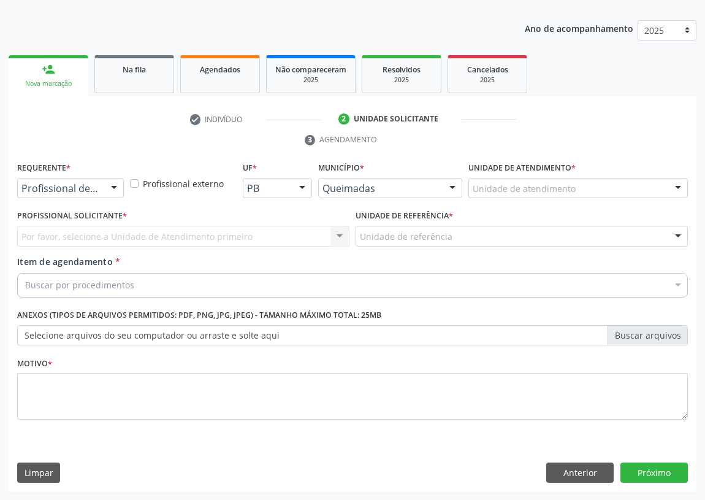
scroll to position [127, 0]
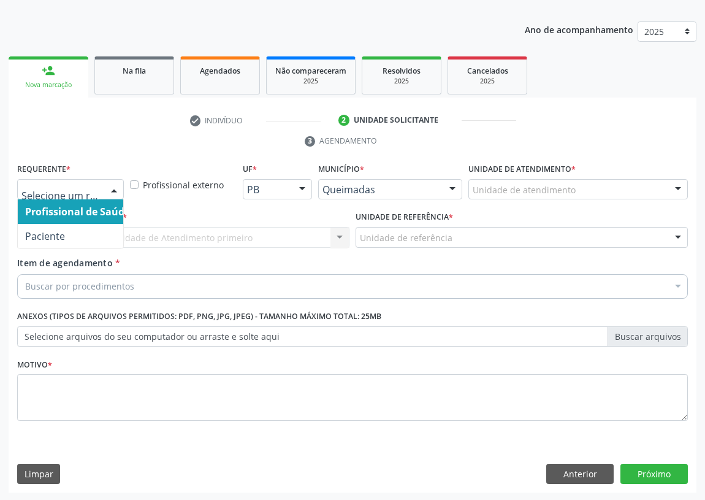
drag, startPoint x: 116, startPoint y: 184, endPoint x: 76, endPoint y: 245, distance: 73.2
click at [113, 189] on div at bounding box center [114, 190] width 18 height 21
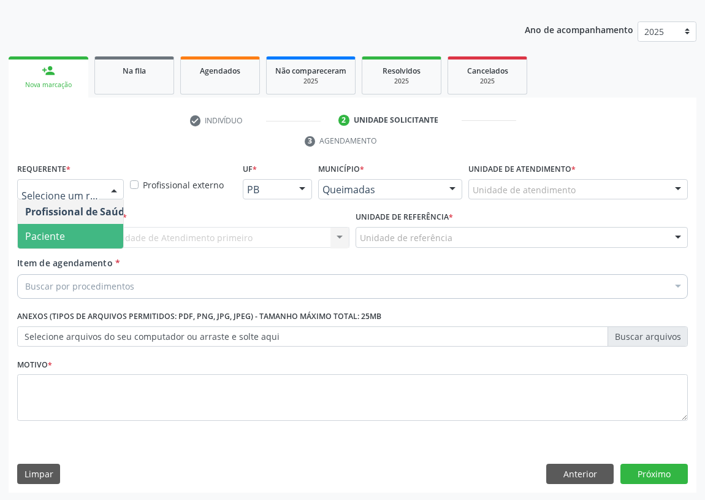
click at [89, 239] on span "Paciente" at bounding box center [78, 236] width 120 height 25
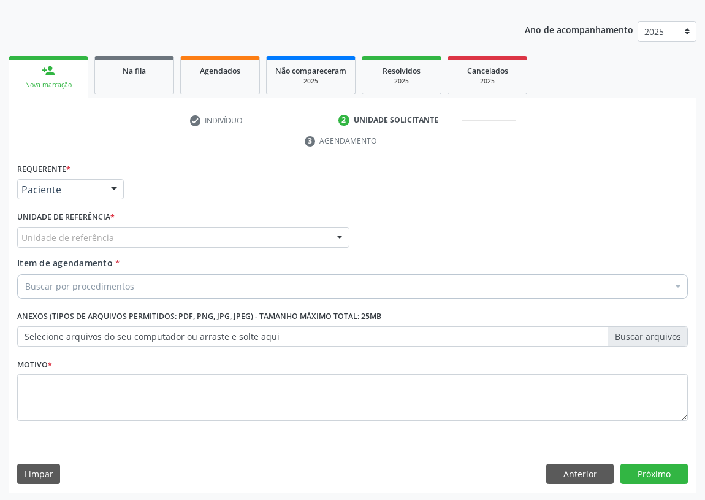
click at [281, 228] on div "Unidade de referência" at bounding box center [183, 237] width 332 height 21
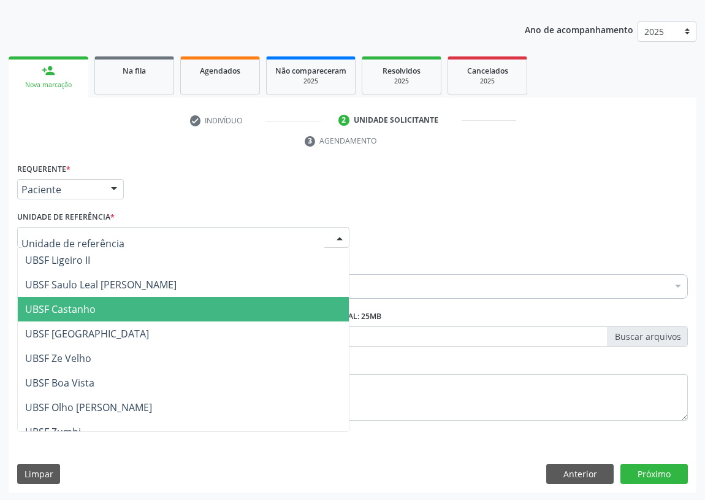
click at [77, 308] on span "UBSF Castanho" at bounding box center [60, 308] width 71 height 13
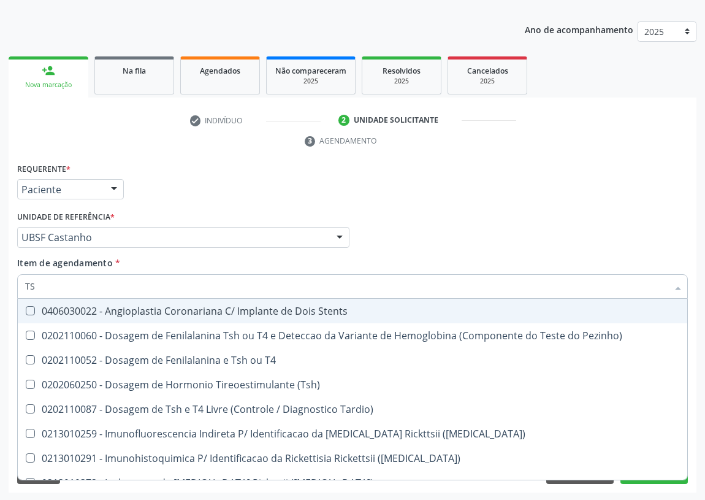
type input "TSH"
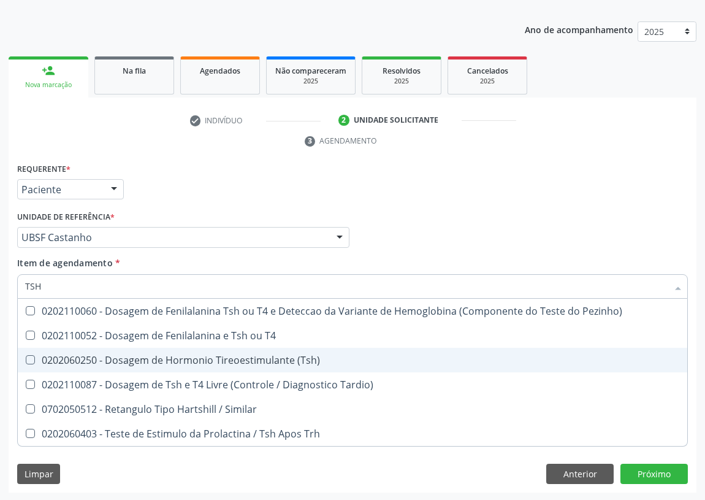
drag, startPoint x: 30, startPoint y: 358, endPoint x: 34, endPoint y: 327, distance: 31.6
click at [30, 357] on \(Tsh\) at bounding box center [30, 359] width 9 height 9
click at [26, 357] on \(Tsh\) "checkbox" at bounding box center [22, 360] width 8 height 8
checkbox \(Tsh\) "true"
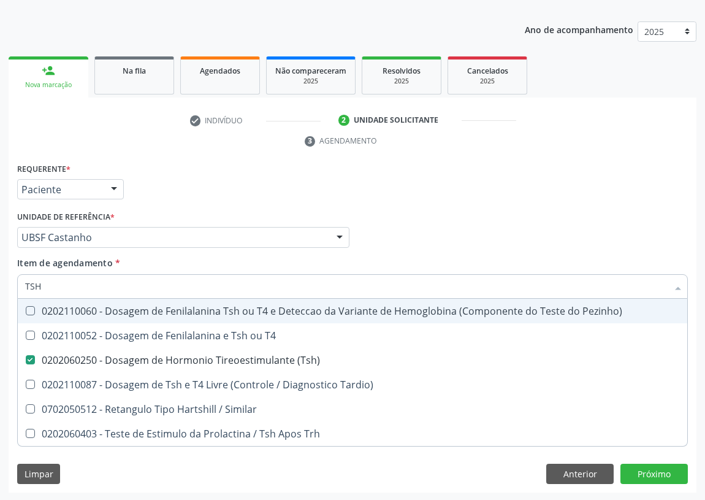
drag, startPoint x: 44, startPoint y: 283, endPoint x: 7, endPoint y: 283, distance: 37.4
click at [9, 285] on div "Requerente * Paciente Profissional de Saúde Paciente Nenhum resultado encontrad…" at bounding box center [353, 326] width 688 height 333
type input "T"
checkbox \(Tsh\) "false"
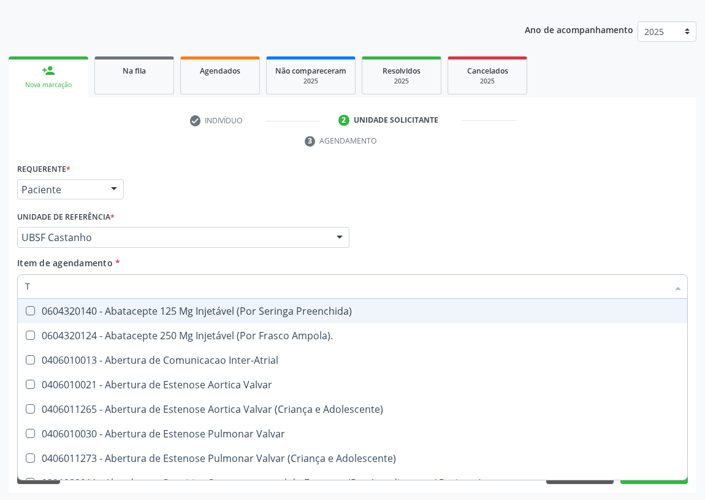
type input "T4"
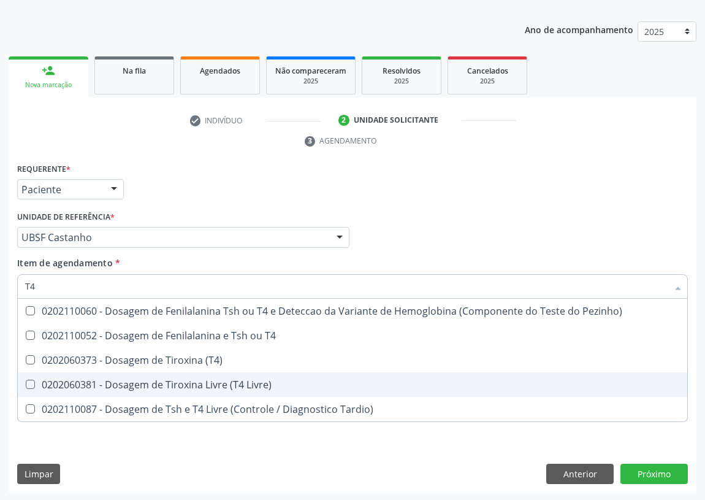
drag, startPoint x: 131, startPoint y: 385, endPoint x: 25, endPoint y: 349, distance: 112.1
click at [131, 385] on div "0202060381 - Dosagem de Tiroxina Livre (T4 Livre)" at bounding box center [352, 385] width 655 height 10
checkbox Livre\) "true"
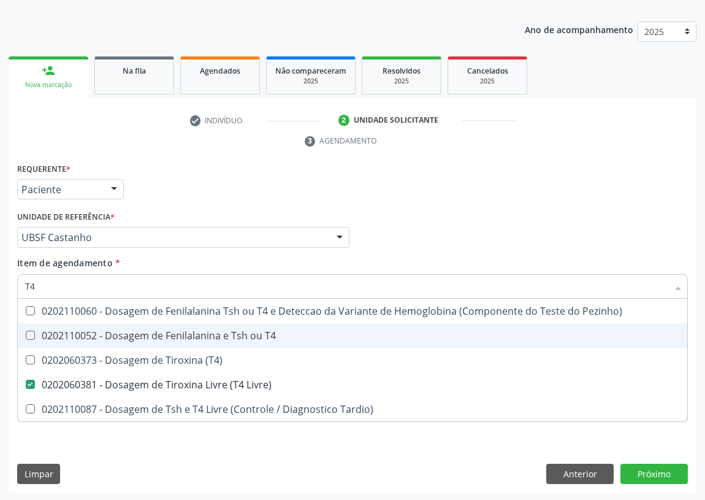
drag, startPoint x: 45, startPoint y: 285, endPoint x: 0, endPoint y: 276, distance: 45.7
click at [0, 276] on div "Acompanhamento Acompanhe a situação das marcações correntes e finalizadas Relat…" at bounding box center [352, 221] width 705 height 561
type input "T"
checkbox Livre\) "false"
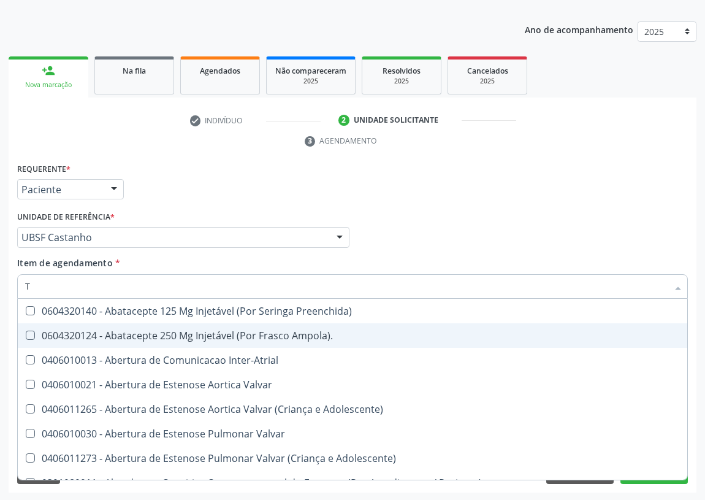
type input "[MEDICAL_DATA]"
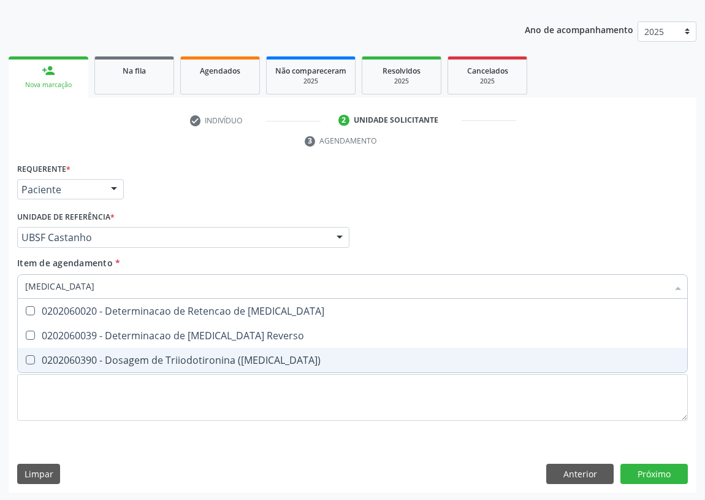
drag, startPoint x: 34, startPoint y: 358, endPoint x: 26, endPoint y: 355, distance: 8.5
click at [32, 356] on \(T3\) at bounding box center [30, 359] width 9 height 9
click at [26, 356] on \(T3\) "checkbox" at bounding box center [22, 360] width 8 height 8
checkbox \(T3\) "true"
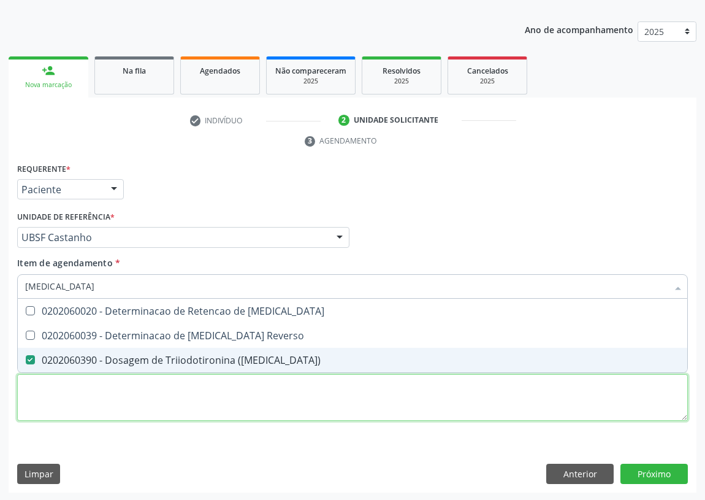
click at [40, 396] on div "Requerente * Paciente Profissional de Saúde Paciente Nenhum resultado encontrad…" at bounding box center [352, 299] width 671 height 278
checkbox Reverso "true"
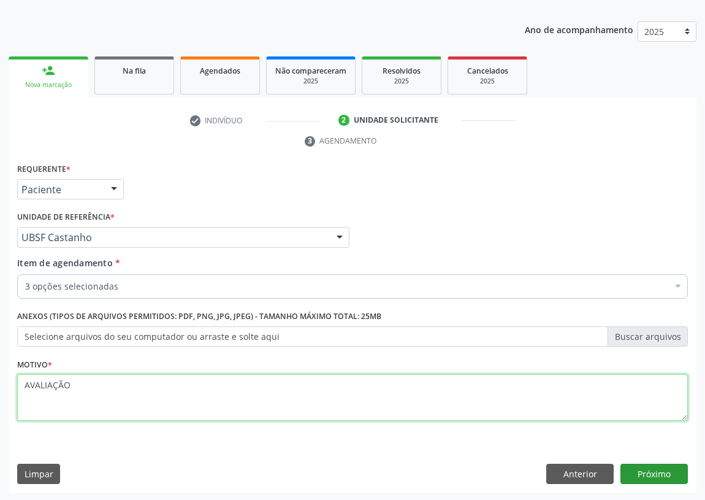
type textarea "AVALIAÇÃO"
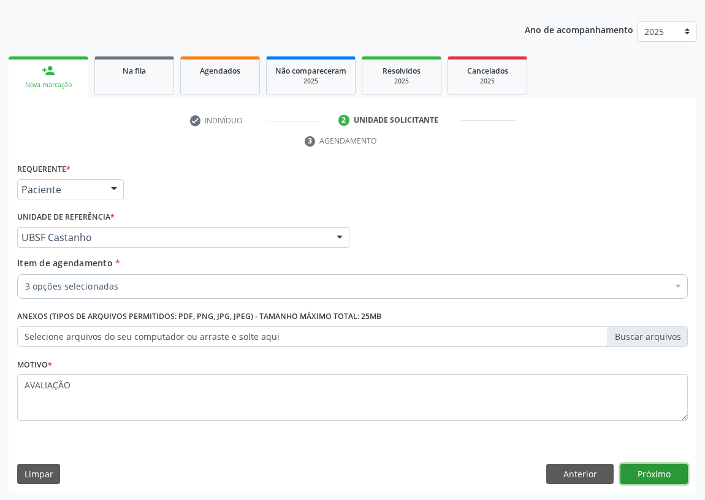
drag, startPoint x: 656, startPoint y: 468, endPoint x: 0, endPoint y: 451, distance: 656.5
click at [656, 467] on button "Próximo" at bounding box center [654, 474] width 67 height 21
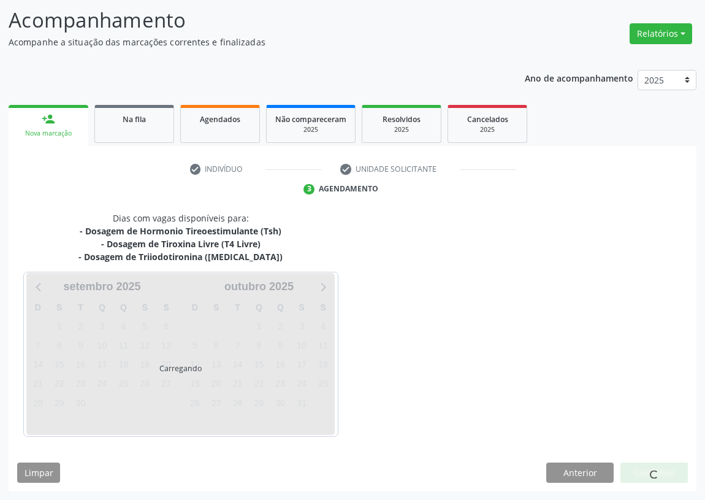
scroll to position [78, 0]
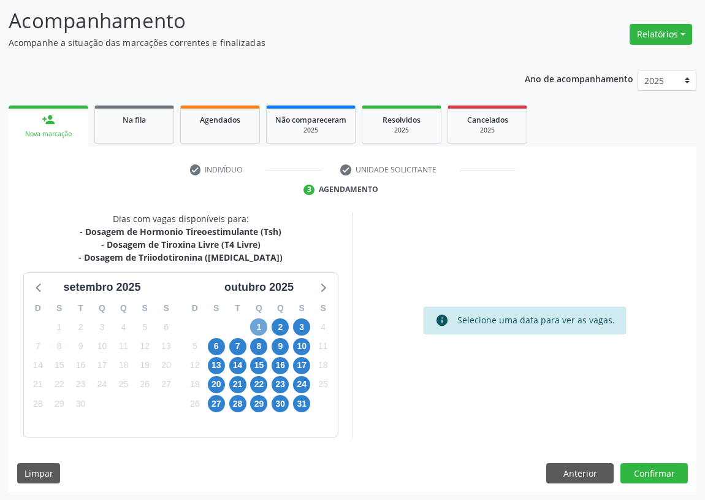
click at [255, 323] on span "1" at bounding box center [258, 326] width 17 height 17
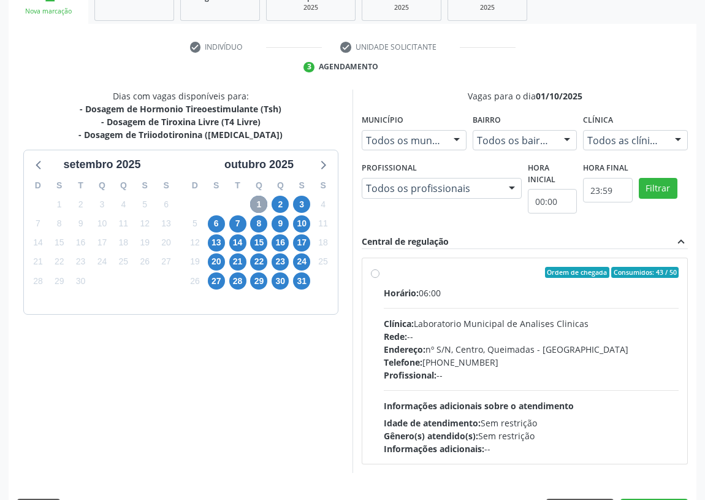
scroll to position [236, 0]
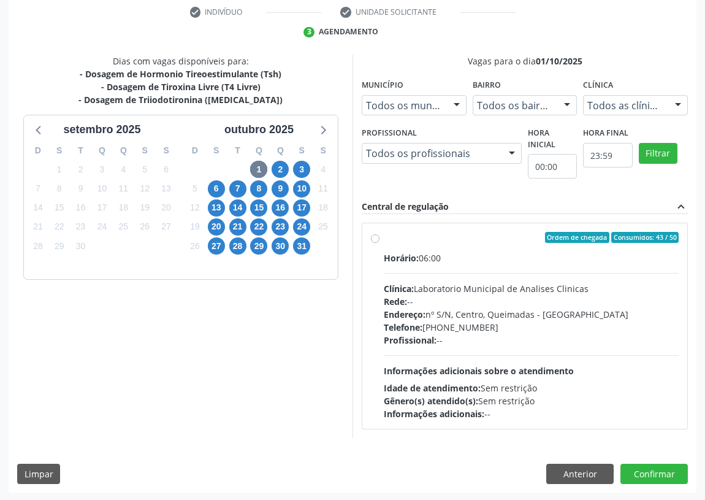
click at [384, 238] on label "Ordem de chegada Consumidos: 43 / 50 Horário: 06:00 Clínica: Laboratorio Munici…" at bounding box center [531, 326] width 295 height 188
click at [374, 238] on input "Ordem de chegada Consumidos: 43 / 50 Horário: 06:00 Clínica: Laboratorio Munici…" at bounding box center [375, 237] width 9 height 11
radio input "true"
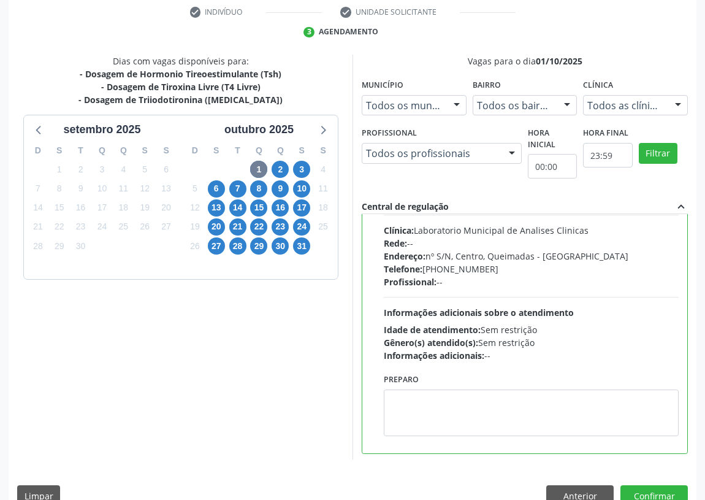
scroll to position [61, 0]
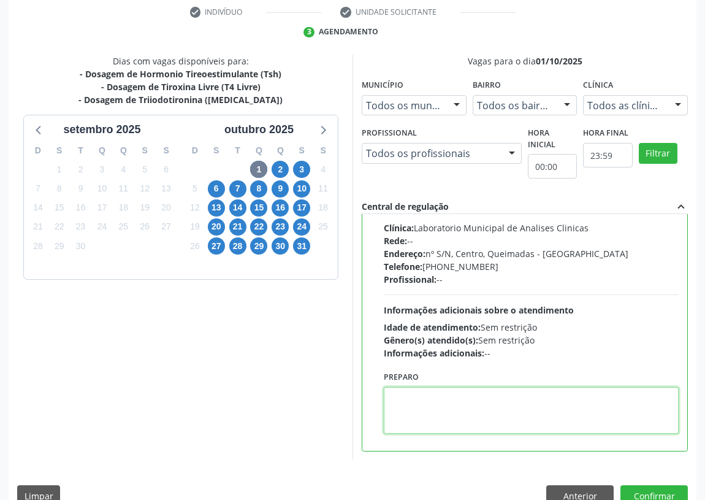
drag, startPoint x: 420, startPoint y: 413, endPoint x: 421, endPoint y: 402, distance: 11.7
click at [421, 404] on textarea at bounding box center [531, 410] width 295 height 47
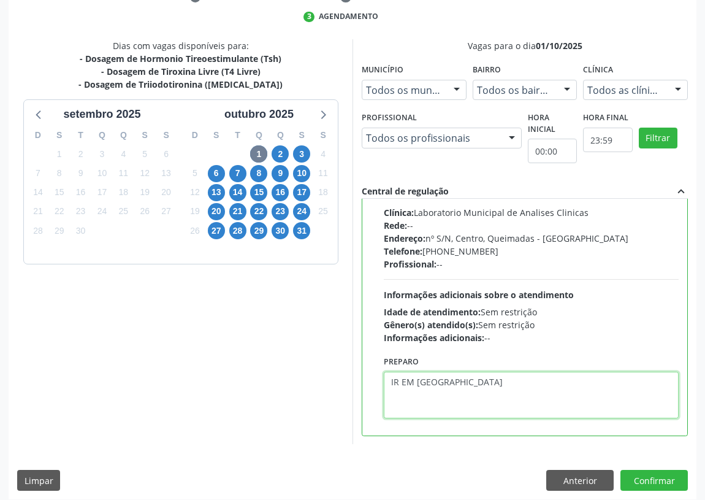
scroll to position [258, 0]
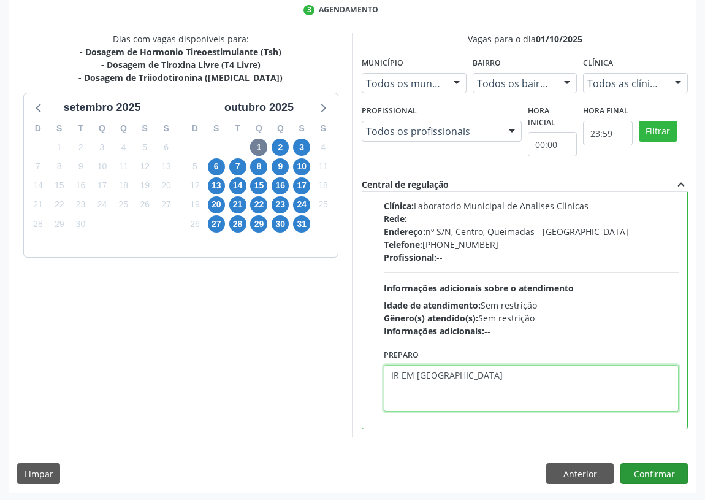
type textarea "IR EM [GEOGRAPHIC_DATA]"
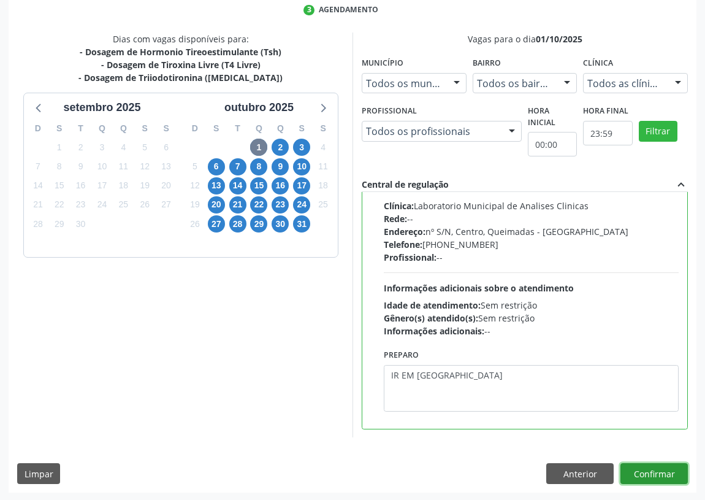
click at [678, 466] on button "Confirmar" at bounding box center [654, 473] width 67 height 21
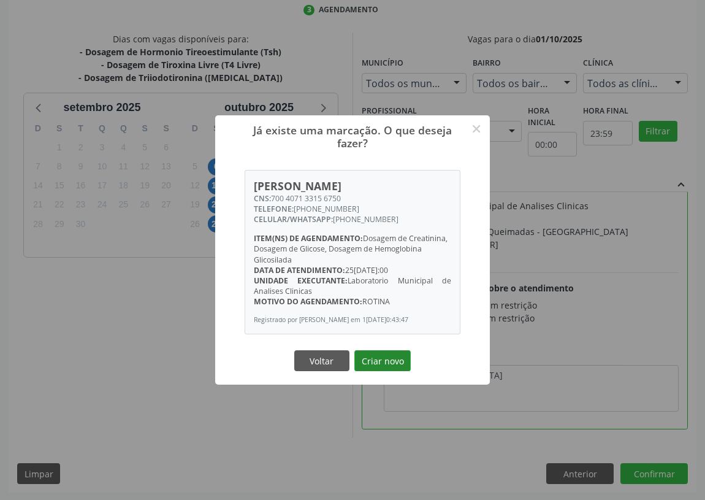
click at [380, 363] on button "Criar novo" at bounding box center [383, 360] width 56 height 21
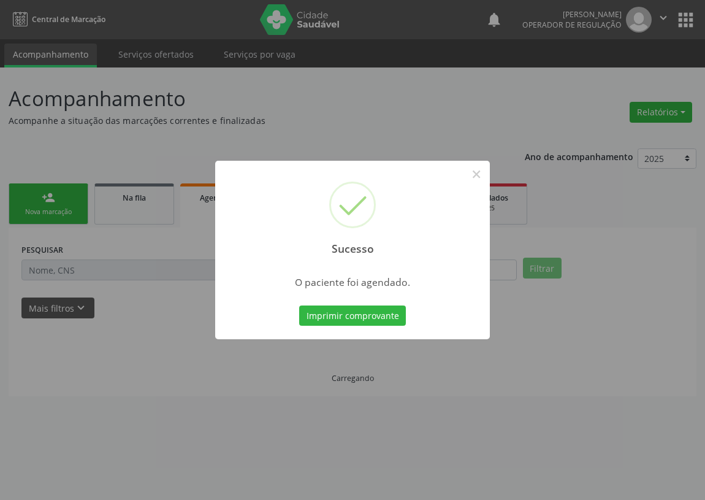
scroll to position [0, 0]
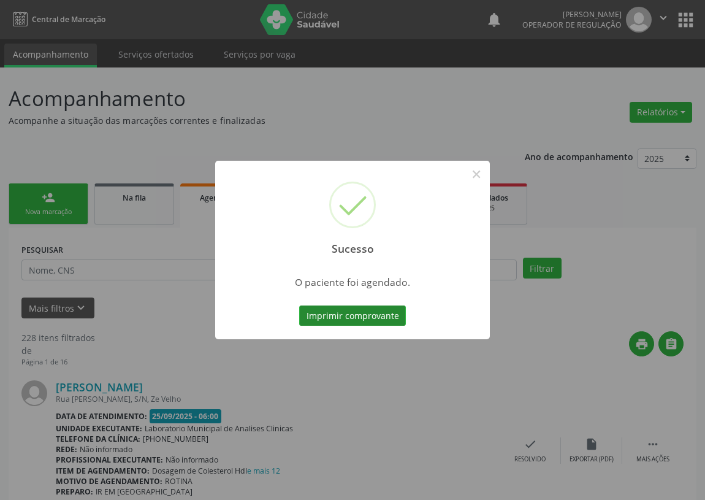
click at [334, 318] on button "Imprimir comprovante" at bounding box center [352, 315] width 107 height 21
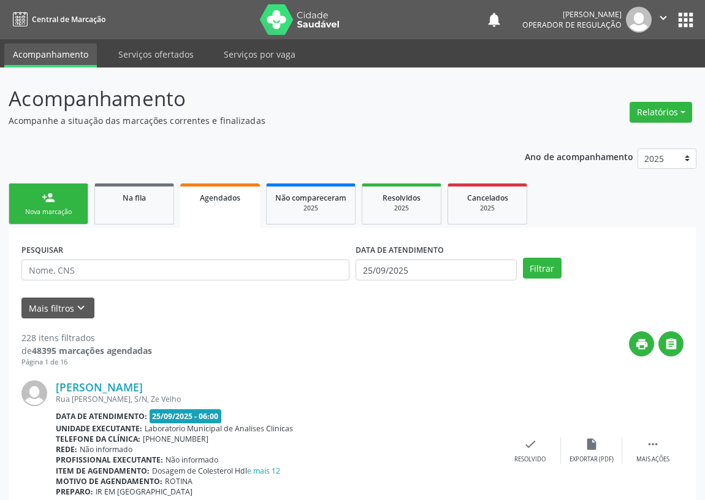
click at [43, 193] on div "person_add" at bounding box center [48, 197] width 13 height 13
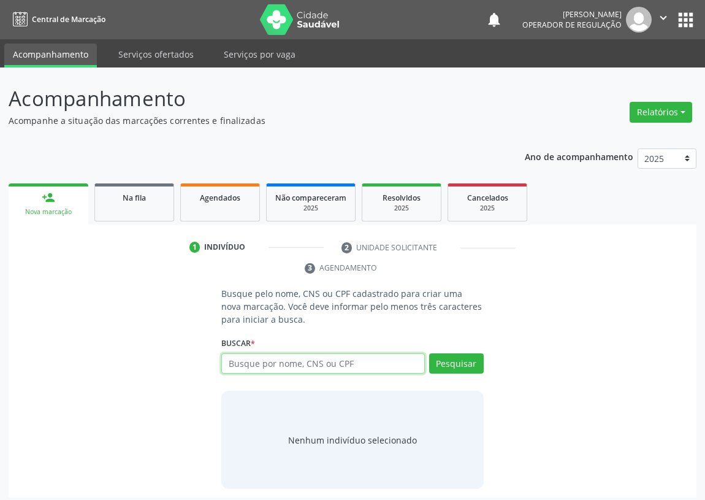
click at [233, 367] on input "text" at bounding box center [323, 363] width 204 height 21
click at [248, 365] on input "text" at bounding box center [323, 363] width 204 height 21
type input "705006472543556"
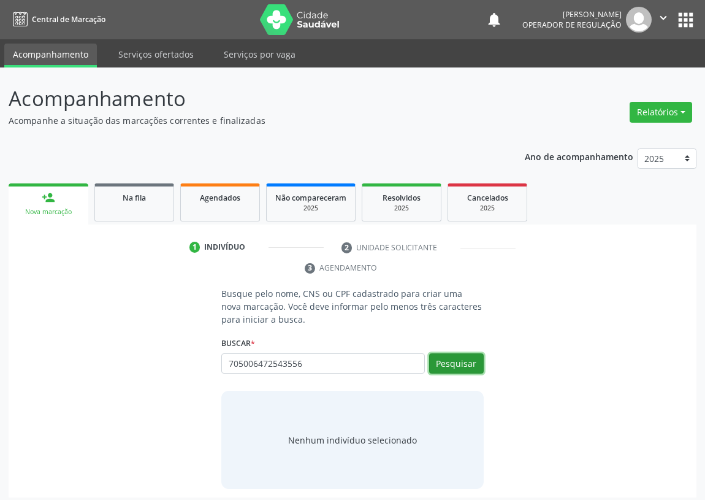
drag, startPoint x: 453, startPoint y: 358, endPoint x: 388, endPoint y: 362, distance: 65.8
click at [449, 358] on button "Pesquisar" at bounding box center [456, 363] width 55 height 21
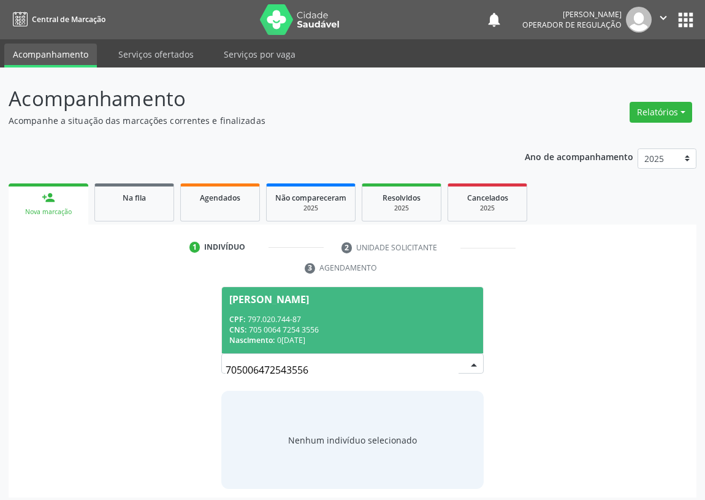
click at [451, 367] on input "705006472543556" at bounding box center [342, 370] width 233 height 25
click at [288, 319] on div "CPF: 797.020.744-87" at bounding box center [352, 319] width 247 height 10
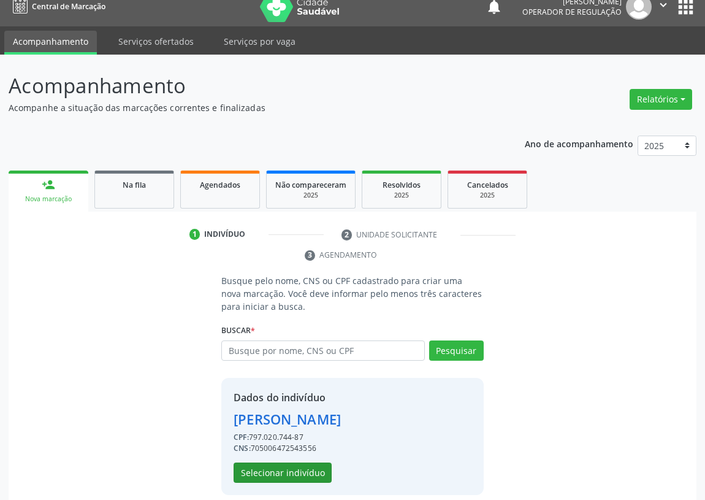
scroll to position [24, 0]
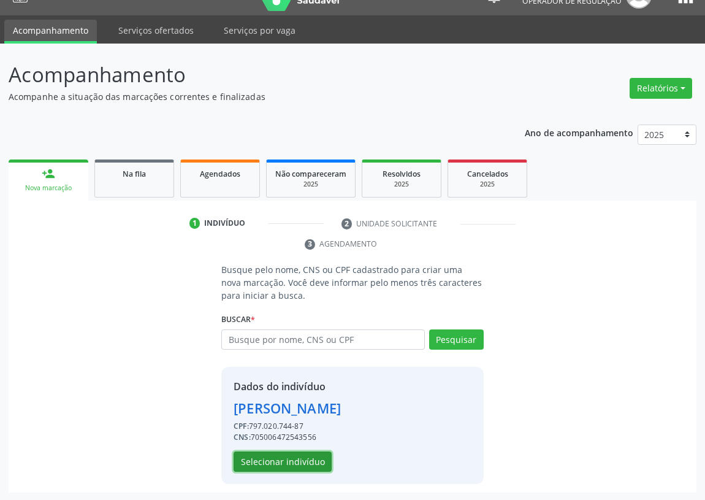
click at [286, 458] on button "Selecionar indivíduo" at bounding box center [283, 461] width 98 height 21
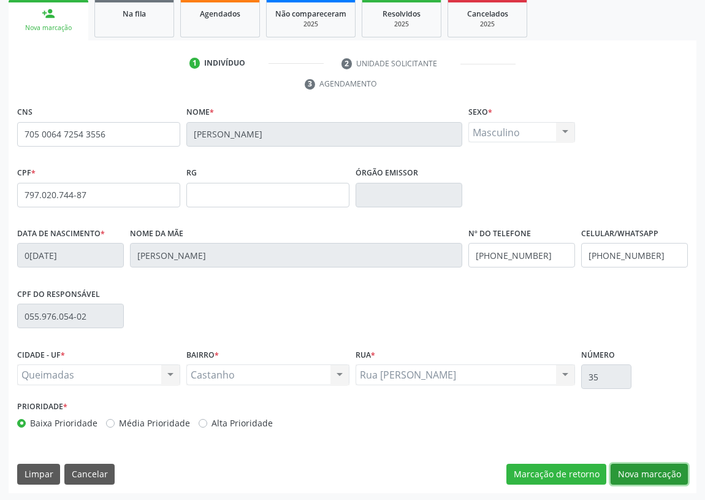
drag, startPoint x: 639, startPoint y: 470, endPoint x: 532, endPoint y: 449, distance: 108.7
click at [629, 466] on button "Nova marcação" at bounding box center [649, 474] width 77 height 21
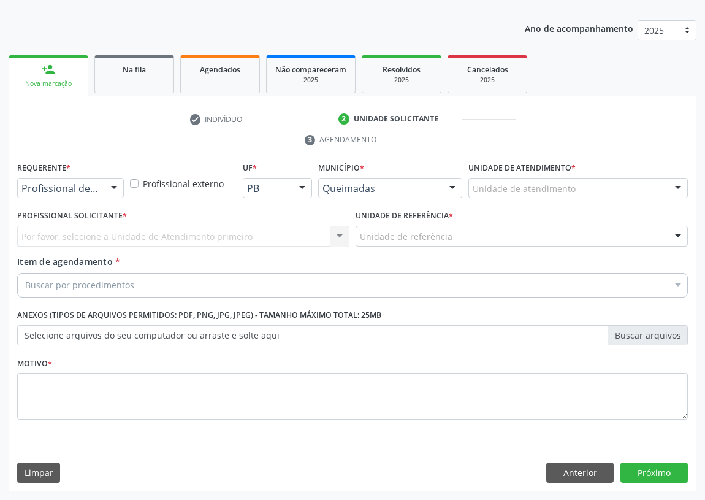
scroll to position [127, 0]
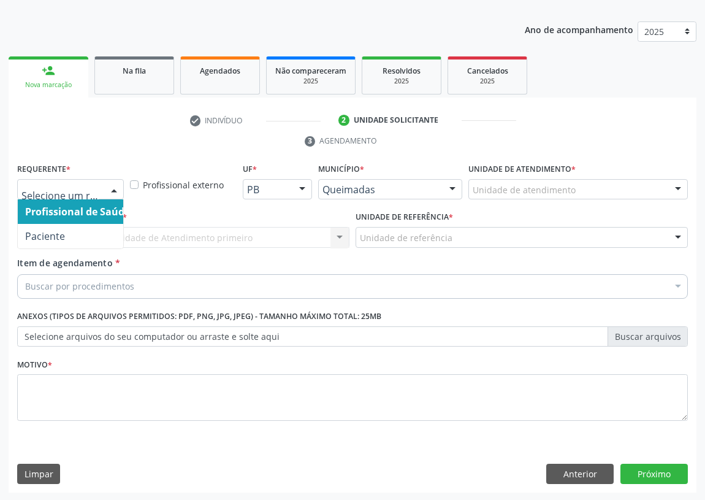
drag, startPoint x: 113, startPoint y: 188, endPoint x: 92, endPoint y: 218, distance: 36.6
click at [112, 190] on div at bounding box center [114, 190] width 18 height 21
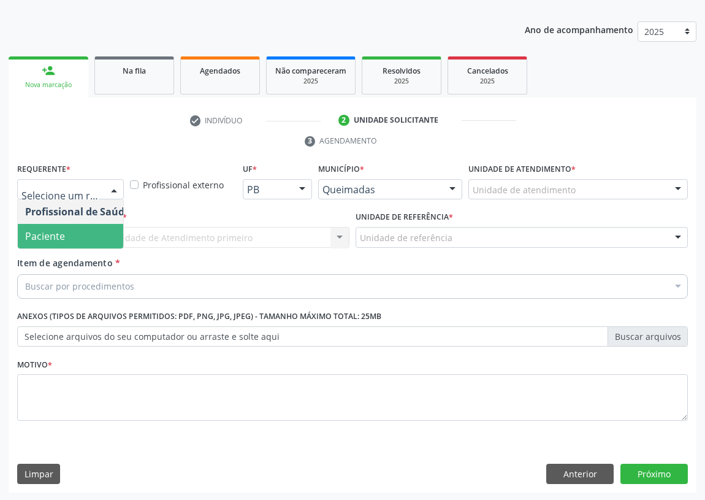
click at [92, 237] on span "Paciente" at bounding box center [78, 236] width 120 height 25
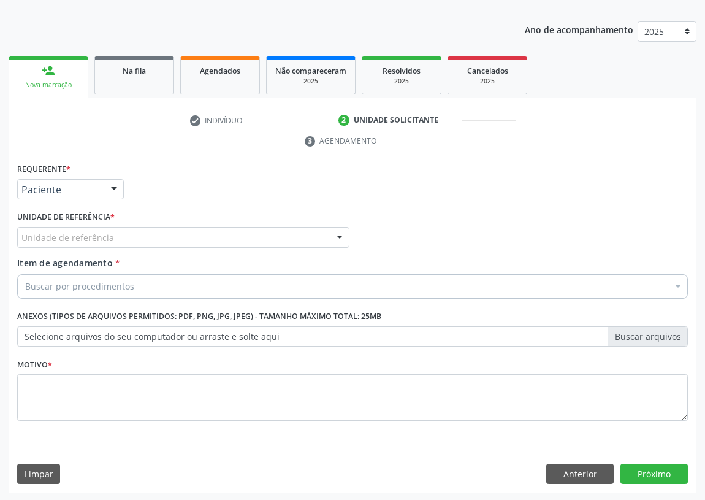
drag, startPoint x: 324, startPoint y: 235, endPoint x: 159, endPoint y: 308, distance: 179.9
click at [318, 236] on div "Unidade de referência" at bounding box center [183, 237] width 332 height 21
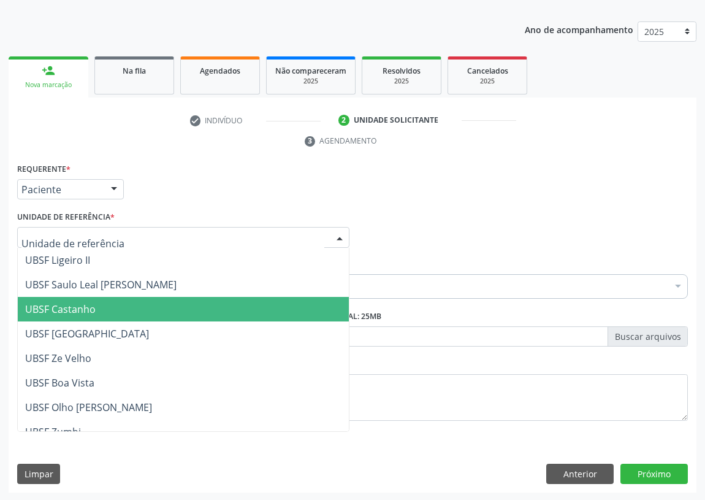
drag, startPoint x: 78, startPoint y: 313, endPoint x: 0, endPoint y: 315, distance: 77.9
click at [74, 312] on span "UBSF Castanho" at bounding box center [60, 308] width 71 height 13
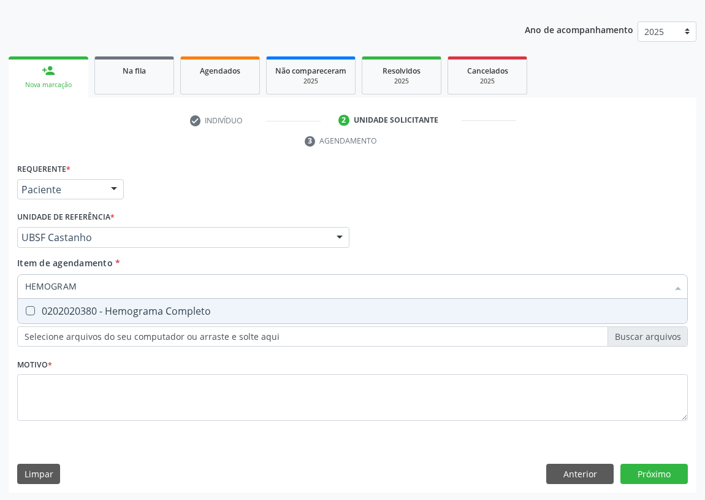
type input "HEMOGRAMA"
drag, startPoint x: 31, startPoint y: 309, endPoint x: 45, endPoint y: 297, distance: 18.7
click at [33, 307] on Completo at bounding box center [30, 310] width 9 height 9
click at [26, 307] on Completo "checkbox" at bounding box center [22, 311] width 8 height 8
checkbox Completo "true"
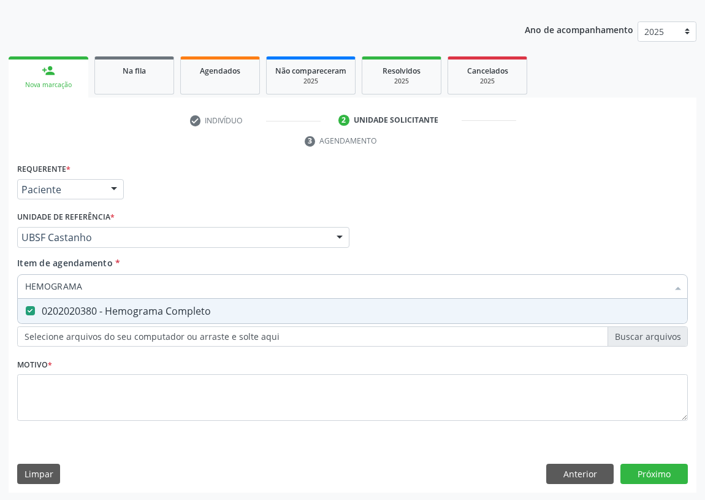
drag, startPoint x: 88, startPoint y: 282, endPoint x: 0, endPoint y: 309, distance: 92.5
click at [0, 309] on div "Acompanhamento Acompanhe a situação das marcações correntes e finalizadas Relat…" at bounding box center [352, 221] width 705 height 561
type input "G"
checkbox Completo "false"
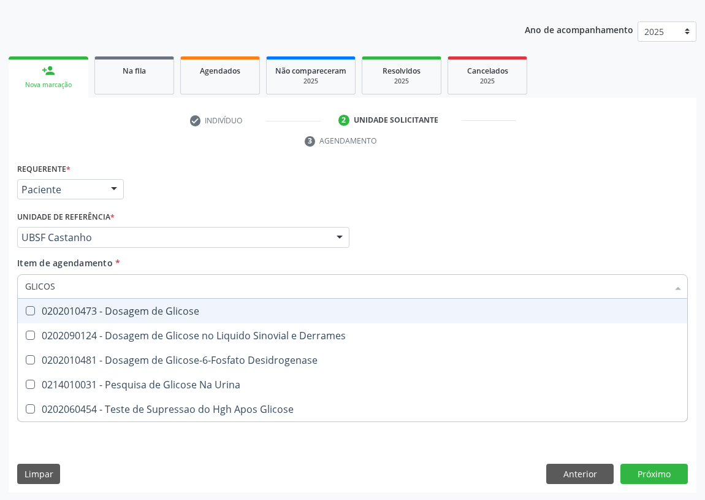
type input "GLICOSE"
click at [32, 310] on Glicose at bounding box center [30, 310] width 9 height 9
click at [26, 310] on Glicose "checkbox" at bounding box center [22, 311] width 8 height 8
checkbox Glicose "true"
drag, startPoint x: 63, startPoint y: 286, endPoint x: 6, endPoint y: 292, distance: 57.3
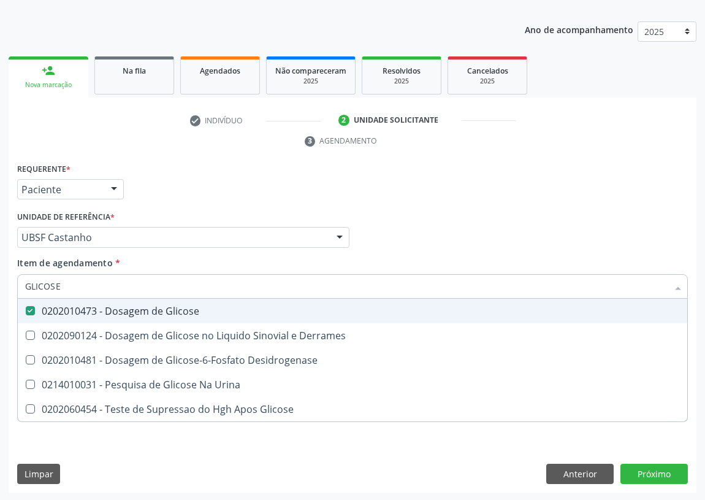
click at [3, 292] on div "Acompanhamento Acompanhe a situação das marcações correntes e finalizadas Relat…" at bounding box center [352, 221] width 705 height 561
type input "COLE"
checkbox Glicose "false"
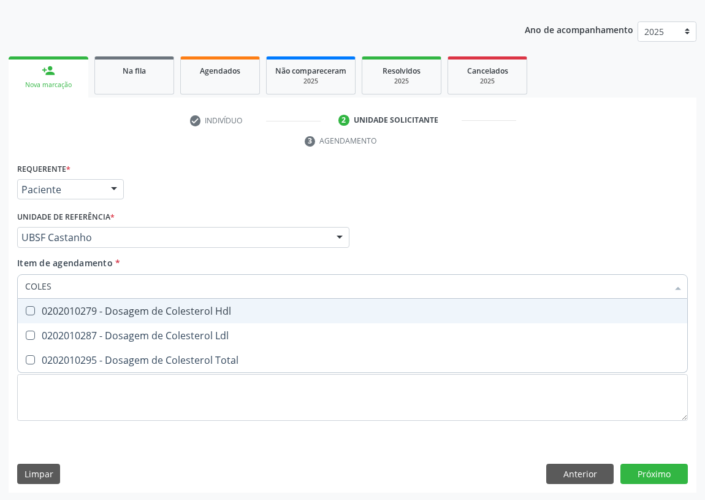
type input "COLEST"
click at [30, 306] on Hdl at bounding box center [30, 310] width 9 height 9
click at [26, 307] on Hdl "checkbox" at bounding box center [22, 311] width 8 height 8
checkbox Hdl "true"
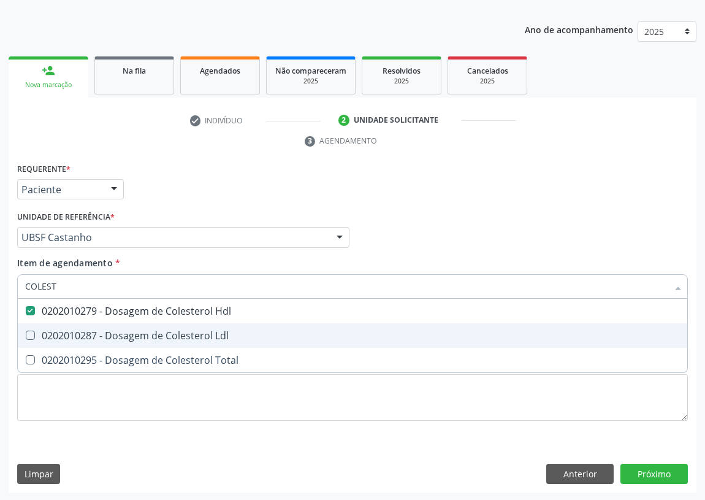
click at [28, 331] on Ldl at bounding box center [30, 335] width 9 height 9
click at [26, 331] on Ldl "checkbox" at bounding box center [22, 335] width 8 height 8
checkbox Ldl "true"
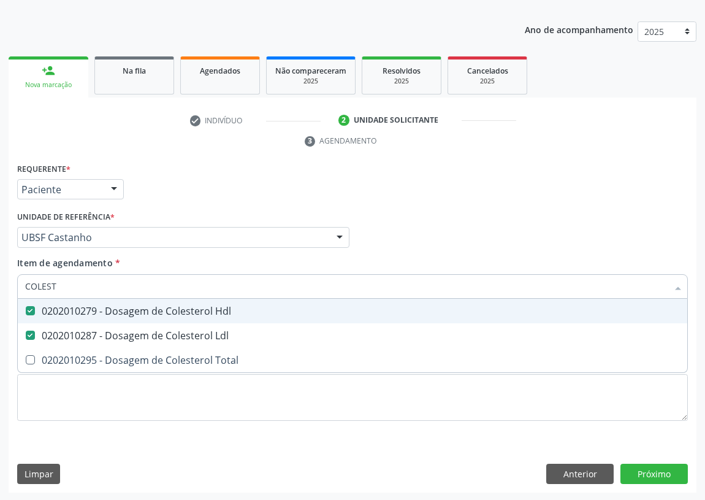
drag, startPoint x: 39, startPoint y: 288, endPoint x: 6, endPoint y: 288, distance: 33.7
click at [6, 288] on div "Acompanhamento Acompanhe a situação das marcações correntes e finalizadas Relat…" at bounding box center [352, 221] width 705 height 561
type input "TR"
checkbox Hdl "false"
checkbox Ldl "false"
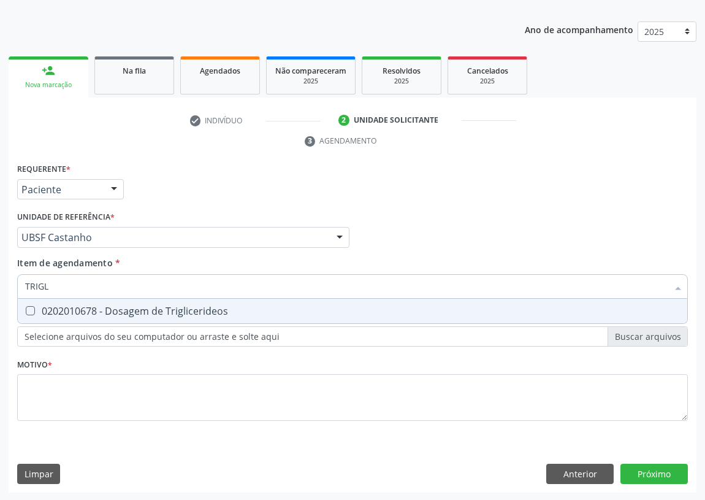
type input "TRIGLI"
click at [31, 310] on Triglicerideos at bounding box center [30, 310] width 9 height 9
click at [26, 310] on Triglicerideos "checkbox" at bounding box center [22, 311] width 8 height 8
checkbox Triglicerideos "true"
drag, startPoint x: 62, startPoint y: 286, endPoint x: 0, endPoint y: 289, distance: 62.0
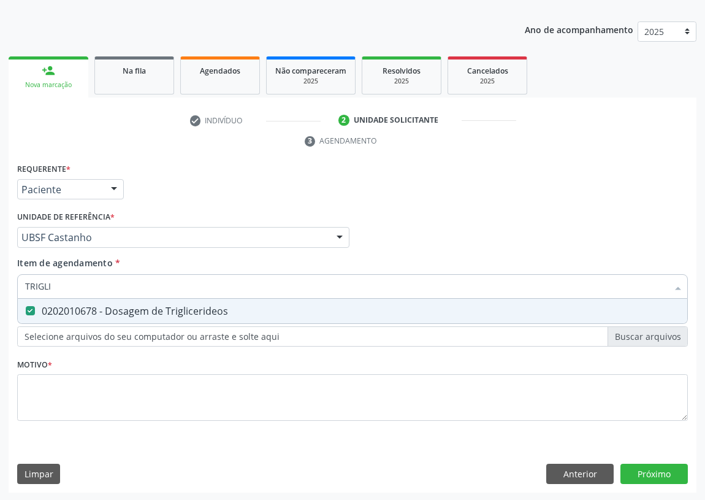
click at [0, 289] on div "Acompanhamento Acompanhe a situação das marcações correntes e finalizadas Relat…" at bounding box center [352, 221] width 705 height 561
type input "TG"
checkbox Triglicerideos "false"
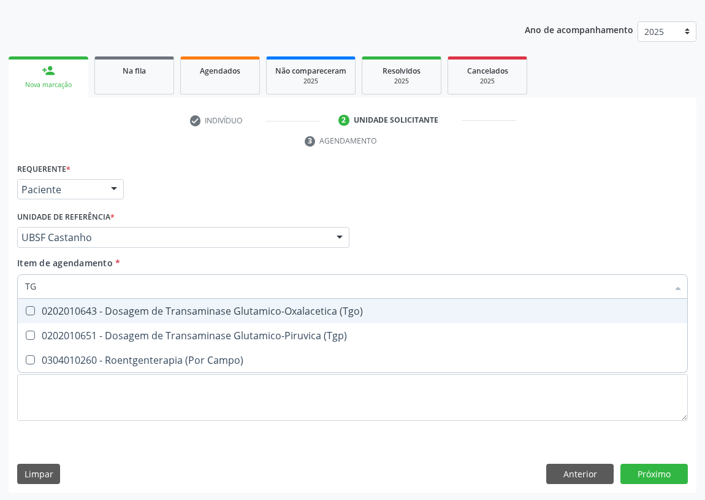
type input "TGO"
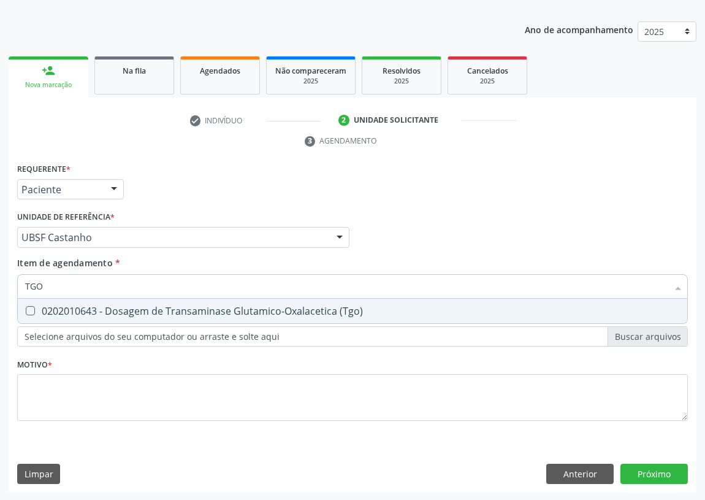
drag, startPoint x: 27, startPoint y: 305, endPoint x: 43, endPoint y: 293, distance: 20.5
click at [29, 306] on \(Tgo\) at bounding box center [30, 310] width 9 height 9
click at [26, 307] on \(Tgo\) "checkbox" at bounding box center [22, 311] width 8 height 8
checkbox \(Tgo\) "true"
drag, startPoint x: 44, startPoint y: 288, endPoint x: 36, endPoint y: 288, distance: 8.0
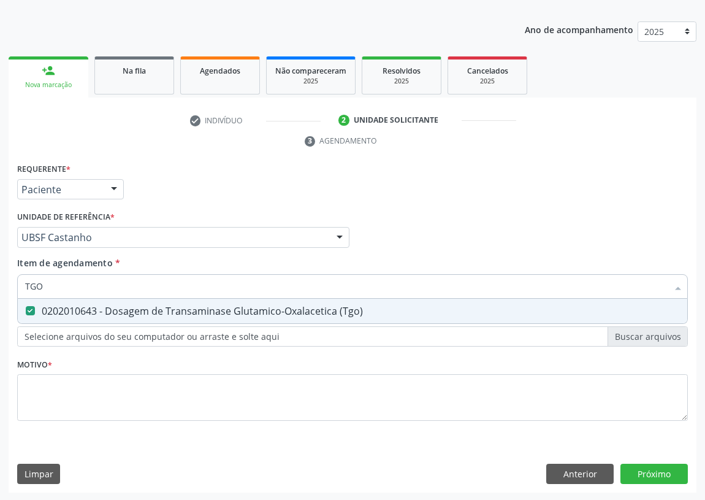
click at [36, 288] on input "TGO" at bounding box center [346, 286] width 643 height 25
type input "TGP"
drag, startPoint x: 29, startPoint y: 307, endPoint x: 44, endPoint y: 288, distance: 24.5
click at [31, 304] on span "0202010651 - Dosagem de Transaminase Glutamico-Piruvica (Tgp)" at bounding box center [353, 311] width 670 height 25
checkbox \(Tgp\) "true"
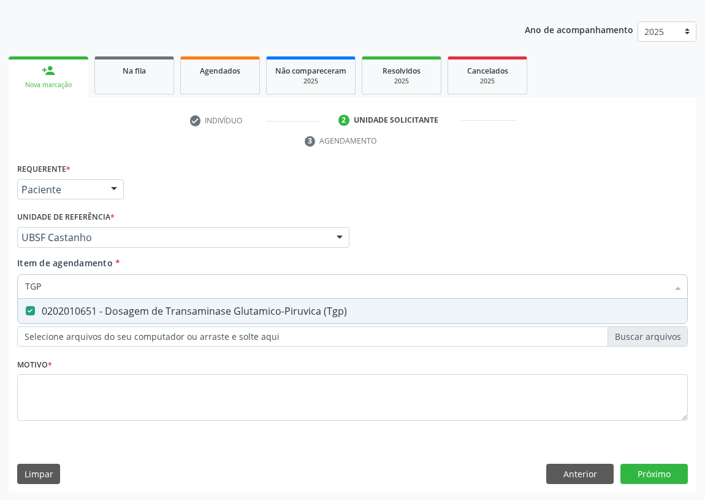
drag, startPoint x: 44, startPoint y: 286, endPoint x: 13, endPoint y: 286, distance: 30.7
click at [13, 286] on div "Requerente * Paciente Profissional de Saúde Paciente Nenhum resultado encontrad…" at bounding box center [353, 326] width 688 height 333
type input "UR"
checkbox \(Tgp\) "false"
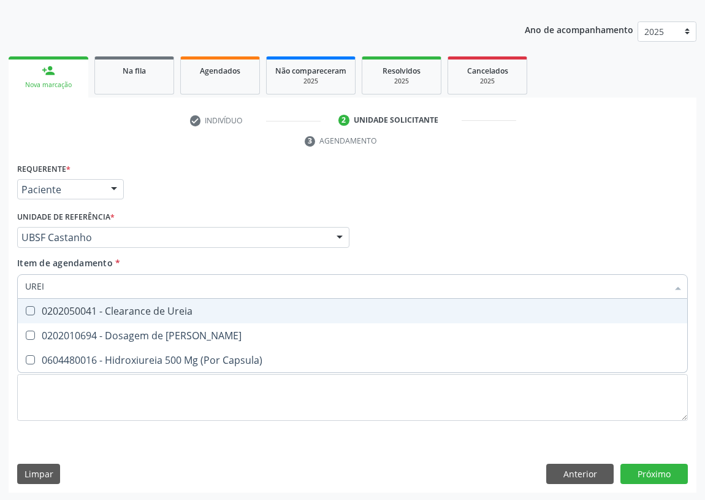
type input "UREIA"
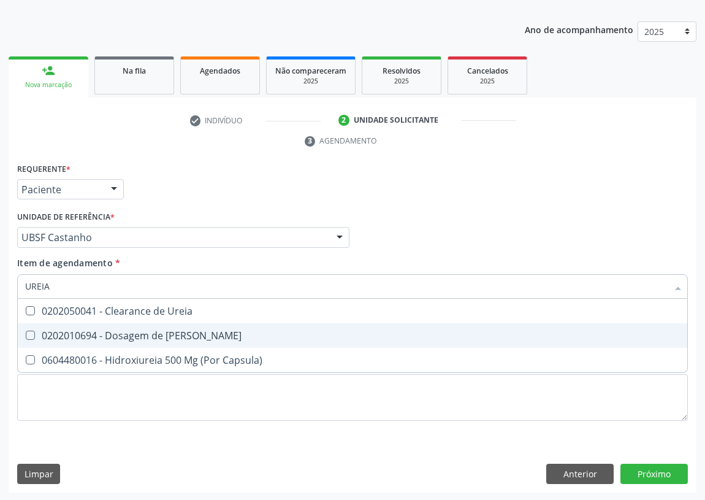
click at [31, 331] on Ureia at bounding box center [30, 335] width 9 height 9
click at [26, 331] on Ureia "checkbox" at bounding box center [22, 335] width 8 height 8
checkbox Ureia "true"
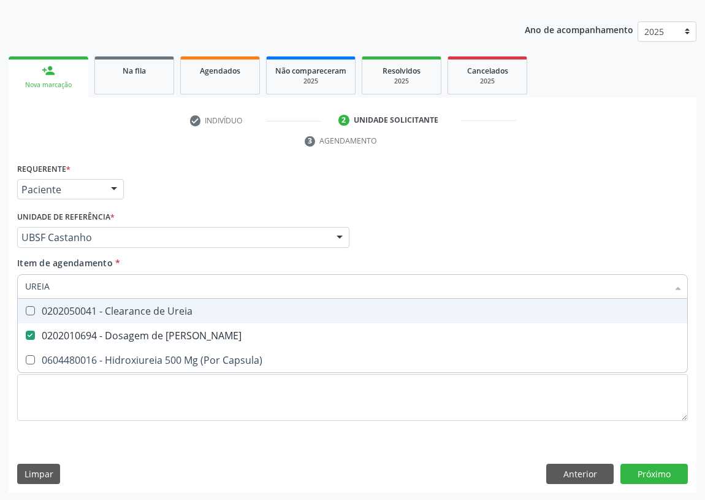
drag, startPoint x: 53, startPoint y: 289, endPoint x: 18, endPoint y: 293, distance: 35.8
click at [18, 293] on div "UREIA" at bounding box center [352, 286] width 671 height 25
type input "C"
checkbox Ureia "false"
type input "CREATININA"
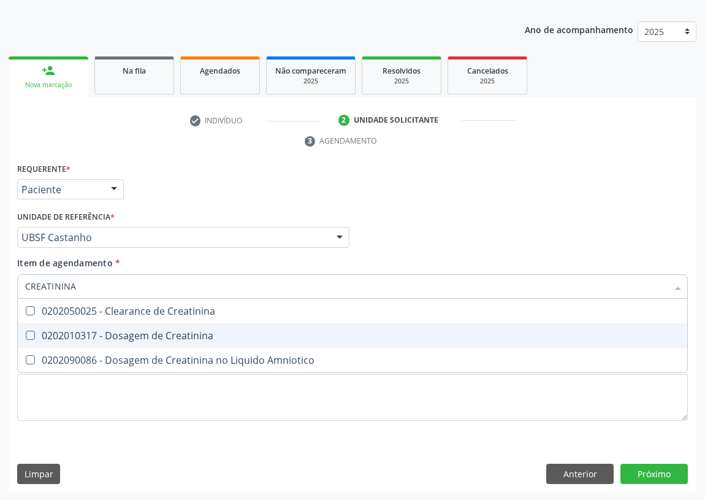
drag, startPoint x: 31, startPoint y: 335, endPoint x: 48, endPoint y: 293, distance: 45.9
click at [31, 331] on Creatinina at bounding box center [30, 335] width 9 height 9
click at [26, 331] on Creatinina "checkbox" at bounding box center [22, 335] width 8 height 8
checkbox Creatinina "true"
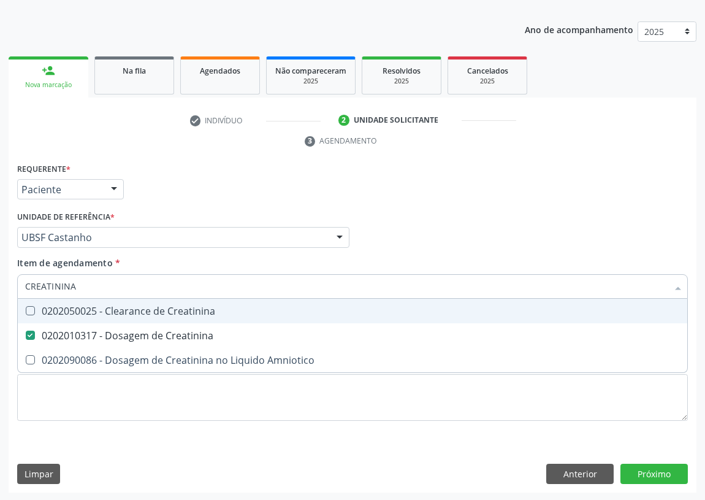
drag, startPoint x: 76, startPoint y: 285, endPoint x: 6, endPoint y: 297, distance: 71.5
click at [6, 297] on div "Acompanhamento Acompanhe a situação das marcações correntes e finalizadas Relat…" at bounding box center [352, 221] width 705 height 561
type input "V"
checkbox Creatinina "false"
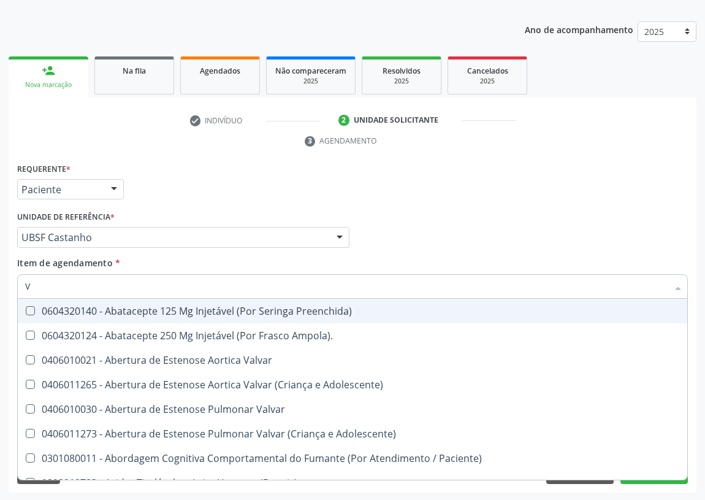
type input "VI"
checkbox Psicoterapia "true"
checkbox \(Tgp\) "false"
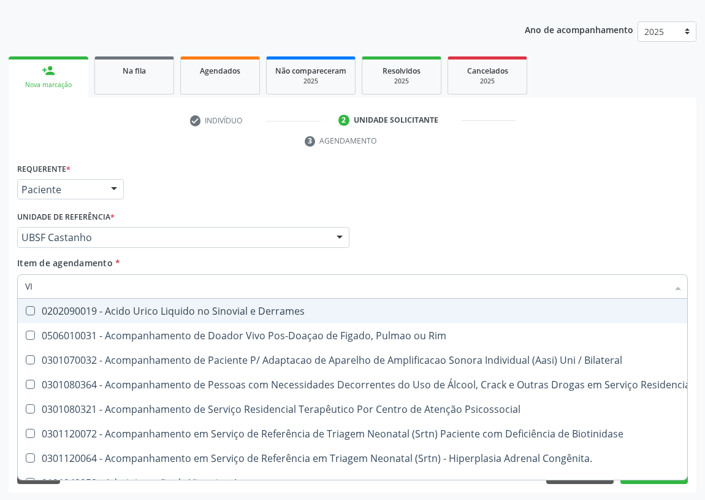
type input "VIT"
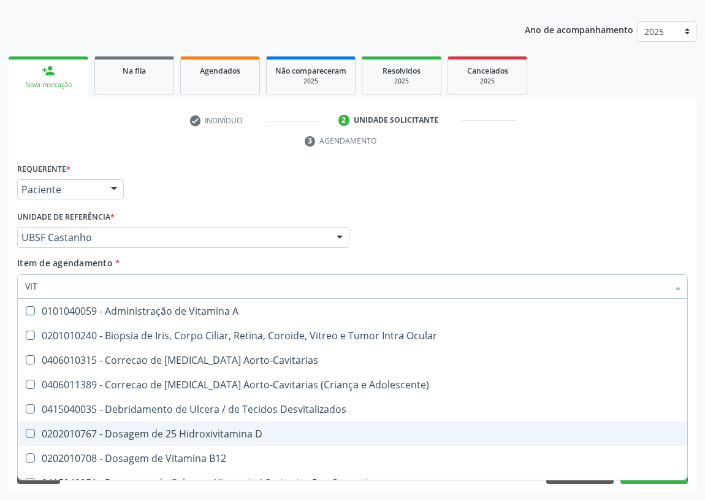
scroll to position [55, 0]
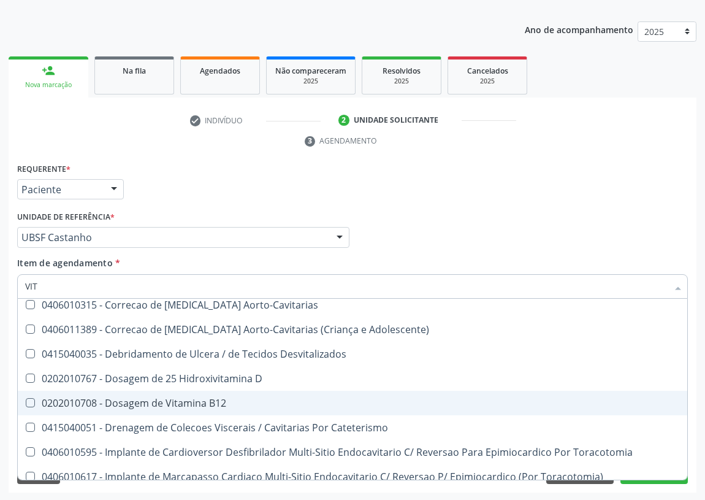
click at [177, 401] on div "0202010708 - Dosagem de Vitamina B12" at bounding box center [352, 403] width 655 height 10
checkbox B12 "true"
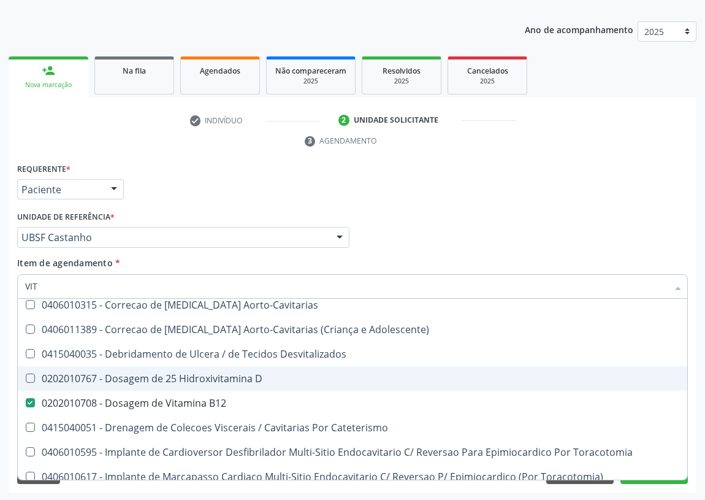
drag, startPoint x: 178, startPoint y: 382, endPoint x: 59, endPoint y: 334, distance: 128.5
click at [159, 374] on div "0202010767 - Dosagem de 25 Hidroxivitamina D" at bounding box center [352, 379] width 655 height 10
checkbox D "true"
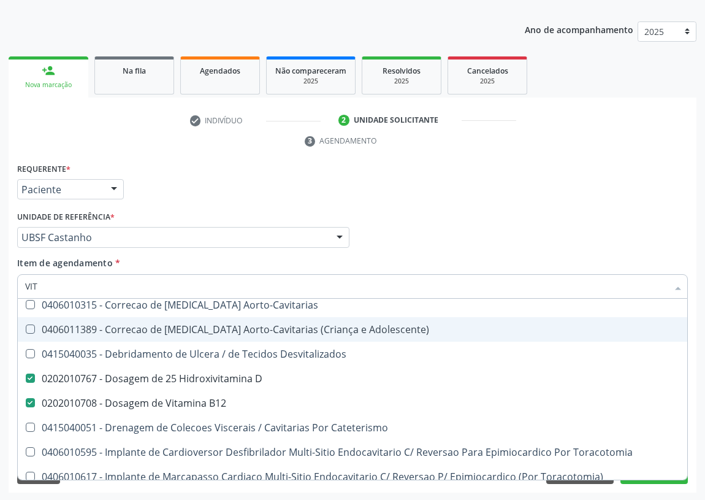
drag, startPoint x: 46, startPoint y: 285, endPoint x: 0, endPoint y: 285, distance: 46.0
click at [0, 285] on div "Acompanhamento Acompanhe a situação das marcações correntes e finalizadas Relat…" at bounding box center [352, 221] width 705 height 561
type input "02"
checkbox D "false"
checkbox B12 "false"
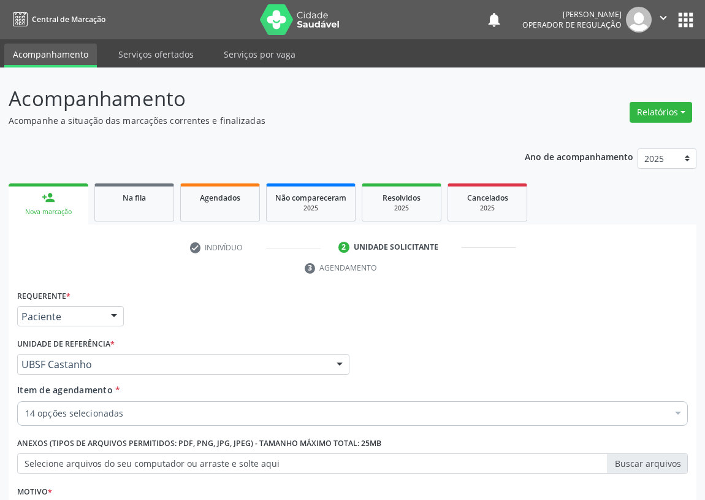
scroll to position [127, 0]
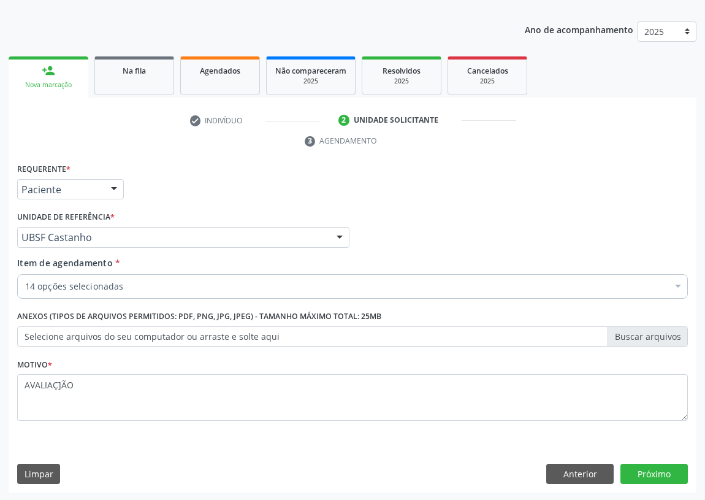
click at [60, 385] on textarea "AVALIAÇ]ÃO" at bounding box center [352, 397] width 671 height 47
type textarea "AVALIAÇÃO"
drag, startPoint x: 648, startPoint y: 469, endPoint x: 0, endPoint y: 275, distance: 676.7
click at [648, 468] on button "Próximo" at bounding box center [654, 474] width 67 height 21
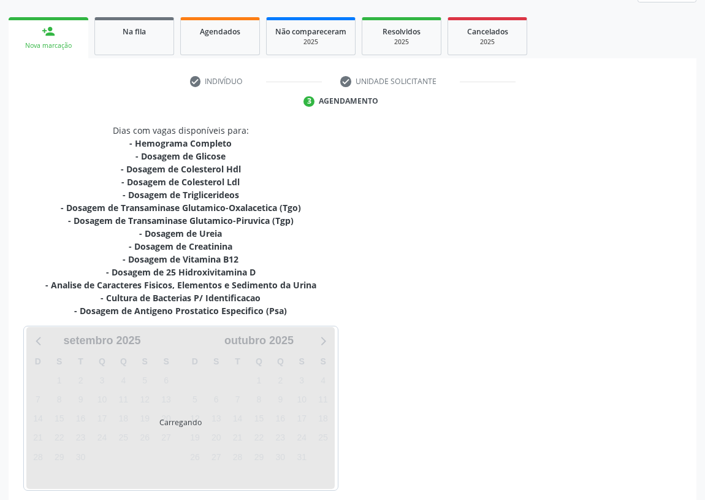
scroll to position [220, 0]
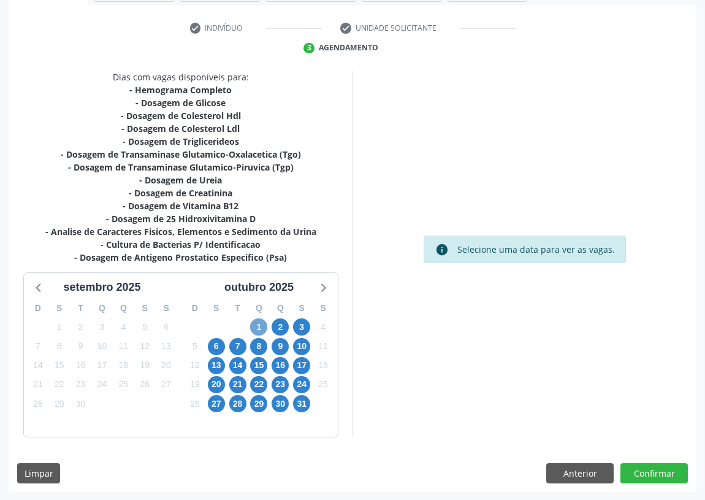
click at [258, 324] on span "1" at bounding box center [258, 326] width 17 height 17
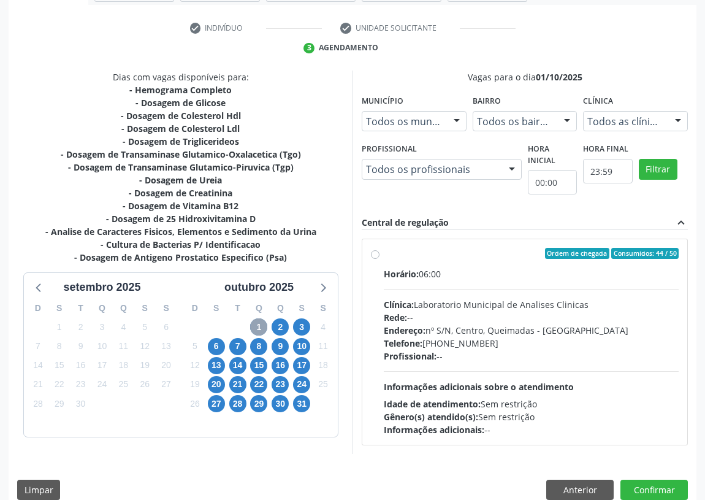
scroll to position [236, 0]
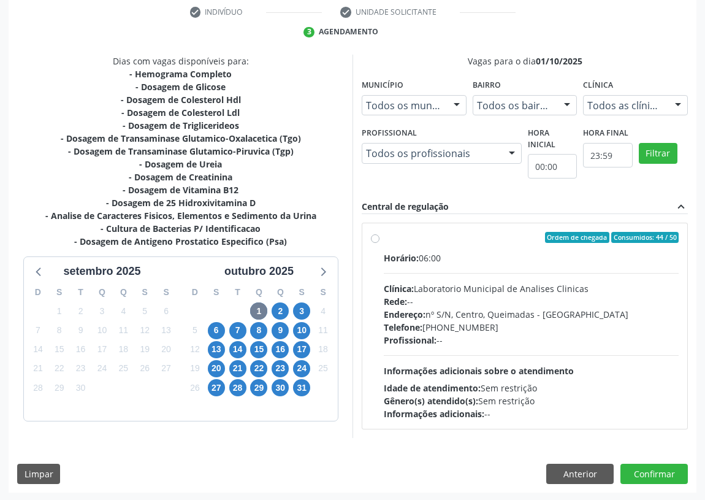
click at [384, 239] on label "Ordem de chegada Consumidos: 44 / 50 Horário: 06:00 Clínica: Laboratorio Munici…" at bounding box center [531, 326] width 295 height 188
click at [374, 239] on input "Ordem de chegada Consumidos: 44 / 50 Horário: 06:00 Clínica: Laboratorio Munici…" at bounding box center [375, 237] width 9 height 11
radio input "true"
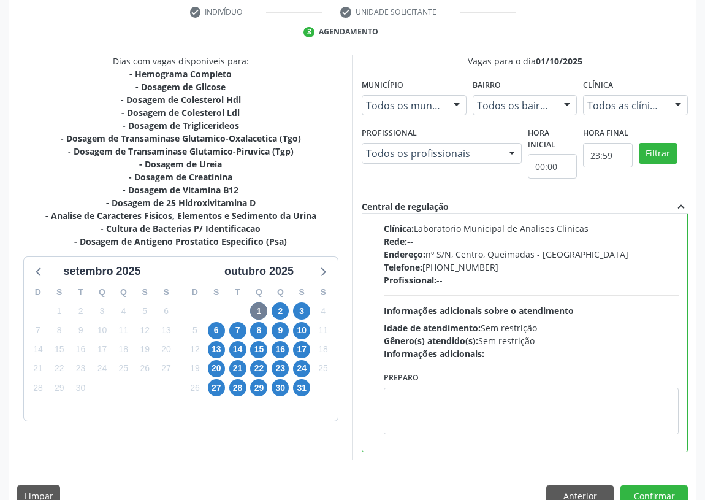
scroll to position [61, 0]
drag, startPoint x: 408, startPoint y: 406, endPoint x: 406, endPoint y: 384, distance: 22.2
click at [408, 400] on textarea at bounding box center [531, 410] width 295 height 47
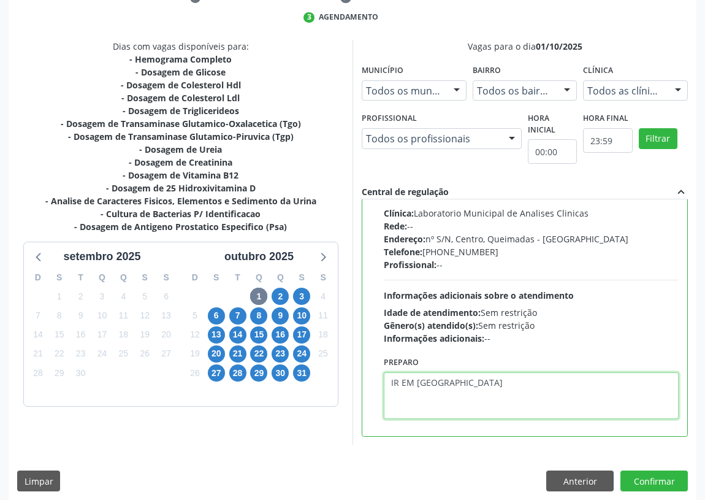
scroll to position [258, 0]
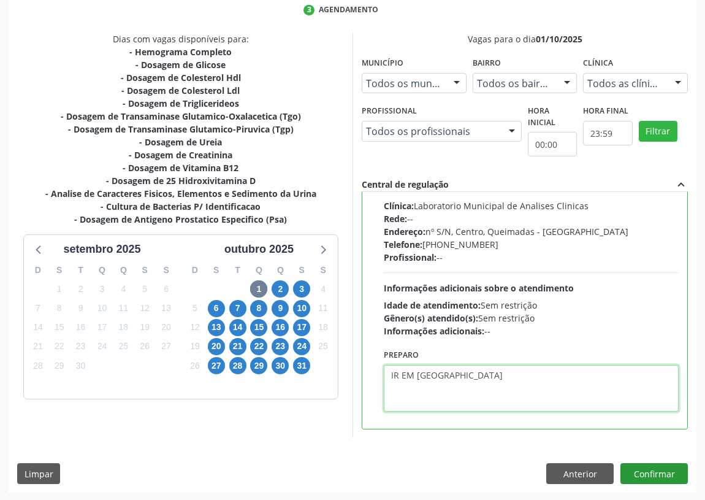
type textarea "IR EM [GEOGRAPHIC_DATA]"
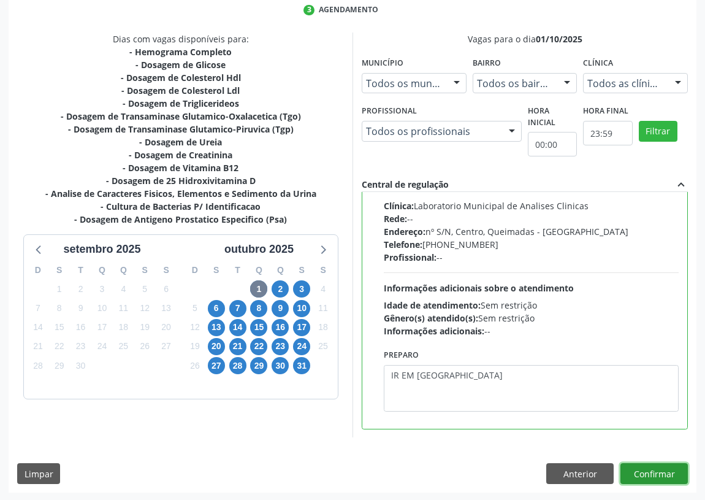
drag, startPoint x: 662, startPoint y: 470, endPoint x: 507, endPoint y: 467, distance: 155.2
click at [649, 466] on button "Confirmar" at bounding box center [654, 473] width 67 height 21
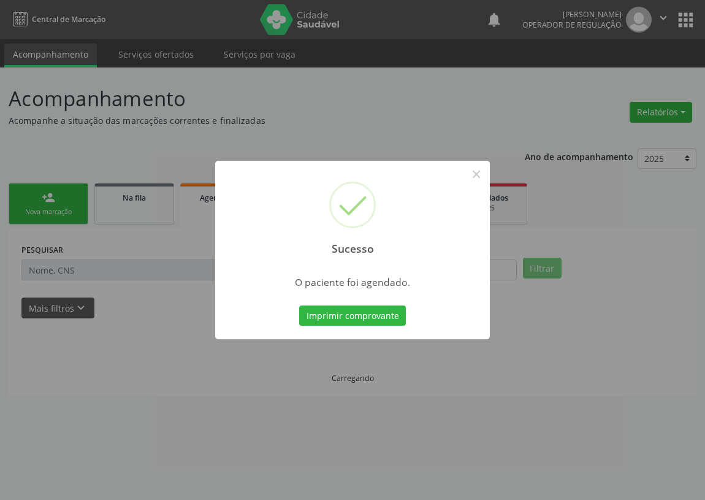
scroll to position [0, 0]
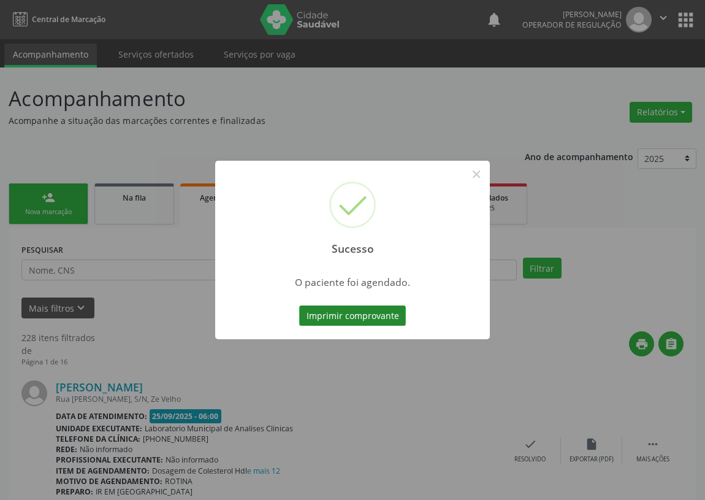
click at [336, 308] on button "Imprimir comprovante" at bounding box center [352, 315] width 107 height 21
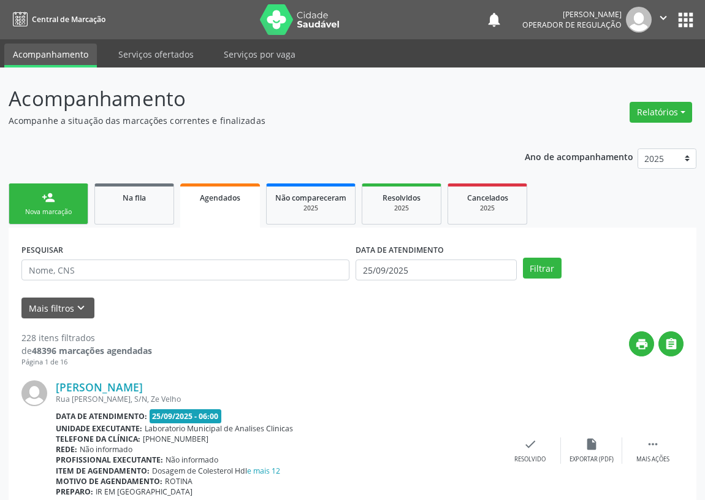
click at [33, 195] on link "person_add Nova marcação" at bounding box center [49, 203] width 80 height 41
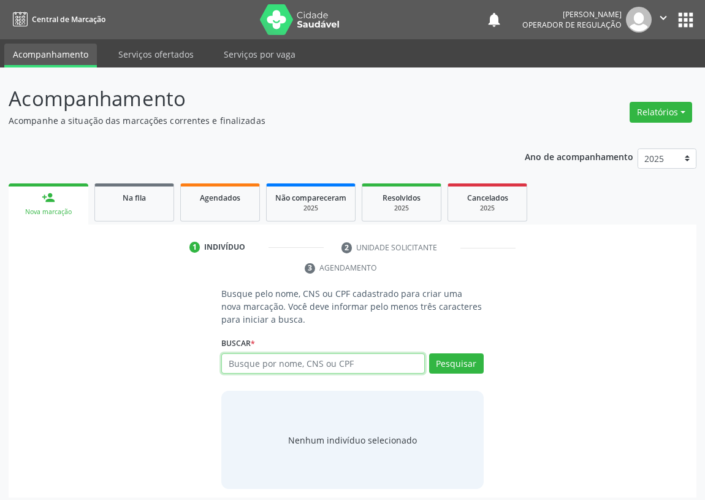
click at [236, 361] on input "text" at bounding box center [323, 363] width 204 height 21
type input "704200285722587"
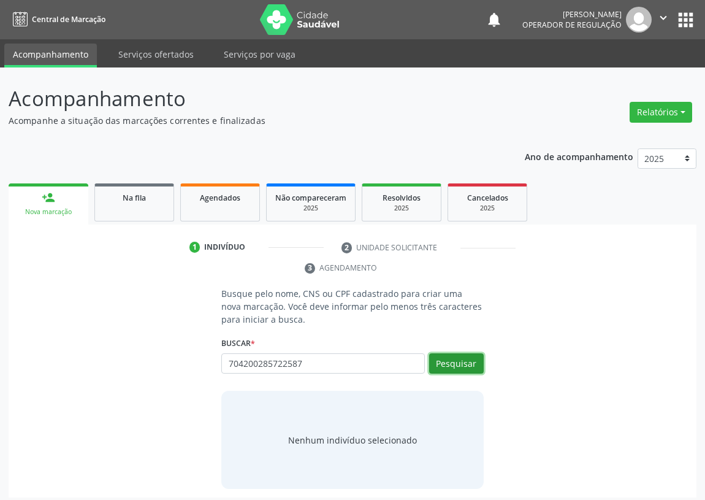
drag, startPoint x: 461, startPoint y: 356, endPoint x: 454, endPoint y: 357, distance: 6.3
click at [459, 356] on button "Pesquisar" at bounding box center [456, 363] width 55 height 21
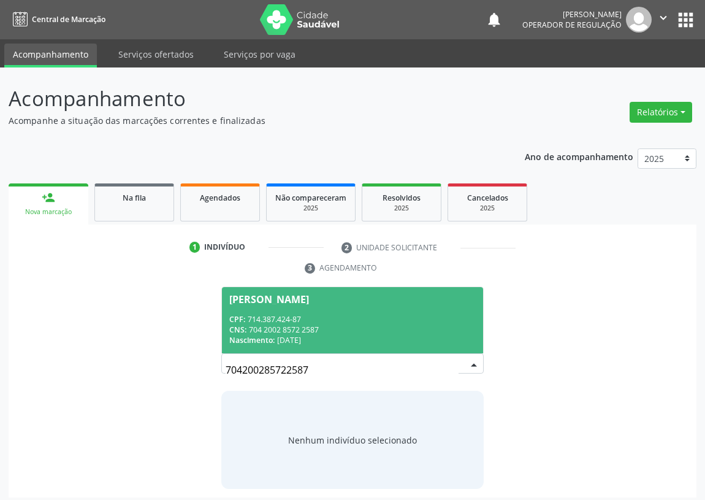
click at [316, 314] on div "CPF: 714.387.424-87" at bounding box center [352, 319] width 247 height 10
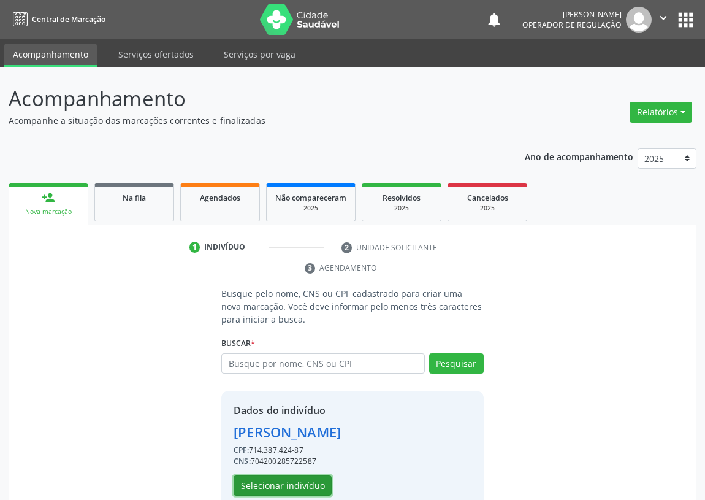
click at [284, 481] on button "Selecionar indivíduo" at bounding box center [283, 485] width 98 height 21
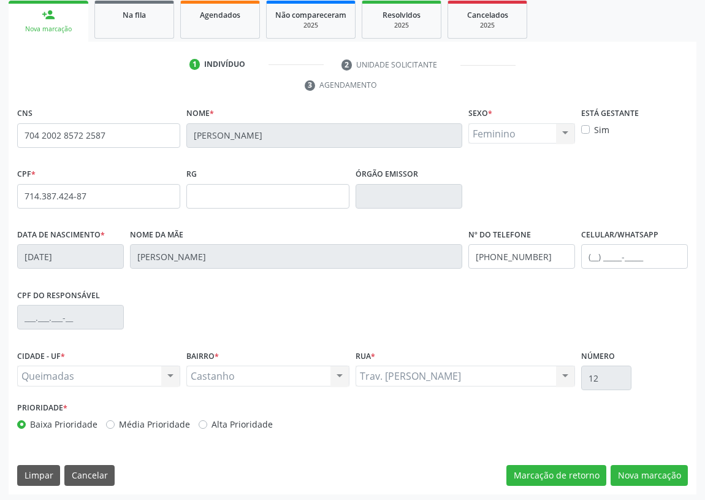
scroll to position [184, 0]
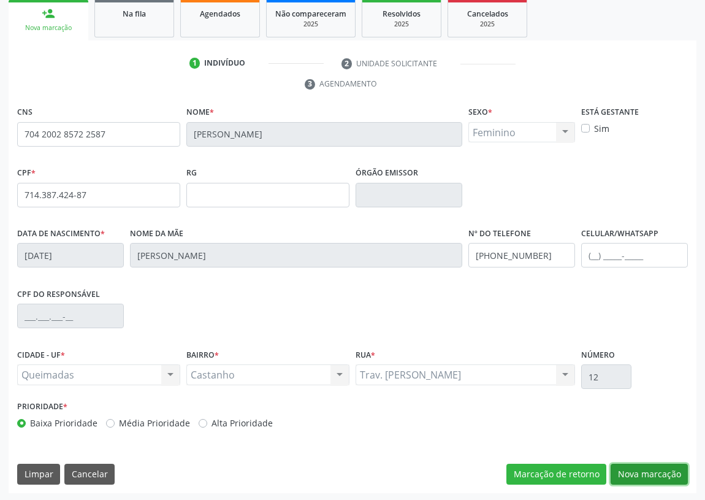
drag, startPoint x: 660, startPoint y: 473, endPoint x: 618, endPoint y: 472, distance: 41.7
click at [659, 472] on button "Nova marcação" at bounding box center [649, 474] width 77 height 21
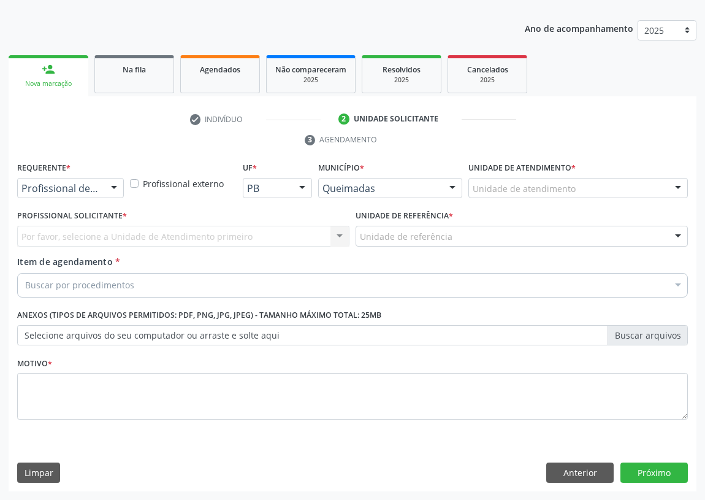
scroll to position [127, 0]
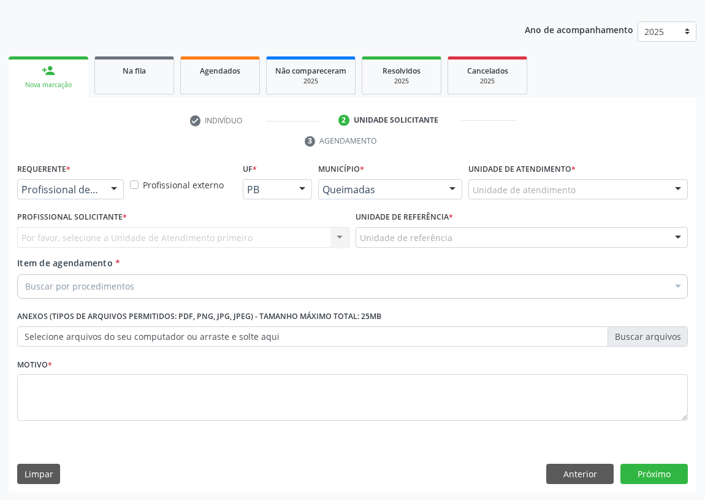
click at [112, 183] on div at bounding box center [114, 190] width 18 height 21
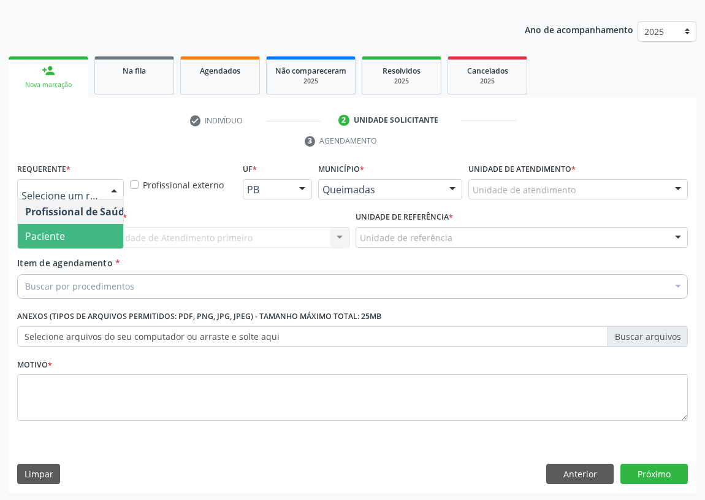
click at [96, 235] on span "Paciente" at bounding box center [78, 236] width 120 height 25
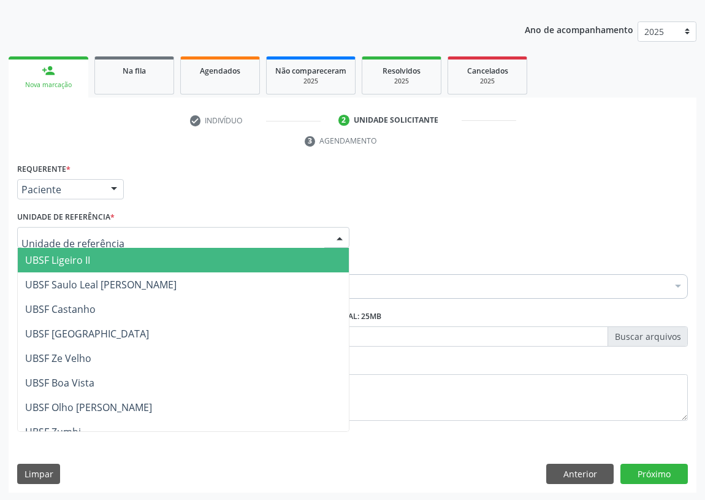
drag, startPoint x: 302, startPoint y: 233, endPoint x: 4, endPoint y: 355, distance: 322.4
click at [294, 233] on div at bounding box center [183, 237] width 332 height 21
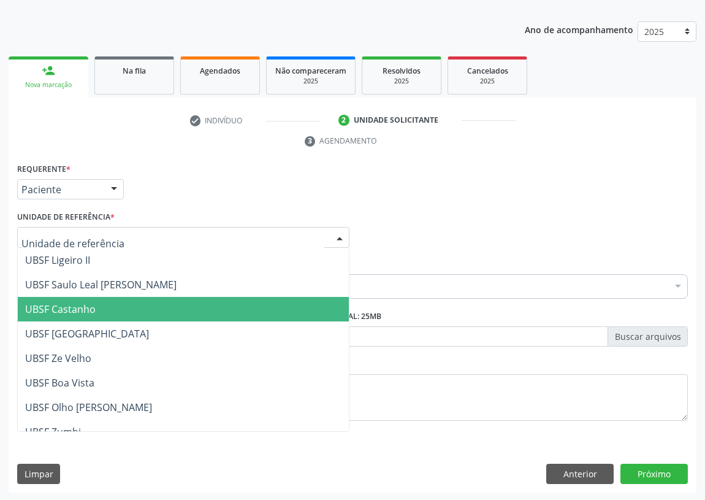
drag, startPoint x: 61, startPoint y: 302, endPoint x: 0, endPoint y: 308, distance: 61.6
click at [58, 302] on span "UBSF Castanho" at bounding box center [60, 308] width 71 height 13
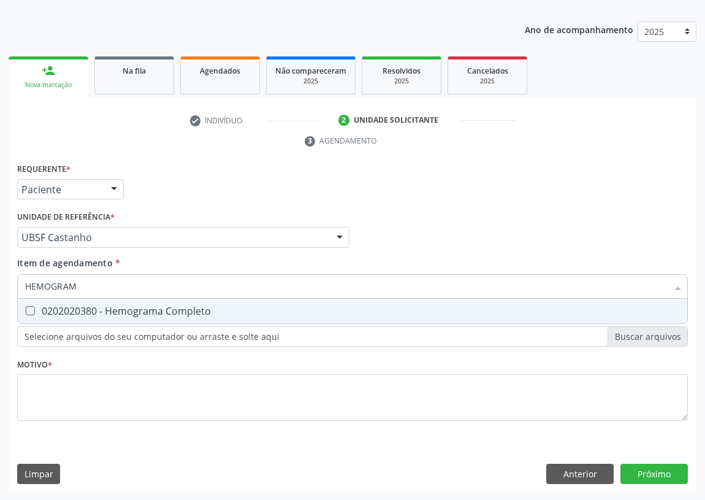
type input "HEMOGRAMA"
click at [27, 310] on Completo at bounding box center [30, 310] width 9 height 9
click at [26, 310] on Completo "checkbox" at bounding box center [22, 311] width 8 height 8
checkbox Completo "true"
drag, startPoint x: 121, startPoint y: 283, endPoint x: 0, endPoint y: 305, distance: 123.4
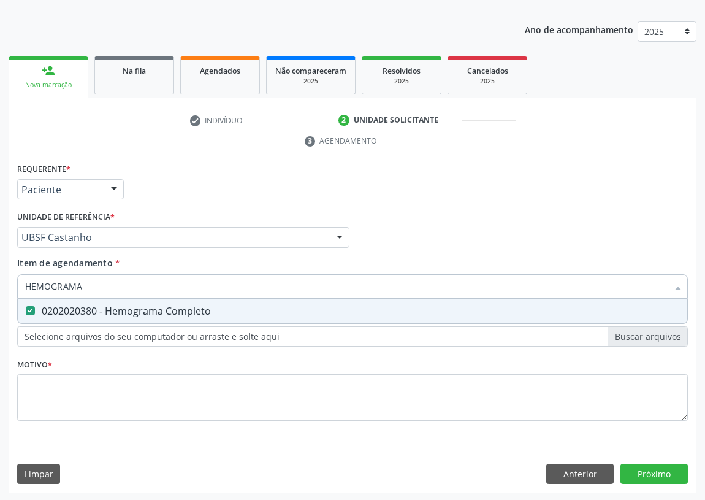
click at [0, 305] on div "Acompanhamento Acompanhe a situação das marcações correntes e finalizadas Relat…" at bounding box center [352, 221] width 705 height 561
type input "C"
checkbox Completo "false"
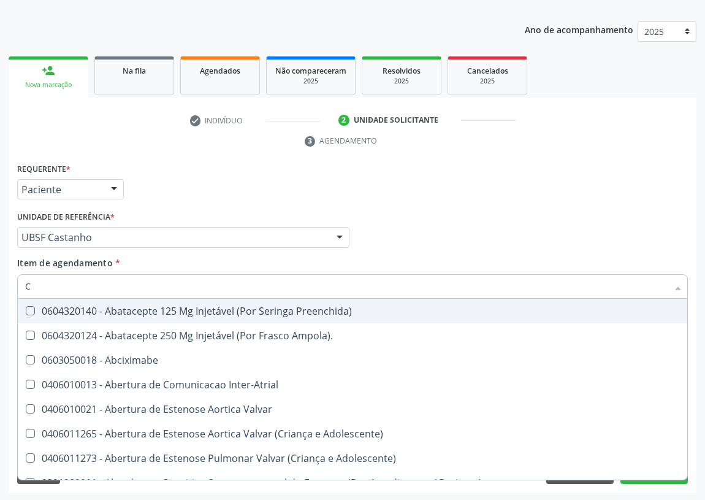
type input "CO"
checkbox Osseo "true"
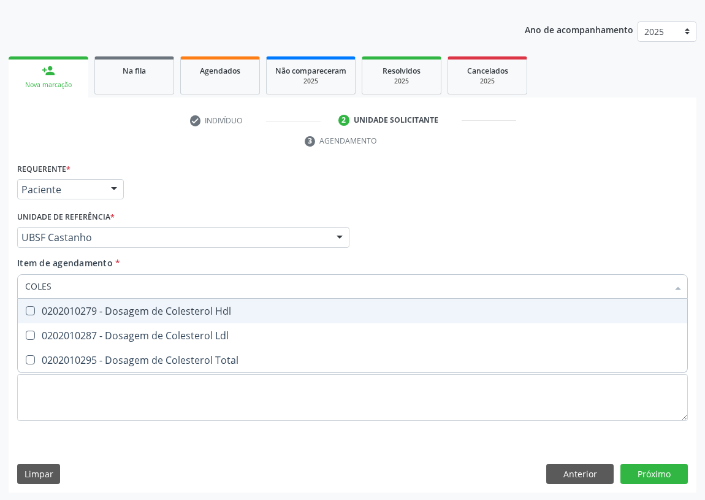
type input "COLEST"
click at [39, 309] on div "0202010279 - Dosagem de Colesterol Hdl" at bounding box center [352, 311] width 655 height 10
checkbox Hdl "true"
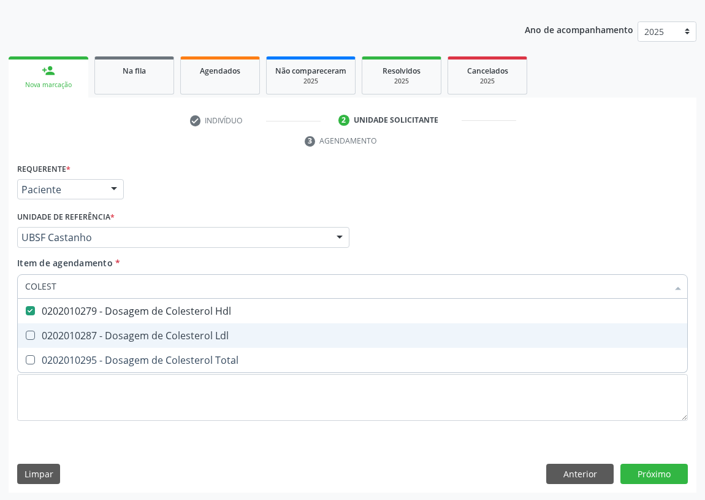
drag, startPoint x: 31, startPoint y: 337, endPoint x: 40, endPoint y: 307, distance: 31.6
click at [32, 333] on Ldl at bounding box center [30, 335] width 9 height 9
click at [26, 333] on Ldl "checkbox" at bounding box center [22, 335] width 8 height 8
checkbox Ldl "true"
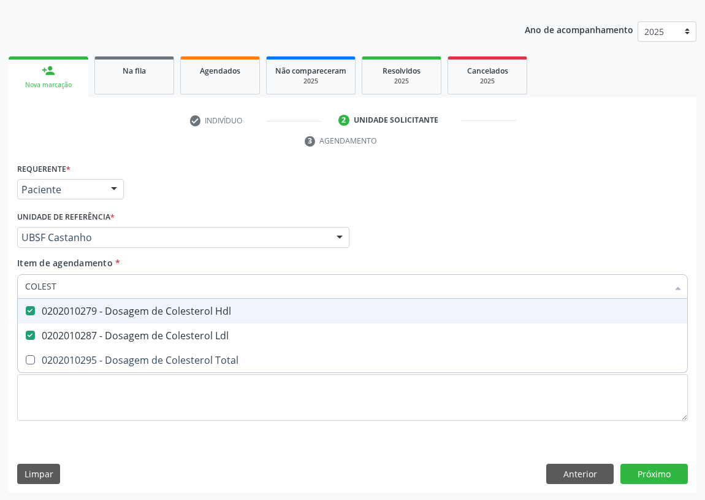
drag, startPoint x: 69, startPoint y: 283, endPoint x: 26, endPoint y: 297, distance: 45.2
click at [26, 295] on div "COLEST Desfazer seleção 0202010279 - Dosagem de Colesterol Hdl 0202010287 - Dos…" at bounding box center [352, 284] width 671 height 21
type input "TRI"
checkbox Hdl "false"
checkbox Ldl "false"
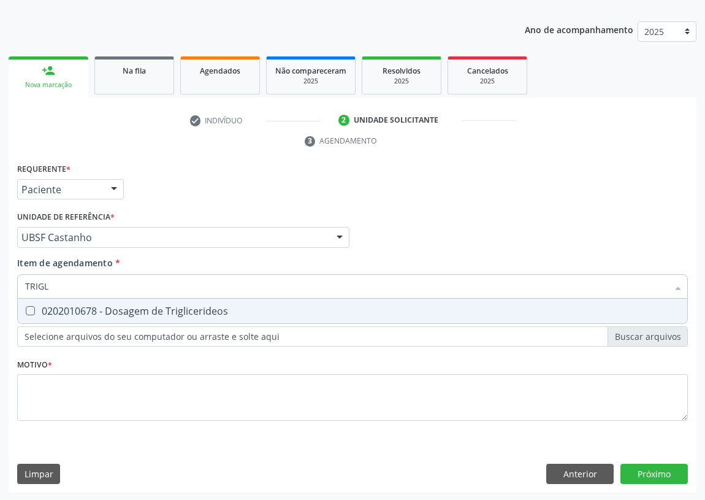
type input "TRIGLI"
drag, startPoint x: 26, startPoint y: 310, endPoint x: 36, endPoint y: 303, distance: 11.9
click at [29, 309] on Triglicerideos at bounding box center [30, 310] width 9 height 9
click at [26, 309] on Triglicerideos "checkbox" at bounding box center [22, 311] width 8 height 8
checkbox Triglicerideos "true"
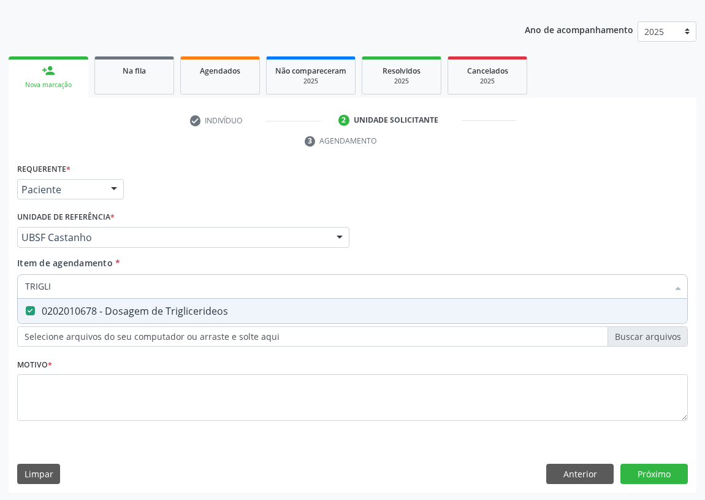
drag, startPoint x: 59, startPoint y: 286, endPoint x: 0, endPoint y: 286, distance: 59.5
click at [0, 286] on div "Acompanhamento Acompanhe a situação das marcações correntes e finalizadas Relat…" at bounding box center [352, 221] width 705 height 561
type input "G"
checkbox Triglicerideos "false"
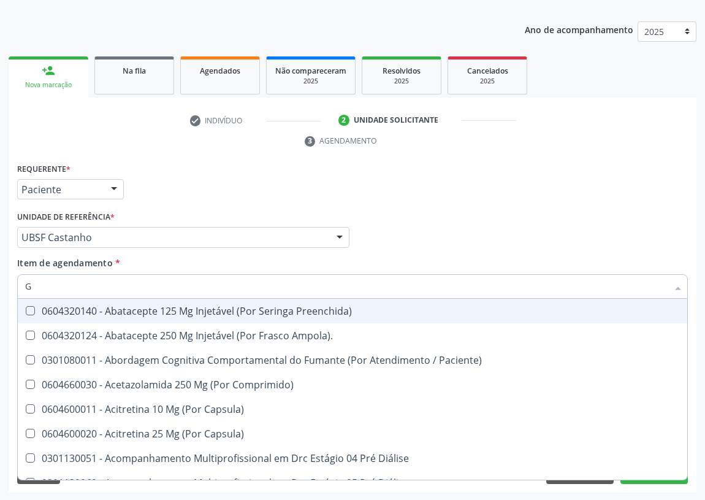
type input "GL"
checkbox Bucomaxilofacial "true"
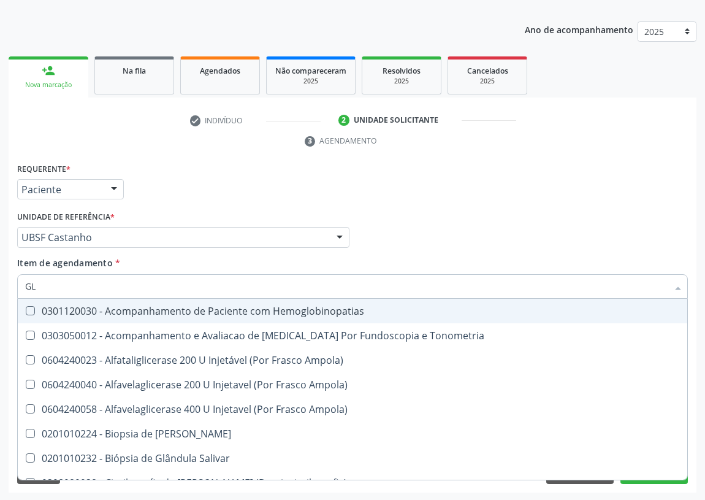
type input "GLI"
checkbox Dosagens\) "true"
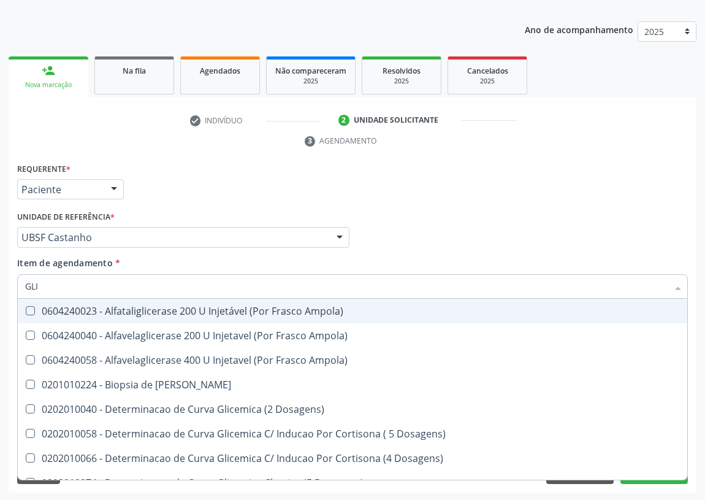
type input "GLIC"
checkbox Glicosilada "true"
checkbox Triglicerideos "false"
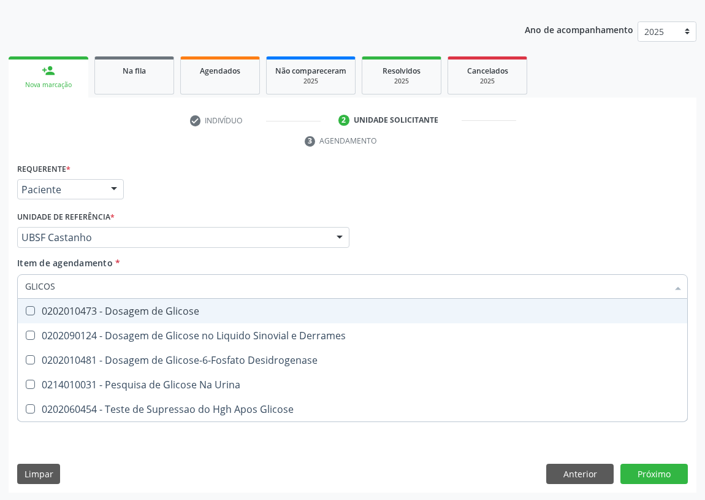
type input "GLICOSE"
drag, startPoint x: 34, startPoint y: 310, endPoint x: 41, endPoint y: 293, distance: 18.7
click at [34, 308] on Glicose at bounding box center [30, 310] width 9 height 9
click at [26, 308] on Glicose "checkbox" at bounding box center [22, 311] width 8 height 8
checkbox Glicose "true"
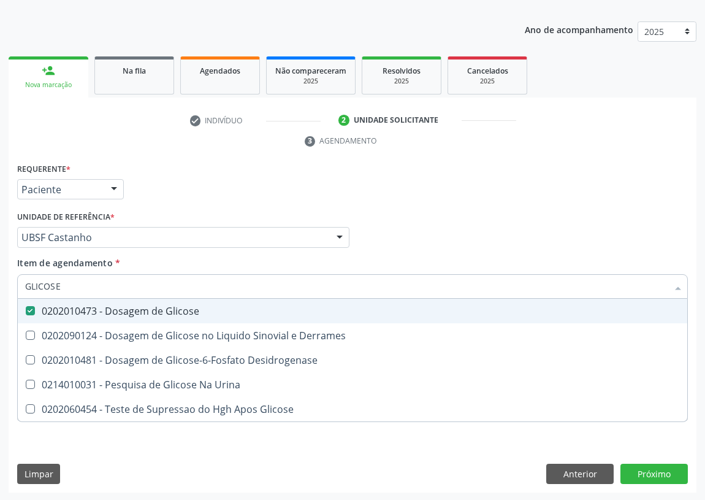
drag, startPoint x: 62, startPoint y: 281, endPoint x: 0, endPoint y: 291, distance: 62.8
click at [0, 291] on div "Acompanhamento Acompanhe a situação das marcações correntes e finalizadas Relat…" at bounding box center [352, 221] width 705 height 561
type input "H"
checkbox Glicose "false"
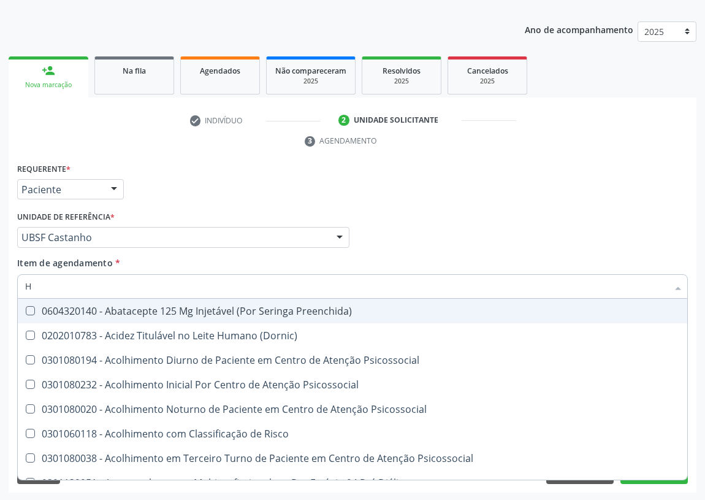
type input "HE"
checkbox C "true"
checkbox Hdl "false"
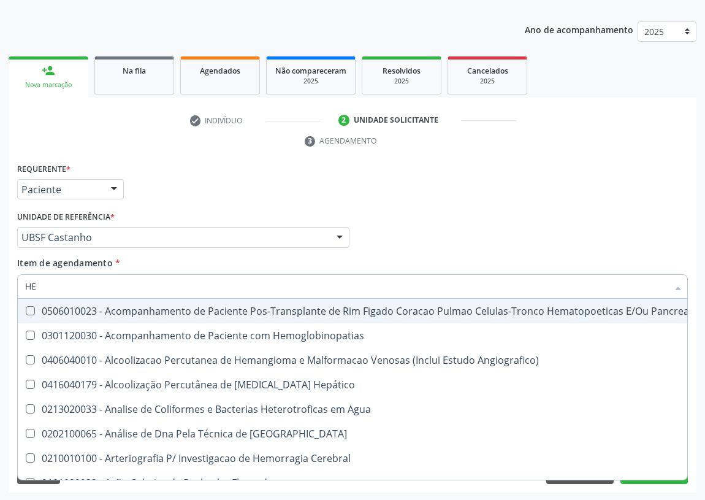
type input "HEM"
checkbox Transplante "true"
checkbox Completo "false"
type input "HEMO"
checkbox Retro-Retal "true"
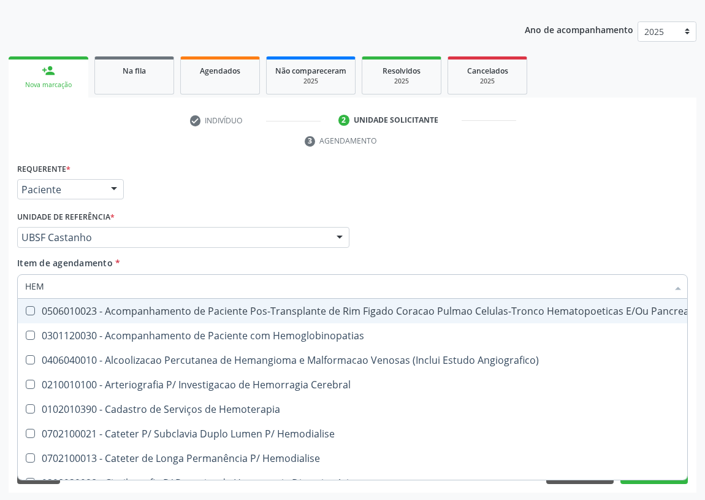
checkbox Completo "false"
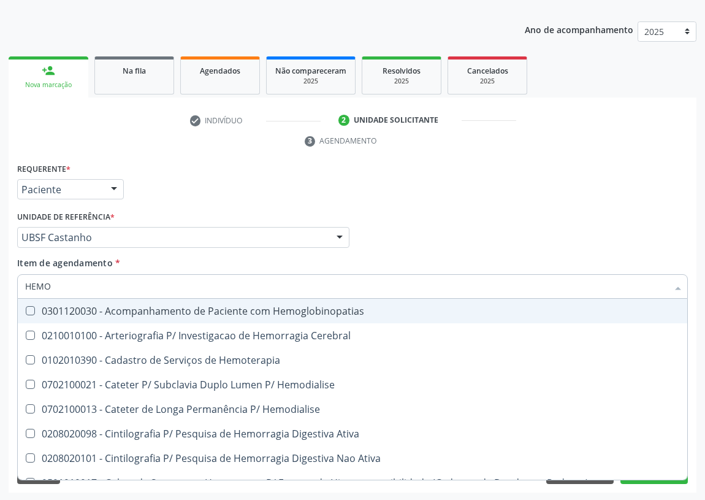
type input "HEMOG"
checkbox Carboxi-Hemoglobina "true"
type input "HEMOGL"
checkbox Carboxi-Hemoglobina "false"
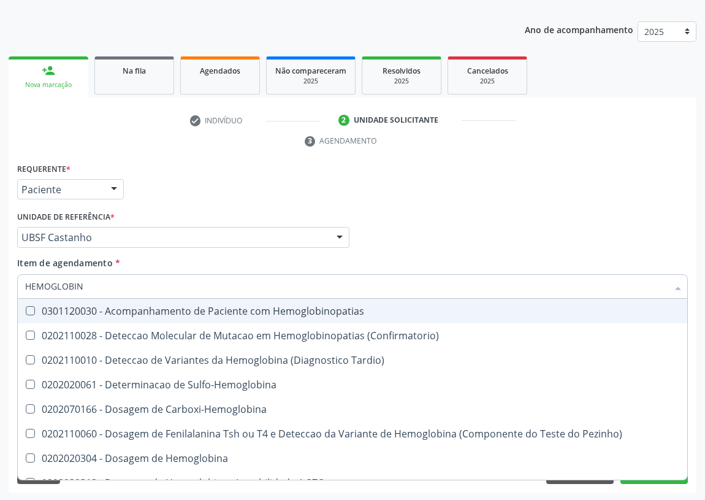
type input "HEMOGLOBINA"
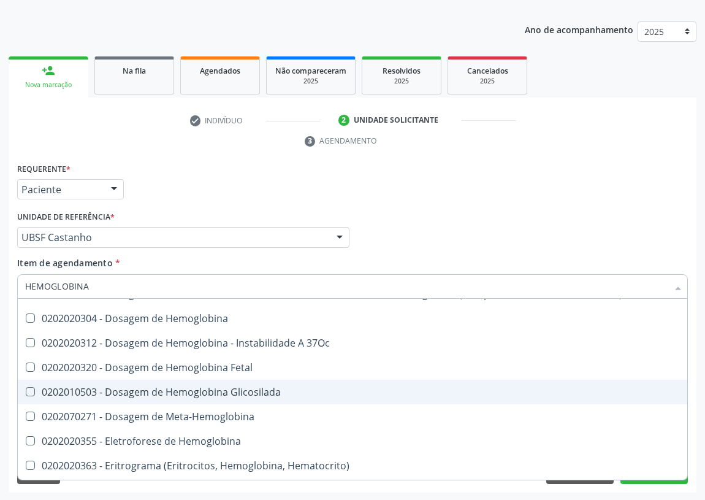
scroll to position [111, 0]
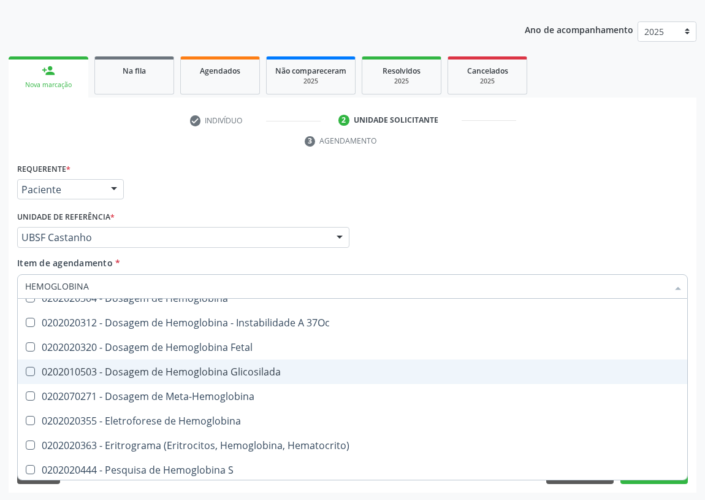
drag, startPoint x: 33, startPoint y: 375, endPoint x: 49, endPoint y: 331, distance: 46.6
click at [32, 372] on span "0202010503 - Dosagem de Hemoglobina Glicosilada" at bounding box center [353, 371] width 670 height 25
checkbox Glicosilada "true"
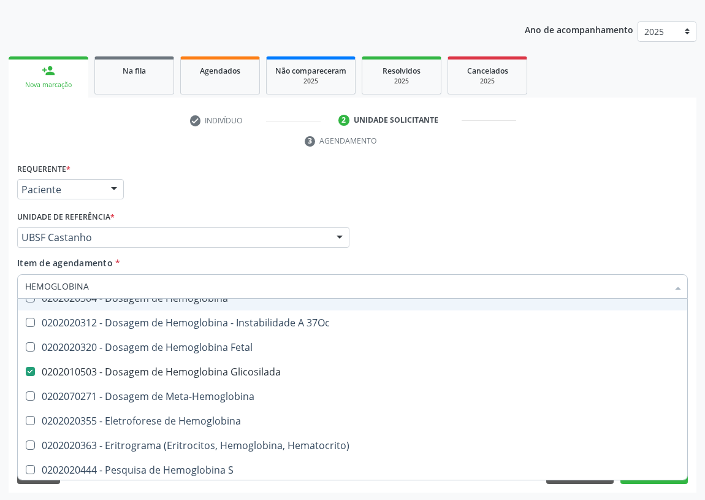
drag, startPoint x: 93, startPoint y: 286, endPoint x: 0, endPoint y: 285, distance: 92.6
click at [0, 286] on div "Acompanhamento Acompanhe a situação das marcações correntes e finalizadas Relat…" at bounding box center [352, 221] width 705 height 561
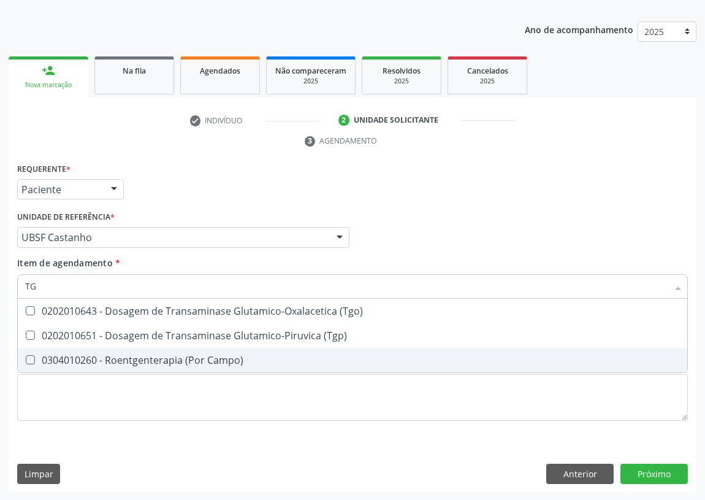
scroll to position [0, 0]
type input "TGO"
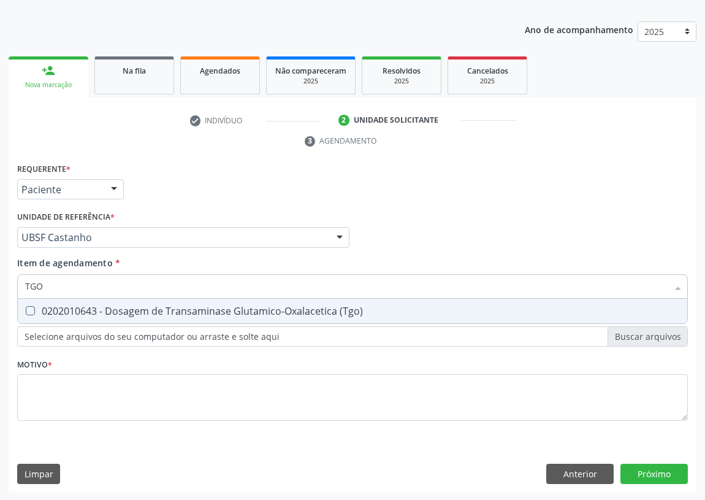
drag, startPoint x: 27, startPoint y: 310, endPoint x: 42, endPoint y: 297, distance: 20.0
click at [29, 308] on \(Tgo\) at bounding box center [30, 310] width 9 height 9
click at [26, 308] on \(Tgo\) "checkbox" at bounding box center [22, 311] width 8 height 8
checkbox \(Tgo\) "true"
drag, startPoint x: 44, startPoint y: 286, endPoint x: 0, endPoint y: 280, distance: 44.7
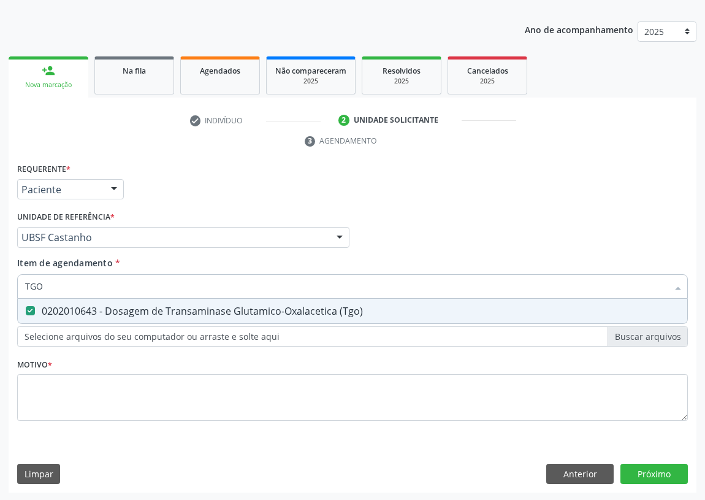
click at [0, 280] on div "Acompanhamento Acompanhe a situação das marcações correntes e finalizadas Relat…" at bounding box center [352, 221] width 705 height 561
type input "TG"
checkbox \(Tgo\) "true"
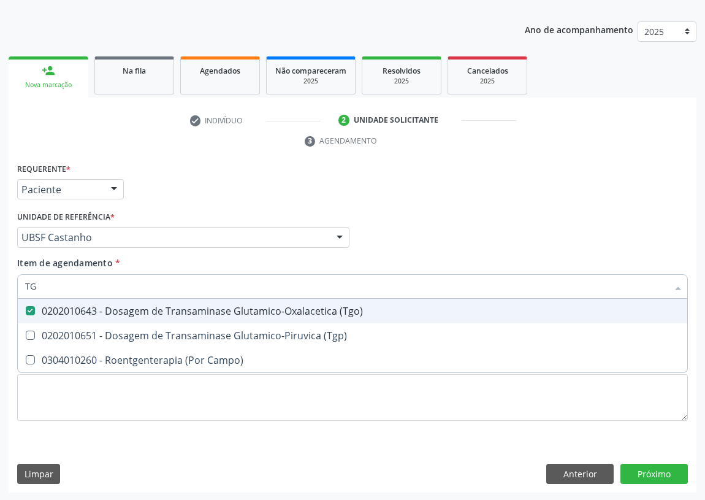
type input "TGP"
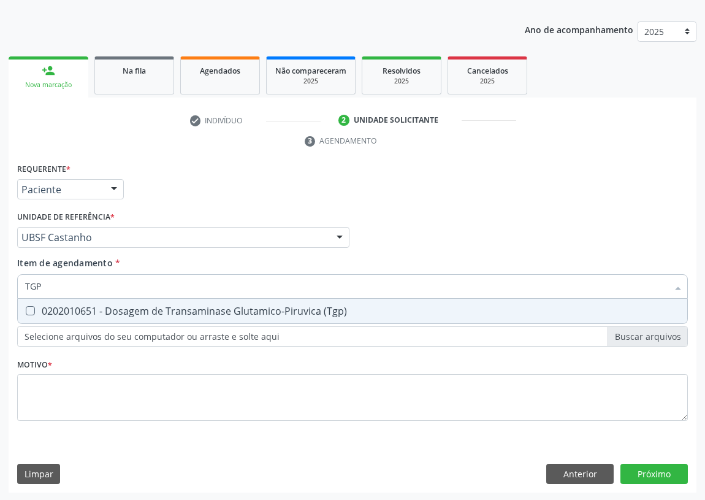
drag, startPoint x: 28, startPoint y: 309, endPoint x: 35, endPoint y: 293, distance: 17.3
click at [32, 300] on span "0202010651 - Dosagem de Transaminase Glutamico-Piruvica (Tgp)" at bounding box center [353, 311] width 670 height 25
checkbox \(Tgp\) "true"
drag, startPoint x: 48, startPoint y: 280, endPoint x: 9, endPoint y: 285, distance: 39.0
click at [9, 285] on div "Requerente * Paciente Profissional de Saúde Paciente Nenhum resultado encontrad…" at bounding box center [353, 326] width 688 height 333
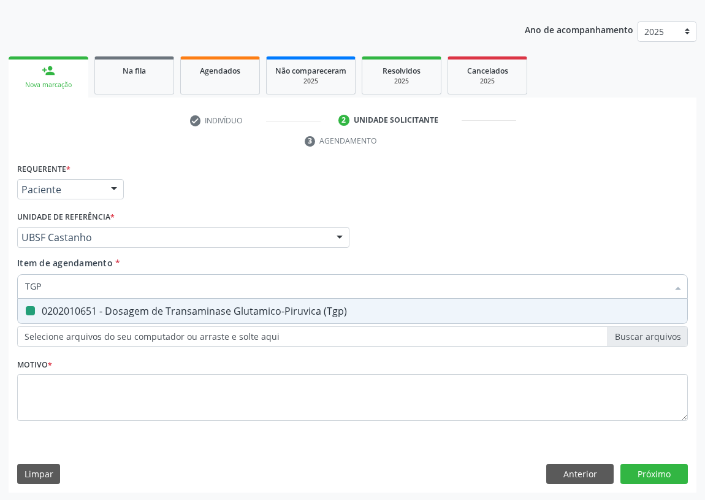
type input "U"
checkbox \(Tgp\) "false"
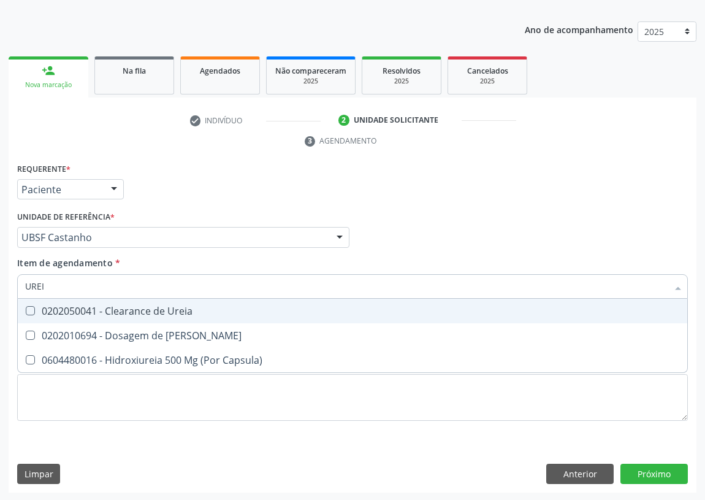
type input "UREIA"
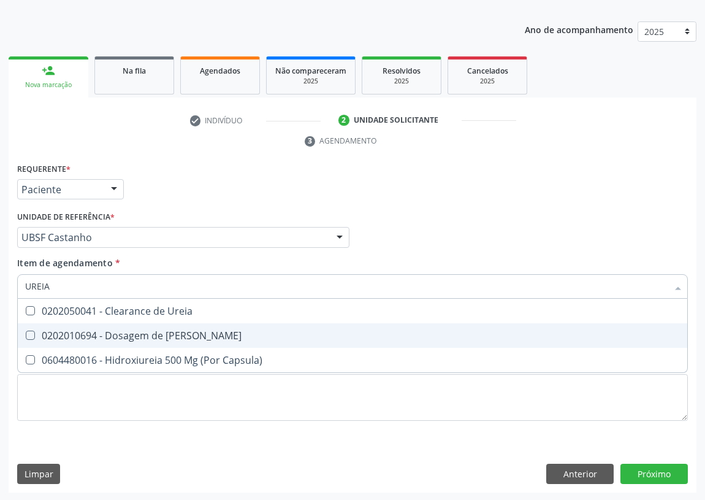
drag, startPoint x: 28, startPoint y: 333, endPoint x: 41, endPoint y: 304, distance: 32.1
click at [30, 328] on span "0202010694 - Dosagem de [PERSON_NAME]" at bounding box center [353, 335] width 670 height 25
checkbox Ureia "true"
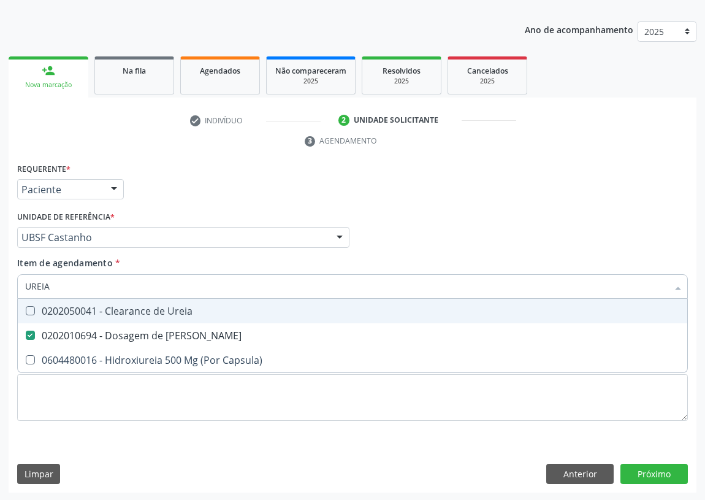
drag, startPoint x: 45, startPoint y: 287, endPoint x: 11, endPoint y: 288, distance: 34.4
click at [12, 289] on div "Requerente * Paciente Profissional de Saúde Paciente Nenhum resultado encontrad…" at bounding box center [353, 326] width 688 height 333
type input "C"
checkbox Ureia "false"
type input "CREATININA"
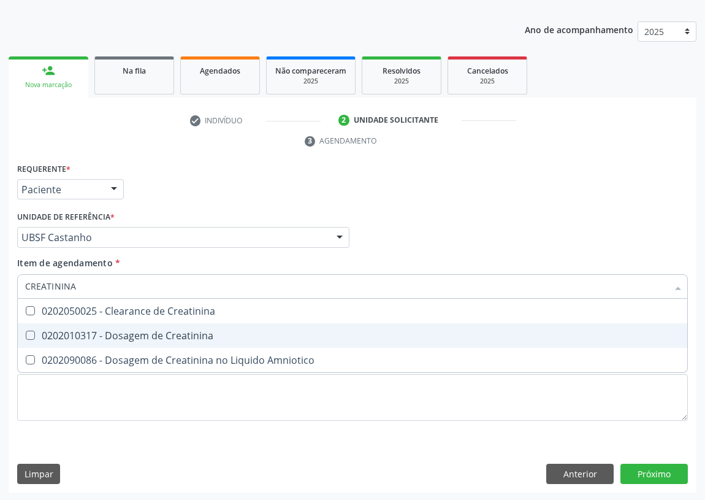
drag, startPoint x: 31, startPoint y: 336, endPoint x: 59, endPoint y: 297, distance: 47.8
click at [35, 329] on span "0202010317 - Dosagem de Creatinina" at bounding box center [353, 335] width 670 height 25
checkbox Creatinina "true"
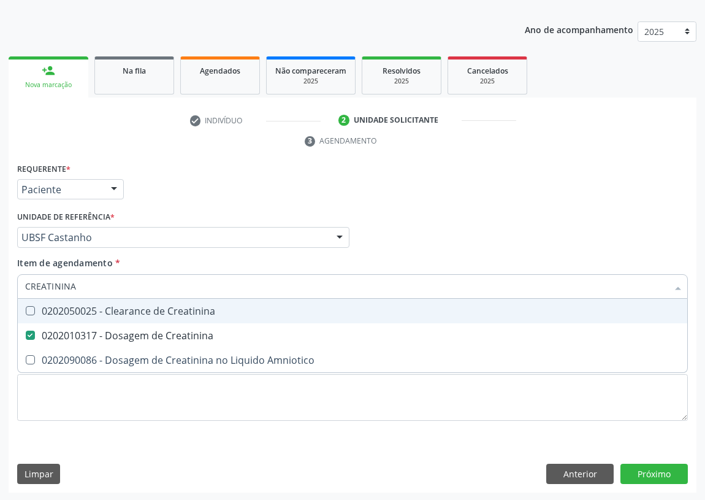
drag, startPoint x: 79, startPoint y: 288, endPoint x: 7, endPoint y: 294, distance: 71.4
click at [7, 294] on div "Acompanhamento Acompanhe a situação das marcações correntes e finalizadas Relat…" at bounding box center [352, 221] width 705 height 561
type input "T"
checkbox Creatinina "false"
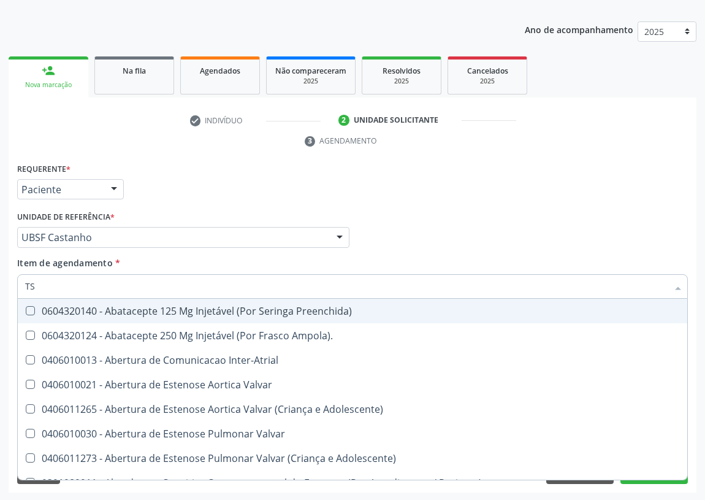
type input "TSH"
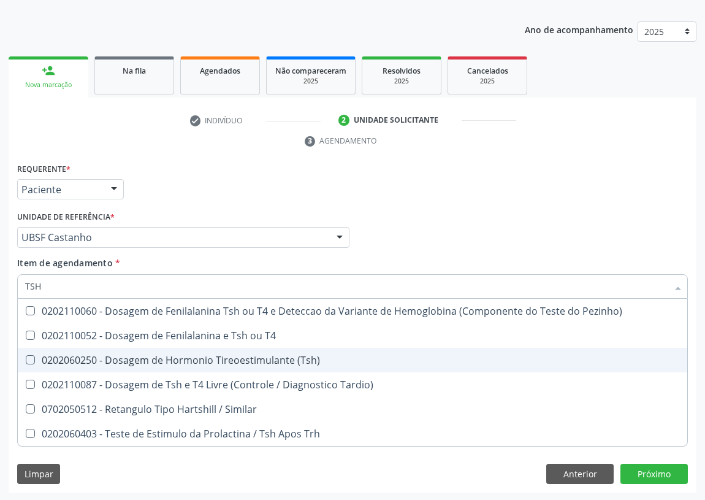
drag, startPoint x: 29, startPoint y: 354, endPoint x: 48, endPoint y: 306, distance: 51.5
click at [31, 350] on span "0202060250 - Dosagem de Hormonio Tireoestimulante (Tsh)" at bounding box center [353, 360] width 670 height 25
checkbox \(Tsh\) "true"
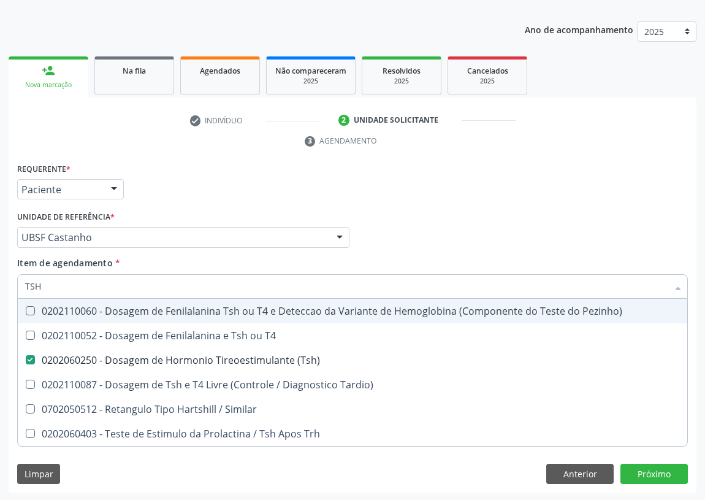
drag, startPoint x: 52, startPoint y: 288, endPoint x: 0, endPoint y: 282, distance: 51.9
click at [0, 282] on div "Acompanhamento Acompanhe a situação das marcações correntes e finalizadas Relat…" at bounding box center [352, 221] width 705 height 561
type input "T"
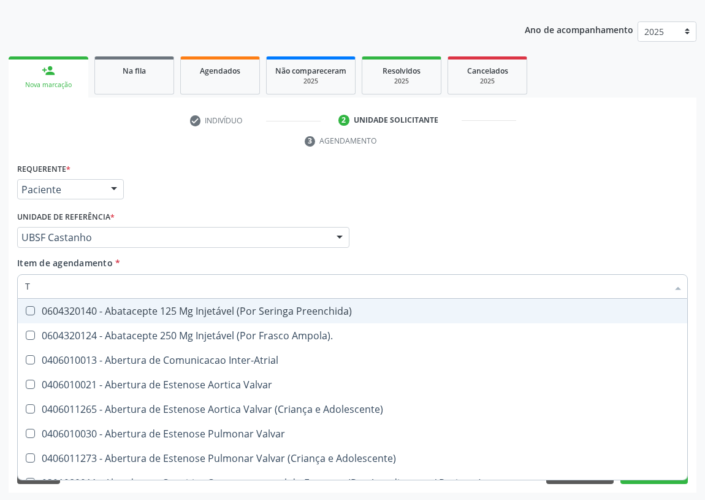
checkbox Inter-Atrial "false"
type input "T4"
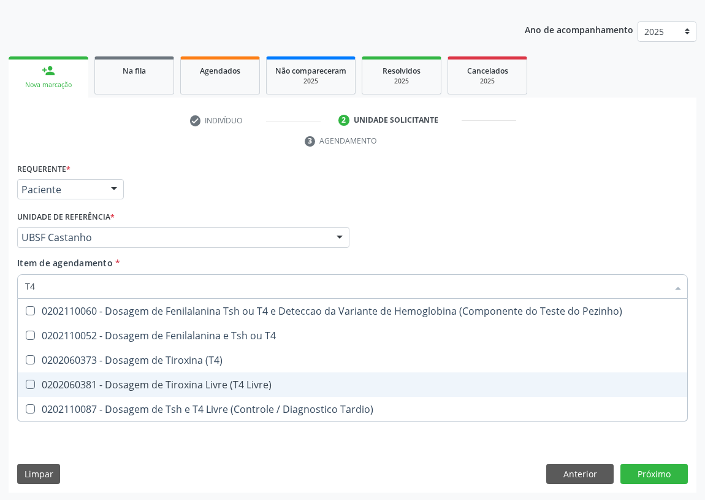
drag, startPoint x: 28, startPoint y: 382, endPoint x: 36, endPoint y: 359, distance: 23.5
click at [29, 380] on Livre\) at bounding box center [30, 384] width 9 height 9
click at [26, 380] on Livre\) "checkbox" at bounding box center [22, 384] width 8 height 8
checkbox Livre\) "true"
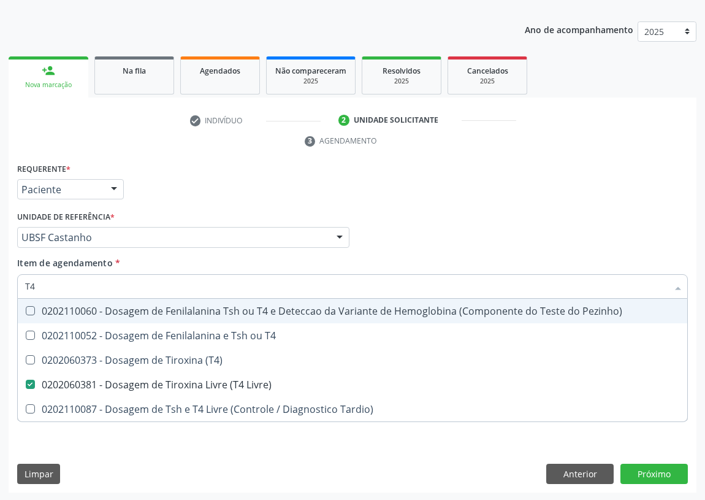
drag, startPoint x: 49, startPoint y: 282, endPoint x: 0, endPoint y: 283, distance: 49.1
click at [0, 283] on div "Acompanhamento Acompanhe a situação das marcações correntes e finalizadas Relat…" at bounding box center [352, 221] width 705 height 561
type input "0"
checkbox Livre\) "false"
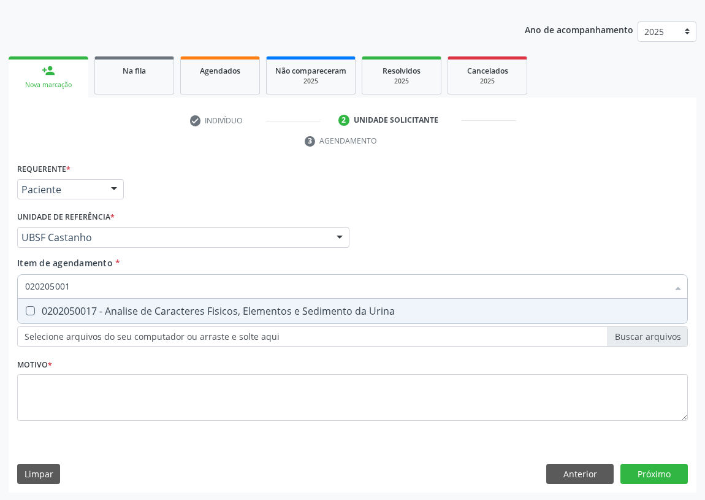
type input "0202050017"
drag, startPoint x: 26, startPoint y: 308, endPoint x: 74, endPoint y: 284, distance: 52.9
click at [30, 306] on Urina at bounding box center [30, 310] width 9 height 9
click at [26, 307] on Urina "checkbox" at bounding box center [22, 311] width 8 height 8
checkbox Urina "true"
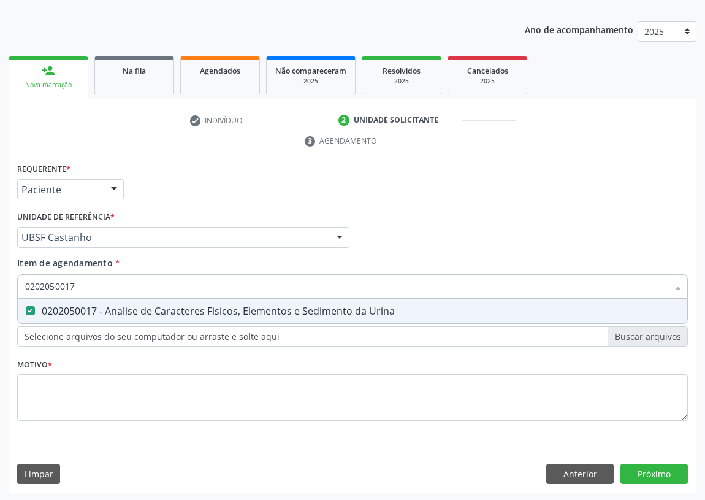
drag, startPoint x: 80, startPoint y: 280, endPoint x: 0, endPoint y: 290, distance: 80.3
click at [0, 290] on div "Acompanhamento Acompanhe a situação das marcações correntes e finalizadas Relat…" at bounding box center [352, 221] width 705 height 561
type input "VI"
checkbox Urina "false"
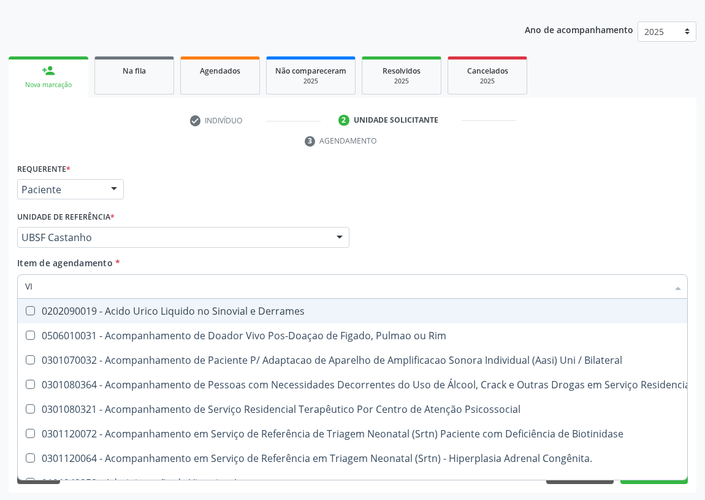
type input "VIT"
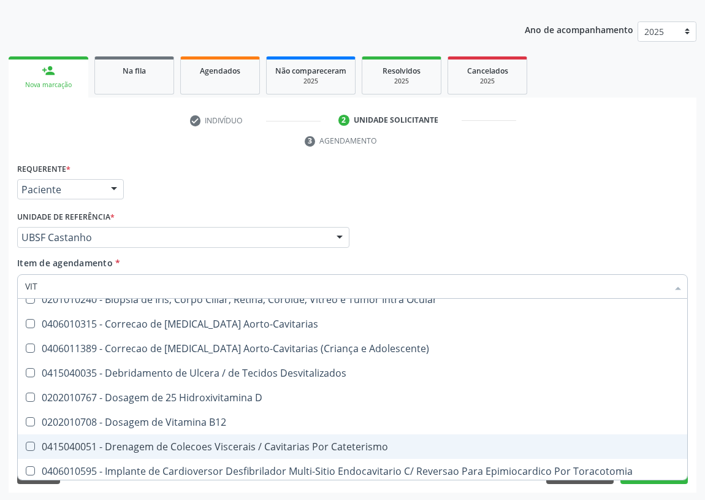
scroll to position [55, 0]
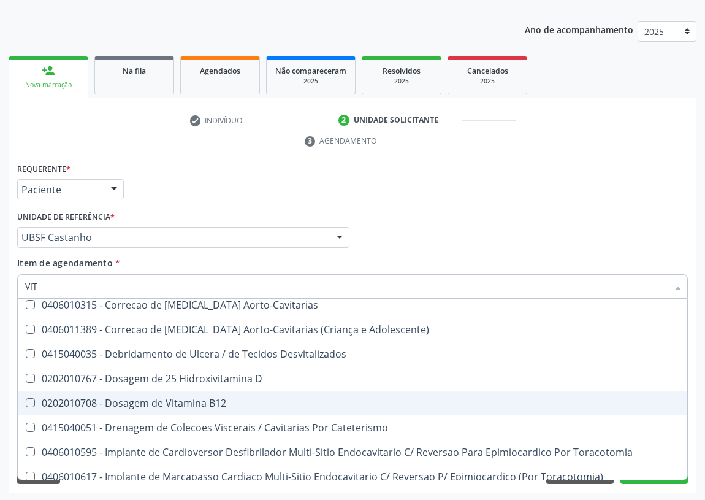
drag, startPoint x: 144, startPoint y: 407, endPoint x: 145, endPoint y: 390, distance: 16.6
click at [144, 405] on div "0202010708 - Dosagem de Vitamina B12" at bounding box center [352, 403] width 655 height 10
checkbox B12 "true"
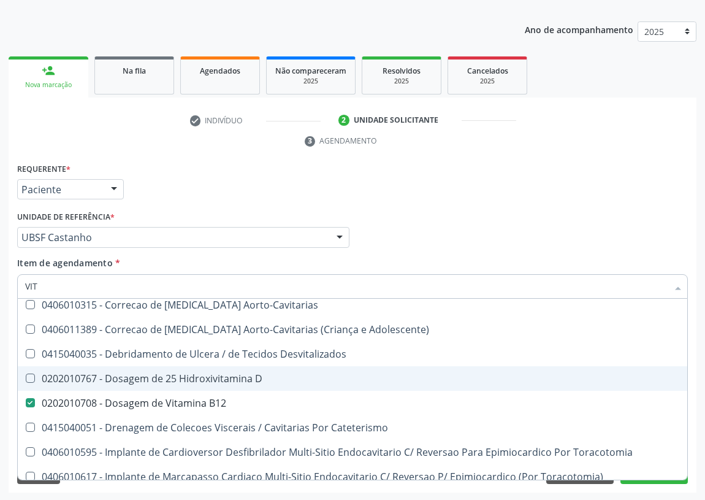
drag, startPoint x: 146, startPoint y: 373, endPoint x: 61, endPoint y: 339, distance: 91.3
click at [140, 374] on div "0202010767 - Dosagem de 25 Hidroxivitamina D" at bounding box center [352, 379] width 655 height 10
checkbox D "true"
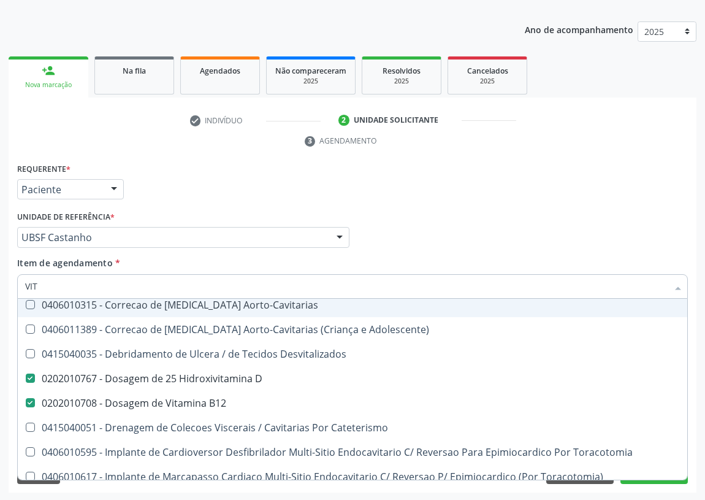
click at [0, 294] on div "Acompanhamento Acompanhe a situação das marcações correntes e finalizadas Relat…" at bounding box center [352, 221] width 705 height 561
type input "02"
checkbox D "false"
checkbox B12 "false"
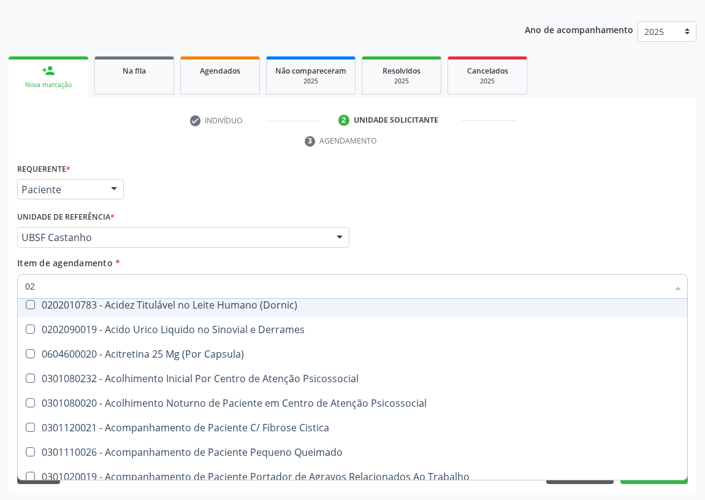
type input "020"
checkbox Frasco-Ampola\) "true"
checkbox Urina "false"
checkbox Cerebral "true"
checkbox \(Pos-Pasteurização\) "true"
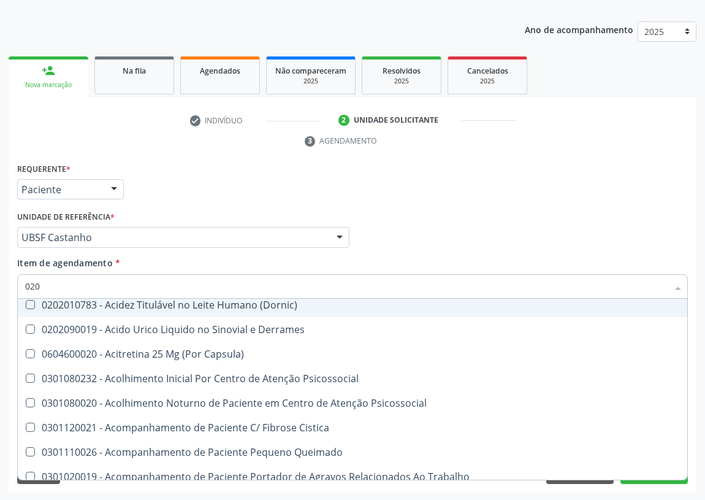
checkbox Debridamento "true"
checkbox Dacriocistografia "true"
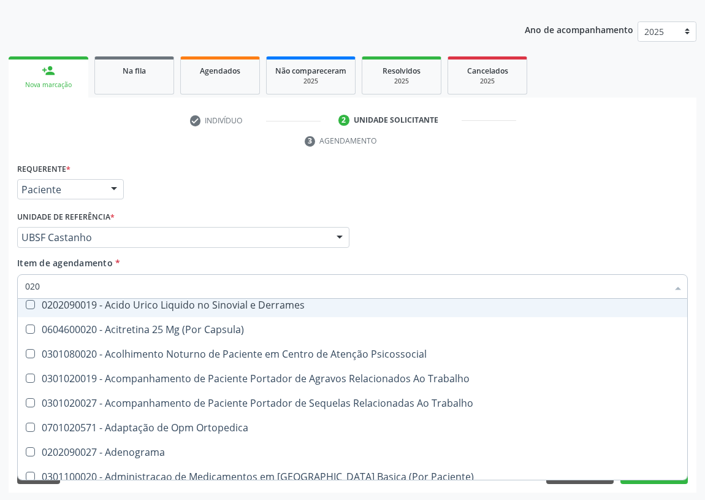
type input "0202"
checkbox Capsula\) "true"
checkbox Urina "false"
checkbox Esqueléticas "true"
checkbox Ocular "true"
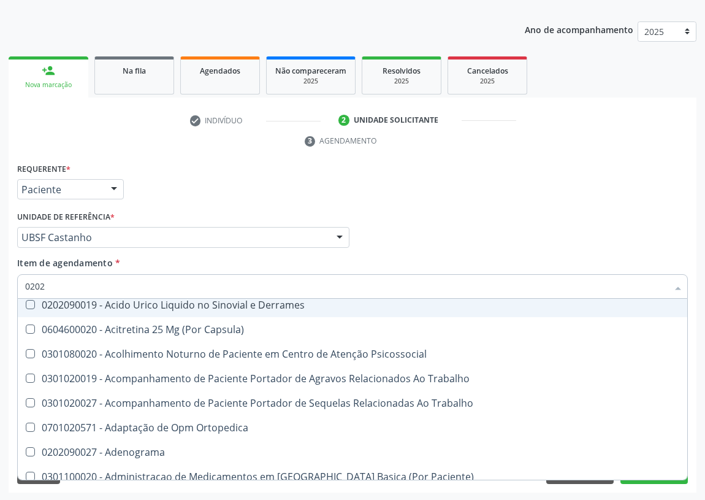
checkbox Aberto\) "true"
checkbox Cortante "true"
checkbox Drogas "true"
checkbox Reservatorio "true"
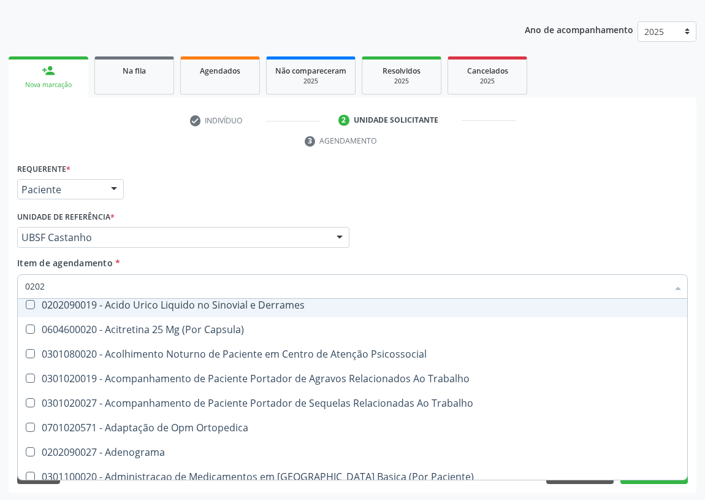
checkbox \(Spcto\) "true"
checkbox 67 "true"
checkbox Aspiracao "true"
checkbox Projecoes\) "true"
checkbox Captacao "true"
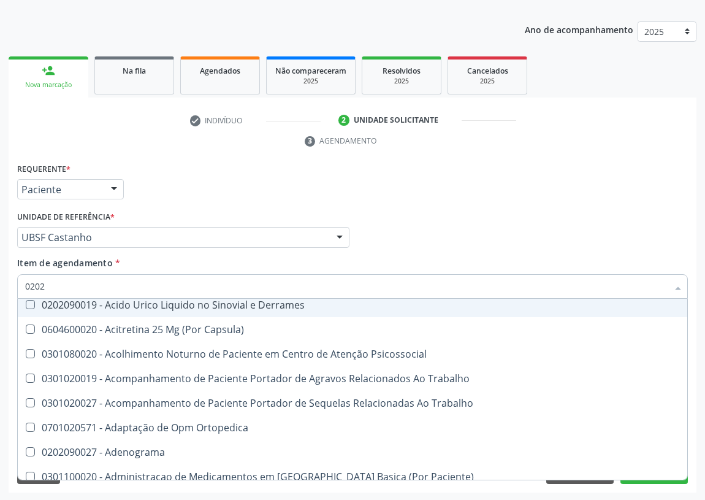
checkbox \(Cantoplastia\) "true"
checkbox Revisao "true"
checkbox D "false"
checkbox Hdl "false"
checkbox Ldl "false"
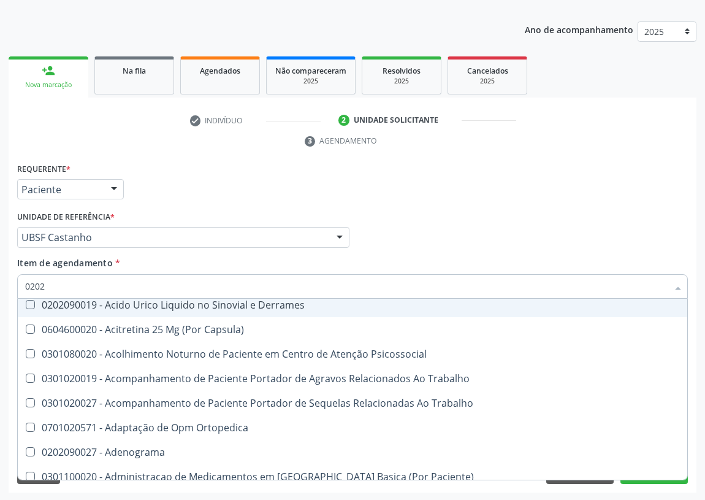
checkbox Creatinina "false"
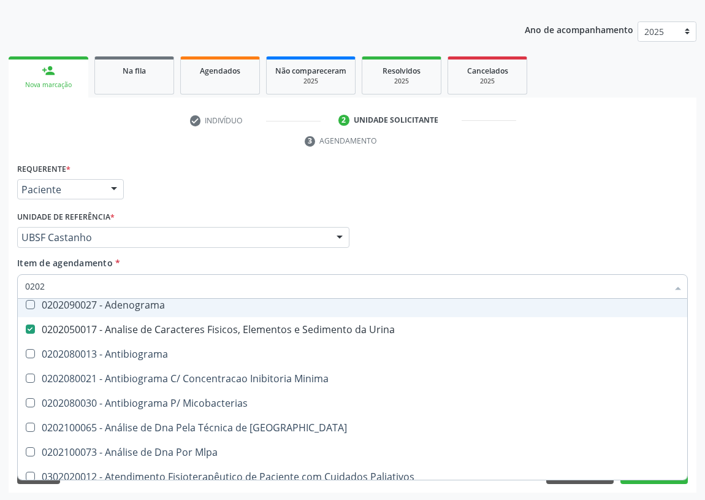
type input "02020"
checkbox Ivy "true"
checkbox D "false"
checkbox Barbituratos "true"
checkbox Benzodiazepinicos "true"
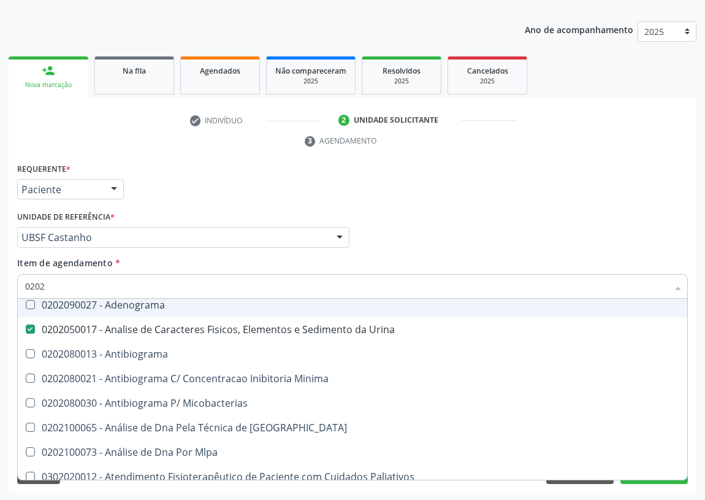
checkbox Calcitonina "true"
checkbox Hdl "false"
checkbox Ldl "false"
checkbox Creatinina "false"
checkbox Xiii "true"
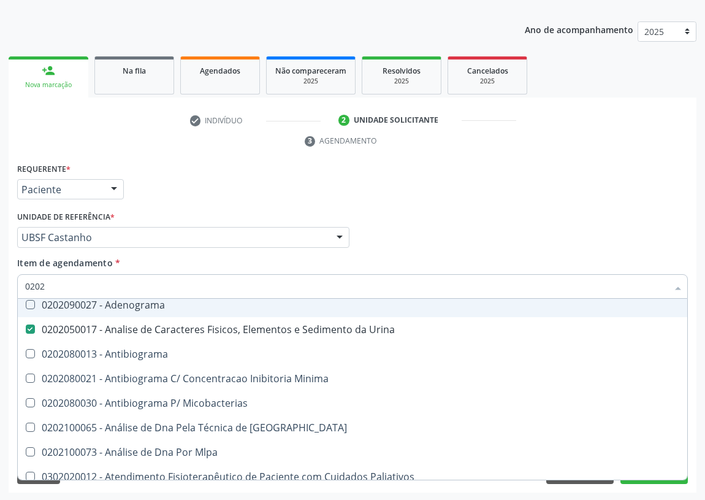
checkbox Formaldeido "true"
checkbox Fosforo "true"
checkbox Glicose "false"
checkbox Glicosilada "false"
checkbox \(Tsh\) "false"
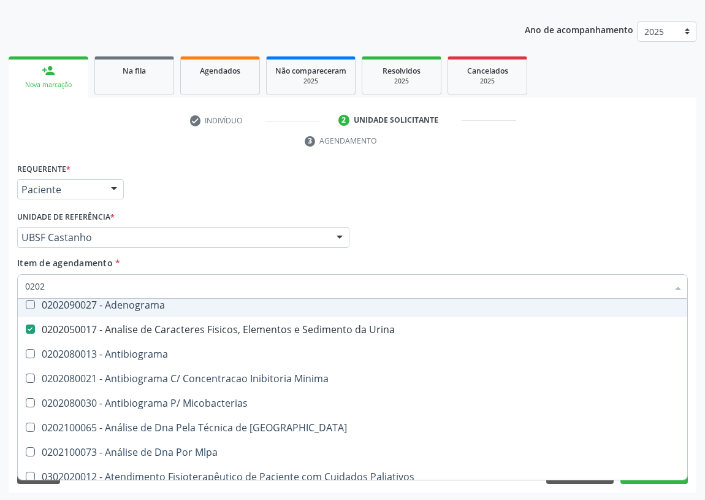
checkbox Potassio "true"
checkbox Progesterona "true"
checkbox Prolactina "true"
checkbox Horas\) "true"
checkbox Quinidina "true"
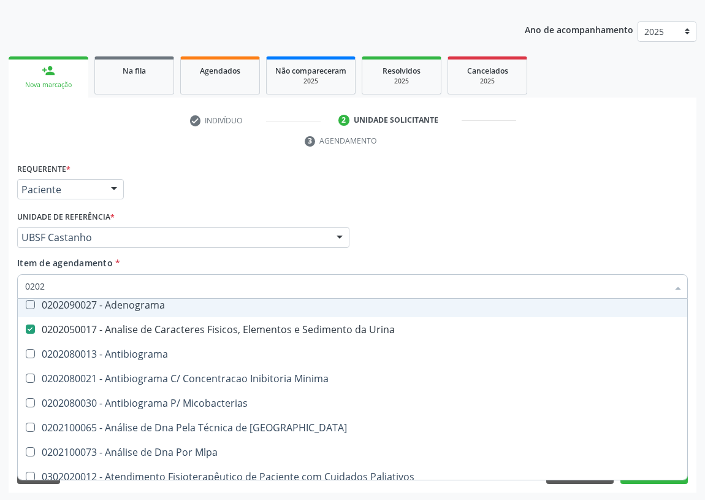
checkbox Renina "true"
checkbox Livre\) "false"
checkbox \(Tgo\) "false"
checkbox \(Tgp\) "false"
checkbox Triglicerideos "false"
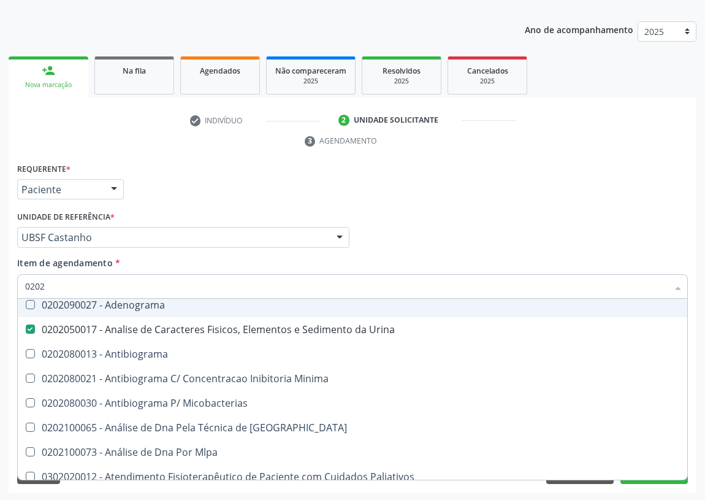
checkbox Ureia "false"
checkbox B12 "false"
checkbox Zinco "true"
checkbox Completo "false"
type input "020204"
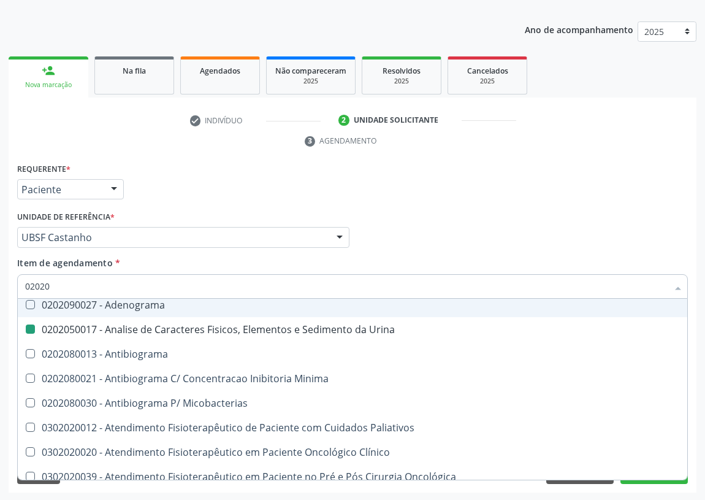
checkbox Urina "false"
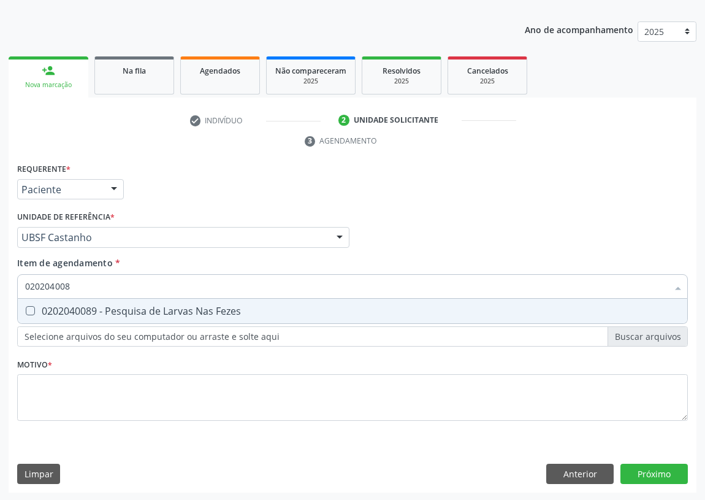
scroll to position [0, 0]
type input "0202040089"
drag, startPoint x: 23, startPoint y: 306, endPoint x: 40, endPoint y: 332, distance: 31.5
click at [27, 313] on div at bounding box center [22, 311] width 9 height 10
checkbox Fezes "true"
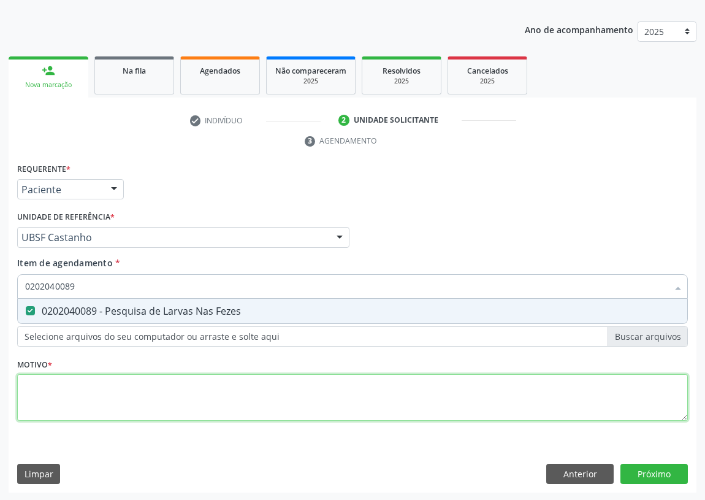
click at [36, 390] on div "Requerente * Paciente Profissional de Saúde Paciente Nenhum resultado encontrad…" at bounding box center [352, 299] width 671 height 278
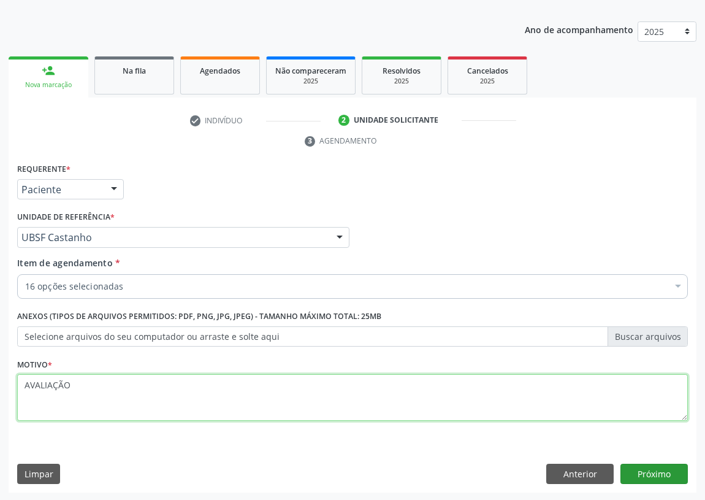
type textarea "AVALIAÇÃO"
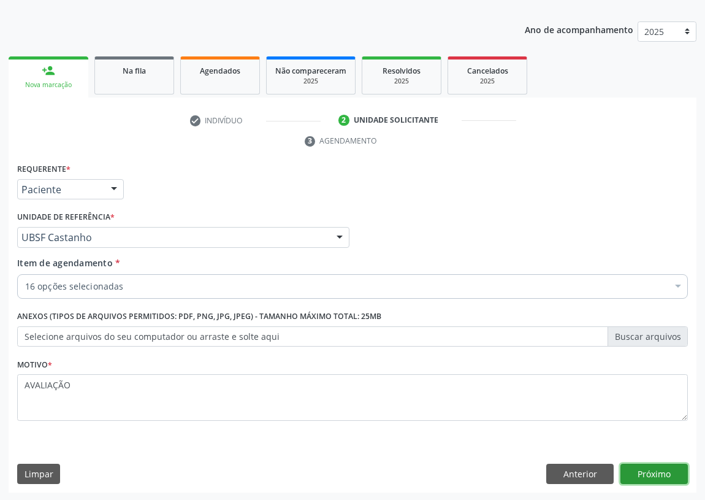
click at [637, 472] on button "Próximo" at bounding box center [654, 474] width 67 height 21
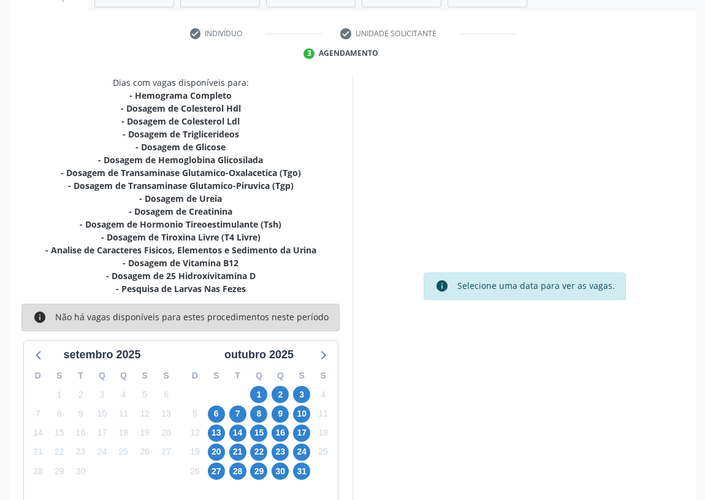
scroll to position [245, 0]
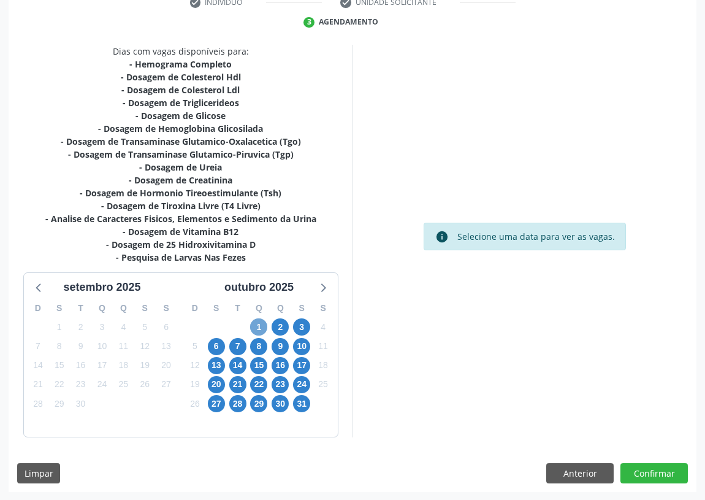
drag, startPoint x: 262, startPoint y: 325, endPoint x: 229, endPoint y: 328, distance: 32.6
click at [262, 324] on span "1" at bounding box center [258, 326] width 17 height 17
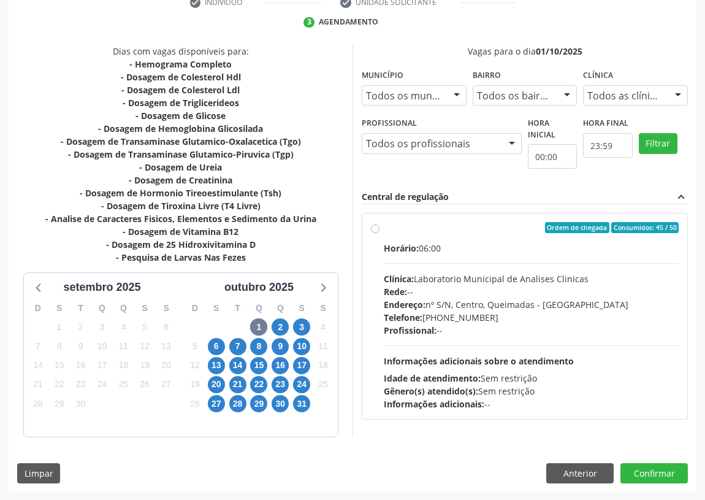
click at [375, 222] on div "Ordem de chegada Consumidos: 45 / 50 Horário: 06:00 Clínica: Laboratorio Munici…" at bounding box center [525, 316] width 308 height 188
radio input "true"
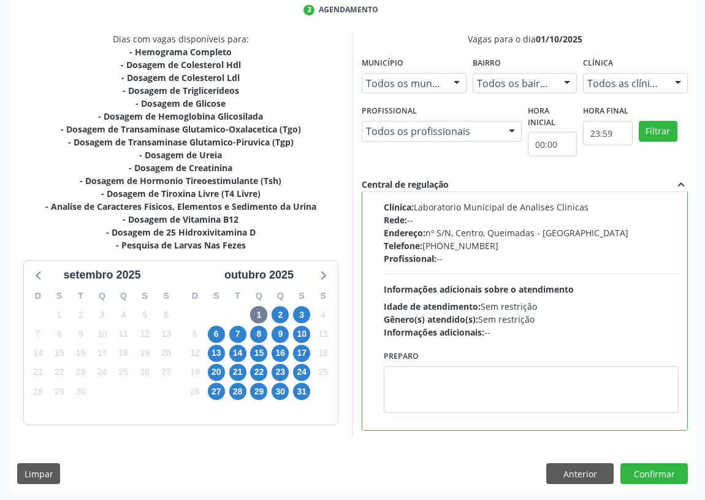
scroll to position [61, 0]
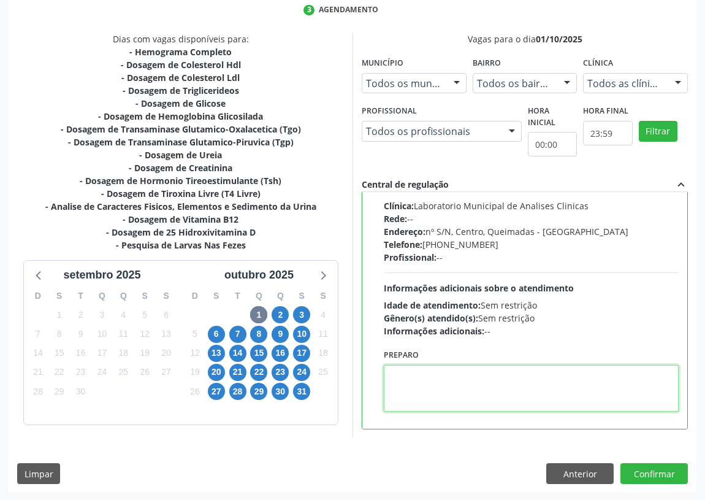
click at [426, 393] on textarea at bounding box center [531, 388] width 295 height 47
type textarea "IR EM [GEOGRAPHIC_DATA]"
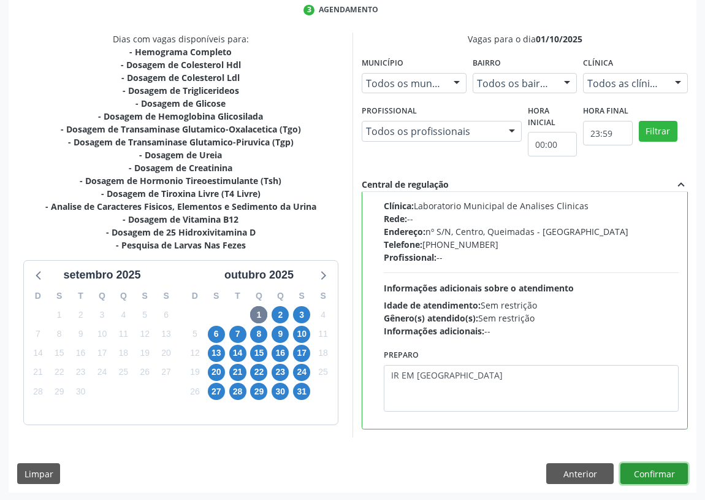
click at [643, 466] on button "Confirmar" at bounding box center [654, 473] width 67 height 21
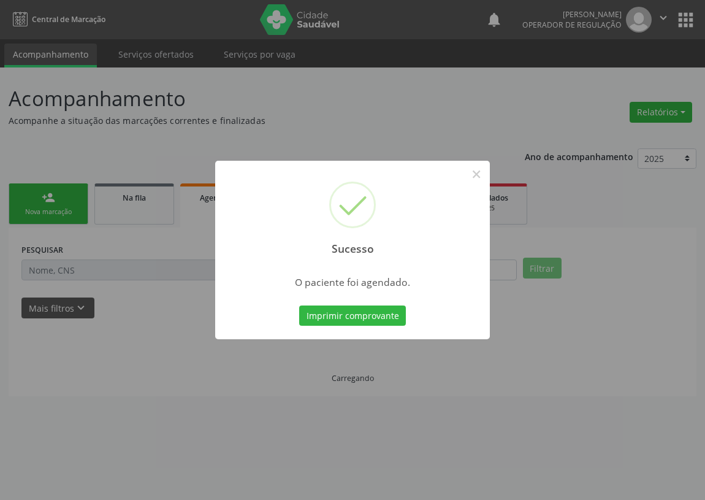
scroll to position [0, 0]
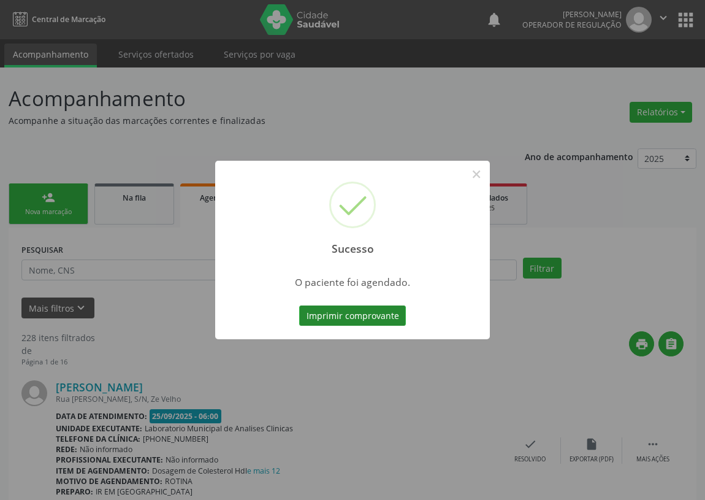
click at [364, 313] on button "Imprimir comprovante" at bounding box center [352, 315] width 107 height 21
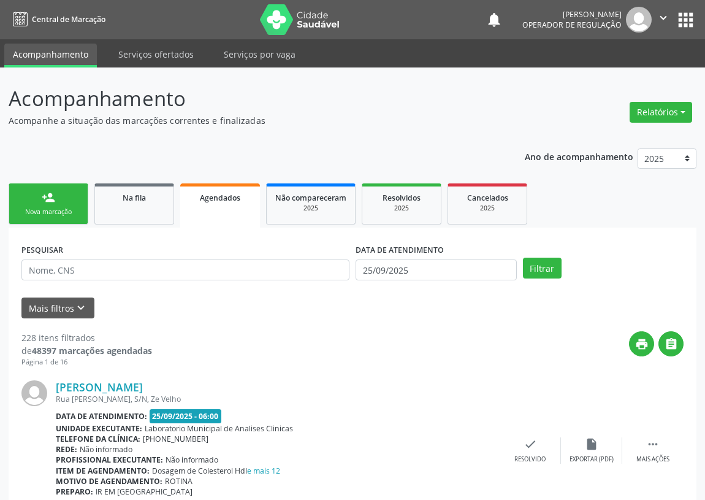
click at [36, 215] on div "Nova marcação" at bounding box center [48, 211] width 61 height 9
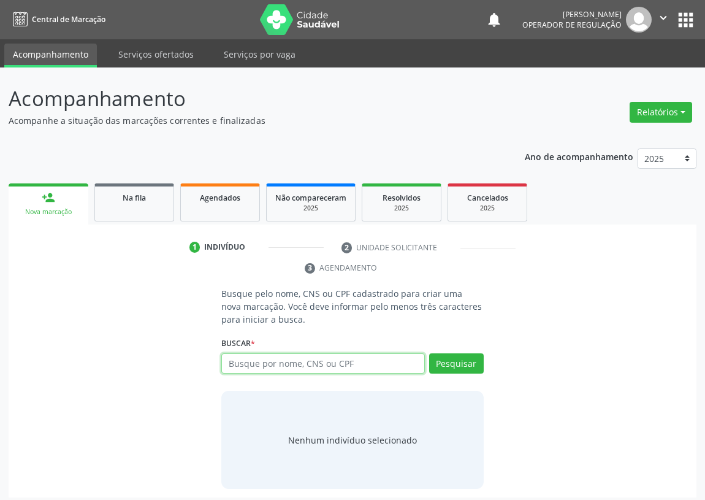
drag, startPoint x: 237, startPoint y: 365, endPoint x: 244, endPoint y: 357, distance: 10.4
click at [240, 359] on input "text" at bounding box center [323, 363] width 204 height 21
click at [236, 362] on input "text" at bounding box center [323, 363] width 204 height 21
type input "700002761674302"
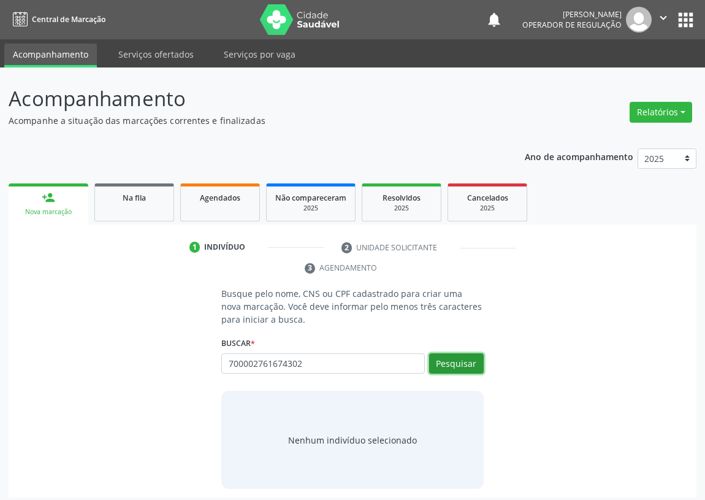
click at [450, 362] on button "Pesquisar" at bounding box center [456, 363] width 55 height 21
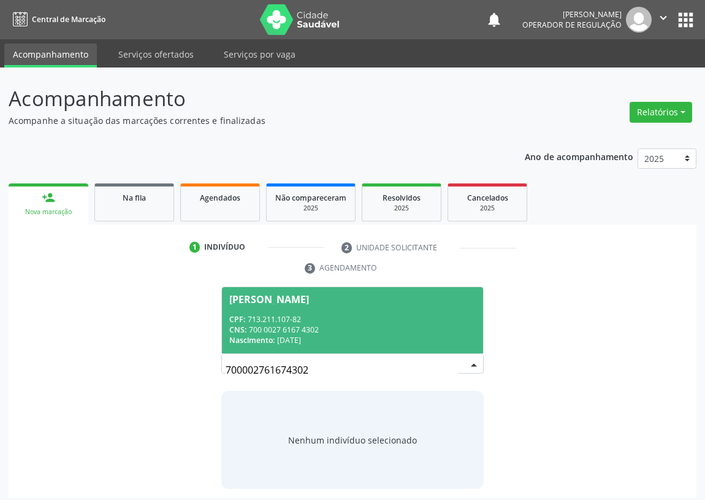
click at [302, 308] on span "Roque Vitor da Silva CPF: 713.211.107-82 CNS: 700 0027 6167 4302 Nascimento: 17…" at bounding box center [352, 320] width 261 height 66
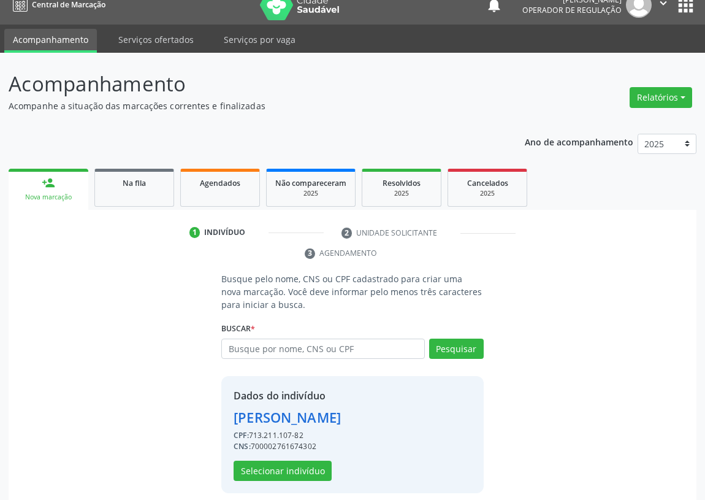
scroll to position [24, 0]
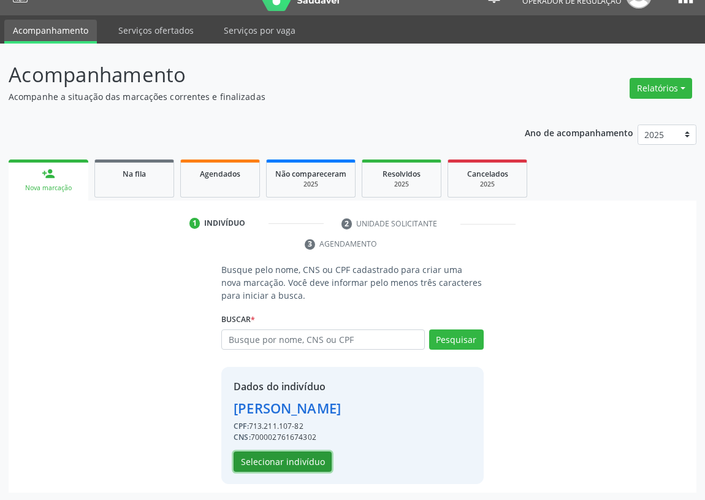
click at [272, 459] on button "Selecionar indivíduo" at bounding box center [283, 461] width 98 height 21
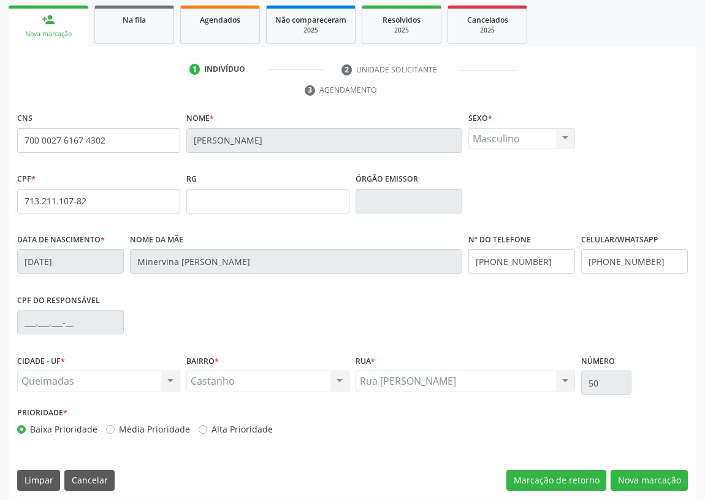
scroll to position [184, 0]
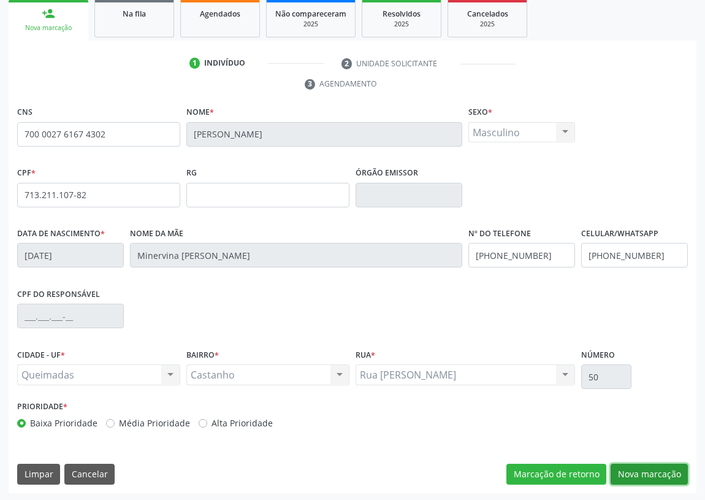
drag, startPoint x: 656, startPoint y: 470, endPoint x: 600, endPoint y: 445, distance: 61.0
click at [652, 464] on button "Nova marcação" at bounding box center [649, 474] width 77 height 21
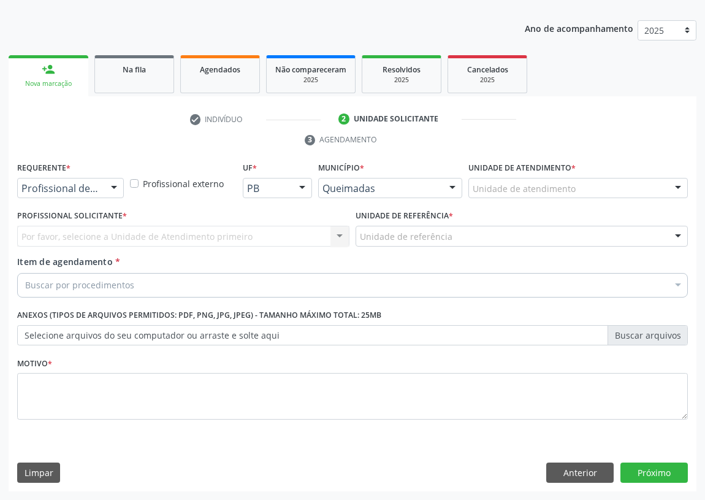
scroll to position [127, 0]
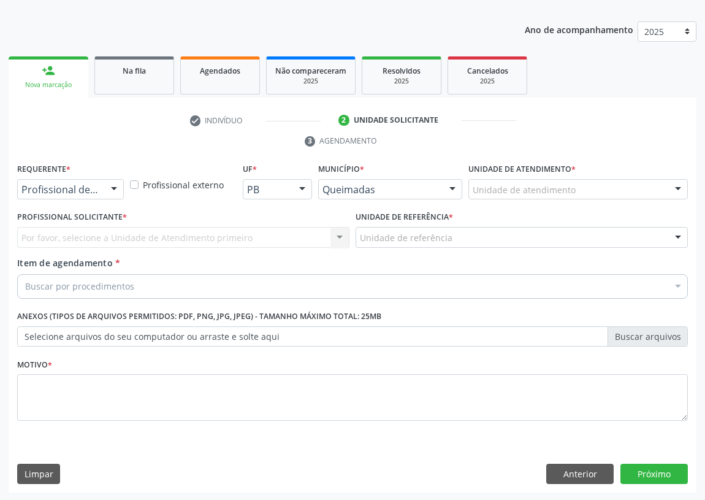
drag, startPoint x: 117, startPoint y: 186, endPoint x: 111, endPoint y: 190, distance: 6.3
click at [116, 187] on div at bounding box center [114, 190] width 18 height 21
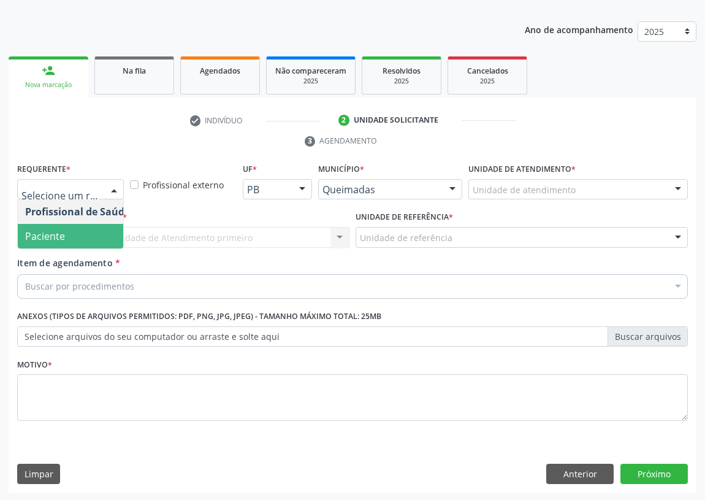
click at [94, 240] on span "Paciente" at bounding box center [78, 236] width 120 height 25
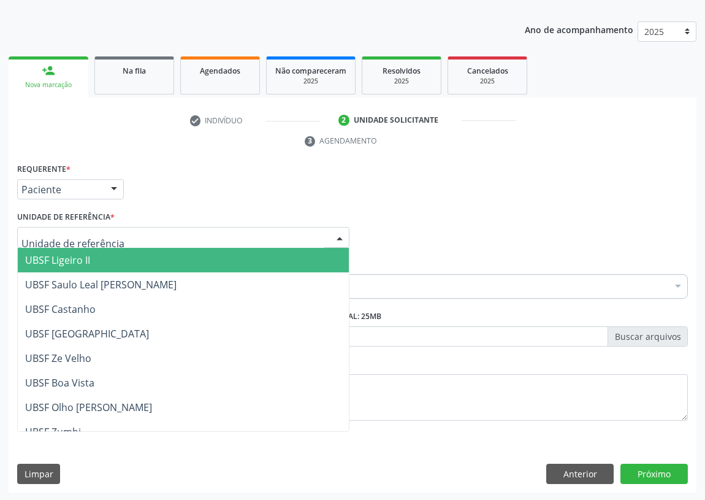
click at [324, 229] on div at bounding box center [183, 237] width 332 height 21
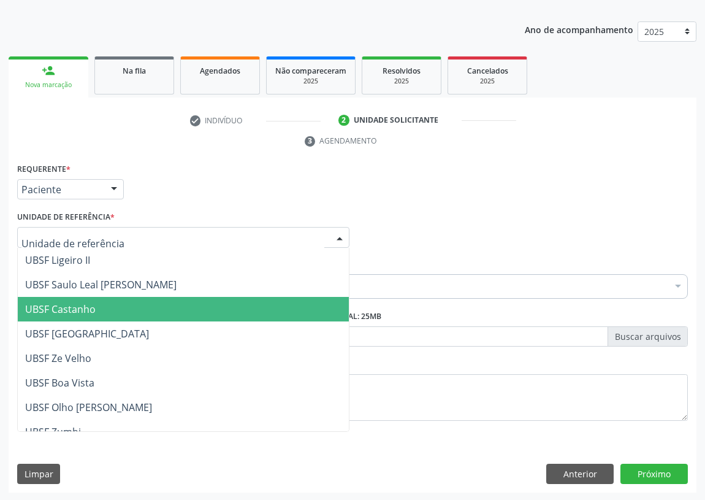
click at [81, 314] on span "UBSF Castanho" at bounding box center [183, 309] width 331 height 25
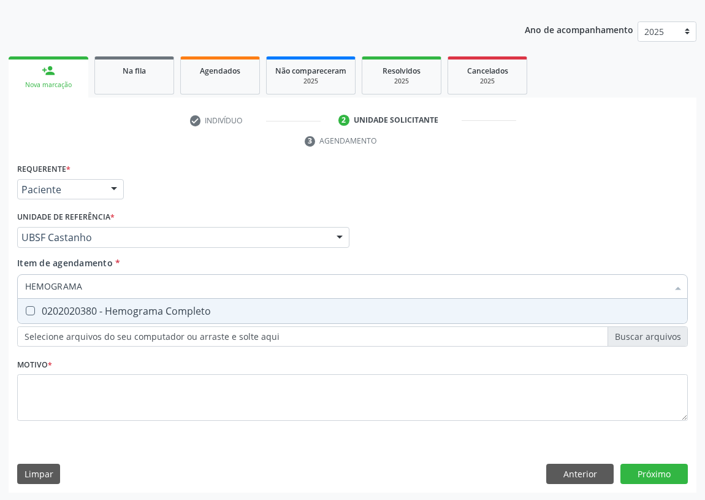
type input "HEMOGRAMA"
drag, startPoint x: 13, startPoint y: 309, endPoint x: 36, endPoint y: 309, distance: 22.7
click at [15, 309] on div "Anexos (Tipos de arquivos permitidos: PDF, PNG, JPG, JPEG) - Tamanho máximo tot…" at bounding box center [352, 331] width 677 height 48
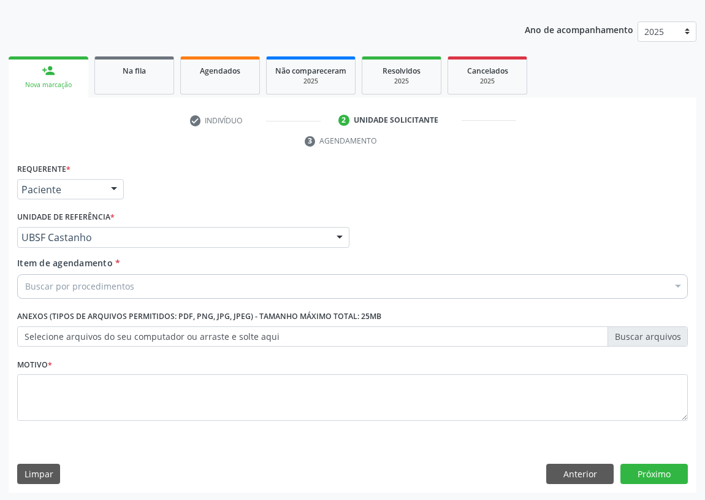
click at [36, 310] on label "Anexos (Tipos de arquivos permitidos: PDF, PNG, JPG, JPEG) - Tamanho máximo tot…" at bounding box center [199, 316] width 364 height 19
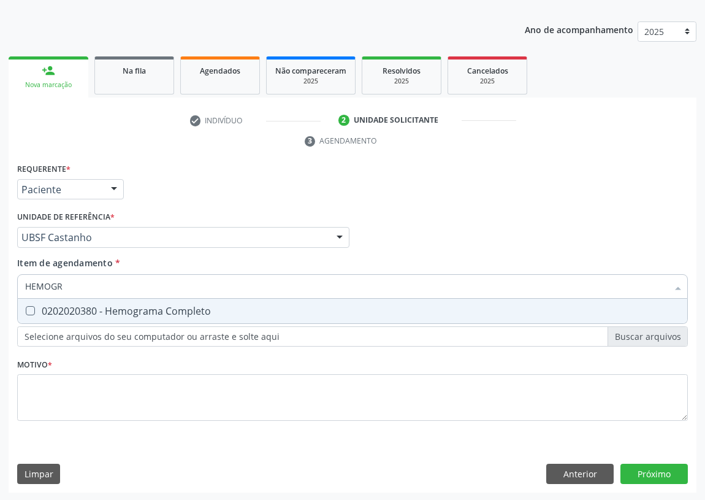
type input "HEMOGRA"
drag, startPoint x: 25, startPoint y: 307, endPoint x: 32, endPoint y: 302, distance: 9.2
click at [27, 306] on div at bounding box center [22, 311] width 9 height 10
checkbox Completo "true"
drag, startPoint x: 73, startPoint y: 285, endPoint x: 9, endPoint y: 288, distance: 64.4
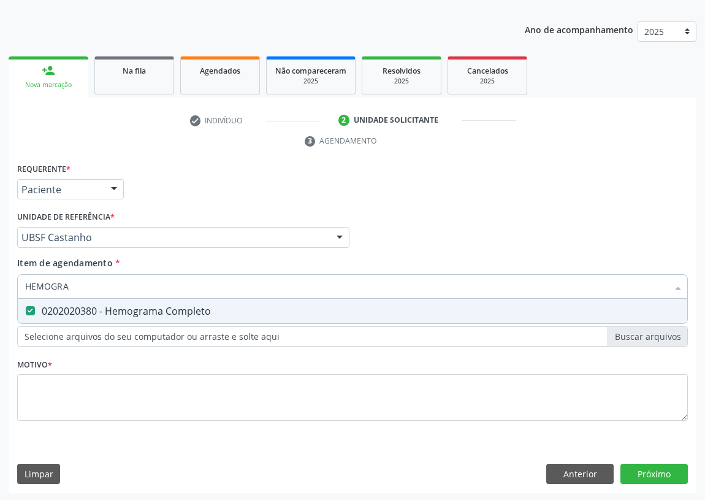
click at [10, 288] on div "Requerente * Paciente Profissional de Saúde Paciente Nenhum resultado encontrad…" at bounding box center [353, 326] width 688 height 333
type input "G"
checkbox Completo "false"
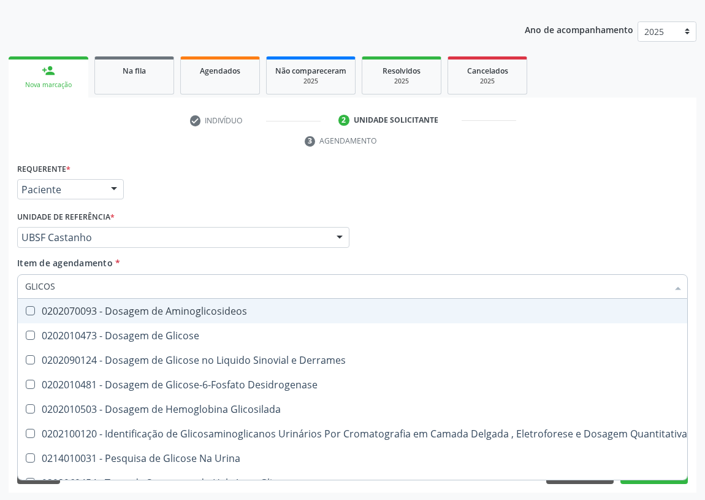
type input "GLICOSE"
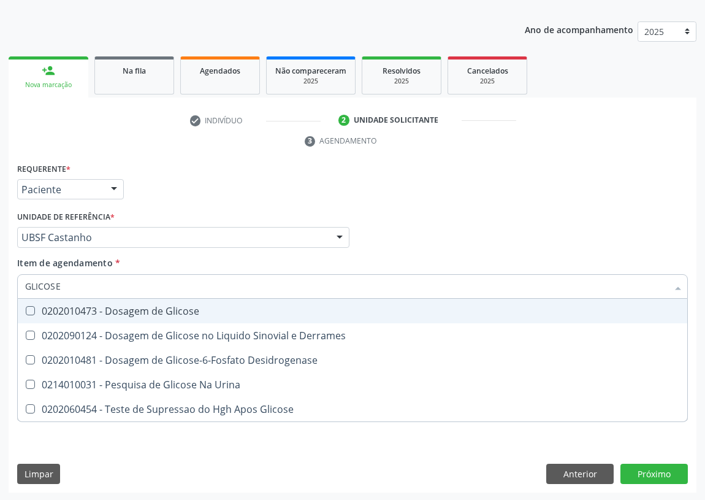
drag, startPoint x: 29, startPoint y: 312, endPoint x: 61, endPoint y: 283, distance: 42.5
click at [31, 308] on Glicose at bounding box center [30, 310] width 9 height 9
click at [26, 308] on Glicose "checkbox" at bounding box center [22, 311] width 8 height 8
checkbox Glicose "true"
drag, startPoint x: 30, startPoint y: 282, endPoint x: 0, endPoint y: 274, distance: 31.3
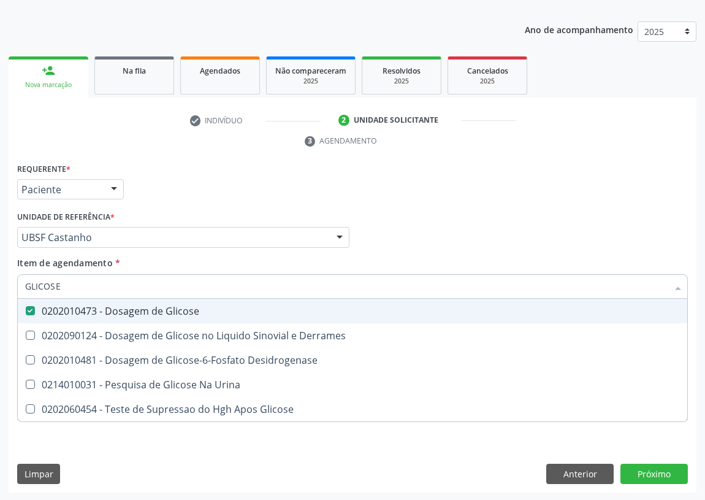
click at [0, 275] on div "Acompanhamento Acompanhe a situação das marcações correntes e finalizadas Relat…" at bounding box center [352, 221] width 705 height 561
type input "H"
checkbox Glicose "false"
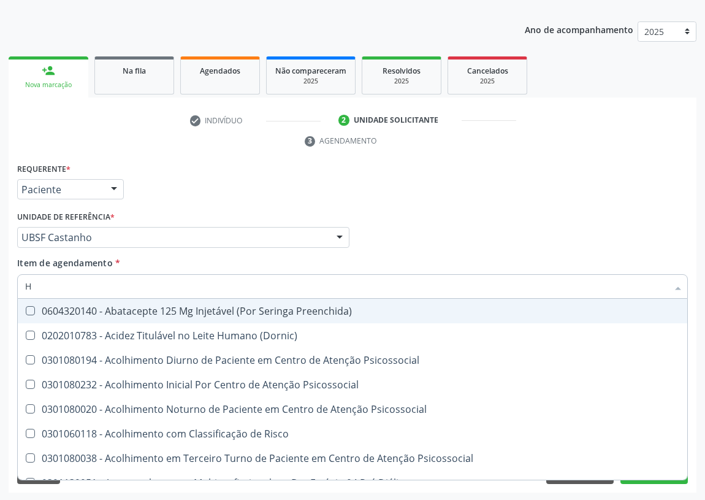
type input "HE"
checkbox C "true"
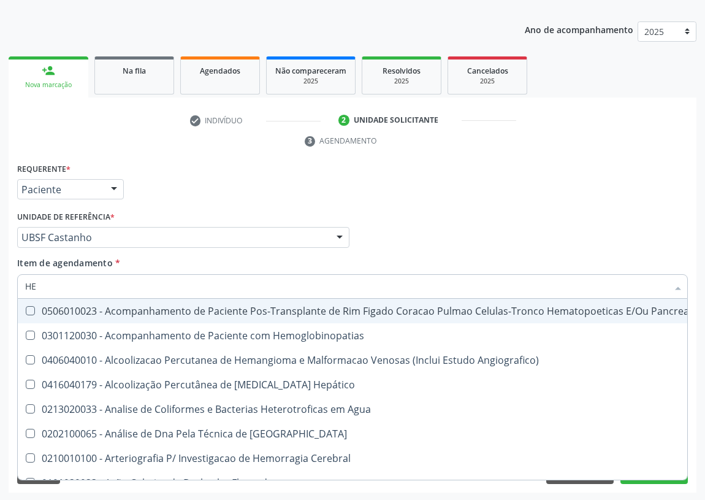
type input "HEM"
checkbox Transplante "true"
checkbox Completo "false"
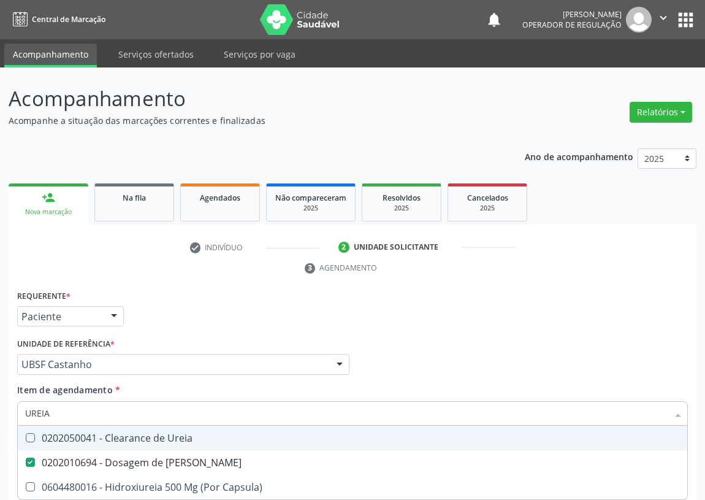
scroll to position [127, 0]
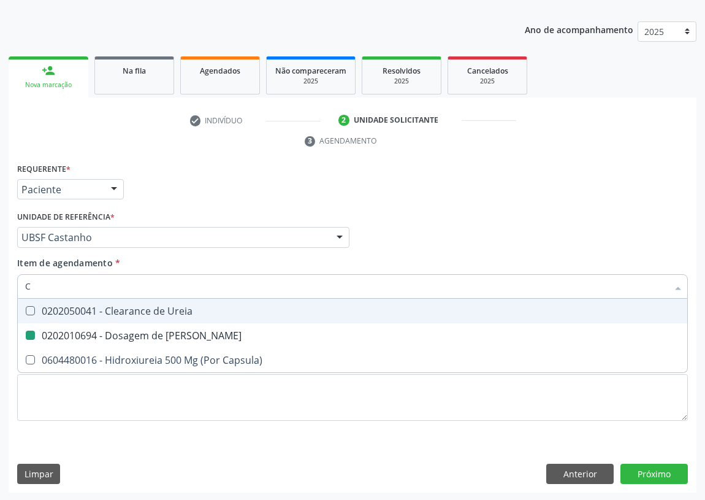
type input "CR"
checkbox Ureia "false"
type input "CREATININA"
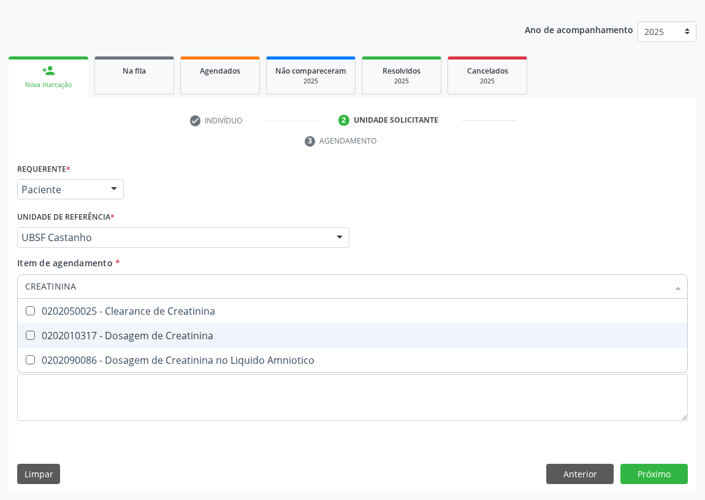
drag, startPoint x: 34, startPoint y: 331, endPoint x: 64, endPoint y: 294, distance: 47.1
click at [35, 331] on div "0202010317 - Dosagem de Creatinina" at bounding box center [352, 336] width 655 height 10
checkbox Creatinina "true"
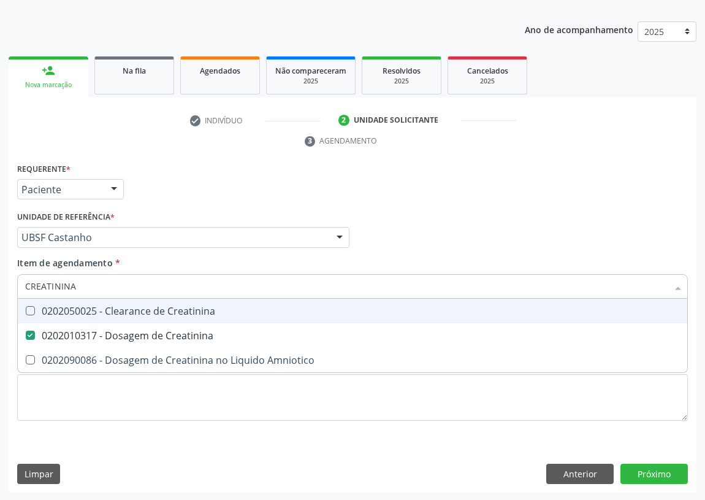
drag, startPoint x: 82, startPoint y: 285, endPoint x: 31, endPoint y: 286, distance: 50.3
click at [31, 286] on input "CREATININA" at bounding box center [346, 286] width 643 height 25
type input "C"
checkbox Creatinina "false"
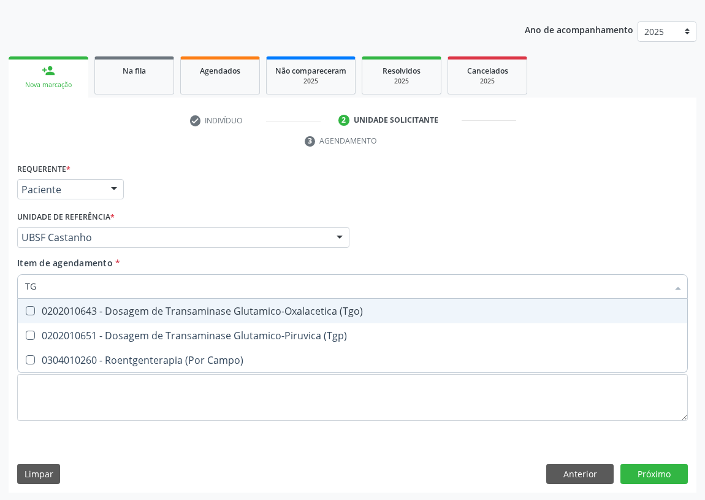
type input "TGO"
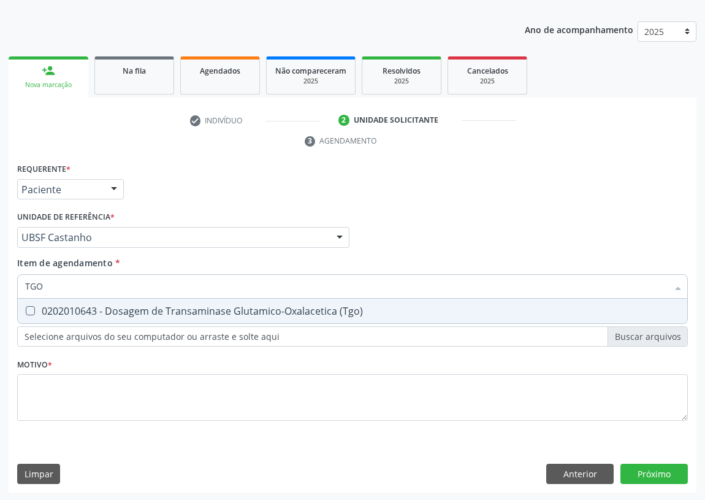
click at [34, 310] on \(Tgo\) at bounding box center [30, 310] width 9 height 9
click at [26, 310] on \(Tgo\) "checkbox" at bounding box center [22, 311] width 8 height 8
checkbox \(Tgo\) "true"
drag, startPoint x: 45, startPoint y: 282, endPoint x: 36, endPoint y: 285, distance: 9.5
click at [36, 285] on input "TGO" at bounding box center [346, 286] width 643 height 25
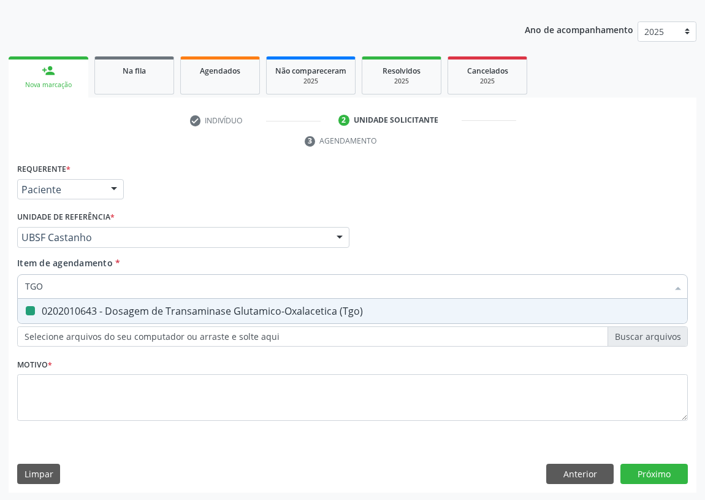
type input "TGP"
drag, startPoint x: 28, startPoint y: 310, endPoint x: 37, endPoint y: 301, distance: 12.6
click at [36, 304] on span "0202010651 - Dosagem de Transaminase Glutamico-Piruvica (Tgp)" at bounding box center [353, 311] width 670 height 25
checkbox \(Tgp\) "true"
drag, startPoint x: 48, startPoint y: 288, endPoint x: 12, endPoint y: 279, distance: 37.8
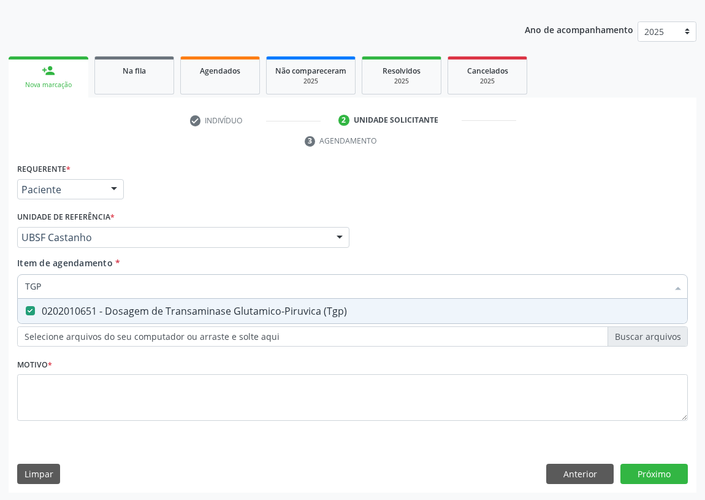
click at [12, 279] on div "Requerente * Paciente Profissional de Saúde Paciente Nenhum resultado encontrad…" at bounding box center [353, 326] width 688 height 333
type input "PO"
checkbox \(Tgp\) "false"
type input "POTASSIO"
drag, startPoint x: 31, startPoint y: 309, endPoint x: 67, endPoint y: 286, distance: 43.2
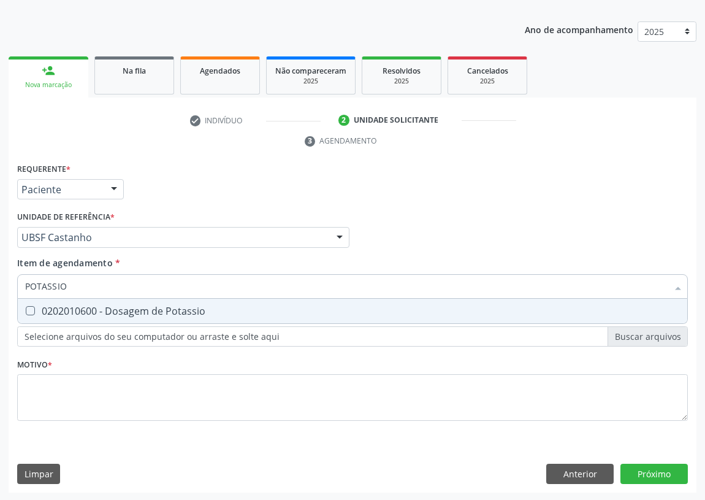
click at [33, 306] on Potassio at bounding box center [30, 310] width 9 height 9
click at [26, 307] on Potassio "checkbox" at bounding box center [22, 311] width 8 height 8
checkbox Potassio "true"
drag, startPoint x: 79, startPoint y: 283, endPoint x: 0, endPoint y: 283, distance: 78.5
click at [0, 283] on div "Acompanhamento Acompanhe a situação das marcações correntes e finalizadas Relat…" at bounding box center [352, 221] width 705 height 561
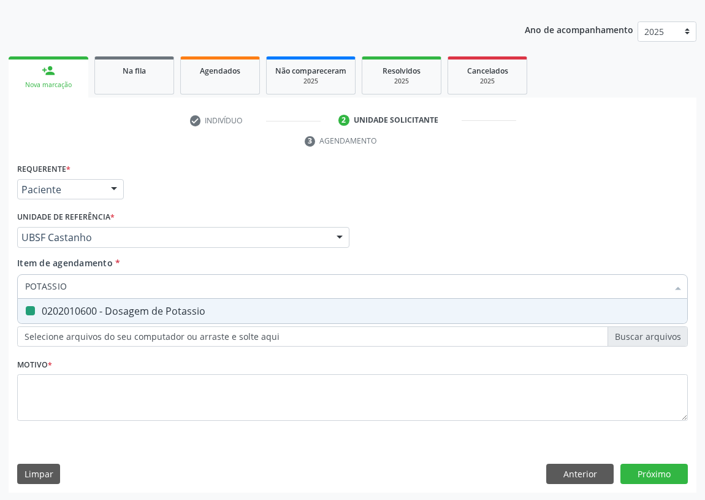
type input "S"
checkbox Potassio "false"
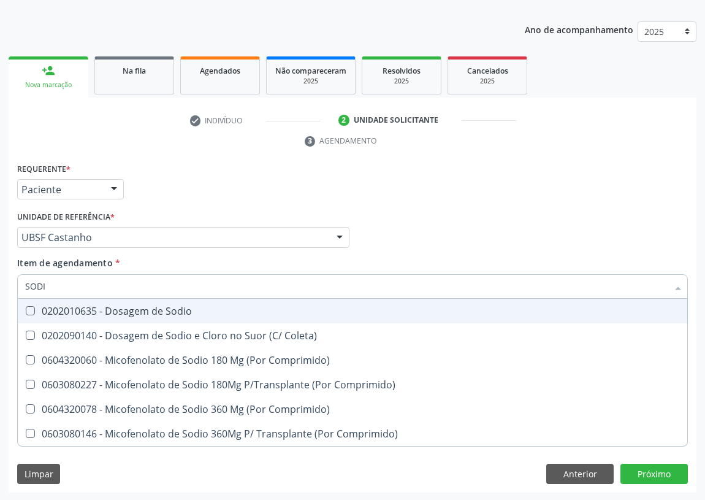
type input "SODIO"
drag, startPoint x: 34, startPoint y: 311, endPoint x: 59, endPoint y: 286, distance: 35.6
click at [34, 310] on Sodio at bounding box center [30, 310] width 9 height 9
click at [26, 310] on Sodio "checkbox" at bounding box center [22, 311] width 8 height 8
checkbox Sodio "true"
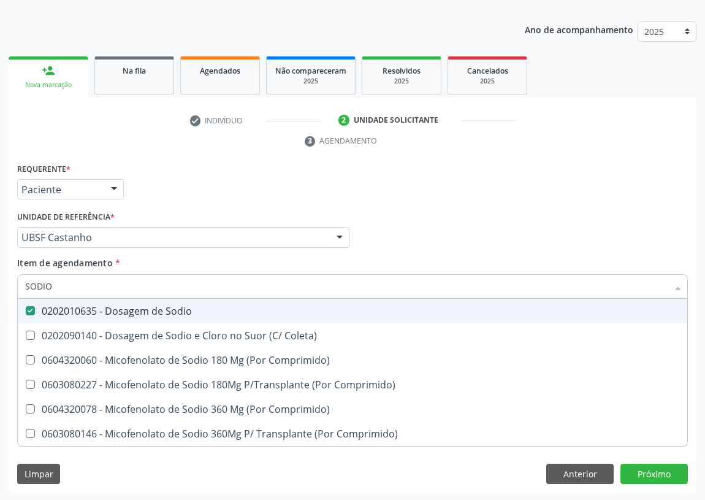
drag, startPoint x: 18, startPoint y: 282, endPoint x: 0, endPoint y: 282, distance: 17.8
click at [0, 282] on div "Acompanhamento Acompanhe a situação das marcações correntes e finalizadas Relat…" at bounding box center [352, 221] width 705 height 561
type input "VI"
checkbox Sodio "false"
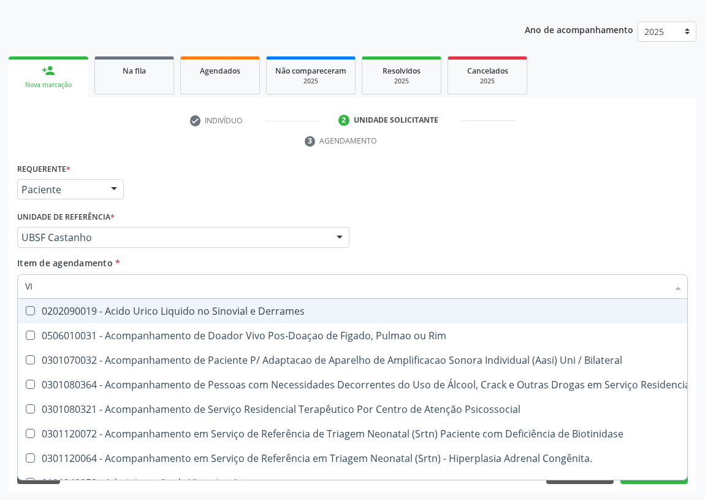
type input "VIT"
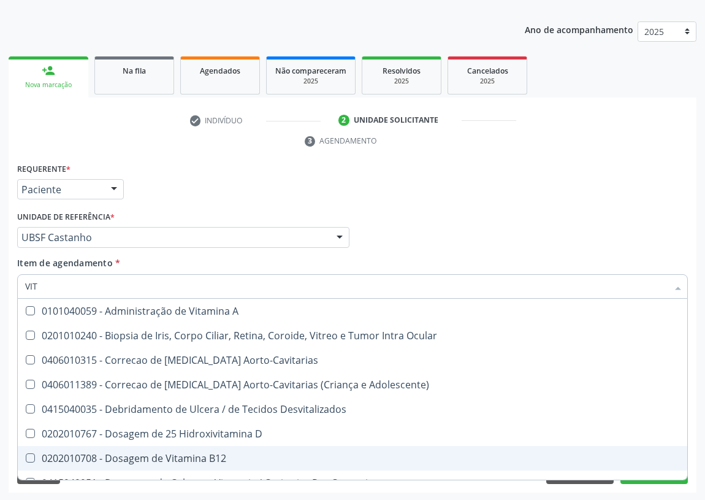
drag, startPoint x: 136, startPoint y: 453, endPoint x: 139, endPoint y: 435, distance: 17.4
click at [136, 453] on div "0202010708 - Dosagem de Vitamina B12" at bounding box center [352, 458] width 655 height 10
checkbox B12 "true"
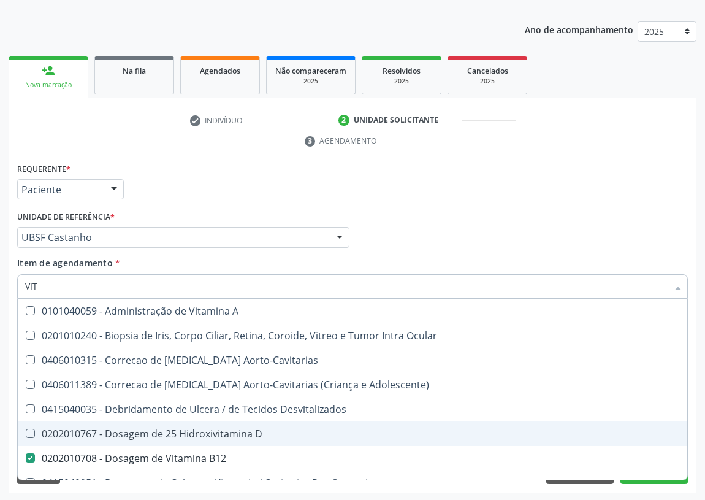
drag, startPoint x: 140, startPoint y: 433, endPoint x: 85, endPoint y: 382, distance: 75.1
click at [139, 432] on div "0202010767 - Dosagem de 25 Hidroxivitamina D" at bounding box center [352, 434] width 655 height 10
checkbox D "true"
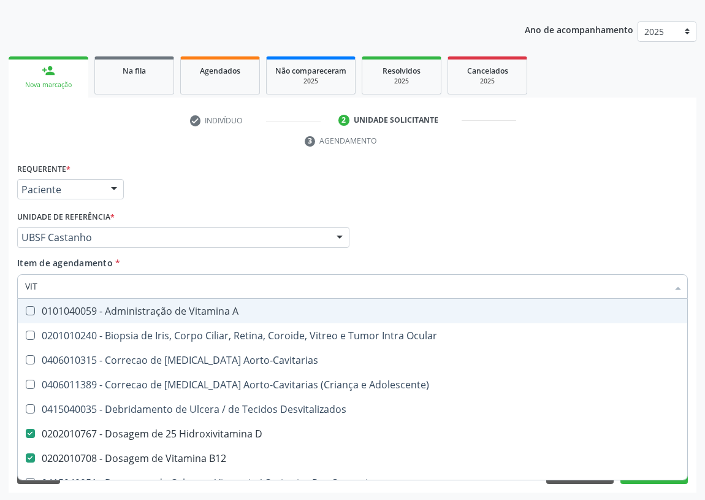
drag, startPoint x: 53, startPoint y: 287, endPoint x: 0, endPoint y: 283, distance: 52.9
click at [0, 285] on div "Acompanhamento Acompanhe a situação das marcações correntes e finalizadas Relat…" at bounding box center [352, 221] width 705 height 561
type input "02"
checkbox D "false"
checkbox B12 "false"
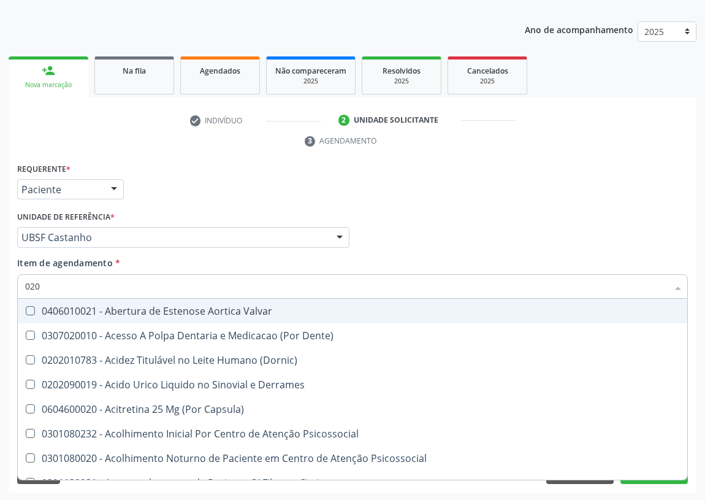
type input "0202"
checkbox Cervico-Toracica "true"
checkbox Sistêmicas "true"
checkbox Oncológica "true"
checkbox Sistêmicas "true"
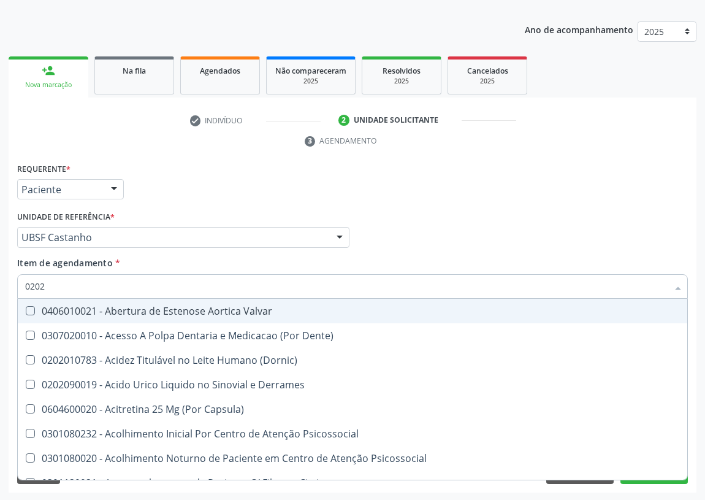
checkbox Epidemiológica "true"
checkbox Pontas "true"
checkbox Aberto\) "true"
checkbox Penis "true"
checkbox Uretra "true"
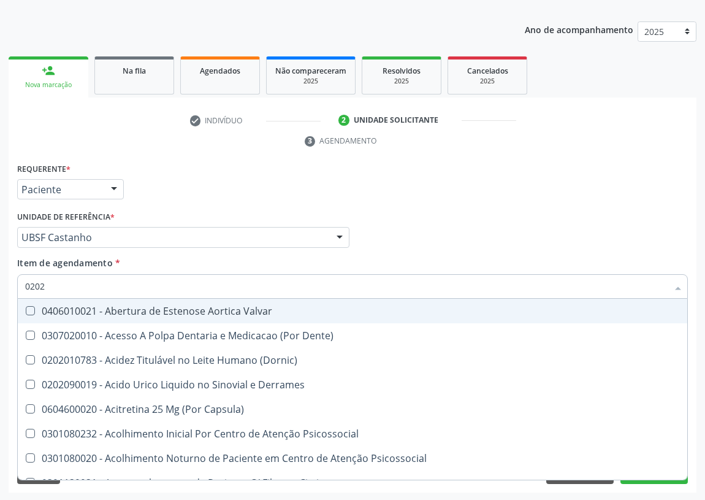
checkbox Uterino "true"
checkbox Urostomizados "true"
checkbox Drenavel "true"
checkbox Septostomia "true"
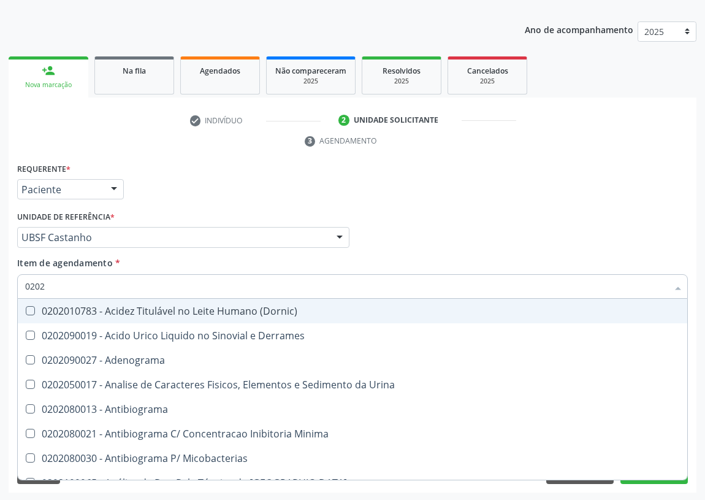
type input "02020"
checkbox Ivy "true"
checkbox D "false"
checkbox Barbituratos "true"
checkbox Benzodiazepinicos "true"
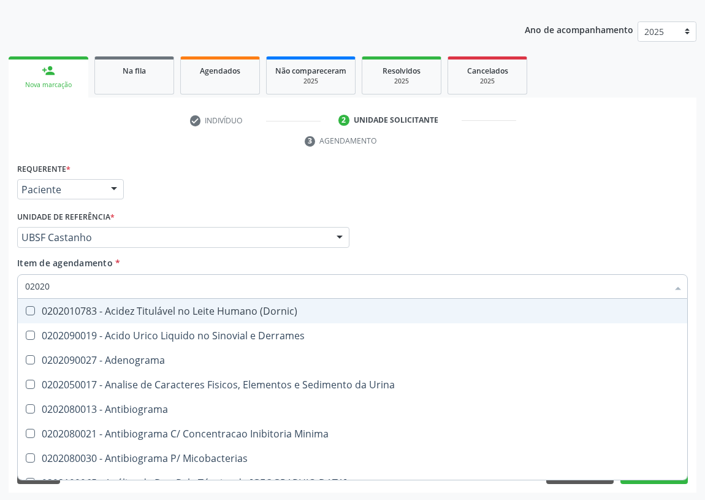
checkbox Calcitonina "true"
checkbox Hdl "false"
checkbox Ldl "false"
checkbox Creatinina "false"
checkbox Xiii "true"
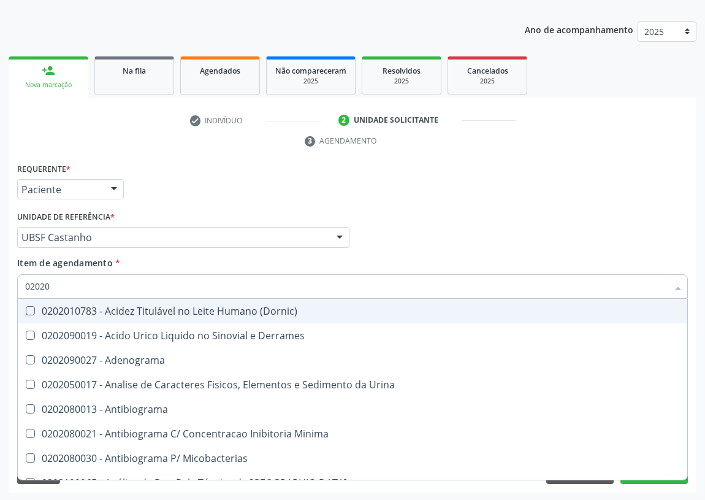
checkbox Formaldeido "true"
checkbox Glicose "false"
checkbox Glicosilada "false"
checkbox \(Igm\) "true"
checkbox Meta-Hemoglobina "true"
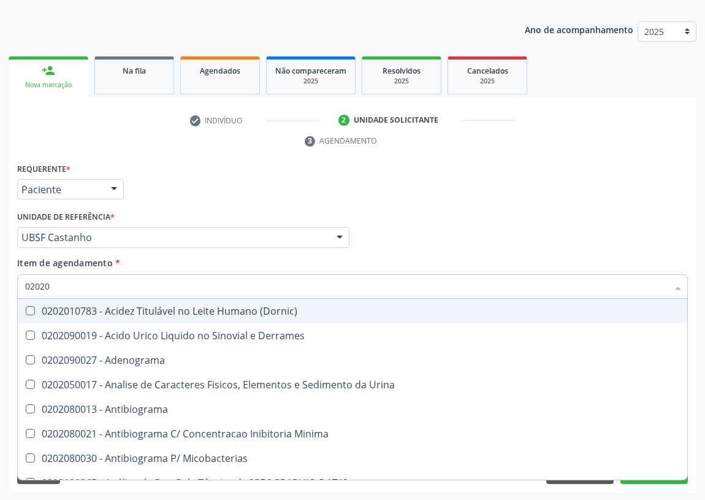
checkbox Potassio "false"
checkbox Progesterona "true"
checkbox Prolactina "true"
checkbox Quinidina "true"
checkbox Renina "true"
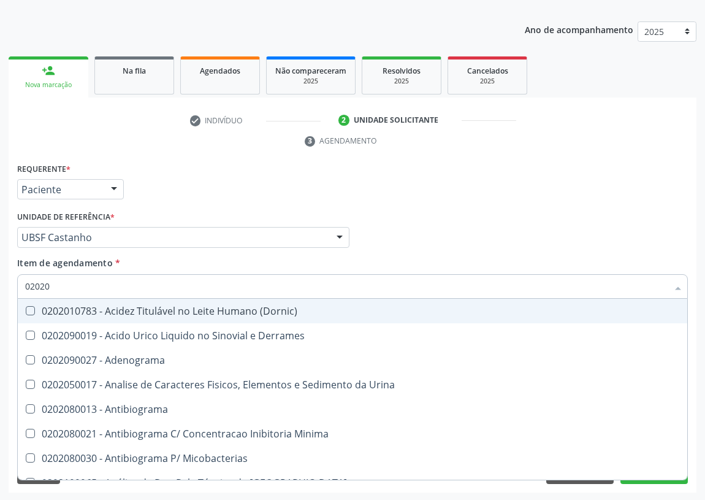
checkbox Sodio "false"
checkbox \(Tgo\) "false"
checkbox \(Tgp\) "false"
checkbox Ureia "false"
checkbox B12 "false"
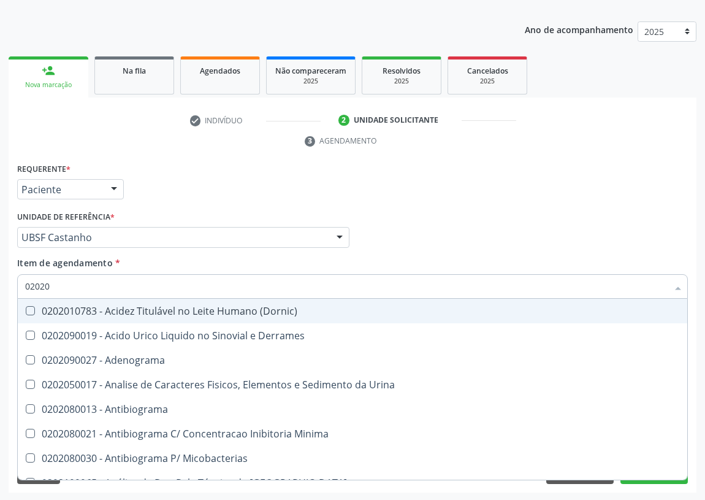
checkbox Zinco "true"
checkbox Completo "false"
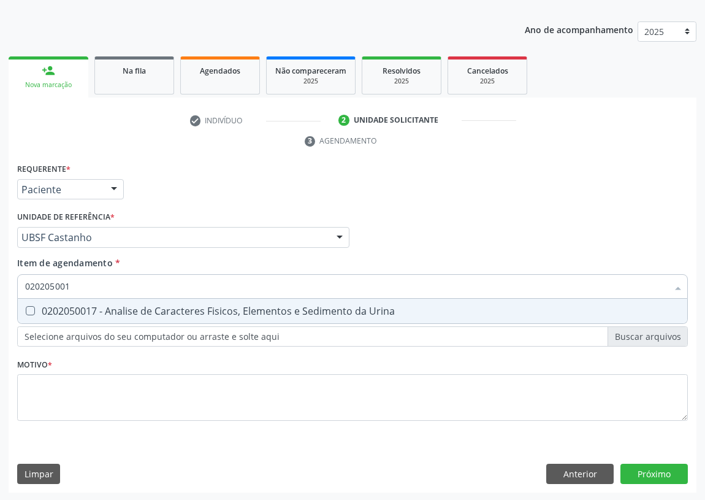
type input "0202050017"
drag, startPoint x: 27, startPoint y: 309, endPoint x: 74, endPoint y: 288, distance: 51.6
click at [35, 306] on div "0202050017 - Analise de Caracteres Fisicos, Elementos e Sedimento da Urina" at bounding box center [352, 311] width 655 height 10
checkbox Urina "true"
drag, startPoint x: 80, startPoint y: 285, endPoint x: 8, endPoint y: 286, distance: 72.4
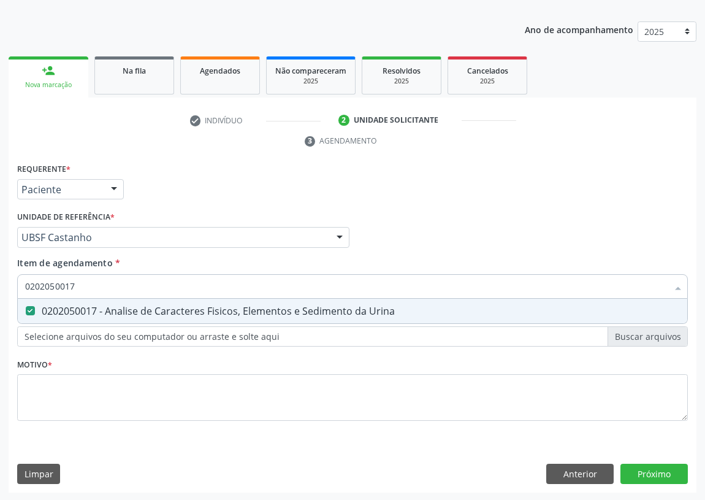
click at [9, 286] on div "Requerente * Paciente Profissional de Saúde Paciente Nenhum resultado encontrad…" at bounding box center [353, 326] width 688 height 333
type input "C"
checkbox Urina "false"
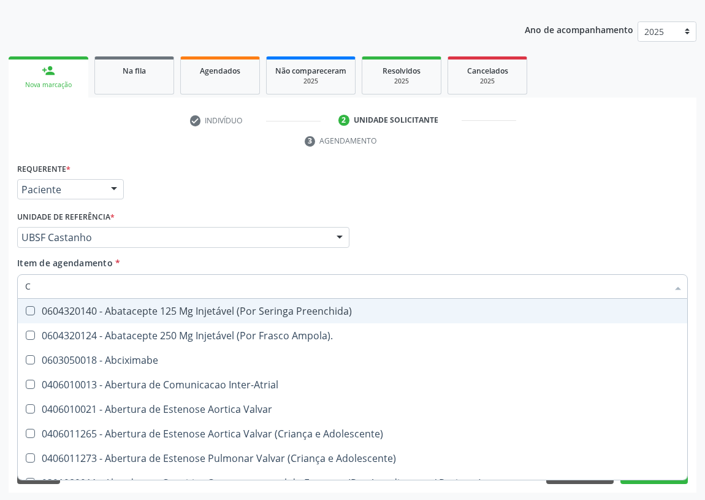
type input "CU"
checkbox Urina "false"
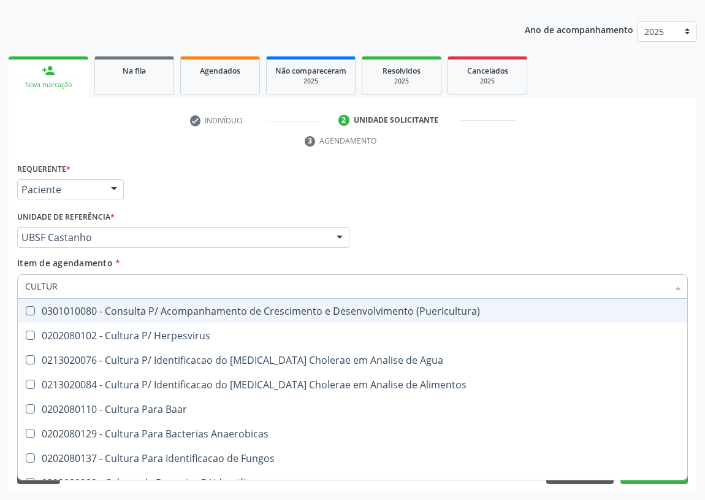
type input "CULTURA"
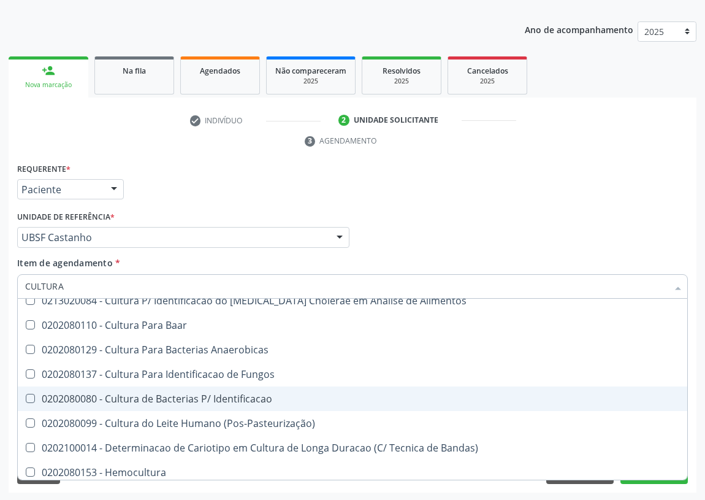
scroll to position [88, 0]
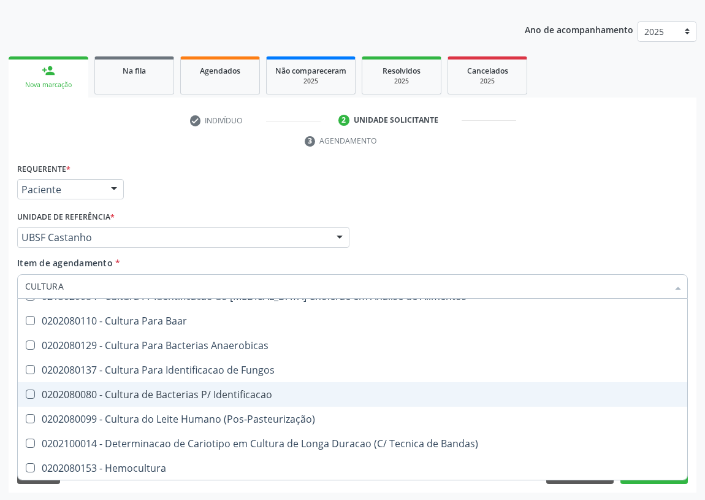
click at [183, 389] on div "0202080080 - Cultura de Bacterias P/ Identificacao" at bounding box center [352, 394] width 655 height 10
checkbox Identificacao "true"
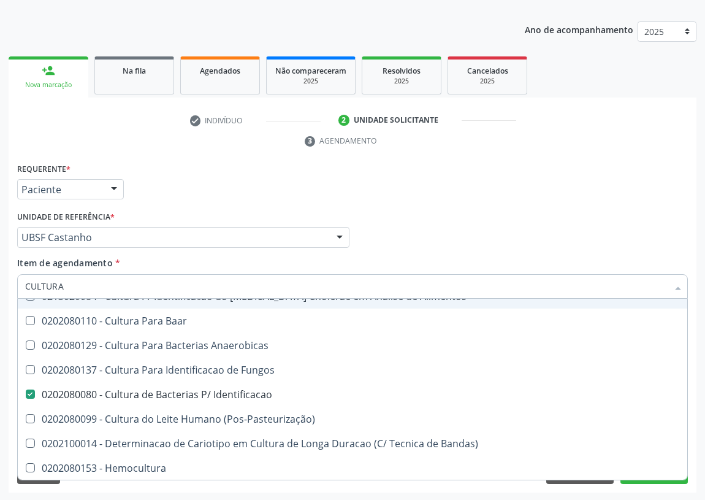
drag, startPoint x: 74, startPoint y: 285, endPoint x: 15, endPoint y: 293, distance: 59.9
click at [15, 293] on div "Item de agendamento * CULTURA Desfazer seleção 0301010080 - Consulta P/ Acompan…" at bounding box center [352, 279] width 677 height 47
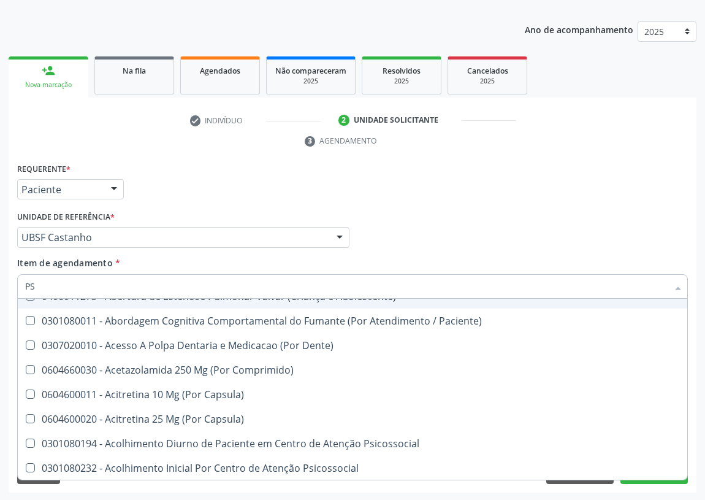
type input "PSA"
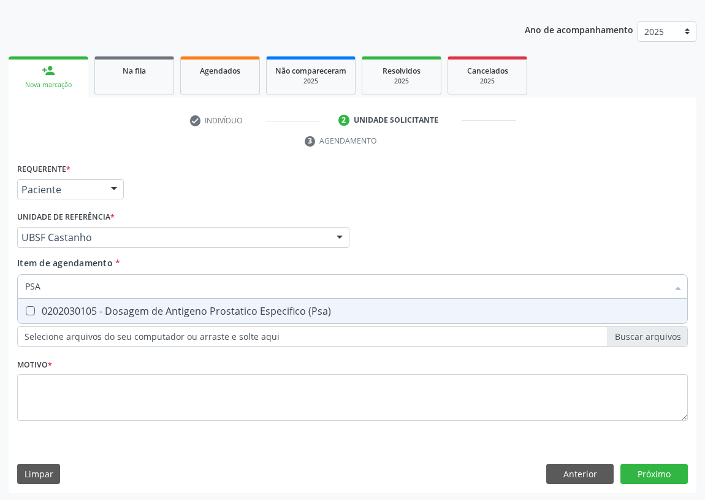
scroll to position [0, 0]
drag, startPoint x: 31, startPoint y: 306, endPoint x: 21, endPoint y: 337, distance: 32.2
click at [31, 306] on \(Psa\) at bounding box center [30, 310] width 9 height 9
click at [26, 307] on \(Psa\) "checkbox" at bounding box center [22, 311] width 8 height 8
checkbox \(Psa\) "true"
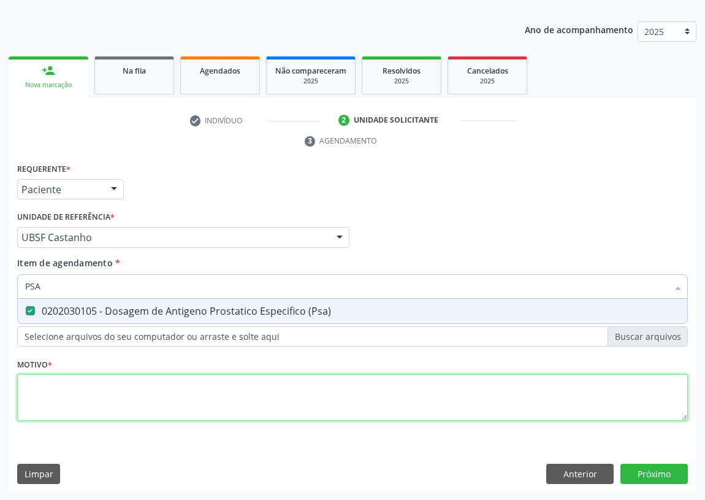
click at [34, 389] on div "Requerente * Paciente Profissional de Saúde Paciente Nenhum resultado encontrad…" at bounding box center [352, 299] width 671 height 278
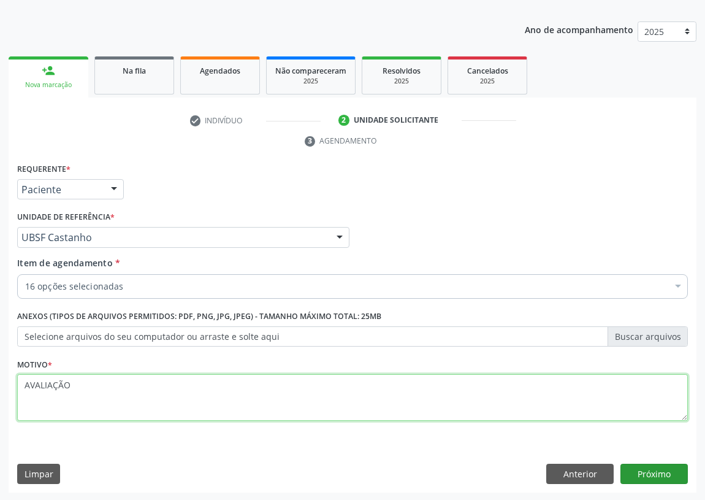
type textarea "AVALIAÇÃO"
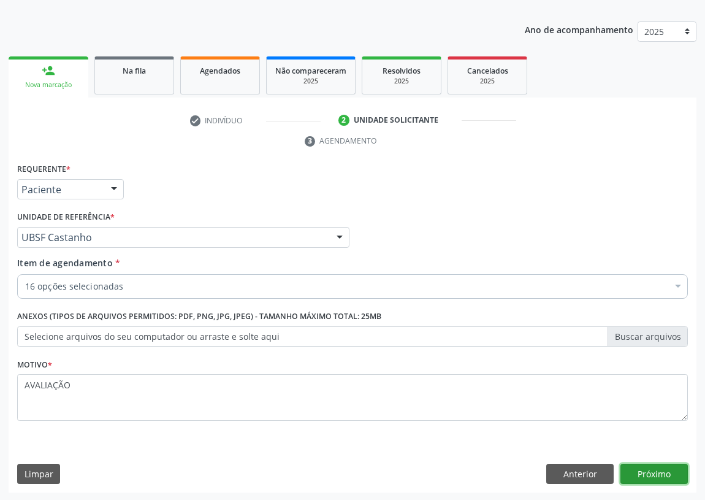
click at [656, 474] on button "Próximo" at bounding box center [654, 474] width 67 height 21
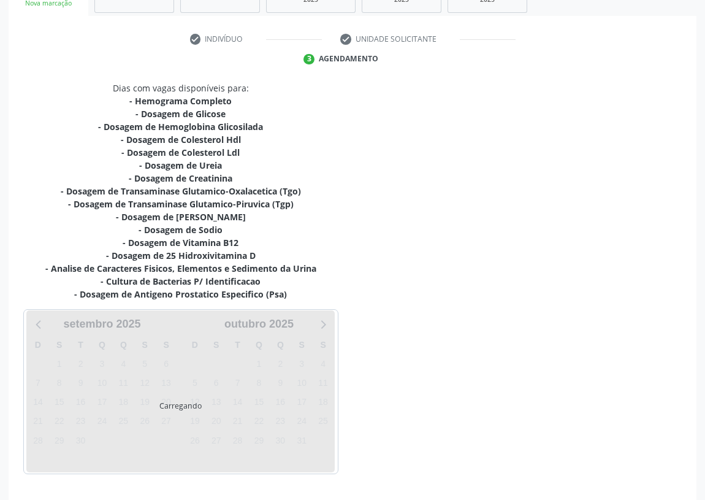
scroll to position [239, 0]
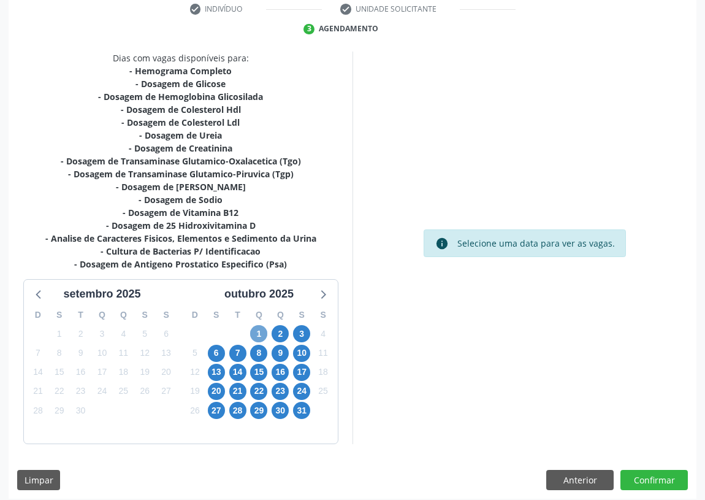
drag, startPoint x: 255, startPoint y: 329, endPoint x: 316, endPoint y: 282, distance: 77.0
click at [255, 329] on span "1" at bounding box center [258, 333] width 17 height 17
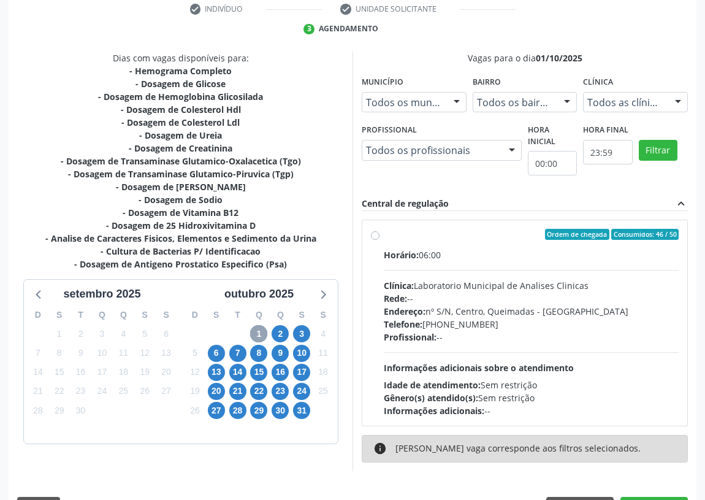
scroll to position [245, 0]
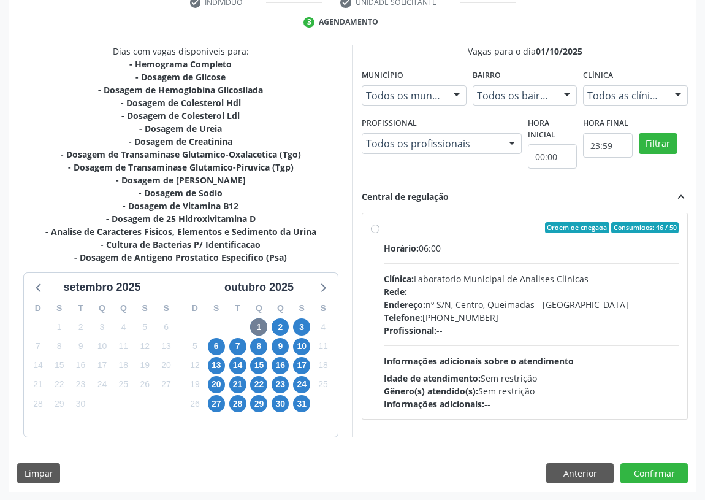
click at [384, 228] on label "Ordem de chegada Consumidos: 46 / 50 Horário: 06:00 Clínica: Laboratorio Munici…" at bounding box center [531, 316] width 295 height 188
click at [372, 228] on input "Ordem de chegada Consumidos: 46 / 50 Horário: 06:00 Clínica: Laboratorio Munici…" at bounding box center [375, 227] width 9 height 11
radio input "true"
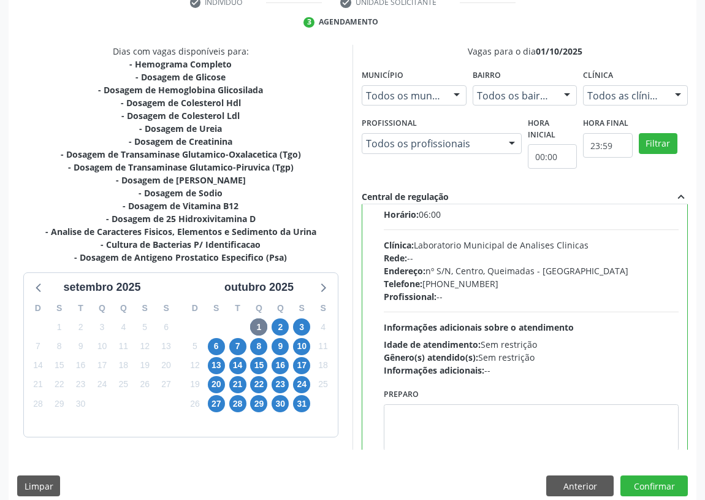
scroll to position [61, 0]
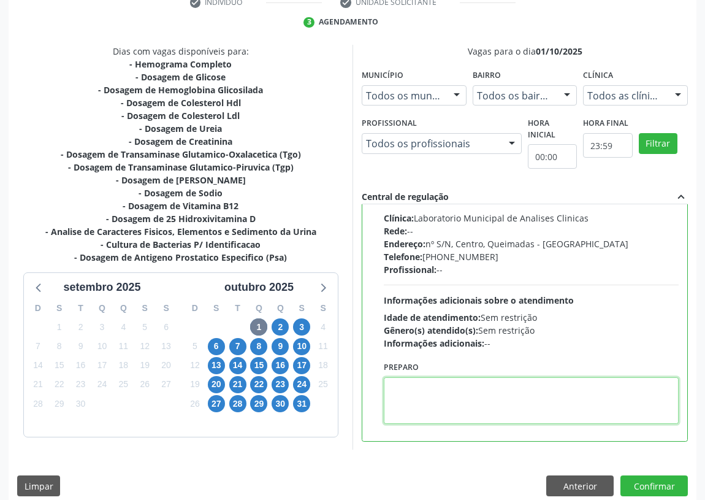
click at [407, 400] on textarea at bounding box center [531, 400] width 295 height 47
type textarea "R"
click at [413, 386] on textarea "IR EMJEJUM" at bounding box center [531, 400] width 295 height 47
type textarea "IR EM [GEOGRAPHIC_DATA]"
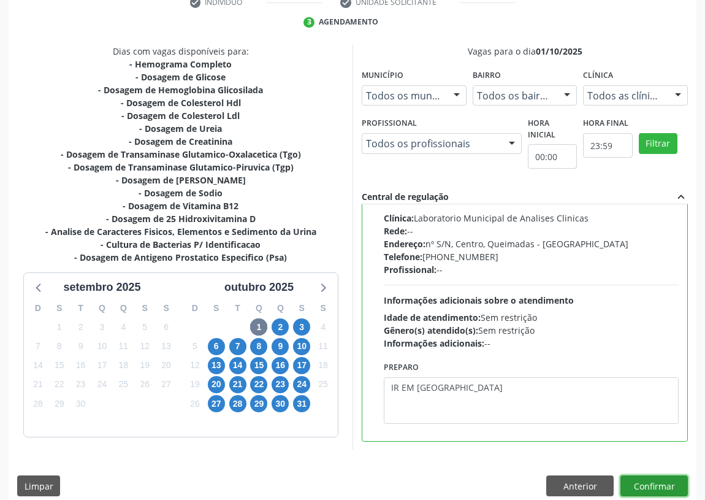
click at [648, 483] on button "Confirmar" at bounding box center [654, 485] width 67 height 21
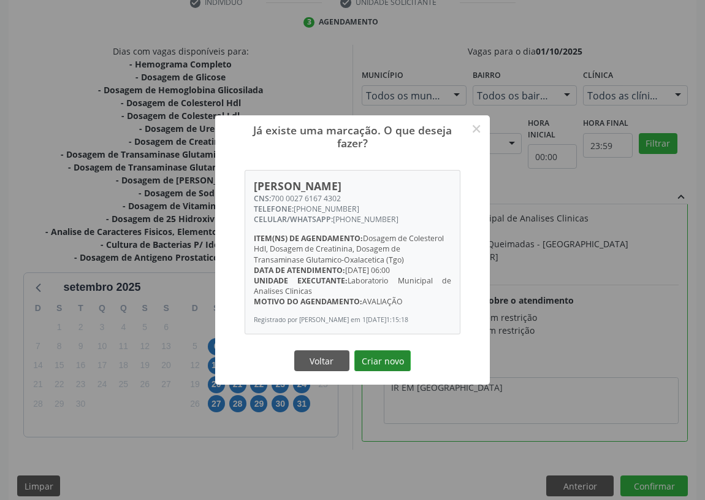
click at [380, 361] on button "Criar novo" at bounding box center [383, 360] width 56 height 21
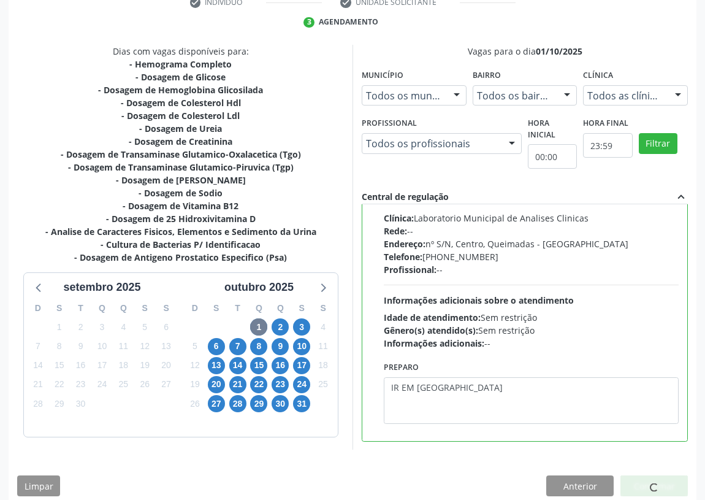
scroll to position [0, 0]
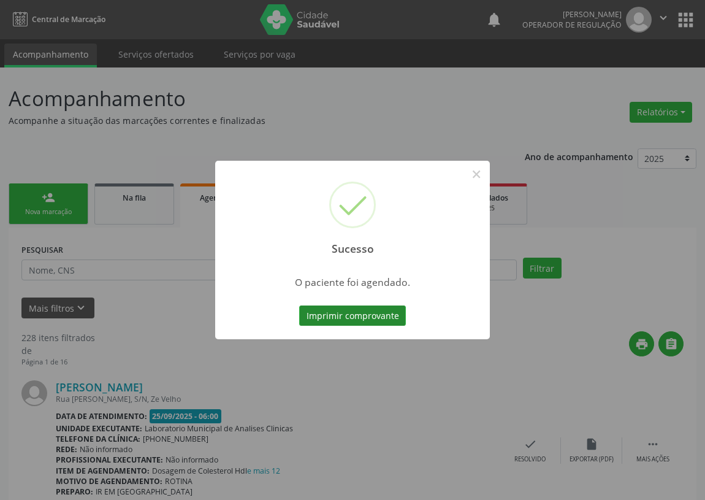
click at [335, 315] on button "Imprimir comprovante" at bounding box center [352, 315] width 107 height 21
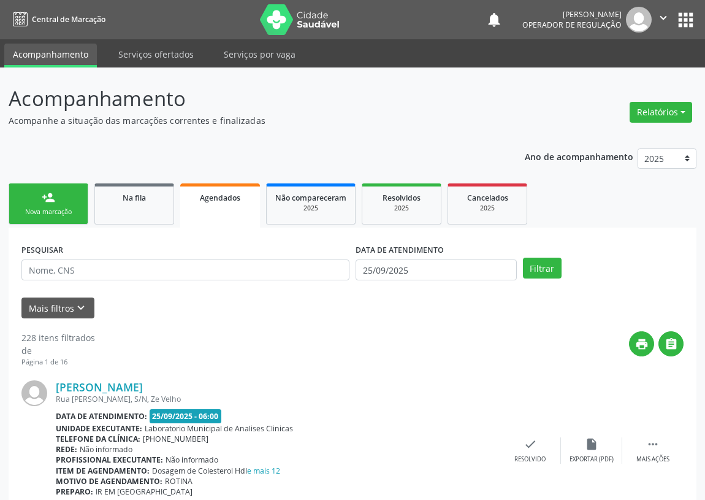
click at [42, 188] on link "person_add Nova marcação" at bounding box center [49, 203] width 80 height 41
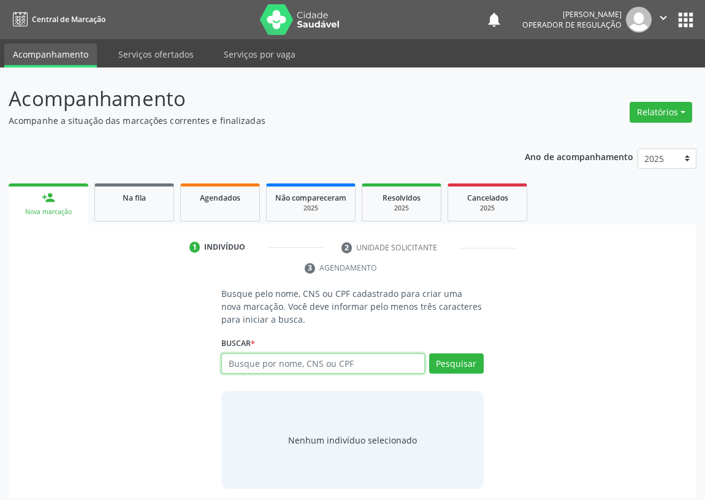
drag, startPoint x: 245, startPoint y: 366, endPoint x: 251, endPoint y: 360, distance: 8.3
click at [245, 364] on input "text" at bounding box center [323, 363] width 204 height 21
click at [230, 362] on input "text" at bounding box center [323, 363] width 204 height 21
type input "704804544781744"
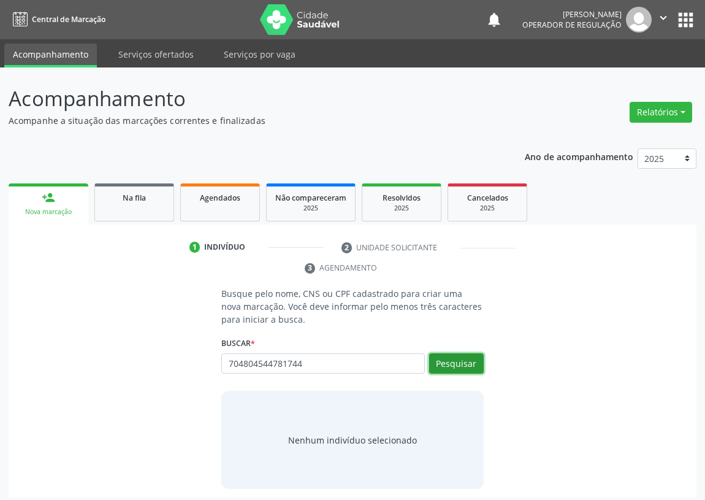
click at [475, 361] on button "Pesquisar" at bounding box center [456, 363] width 55 height 21
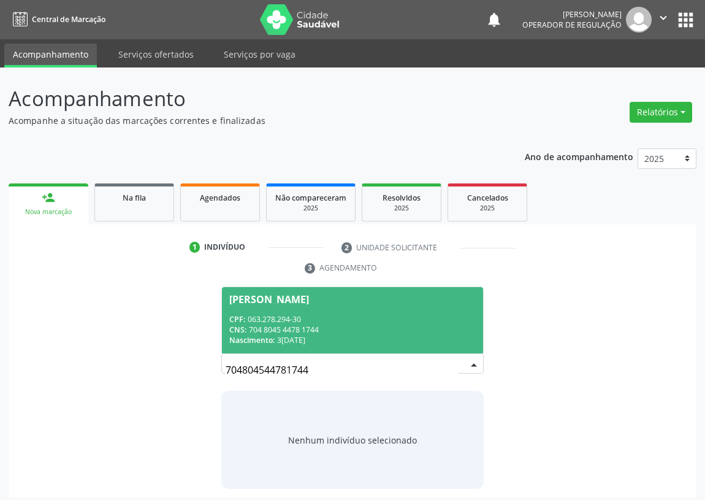
click at [261, 328] on div "CNS: 704 8045 4478 1744" at bounding box center [352, 329] width 247 height 10
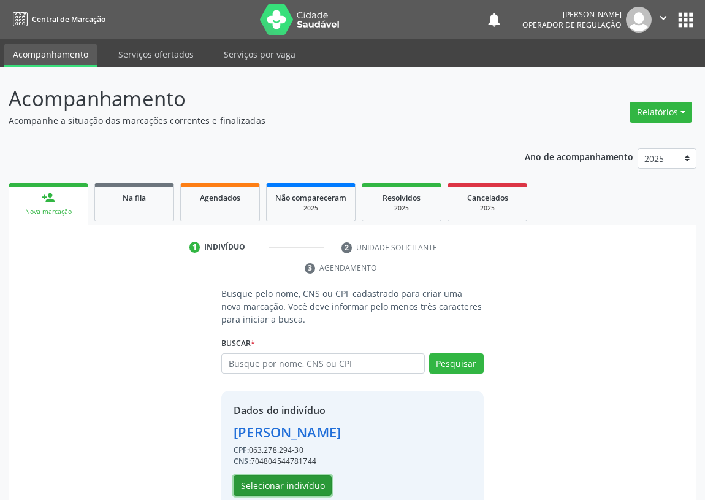
click at [292, 486] on button "Selecionar indivíduo" at bounding box center [283, 485] width 98 height 21
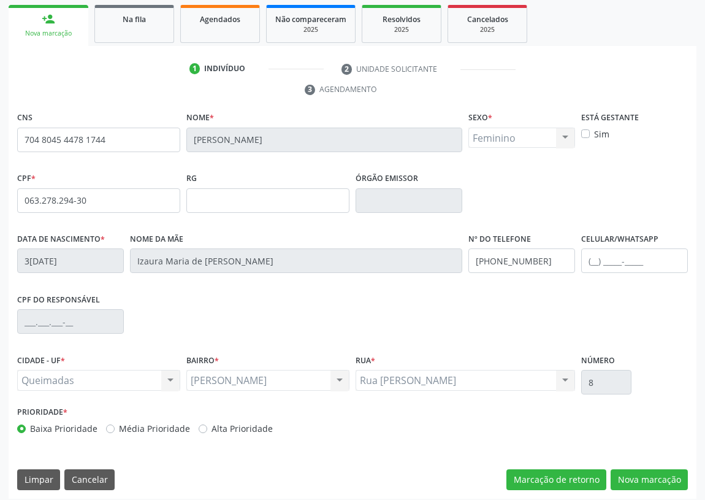
scroll to position [184, 0]
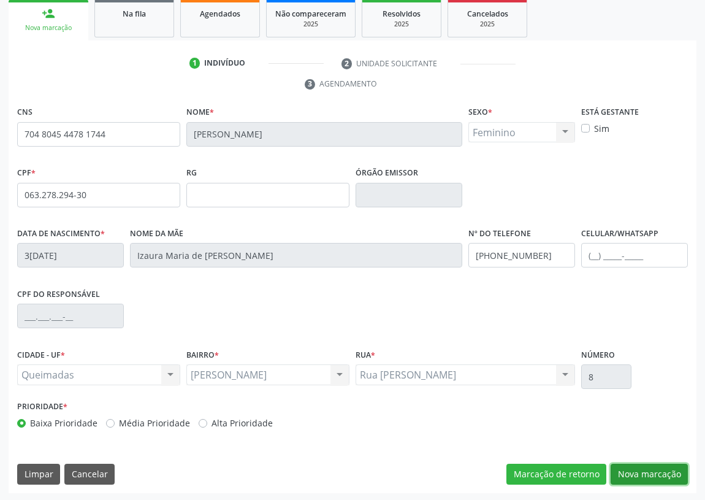
click at [644, 472] on button "Nova marcação" at bounding box center [649, 474] width 77 height 21
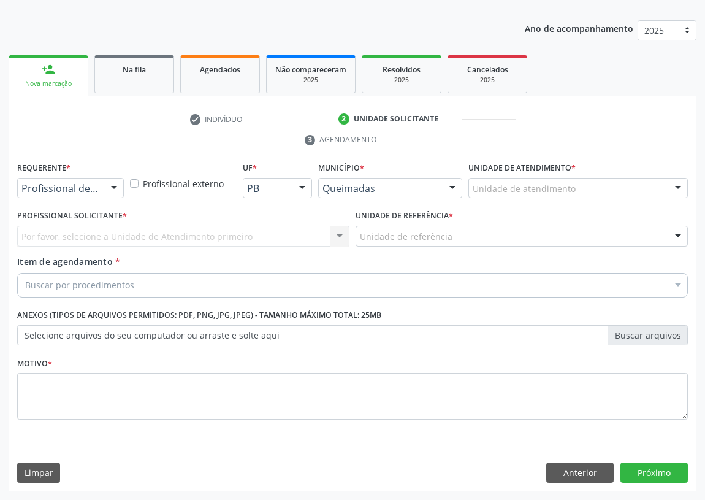
scroll to position [127, 0]
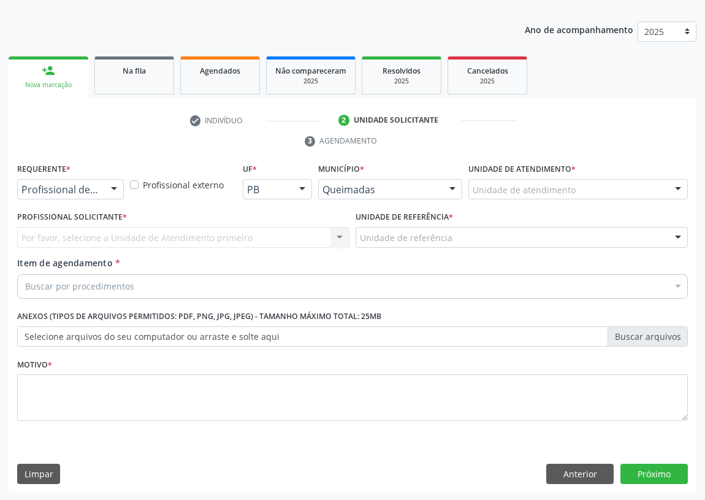
click at [115, 186] on div at bounding box center [114, 190] width 18 height 21
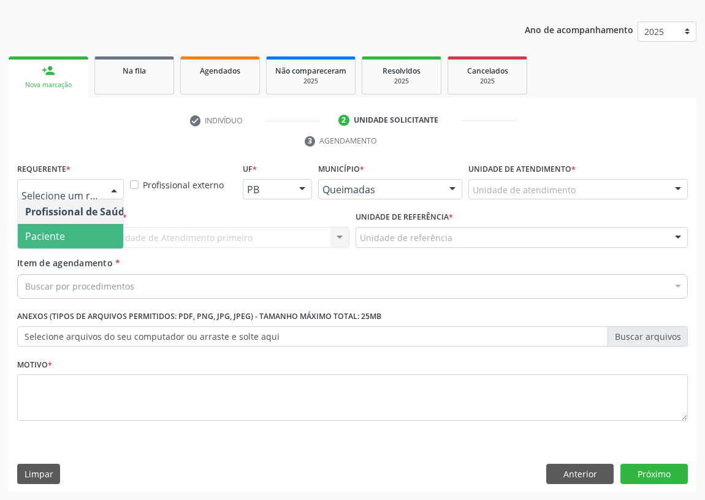
click at [99, 231] on span "Paciente" at bounding box center [78, 236] width 120 height 25
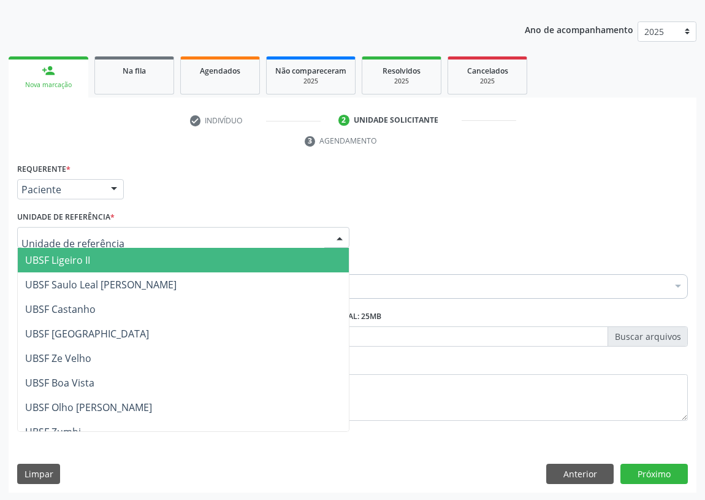
drag, startPoint x: 321, startPoint y: 234, endPoint x: 194, endPoint y: 288, distance: 137.7
click at [320, 234] on div at bounding box center [183, 237] width 332 height 21
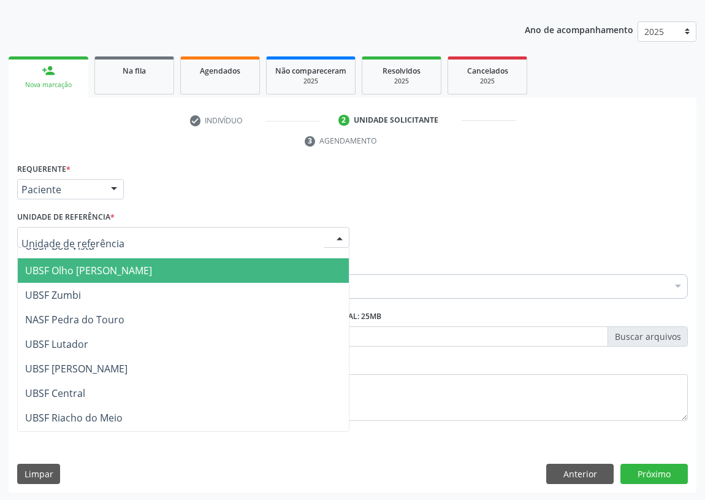
scroll to position [167, 0]
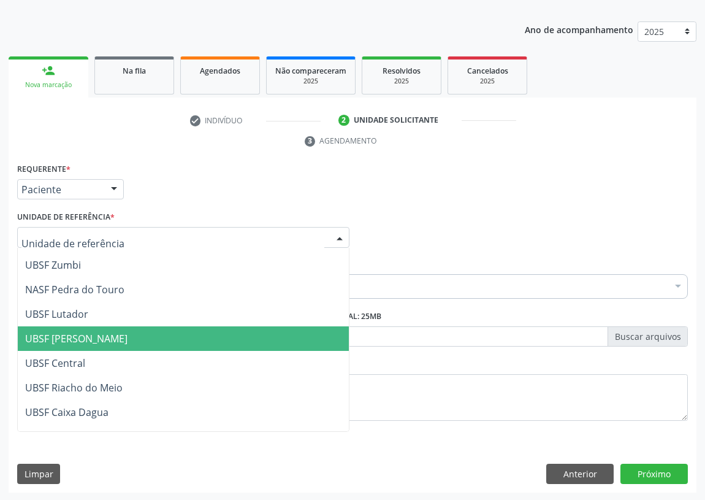
drag, startPoint x: 93, startPoint y: 339, endPoint x: 0, endPoint y: 294, distance: 102.9
click at [88, 337] on span "UBSF [PERSON_NAME]" at bounding box center [76, 338] width 102 height 13
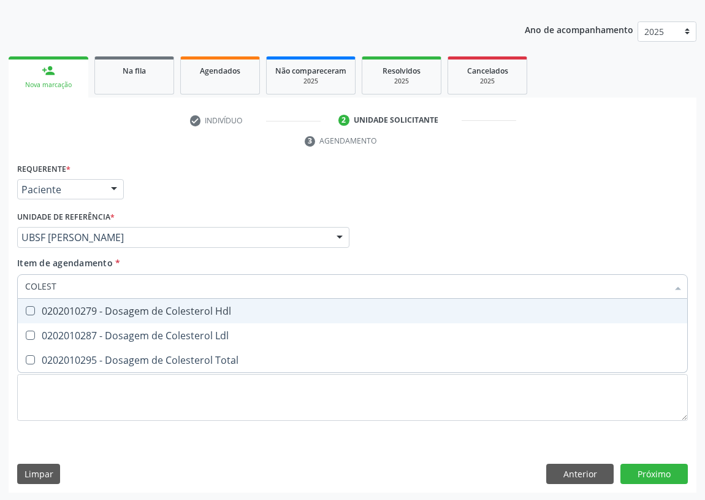
type input "COLESTE"
drag, startPoint x: 31, startPoint y: 307, endPoint x: 28, endPoint y: 338, distance: 31.4
click at [28, 318] on span "0202010279 - Dosagem de Colesterol Hdl" at bounding box center [353, 311] width 670 height 25
checkbox Hdl "true"
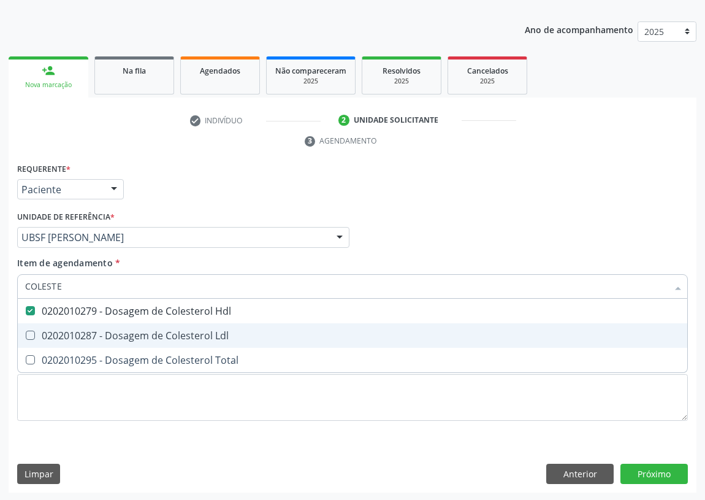
drag, startPoint x: 27, startPoint y: 331, endPoint x: 56, endPoint y: 288, distance: 52.2
click at [29, 327] on span "0202010287 - Dosagem de Colesterol Ldl" at bounding box center [353, 335] width 670 height 25
checkbox Ldl "true"
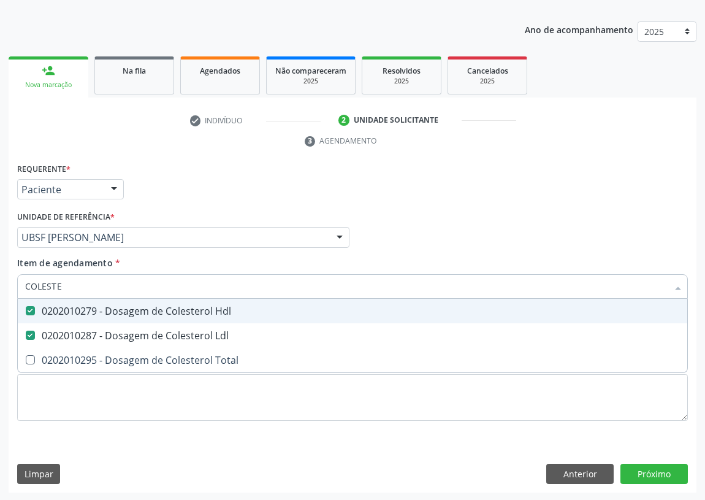
drag, startPoint x: 68, startPoint y: 288, endPoint x: 0, endPoint y: 274, distance: 69.4
click at [0, 280] on div "Acompanhamento Acompanhe a situação das marcações correntes e finalizadas Relat…" at bounding box center [352, 221] width 705 height 561
type input "CR"
checkbox Hdl "false"
checkbox Ldl "false"
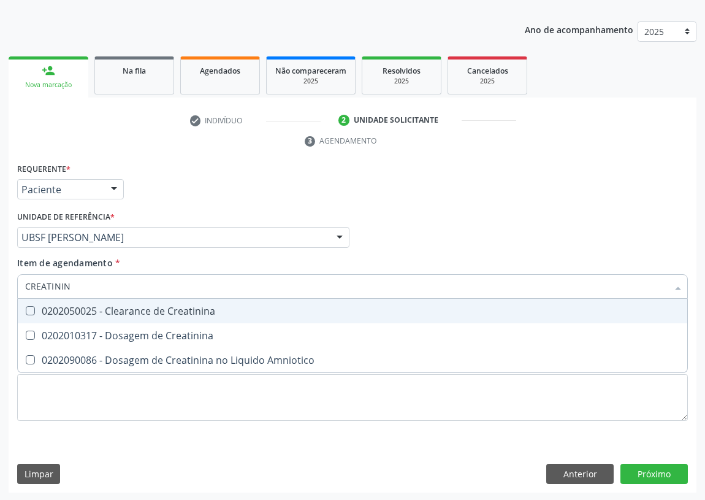
type input "CREATININA"
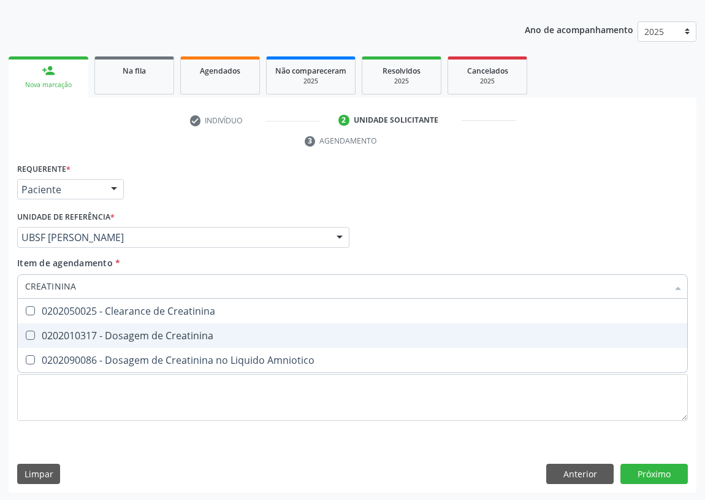
drag, startPoint x: 36, startPoint y: 332, endPoint x: 53, endPoint y: 292, distance: 44.2
click at [34, 331] on div "0202010317 - Dosagem de Creatinina" at bounding box center [352, 336] width 655 height 10
checkbox Creatinina "true"
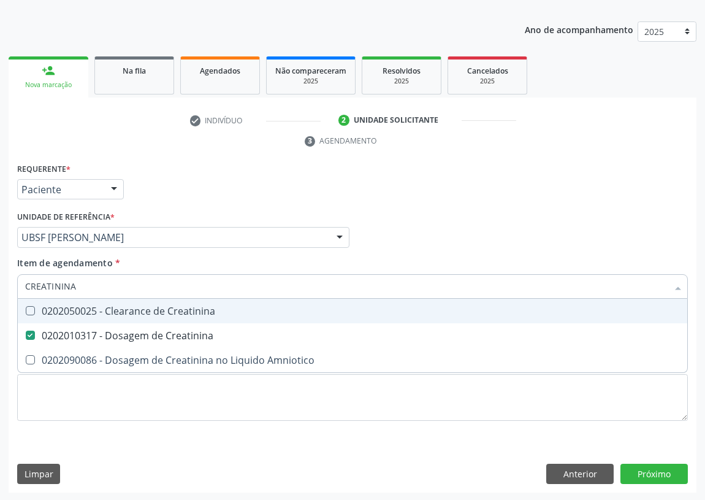
drag, startPoint x: 77, startPoint y: 287, endPoint x: 0, endPoint y: 275, distance: 78.2
click at [0, 278] on div "Acompanhamento Acompanhe a situação das marcações correntes e finalizadas Relat…" at bounding box center [352, 221] width 705 height 561
type input "PO"
checkbox Creatinina "false"
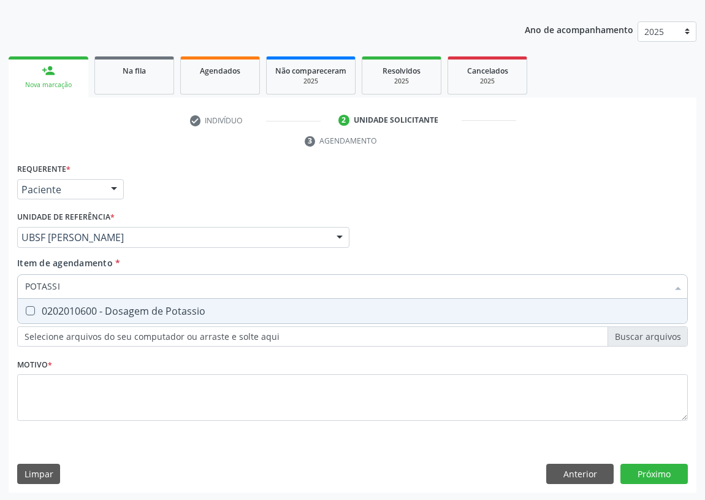
type input "POTASSIO"
drag, startPoint x: 25, startPoint y: 306, endPoint x: 86, endPoint y: 283, distance: 64.8
click at [34, 303] on span "0202010600 - Dosagem de Potassio" at bounding box center [353, 311] width 670 height 25
checkbox Potassio "true"
drag, startPoint x: 84, startPoint y: 283, endPoint x: 0, endPoint y: 280, distance: 84.1
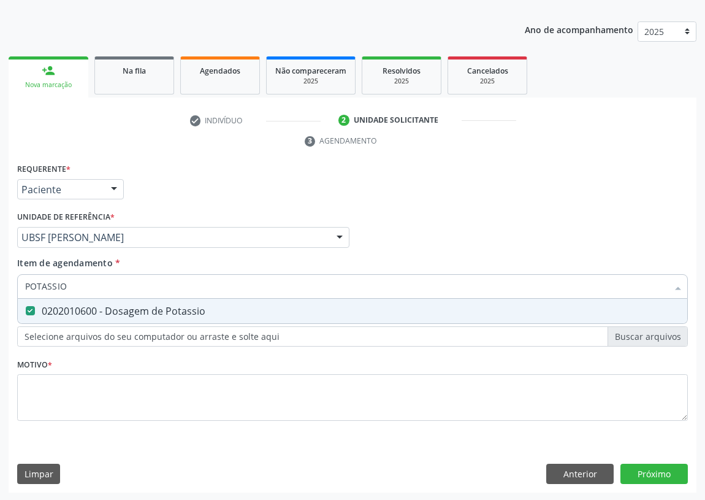
click at [0, 284] on div "Acompanhamento Acompanhe a situação das marcações correntes e finalizadas Relat…" at bounding box center [352, 221] width 705 height 561
type input "TR"
checkbox Potassio "false"
type input "TRIGLI"
drag, startPoint x: 34, startPoint y: 307, endPoint x: 34, endPoint y: 298, distance: 9.2
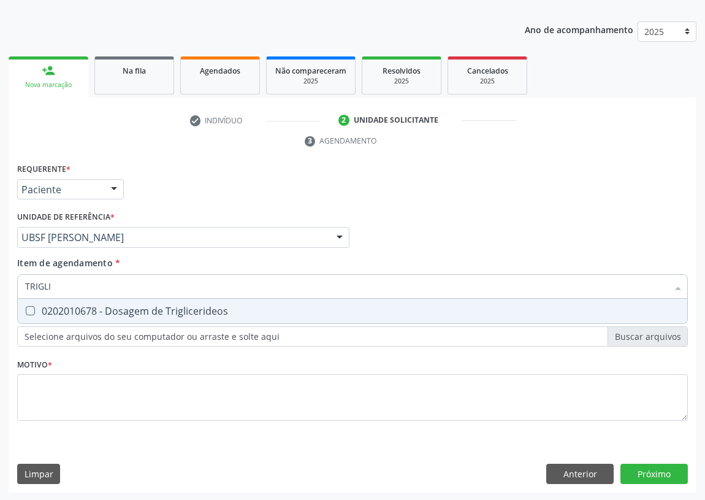
click at [33, 307] on Triglicerideos at bounding box center [30, 310] width 9 height 9
click at [26, 307] on Triglicerideos "checkbox" at bounding box center [22, 311] width 8 height 8
checkbox Triglicerideos "true"
drag, startPoint x: 55, startPoint y: 282, endPoint x: 0, endPoint y: 282, distance: 54.6
click at [0, 285] on div "Acompanhamento Acompanhe a situação das marcações correntes e finalizadas Relat…" at bounding box center [352, 221] width 705 height 561
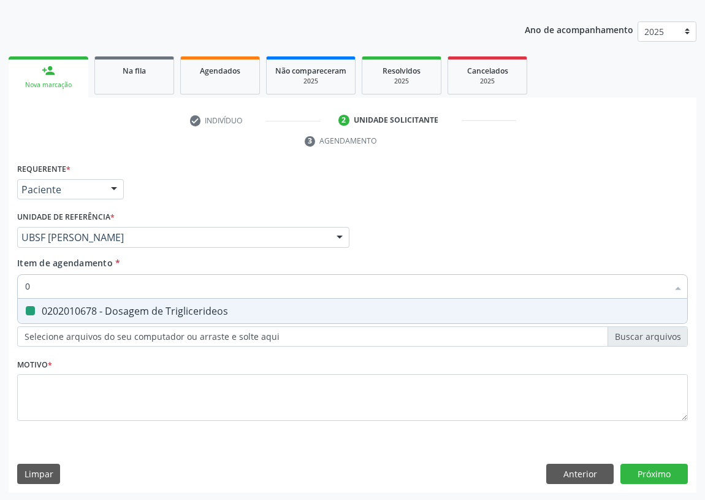
type input "02"
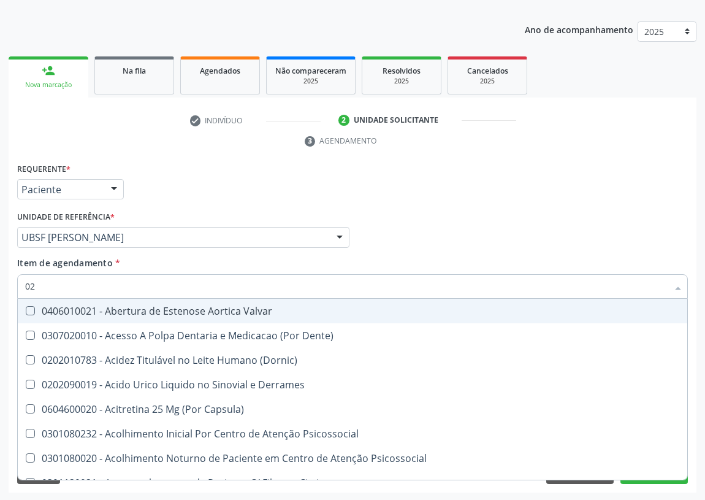
checkbox Valvar "false"
type input "020"
checkbox \(Pos-Pasteurização\) "true"
checkbox Debridamento "true"
checkbox Dacriocistografia "true"
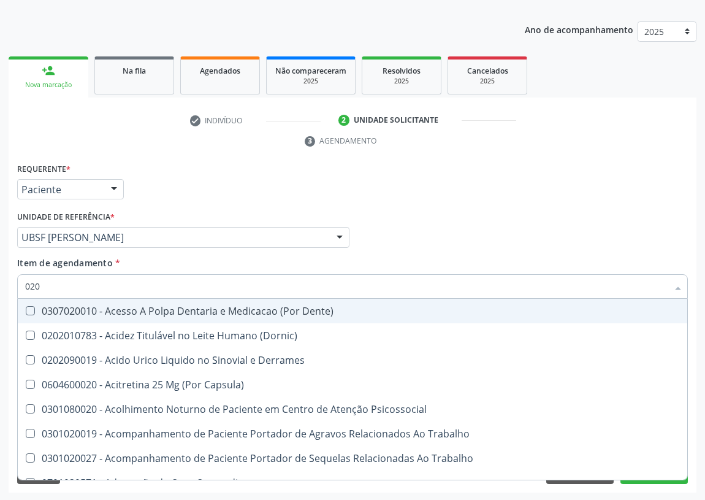
type input "0202"
checkbox Ocular "true"
checkbox Aberto\) "true"
checkbox Gastro-Esofagico "true"
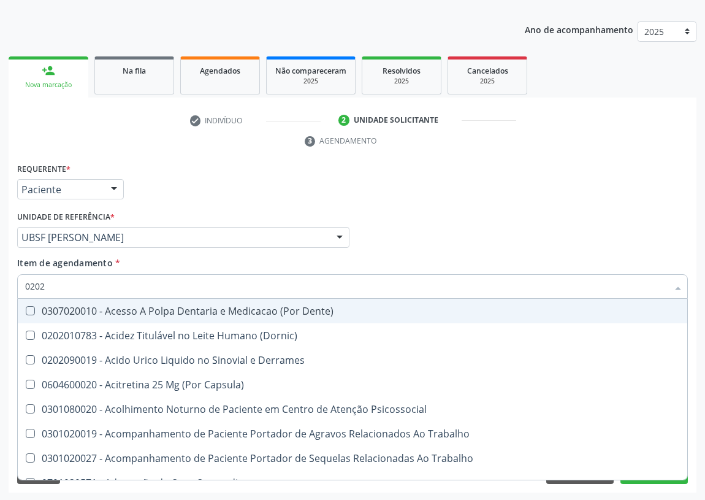
checkbox Projecoes\) "true"
checkbox Hdl "false"
checkbox Ldl "false"
checkbox Creatinina "false"
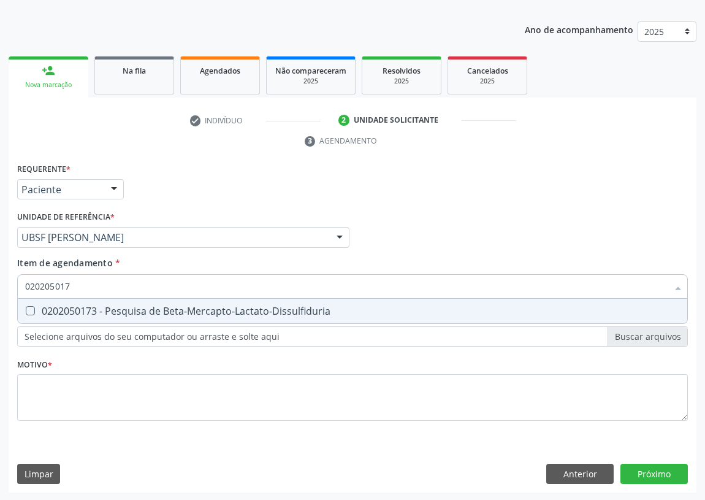
click at [58, 285] on input "020205017" at bounding box center [346, 286] width 643 height 25
type input "0202050017"
drag, startPoint x: 26, startPoint y: 306, endPoint x: 45, endPoint y: 297, distance: 21.7
click at [27, 306] on Urina at bounding box center [30, 310] width 9 height 9
click at [26, 307] on Urina "checkbox" at bounding box center [22, 311] width 8 height 8
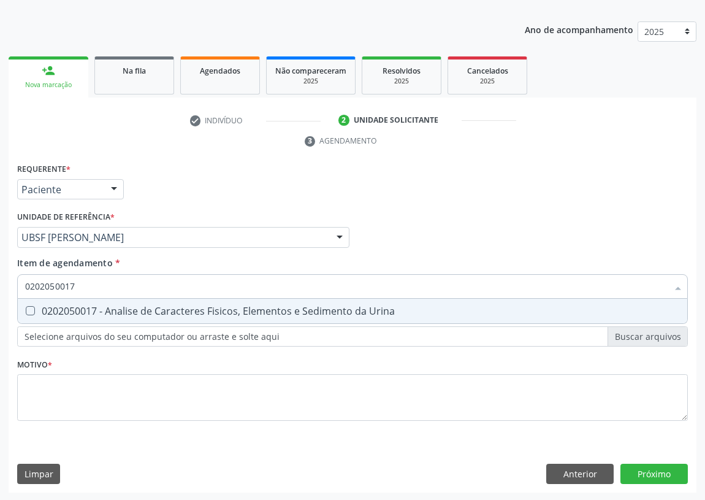
checkbox Urina "true"
drag, startPoint x: 85, startPoint y: 285, endPoint x: 0, endPoint y: 277, distance: 85.6
click at [0, 284] on div "Acompanhamento Acompanhe a situação das marcações correntes e finalizadas Relat…" at bounding box center [352, 221] width 705 height 561
type input "C"
checkbox Urina "false"
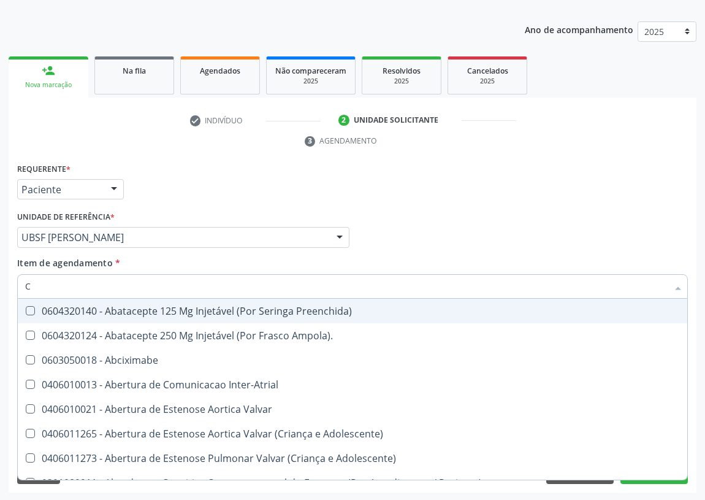
type input "CO"
checkbox Frasco-Ampola\) "true"
checkbox Urina "false"
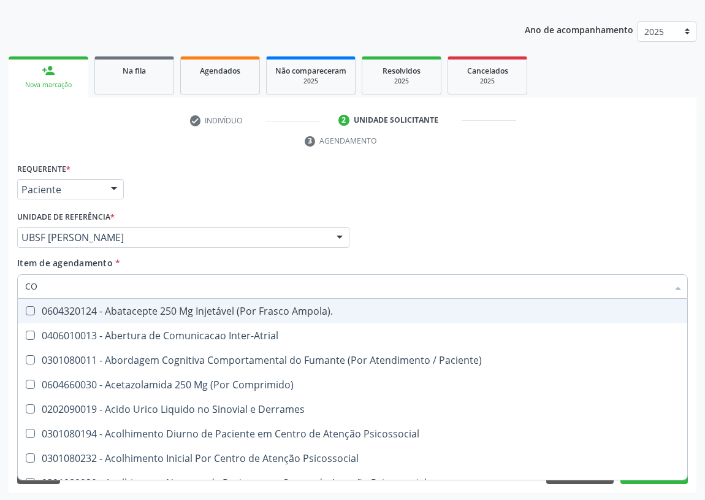
type input "COL"
checkbox Urina "false"
checkbox Vasos\) "true"
checkbox Aortico "true"
type input "COLE"
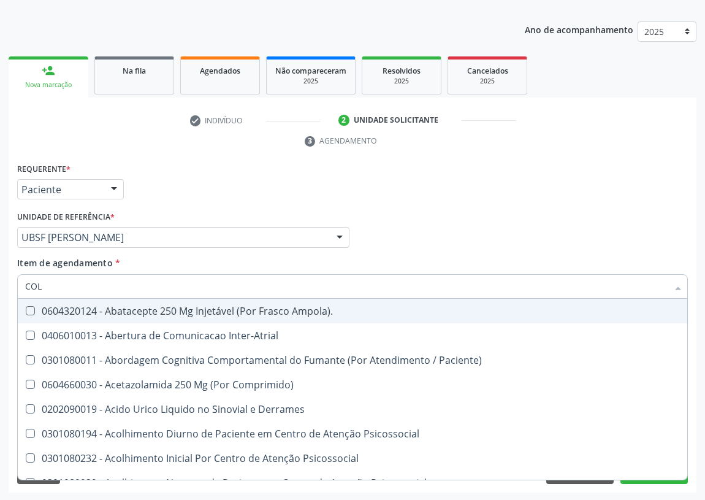
checkbox Terapeutica\) "true"
checkbox Nutricional "true"
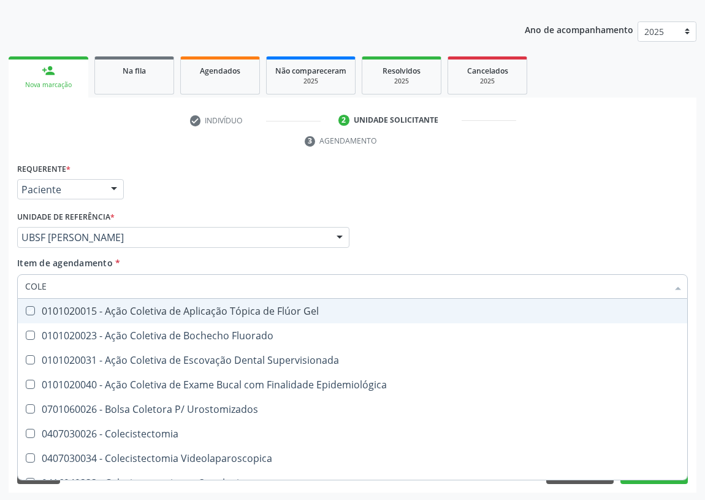
type input "COLES"
checkbox Gel "true"
checkbox Fluorado "true"
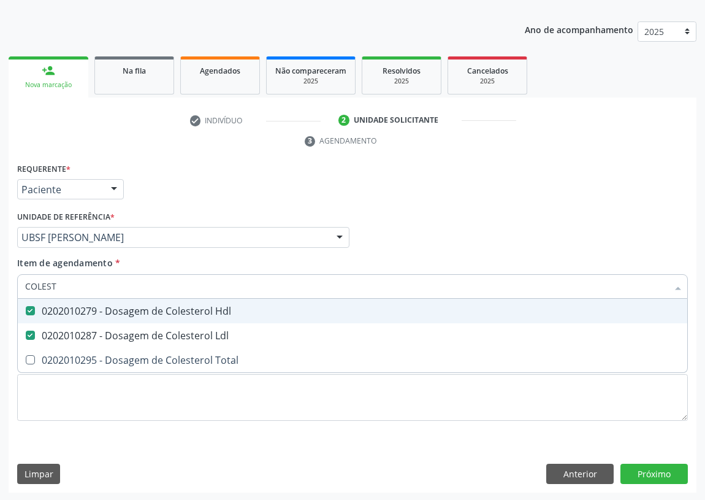
drag, startPoint x: 56, startPoint y: 288, endPoint x: 0, endPoint y: 274, distance: 57.4
click at [0, 280] on div "Acompanhamento Acompanhe a situação das marcações correntes e finalizadas Relat…" at bounding box center [352, 221] width 705 height 561
type input "G"
checkbox Hdl "false"
checkbox Ldl "false"
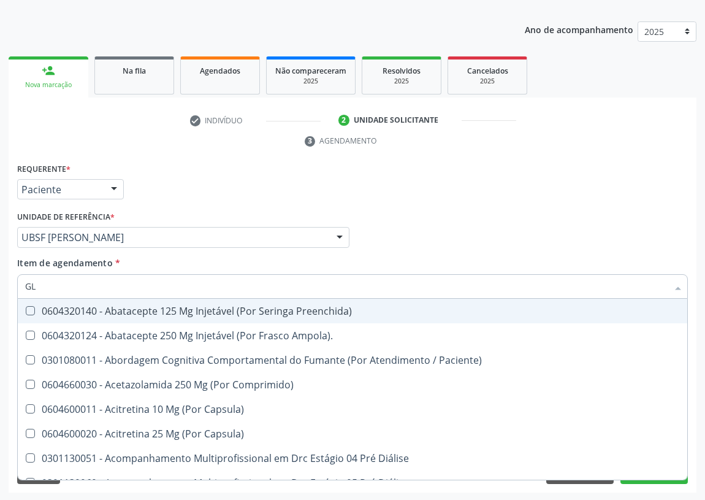
type input "GLI"
checkbox Trabalho "true"
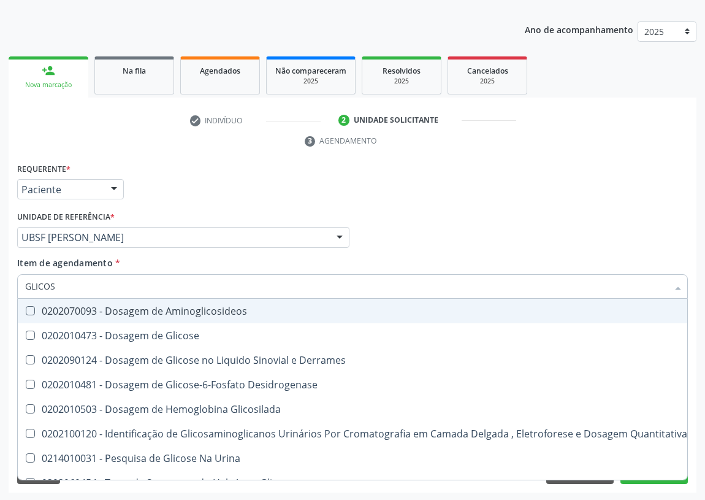
type input "GLICOSE"
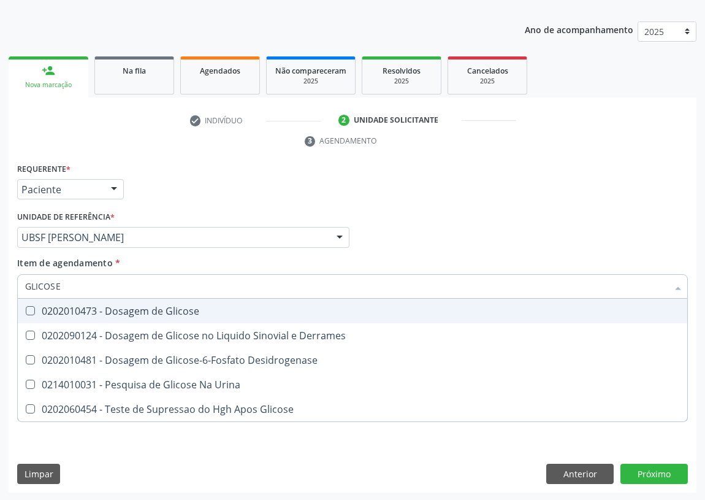
drag, startPoint x: 145, startPoint y: 305, endPoint x: 112, endPoint y: 309, distance: 33.3
click at [145, 306] on div "0202010473 - Dosagem de Glicose" at bounding box center [352, 311] width 655 height 10
checkbox Glicose "true"
drag, startPoint x: 85, startPoint y: 287, endPoint x: 0, endPoint y: 276, distance: 86.0
click at [0, 282] on div "Acompanhamento Acompanhe a situação das marcações correntes e finalizadas Relat…" at bounding box center [352, 221] width 705 height 561
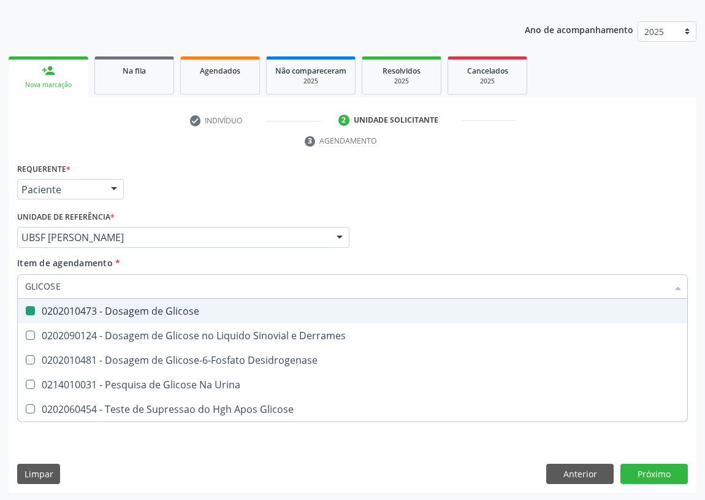
type input "H"
checkbox Glicose "false"
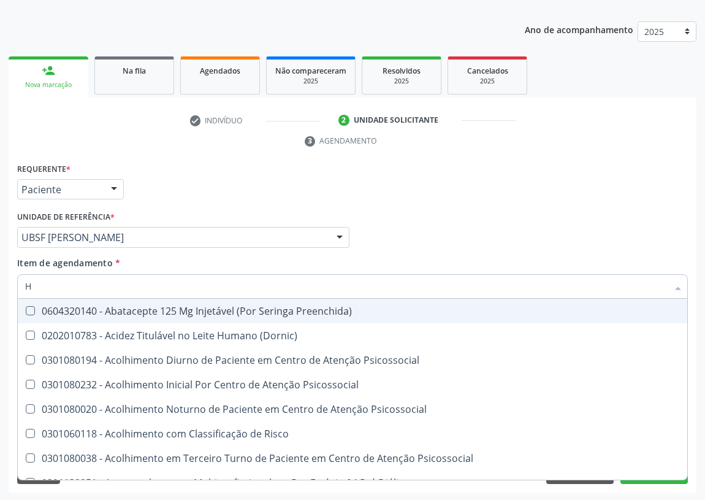
type input "HE"
checkbox Hdl "false"
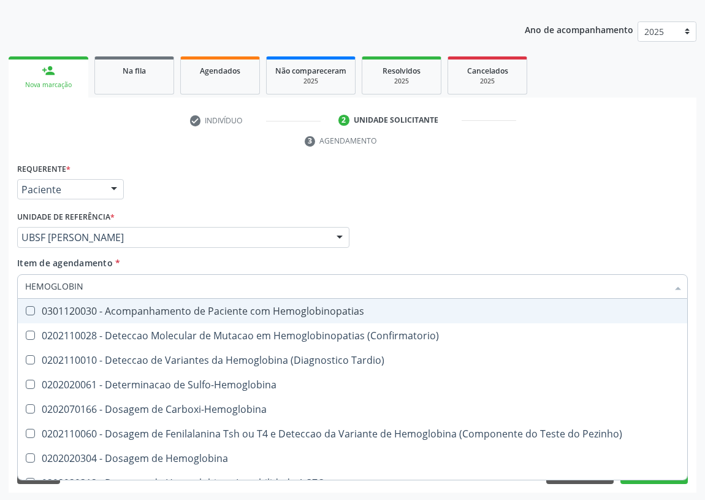
type input "HEMOGLOBINA"
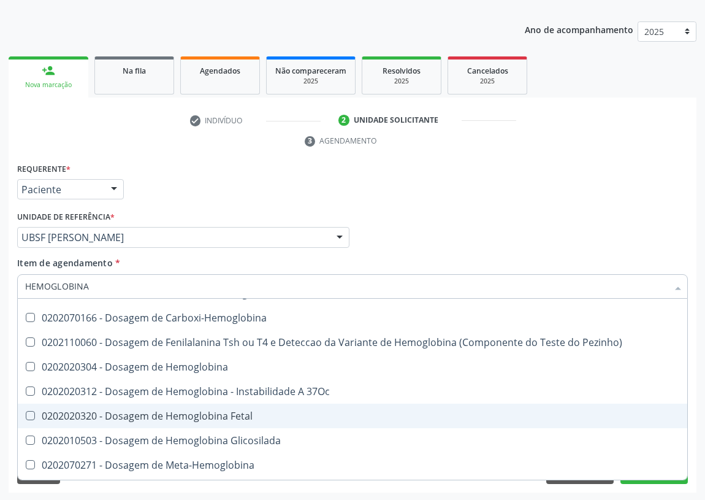
scroll to position [111, 0]
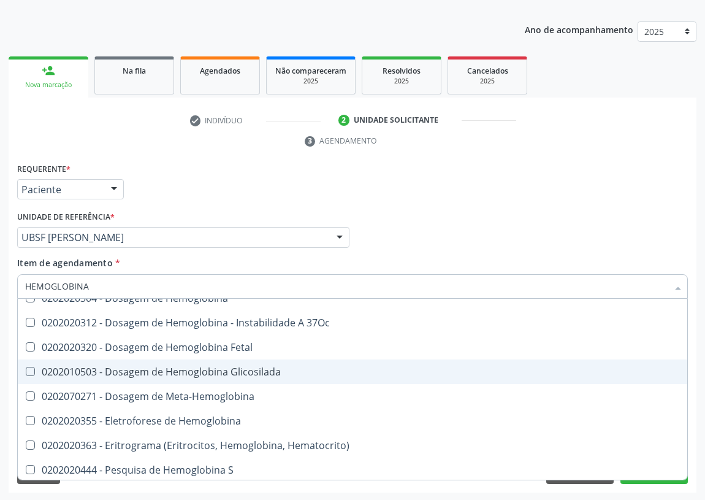
drag, startPoint x: 231, startPoint y: 371, endPoint x: 99, endPoint y: 345, distance: 134.4
click at [215, 368] on div "0202010503 - Dosagem de Hemoglobina Glicosilada" at bounding box center [352, 372] width 655 height 10
checkbox Glicosilada "true"
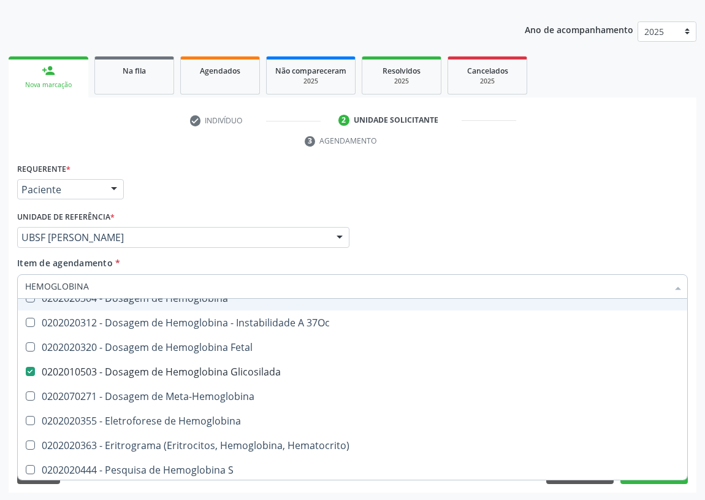
drag, startPoint x: 97, startPoint y: 287, endPoint x: 0, endPoint y: 285, distance: 96.9
click at [0, 285] on div "Acompanhamento Acompanhe a situação das marcações correntes e finalizadas Relat…" at bounding box center [352, 221] width 705 height 561
type input "T"
checkbox Glicosilada "false"
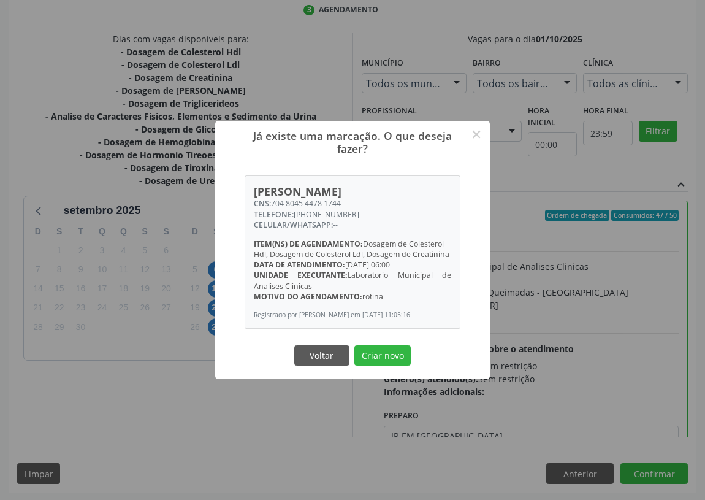
scroll to position [61, 0]
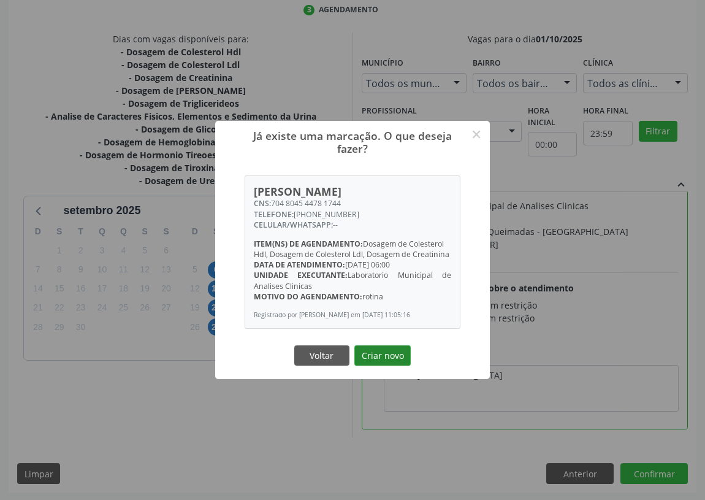
click at [386, 359] on button "Criar novo" at bounding box center [383, 355] width 56 height 21
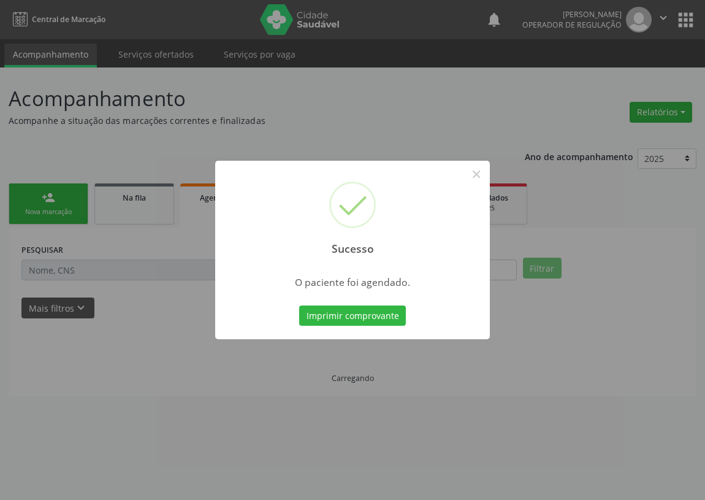
scroll to position [0, 0]
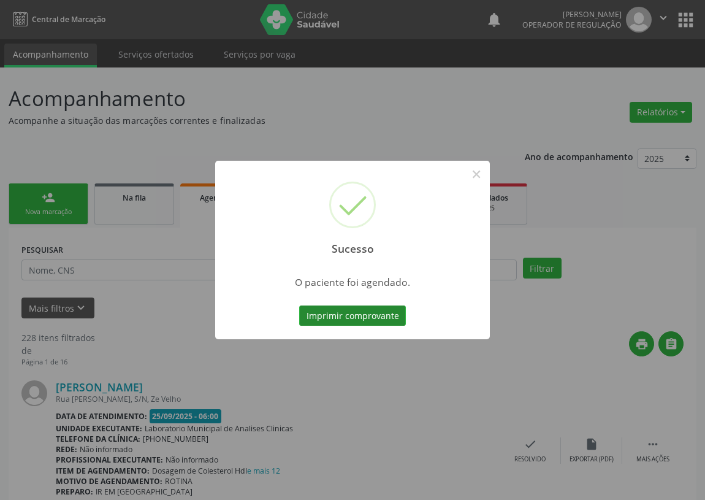
click at [348, 315] on button "Imprimir comprovante" at bounding box center [352, 315] width 107 height 21
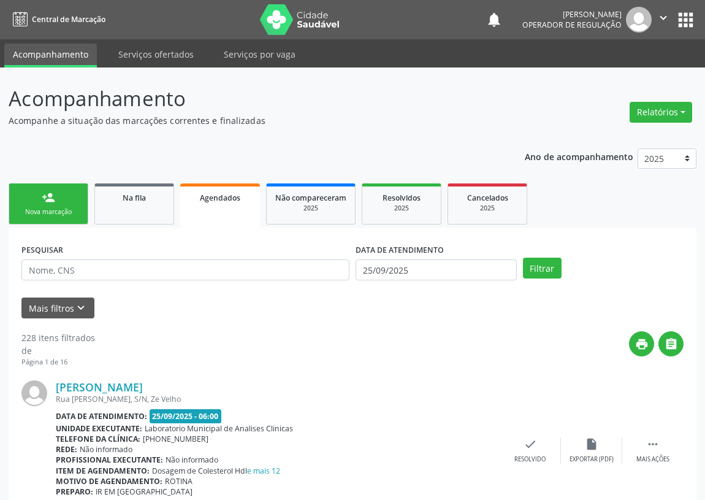
click at [44, 205] on link "person_add Nova marcação" at bounding box center [49, 203] width 80 height 41
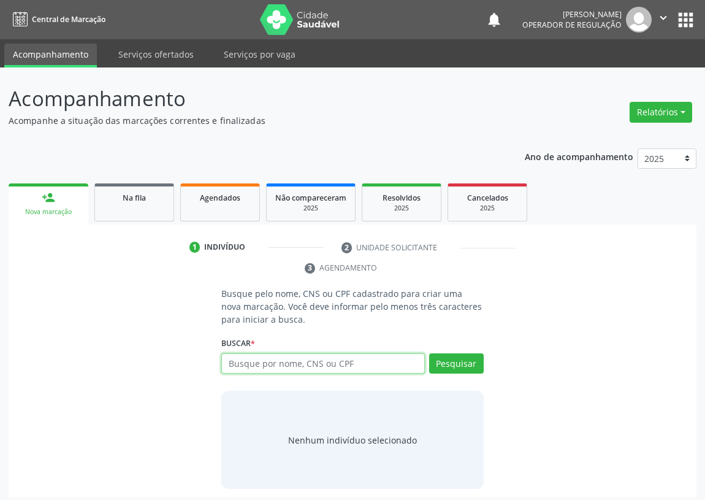
click at [255, 365] on input "text" at bounding box center [323, 363] width 204 height 21
click at [682, 20] on button "apps" at bounding box center [685, 19] width 21 height 21
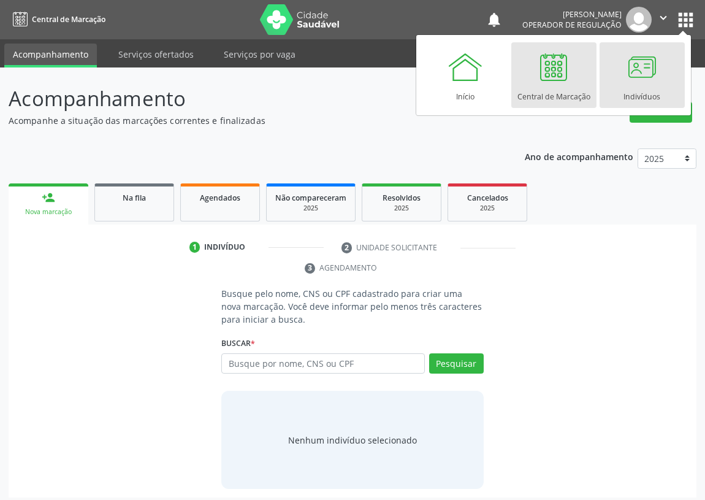
click at [645, 65] on div at bounding box center [642, 66] width 37 height 37
